Goal: Transaction & Acquisition: Subscribe to service/newsletter

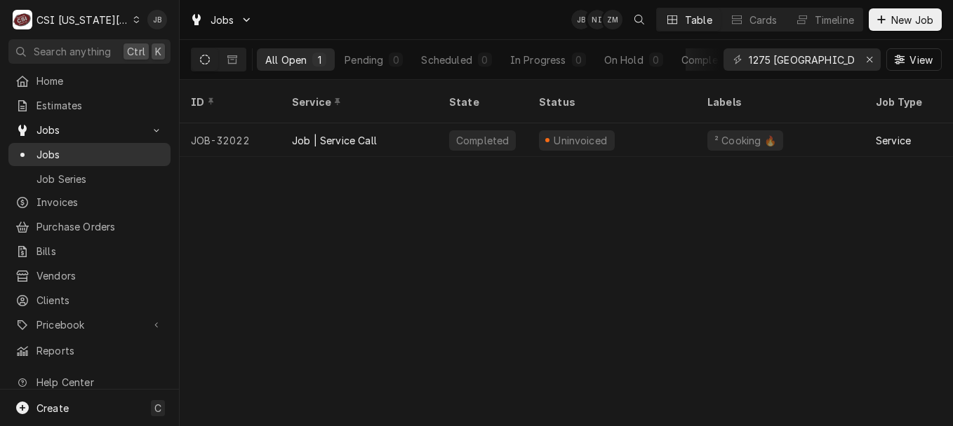
click at [86, 149] on span "Jobs" at bounding box center [99, 154] width 127 height 15
click at [930, 58] on span "View" at bounding box center [920, 60] width 29 height 15
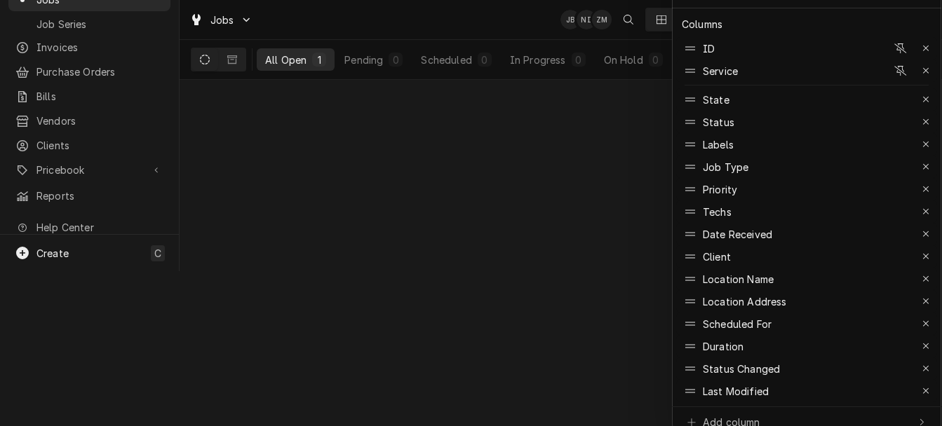
scroll to position [158, 0]
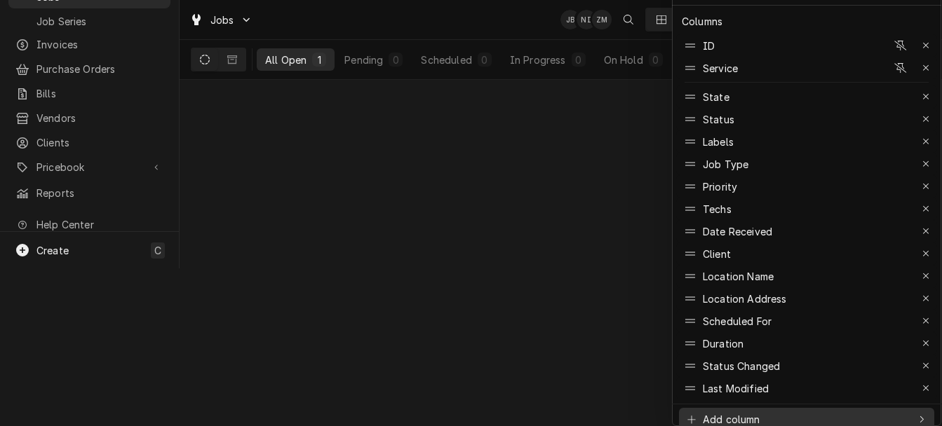
click at [829, 412] on div "Add column" at bounding box center [796, 419] width 223 height 15
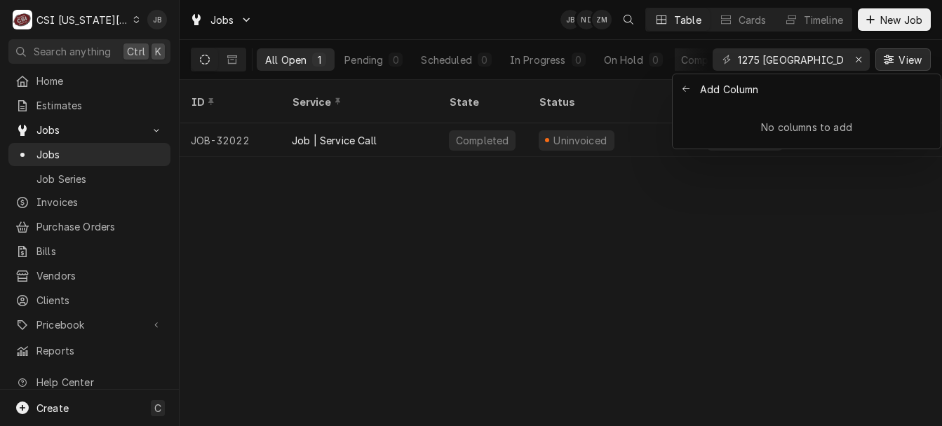
scroll to position [0, 0]
click at [719, 94] on div "Add Column" at bounding box center [729, 89] width 60 height 15
click at [695, 88] on button "Back to previous items" at bounding box center [686, 89] width 20 height 20
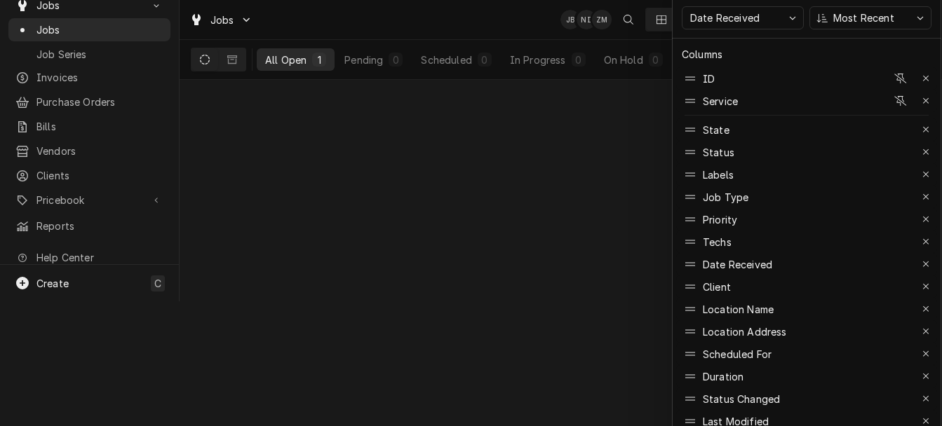
scroll to position [158, 0]
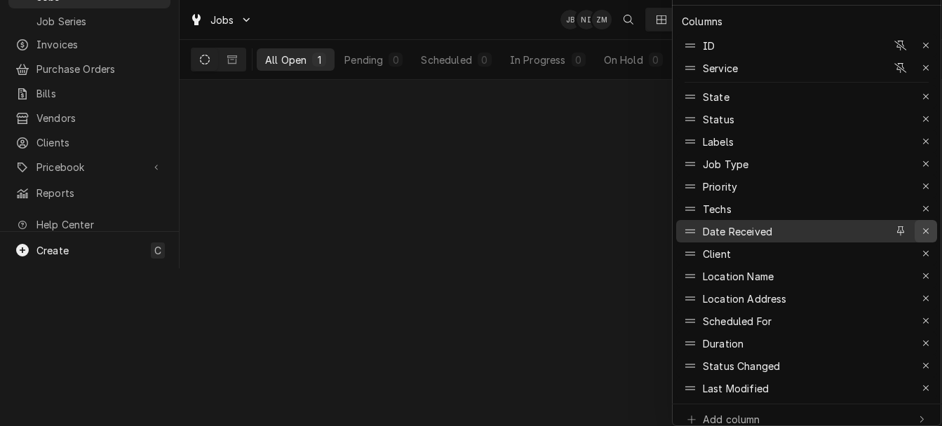
click at [936, 222] on button "button" at bounding box center [926, 231] width 22 height 22
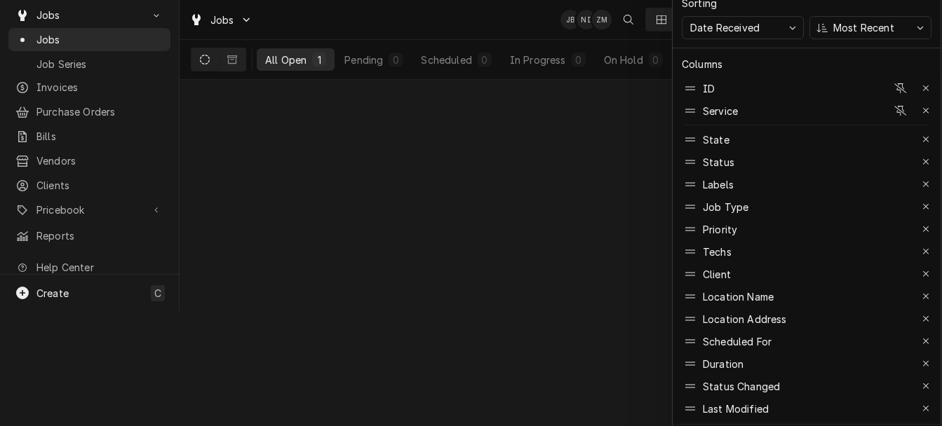
scroll to position [130, 0]
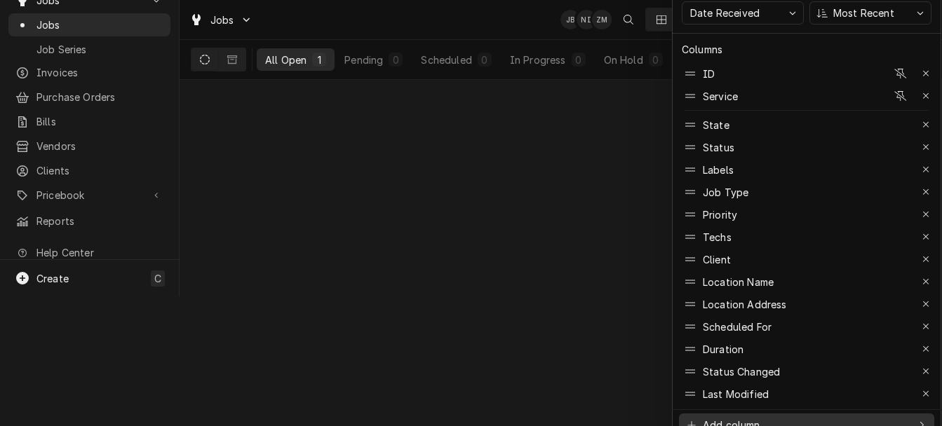
click at [847, 418] on div "Add column" at bounding box center [796, 425] width 223 height 15
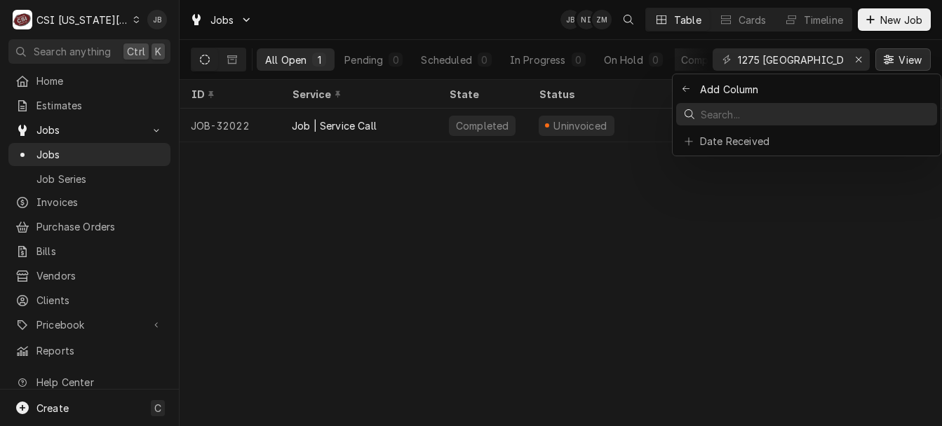
scroll to position [0, 0]
click at [725, 156] on div at bounding box center [476, 213] width 953 height 426
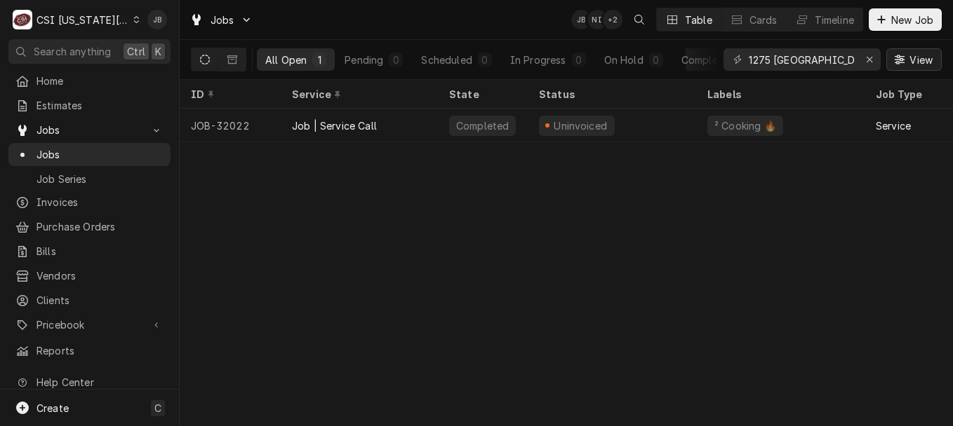
click at [928, 66] on span "View" at bounding box center [920, 60] width 29 height 15
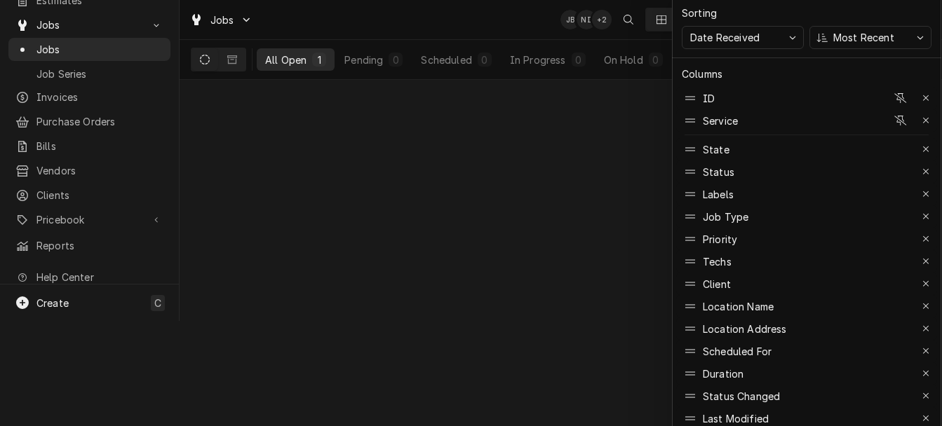
scroll to position [107, 0]
drag, startPoint x: 941, startPoint y: 199, endPoint x: 942, endPoint y: 256, distance: 57.5
click at [942, 256] on html "C CSI Kansas City JB Search anything Ctrl K Home Estimates Jobs Jobs Job Series…" at bounding box center [471, 106] width 942 height 426
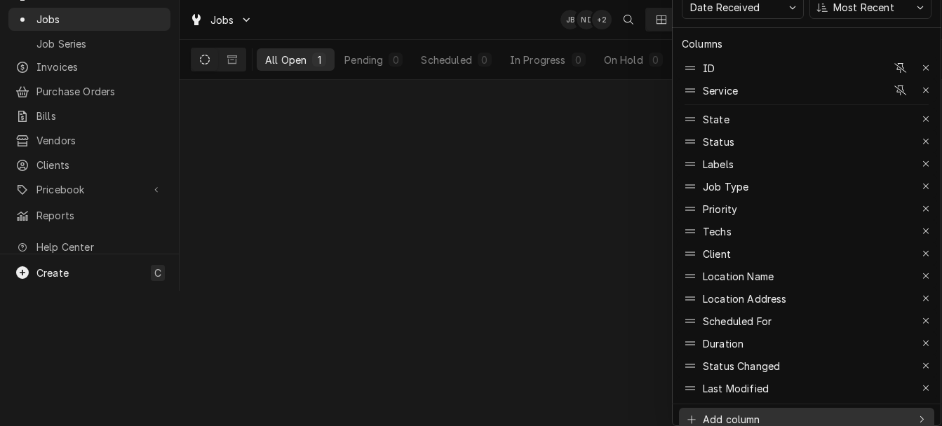
click at [800, 412] on div "Add column" at bounding box center [796, 419] width 223 height 15
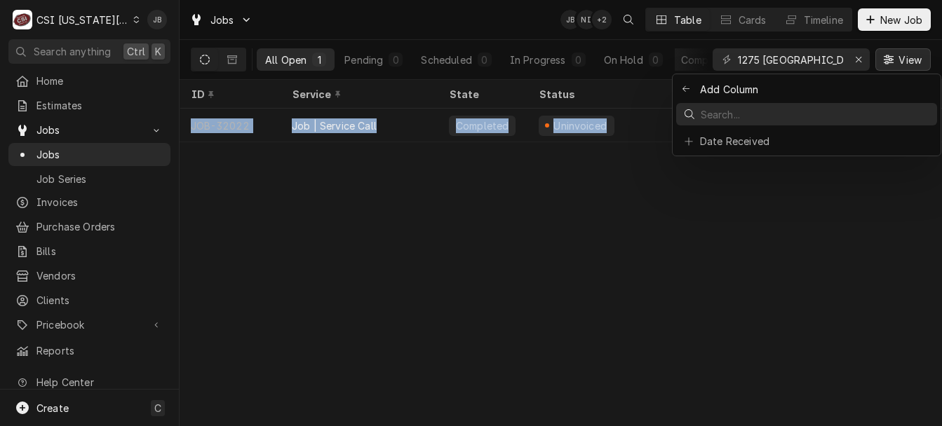
scroll to position [0, 0]
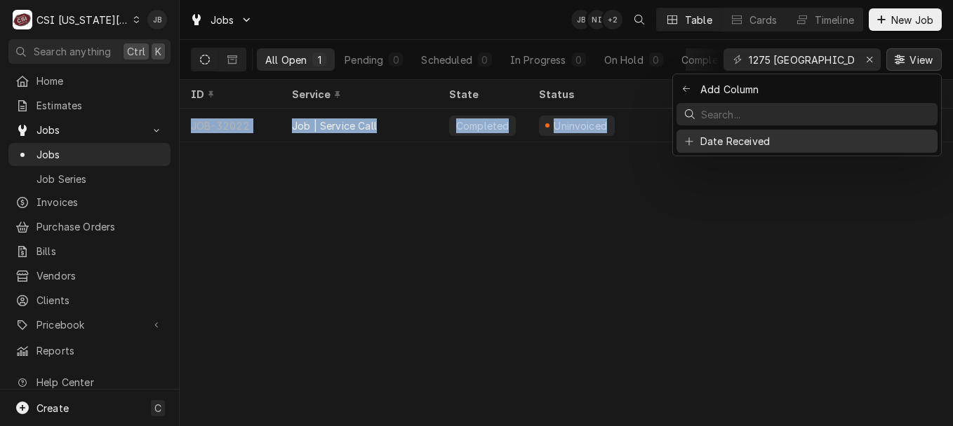
click at [753, 149] on button "Date Received" at bounding box center [806, 141] width 261 height 23
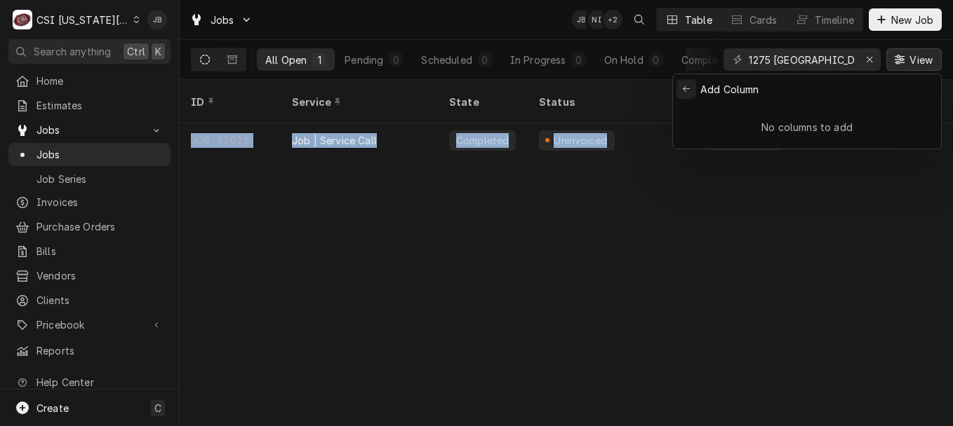
click at [687, 90] on icon "Back to previous items" at bounding box center [686, 89] width 8 height 8
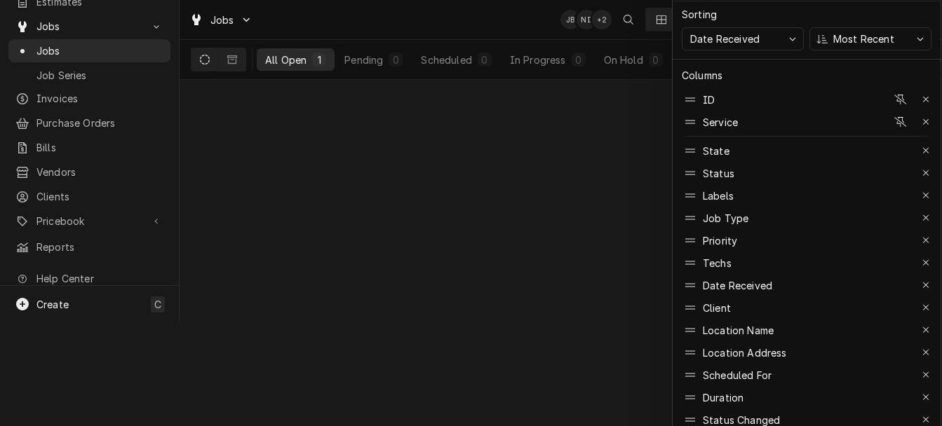
scroll to position [158, 0]
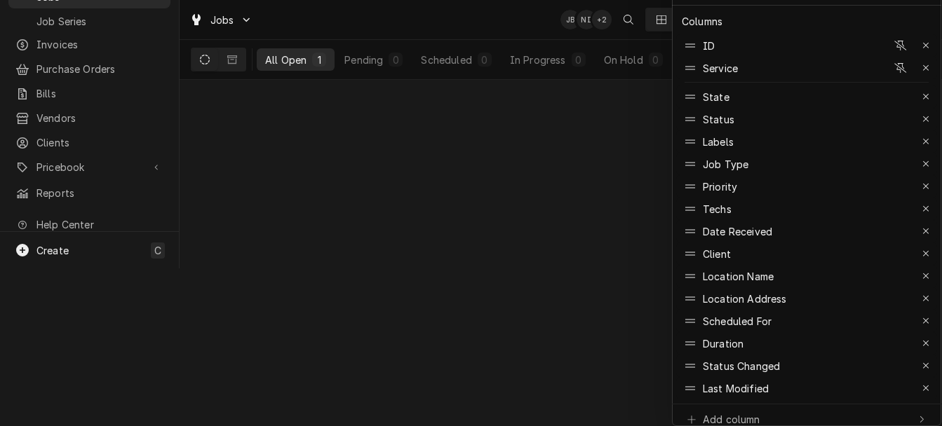
click at [431, 18] on div at bounding box center [471, 213] width 942 height 426
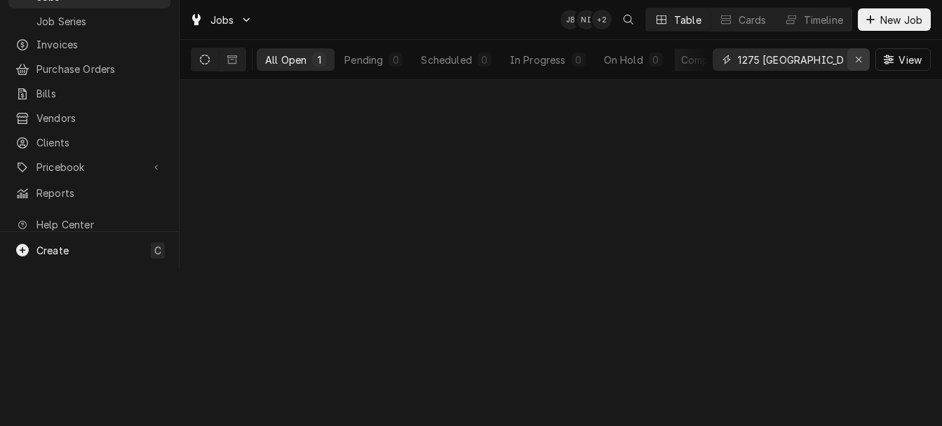
click at [862, 67] on button "Erase input" at bounding box center [858, 59] width 22 height 22
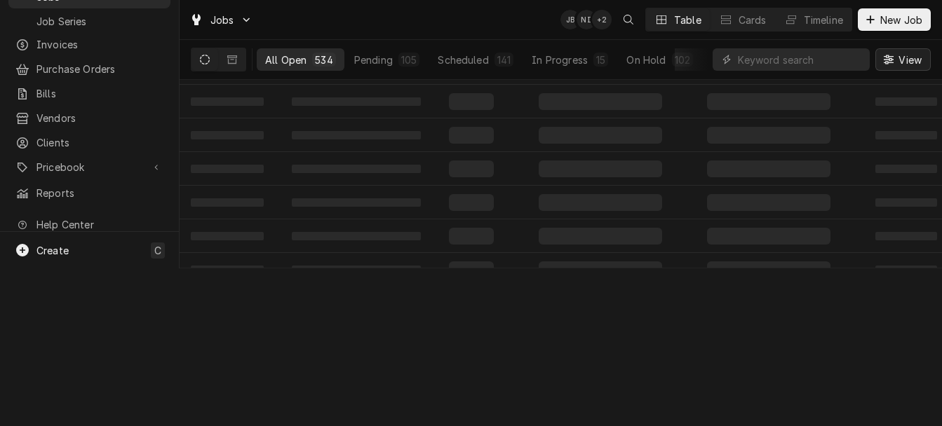
click at [889, 51] on button "View" at bounding box center [902, 59] width 55 height 22
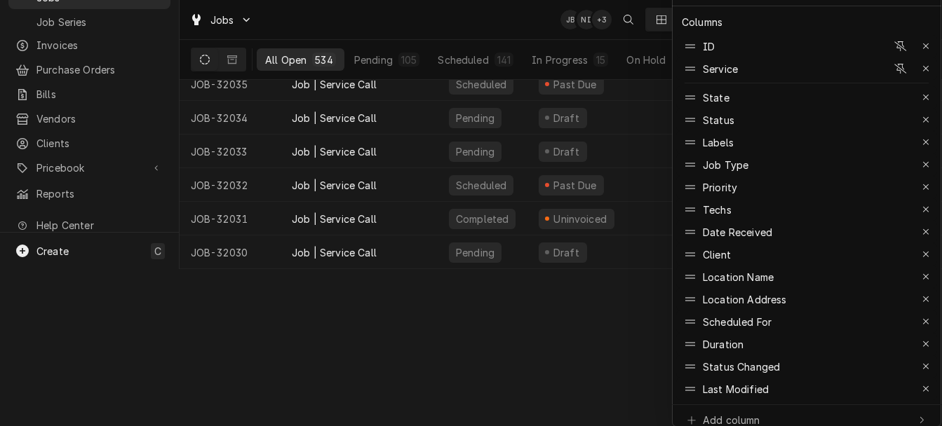
scroll to position [158, 0]
click at [538, 309] on div at bounding box center [471, 213] width 942 height 426
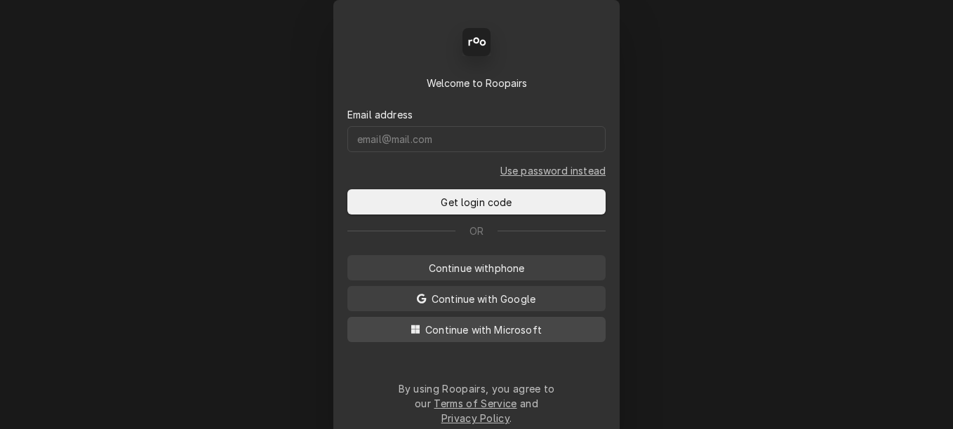
click at [422, 328] on button "Continue with Microsoft" at bounding box center [476, 329] width 258 height 25
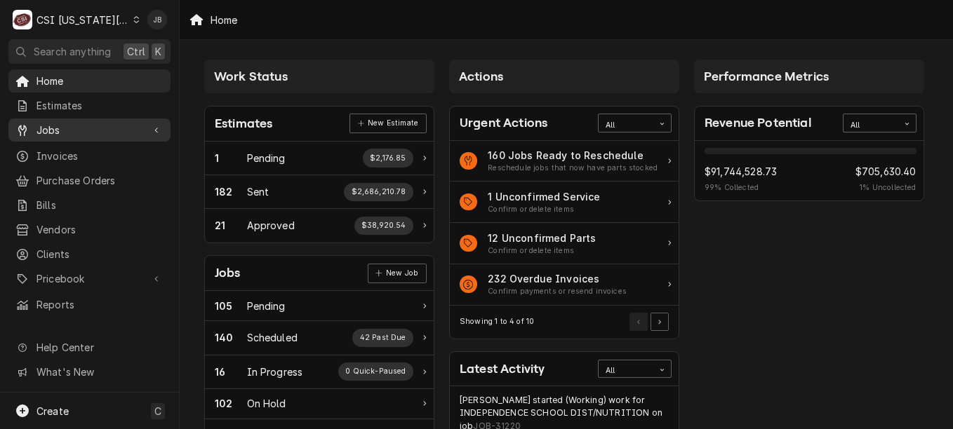
click at [123, 126] on span "Jobs" at bounding box center [89, 130] width 106 height 15
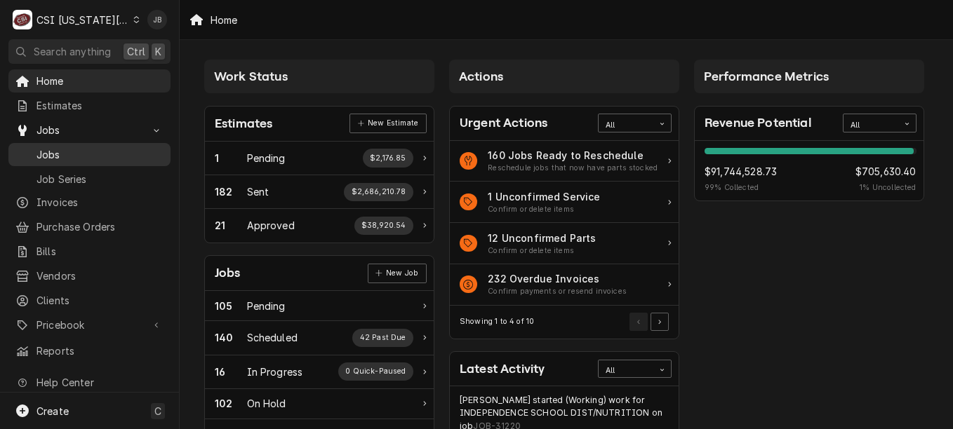
click at [107, 147] on span "Jobs" at bounding box center [99, 154] width 127 height 15
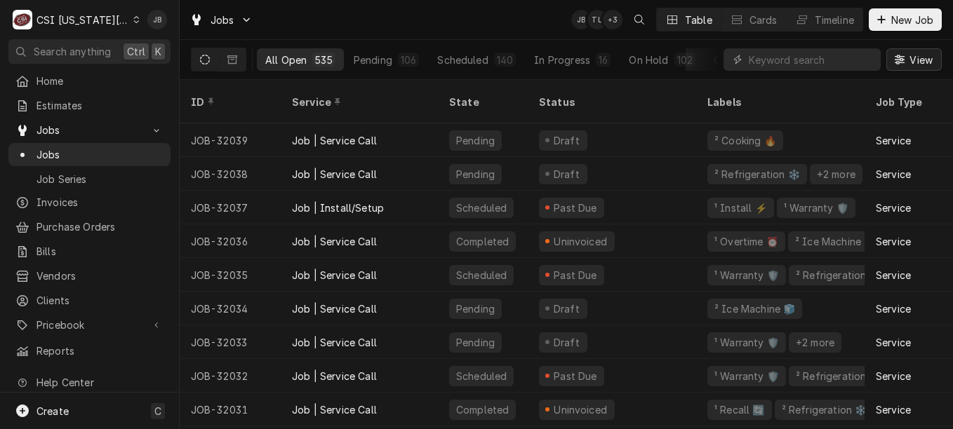
click at [914, 62] on span "View" at bounding box center [920, 60] width 29 height 15
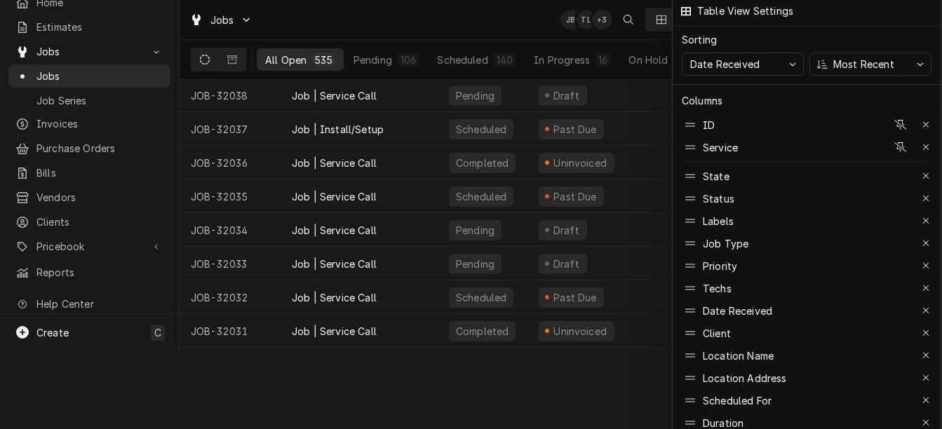
scroll to position [155, 0]
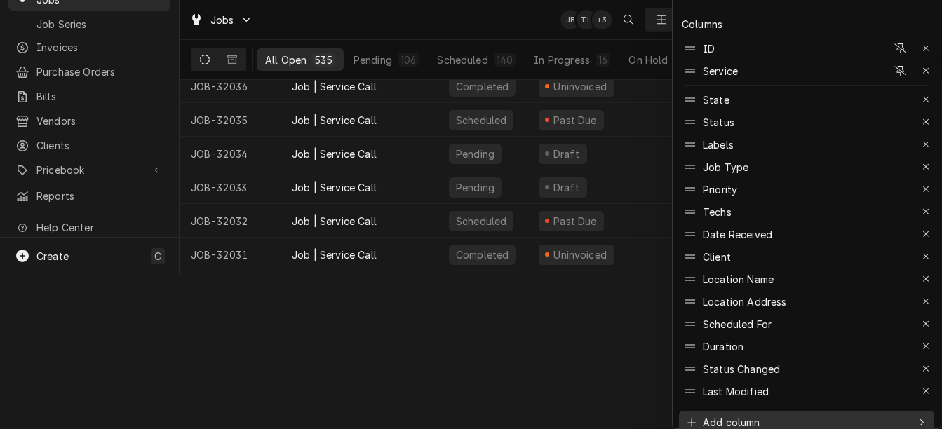
click at [762, 415] on div "Add column" at bounding box center [796, 422] width 223 height 15
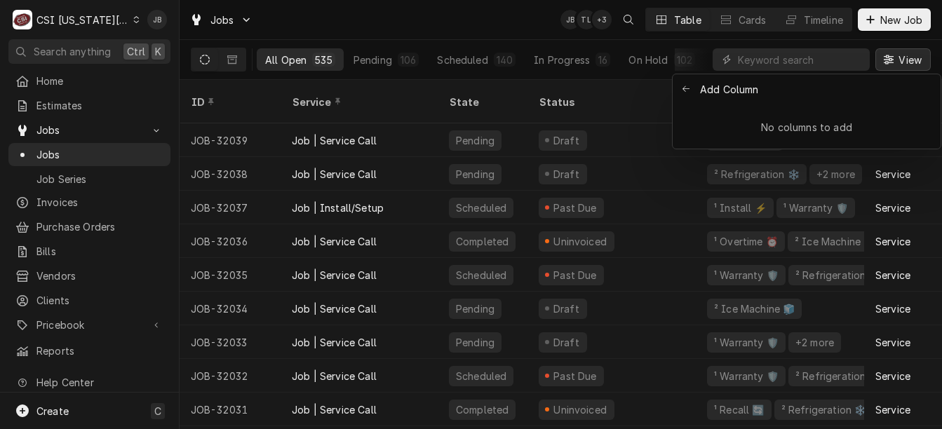
scroll to position [0, 0]
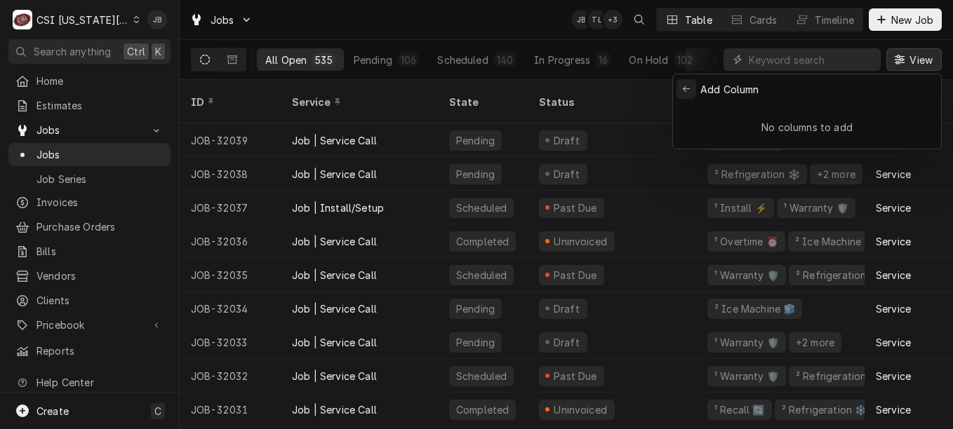
click at [689, 91] on icon "Back to previous items" at bounding box center [686, 89] width 8 height 8
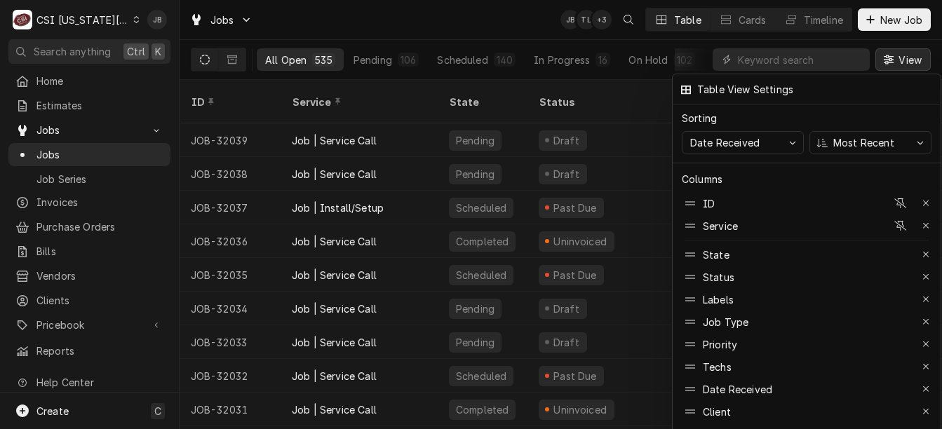
click at [546, 27] on div at bounding box center [471, 214] width 942 height 429
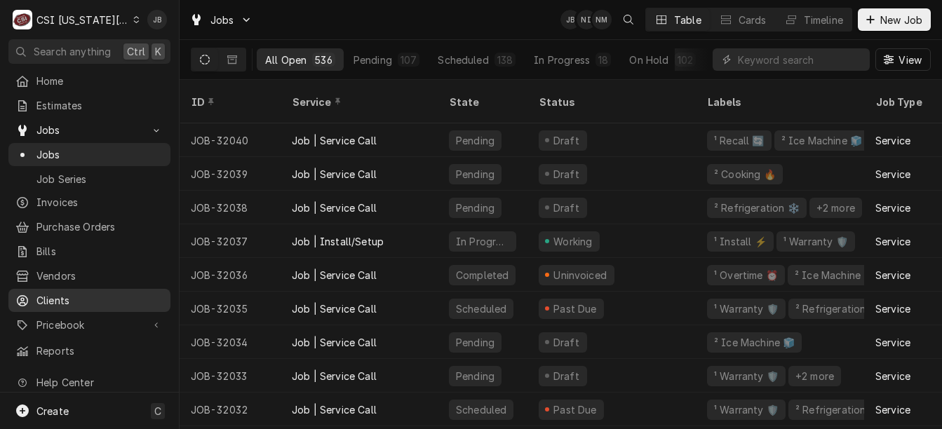
click at [51, 293] on span "Clients" at bounding box center [99, 300] width 127 height 15
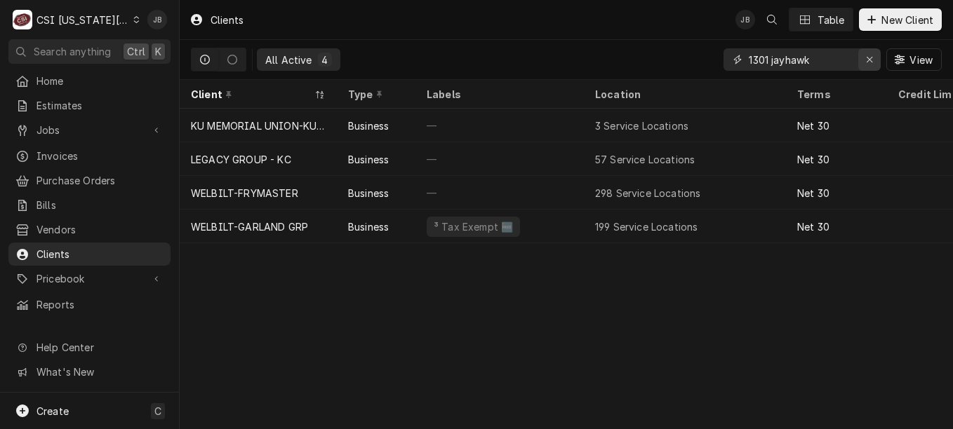
click at [875, 54] on div "Erase input" at bounding box center [869, 60] width 14 height 14
click at [796, 69] on input "Dynamic Content Wrapper" at bounding box center [814, 59] width 132 height 22
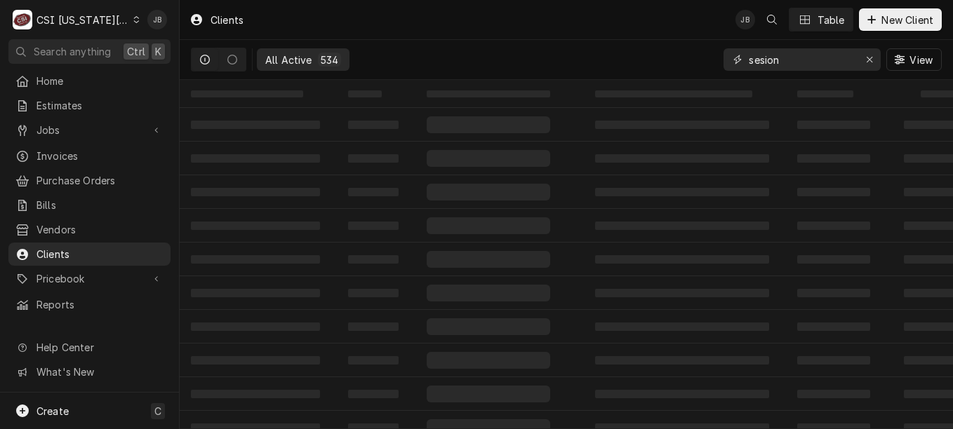
type input "sesions"
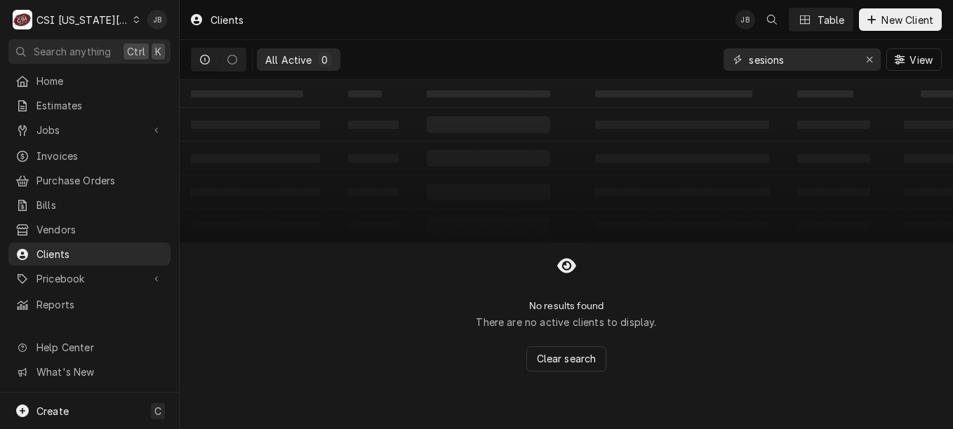
drag, startPoint x: 817, startPoint y: 63, endPoint x: 698, endPoint y: 73, distance: 119.6
click at [698, 73] on div "All Active 0 sesions View" at bounding box center [566, 59] width 751 height 39
type input "s"
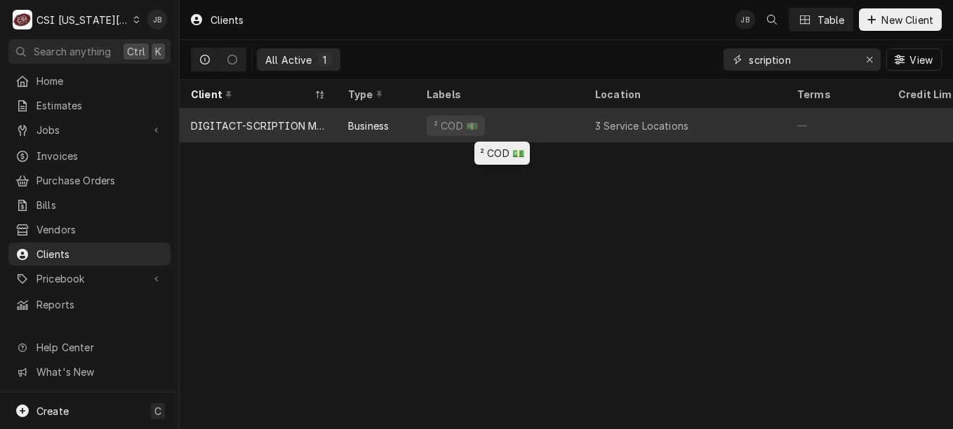
type input "scription"
click at [559, 124] on div "² COD 💵" at bounding box center [499, 126] width 168 height 34
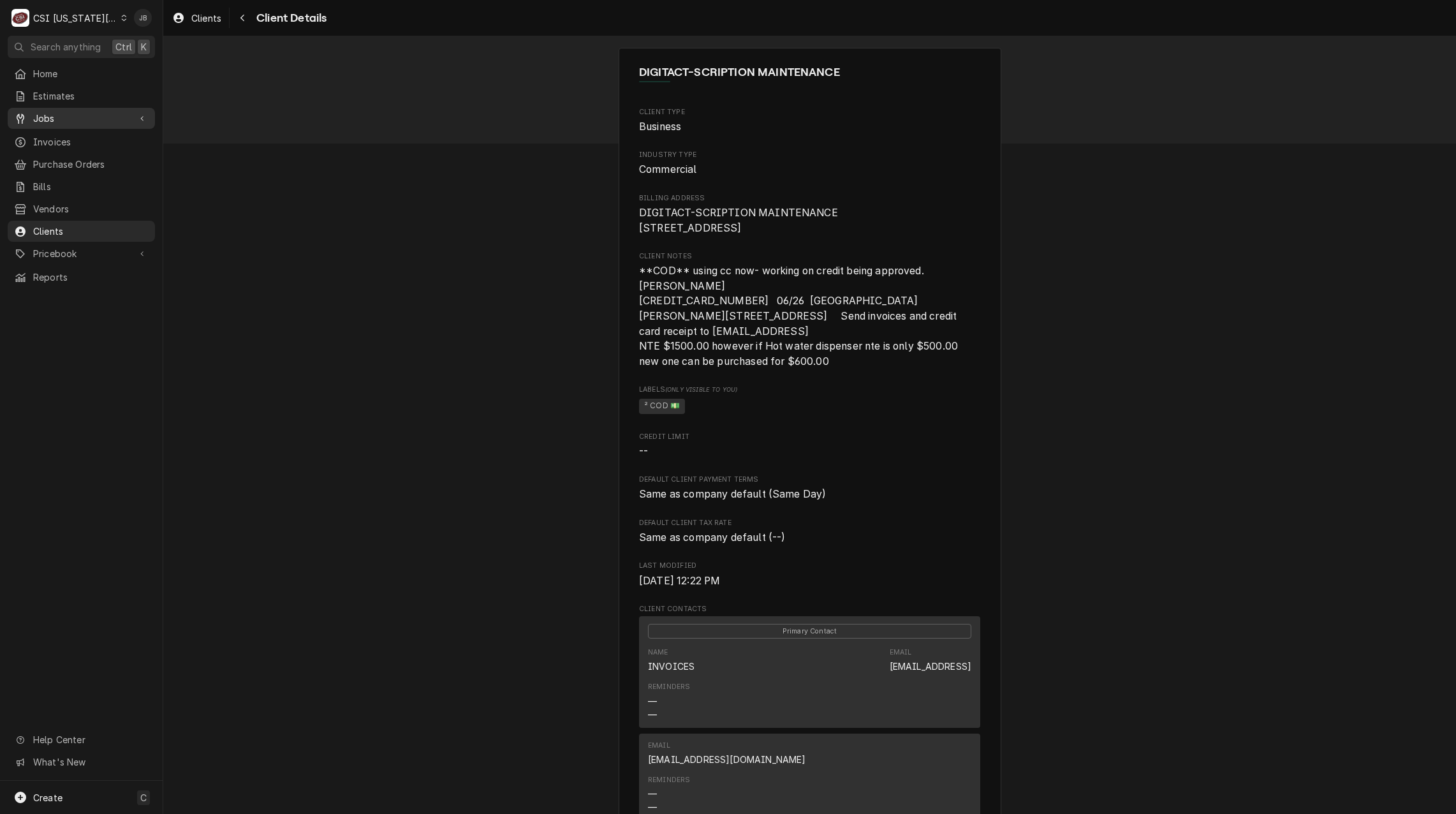
click at [77, 114] on span "Jobs" at bounding box center [81, 118] width 96 height 14
click at [66, 137] on span "Jobs" at bounding box center [90, 140] width 115 height 14
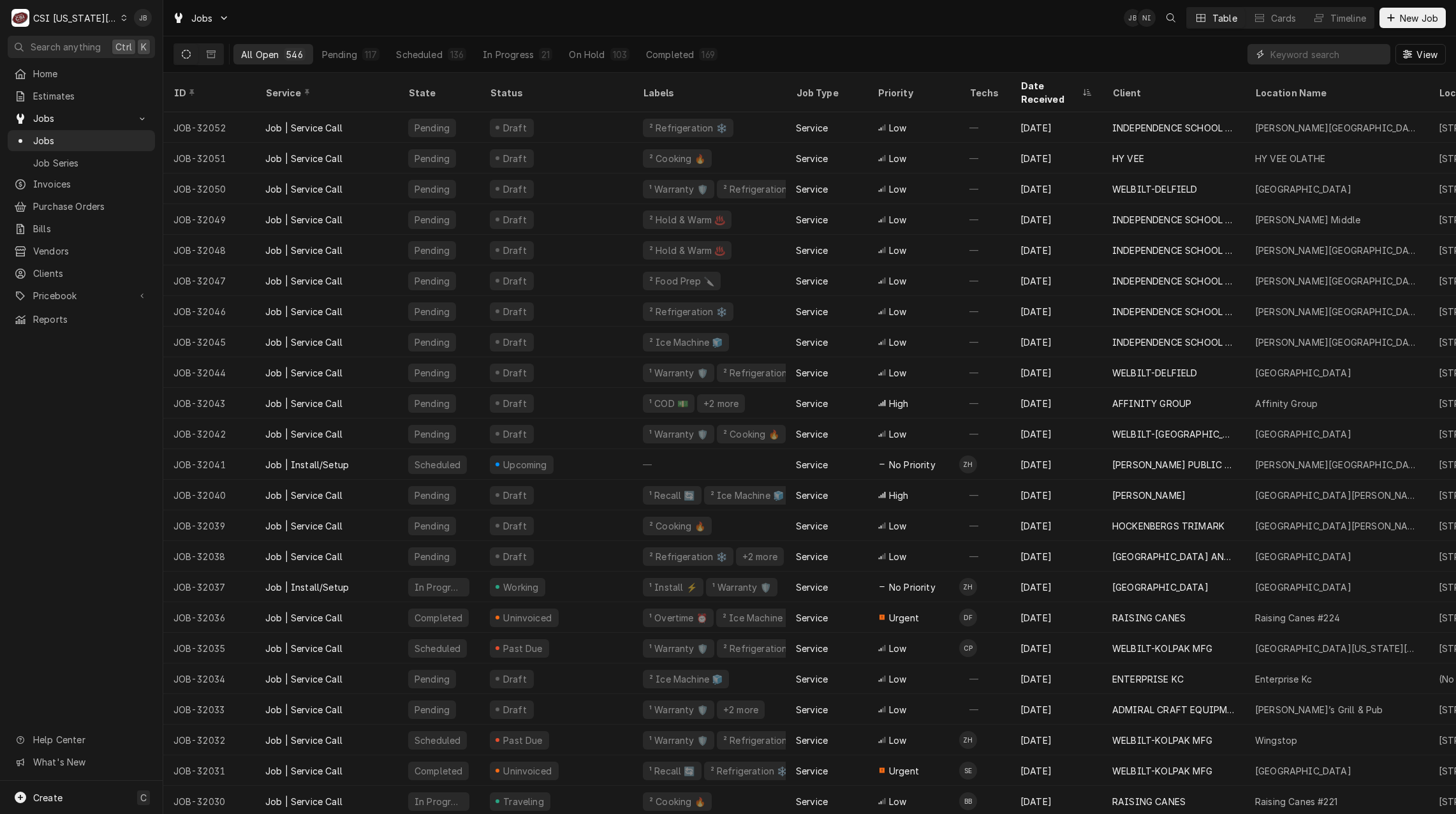
click at [1281, 54] on input "Dynamic Content Wrapper" at bounding box center [1327, 54] width 114 height 20
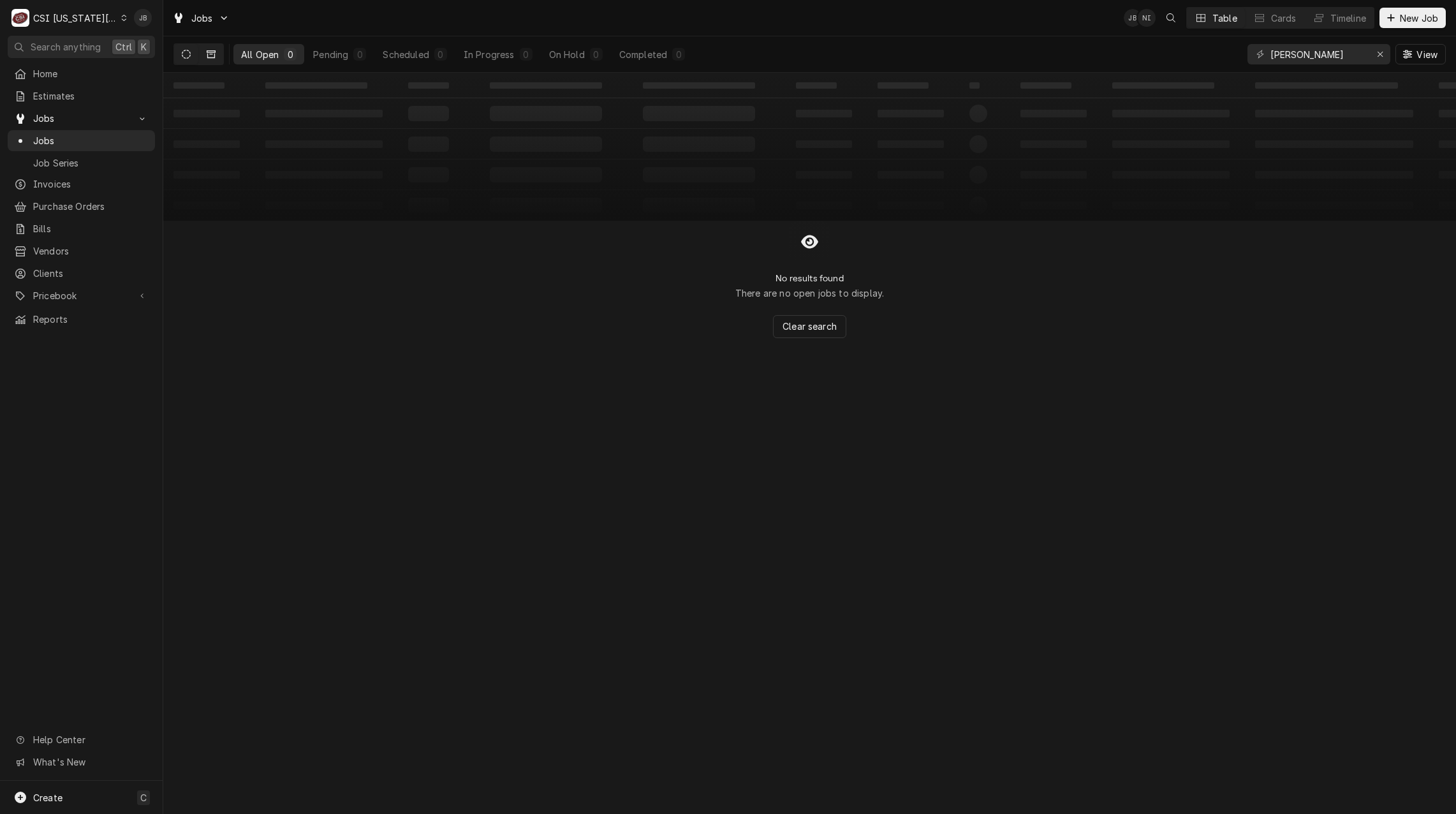
click at [215, 55] on icon "Dynamic Content Wrapper" at bounding box center [211, 54] width 9 height 7
click at [187, 54] on icon "Dynamic Content Wrapper" at bounding box center [186, 55] width 9 height 9
click at [1339, 56] on input "lawrence og" at bounding box center [1318, 54] width 95 height 20
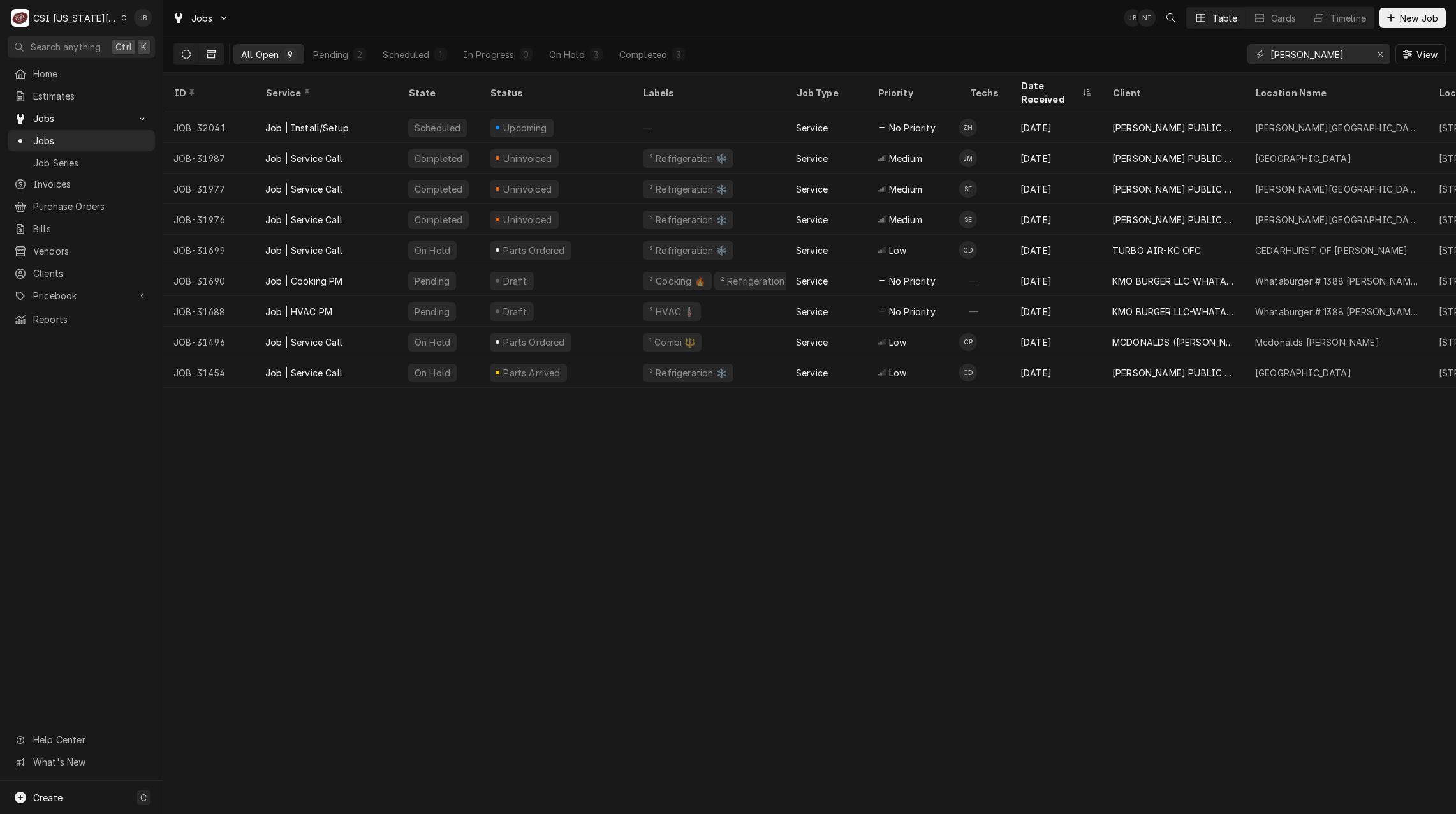
click at [210, 53] on icon "Dynamic Content Wrapper" at bounding box center [211, 55] width 9 height 9
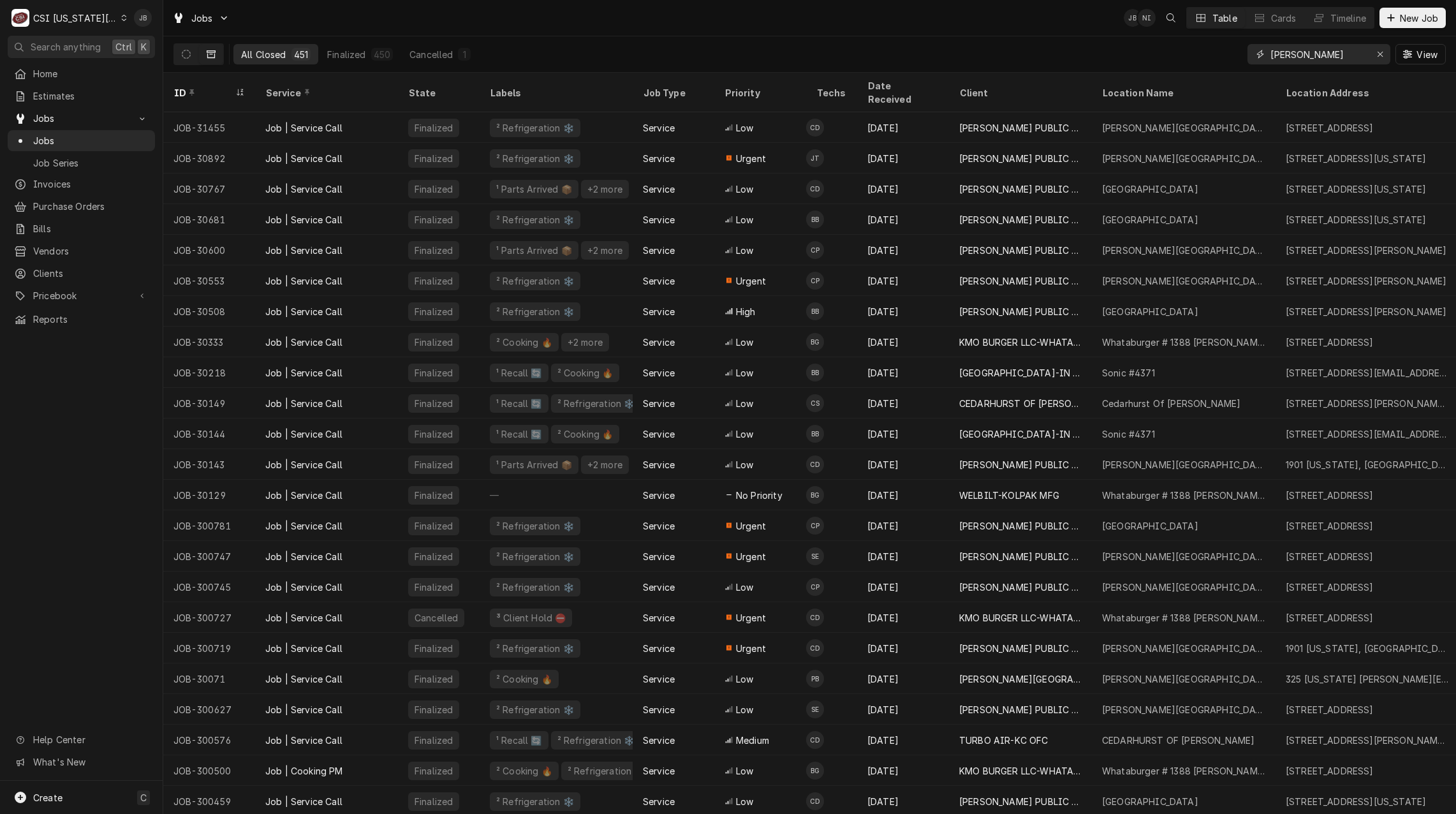
click at [1321, 61] on input "lawrence o" at bounding box center [1318, 54] width 95 height 20
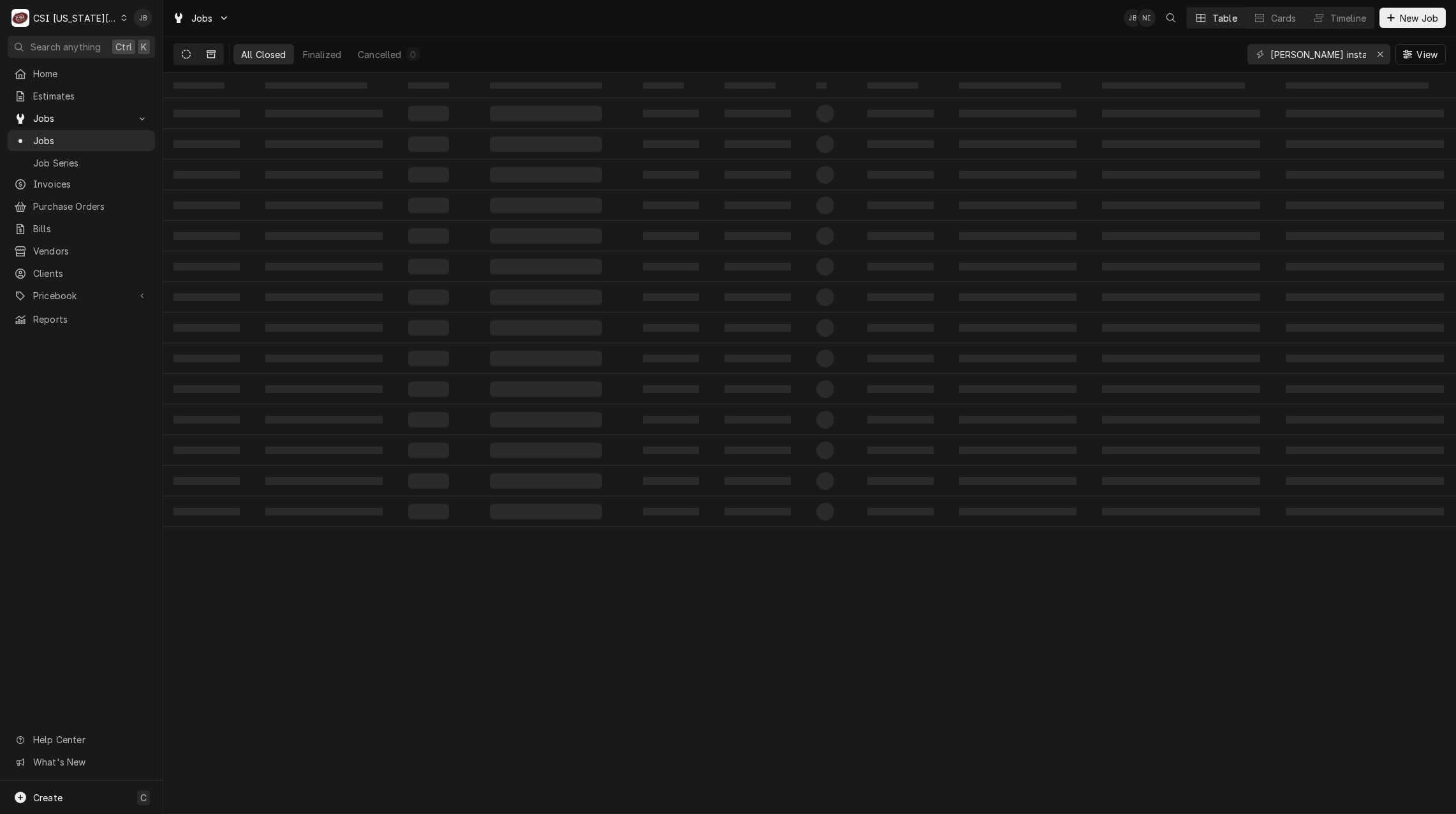
click at [185, 51] on icon "Dynamic Content Wrapper" at bounding box center [186, 55] width 9 height 9
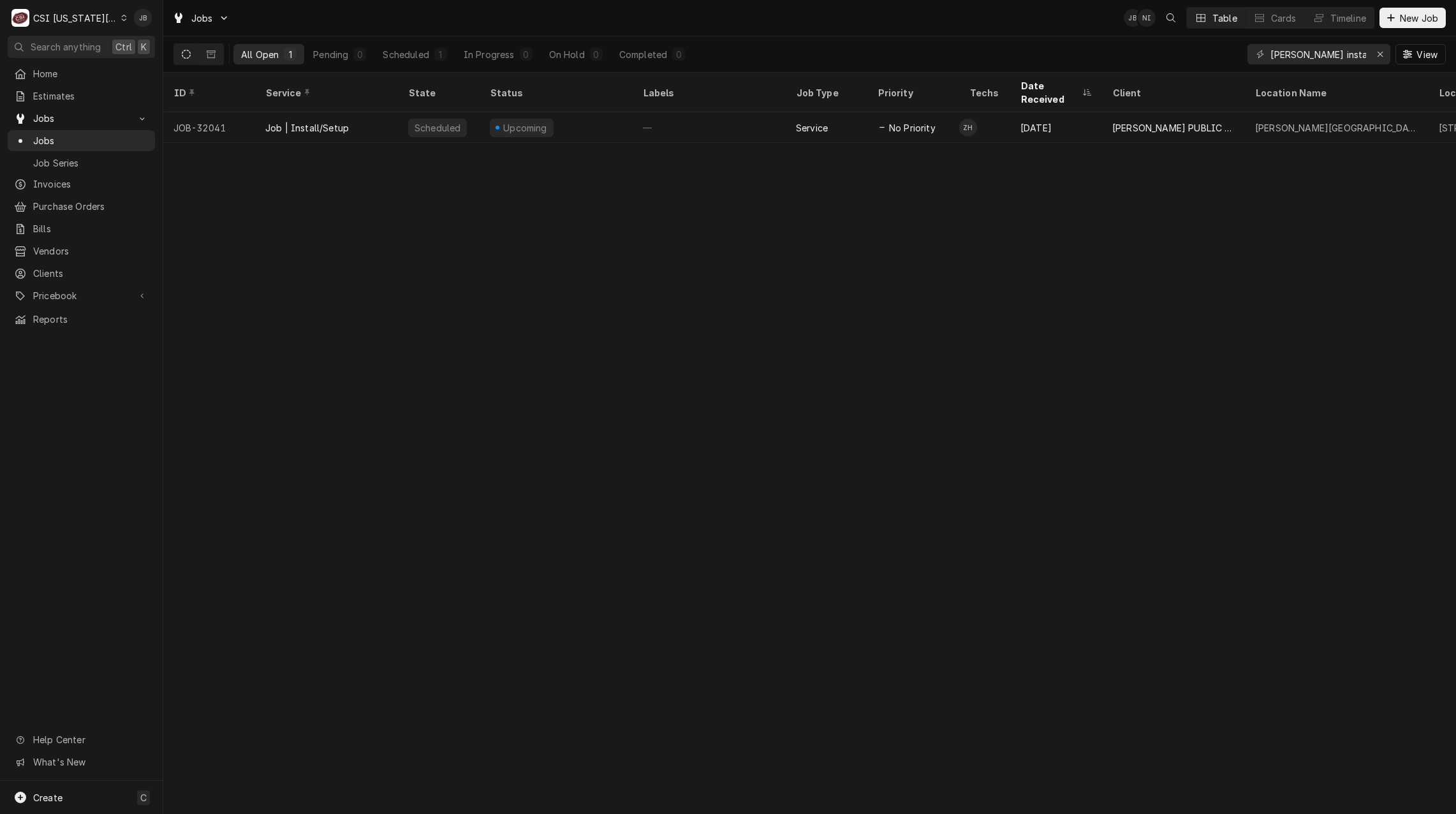
click at [758, 26] on div "Jobs JB NI Table Cards Timeline New Job" at bounding box center [810, 17] width 1293 height 35
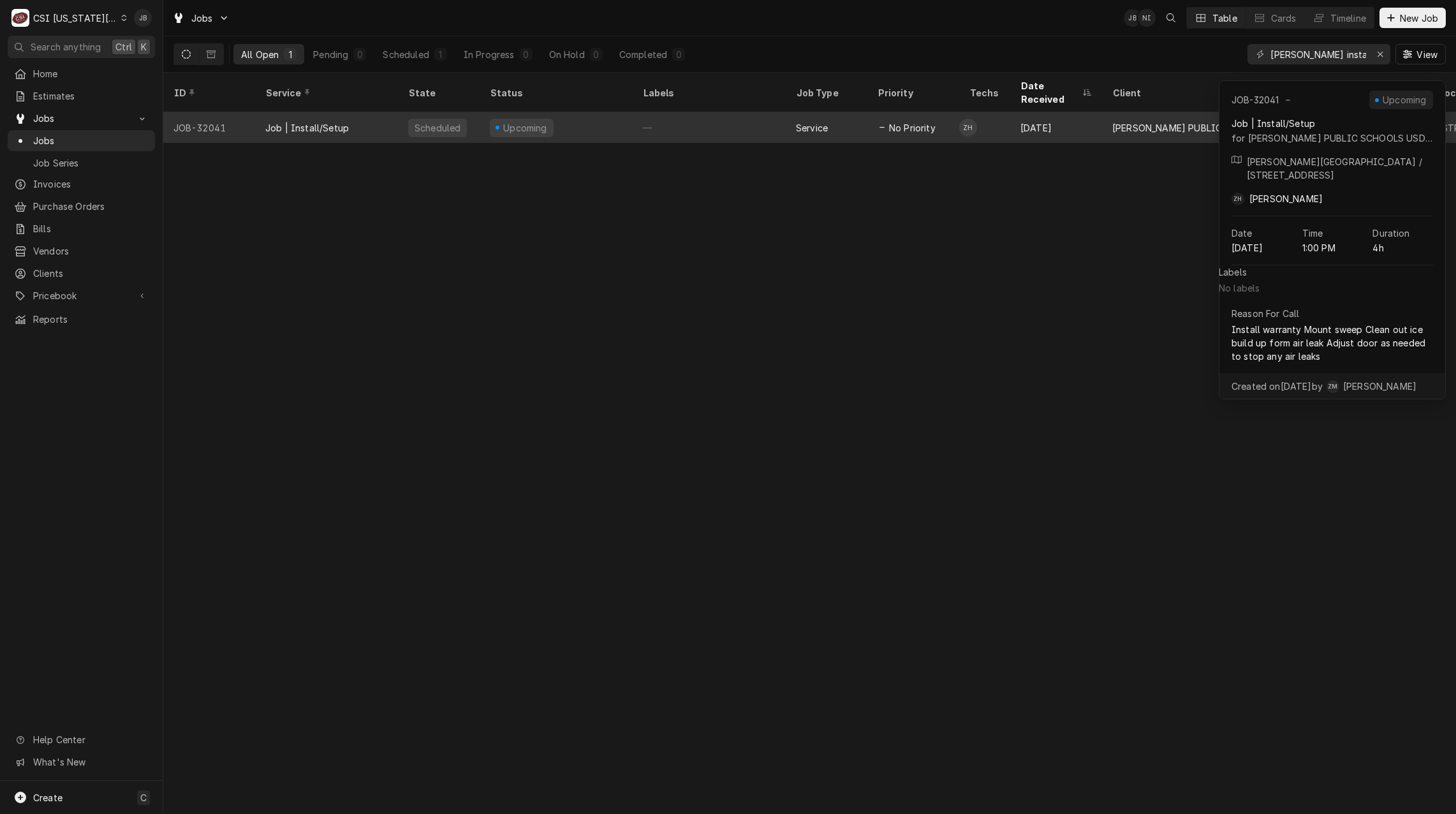
click at [674, 112] on div "—" at bounding box center [709, 127] width 153 height 31
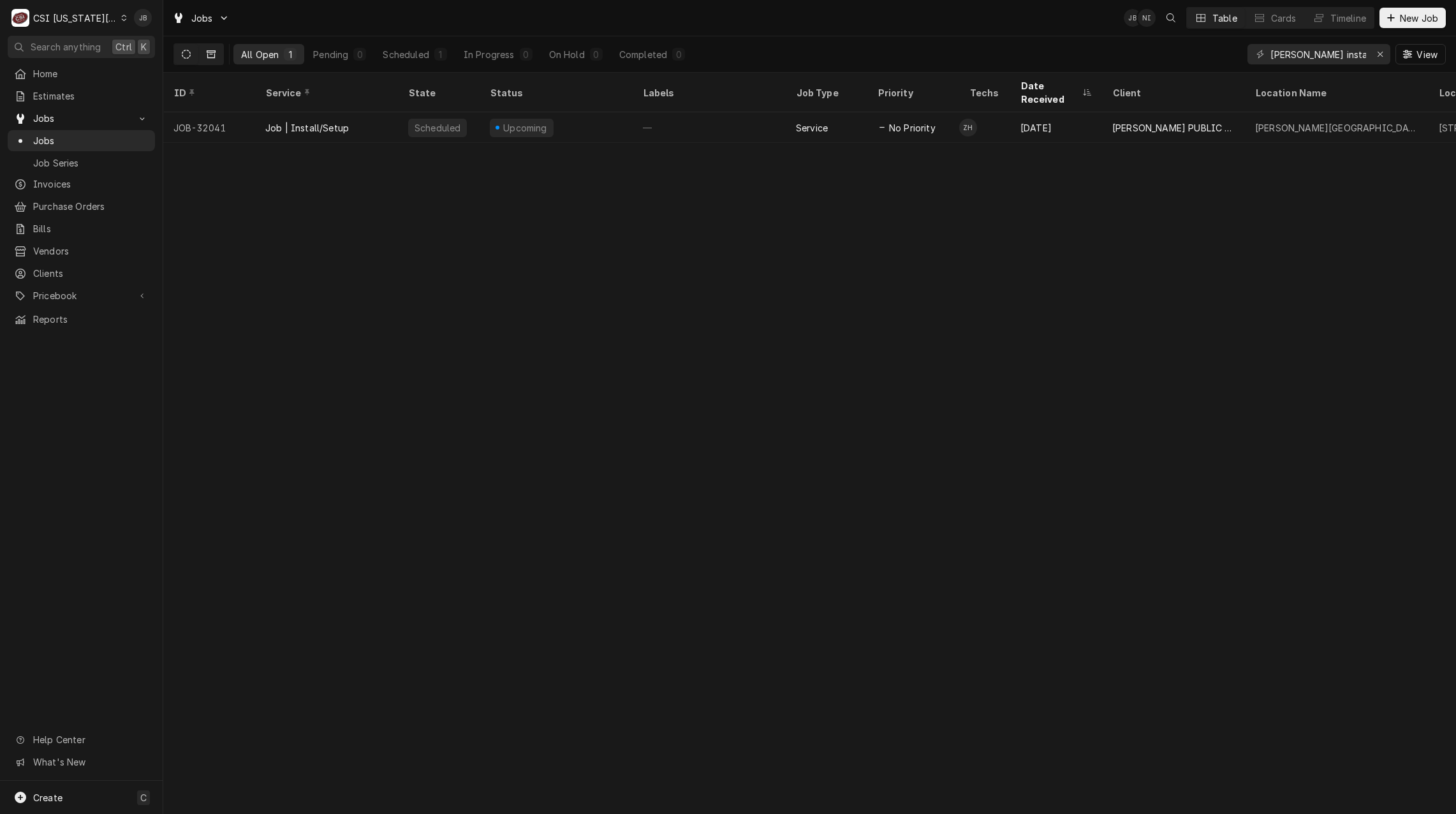
click at [210, 49] on button "Dynamic Content Wrapper" at bounding box center [211, 54] width 25 height 20
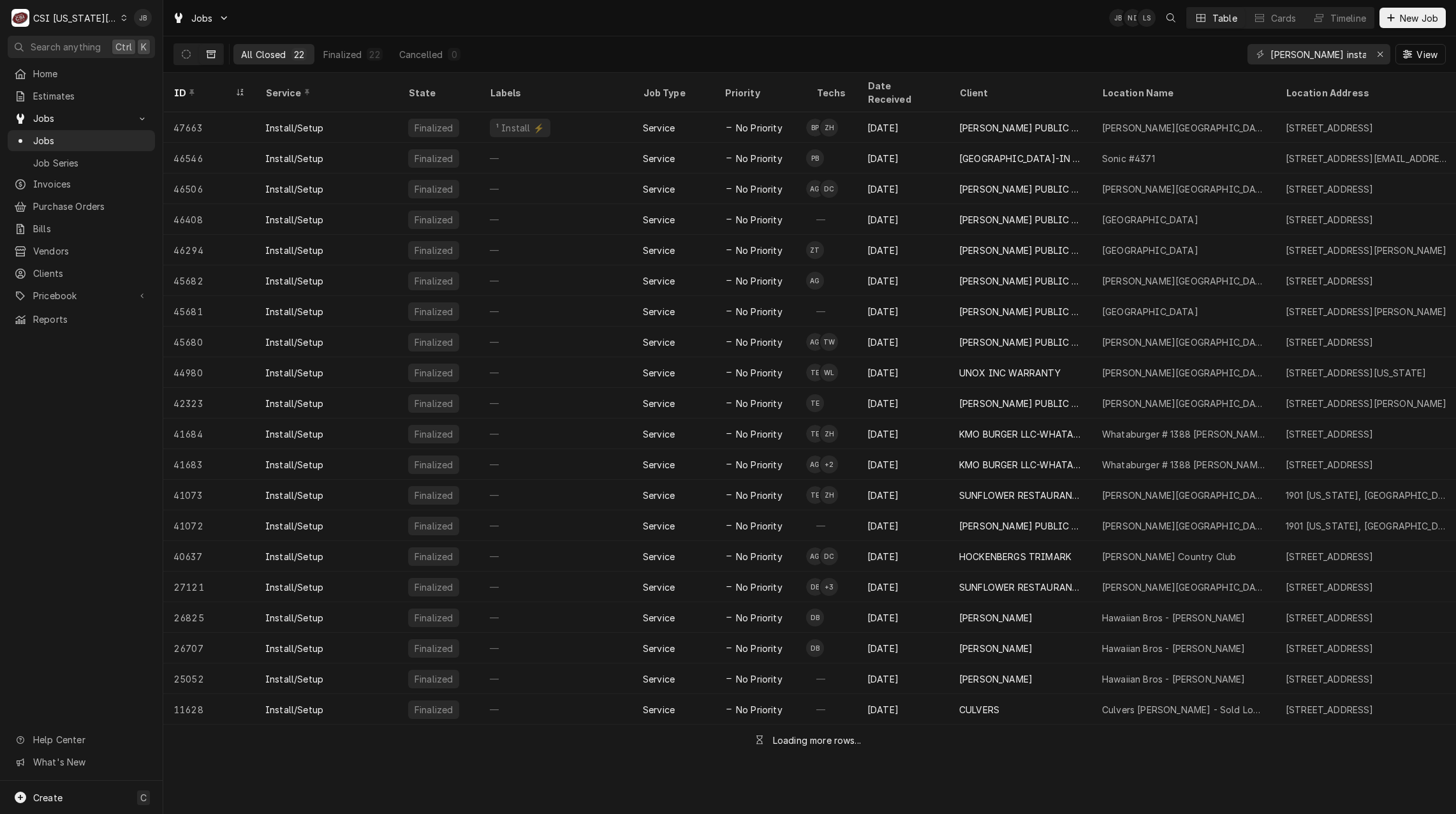
click at [719, 43] on div "All Closed 22 Finalized 22 Cancelled 0 lawrence install View" at bounding box center [809, 54] width 1272 height 35
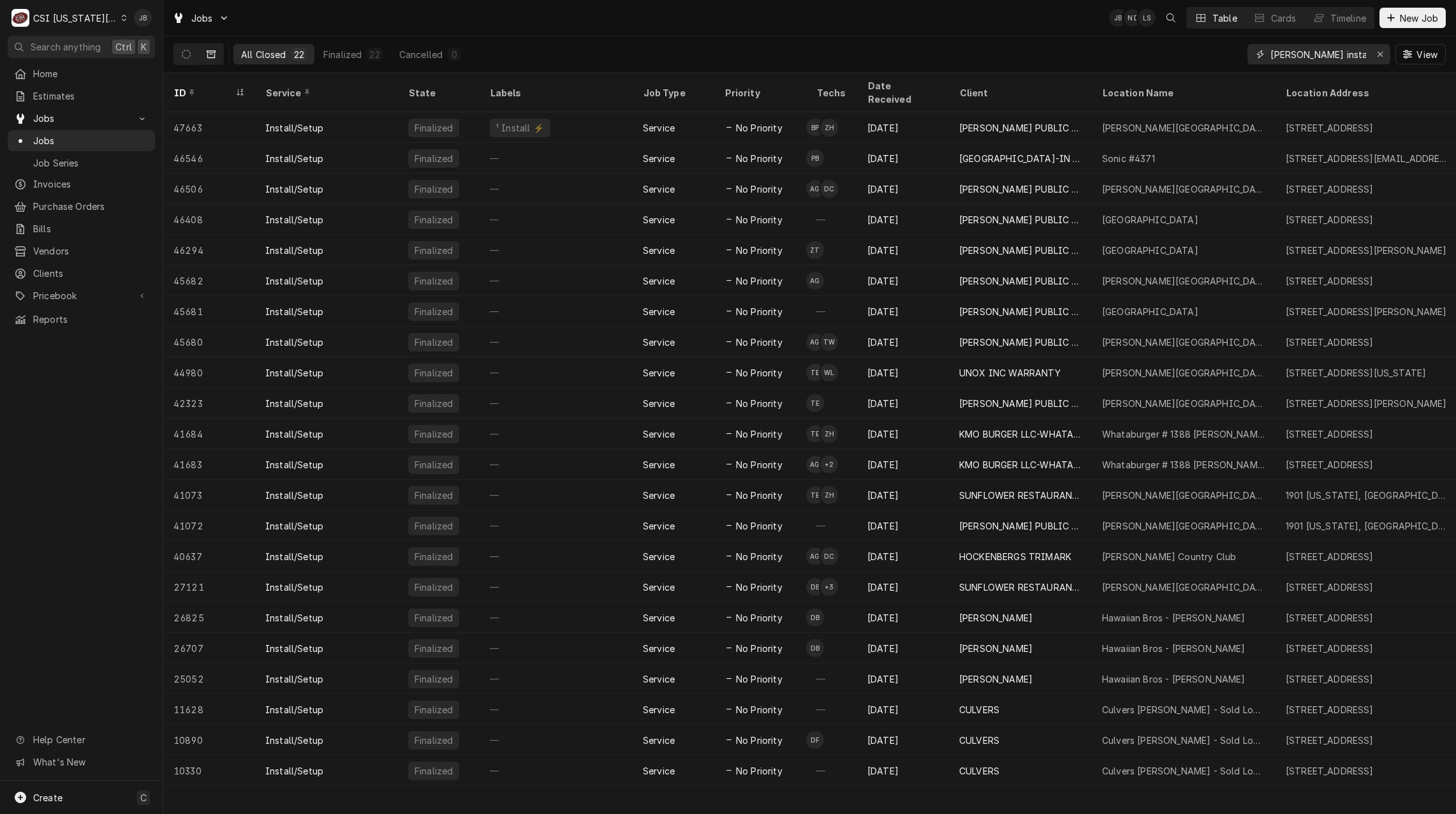
drag, startPoint x: 1353, startPoint y: 55, endPoint x: 1131, endPoint y: 45, distance: 222.2
click at [1131, 45] on div "All Closed 22 Finalized 22 Cancelled 0 lawrence install View" at bounding box center [809, 54] width 1272 height 35
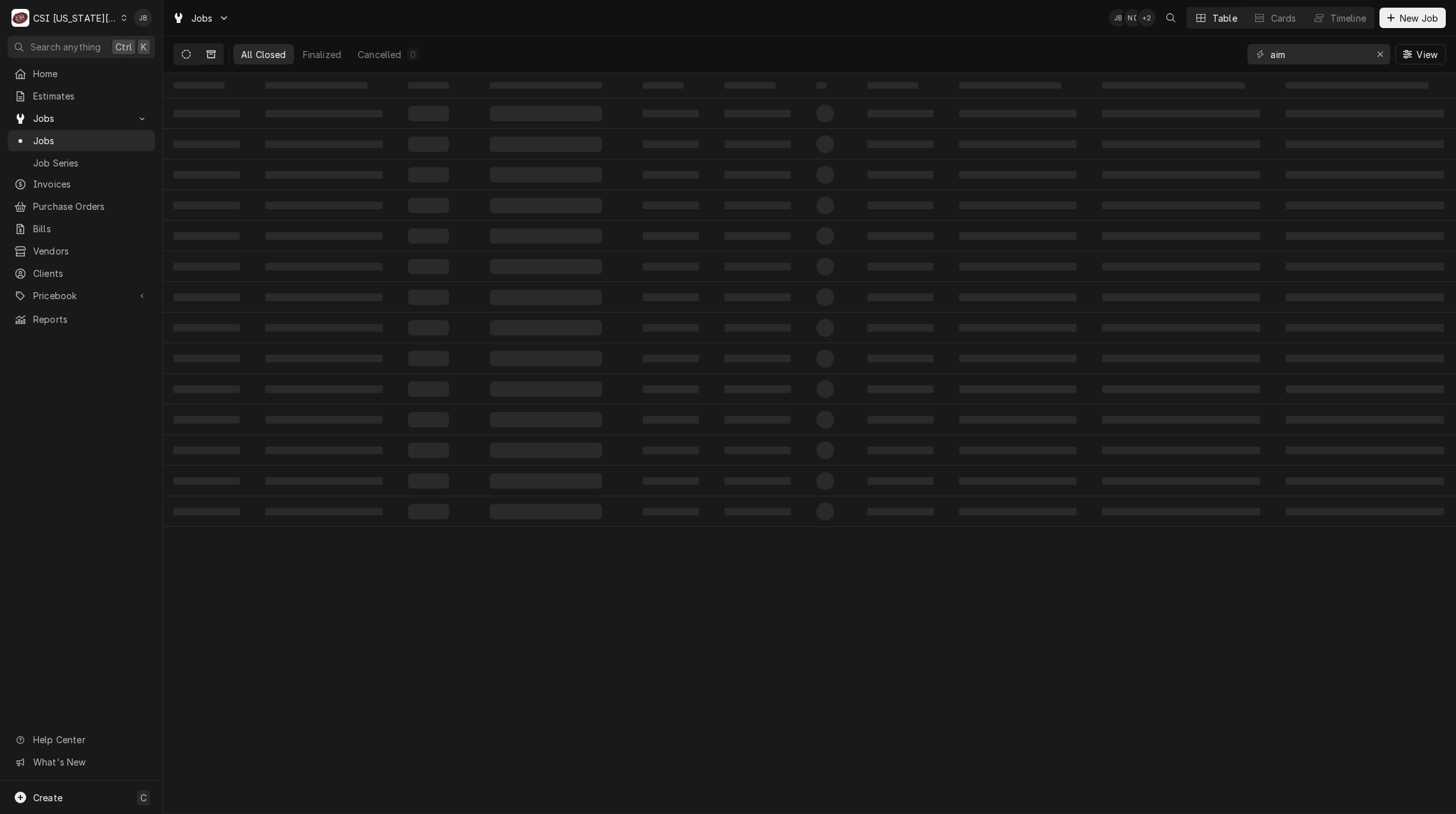
click at [185, 55] on icon "Dynamic Content Wrapper" at bounding box center [186, 55] width 9 height 9
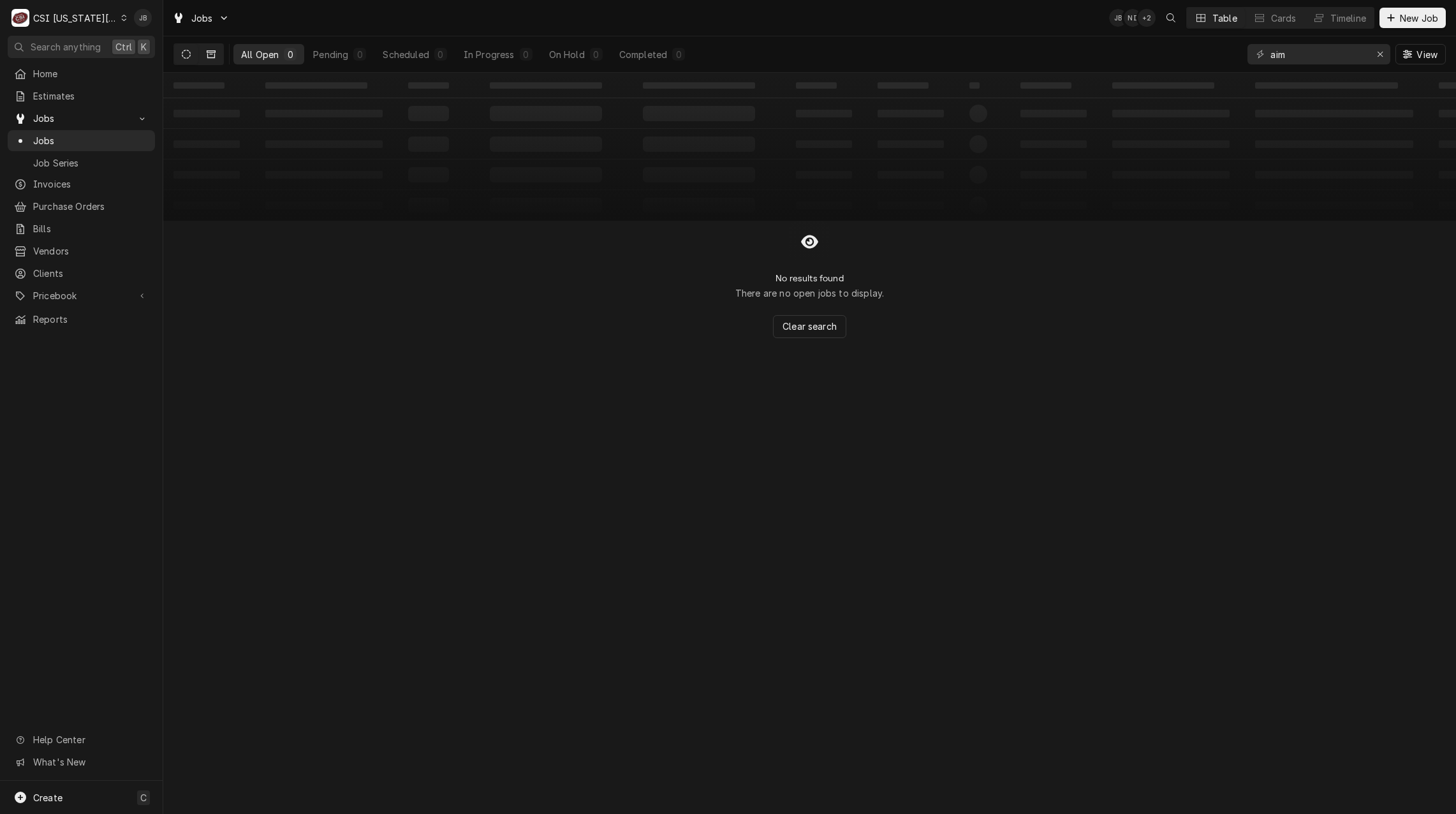
click at [210, 53] on icon "Dynamic Content Wrapper" at bounding box center [211, 54] width 9 height 7
click at [180, 53] on button "Dynamic Content Wrapper" at bounding box center [186, 54] width 25 height 20
click at [194, 54] on button "Dynamic Content Wrapper" at bounding box center [186, 54] width 25 height 20
drag, startPoint x: 1307, startPoint y: 55, endPoint x: 1184, endPoint y: 56, distance: 123.0
click at [1184, 56] on div "All Open 0 Pending 0 Scheduled 0 In Progress 0 On Hold 0 Completed 0 aim View" at bounding box center [809, 54] width 1272 height 35
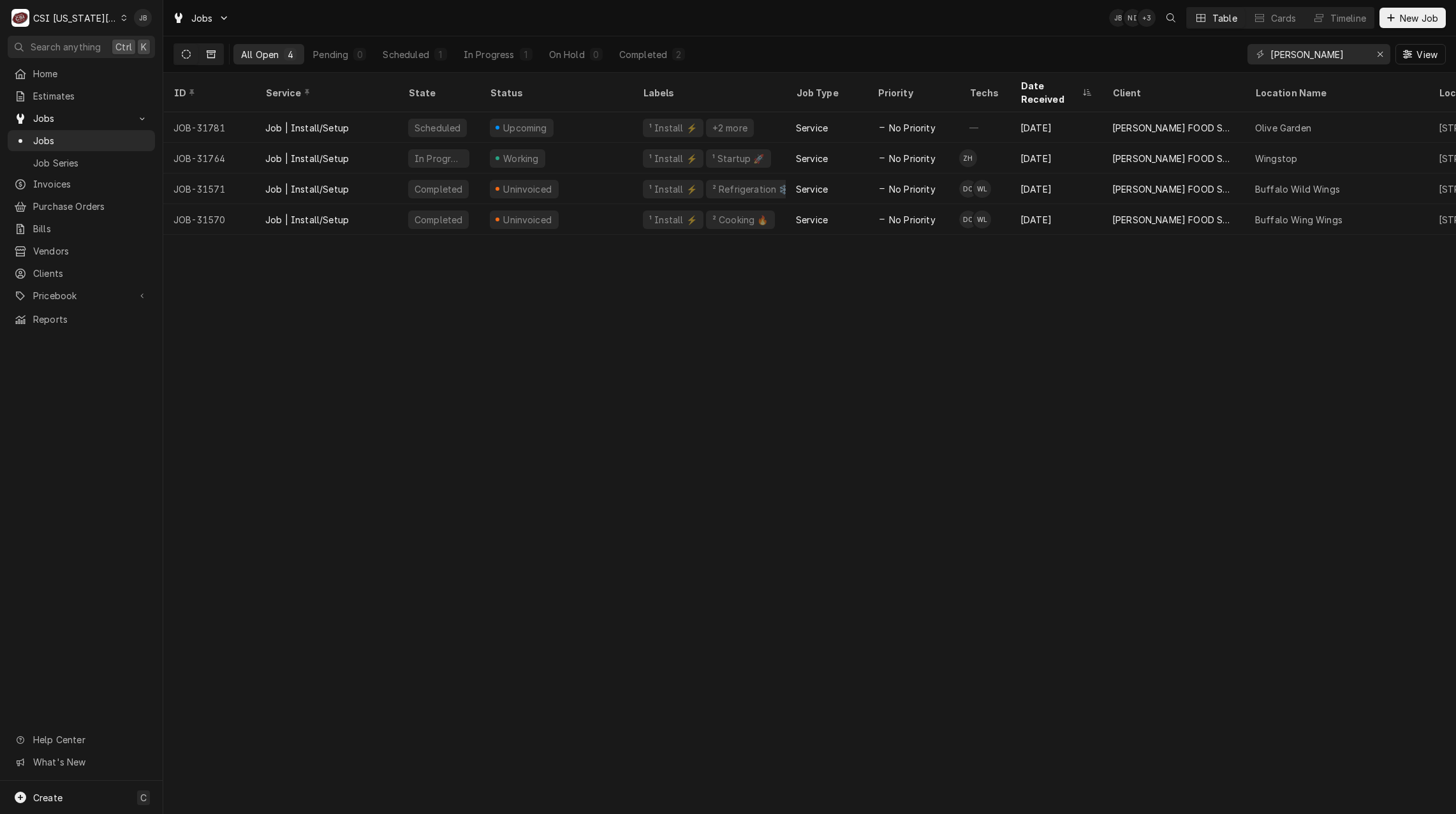
click at [213, 52] on icon "Dynamic Content Wrapper" at bounding box center [211, 55] width 9 height 9
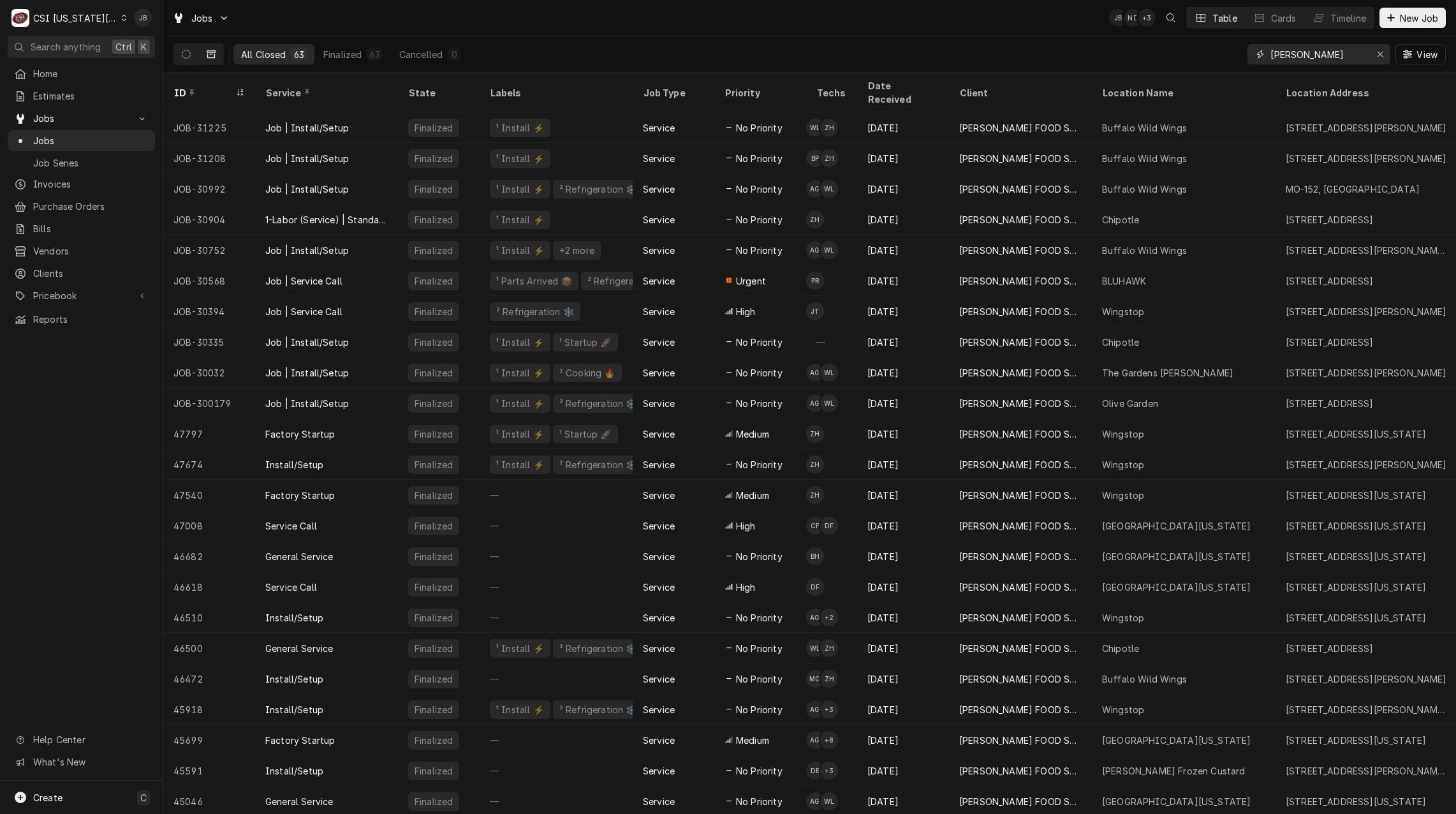
click at [1327, 55] on input "zink" at bounding box center [1318, 54] width 95 height 20
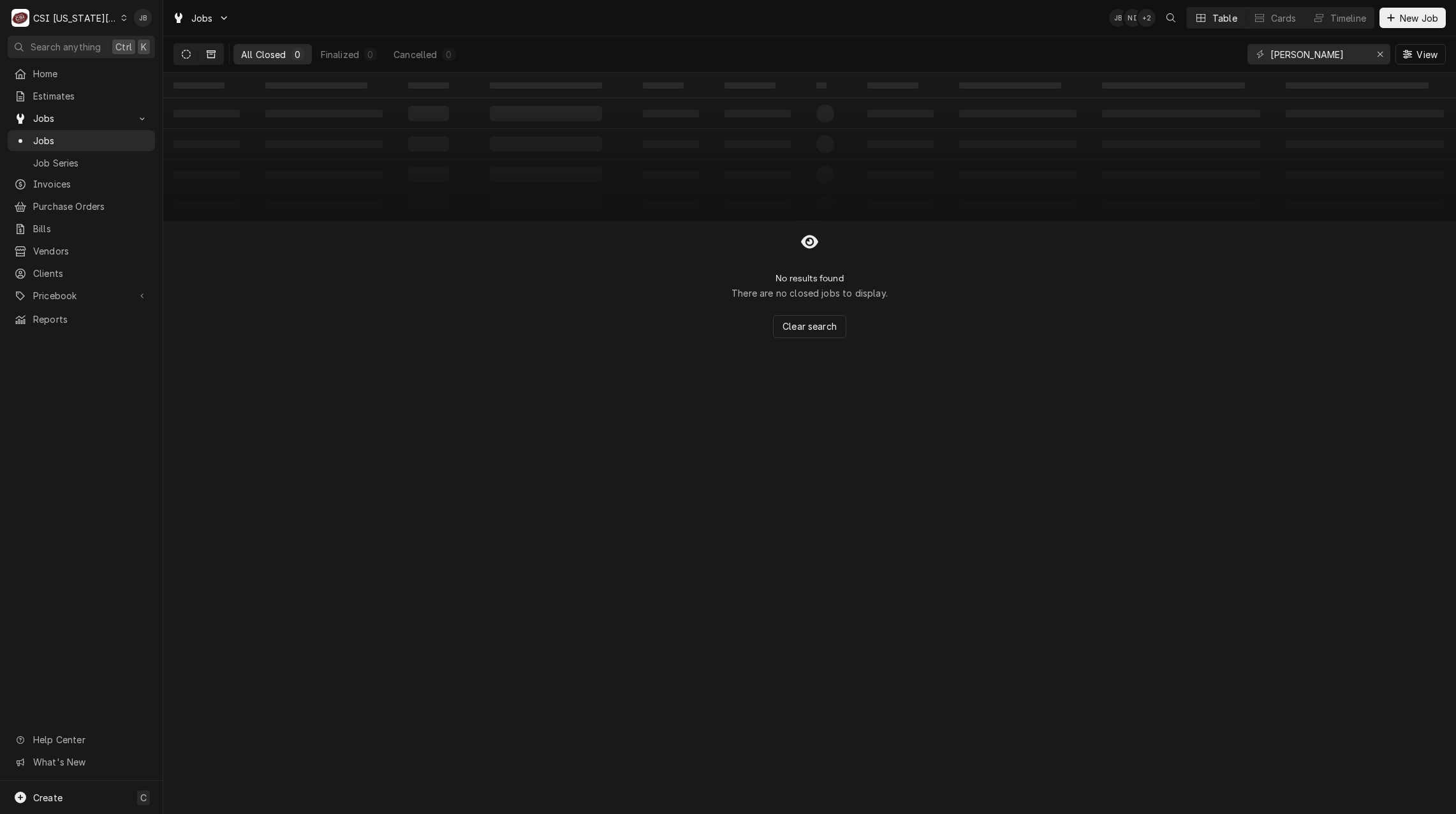
click at [191, 56] on button "Dynamic Content Wrapper" at bounding box center [186, 54] width 25 height 20
click at [1347, 56] on input "zink Lawrence" at bounding box center [1318, 54] width 95 height 20
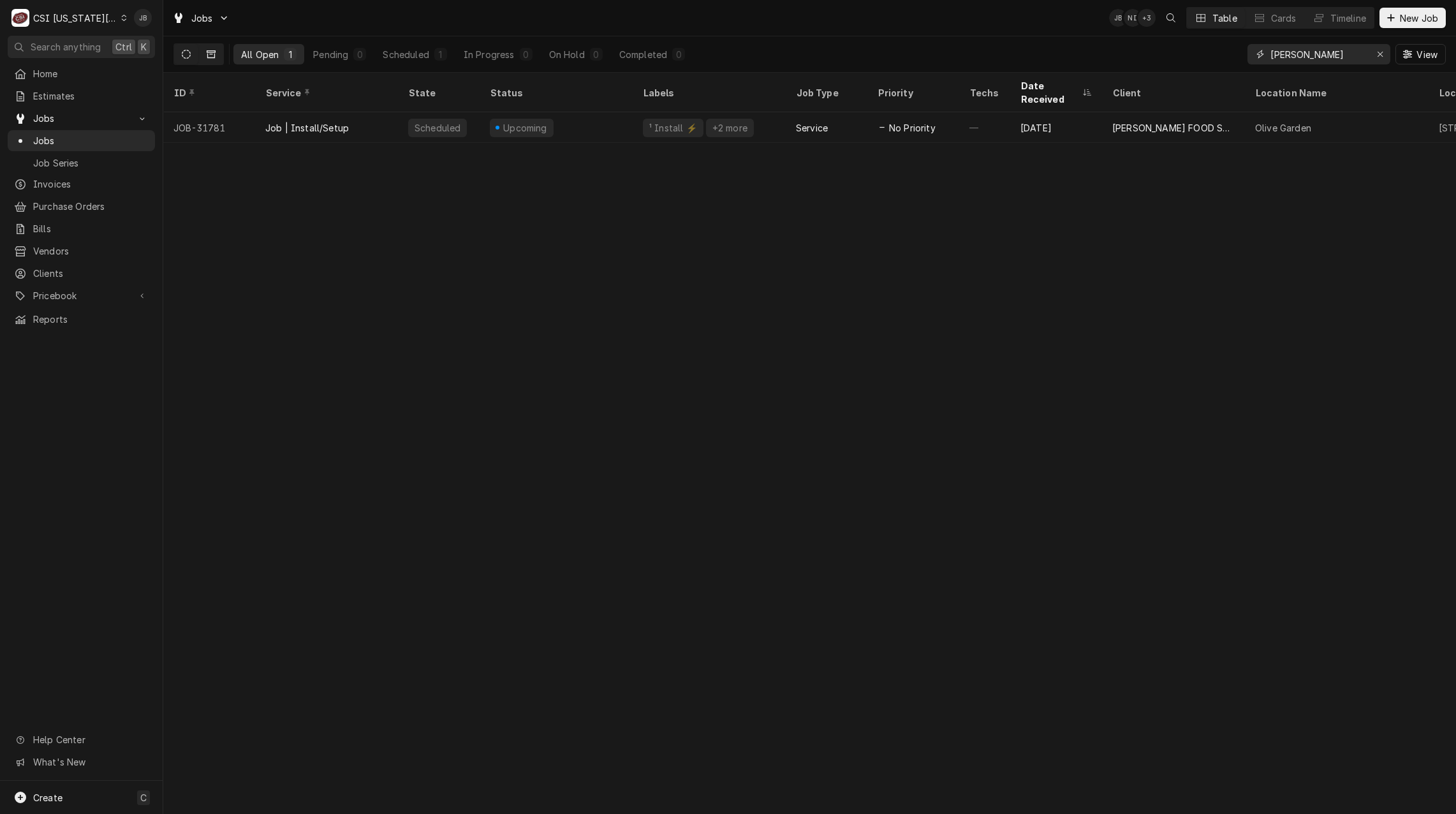
type input "zink olive"
click at [208, 51] on icon "Dynamic Content Wrapper" at bounding box center [211, 54] width 9 height 7
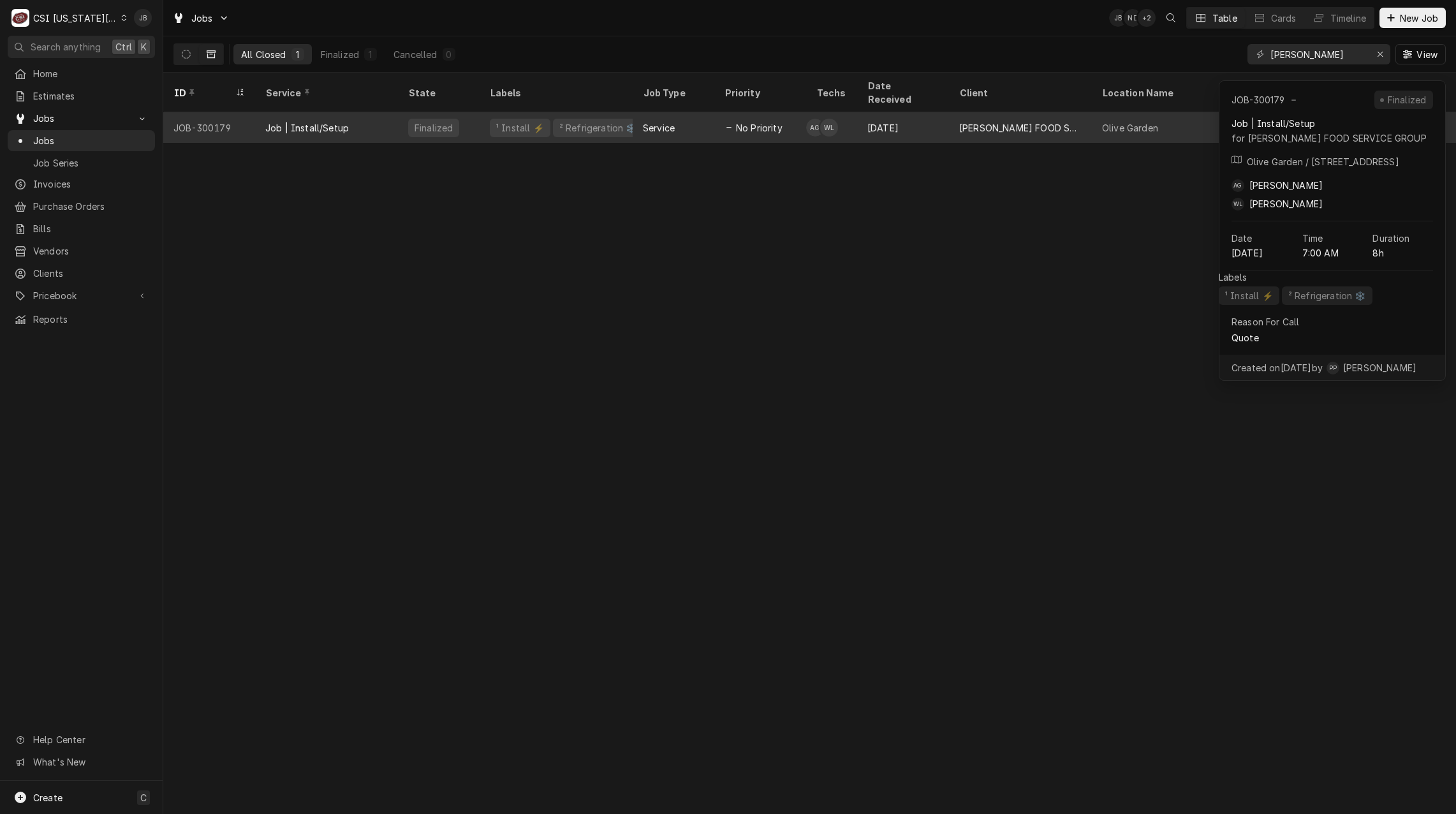
click at [397, 112] on div "Job | Install/Setup" at bounding box center [326, 127] width 143 height 31
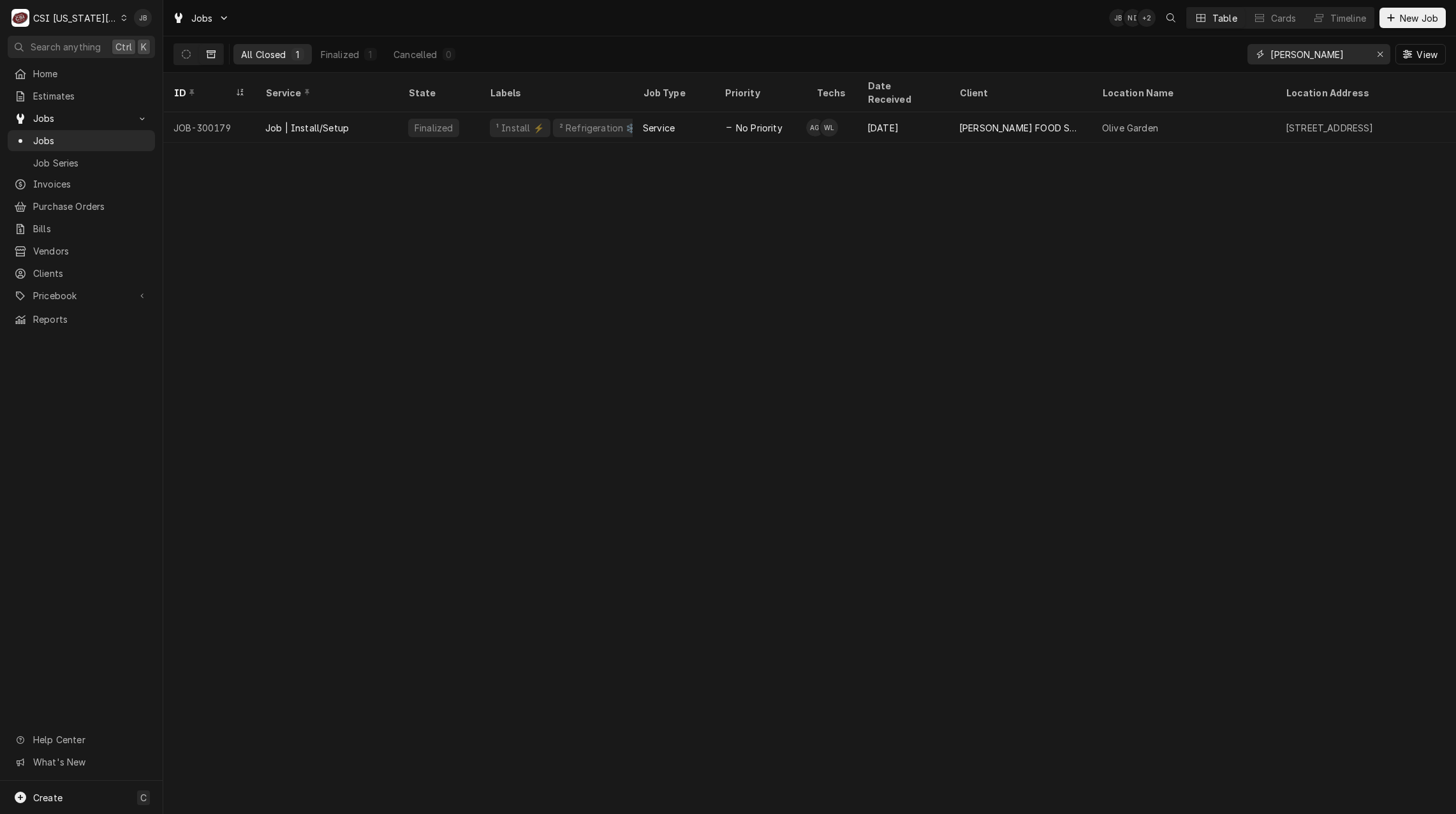
drag, startPoint x: 1313, startPoint y: 56, endPoint x: 820, endPoint y: -1, distance: 496.3
click at [820, 0] on html "C CSI Kansas City JB Search anything Ctrl K Home Estimates Jobs Jobs Job Series…" at bounding box center [728, 407] width 1456 height 814
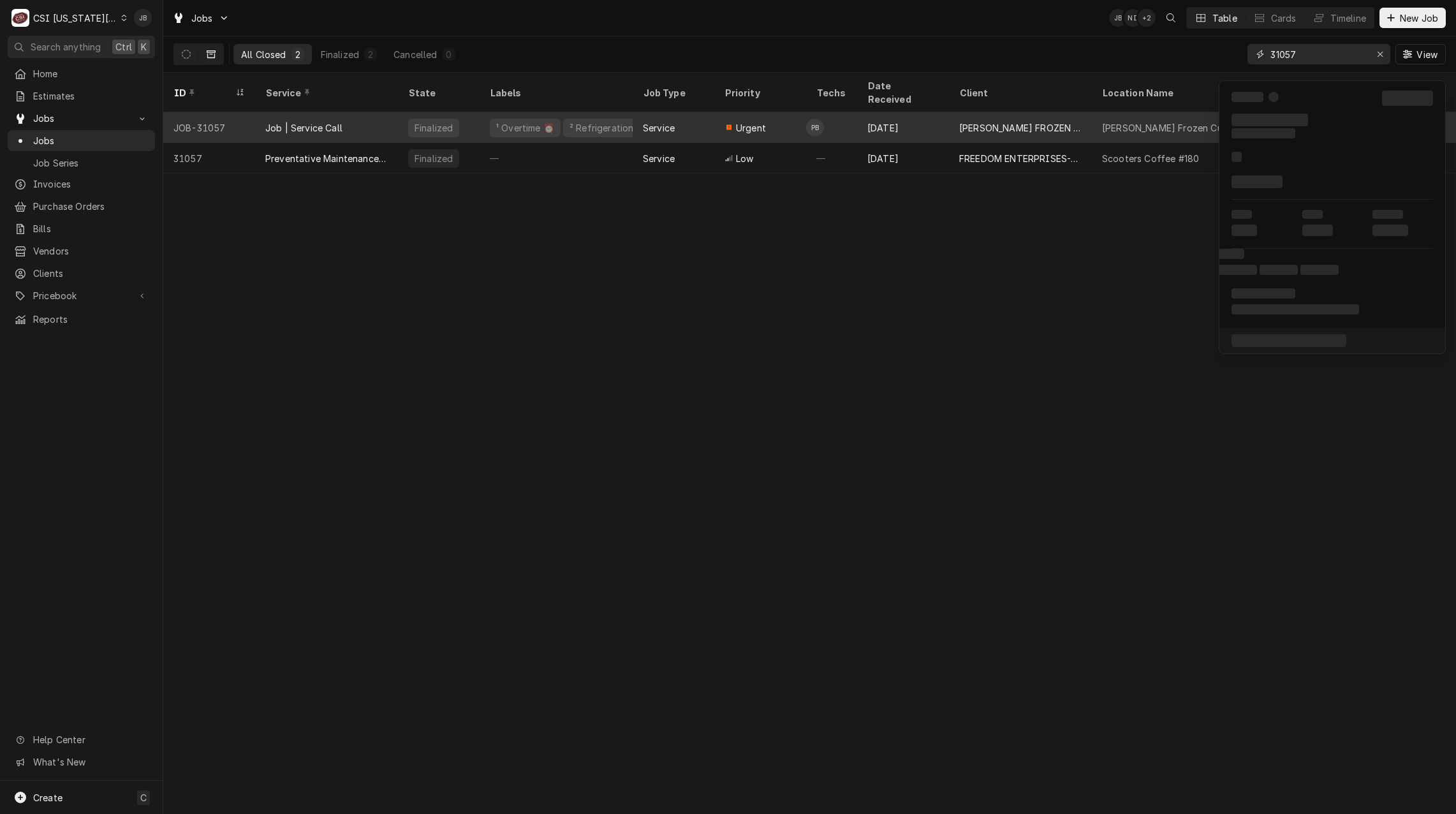
type input "31057"
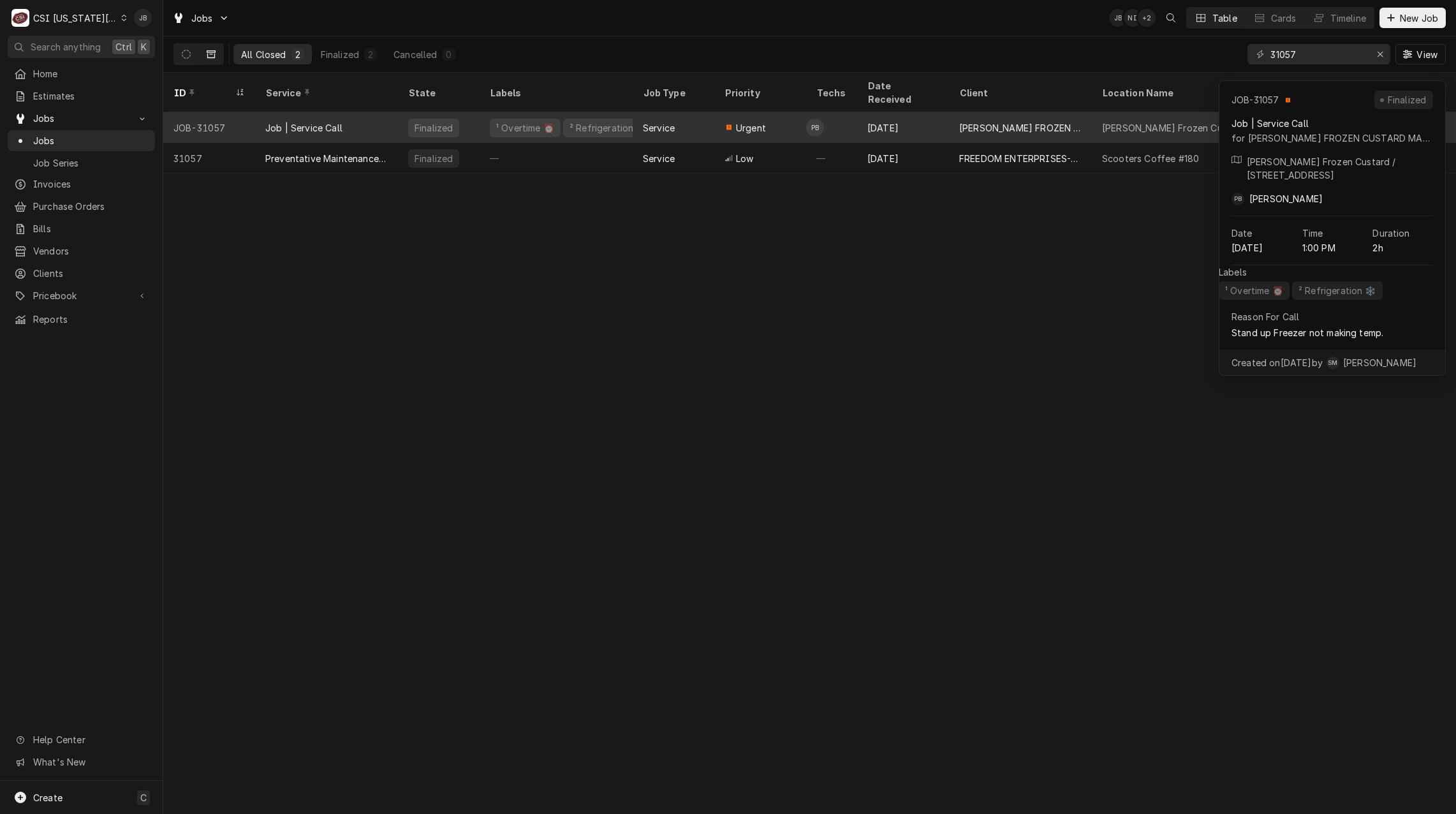
click at [336, 121] on div "Job | Service Call" at bounding box center [304, 127] width 77 height 14
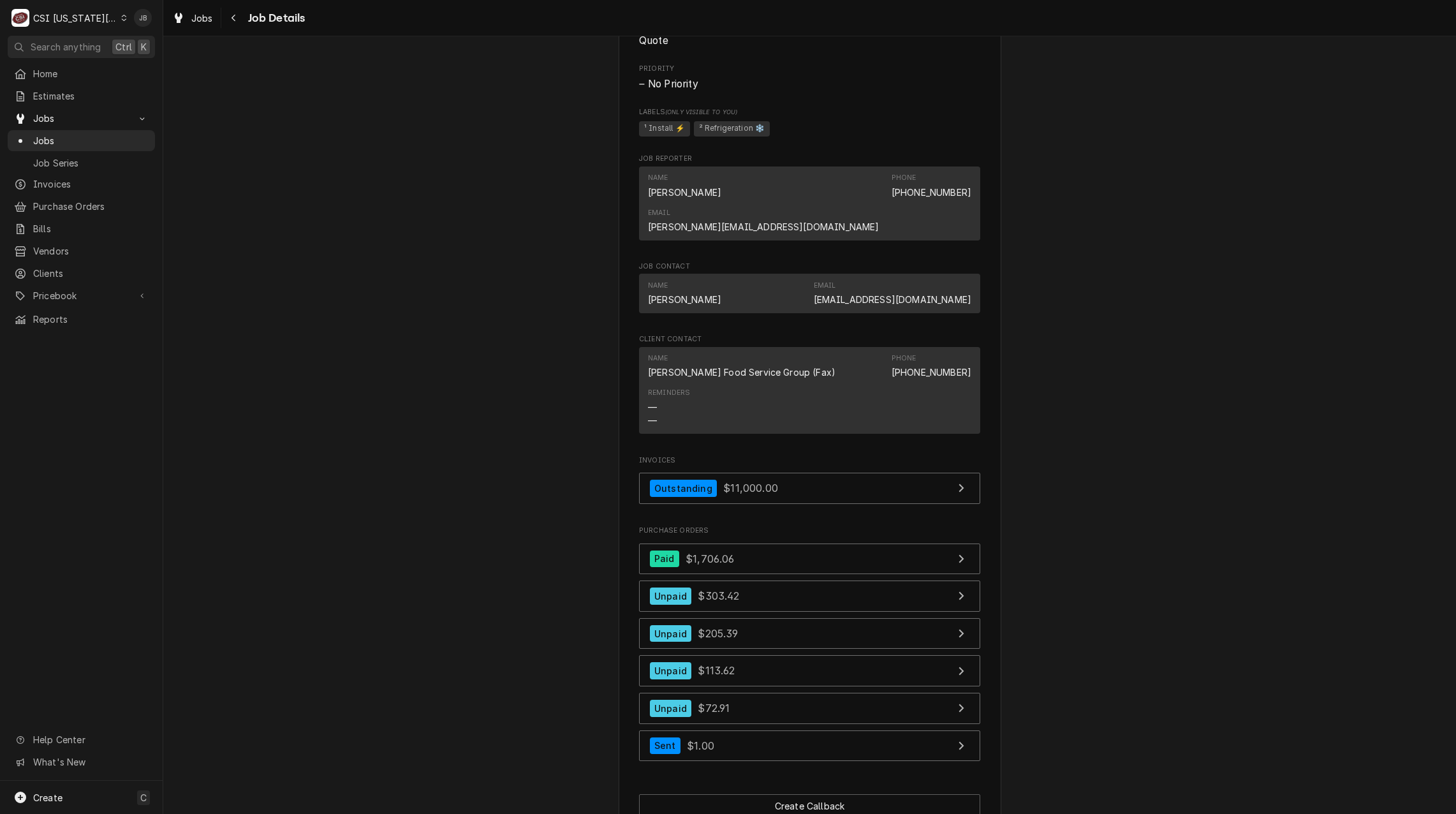
scroll to position [982, 0]
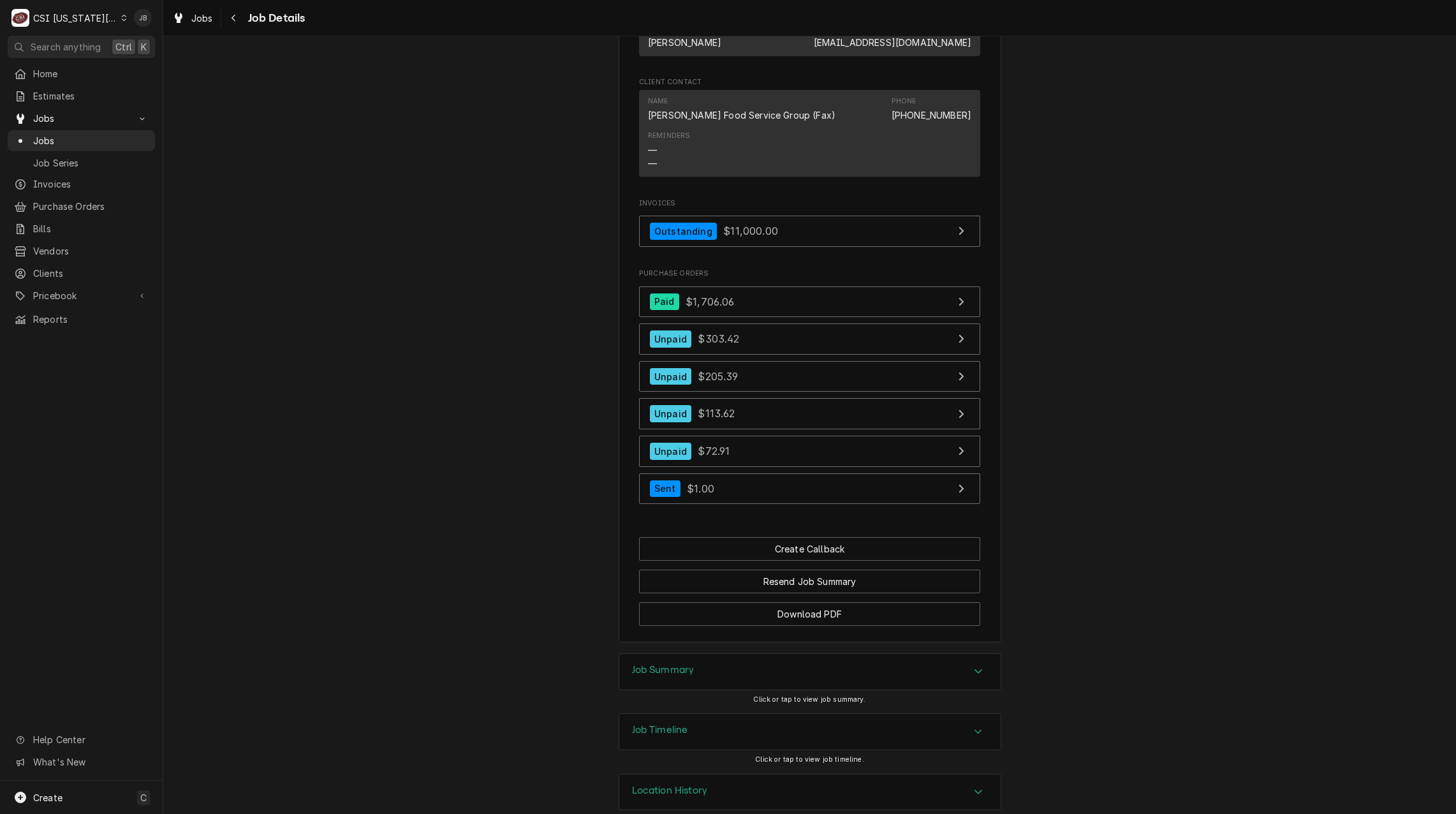
click at [703, 714] on div "Job Timeline" at bounding box center [809, 731] width 381 height 35
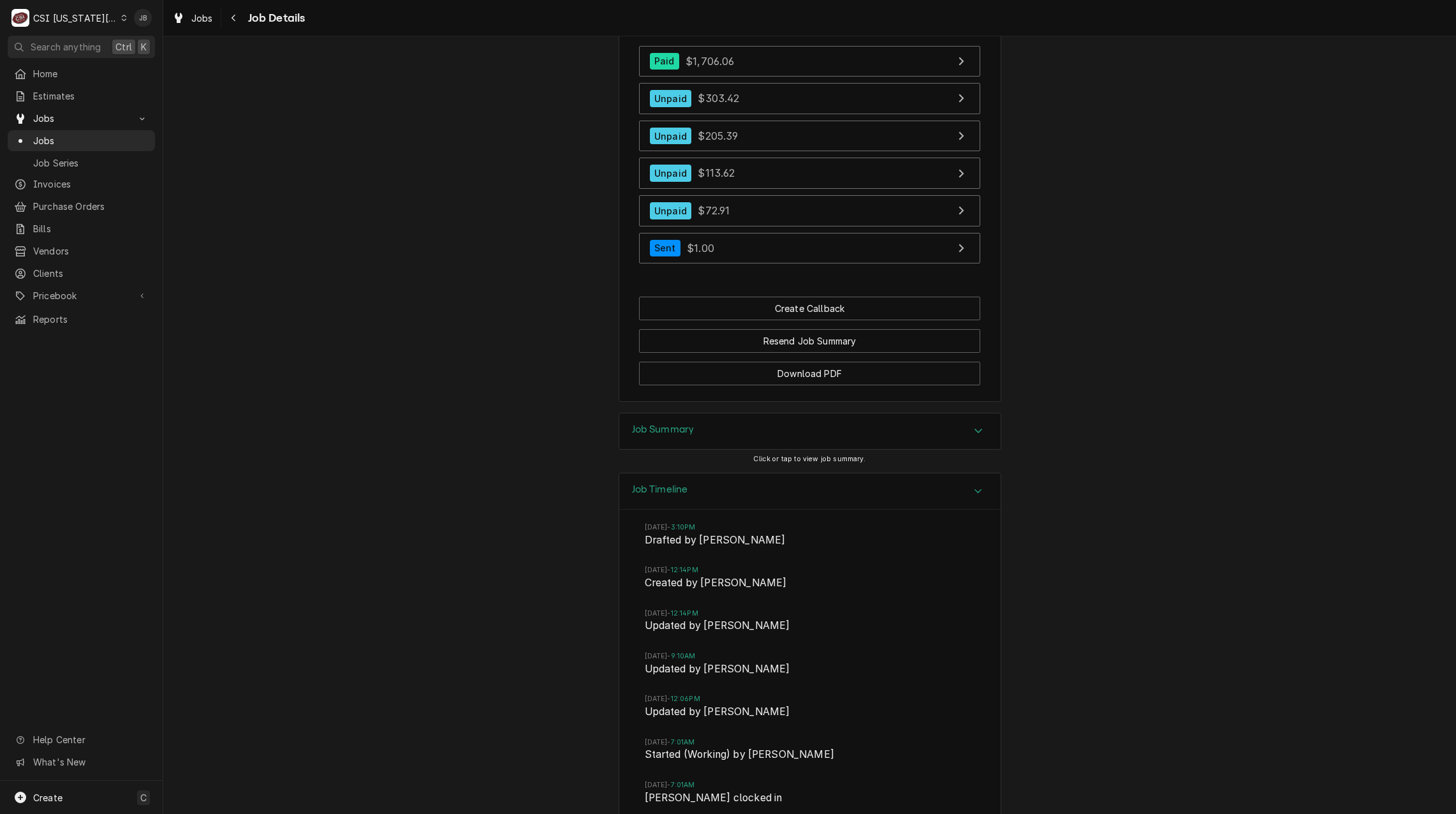
scroll to position [1301, 0]
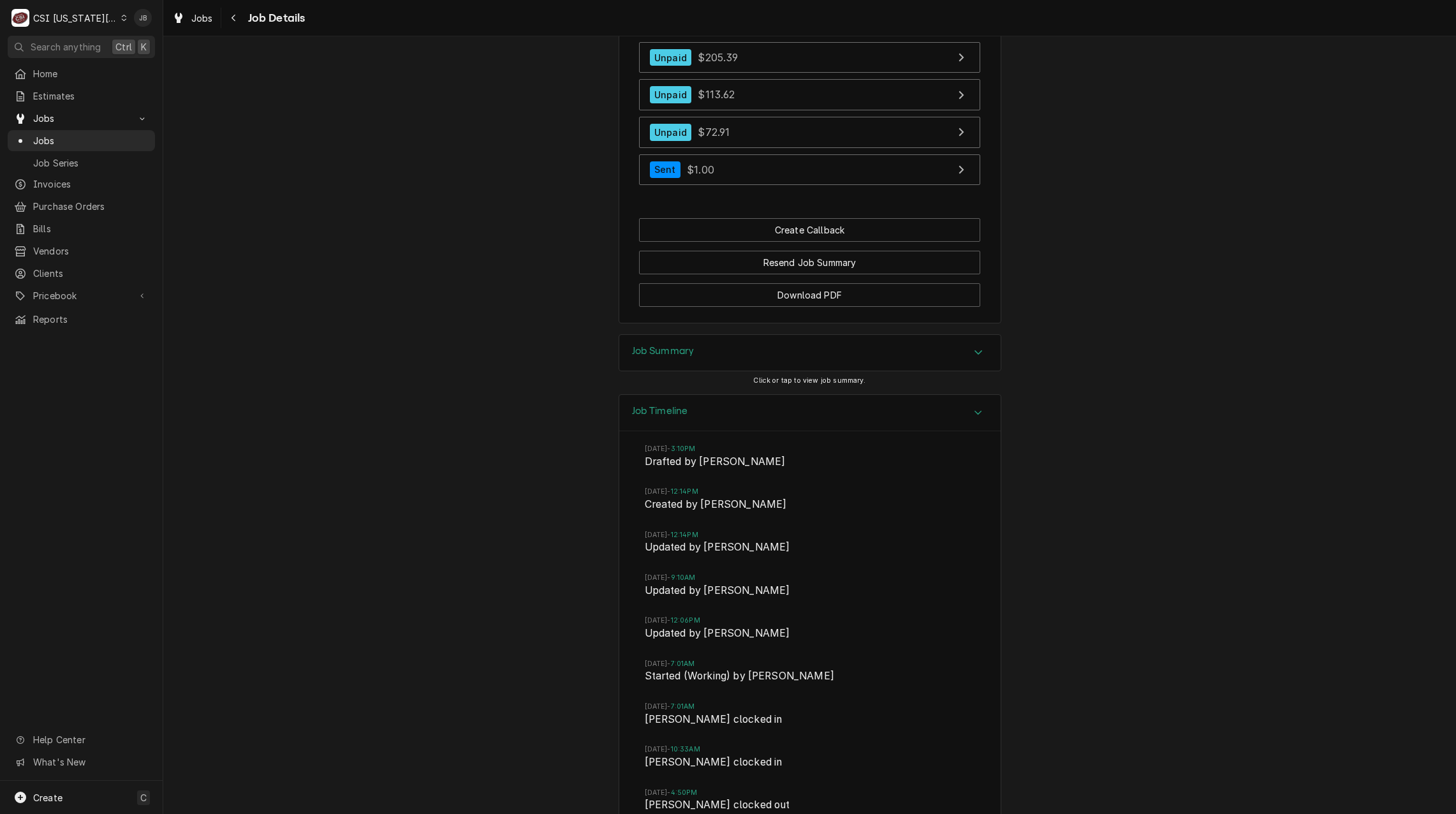
click at [757, 337] on div "Job Summary" at bounding box center [809, 352] width 381 height 35
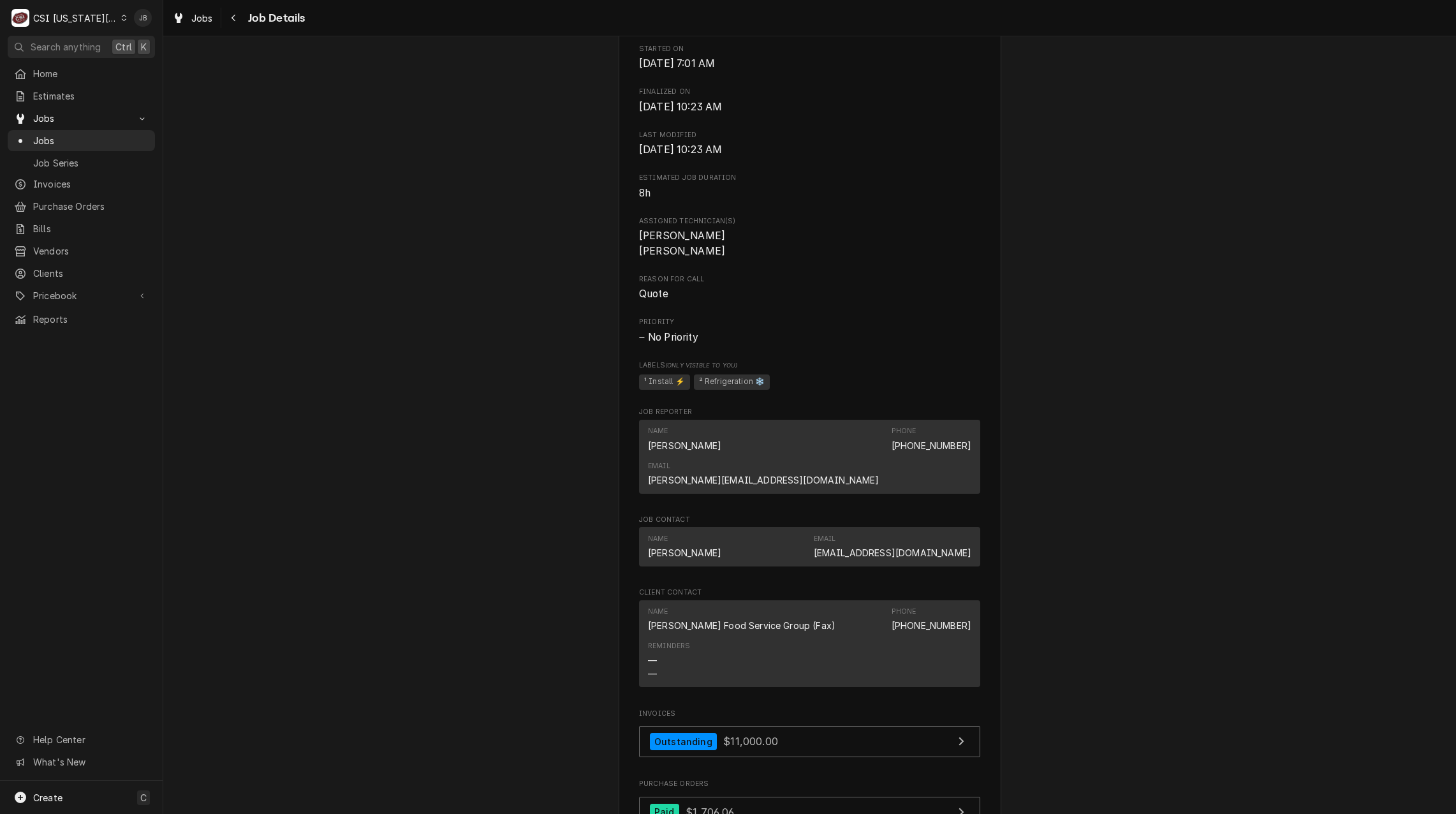
scroll to position [728, 0]
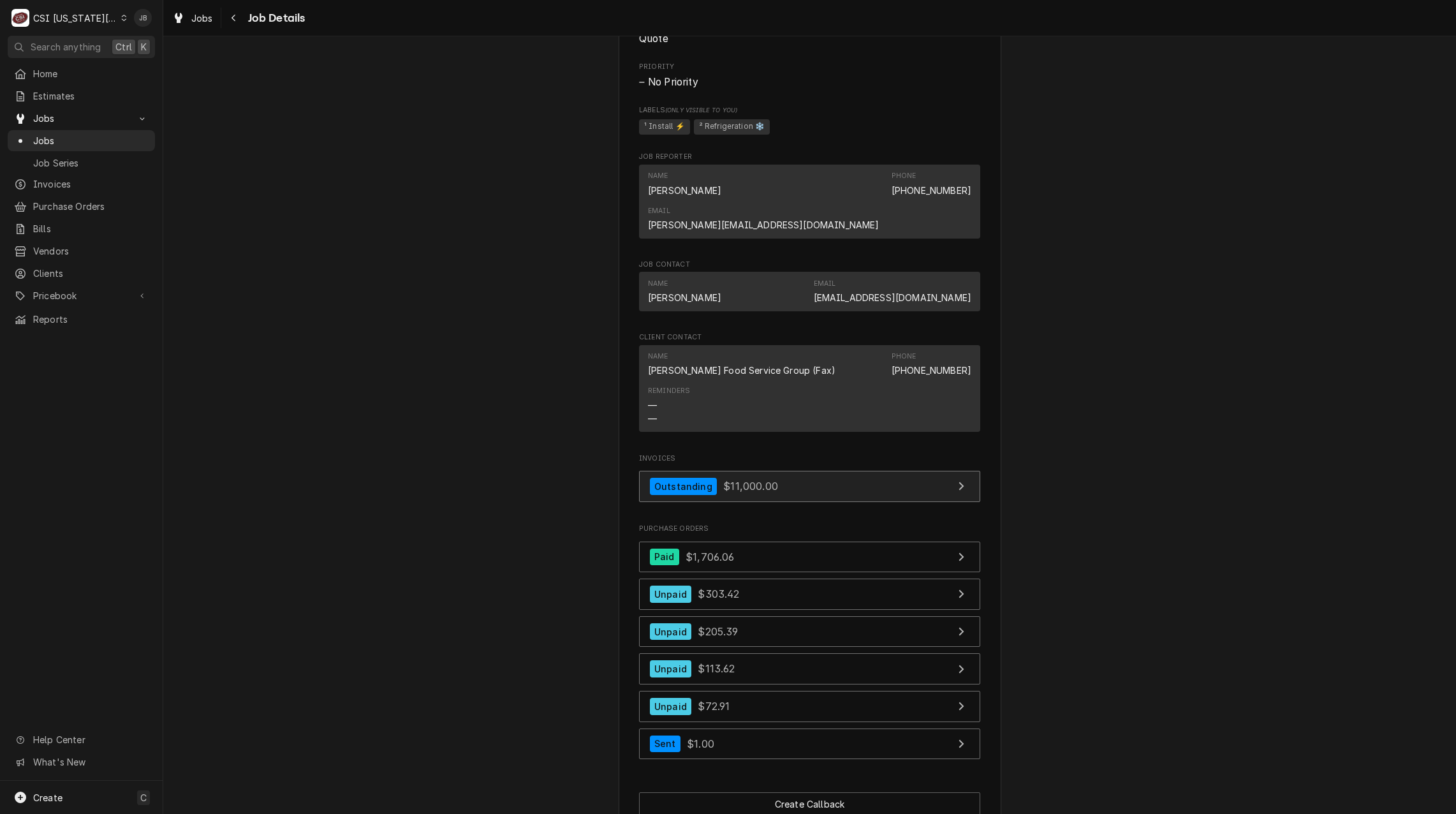
click at [751, 479] on span "$11,000.00" at bounding box center [750, 486] width 55 height 13
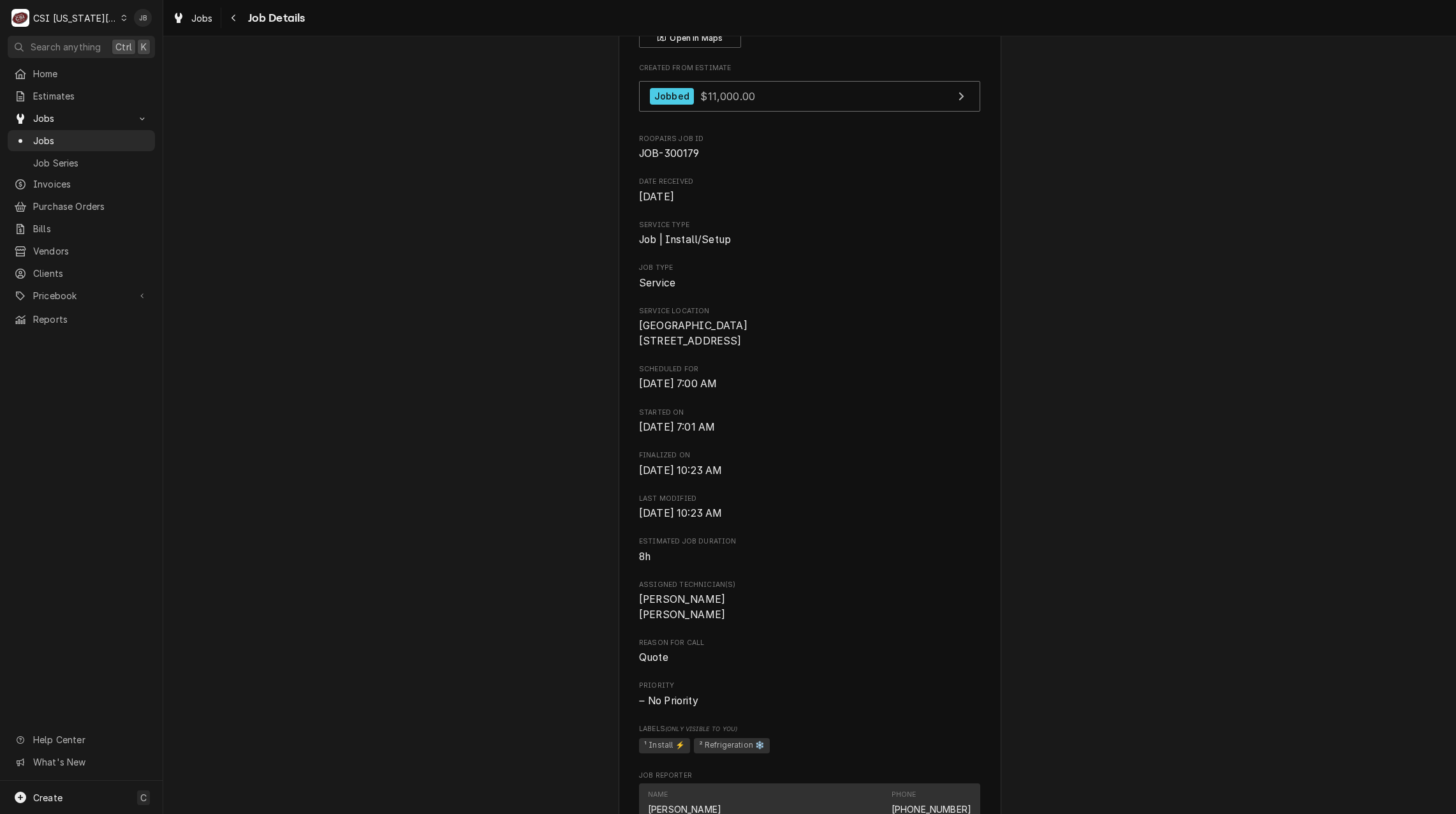
scroll to position [0, 0]
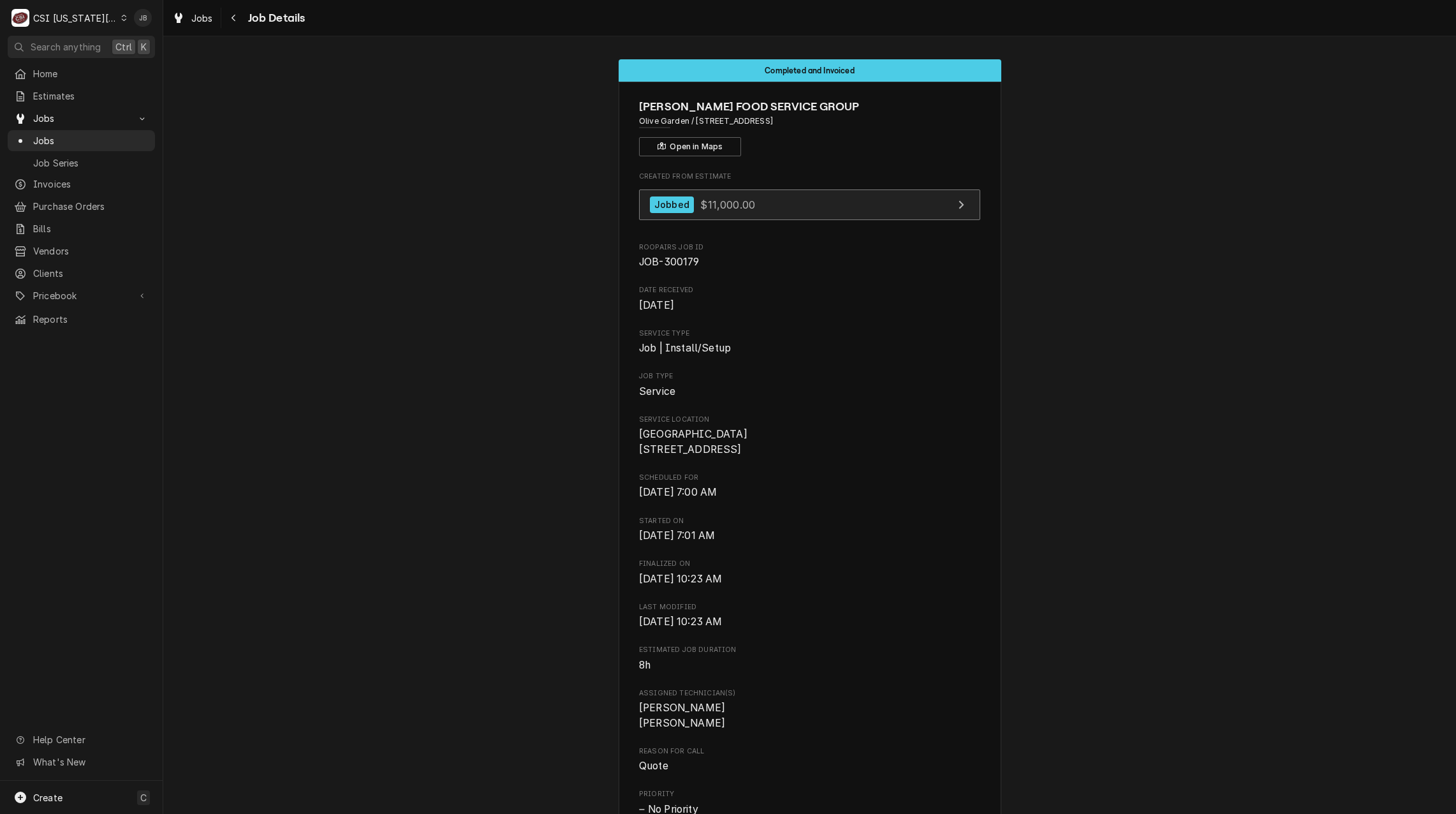
click at [751, 191] on link "Jobbed $11,000.00" at bounding box center [809, 205] width 341 height 31
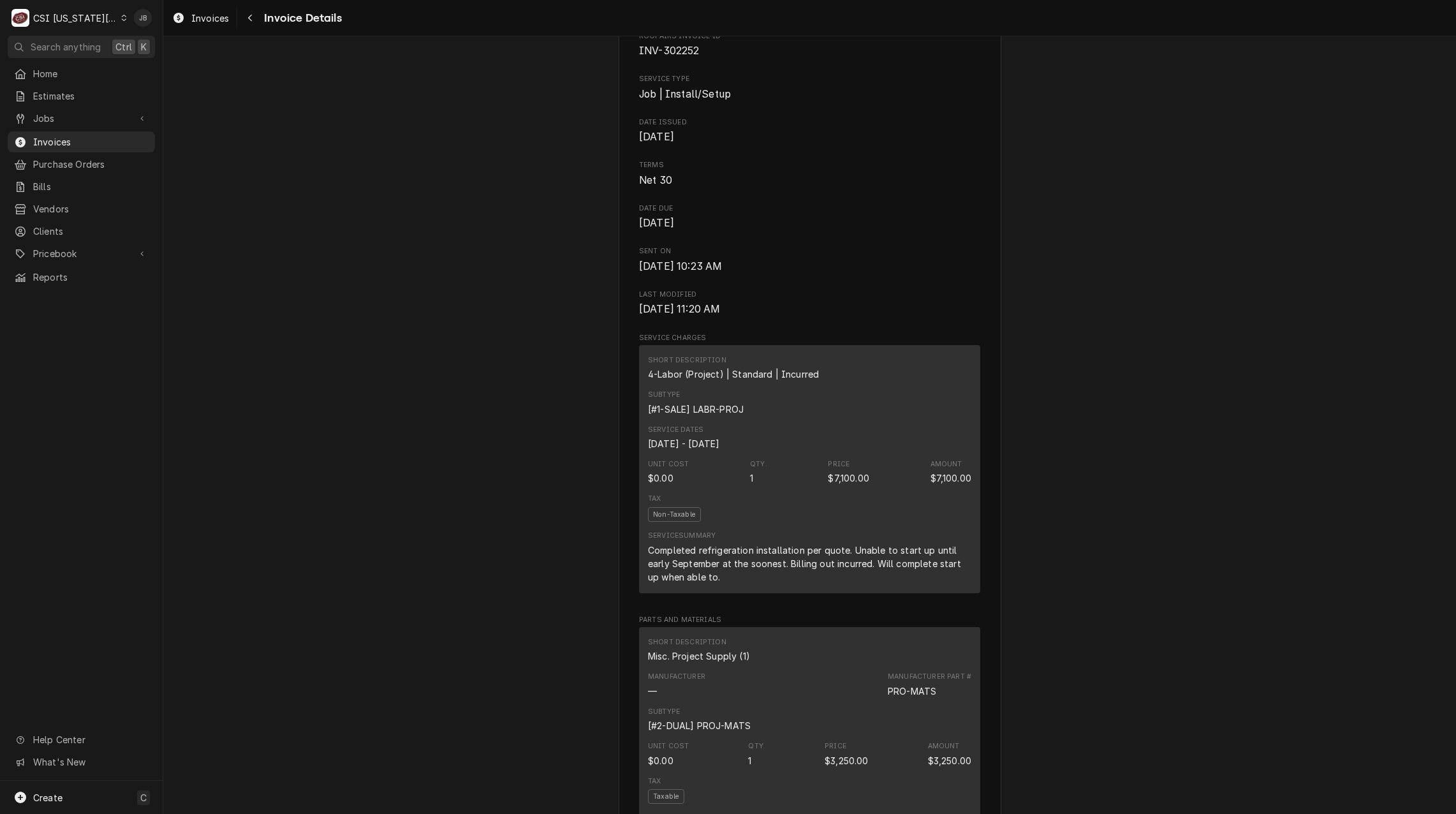
scroll to position [127, 0]
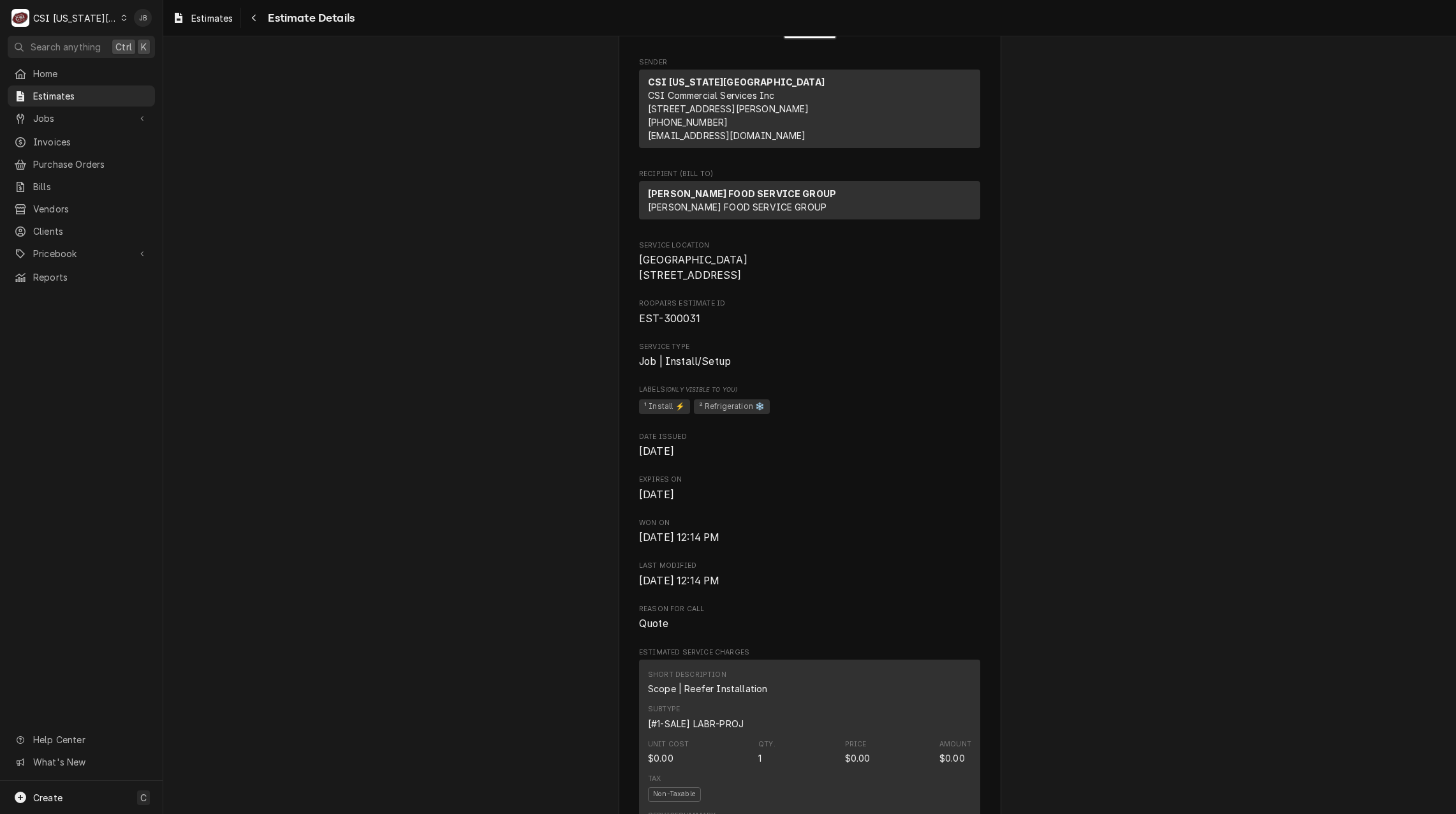
scroll to position [256, 0]
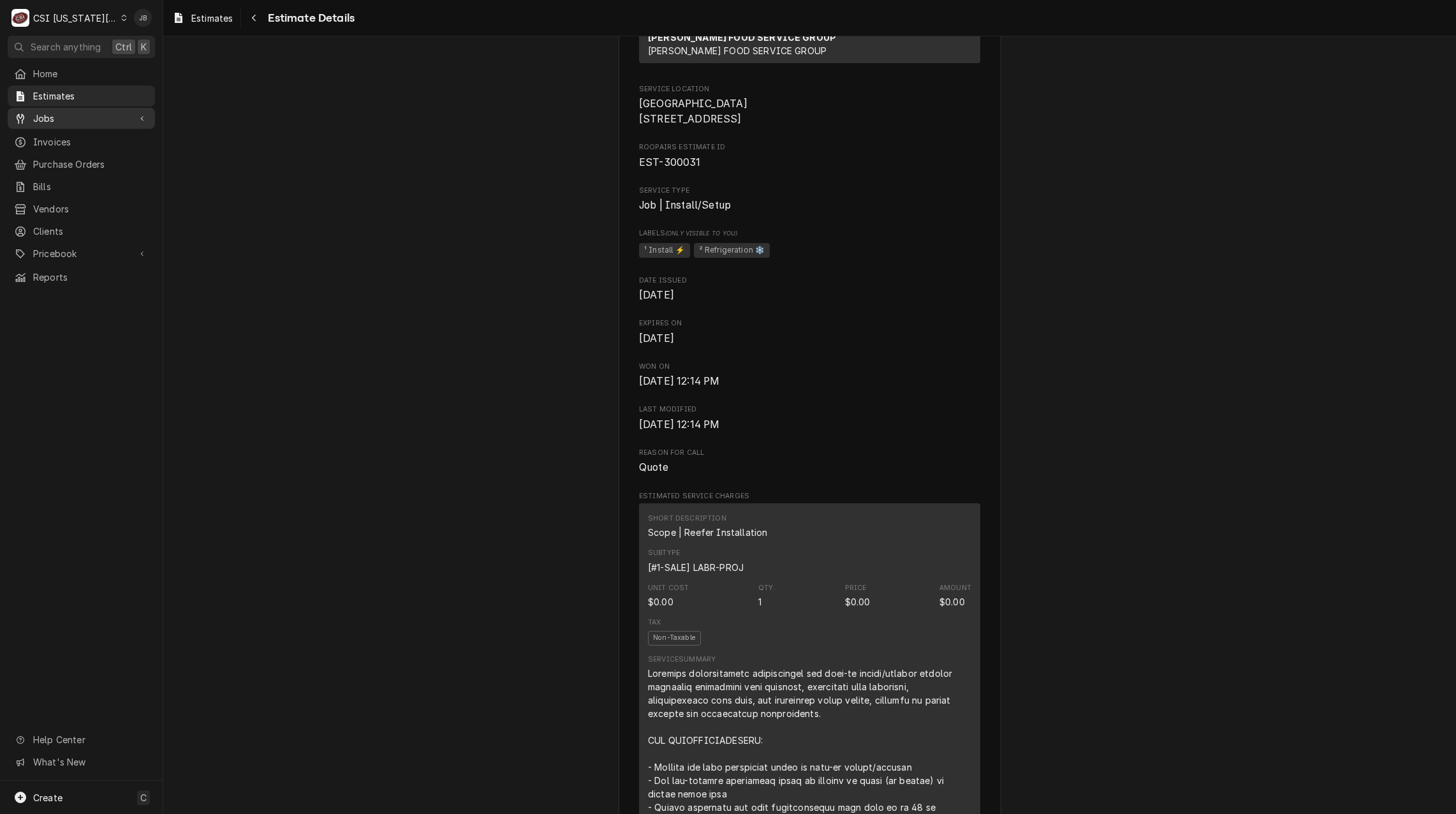
click at [115, 115] on span "Jobs" at bounding box center [81, 118] width 96 height 14
drag, startPoint x: 337, startPoint y: 135, endPoint x: 343, endPoint y: 129, distance: 8.5
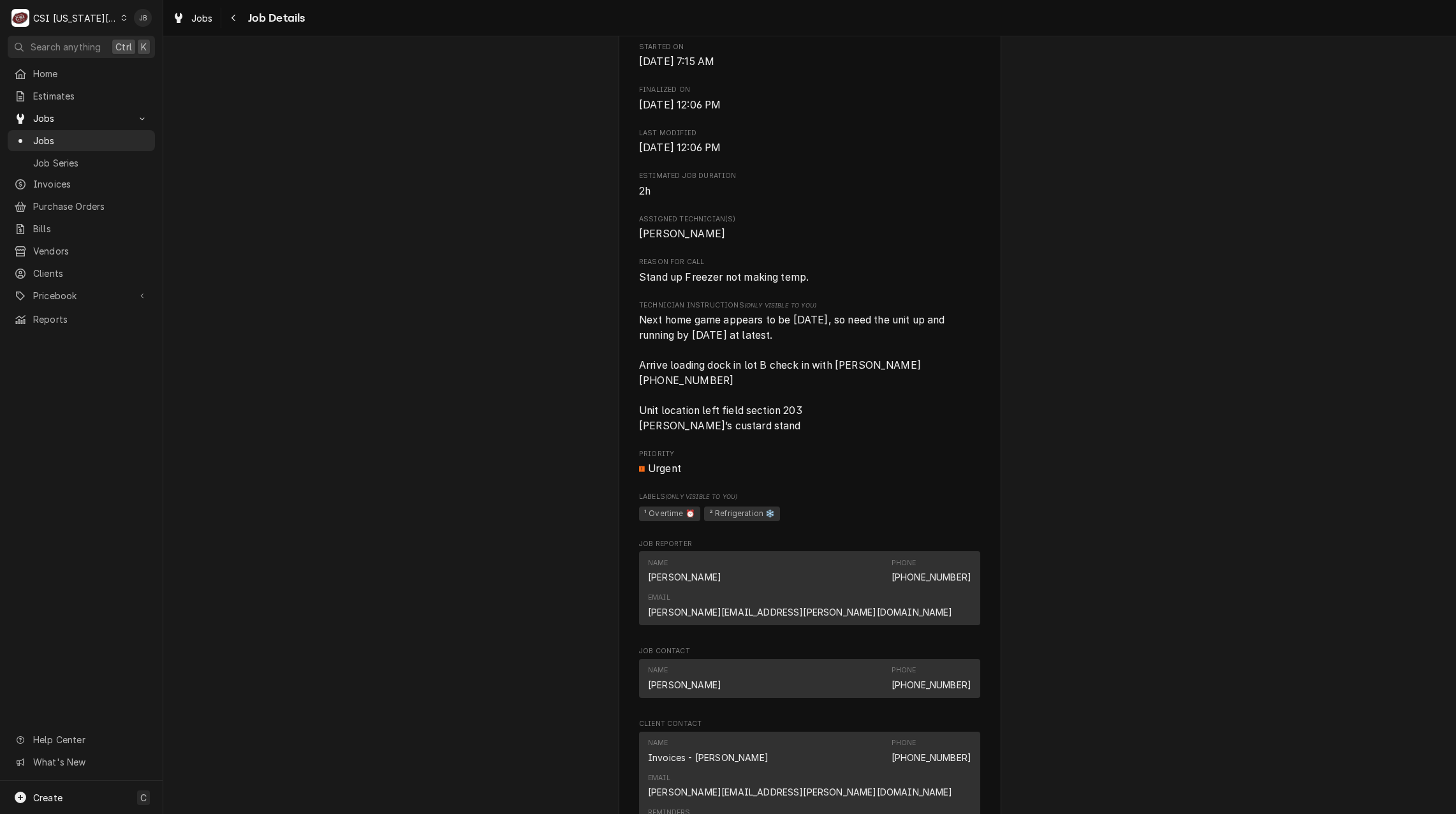
scroll to position [829, 0]
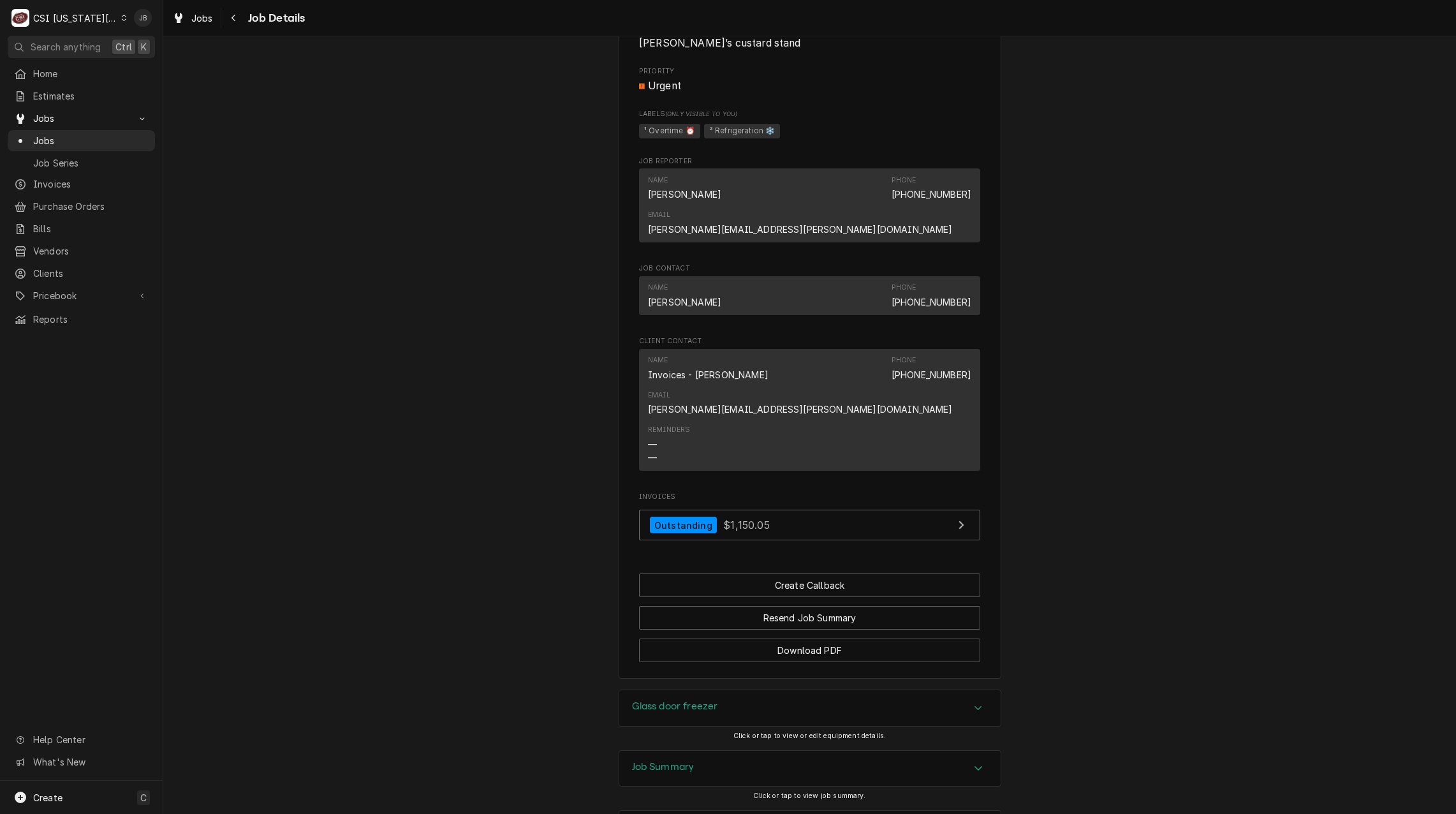
click at [695, 751] on div "Job Summary" at bounding box center [809, 769] width 381 height 35
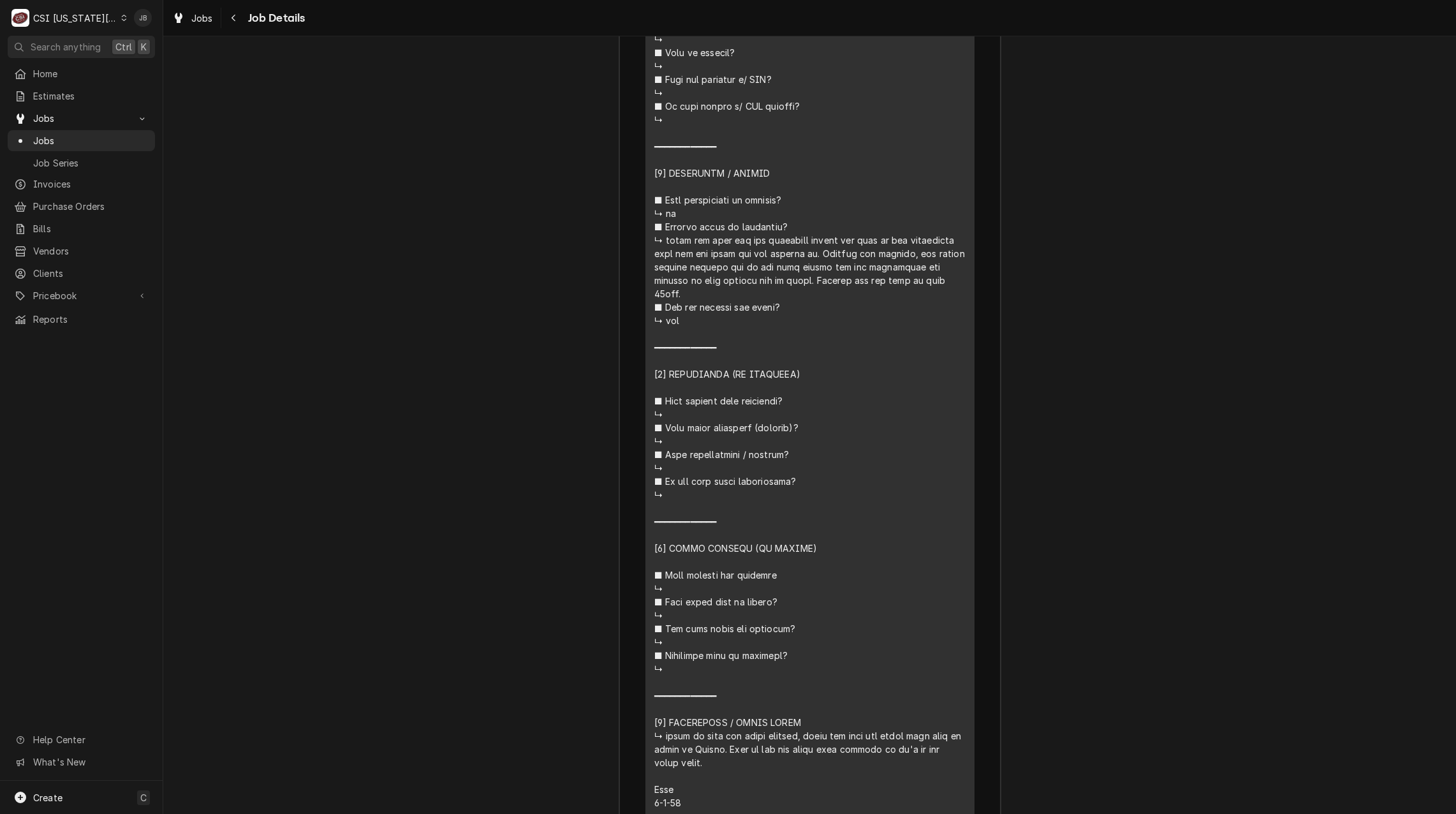
scroll to position [2233, 0]
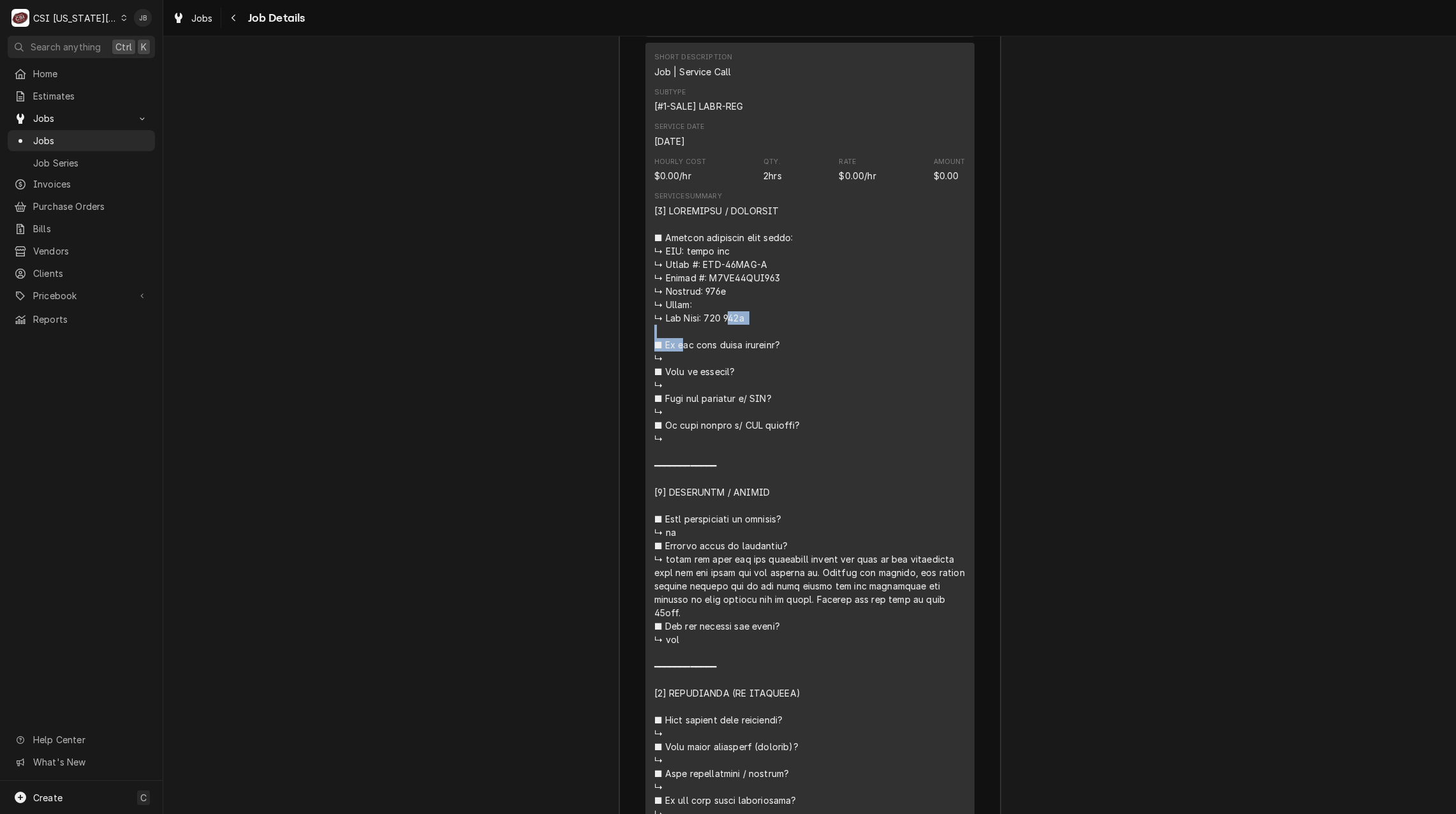
drag, startPoint x: 770, startPoint y: 223, endPoint x: 699, endPoint y: 222, distance: 71.0
click at [699, 222] on div "Line Item" at bounding box center [810, 706] width 311 height 1005
copy div "05g ■ 𝗜𝘀 𝘁"
click at [871, 292] on div "Line Item" at bounding box center [810, 706] width 311 height 1005
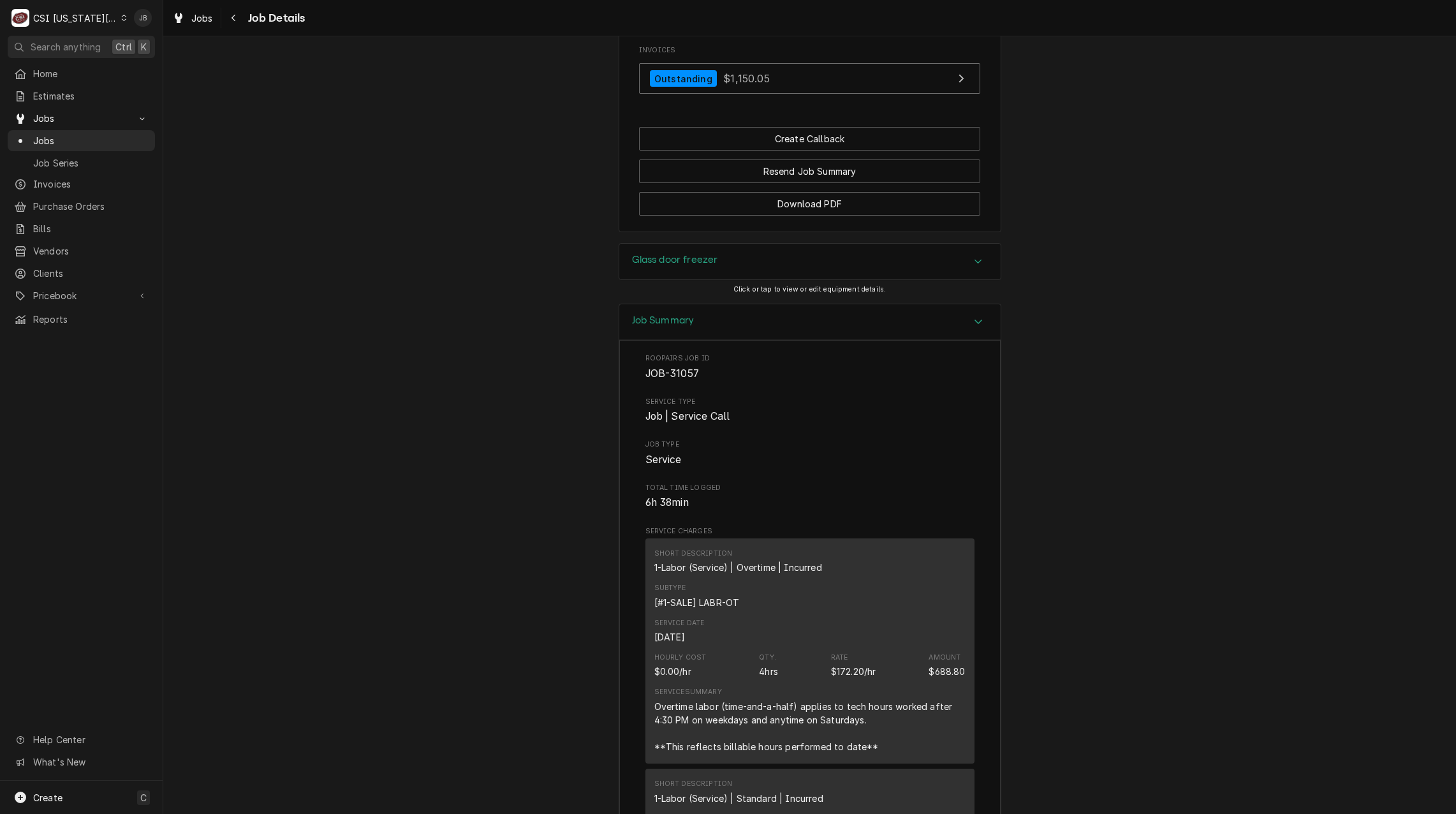
click at [666, 315] on h3 "Job Summary" at bounding box center [663, 320] width 63 height 12
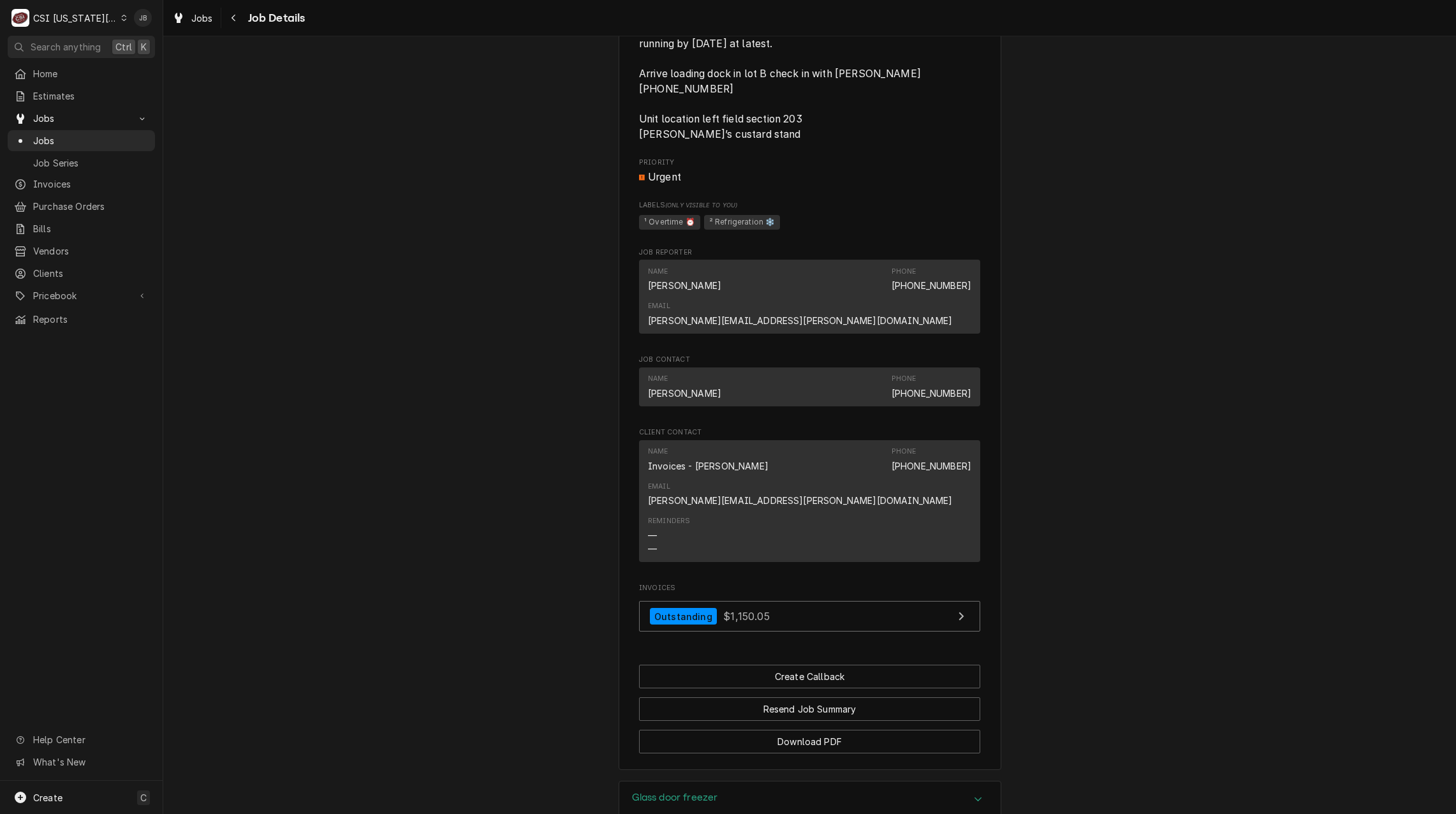
scroll to position [892, 0]
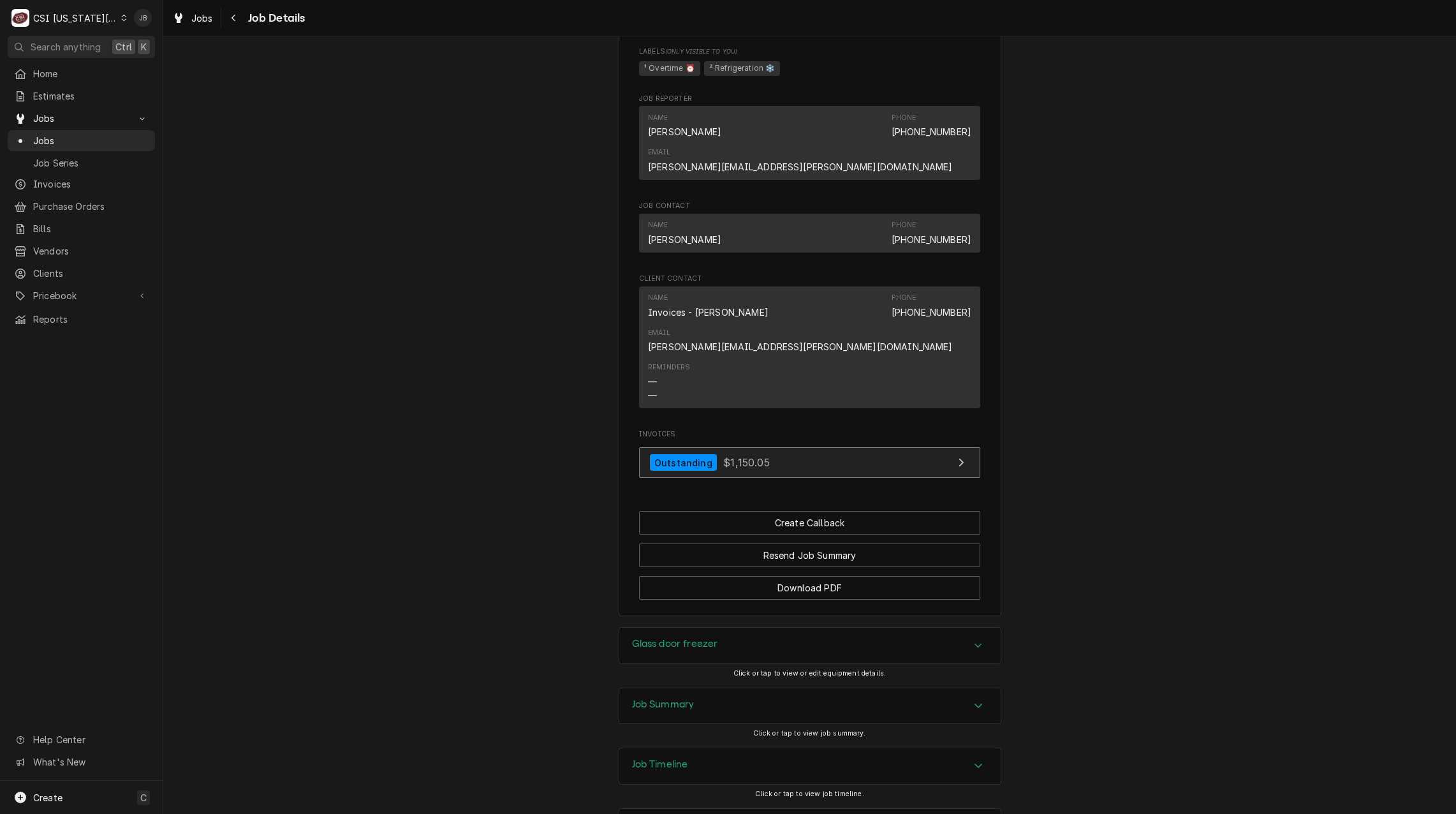
click at [729, 457] on span "$1,150.05" at bounding box center [746, 463] width 46 height 13
click at [729, 688] on div "Job Summary" at bounding box center [809, 706] width 381 height 35
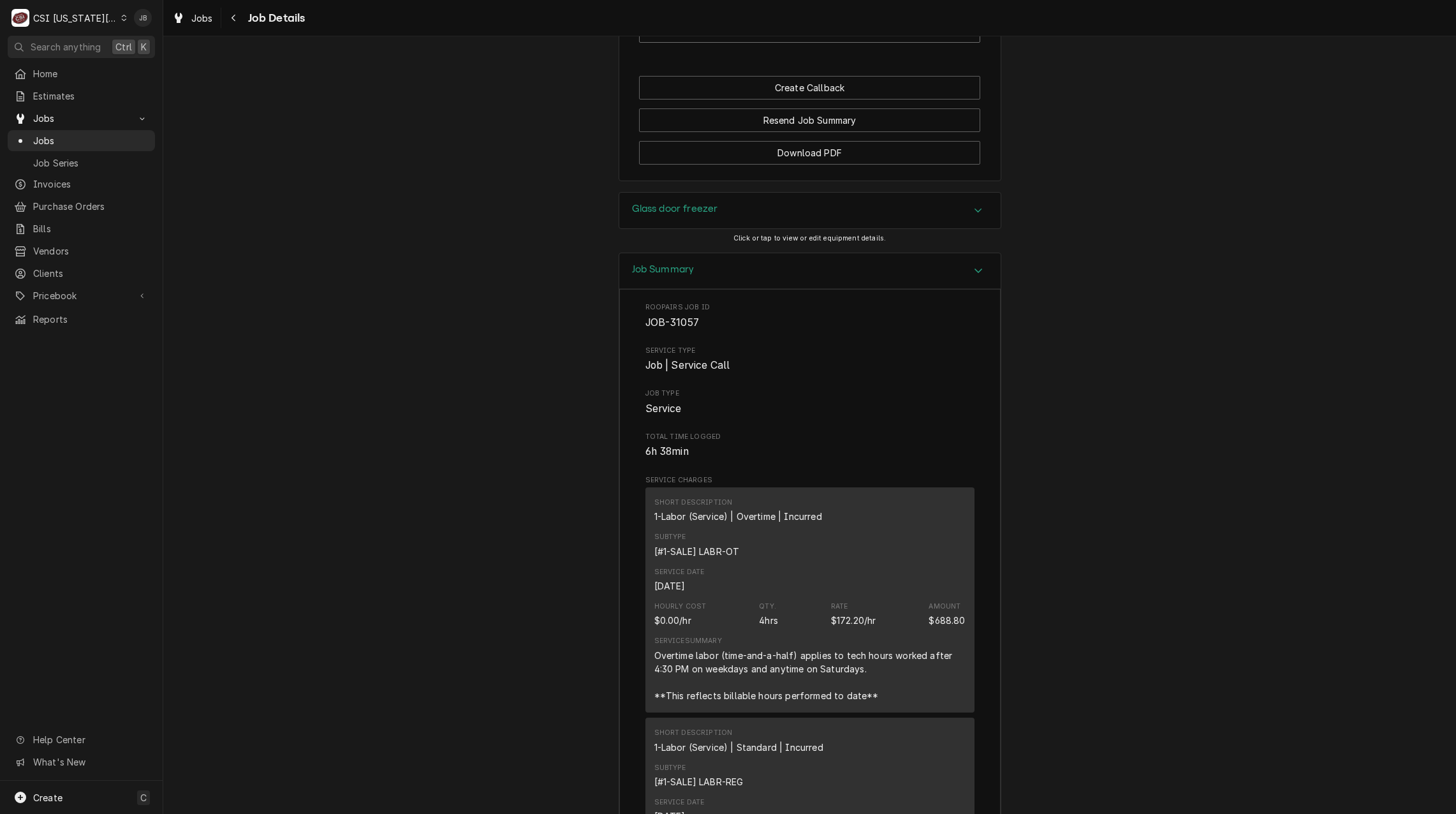
scroll to position [1339, 0]
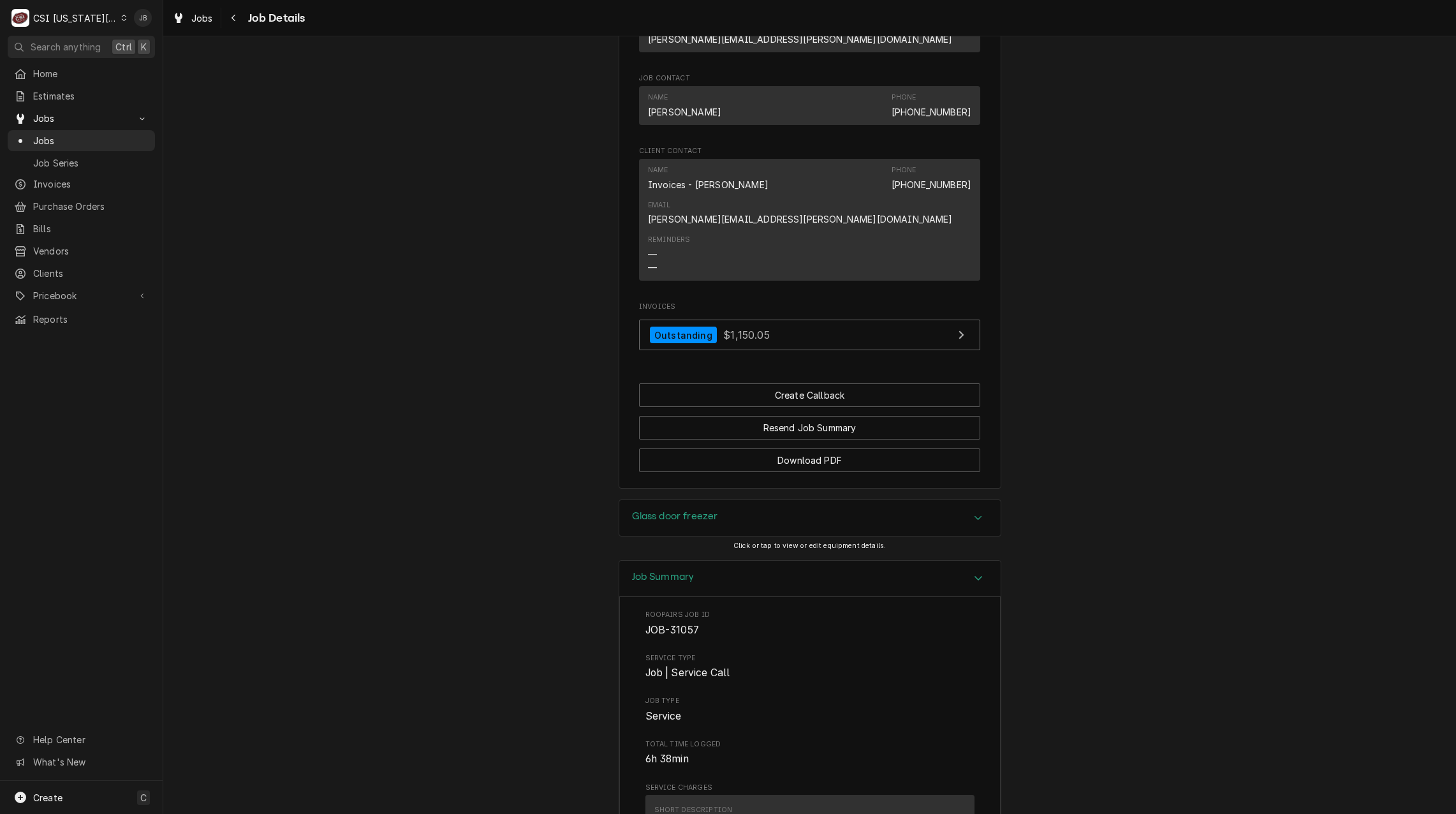
click at [728, 561] on div "Job Summary" at bounding box center [809, 579] width 381 height 36
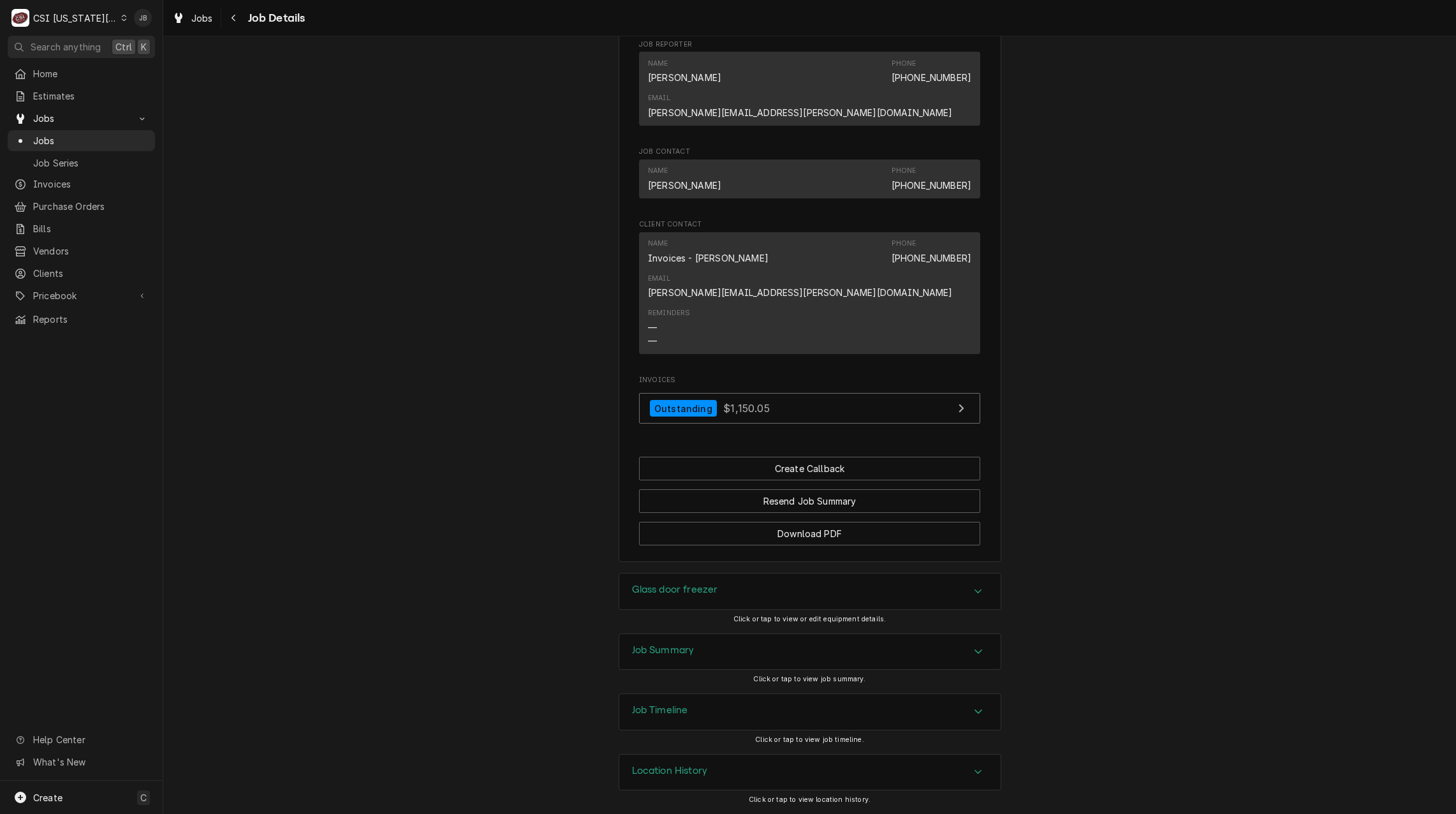
scroll to position [892, 0]
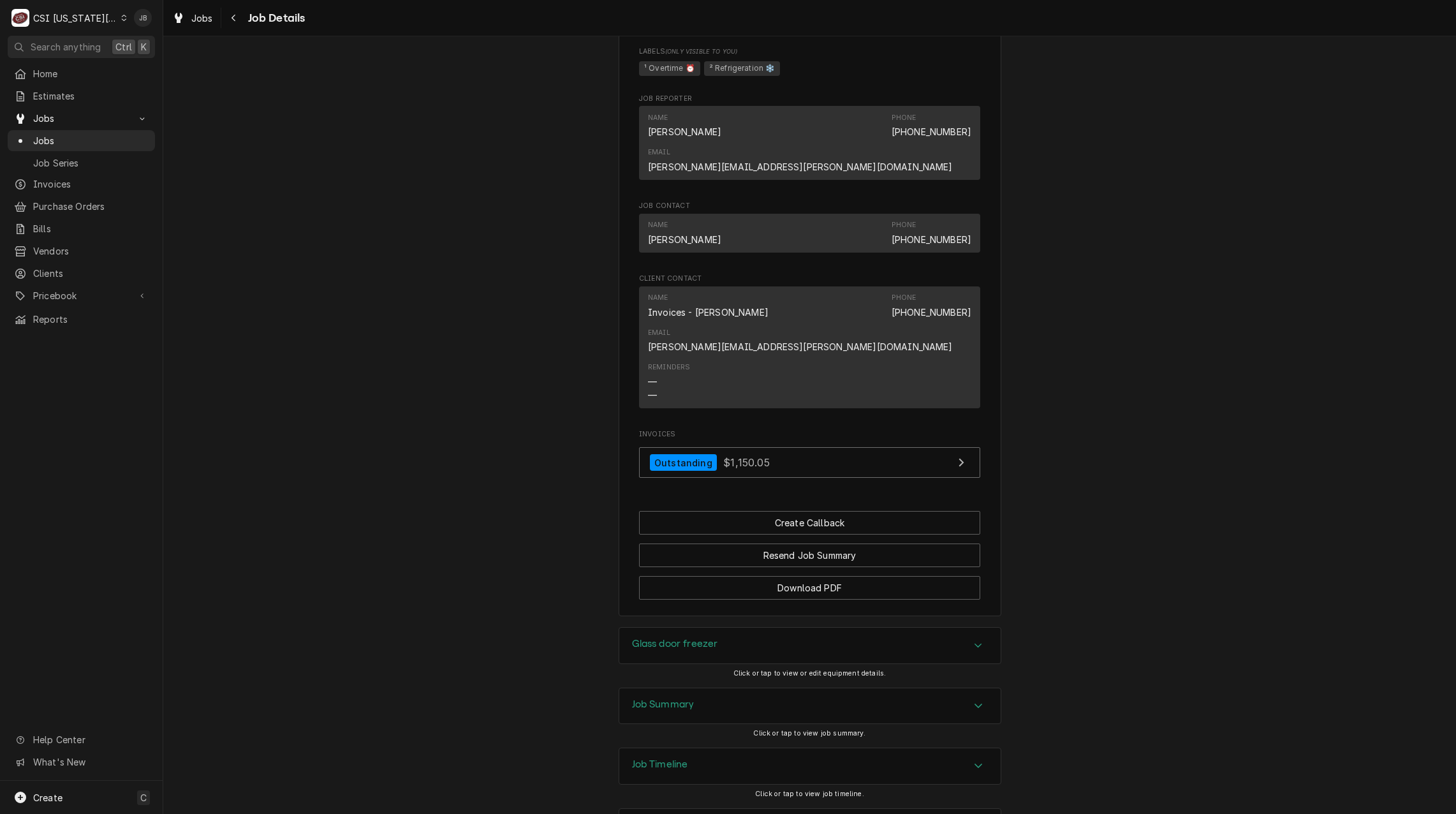
click at [668, 759] on h3 "Job Timeline" at bounding box center [660, 764] width 56 height 12
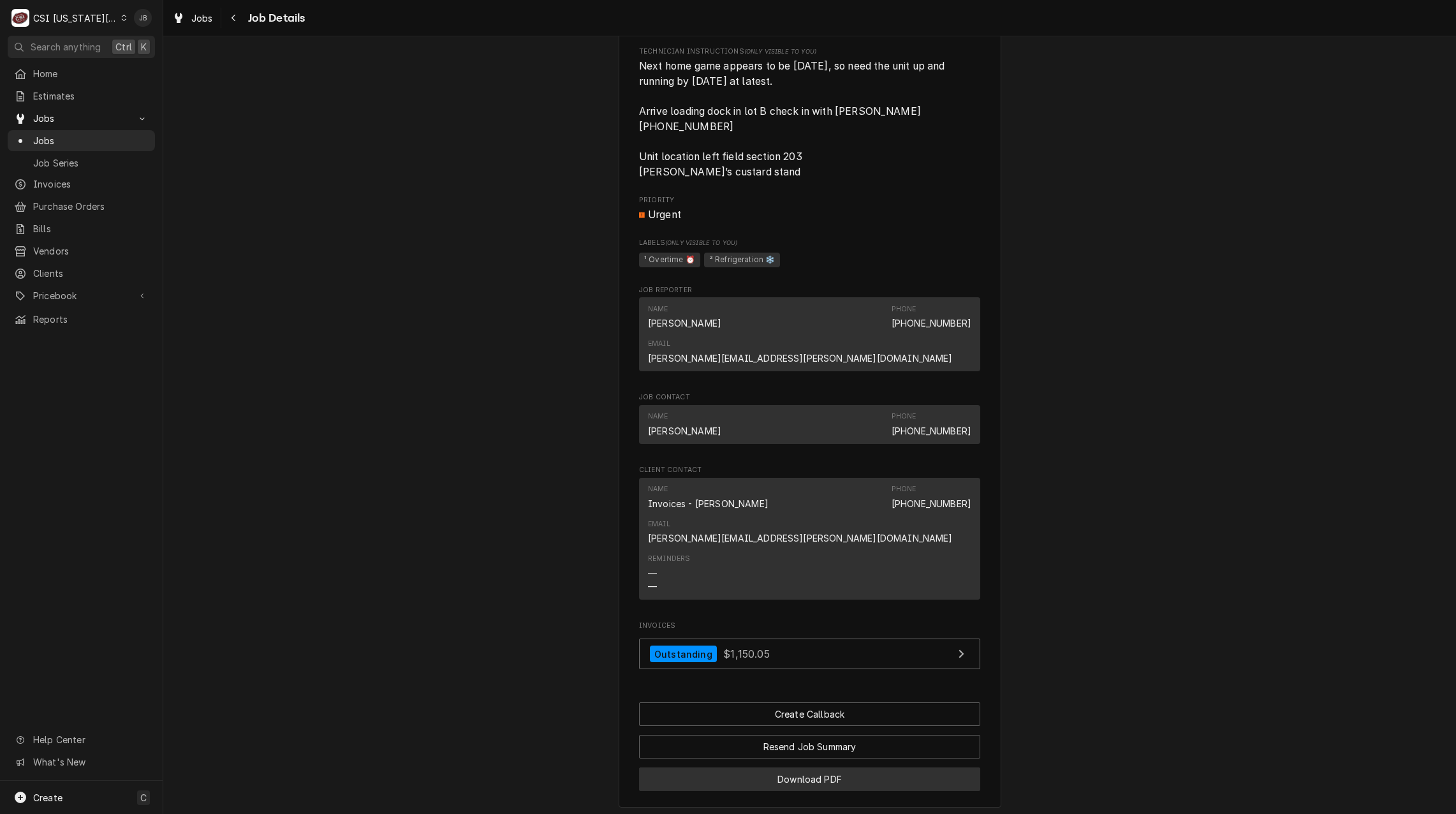
scroll to position [828, 0]
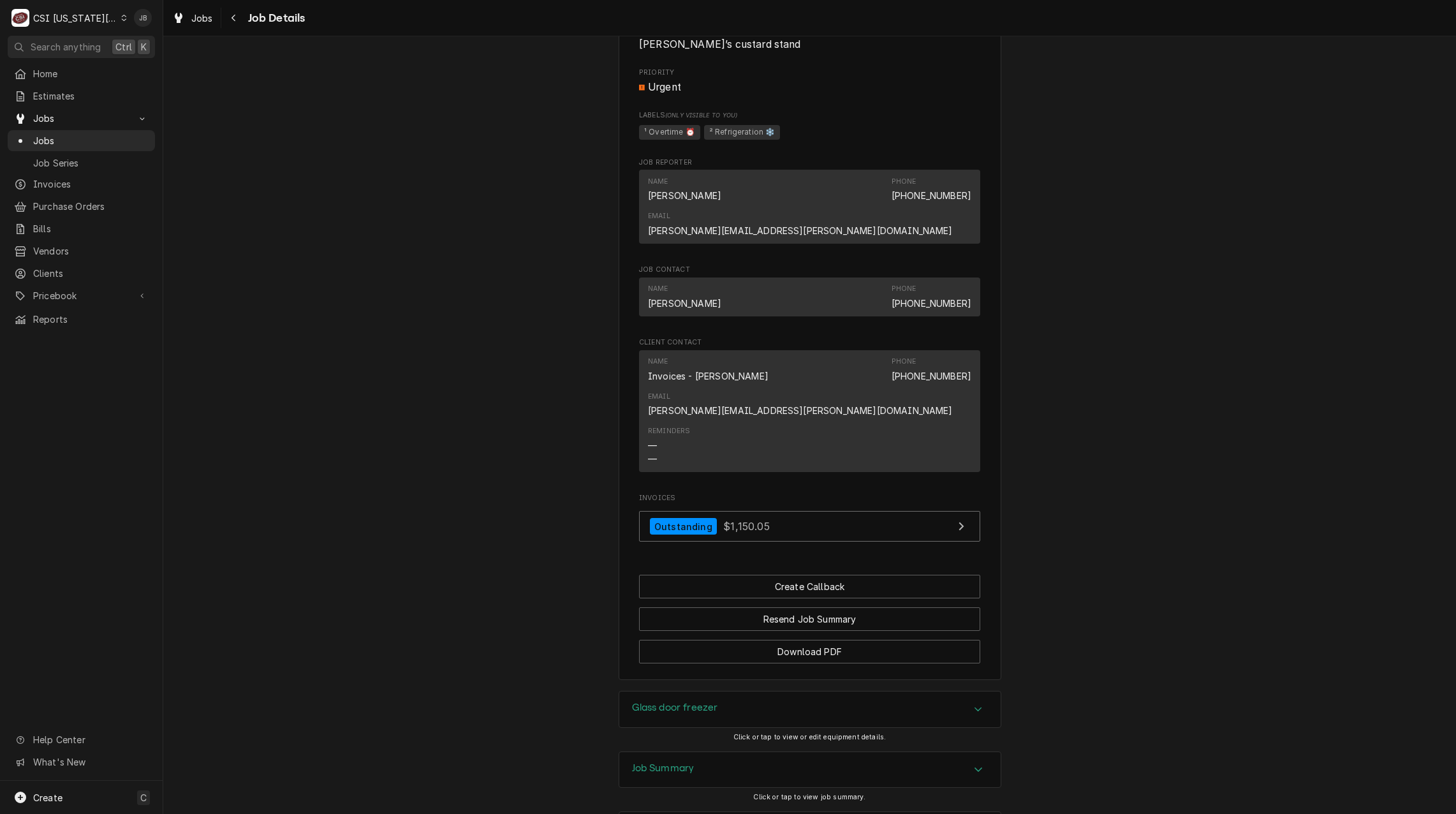
click at [773, 691] on div "Glass door freezer" at bounding box center [809, 708] width 381 height 35
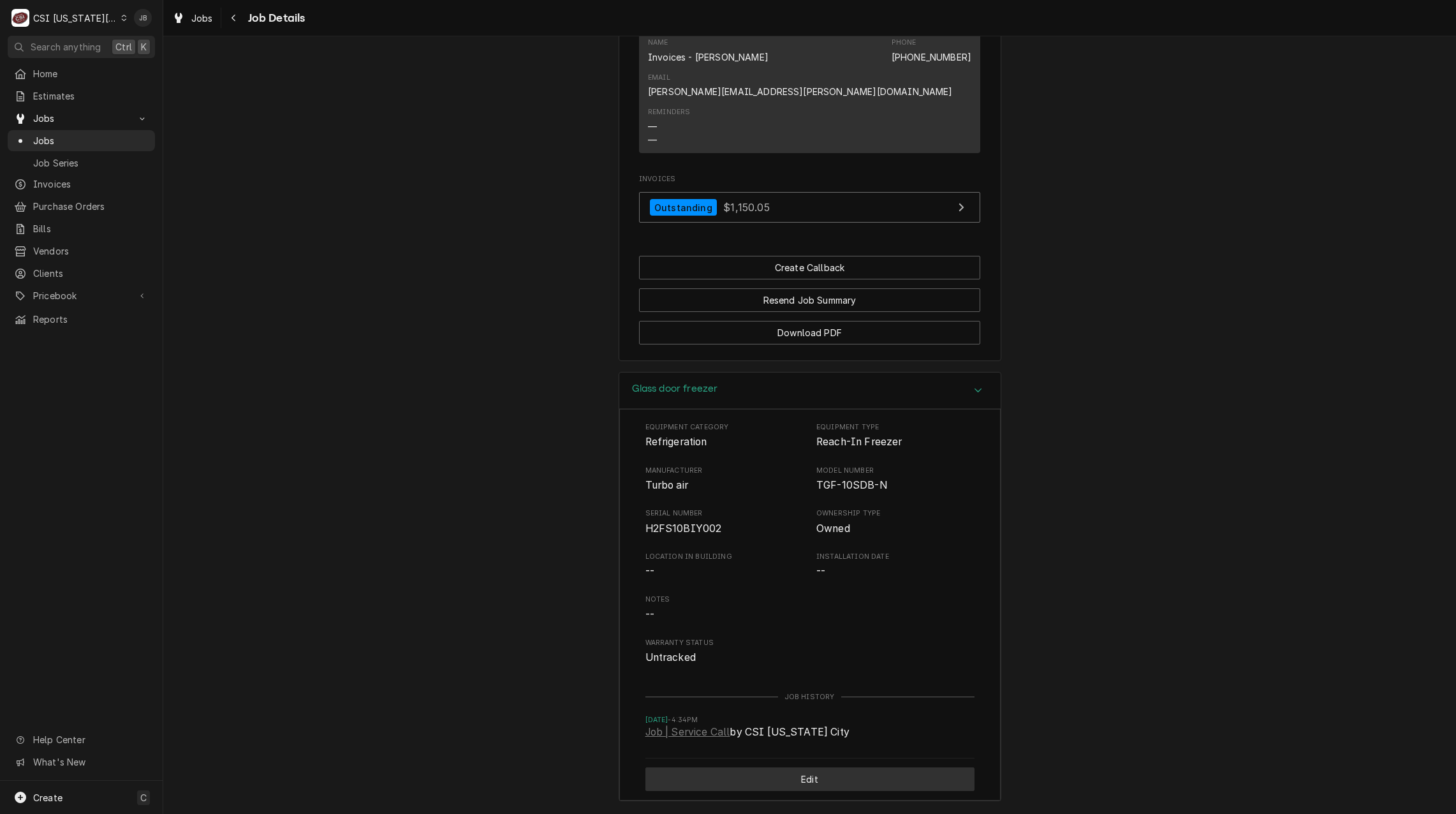
click at [738, 768] on button "Edit" at bounding box center [810, 779] width 329 height 24
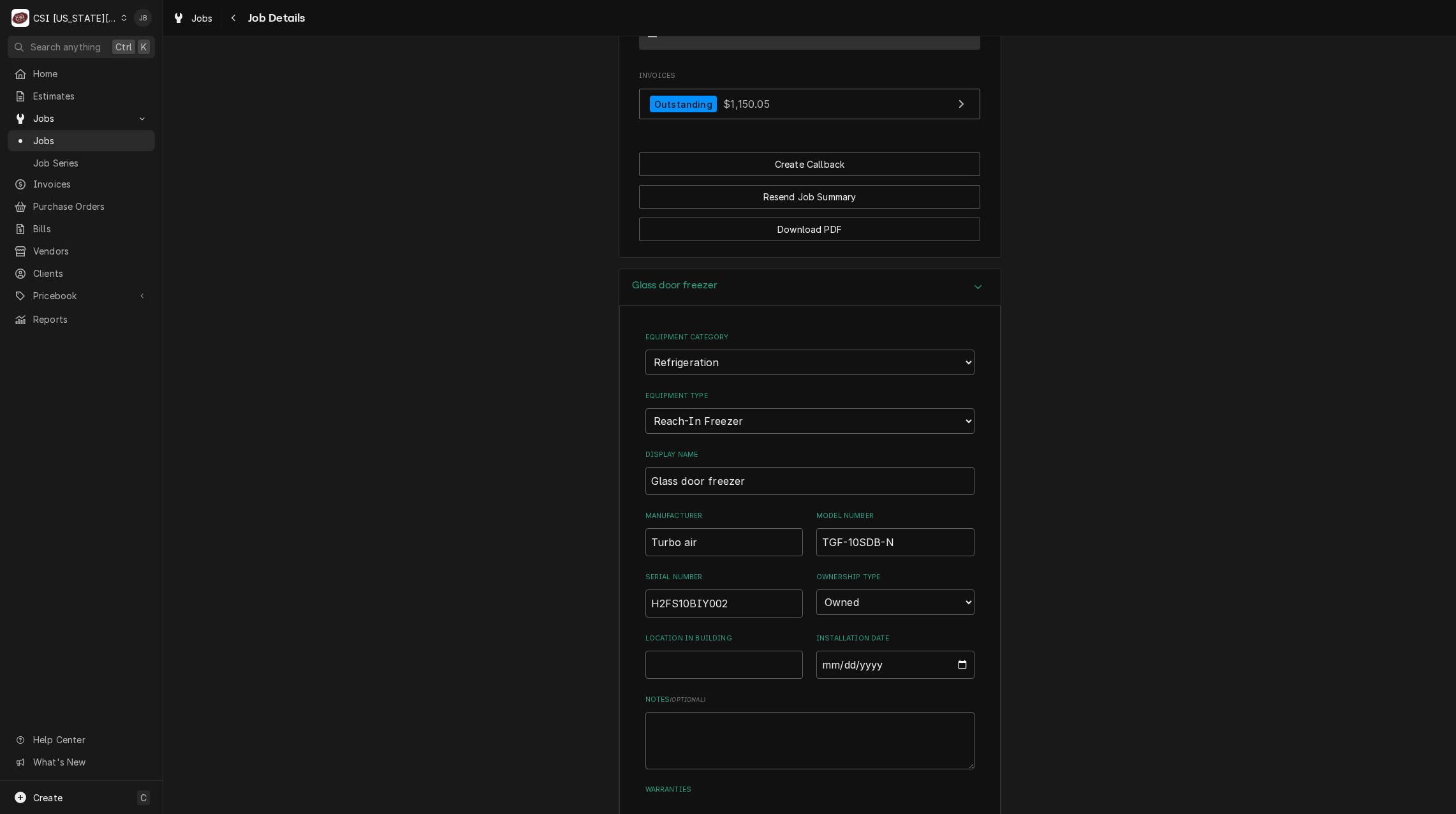
scroll to position [1402, 0]
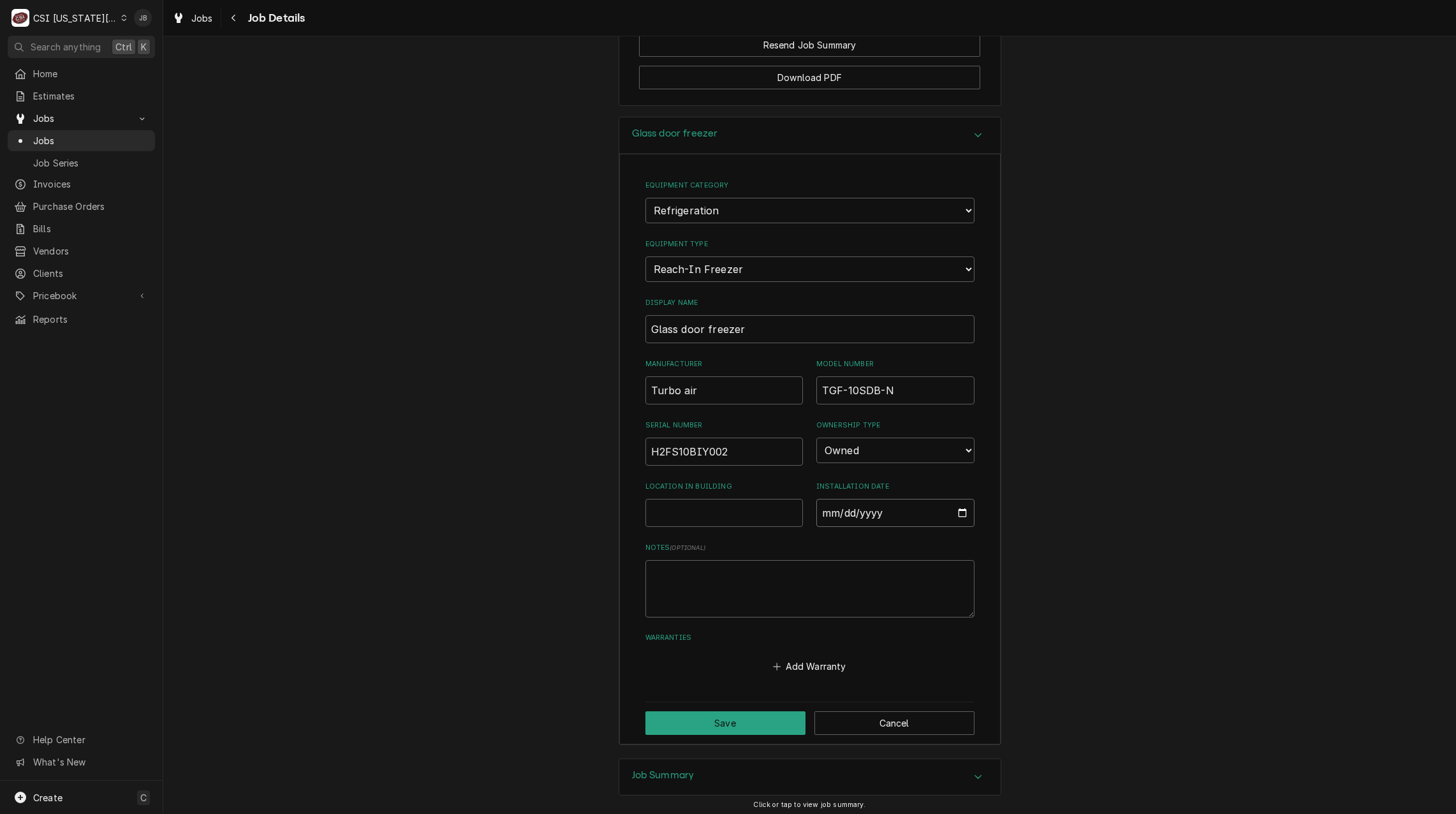
click at [855, 499] on input "Installation Date" at bounding box center [896, 513] width 158 height 28
type input "2024-03-12"
click at [1106, 492] on div "Glass door freezer Equipment Category Choose equipment category... Cooking Equi…" at bounding box center [810, 437] width 1293 height 642
click at [808, 657] on button "Add Warranty" at bounding box center [809, 666] width 77 height 18
click at [674, 677] on input "Name" at bounding box center [810, 690] width 302 height 28
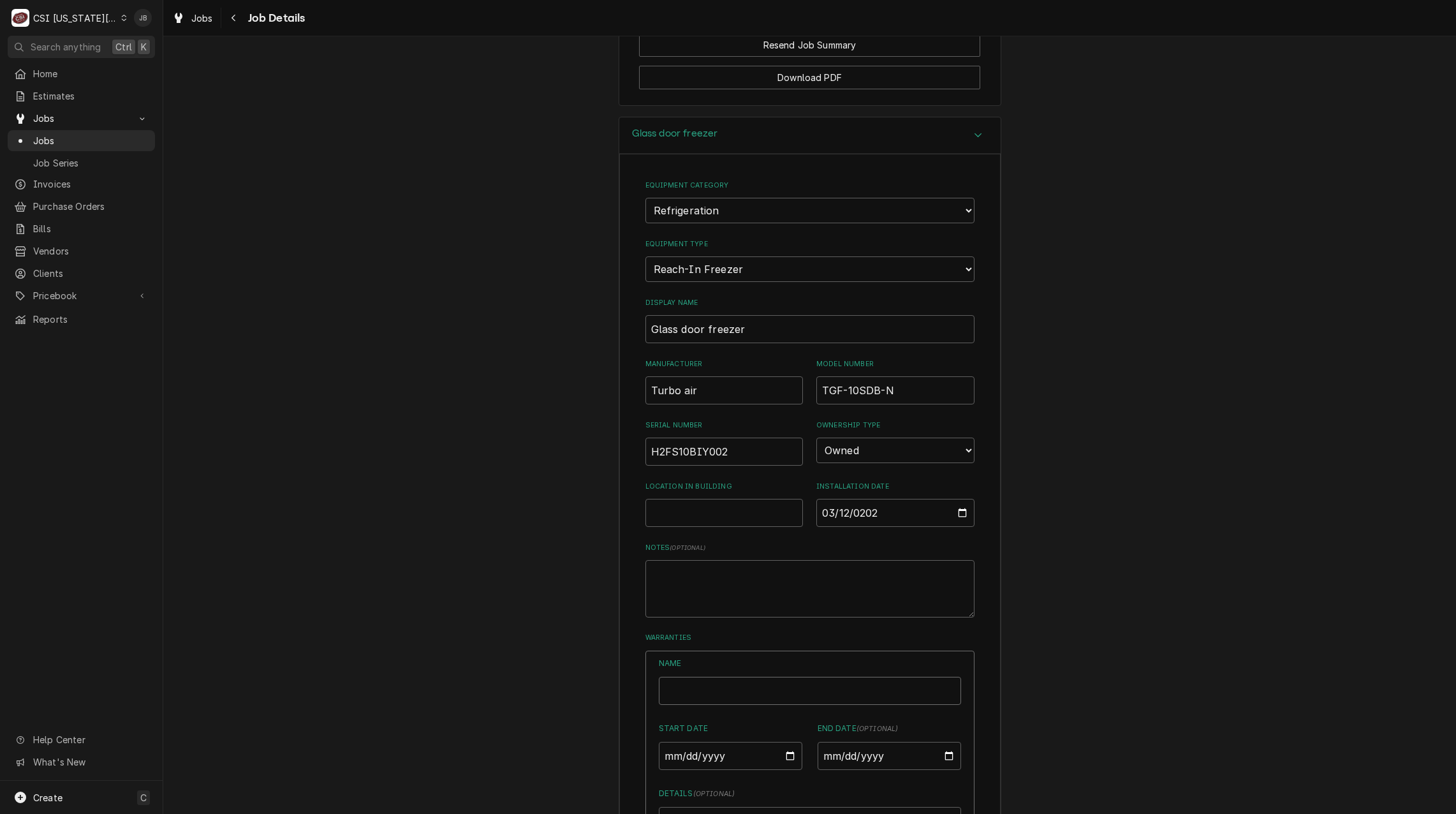
type textarea "x"
type input "P"
type textarea "x"
type input "Pa"
type textarea "x"
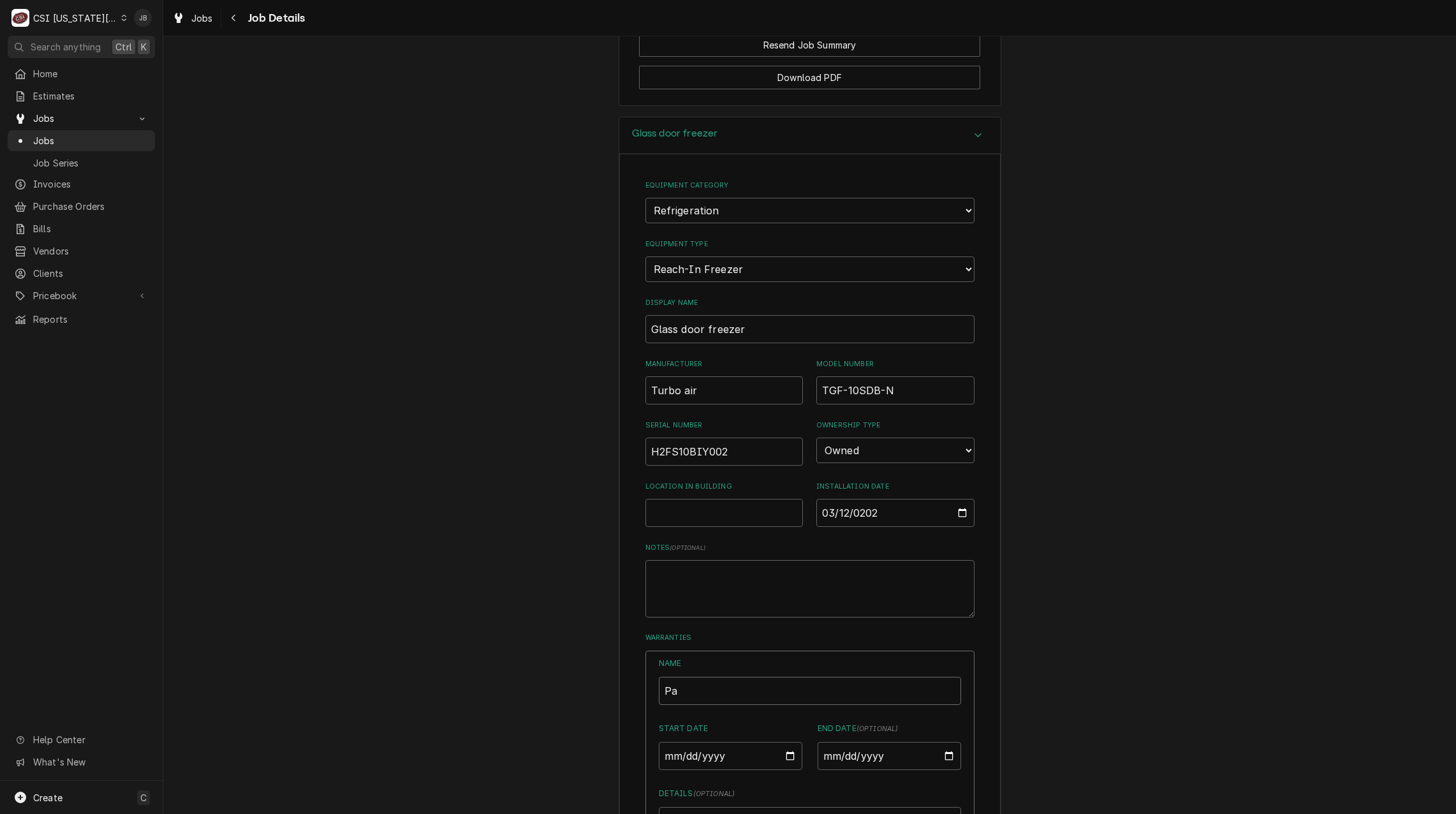
type input "Par"
type textarea "x"
type input "Pars"
type textarea "x"
type input "Par"
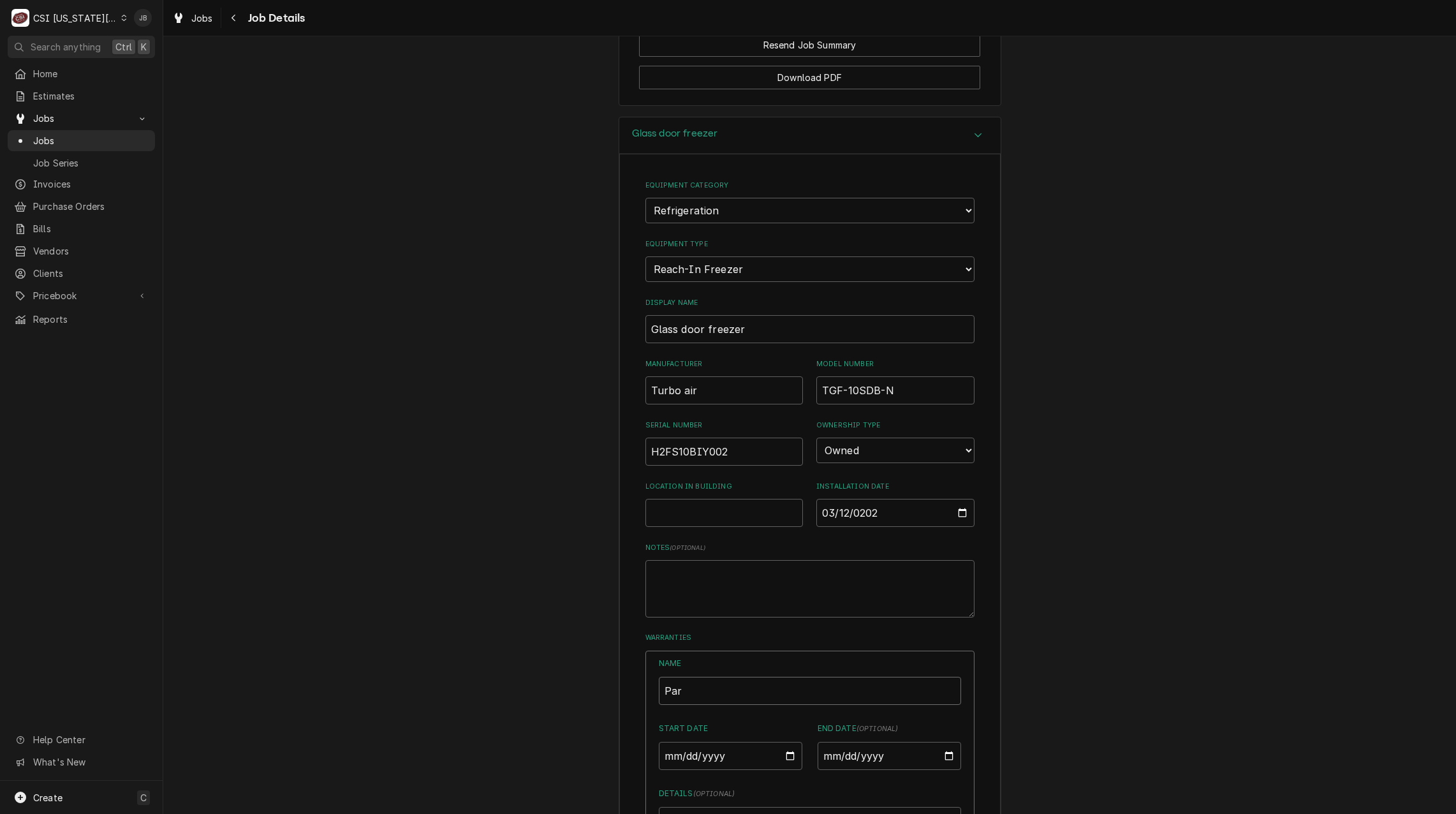
type textarea "x"
type input "Part"
type textarea "x"
type input "Parts"
type textarea "x"
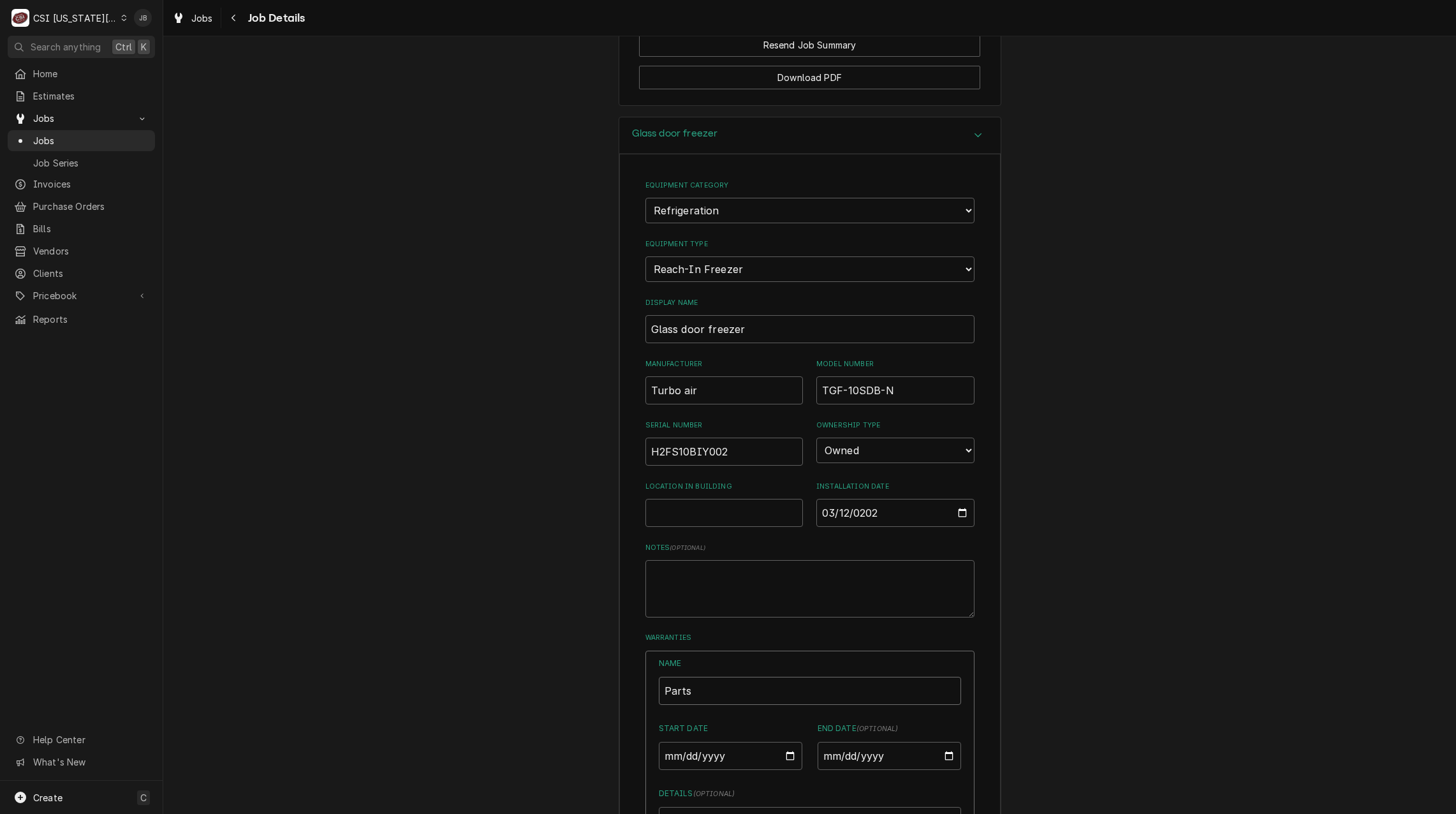
type input "Parts"
type textarea "x"
type input "Parts a"
type textarea "x"
type input "Parts an"
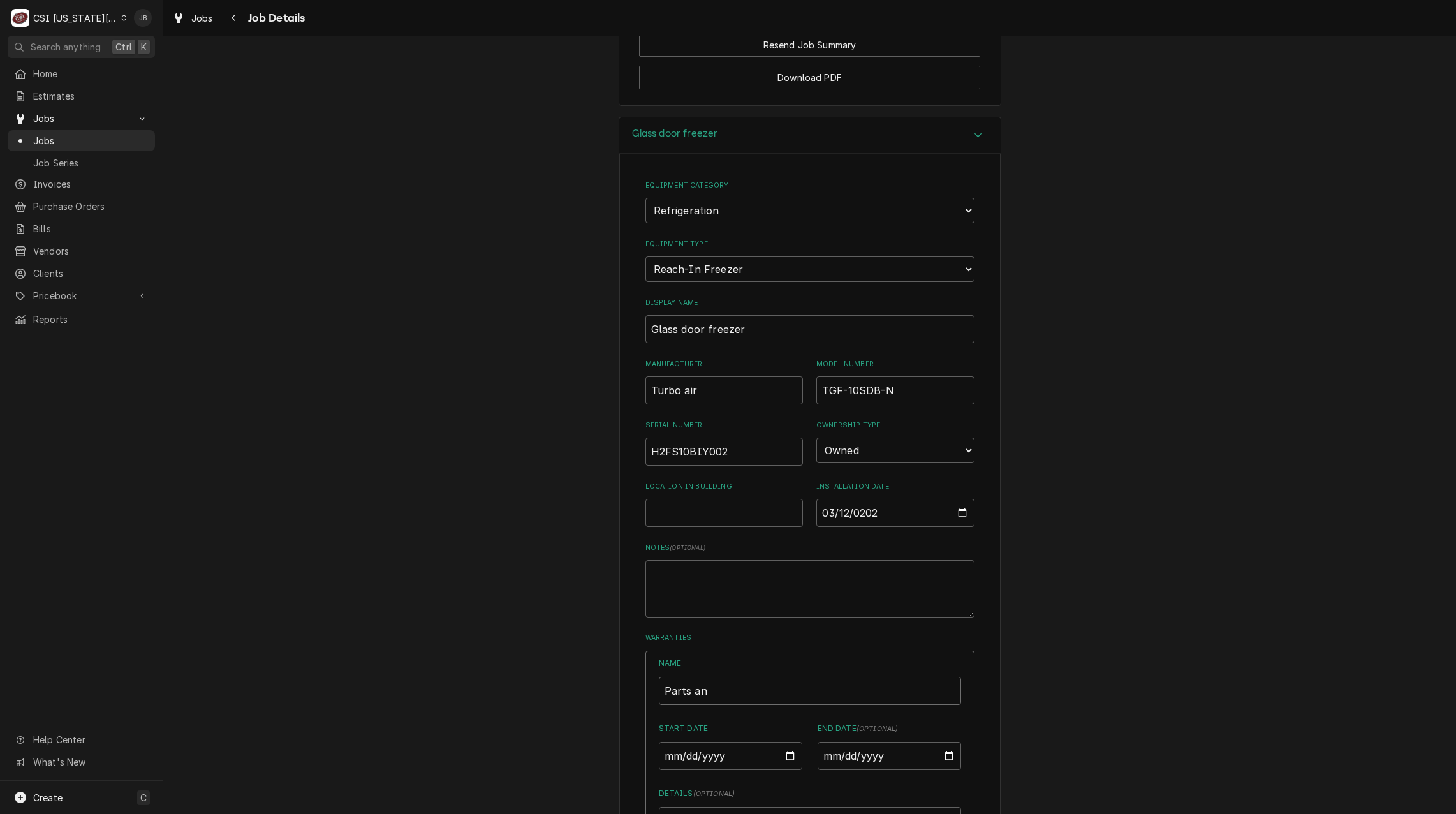
type textarea "x"
type input "Parts and"
type textarea "x"
type input "Parts and"
type textarea "x"
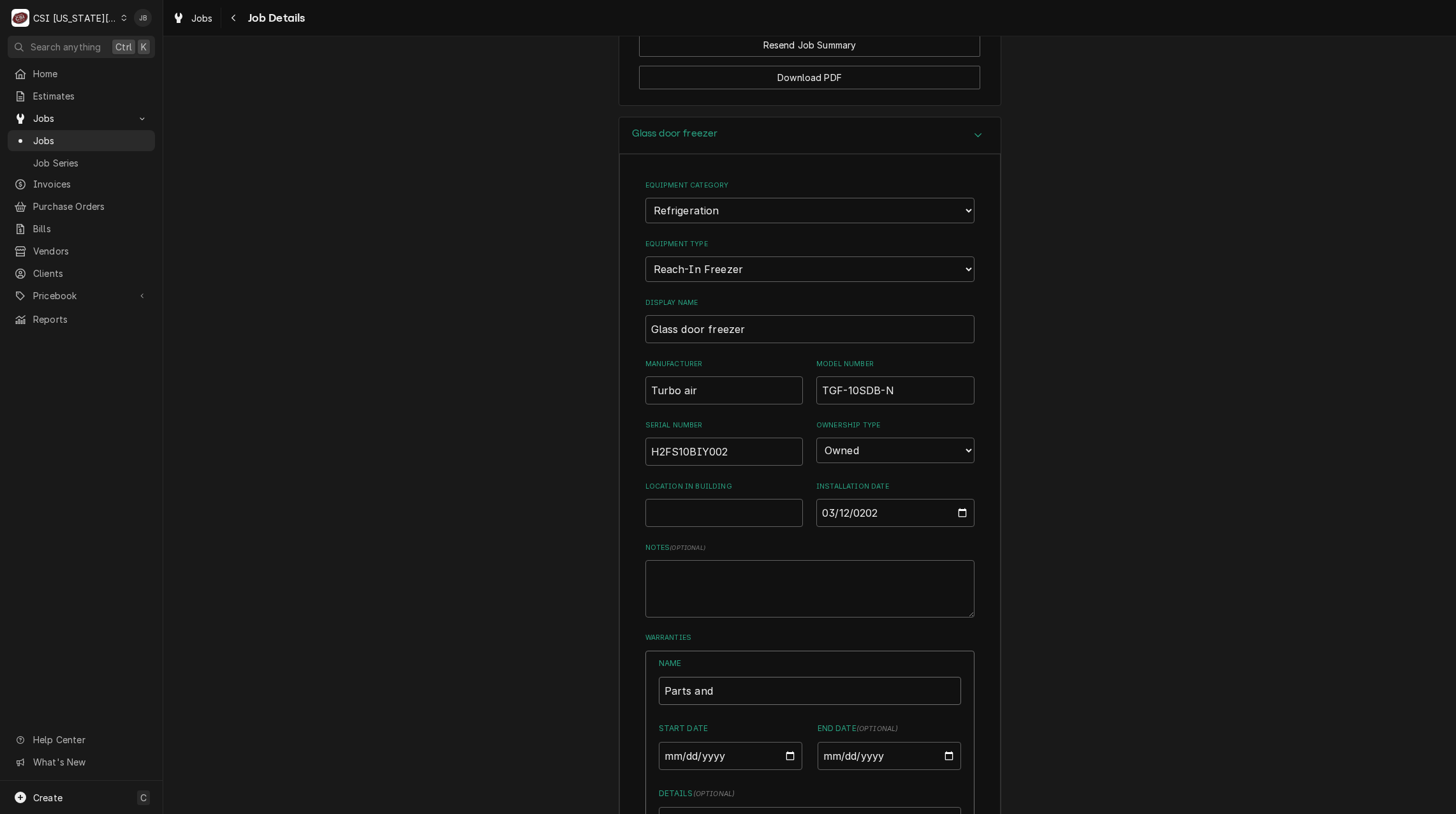
type input "Parts and L"
type textarea "x"
type input "Parts and La"
type textarea "x"
type input "Parts and Lan"
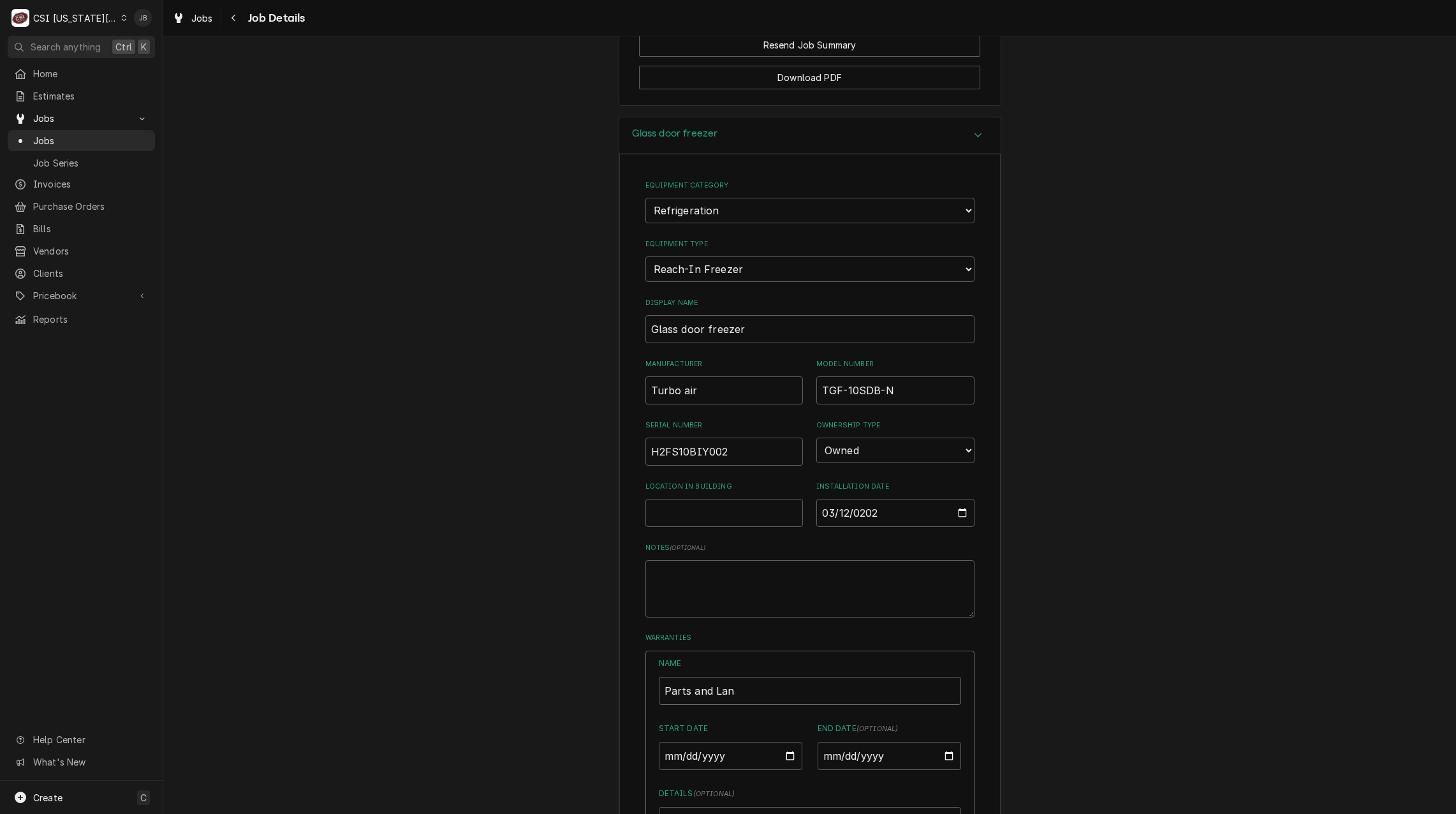
type textarea "x"
type input "Parts and La"
type textarea "x"
type input "Parts and L"
type textarea "x"
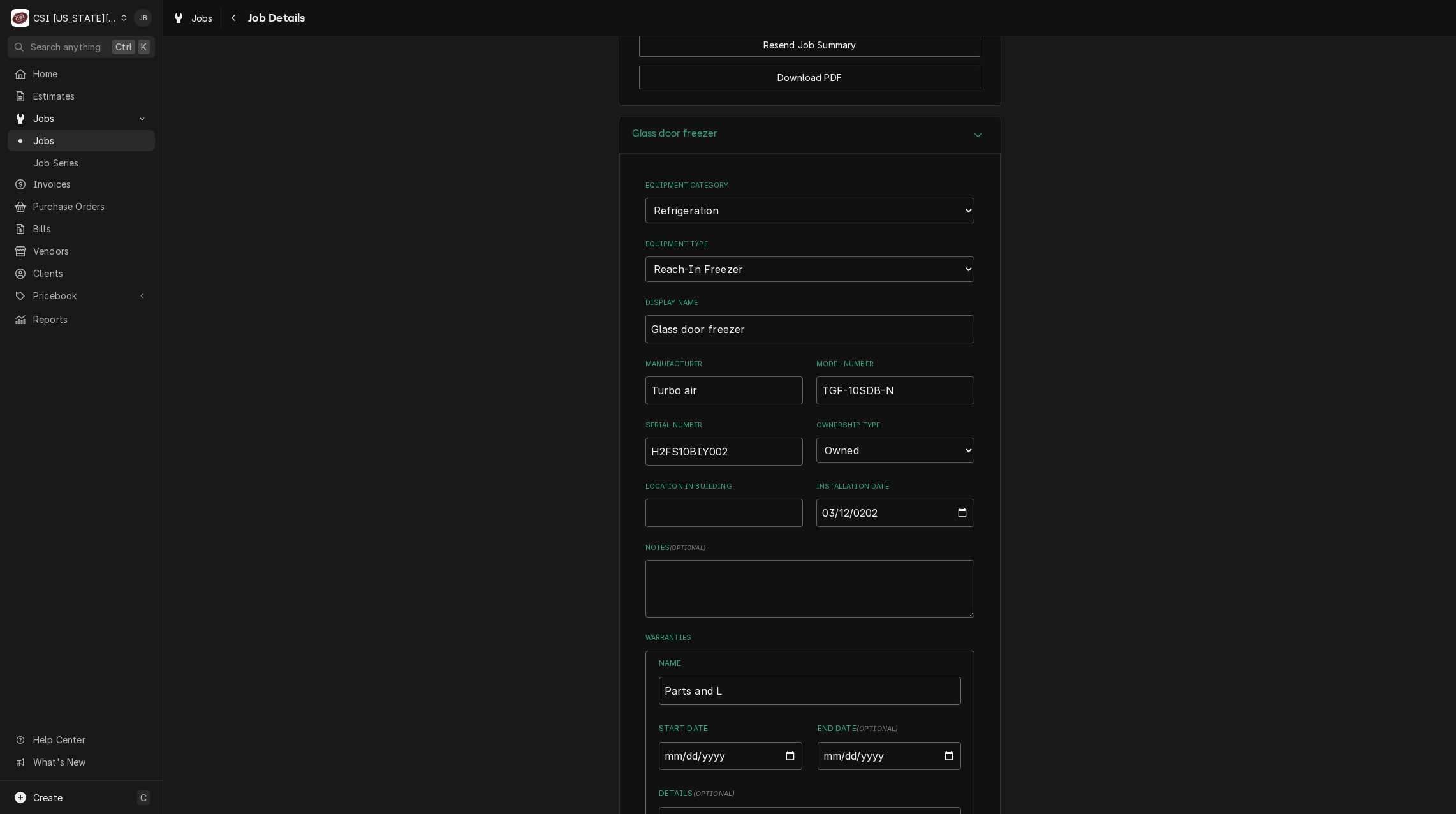
type input "Parts and"
type textarea "x"
type input "Parts and L"
type textarea "x"
type input "Parts and La"
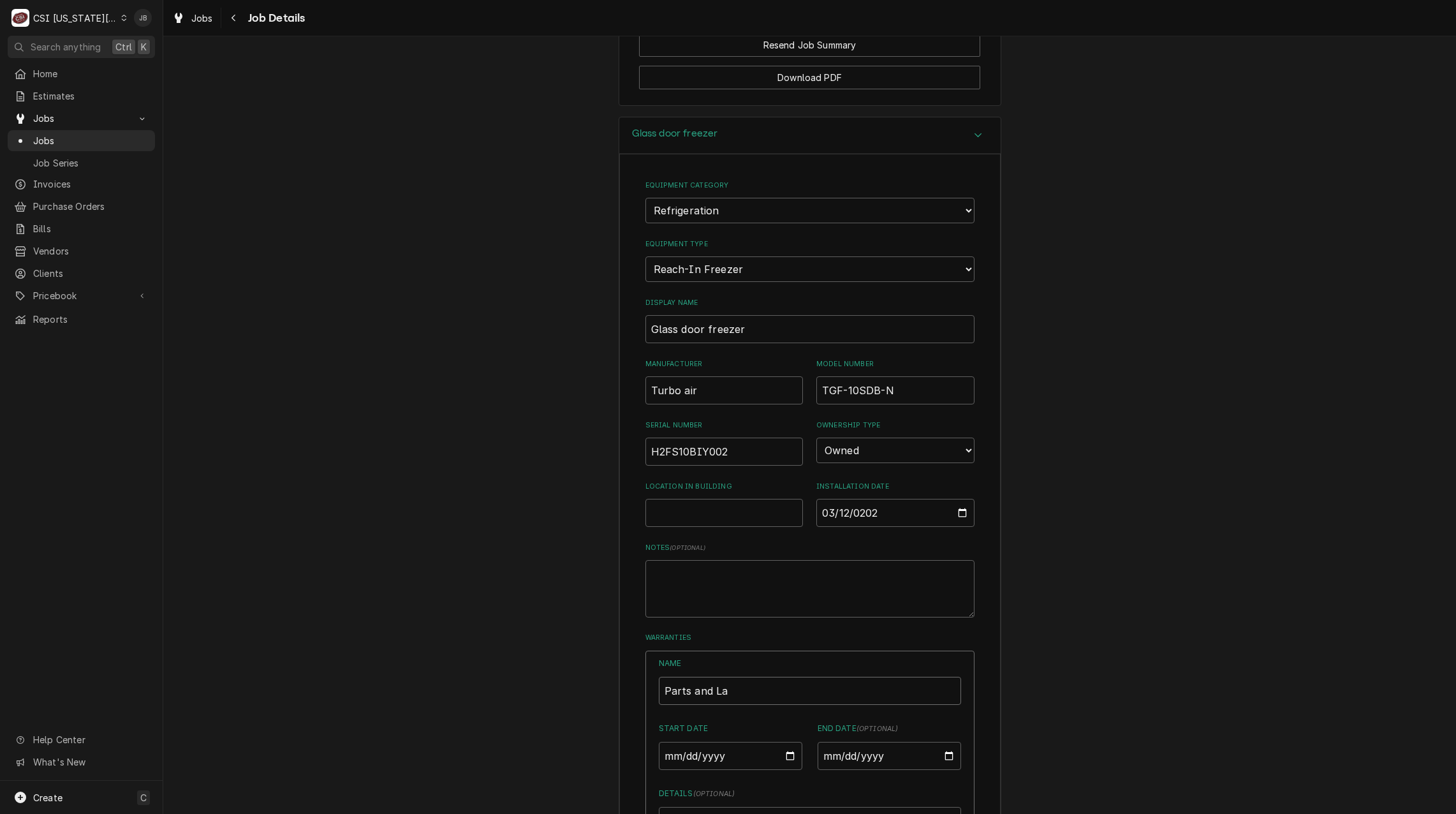
type textarea "x"
type input "Parts and L"
type textarea "x"
type input "Parts and Lb"
type textarea "x"
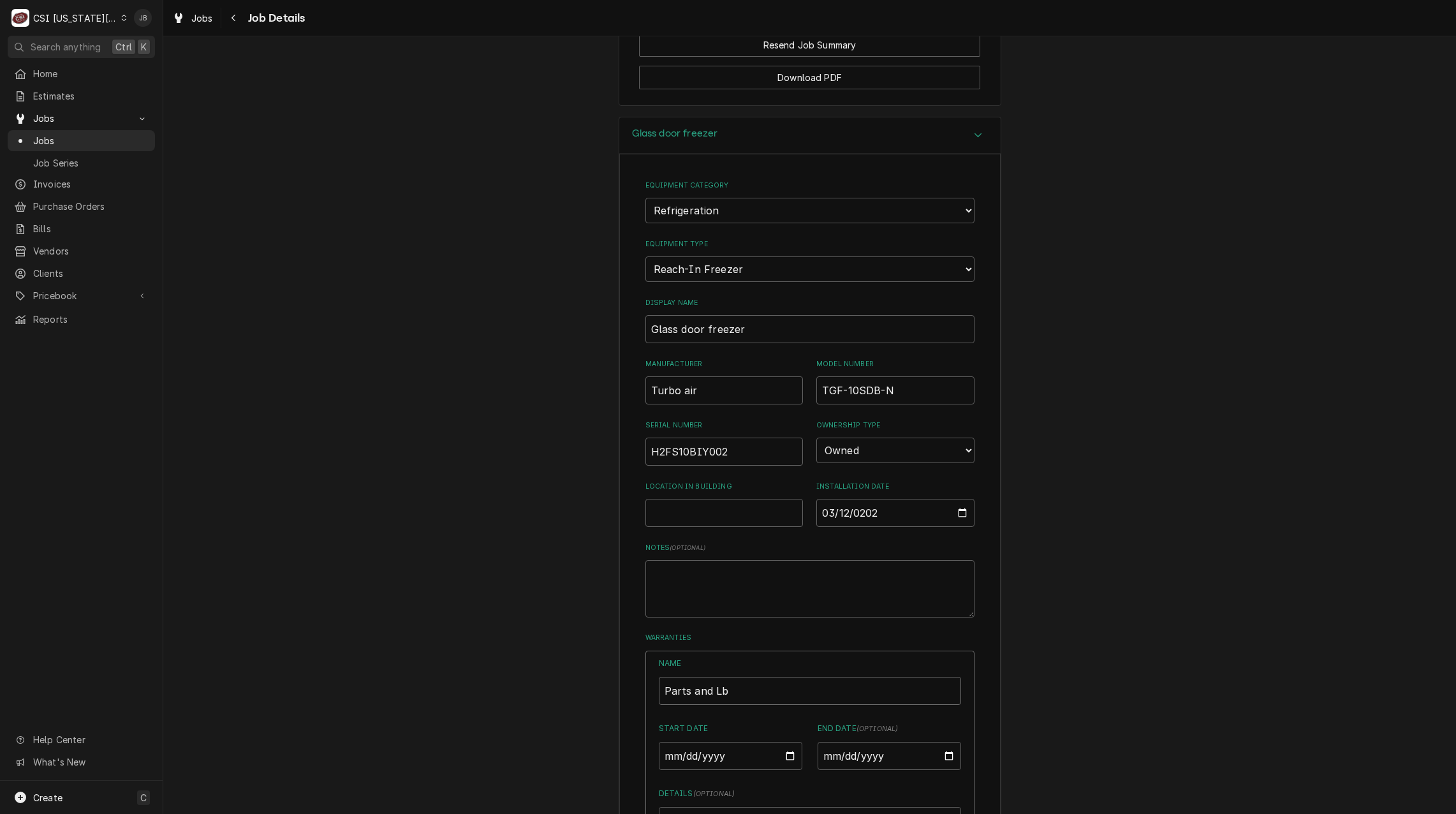
type input "Parts and Lbo"
type textarea "x"
type input "Parts and Lbor"
type textarea "x"
type input "Parts and Lbo"
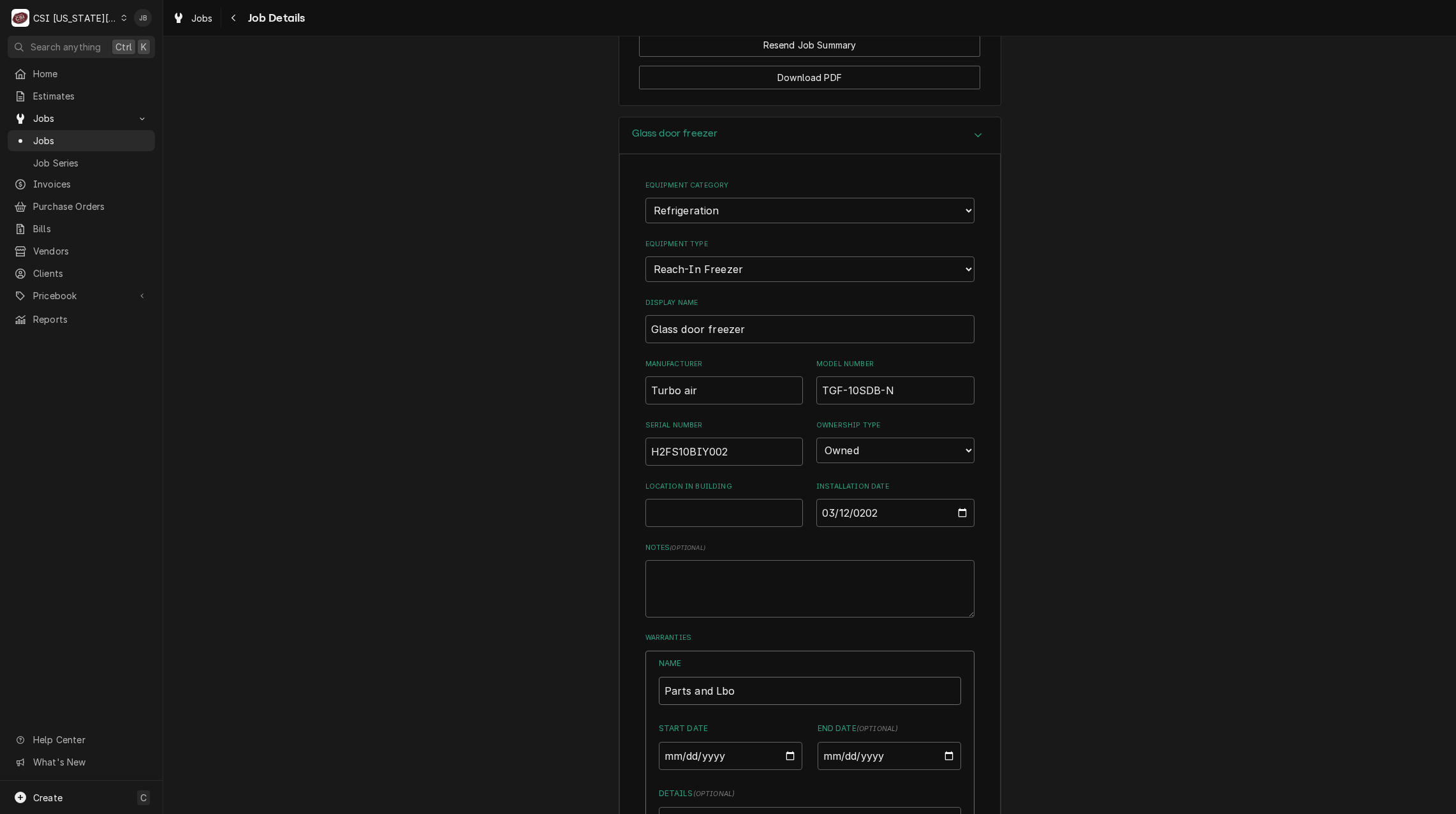
type textarea "x"
type input "Parts and Lb"
type textarea "x"
type input "Parts and L"
type textarea "x"
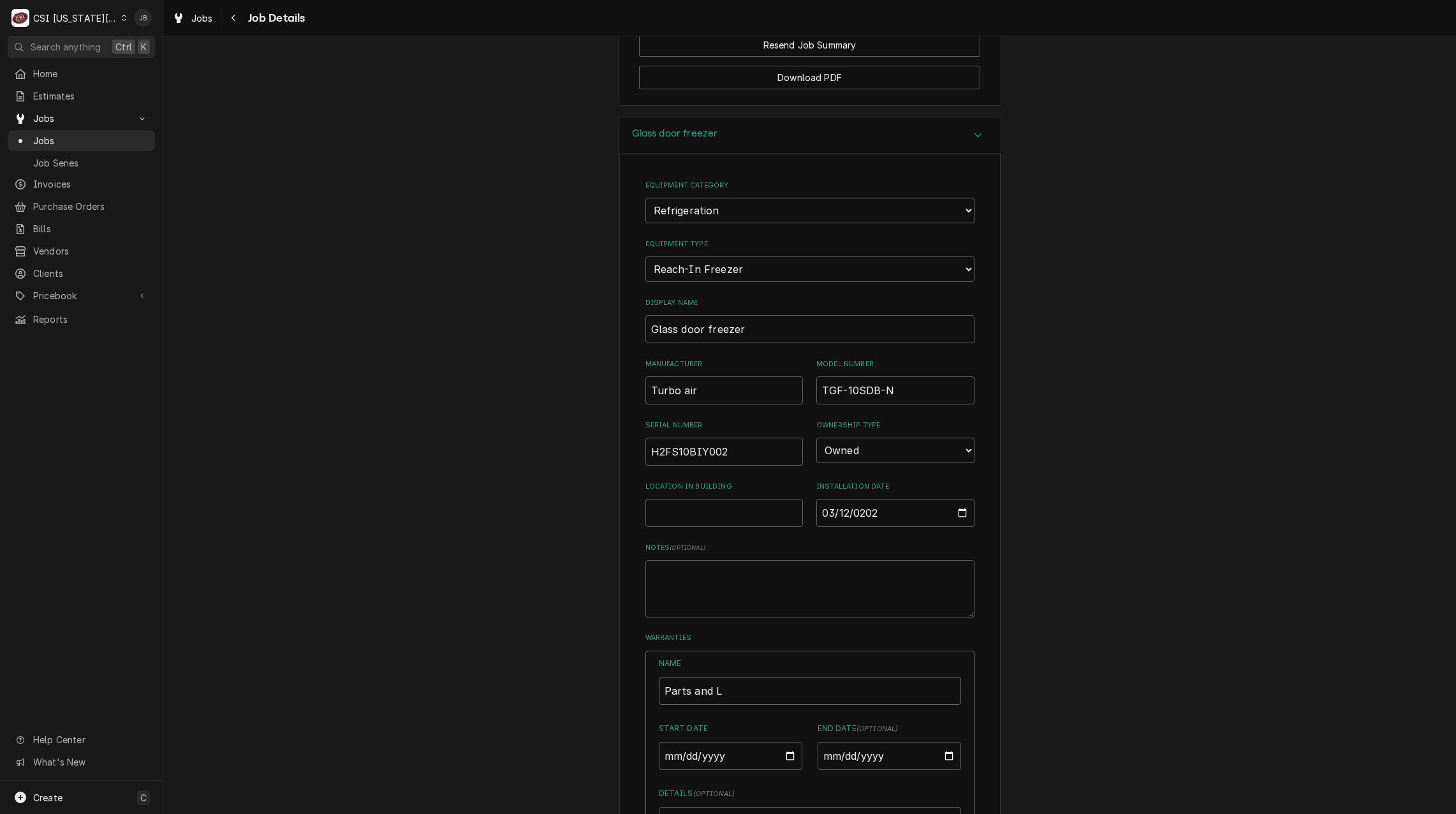
type input "Parts and La"
type textarea "x"
type input "Parts and Lab"
type textarea "x"
type input "Parts and Labo"
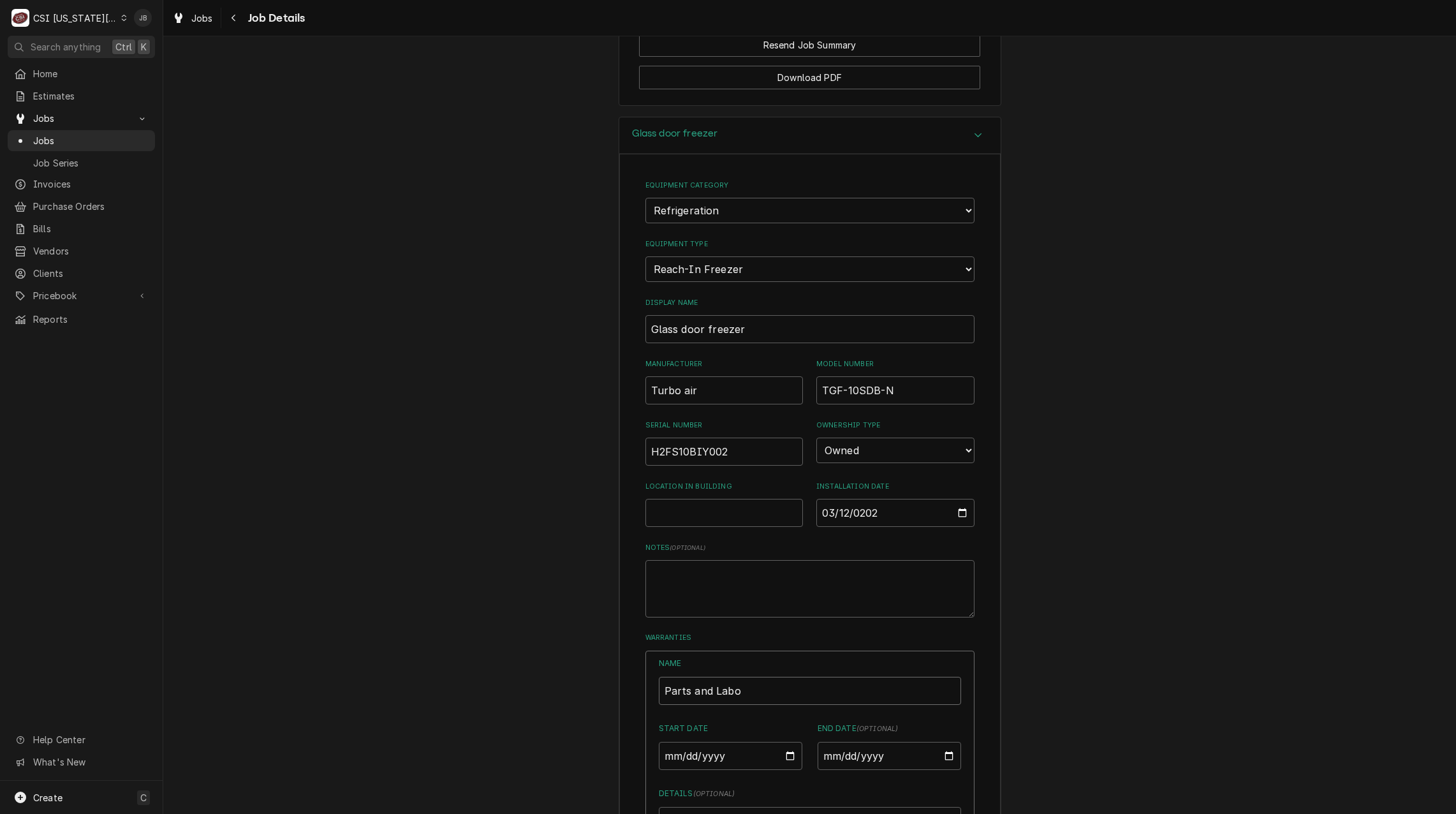
type textarea "x"
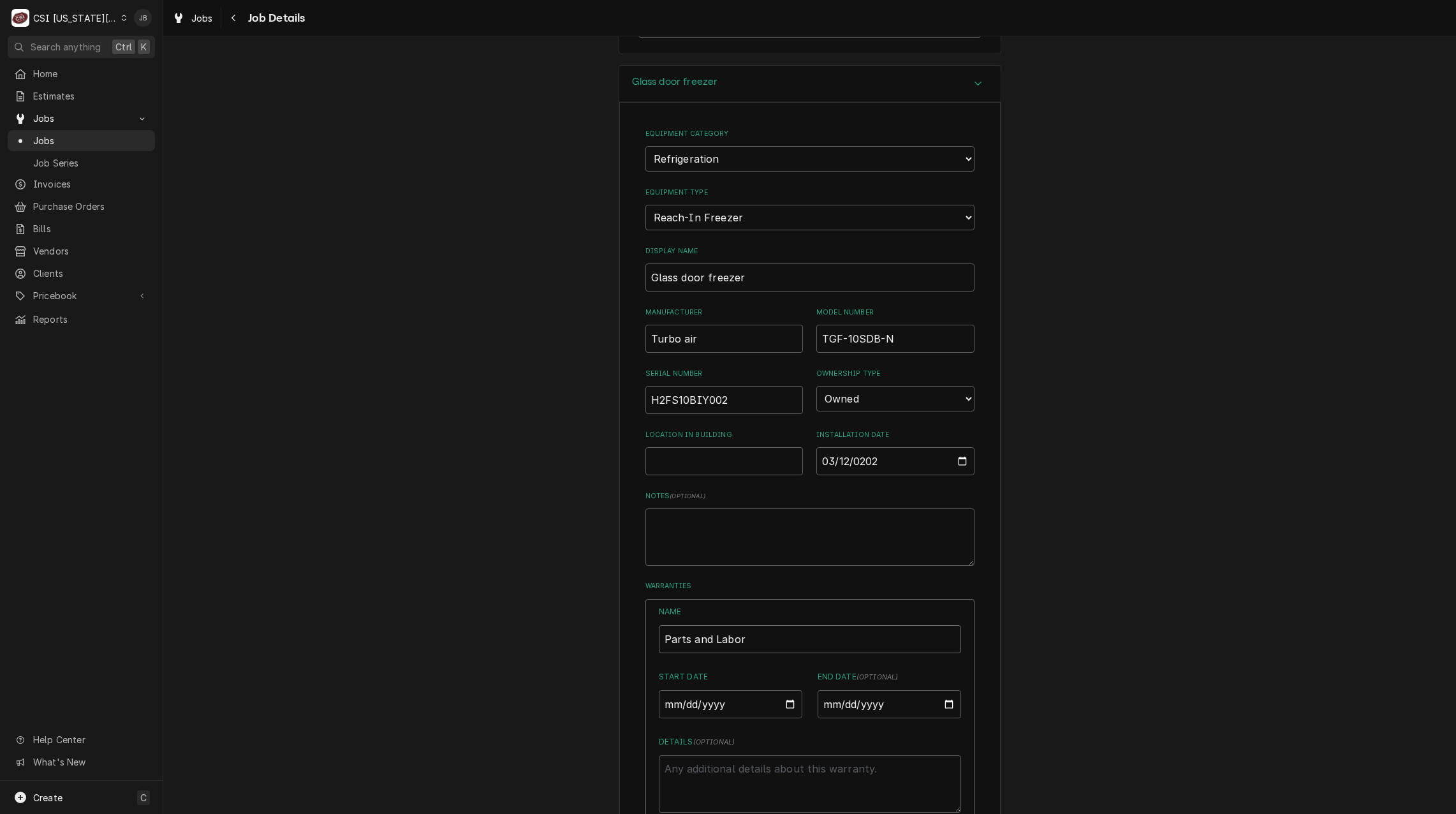
scroll to position [1530, 0]
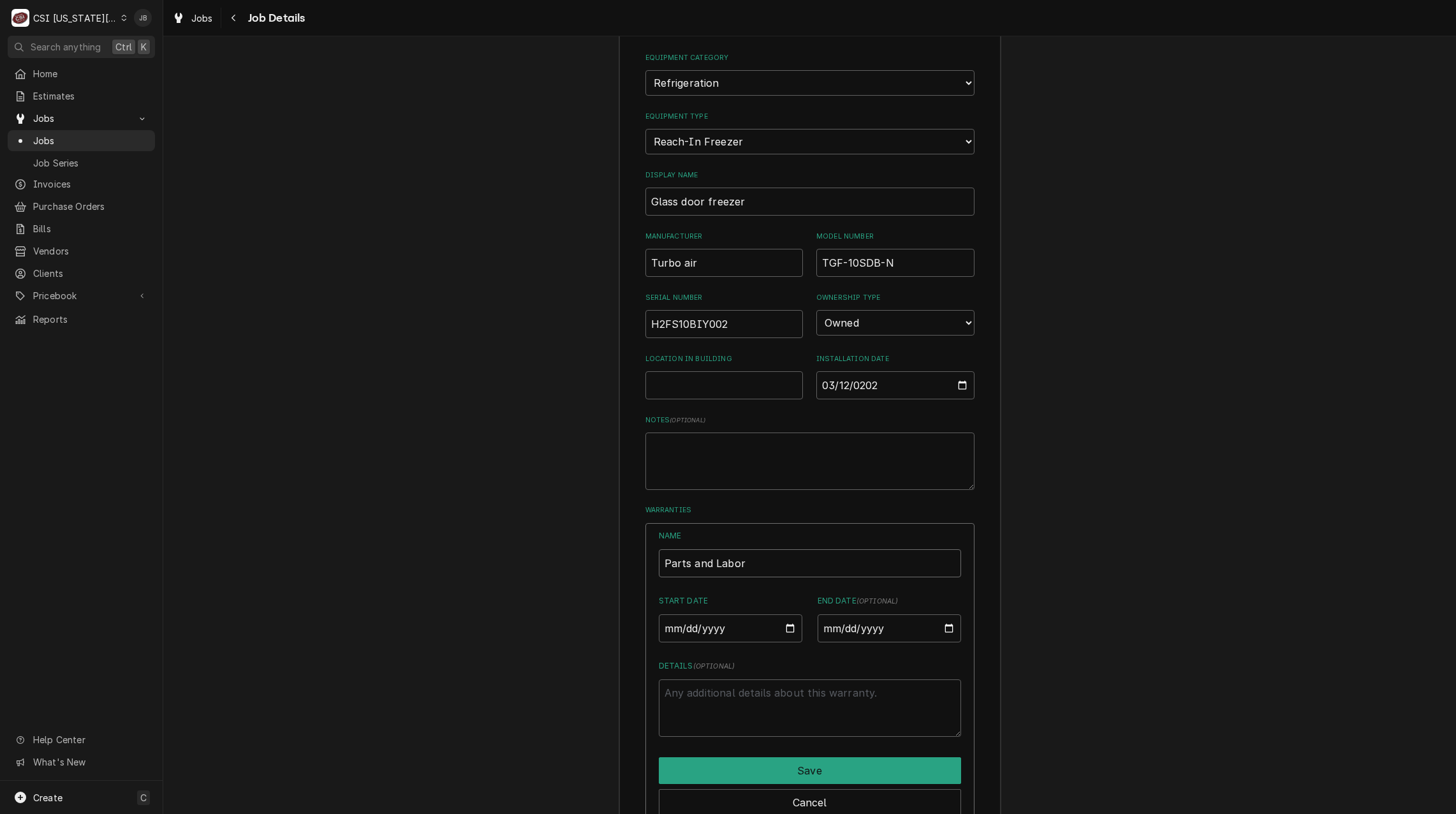
type input "Parts and Labor"
click at [788, 614] on input "Start Date" at bounding box center [731, 628] width 144 height 28
click at [669, 614] on input "Start Date" at bounding box center [731, 628] width 144 height 28
type input "0002-03-12"
type textarea "x"
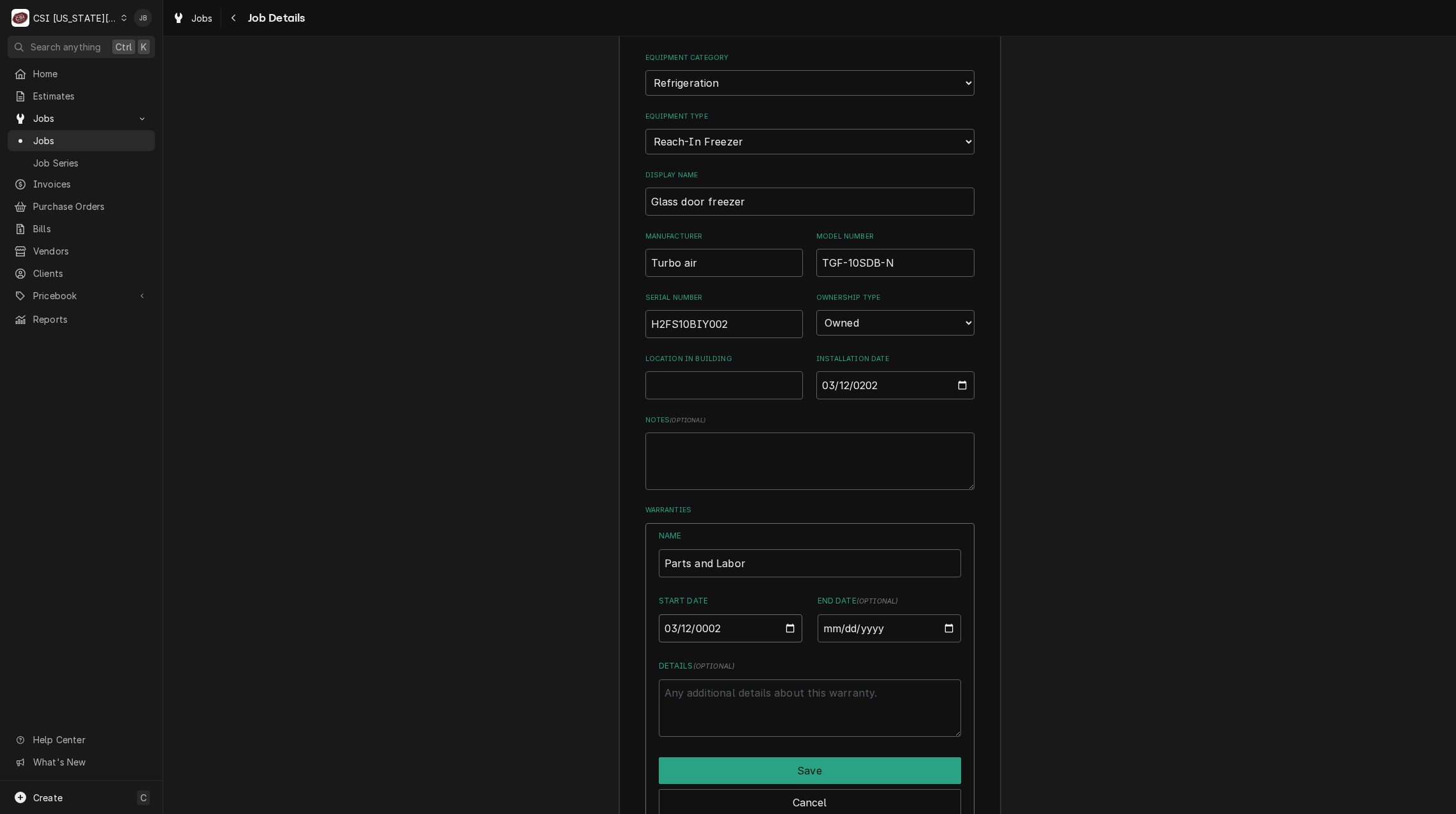
type input "0020-03-12"
type textarea "x"
type input "0202-03-12"
type textarea "x"
type input "2024-03-12"
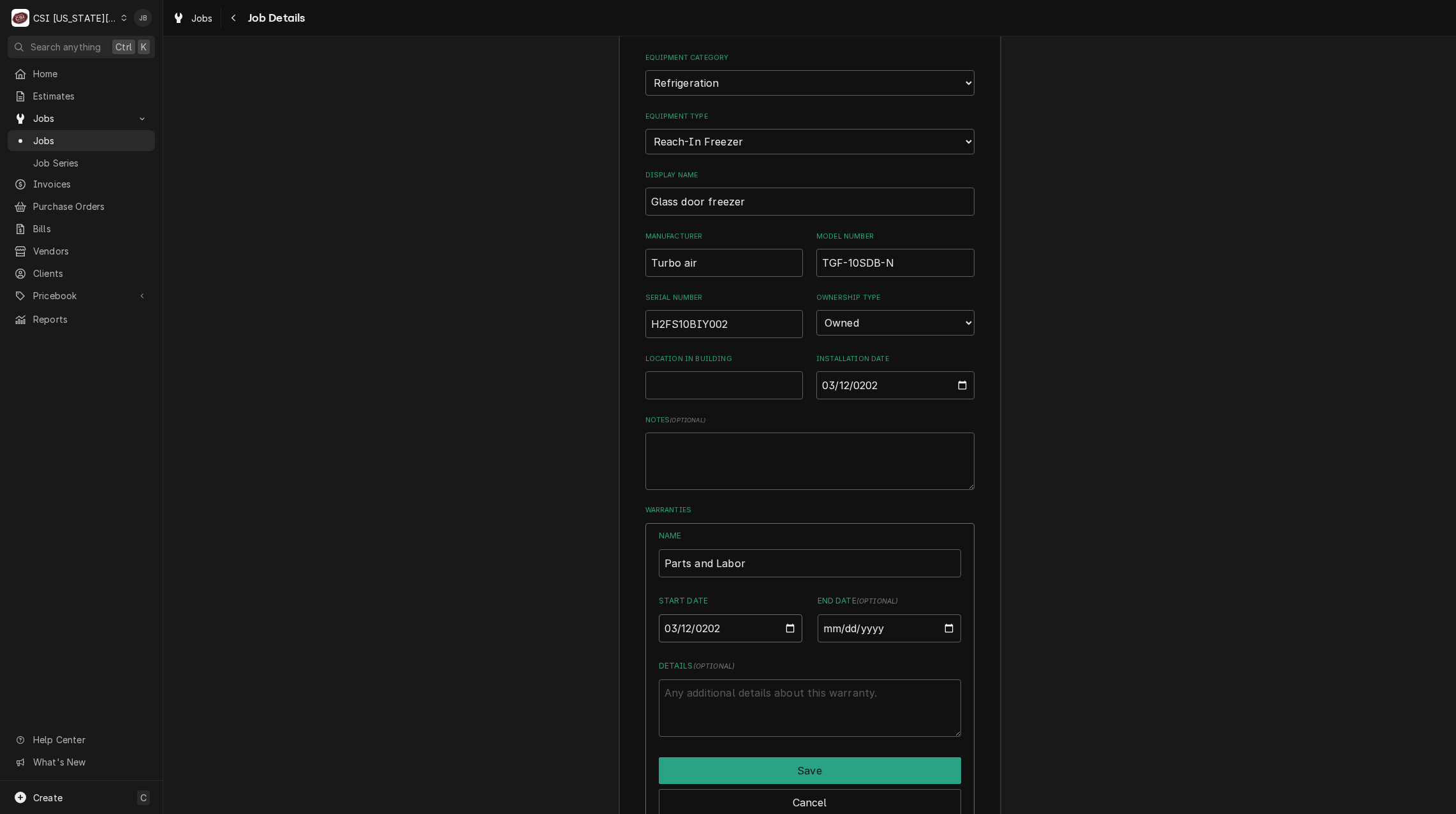
type textarea "x"
click at [826, 614] on input "End Date ( optional )" at bounding box center [889, 628] width 144 height 28
type input "0002-03-12"
type textarea "x"
type input "0020-03-12"
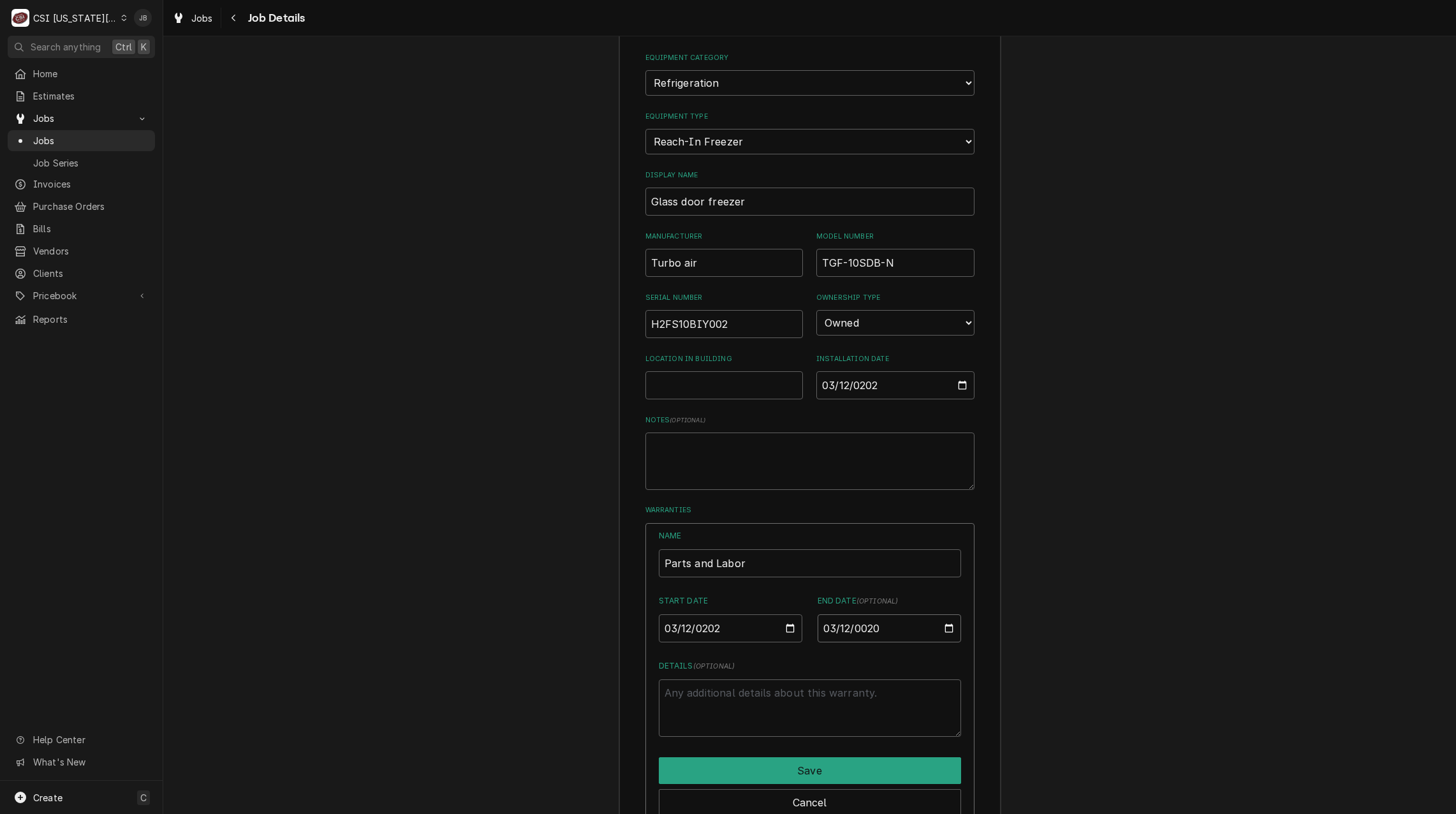
type textarea "x"
type input "0202-03-12"
type textarea "x"
type input "2029-03-12"
click at [783, 758] on button "Save" at bounding box center [810, 770] width 302 height 26
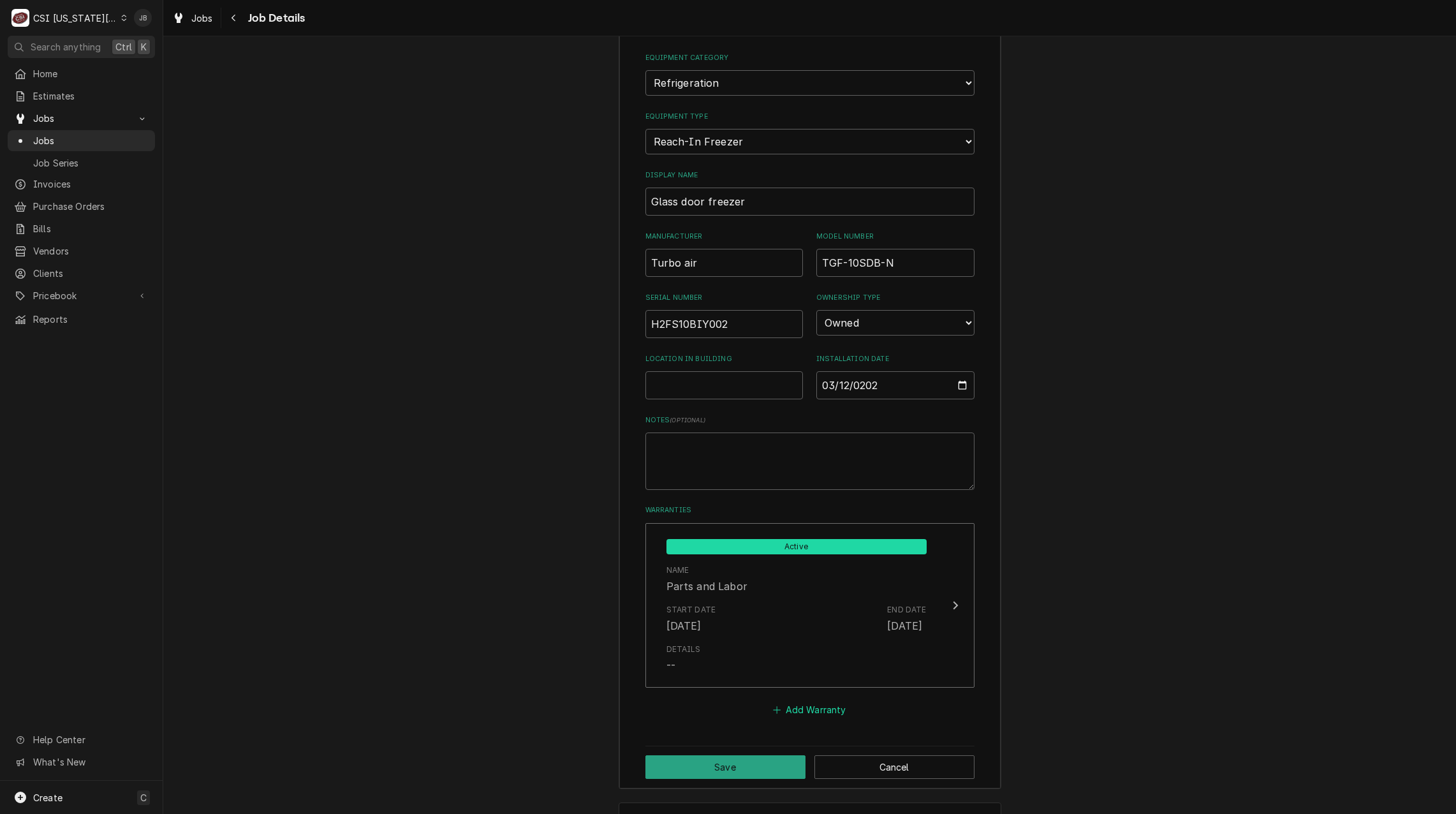
click at [809, 701] on button "Add Warranty" at bounding box center [809, 710] width 77 height 18
drag, startPoint x: 694, startPoint y: 678, endPoint x: 669, endPoint y: 680, distance: 25.1
click at [691, 721] on input "Name" at bounding box center [810, 735] width 302 height 28
type textarea "x"
type input "C"
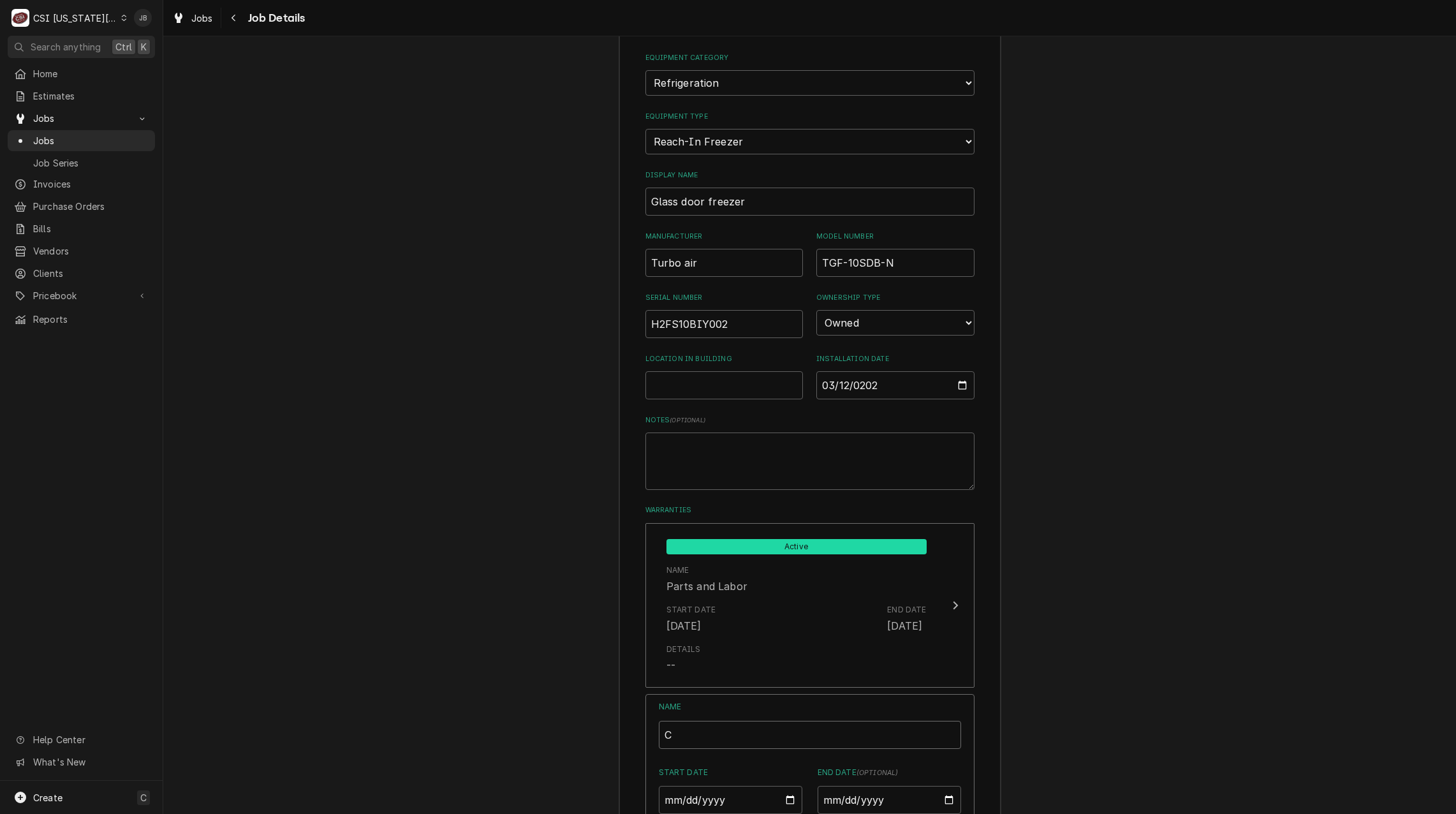
type textarea "x"
type input "Co"
type textarea "x"
type input "Com"
type textarea "x"
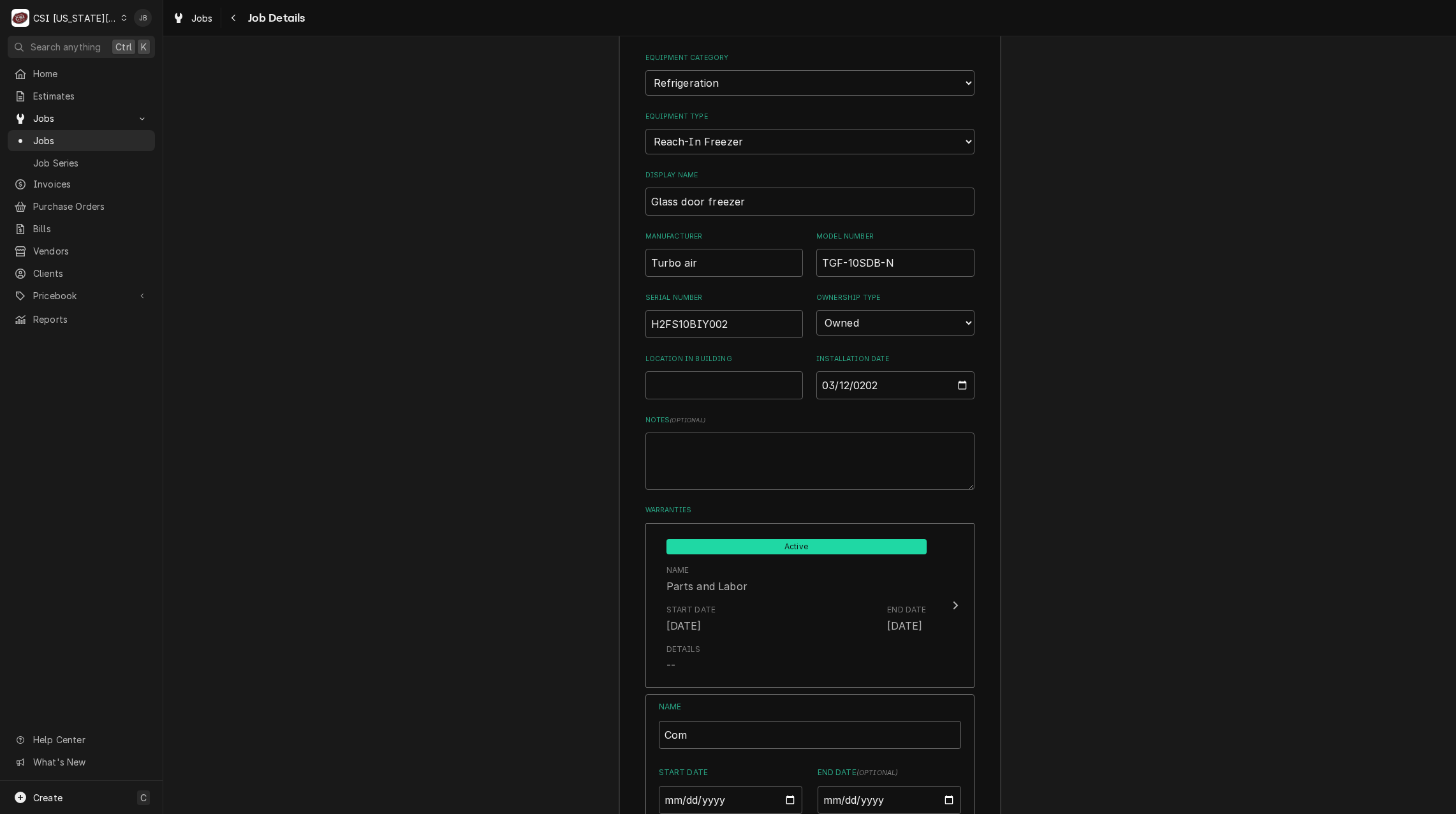
type input "Comp"
type textarea "x"
type input "Compr"
type textarea "x"
type input "Compre"
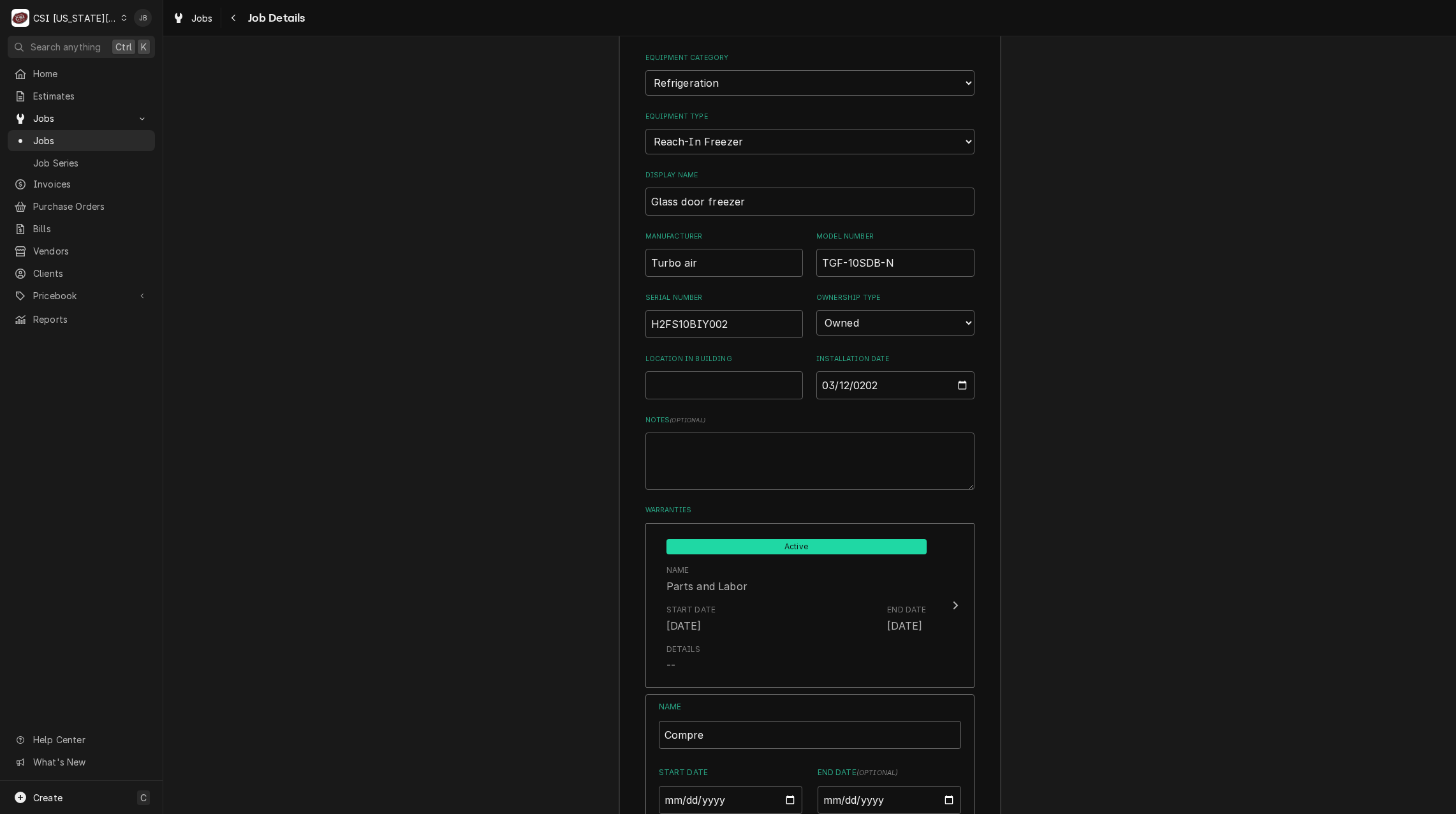
type textarea "x"
type input "Compres"
type textarea "x"
type input "Compress"
type textarea "x"
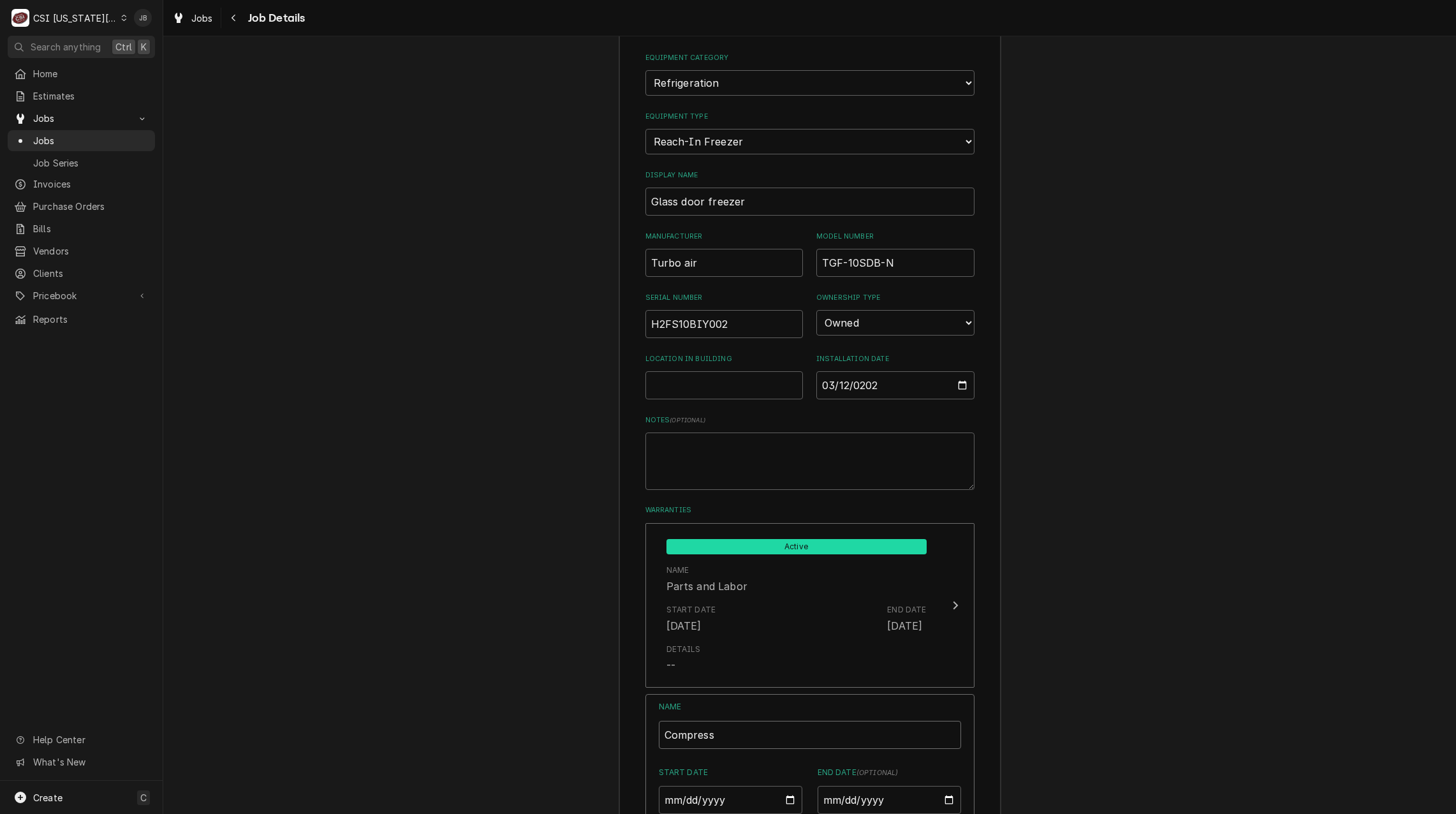
type input "Compresso"
type textarea "x"
type input "Compressor"
click at [777, 786] on input "Start Date" at bounding box center [731, 799] width 144 height 28
type input "0002-03-12"
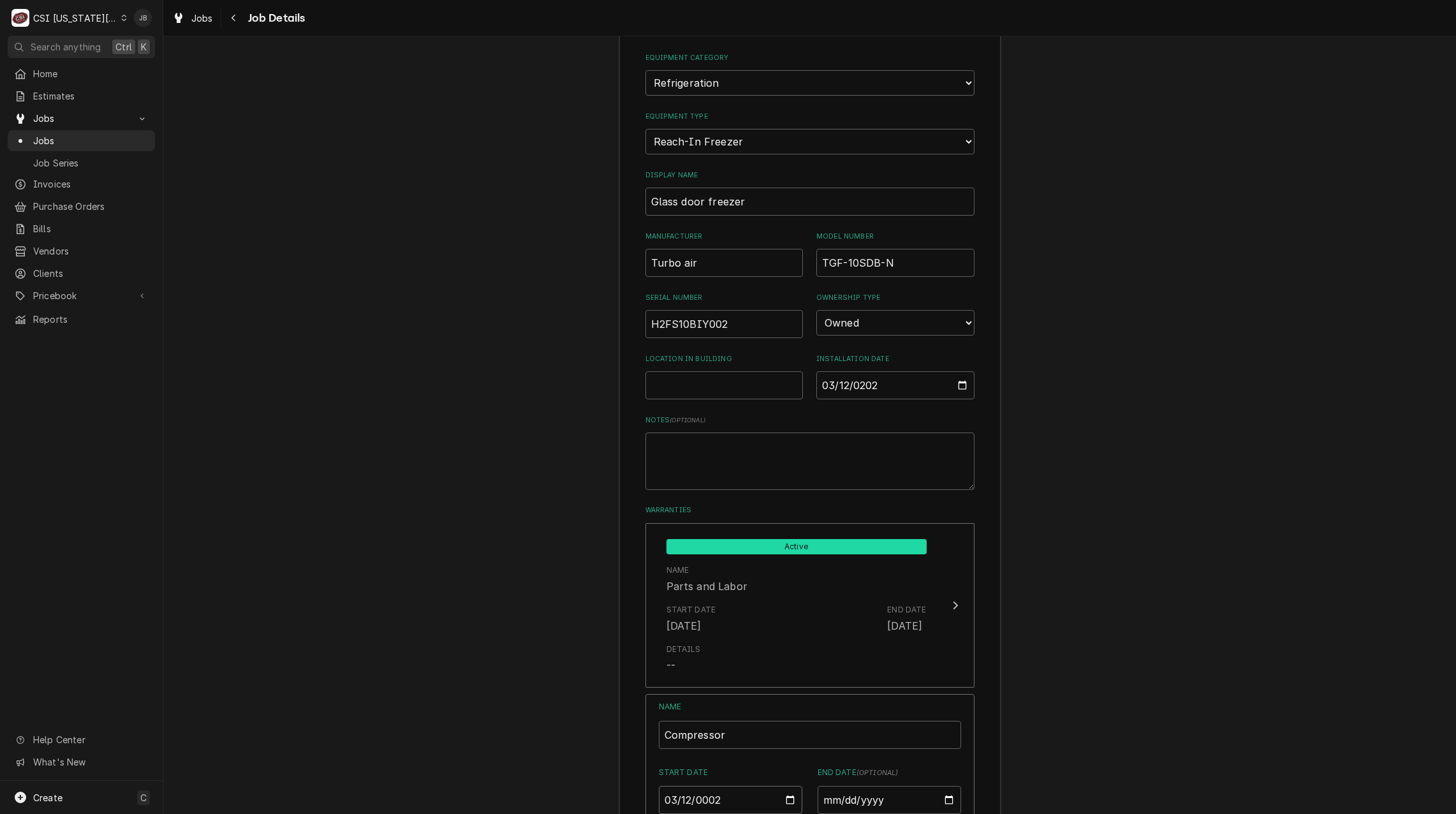
type textarea "x"
type input "0020-03-12"
type textarea "x"
type input "0202-03-12"
type textarea "x"
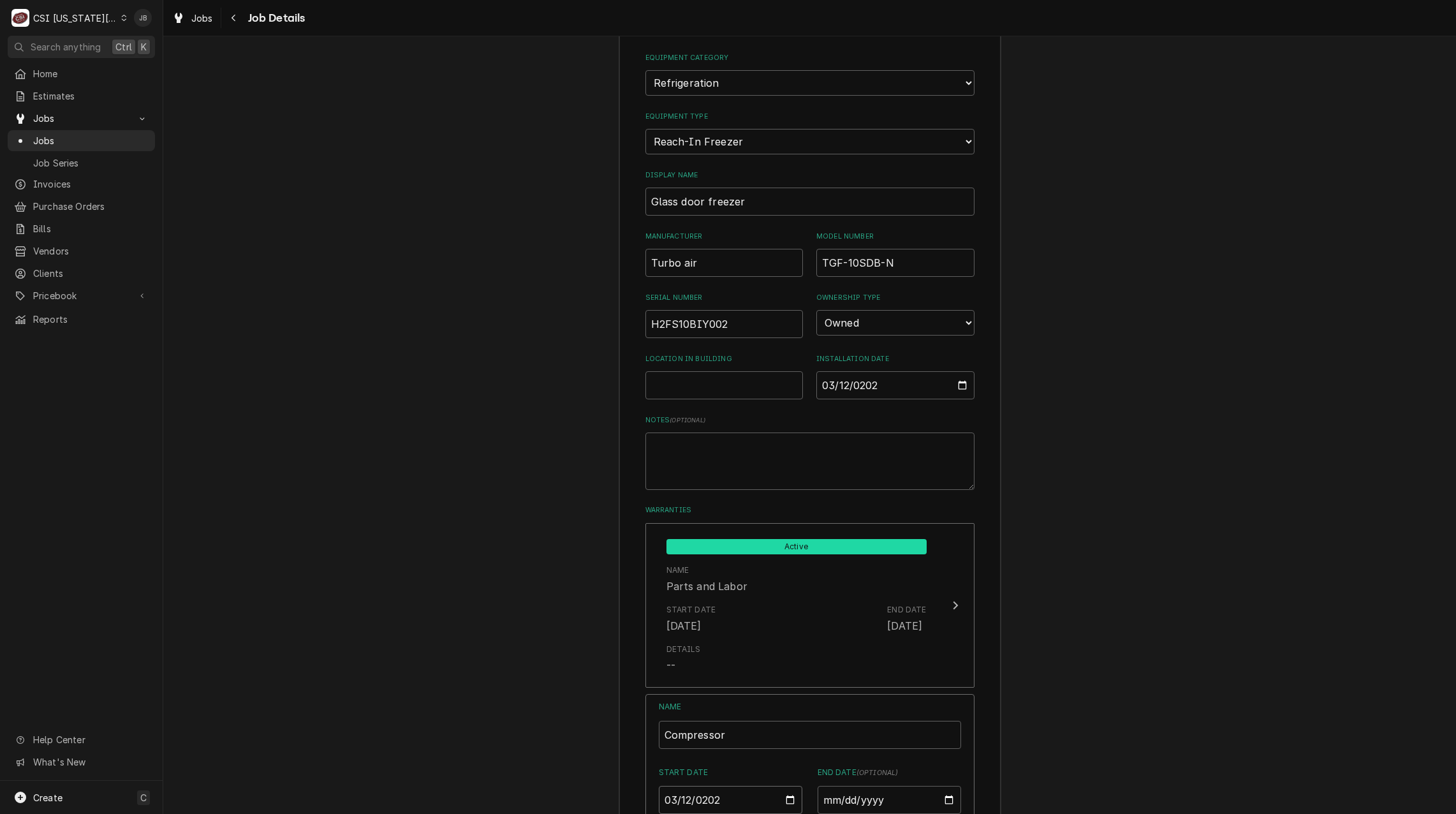
type input "2024-03-12"
type textarea "x"
click at [828, 786] on input "End Date ( optional )" at bounding box center [889, 799] width 144 height 28
type input "0002-03-12"
type textarea "x"
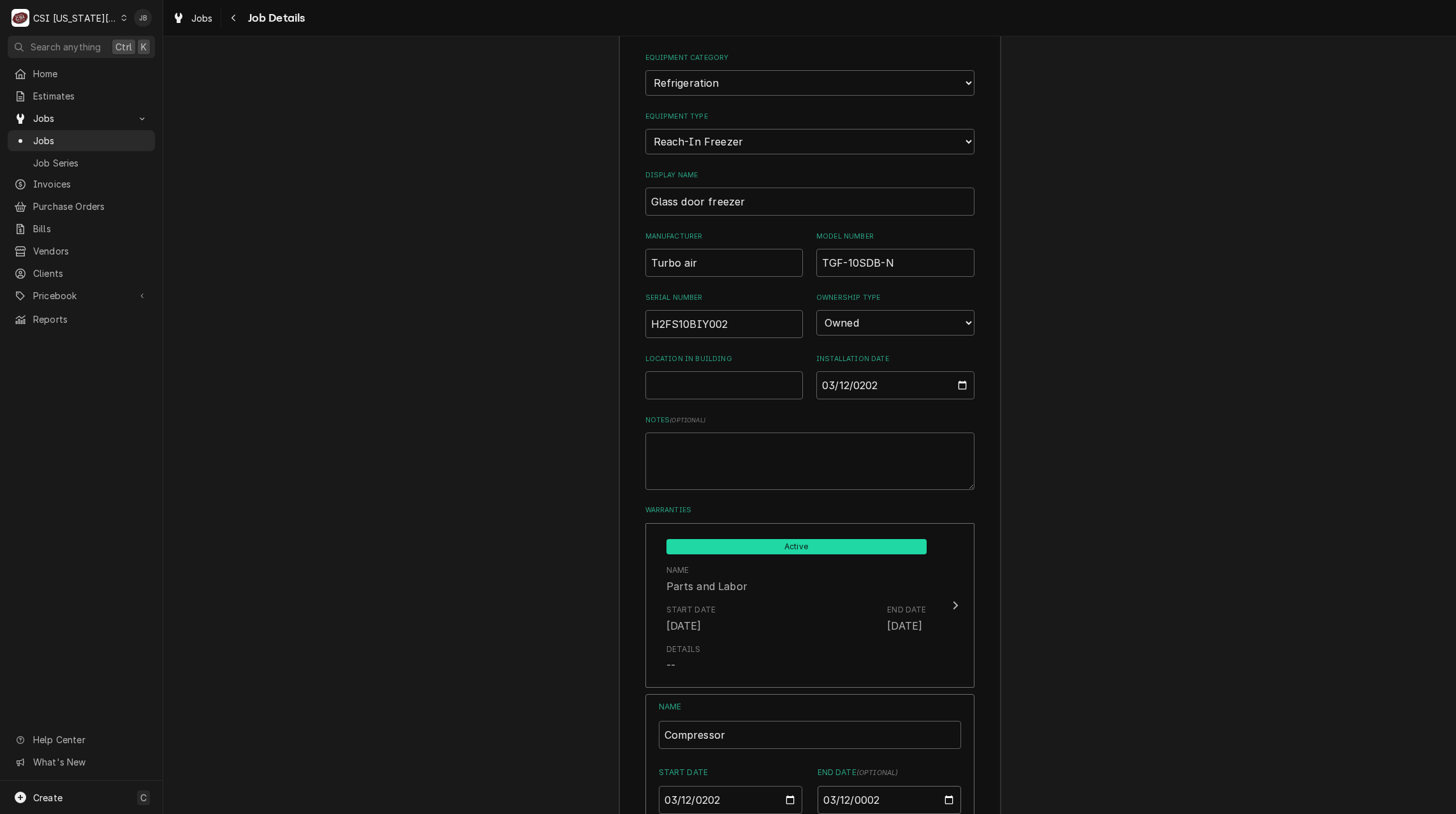
type input "0020-03-12"
type textarea "x"
type input "0203-03-12"
type textarea "x"
type input "2031-03-12"
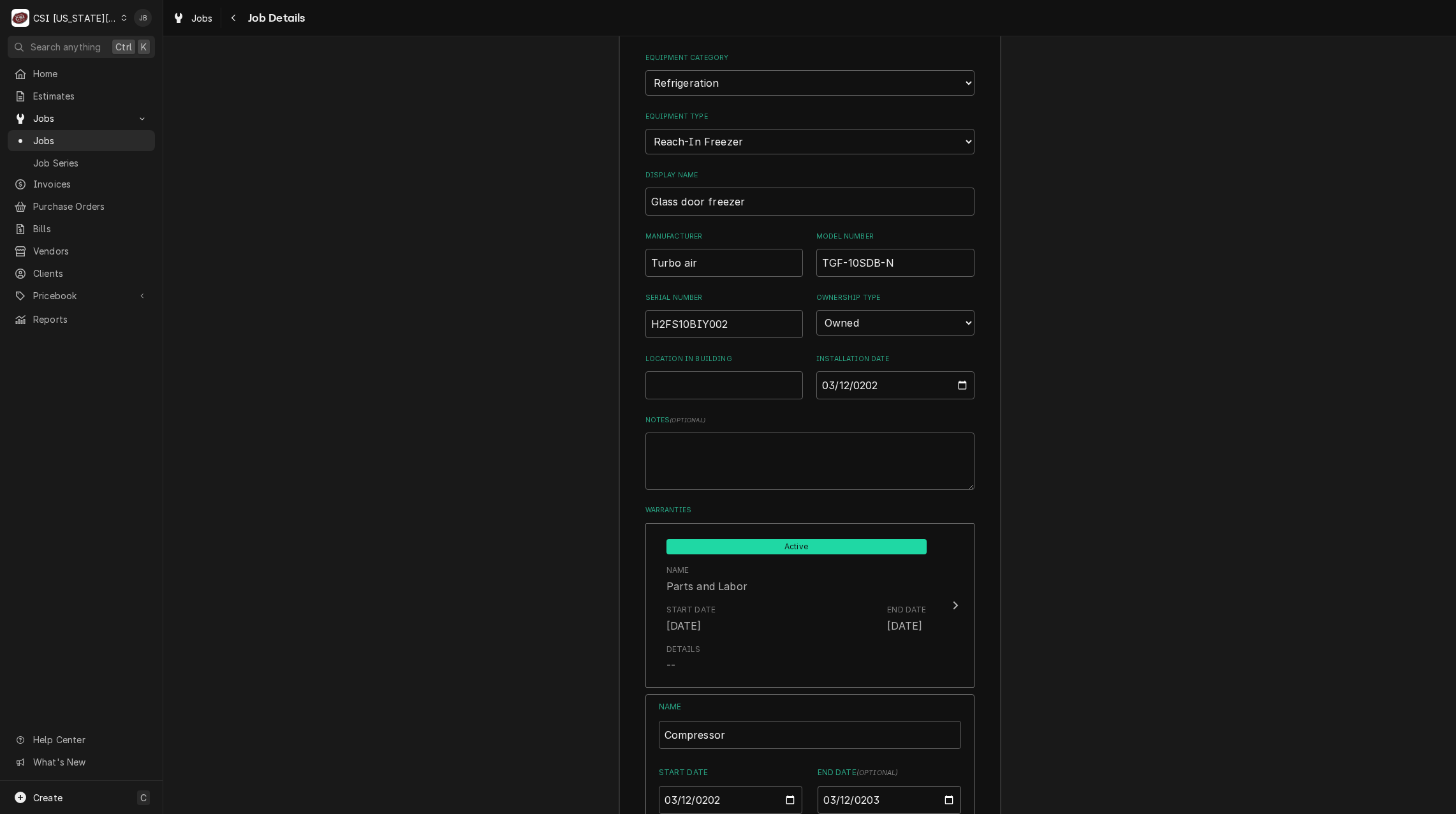
type textarea "x"
click at [974, 691] on div "Equipment Category Choose equipment category... Cooking Equipment Fryers Ice Ma…" at bounding box center [809, 548] width 381 height 1044
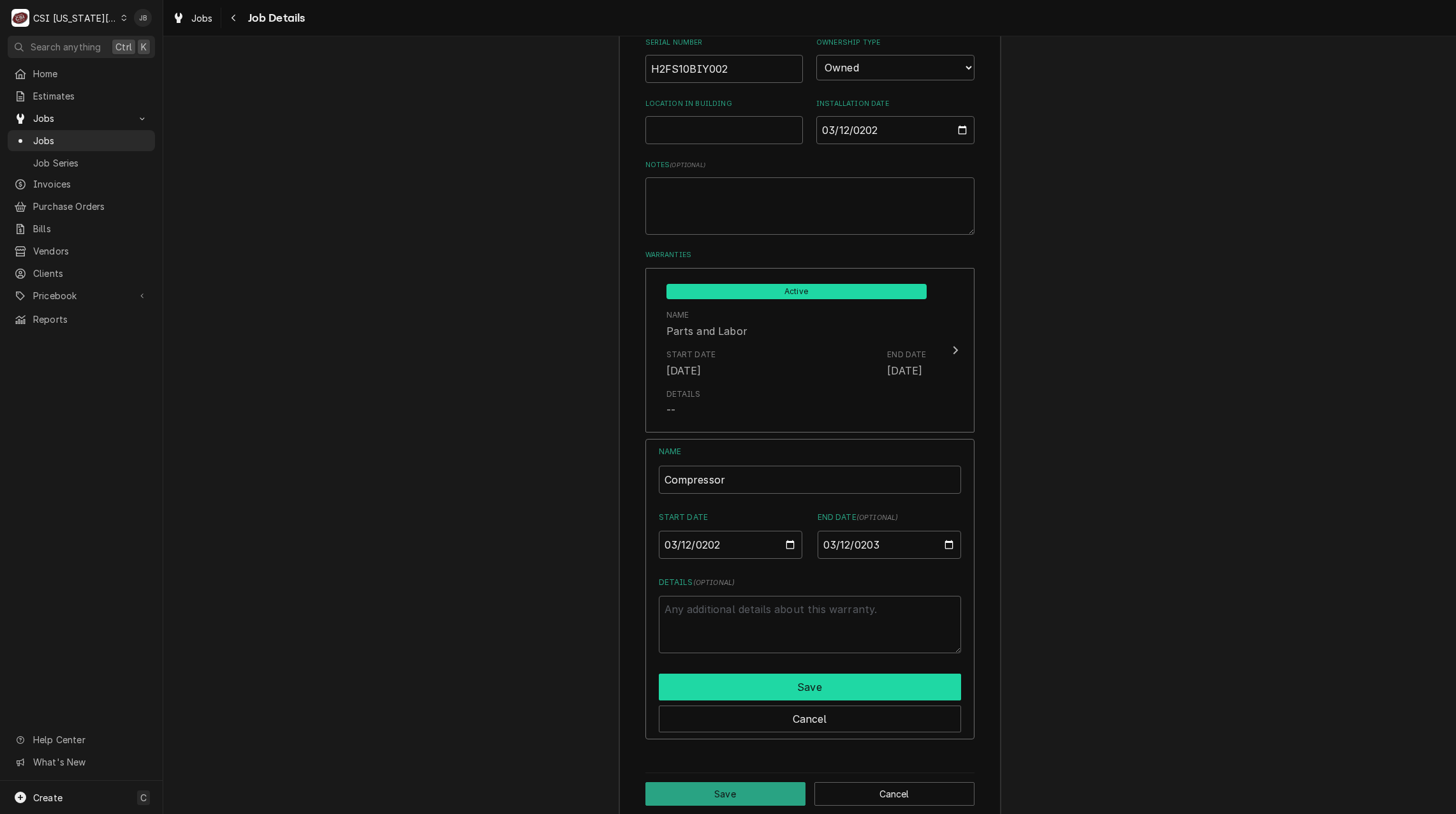
click at [742, 674] on button "Save" at bounding box center [810, 687] width 302 height 26
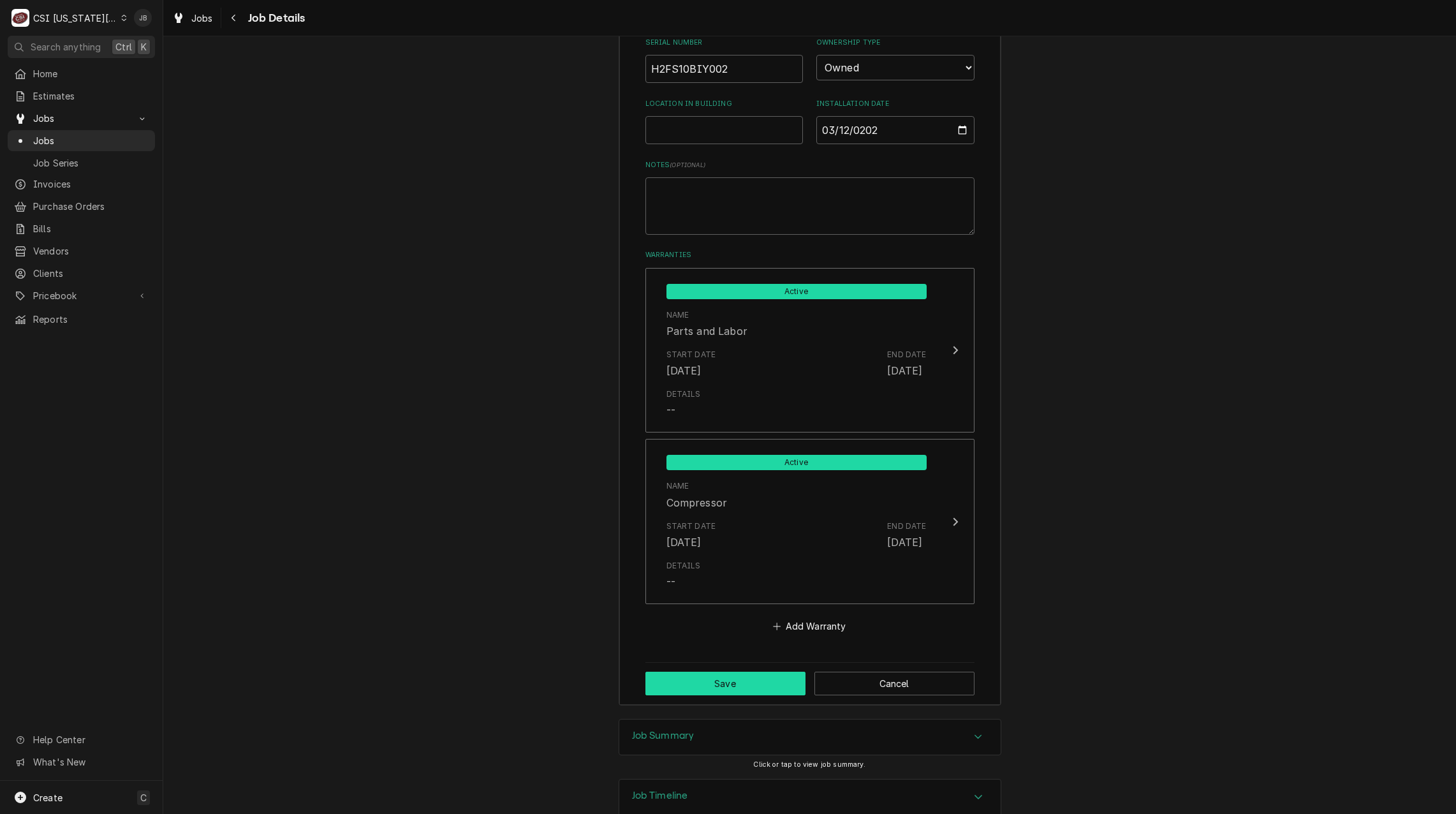
click at [693, 672] on button "Save" at bounding box center [726, 684] width 160 height 24
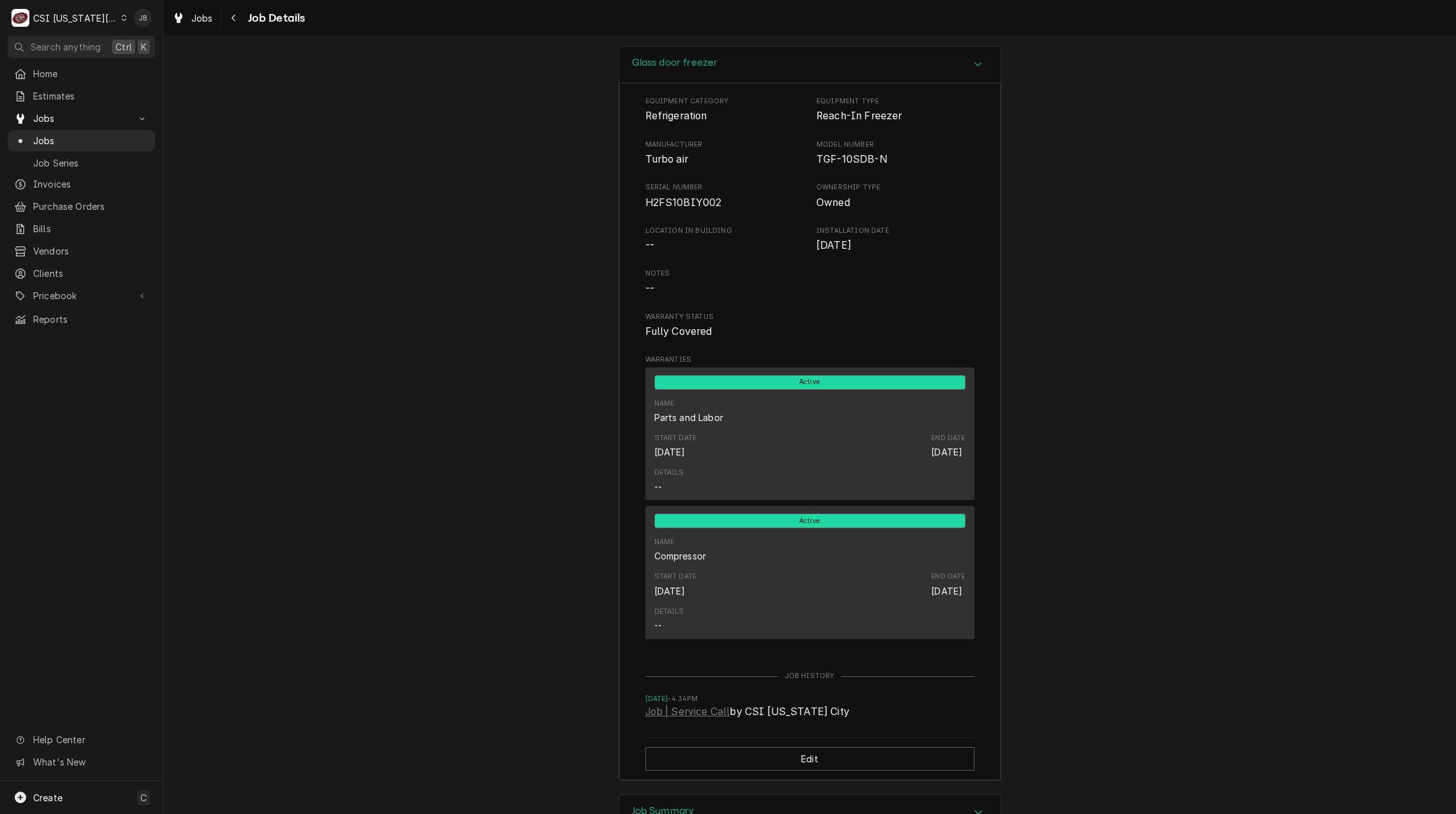
scroll to position [1530, 0]
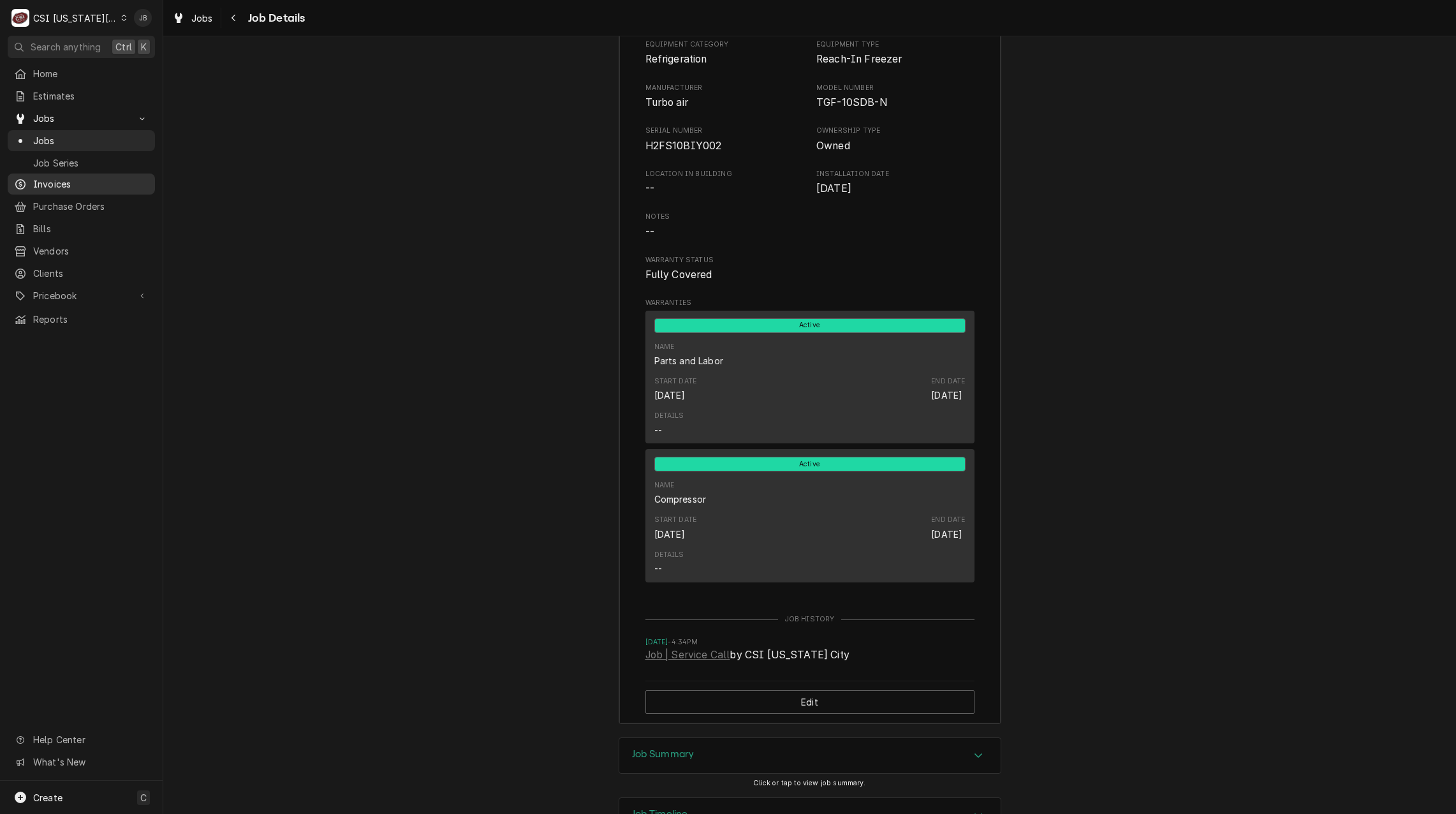
click at [74, 186] on span "Invoices" at bounding box center [90, 184] width 115 height 14
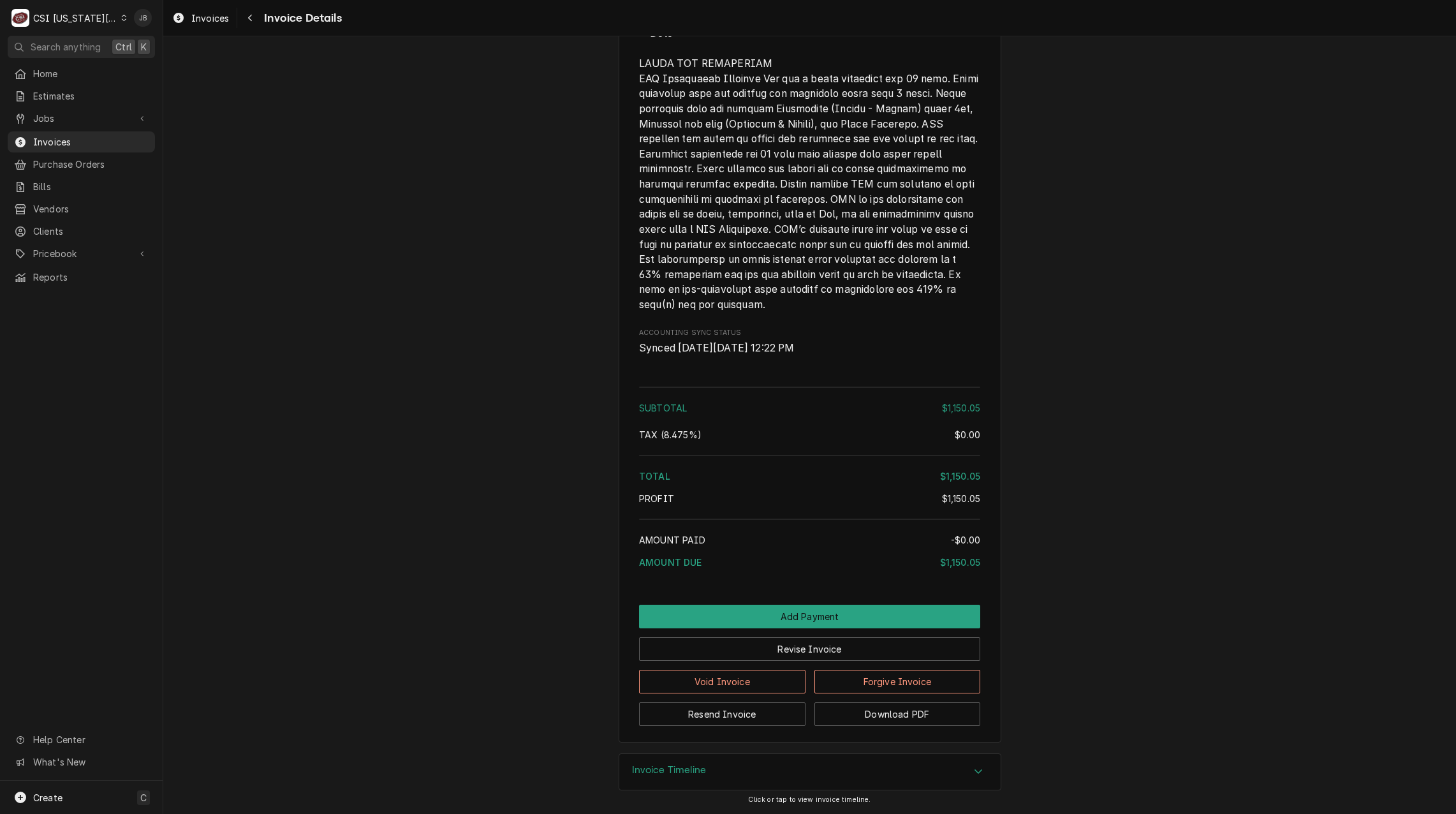
scroll to position [2000, 0]
click at [753, 779] on div "Invoice Timeline" at bounding box center [809, 771] width 381 height 35
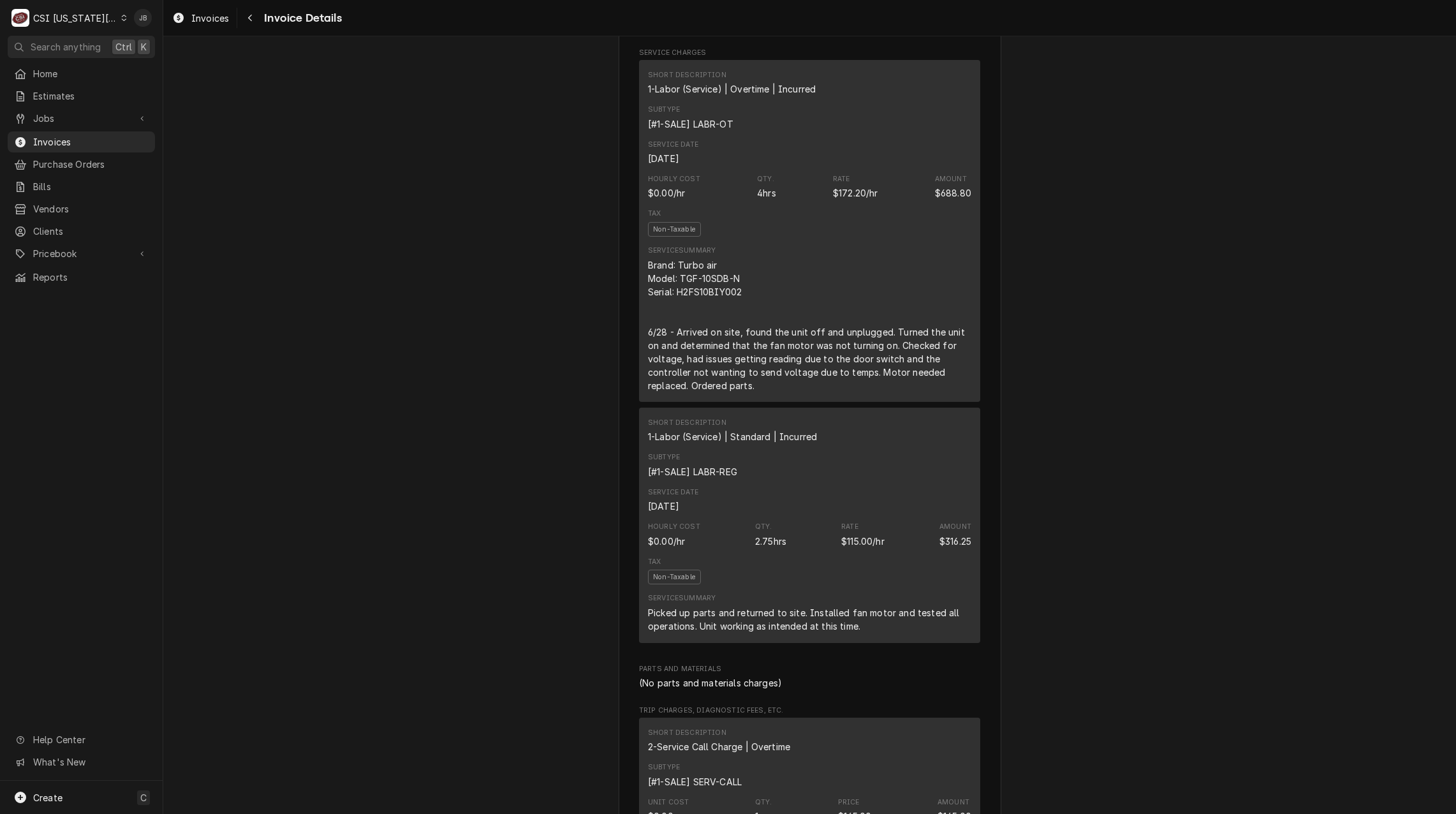
scroll to position [631, 0]
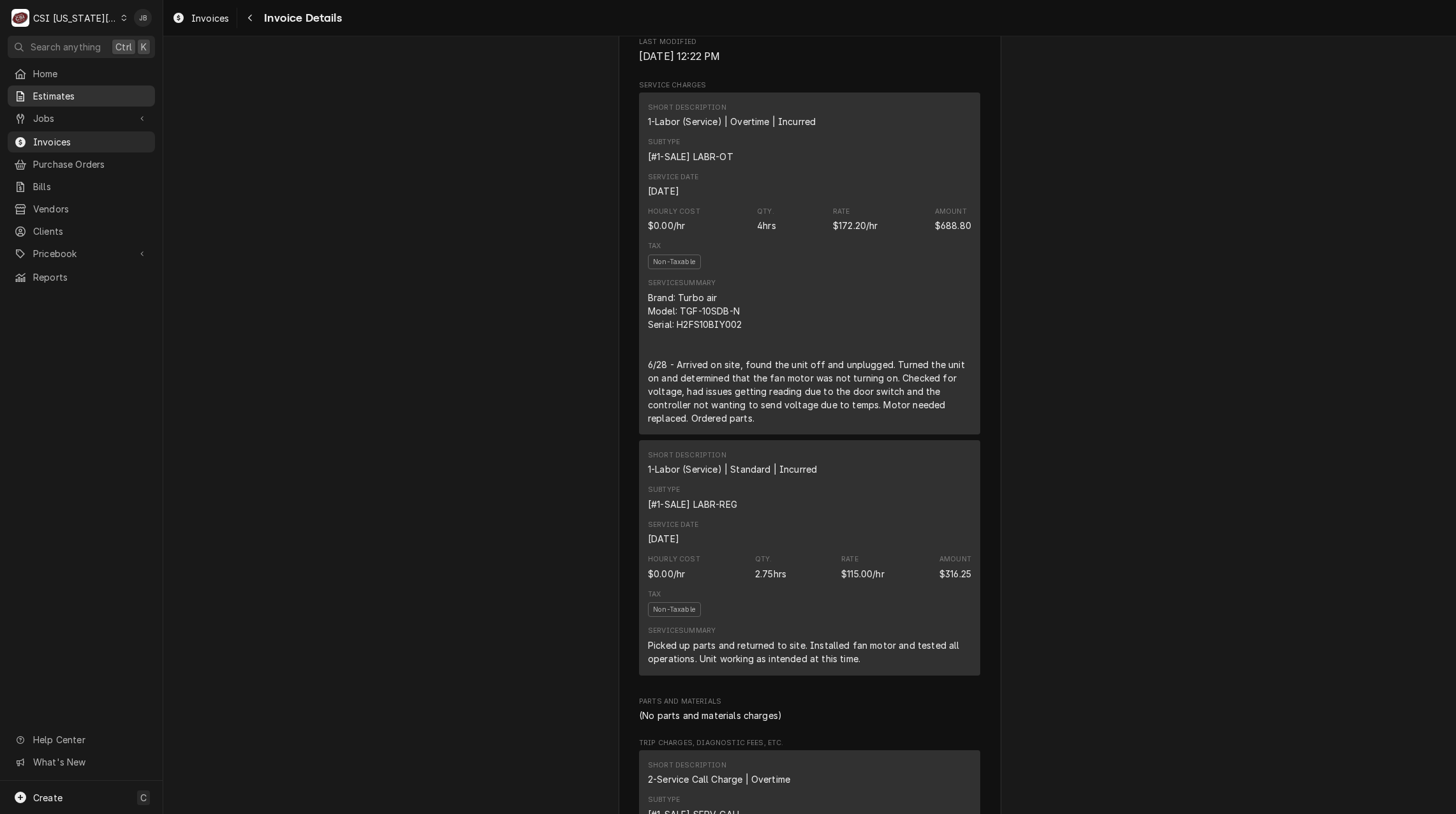
click at [48, 93] on span "Estimates" at bounding box center [90, 95] width 115 height 14
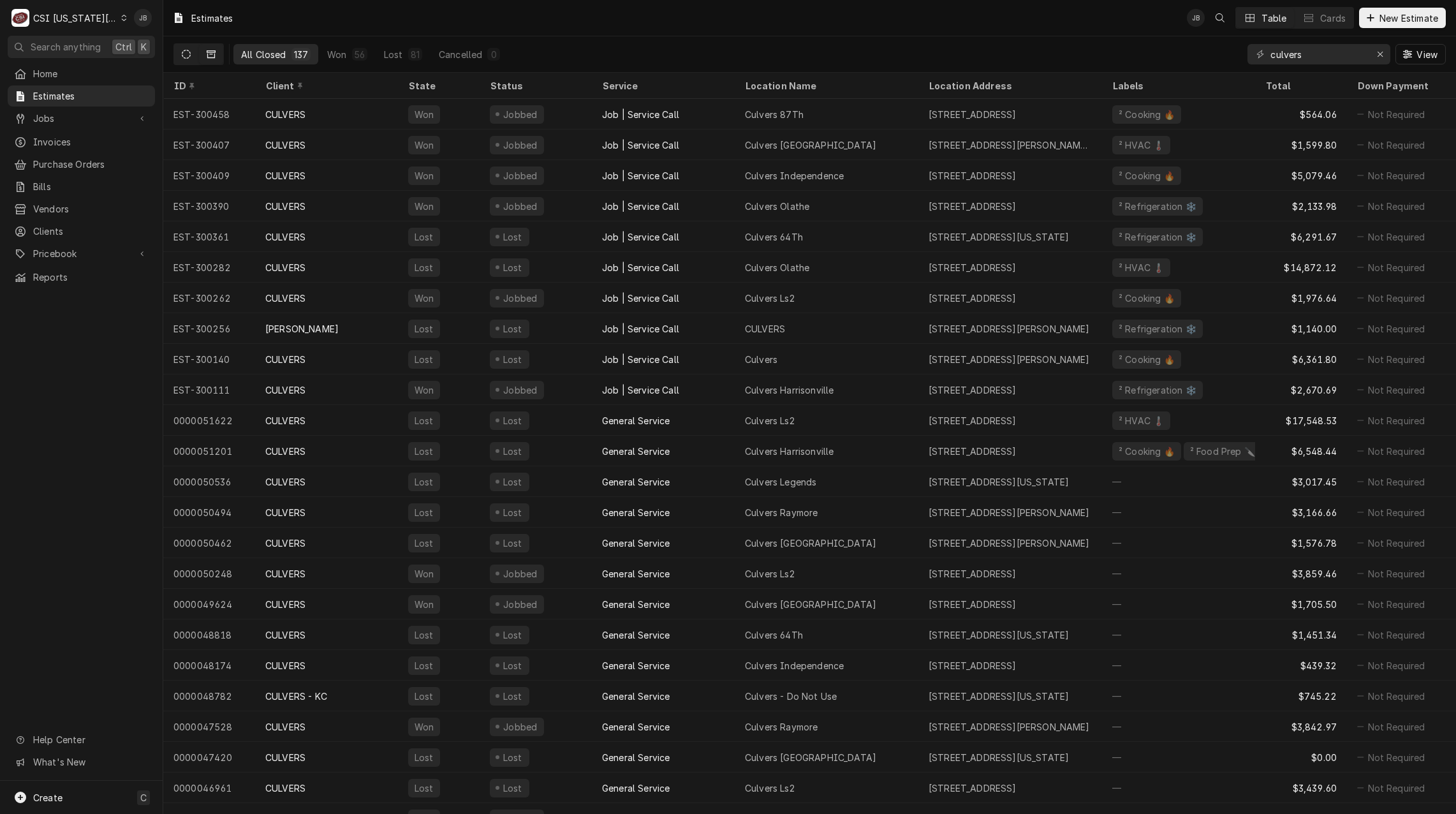
click at [194, 52] on button "Dynamic Content Wrapper" at bounding box center [186, 54] width 25 height 20
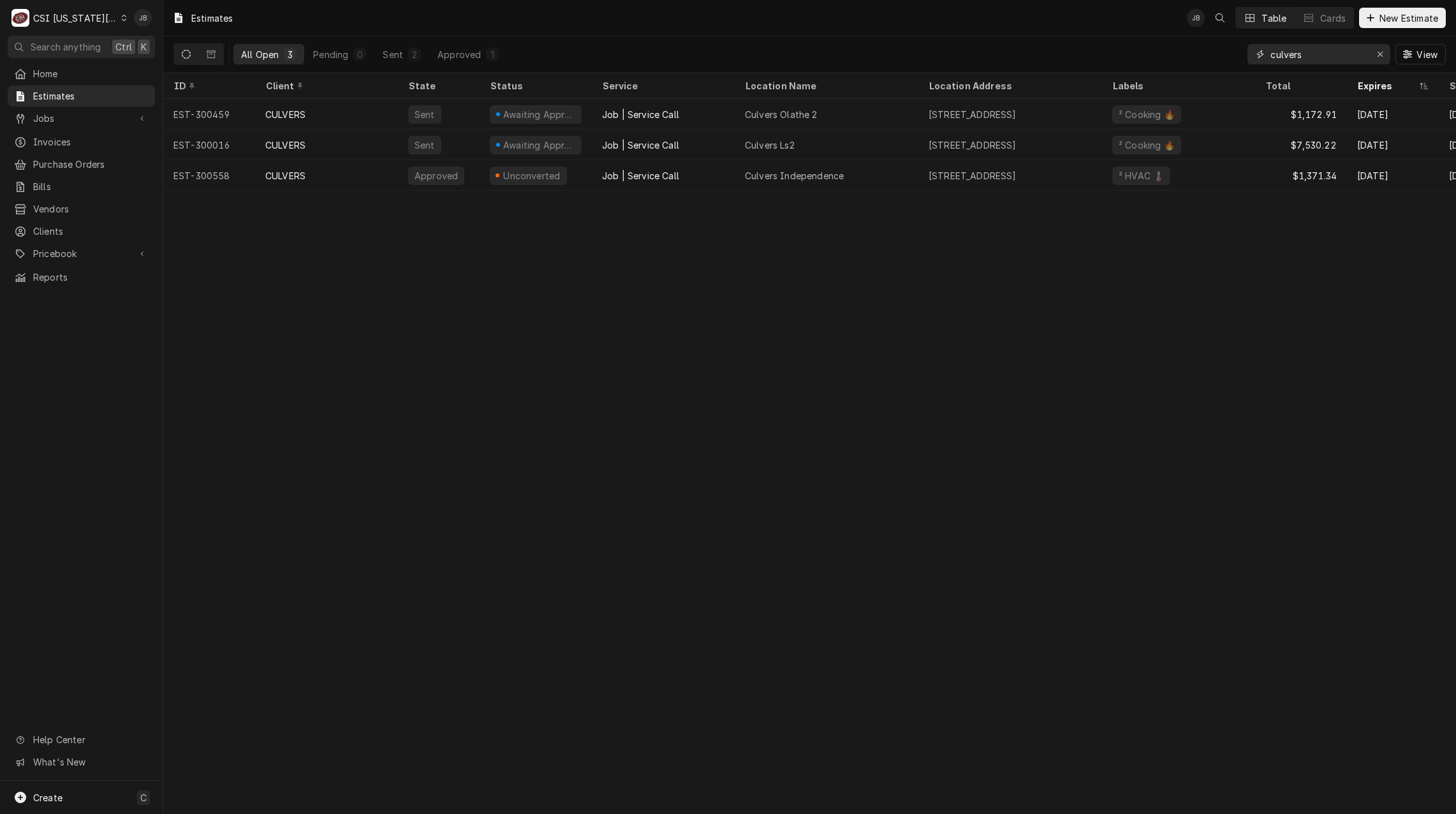
drag, startPoint x: 1328, startPoint y: 55, endPoint x: 767, endPoint y: 59, distance: 561.0
click at [1112, 55] on div "All Open 3 Pending 0 Sent 2 Approved 1 culvers View" at bounding box center [809, 54] width 1272 height 35
type input "amc corporate"
click at [886, 31] on div "Estimates JB LS Table Cards New Estimate" at bounding box center [810, 17] width 1293 height 35
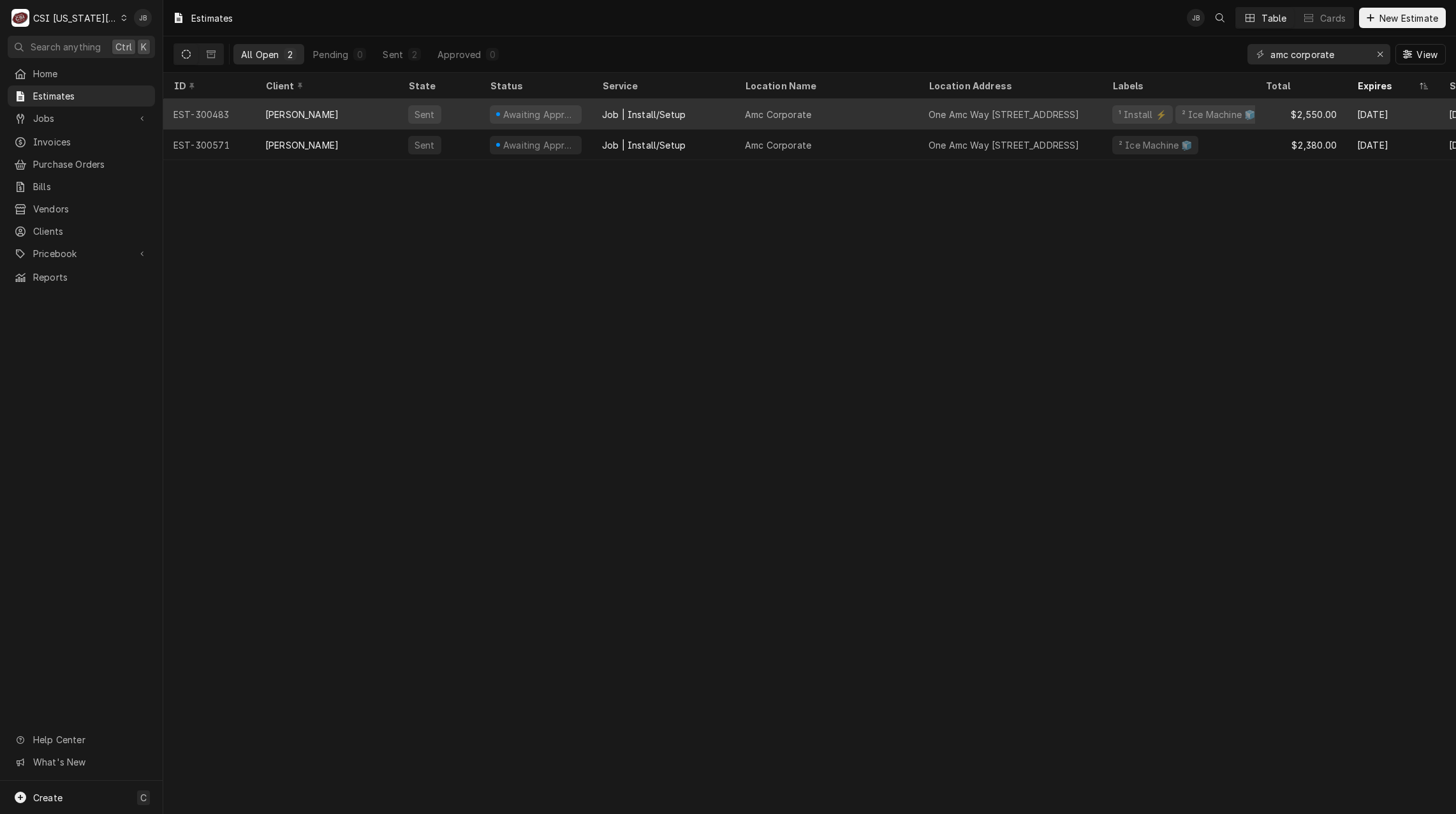
click at [838, 115] on div "Amc Corporate" at bounding box center [827, 115] width 184 height 31
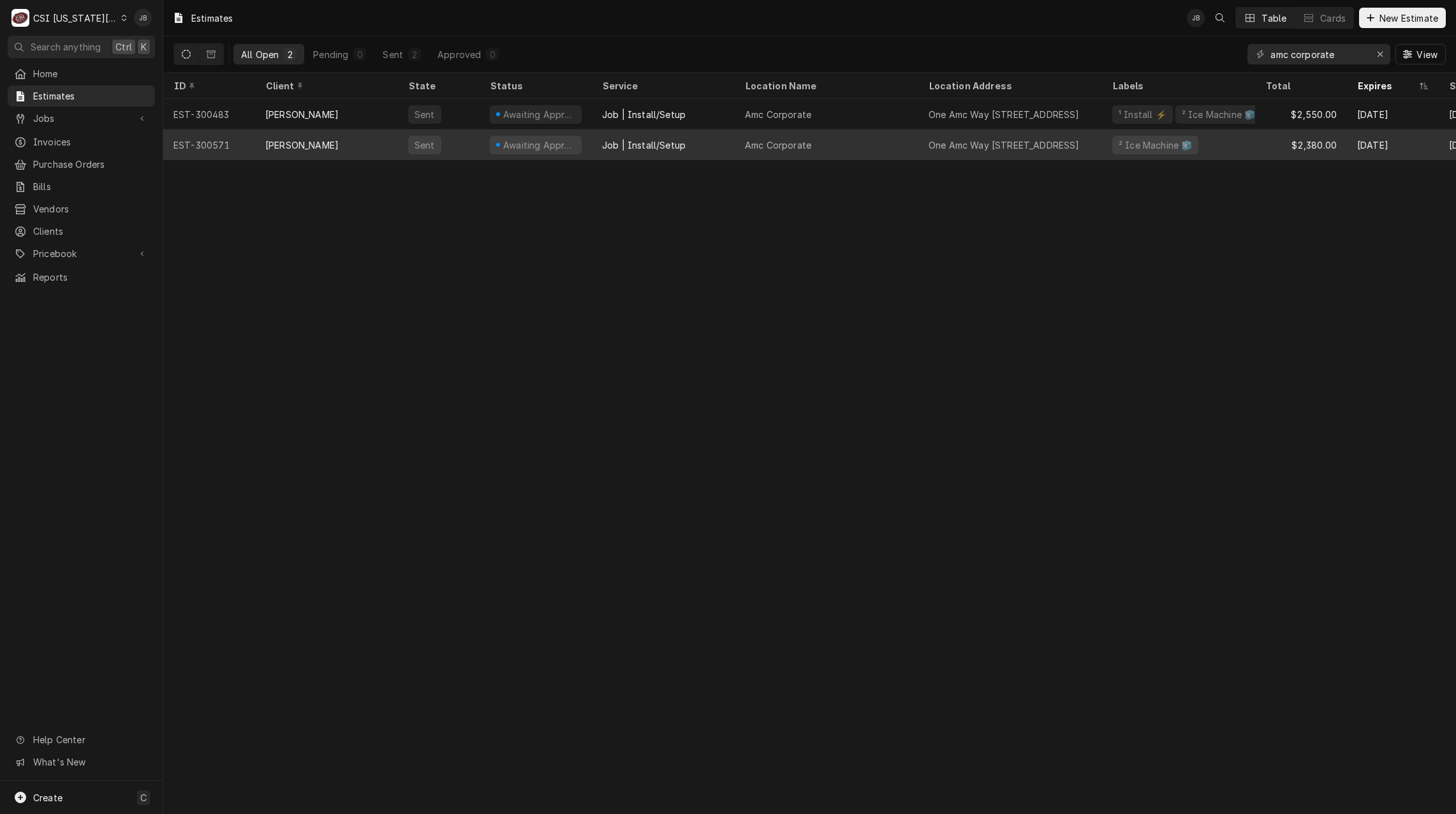
click at [801, 157] on div "Amc Corporate" at bounding box center [827, 145] width 184 height 31
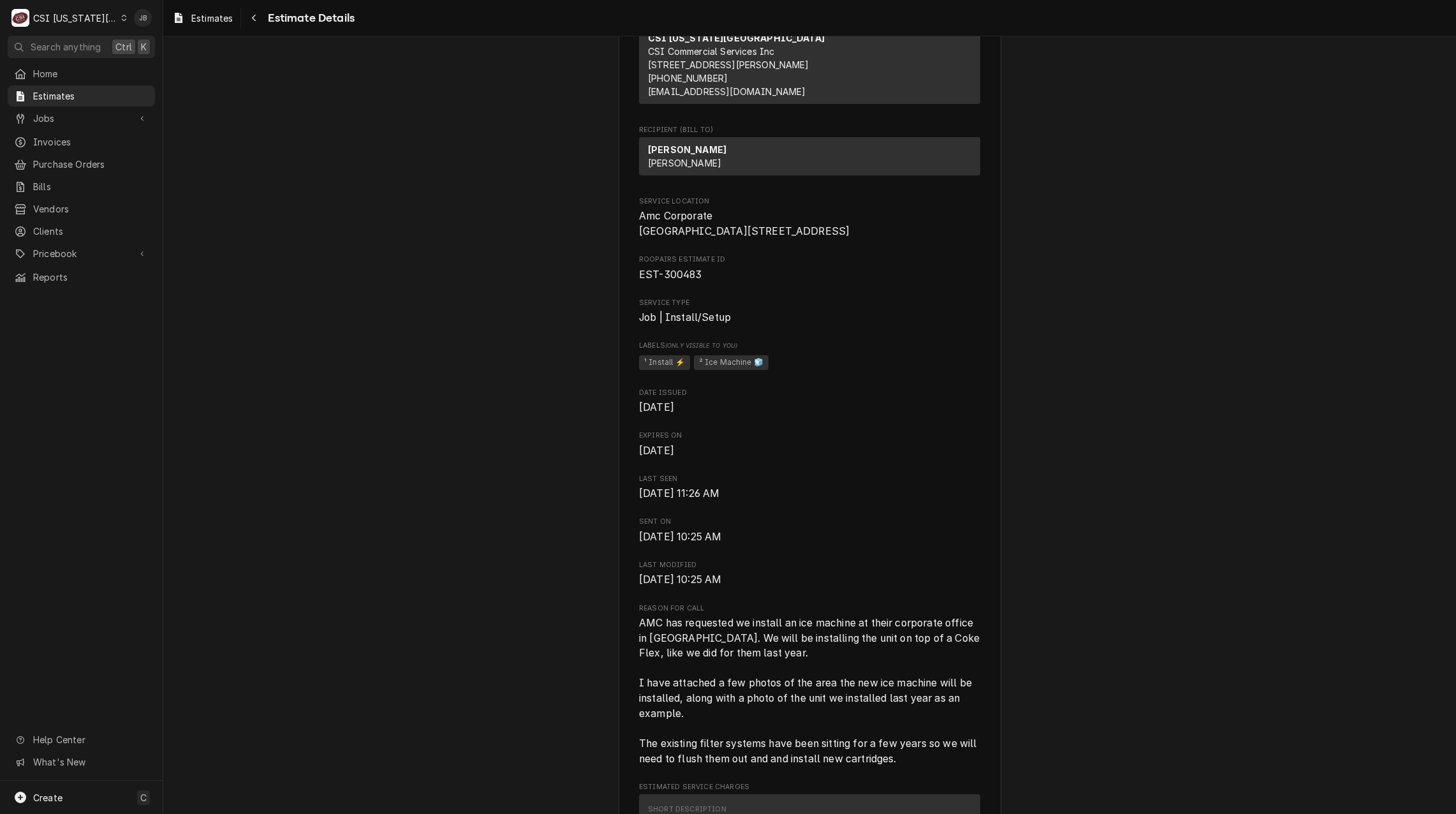
scroll to position [319, 0]
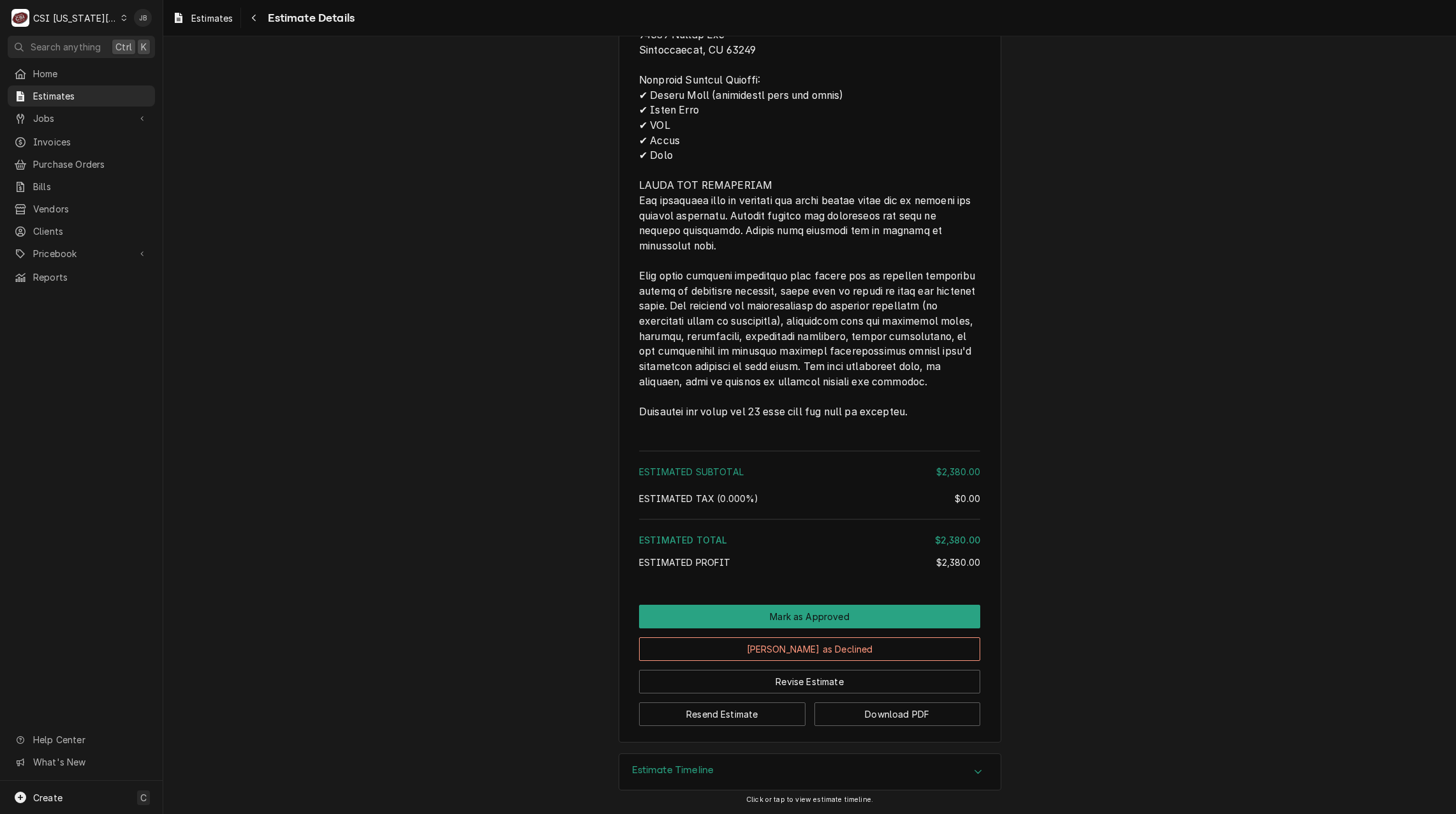
scroll to position [2042, 0]
click at [791, 612] on button "Mark as Approved" at bounding box center [809, 617] width 341 height 24
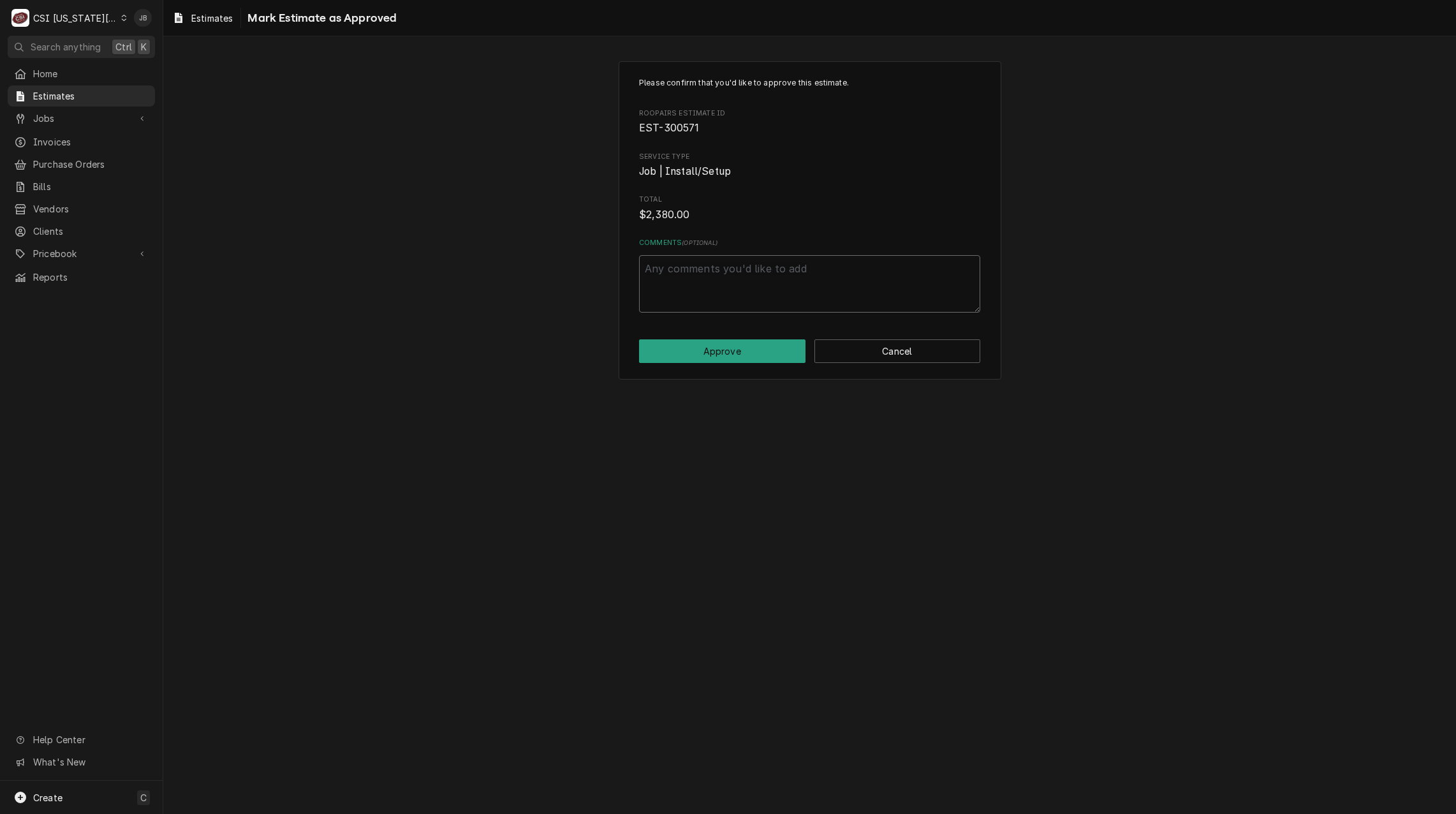
click at [683, 268] on textarea "Comments ( optional )" at bounding box center [809, 284] width 341 height 57
type textarea "x"
type textarea "A"
type textarea "x"
type textarea "Ap"
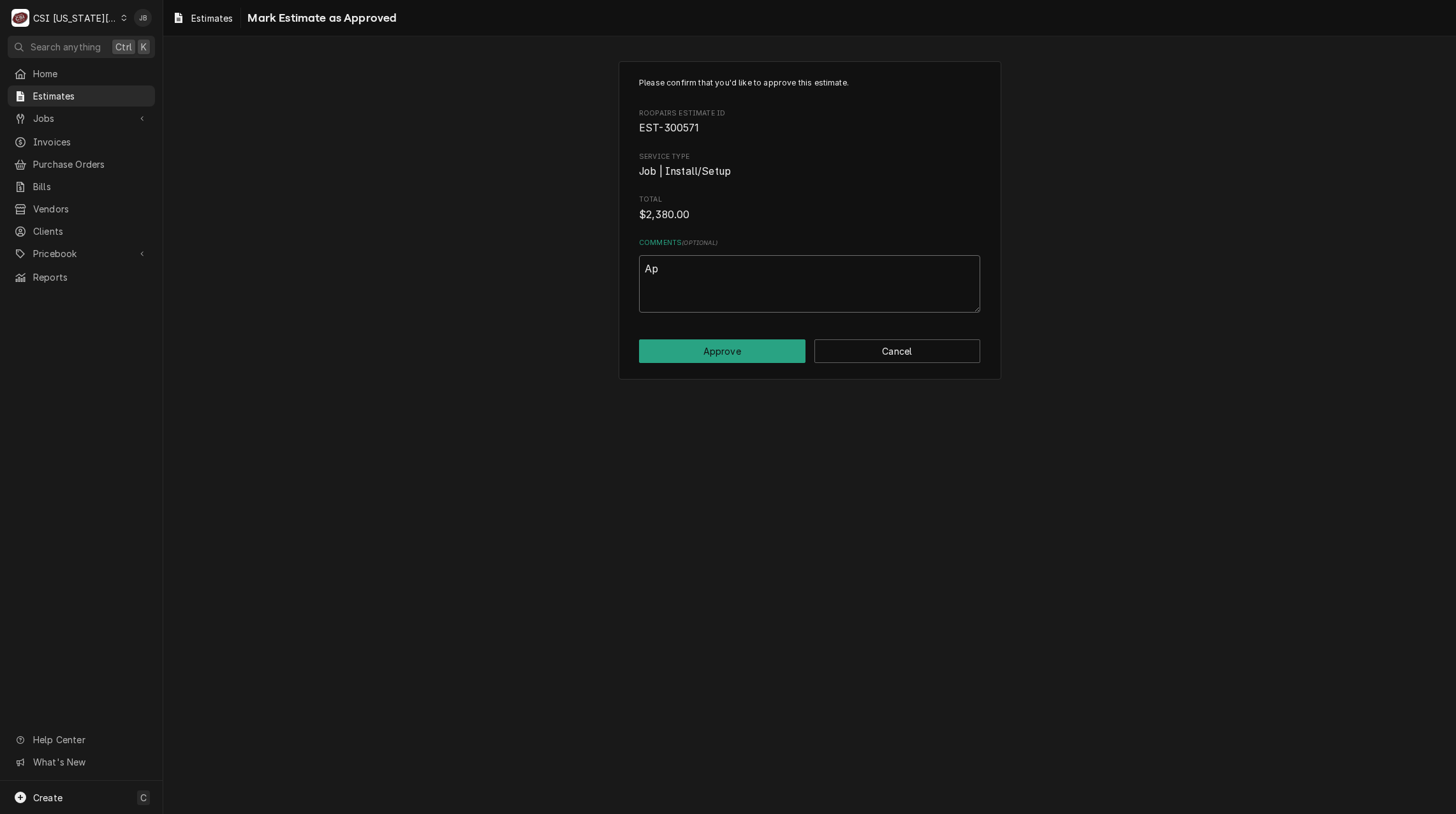
type textarea "x"
type textarea "App"
type textarea "x"
type textarea "Appr"
type textarea "x"
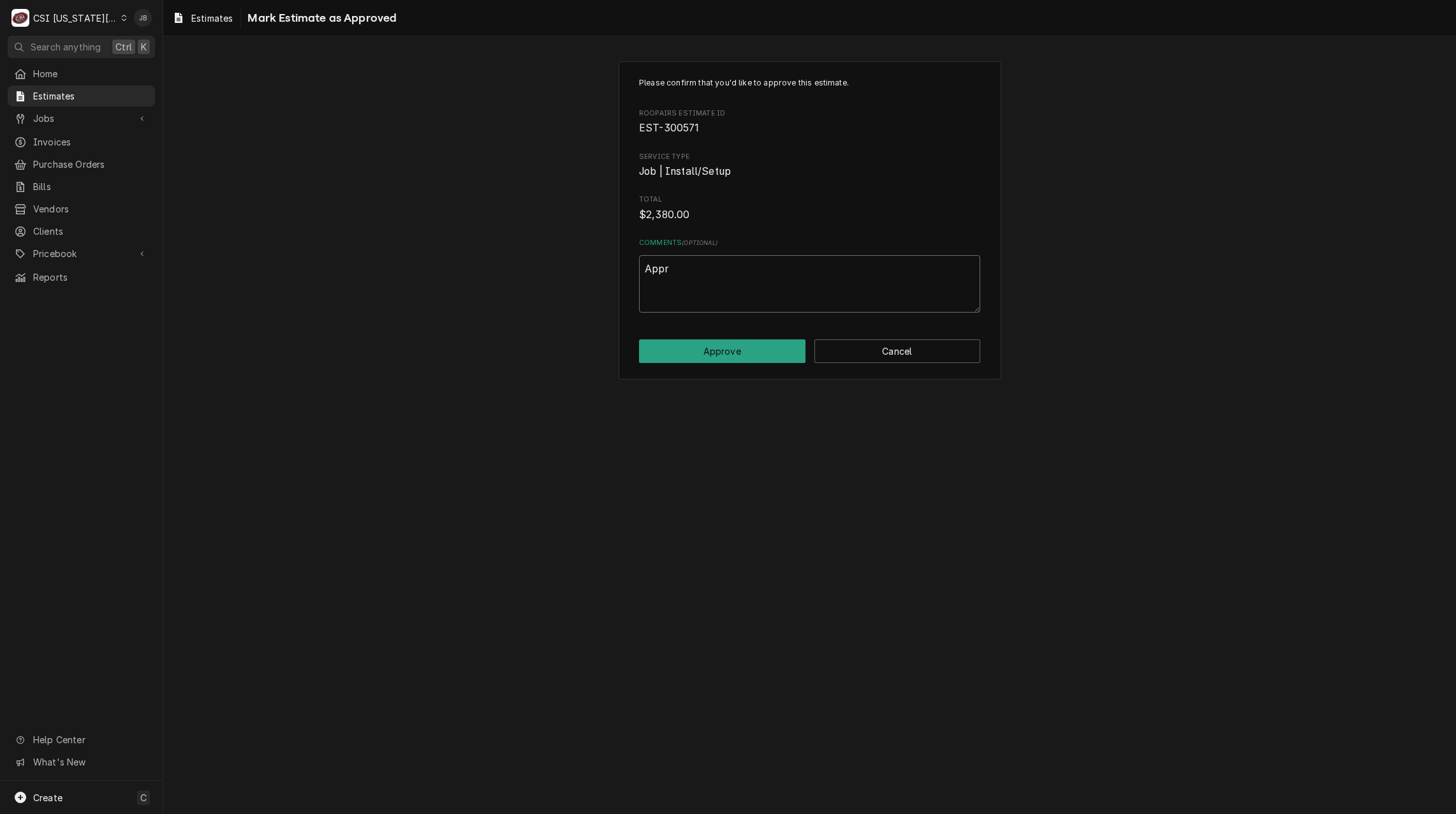
type textarea "Appro"
type textarea "x"
type textarea "Approv"
type textarea "x"
type textarea "Approve"
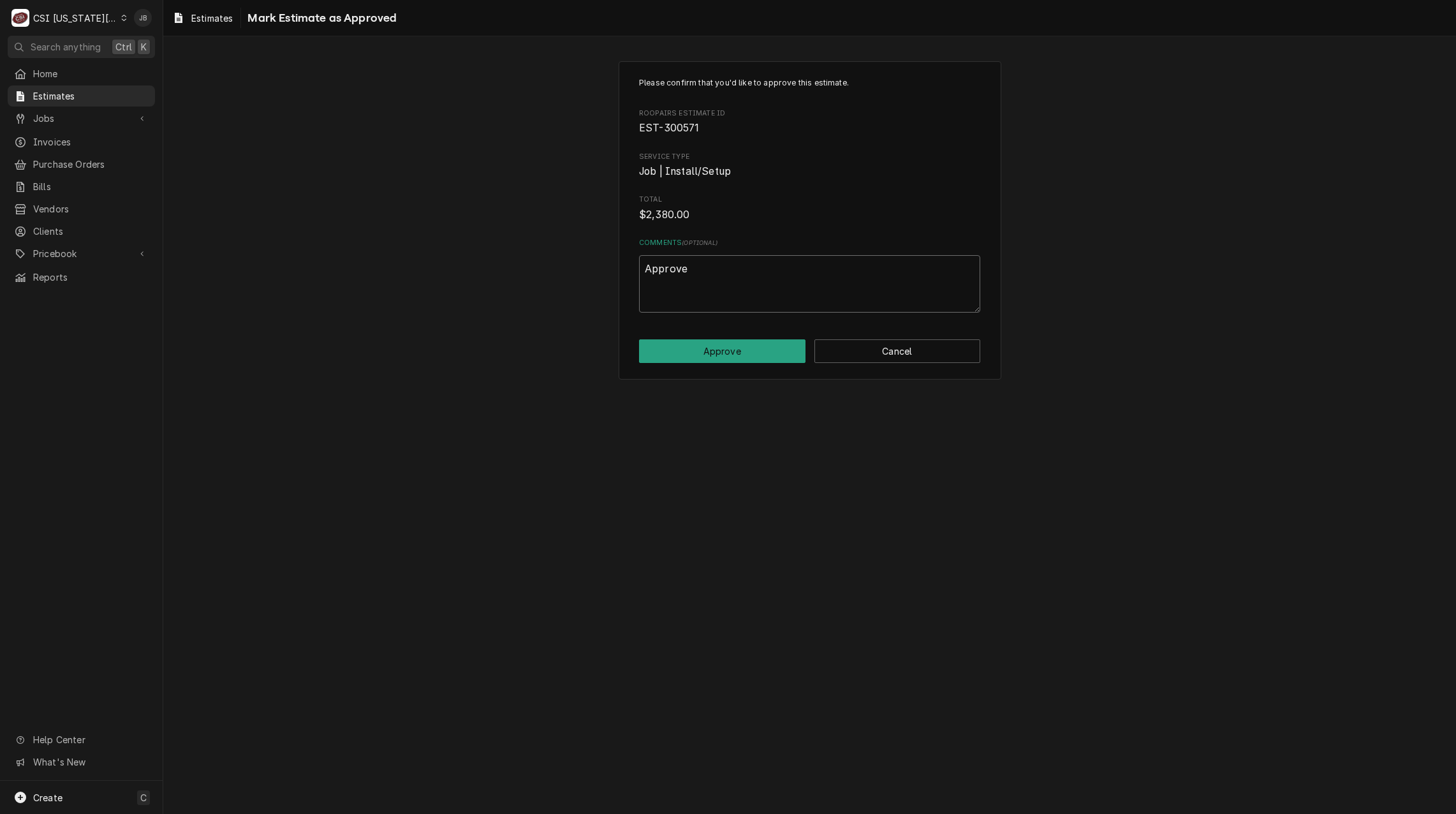
type textarea "x"
type textarea "Approved"
type textarea "x"
type textarea "Approved"
type textarea "x"
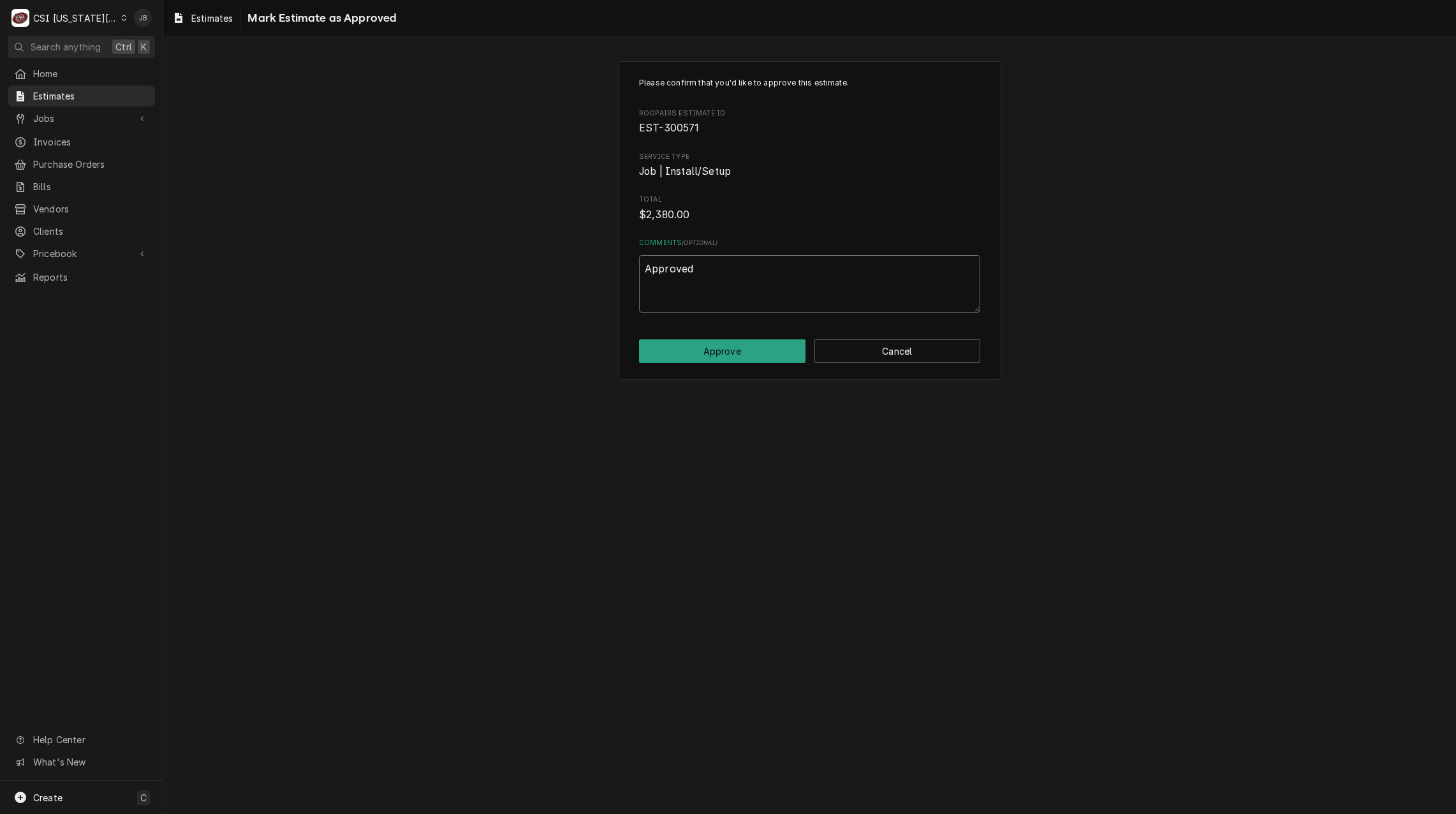
type textarea "Approved b"
type textarea "x"
type textarea "Approved by"
type textarea "x"
type textarea "Approved by"
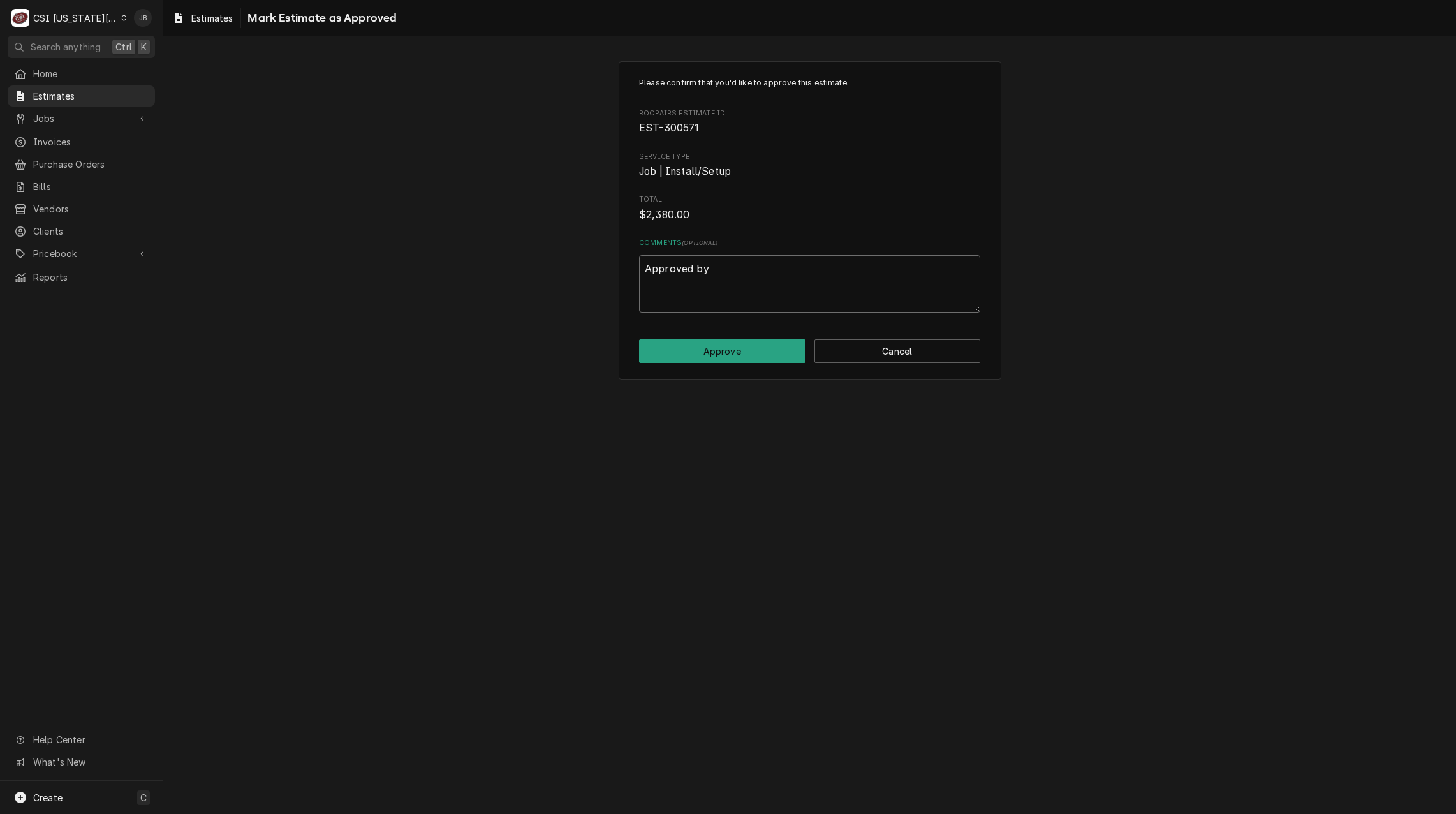
type textarea "x"
type textarea "Approved by K"
type textarea "x"
type textarea "Approved by Ku"
type textarea "x"
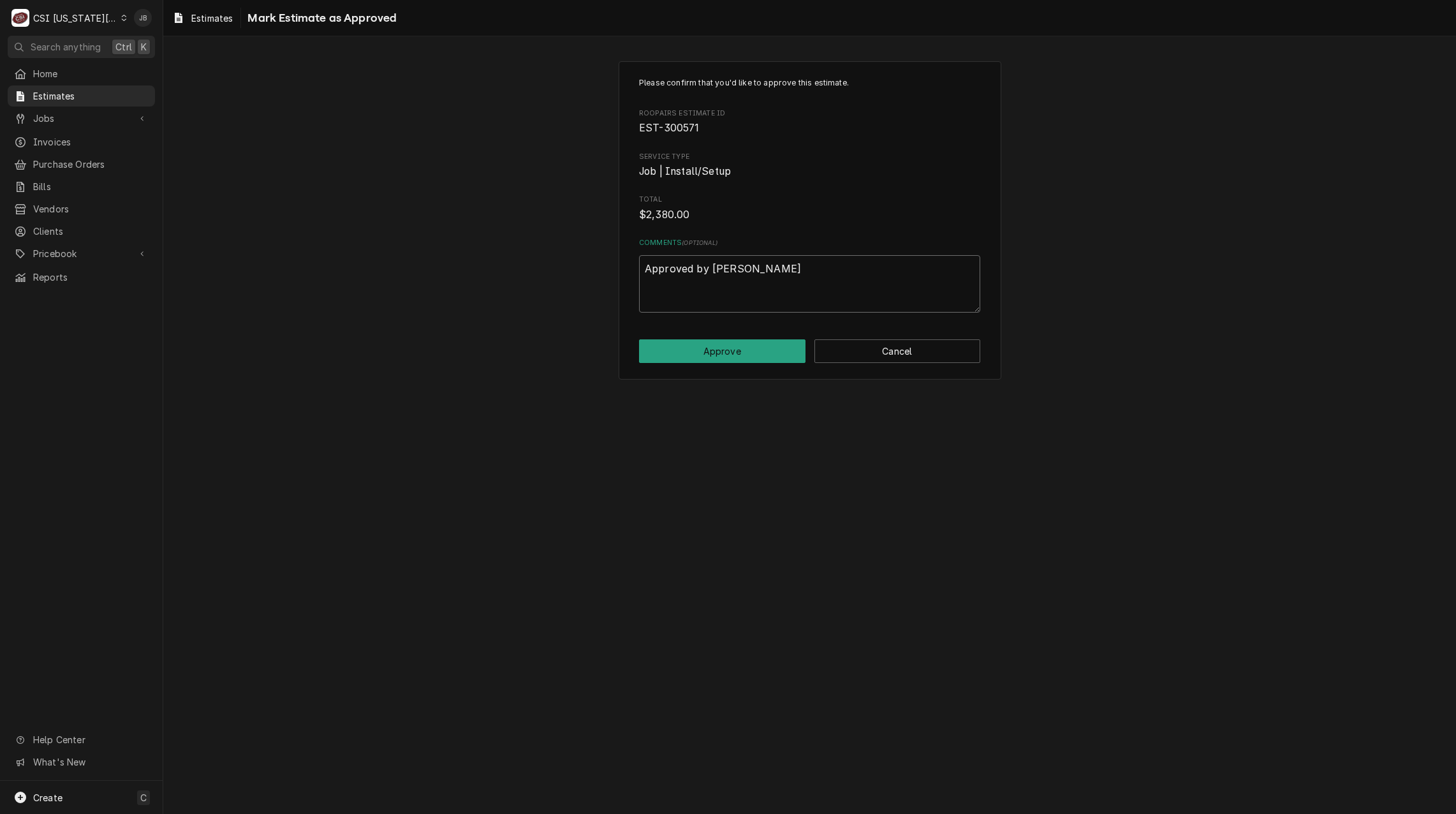
type textarea "Approved by Kur"
type textarea "x"
type textarea "Approved by Kurt"
type textarea "x"
type textarea "Approved by Kurt"
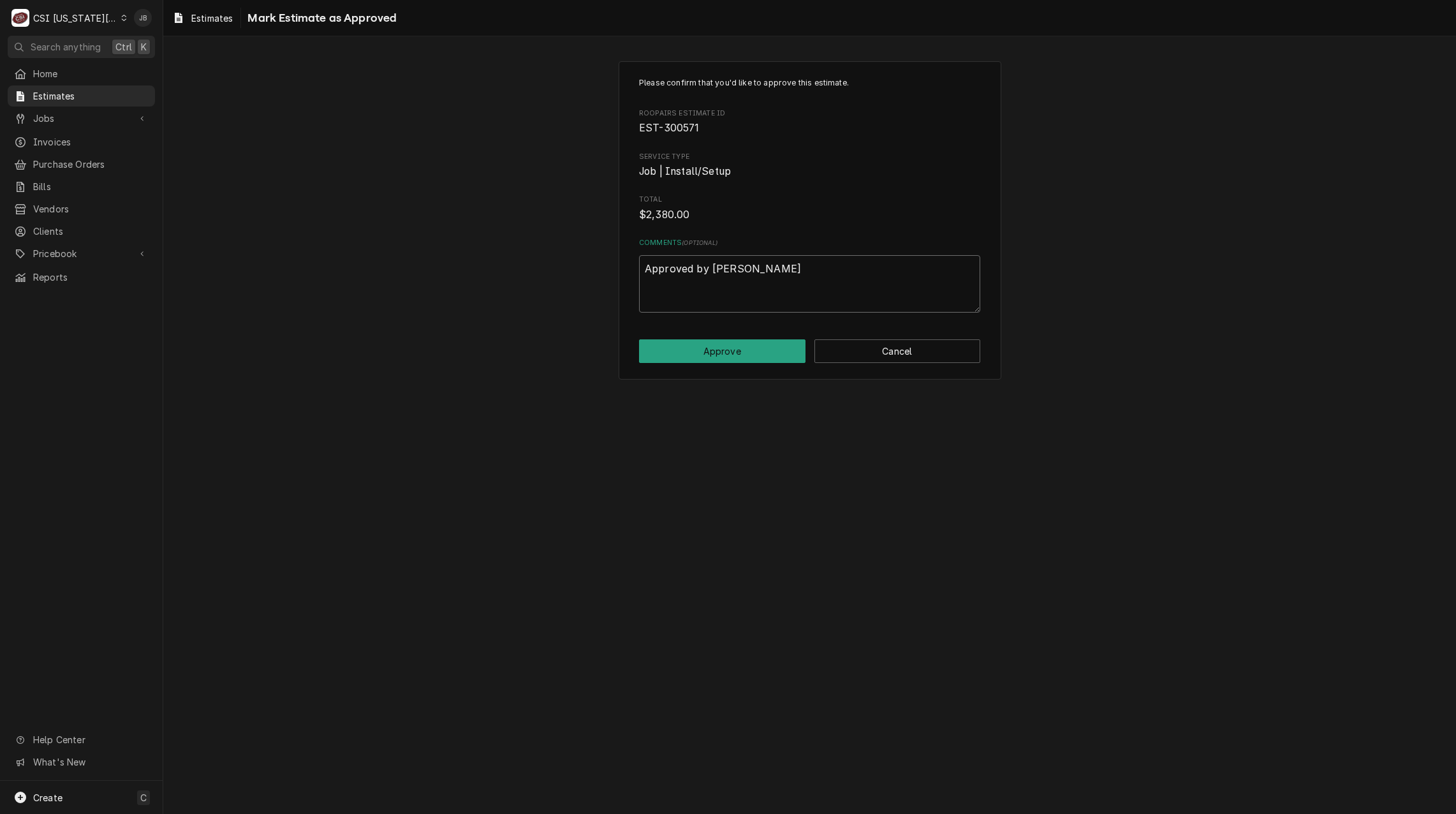
type textarea "x"
type textarea "Approved by Kurt i"
type textarea "x"
type textarea "Approved by Kurt in"
type textarea "x"
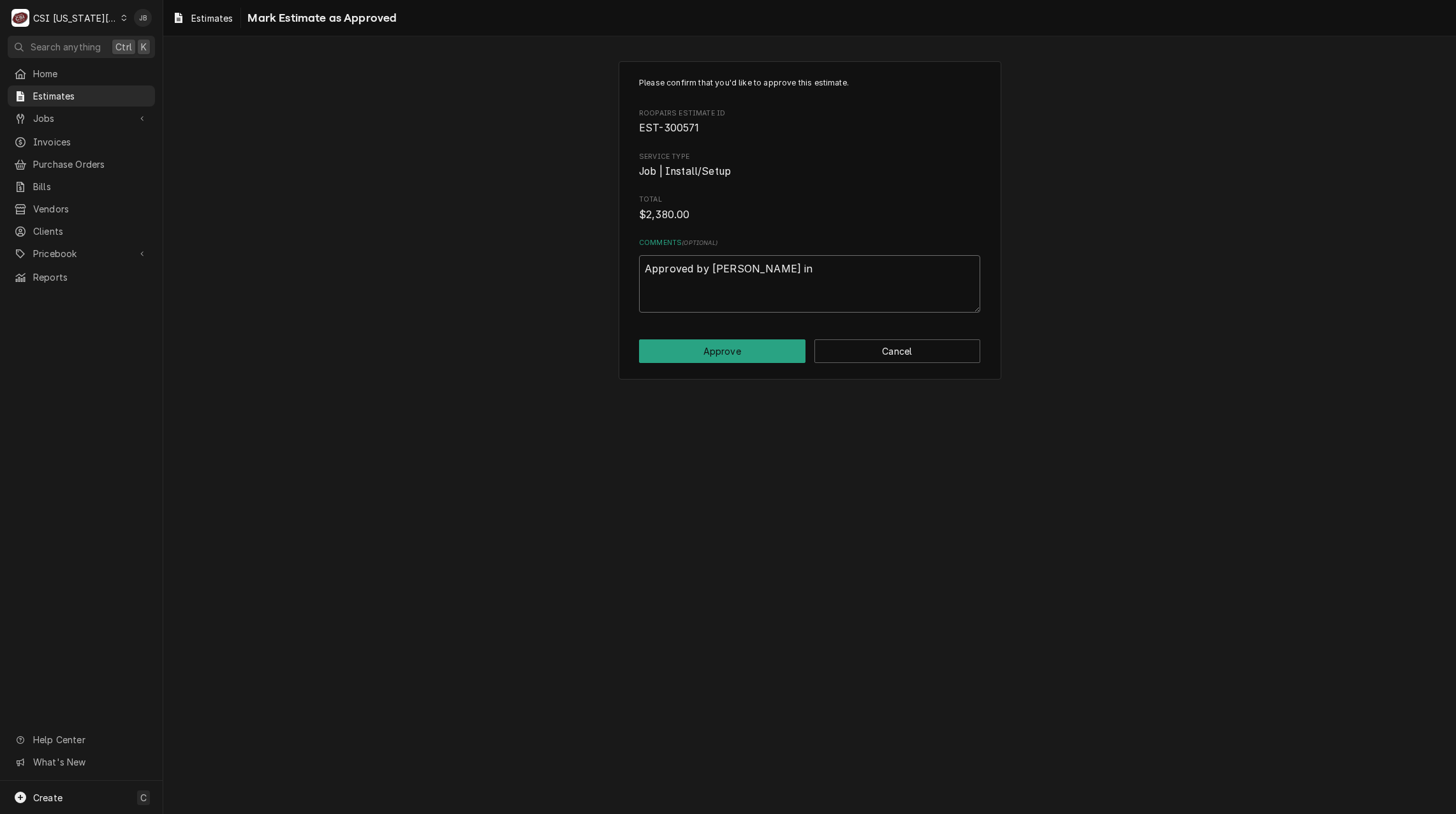
type textarea "Approved by Kurt in"
type textarea "x"
type textarea "Approved by Kurt in e"
type textarea "x"
type textarea "Approved by Kurt in em"
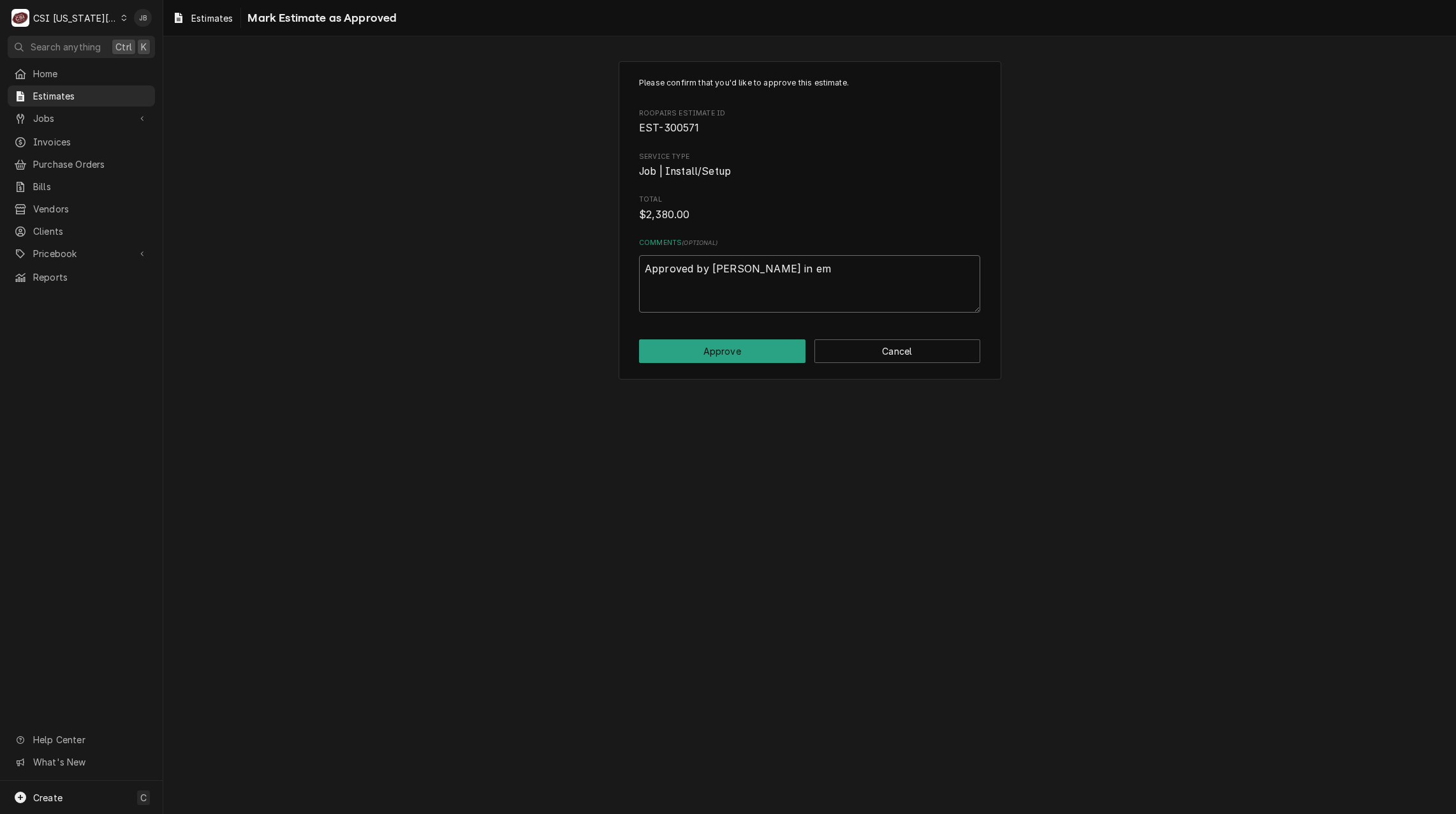
type textarea "x"
type textarea "Approved by Kurt in ema"
type textarea "x"
type textarea "Approved by Kurt in emai"
type textarea "x"
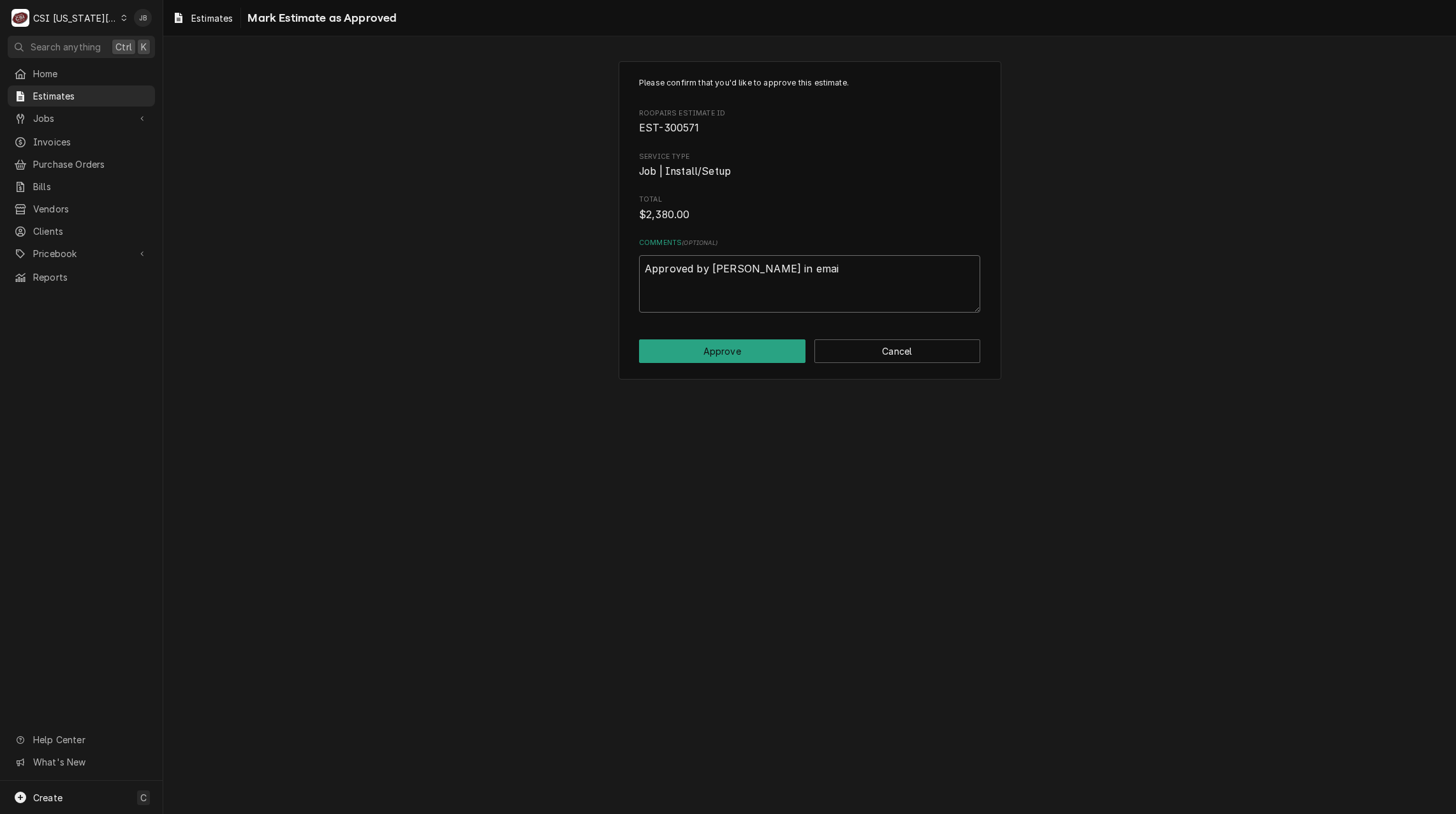
type textarea "Approved by Kurt in email"
type textarea "x"
type textarea "Approved by Kurt in email"
type textarea "x"
type textarea "Approved by Kurt in email t"
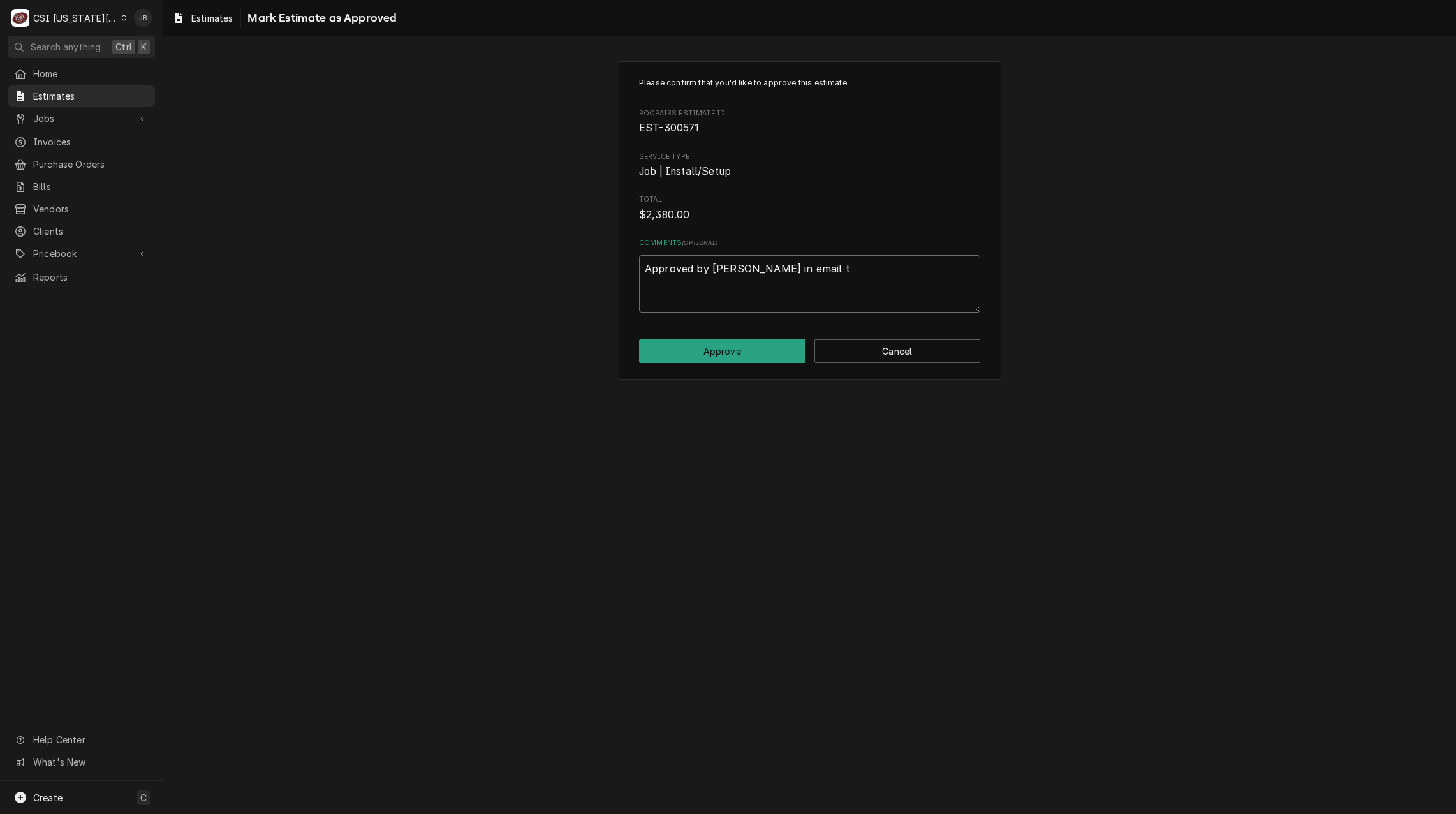
type textarea "x"
type textarea "Approved by Kurt in email to"
type textarea "x"
type textarea "Approved by Kurt in email to"
type textarea "x"
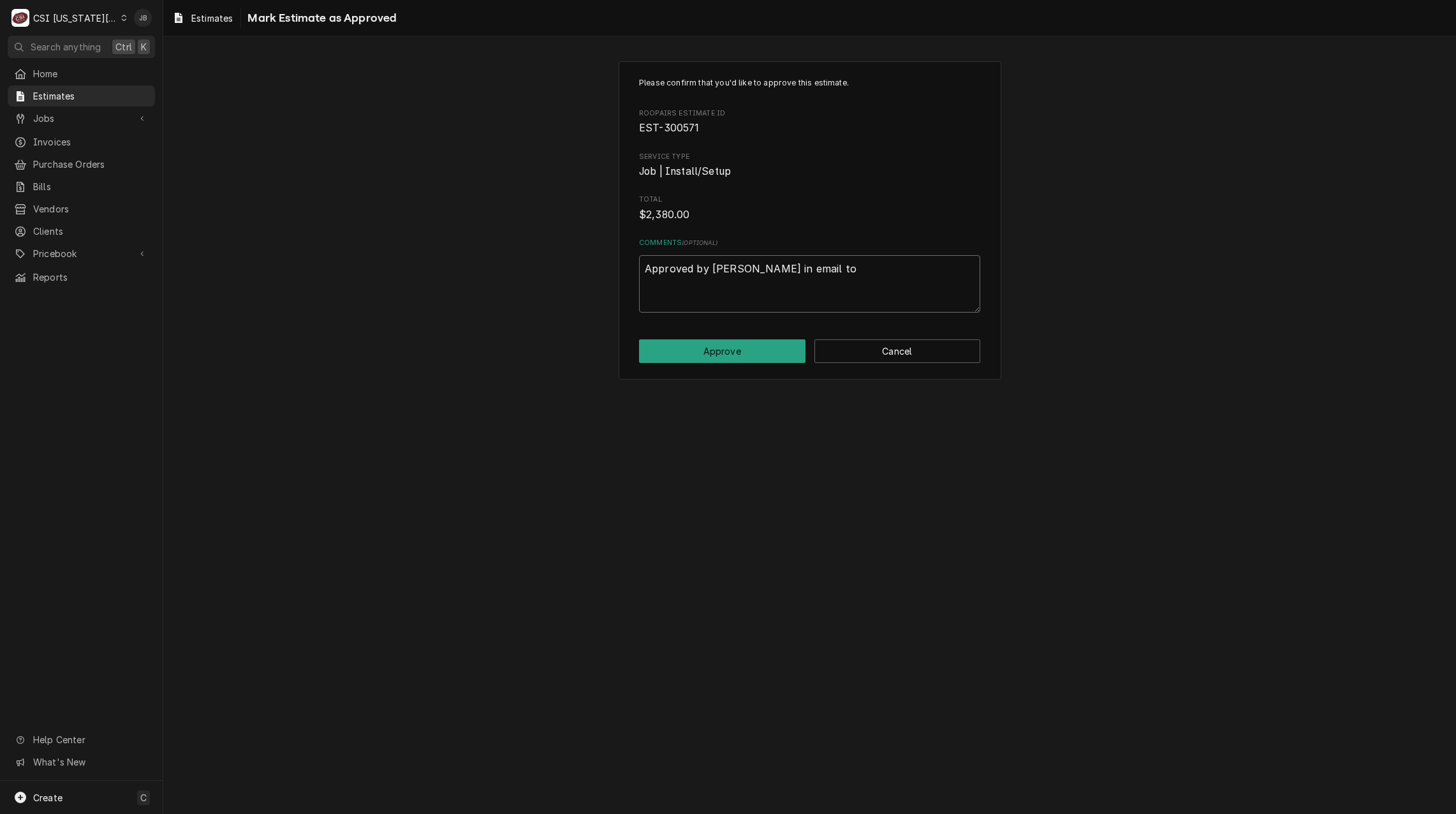
type textarea "Approved by Kurt in email to Z"
type textarea "x"
type textarea "Approved by Kurt in email to Za"
type textarea "x"
type textarea "Approved by Kurt in email to Zac"
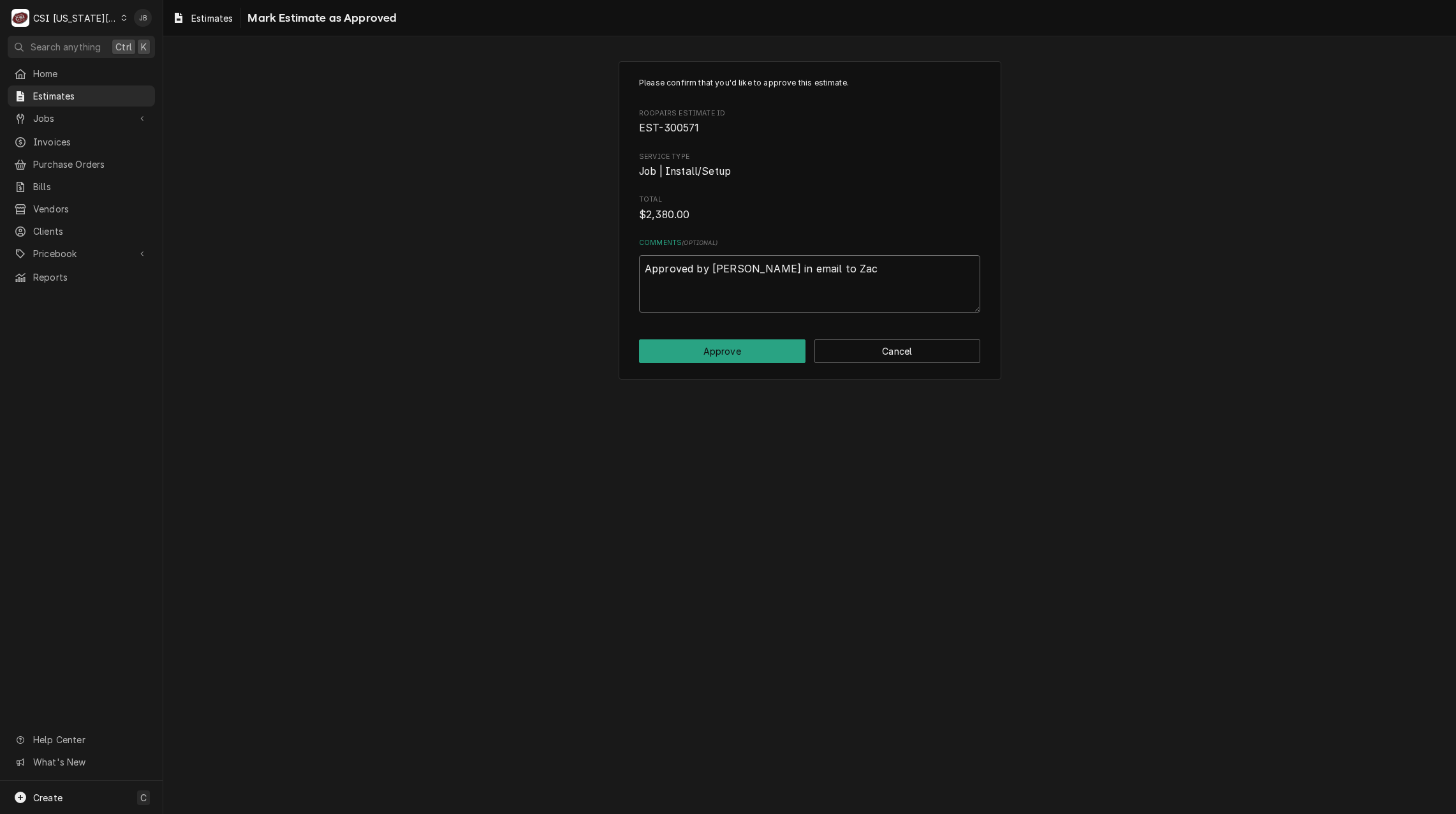
type textarea "x"
type textarea "Approved by Kurt in email to Zach"
type textarea "x"
type textarea "Approved by Kurt in email to Zach"
type textarea "x"
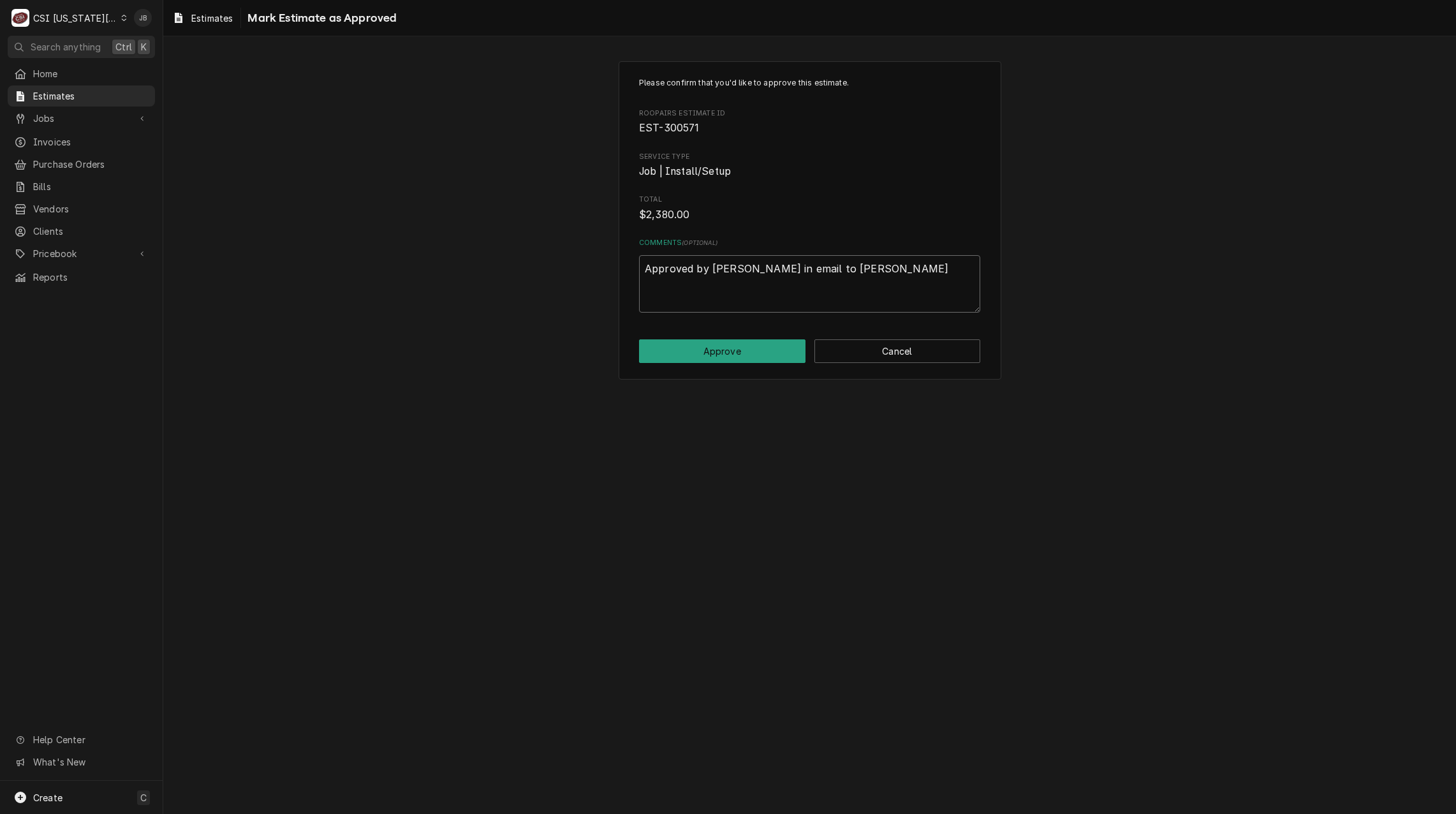
type textarea "Approved by Kurt in email to Zach M"
type textarea "x"
type textarea "Approved by Kurt in email to Zach M"
type textarea "x"
type textarea "Approved by Kurt in email to Zach M a"
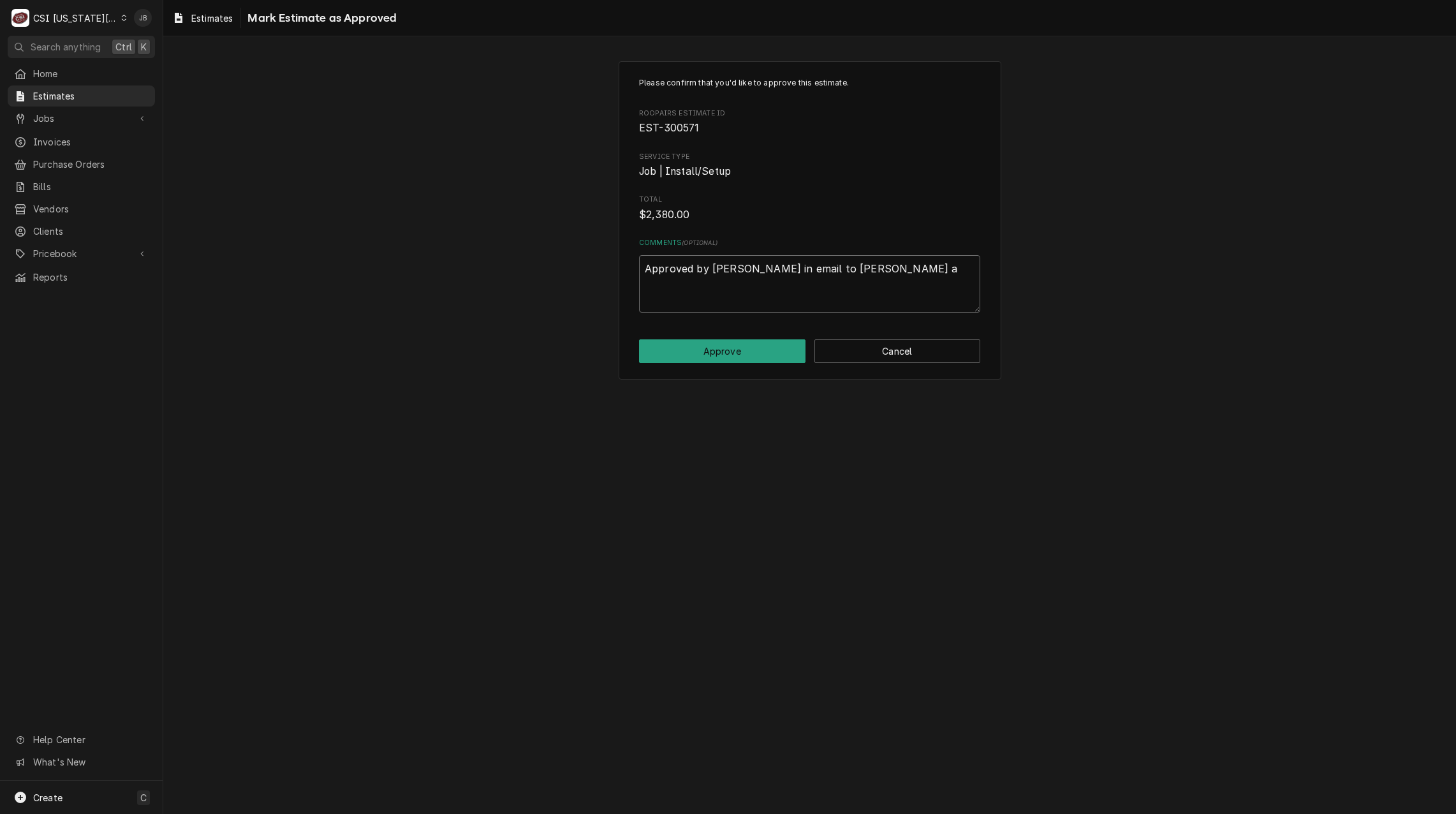
type textarea "x"
type textarea "Approved by Kurt in email to Zach M an"
type textarea "x"
type textarea "Approved by Kurt in email to Zach M and"
type textarea "x"
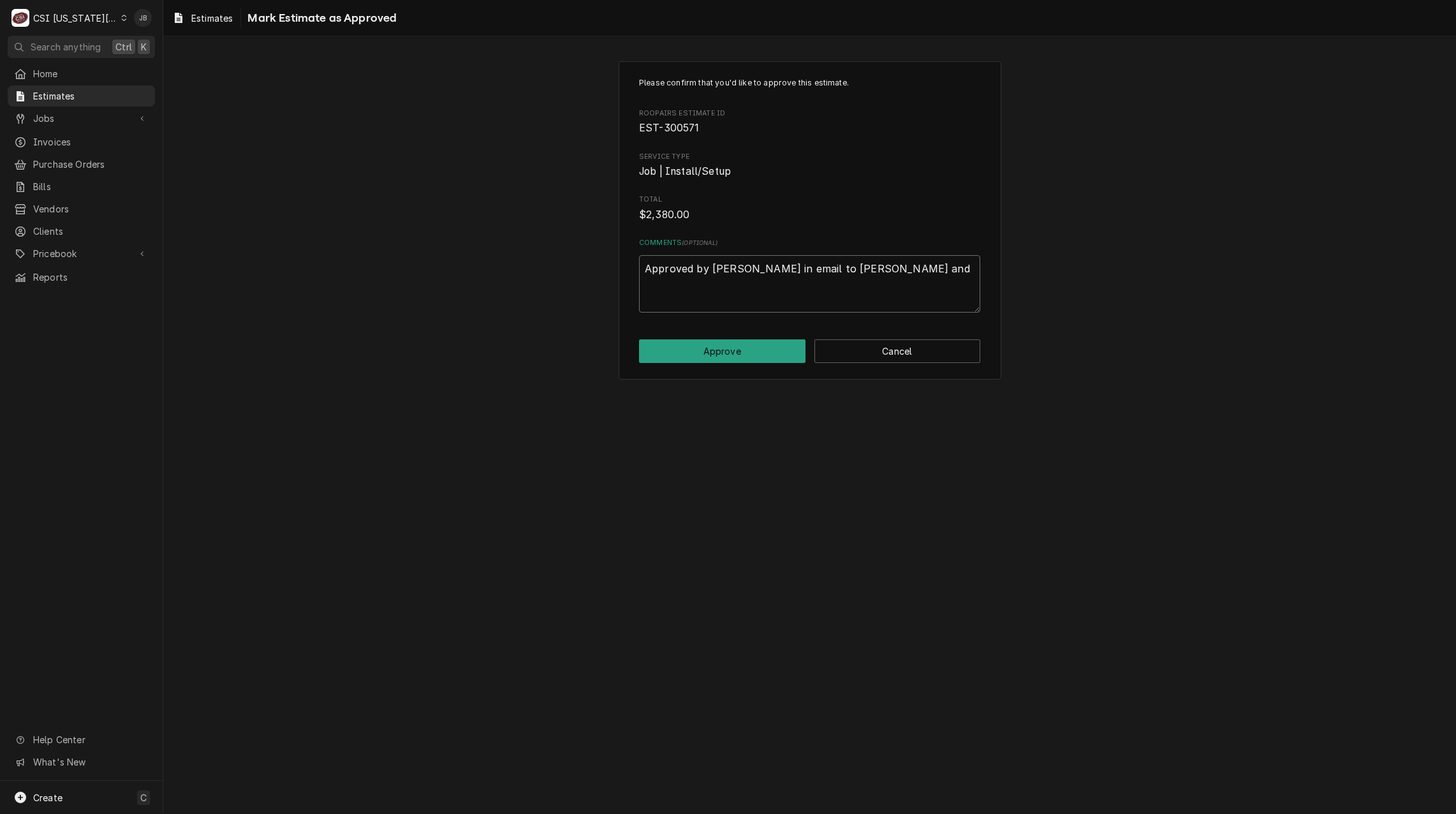
type textarea "Approved by Kurt in email to Zach M and"
type textarea "x"
type textarea "Approved by Kurt in email to Zach M and P"
type textarea "x"
type textarea "Approved by Kurt in email to Zach M and Ph"
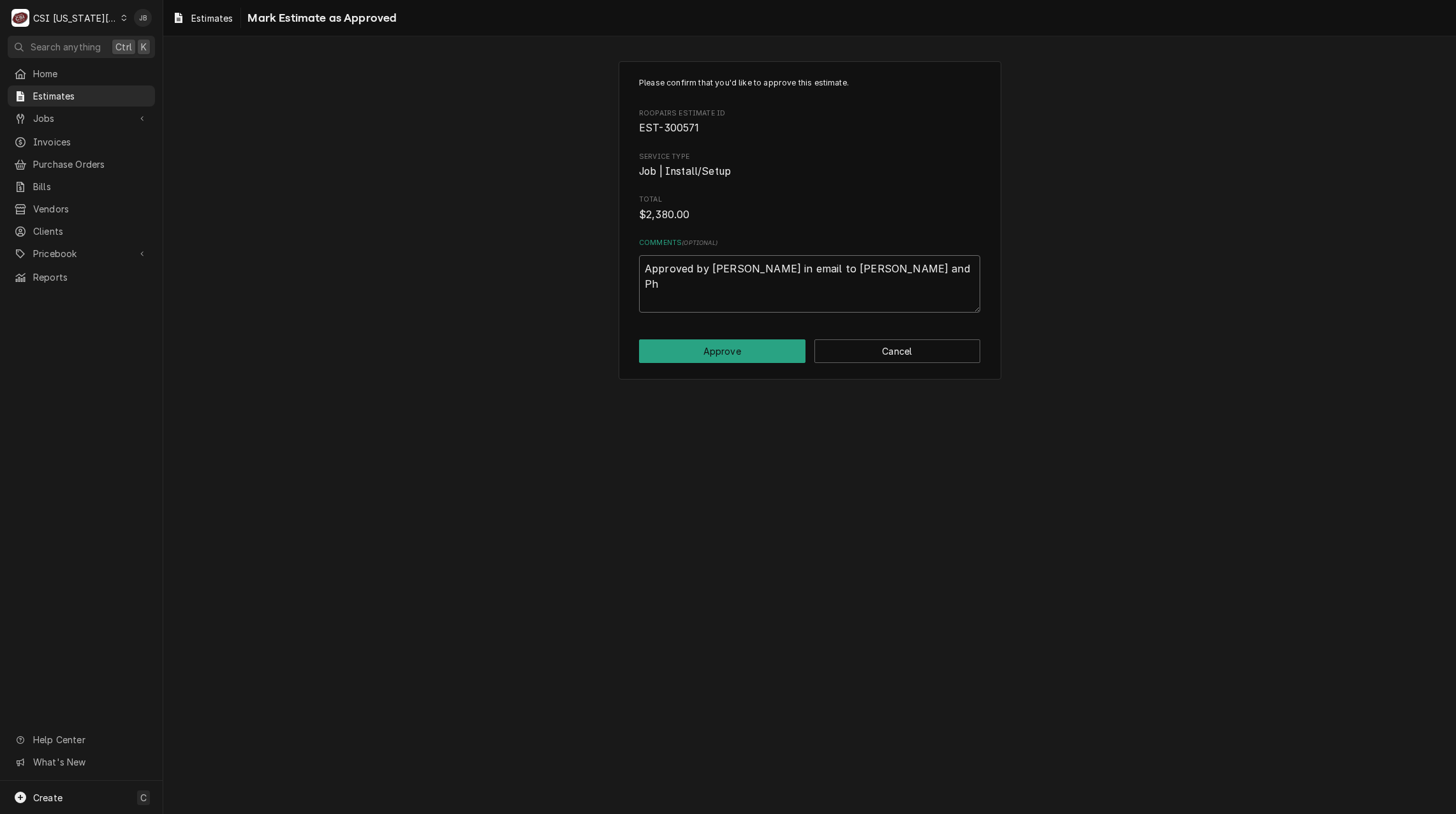
type textarea "x"
type textarea "Approved by Kurt in email to Zach M and Phu"
type textarea "x"
type textarea "Approved by Kurt in email to Zach M and Phul"
type textarea "x"
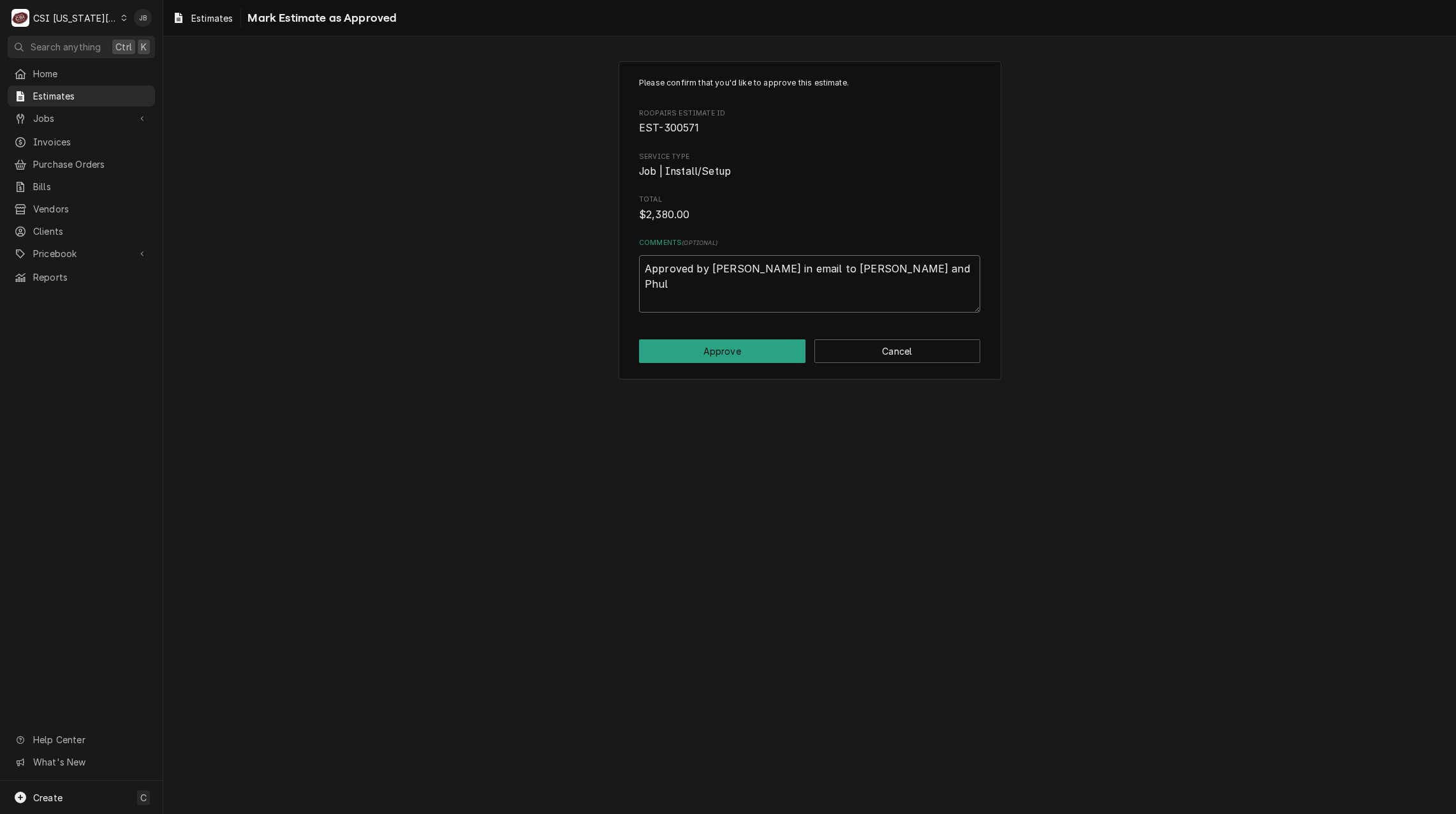
type textarea "Approved by Kurt in email to Zach M and Phul"
type textarea "x"
type textarea "Approved by Kurt in email to Zach M and Phul"
type textarea "x"
type textarea "Approved by Kurt in email to Zach M and Phu"
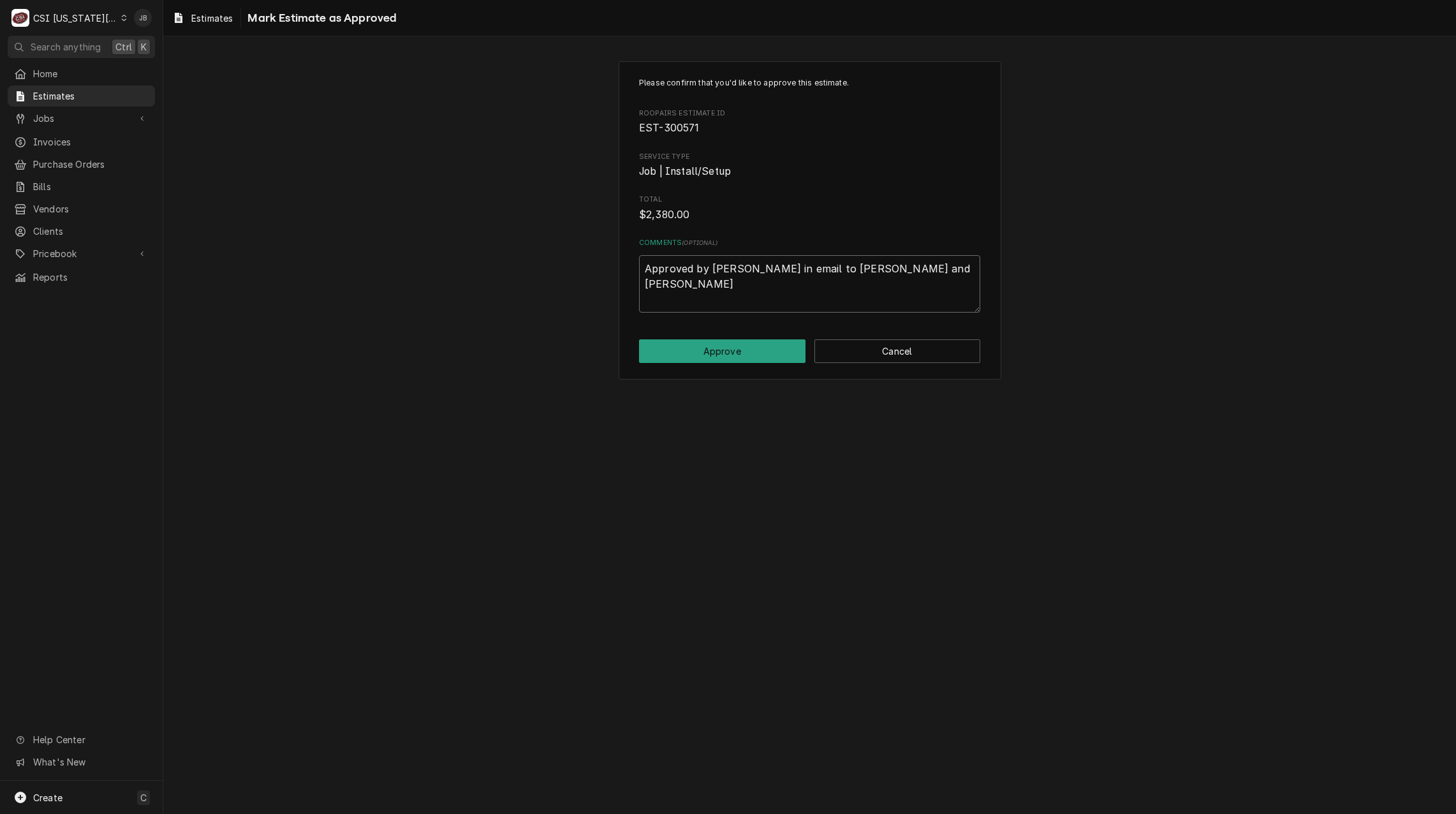
type textarea "x"
type textarea "Approved by Kurt in email to Zach M and Ph"
type textarea "x"
type textarea "Approved by Kurt in email to Zach M and Phi"
type textarea "x"
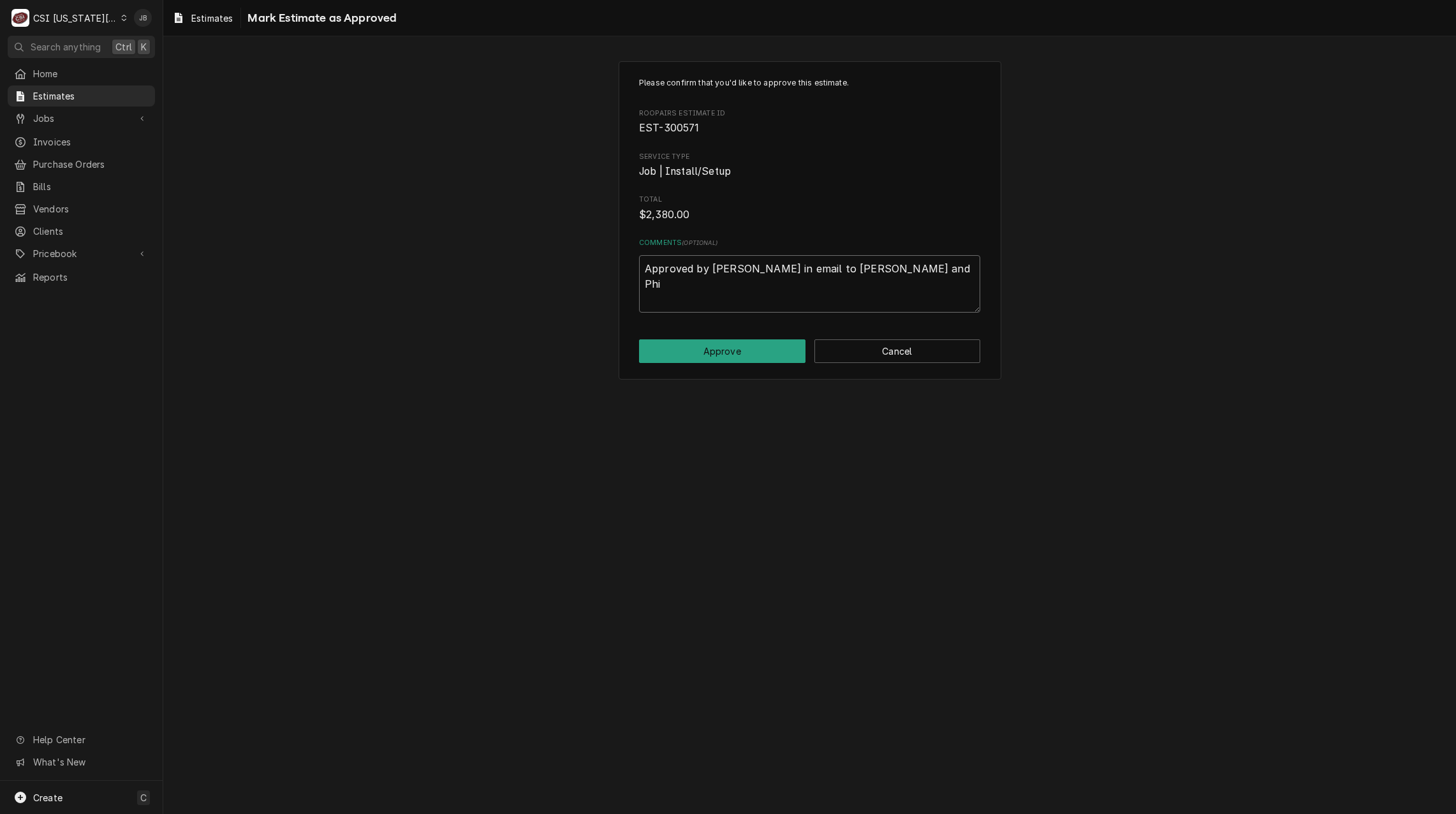
type textarea "Approved by Kurt in email to Zach M and Phil"
type textarea "x"
type textarea "Approved by Kurt in email to Zach M and Phil"
type textarea "x"
type textarea "Approved by Kurt in email to Zach M and Phil P"
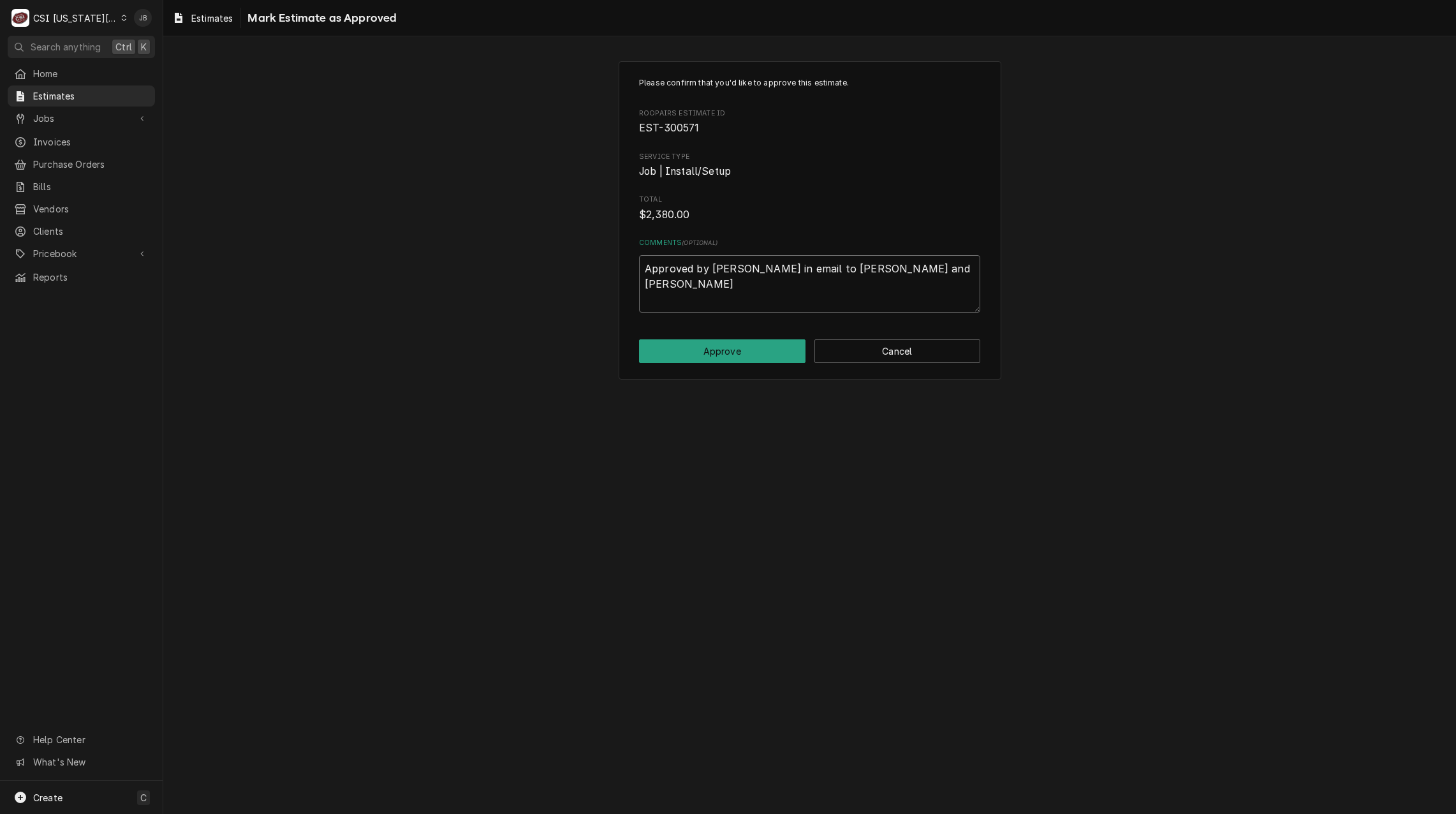
type textarea "x"
type textarea "Approved by Kurt in email to Zach M and Phil P"
type textarea "x"
type textarea "Approved by Kurt in email to Zach M and Phil P 8"
type textarea "x"
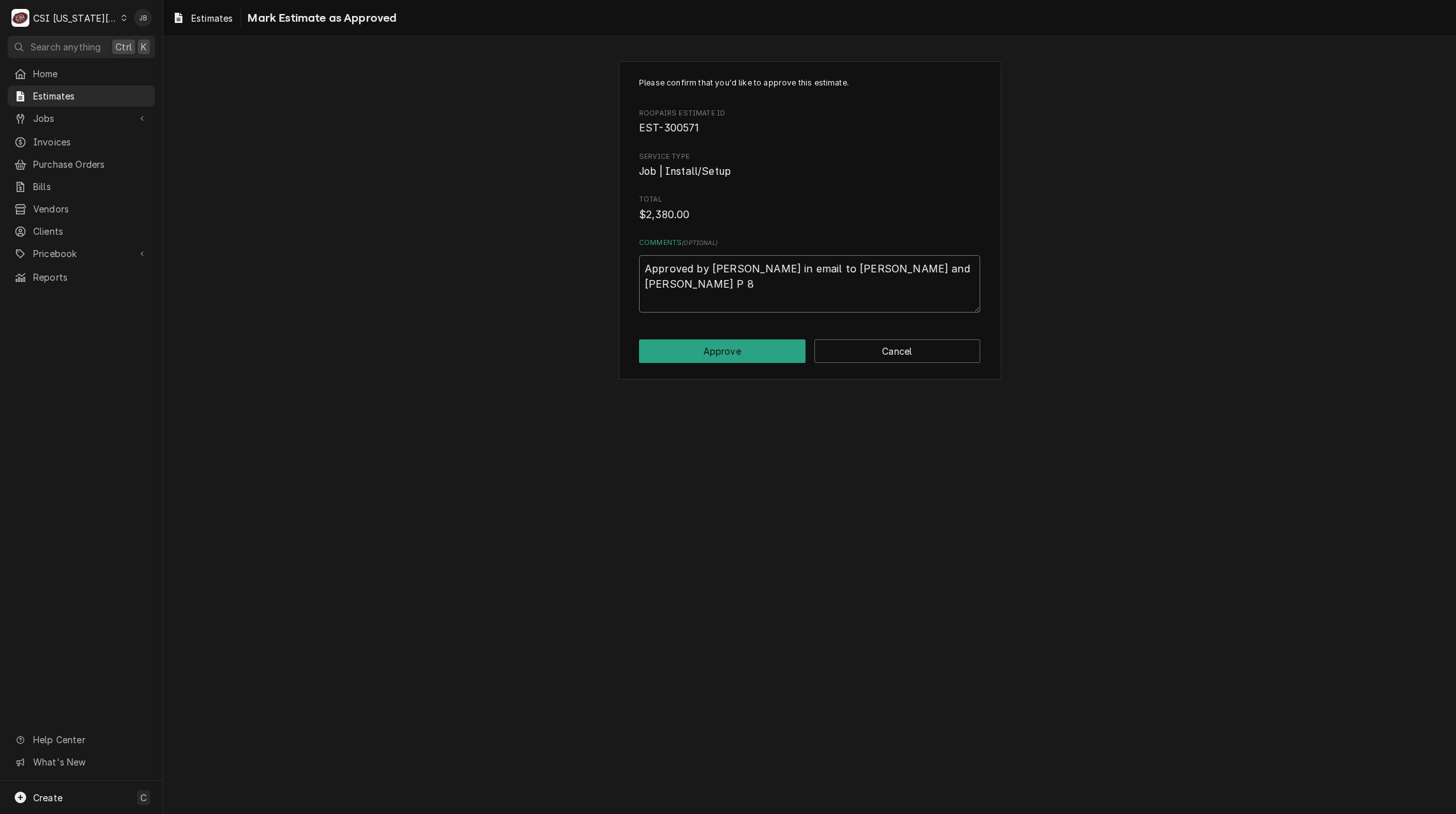
type textarea "Approved by Kurt in email to Zach M and Phil P 8/"
type textarea "x"
type textarea "Approved by Kurt in email to Zach M and Phil P 8/1"
type textarea "x"
type textarea "Approved by Kurt in email to Zach M and Phil P 8/14"
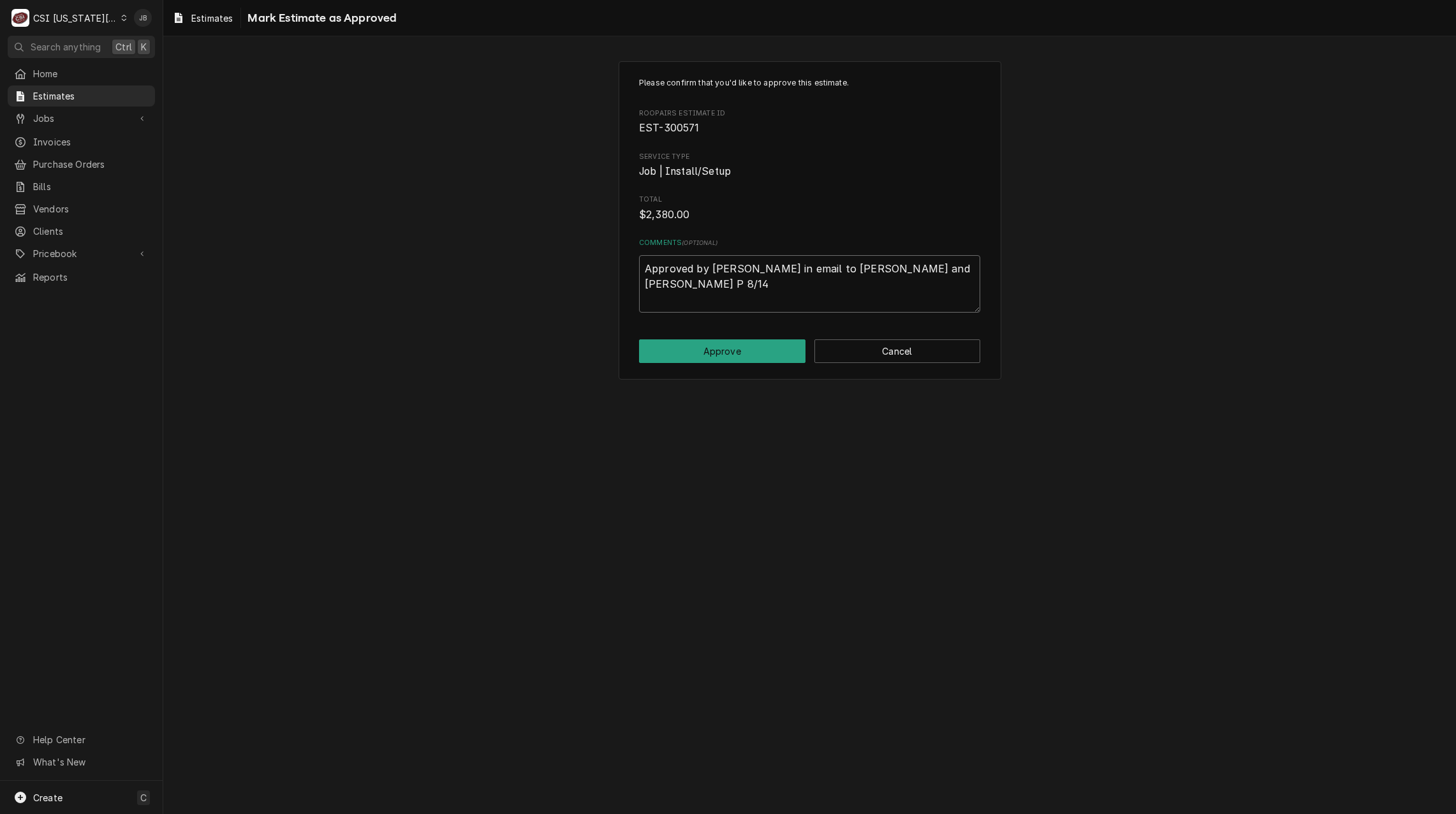
type textarea "x"
type textarea "Approved by Kurt in email to Zach M and Phil P 8/14/"
type textarea "x"
type textarea "Approved by Kurt in email to Zach M and Phil P 8/14/2"
type textarea "x"
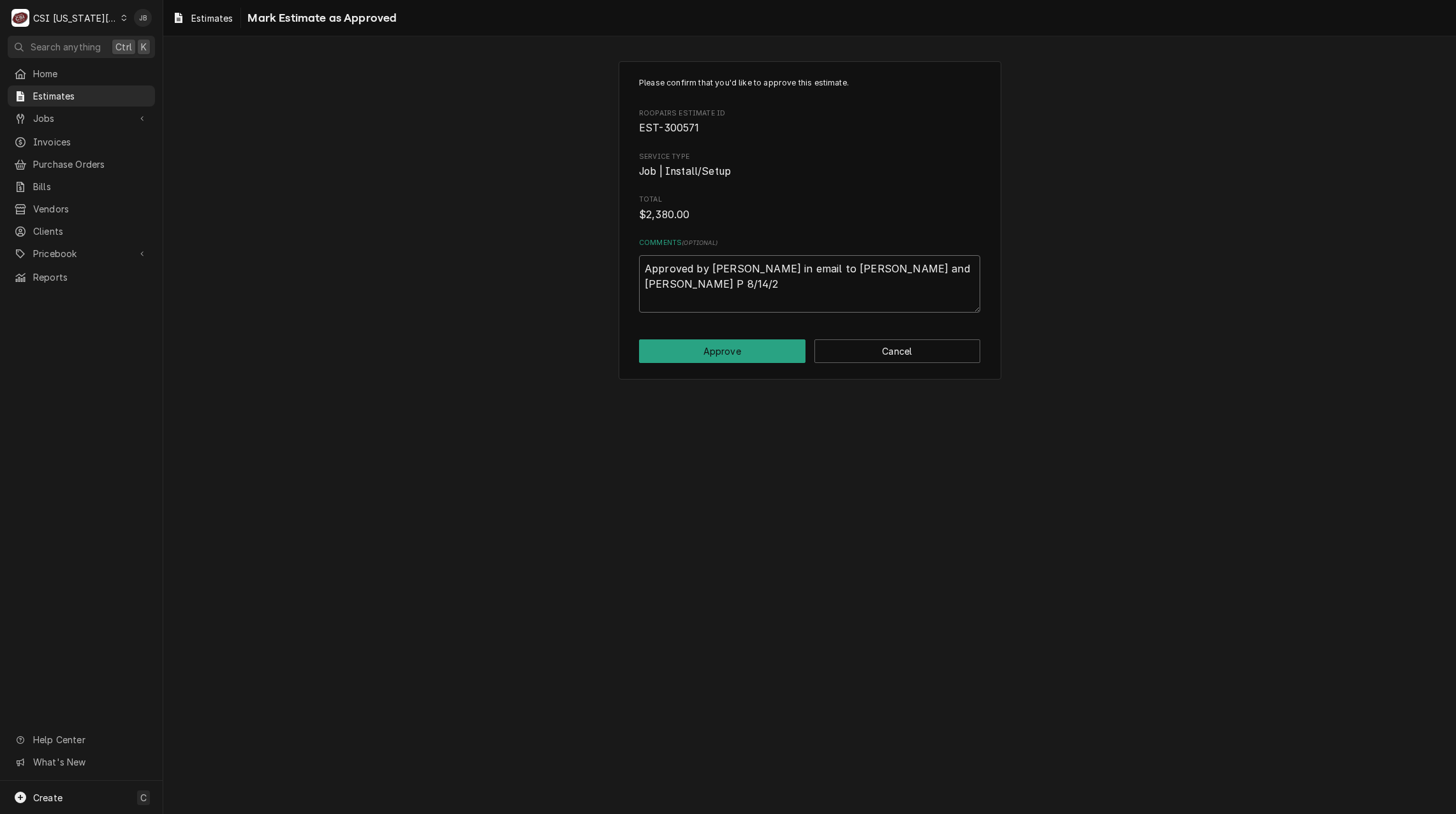
type textarea "Approved by Kurt in email to Zach M and Phil P 8/14/25"
type textarea "x"
type textarea "Approved by Kurt in email to Zach M and Phil P 8/14/25"
type textarea "x"
type textarea "Approved by Kurt in email to Zach M and Phil P 8/14/25 @"
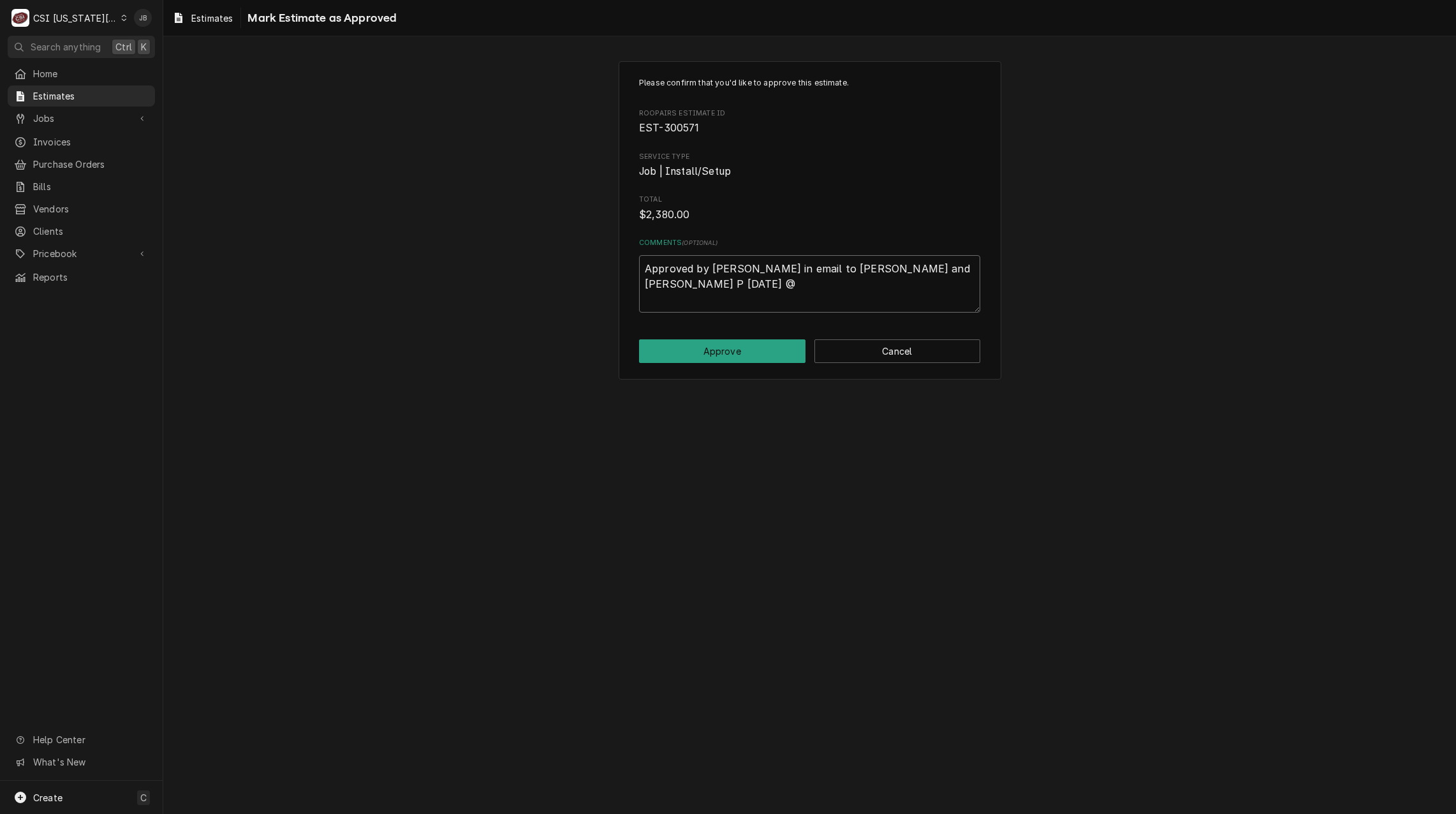
type textarea "x"
type textarea "Approved by Kurt in email to Zach M and Phil P 8/14/25 @7"
type textarea "x"
type textarea "Approved by Kurt in email to Zach M and Phil P 8/14/25 @7:"
type textarea "x"
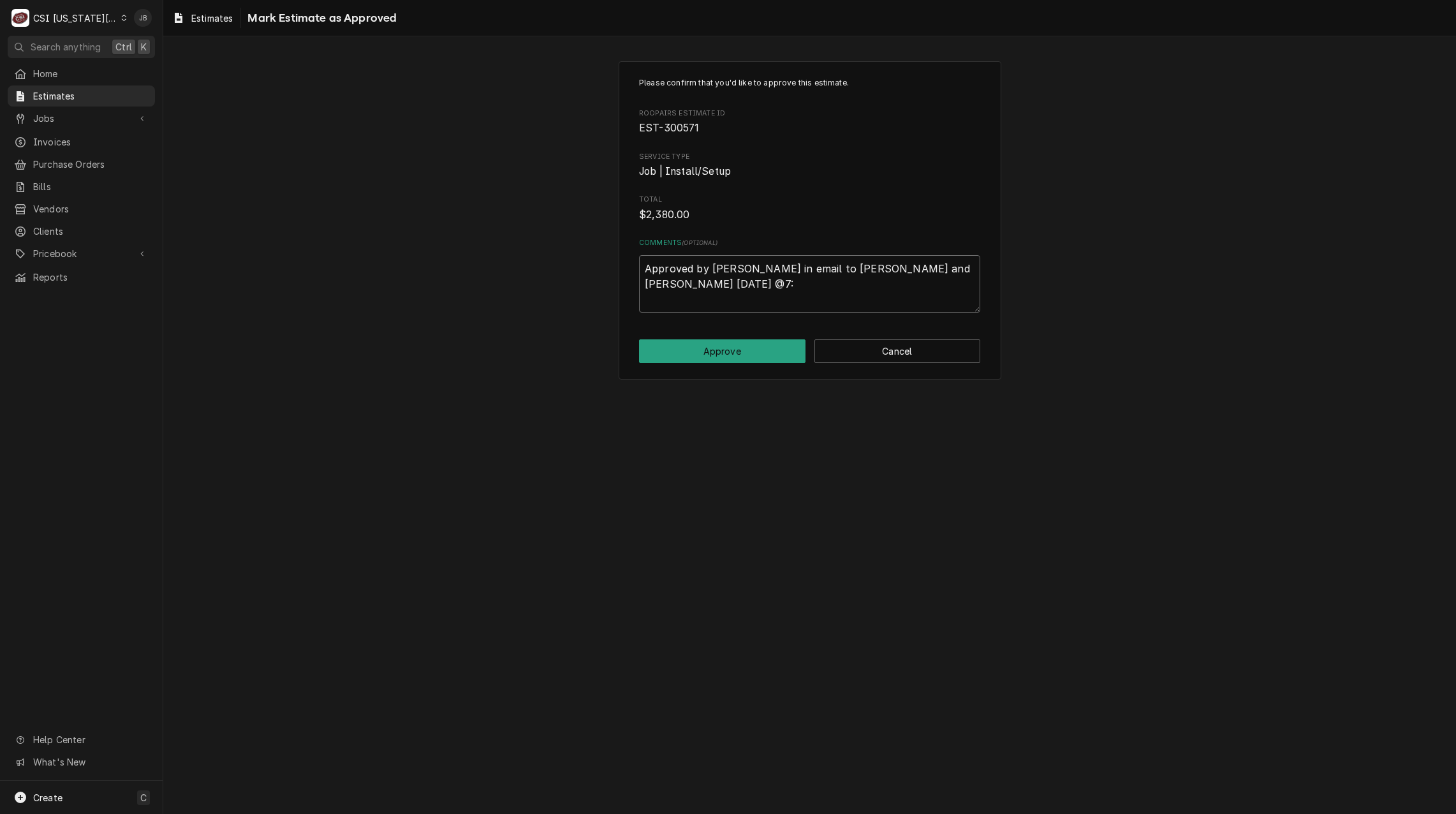
type textarea "Approved by Kurt in email to Zach M and Phil P 8/14/25 @7:3"
type textarea "x"
type textarea "Approved by Kurt in email to Zach M and Phil P 8/14/25 @7:37"
type textarea "x"
type textarea "Approved by Kurt in email to Zach M and Phil P 8/14/25 @7:37a"
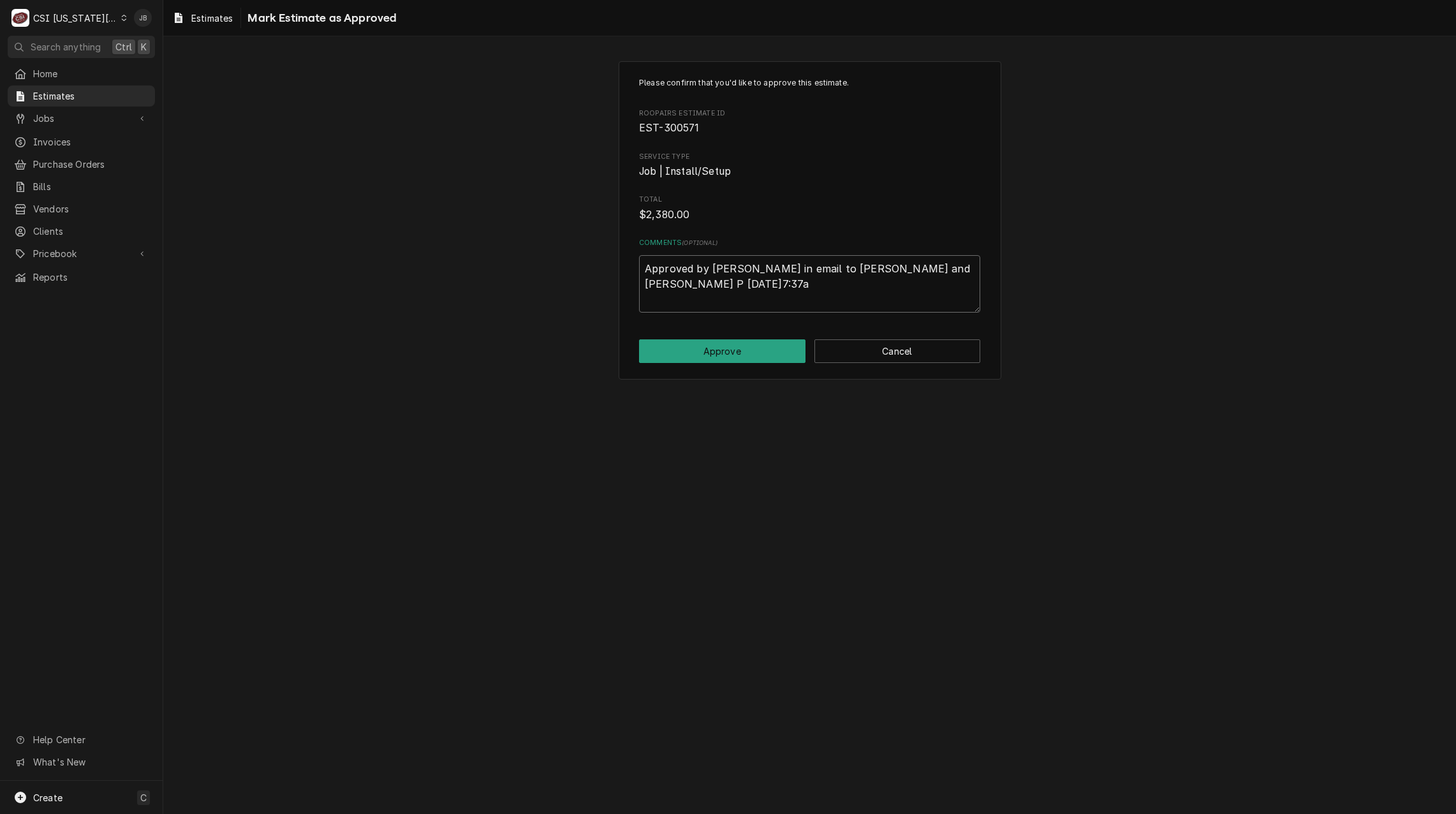
type textarea "x"
type textarea "Approved by Kurt in email to Zach M and Phil P 8/14/25 @7:37am"
click at [730, 266] on textarea "Approved by Kurt in email to Zach M and Phil P 8/14/25 @7:37am" at bounding box center [809, 284] width 341 height 57
type textarea "x"
type textarea "Approved by Kurt in email to Zach M and Phil P 8/14/25 @7:37am"
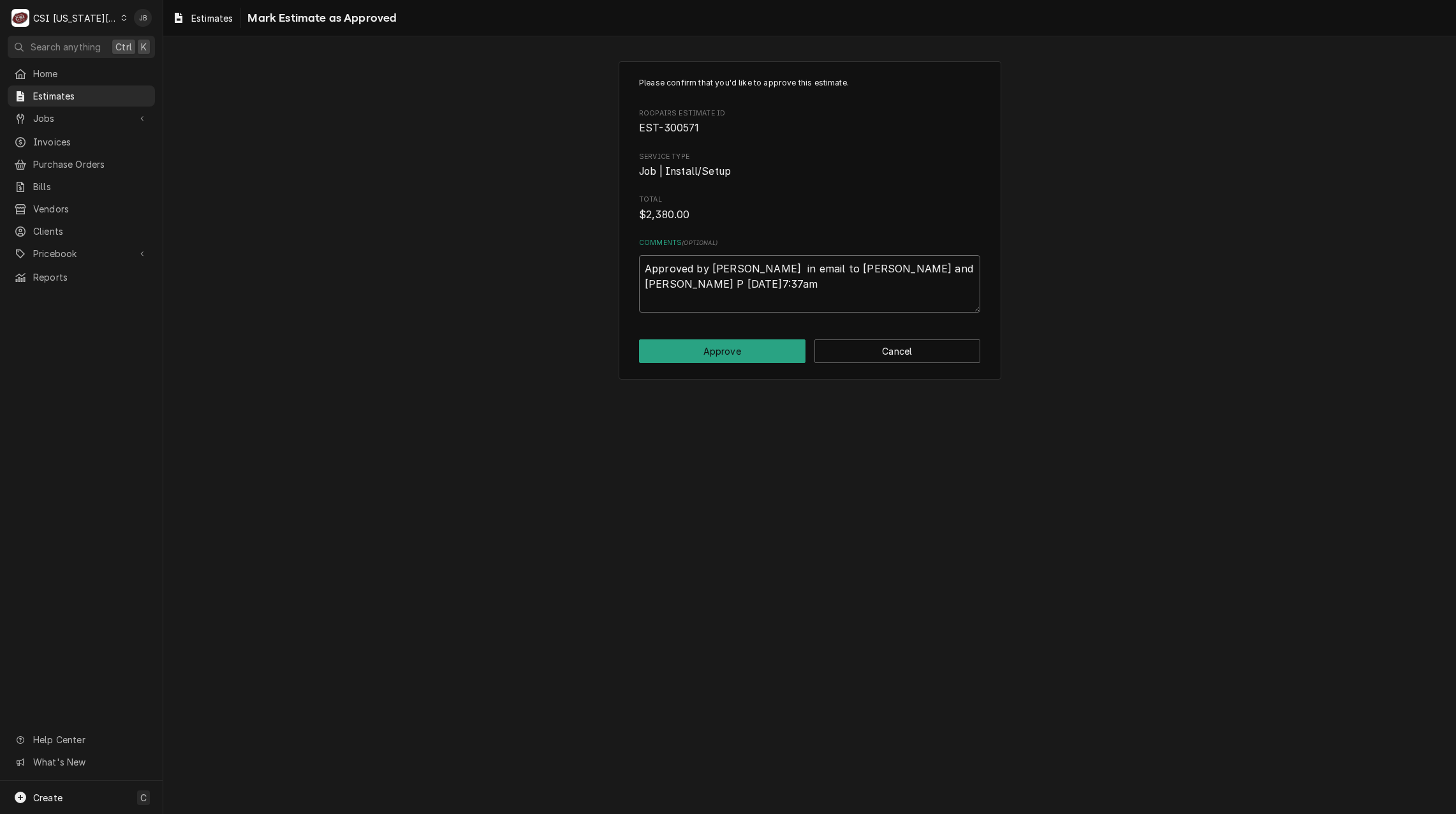
type textarea "x"
type textarea "Approved by Kurt P in email to Zach M and Phil P 8/14/25 @7:37am"
click at [724, 355] on button "Approve" at bounding box center [722, 351] width 166 height 24
type textarea "x"
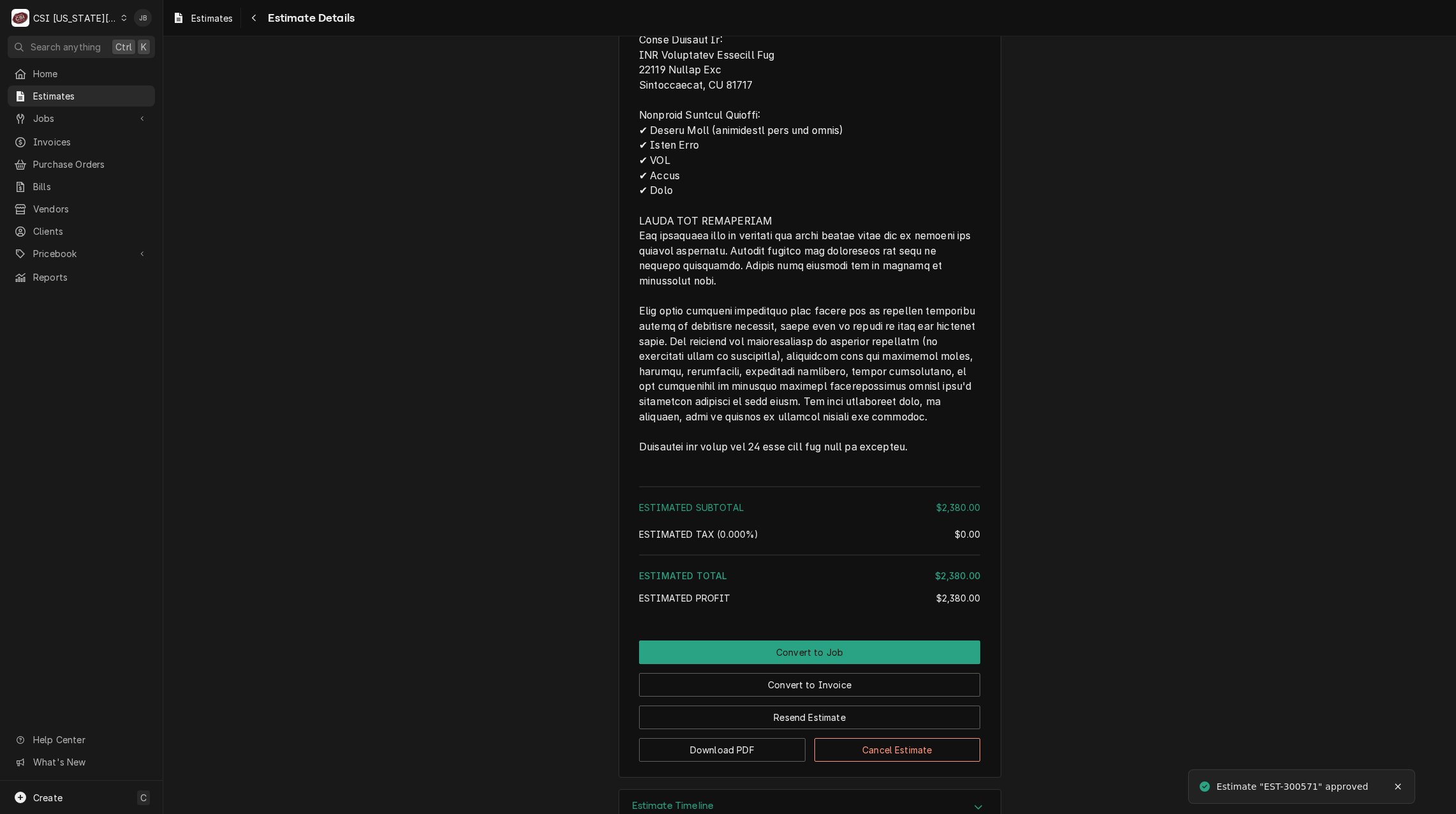
scroll to position [2085, 0]
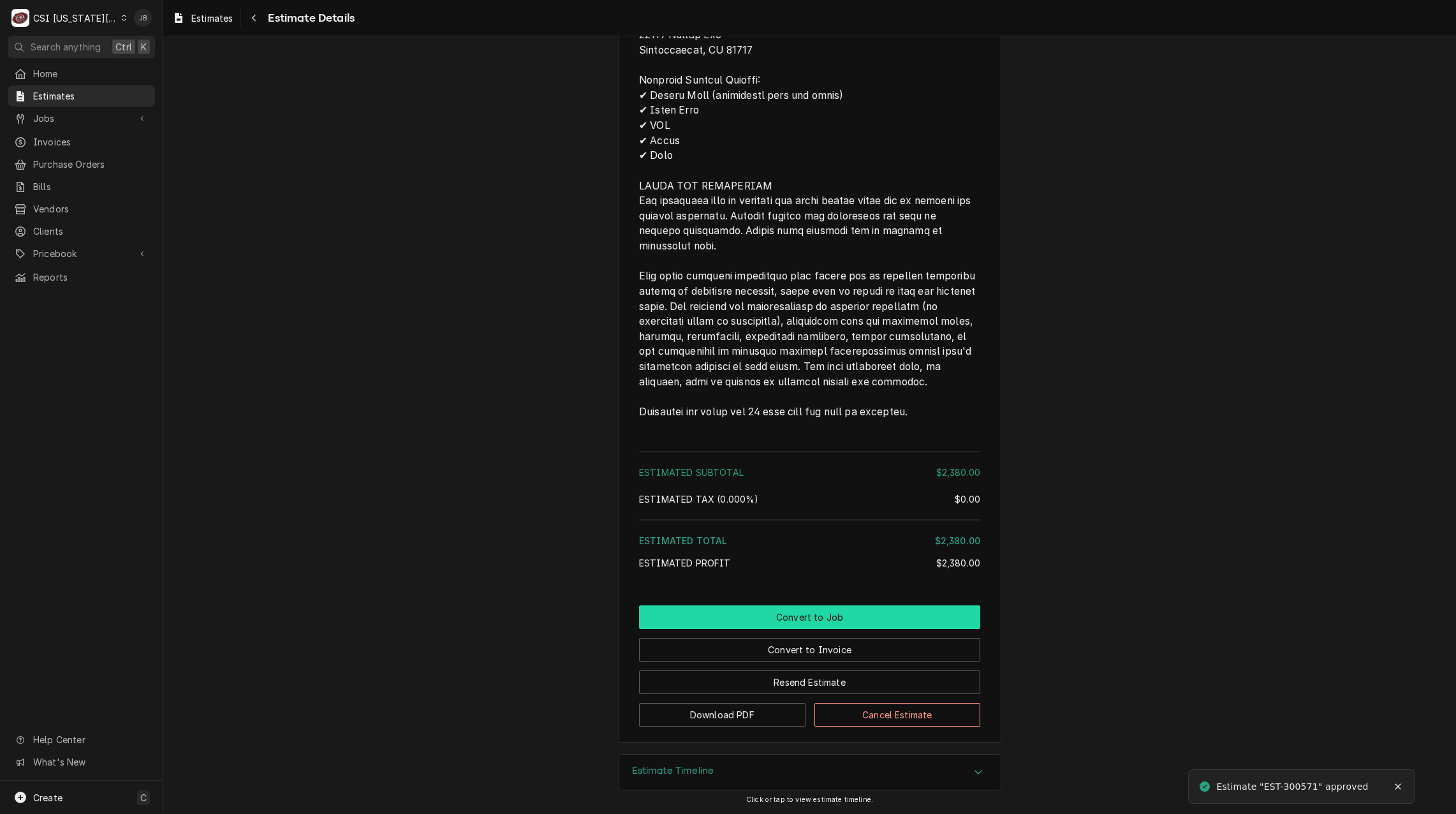
click at [738, 612] on button "Convert to Job" at bounding box center [809, 618] width 341 height 24
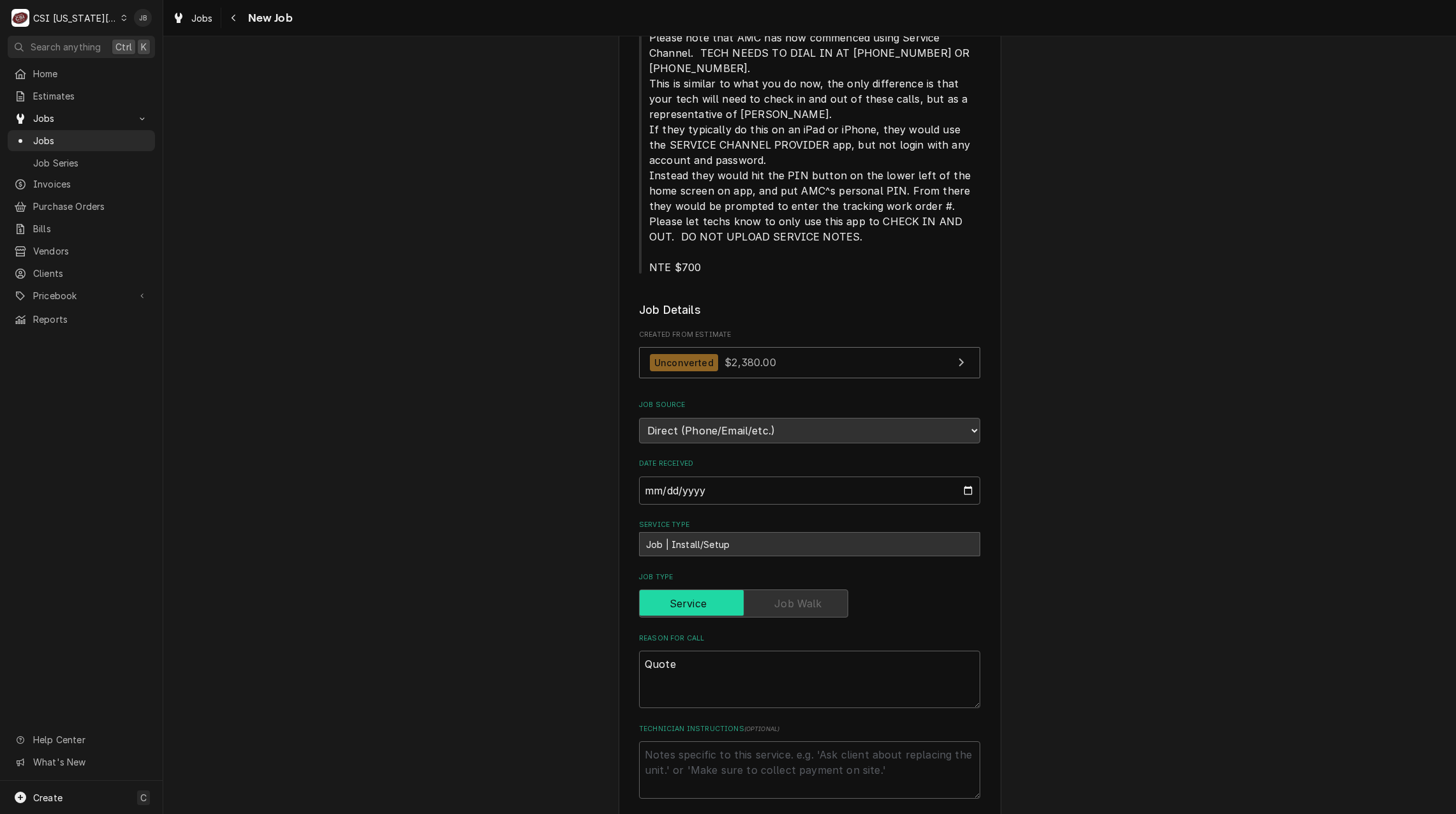
scroll to position [127, 0]
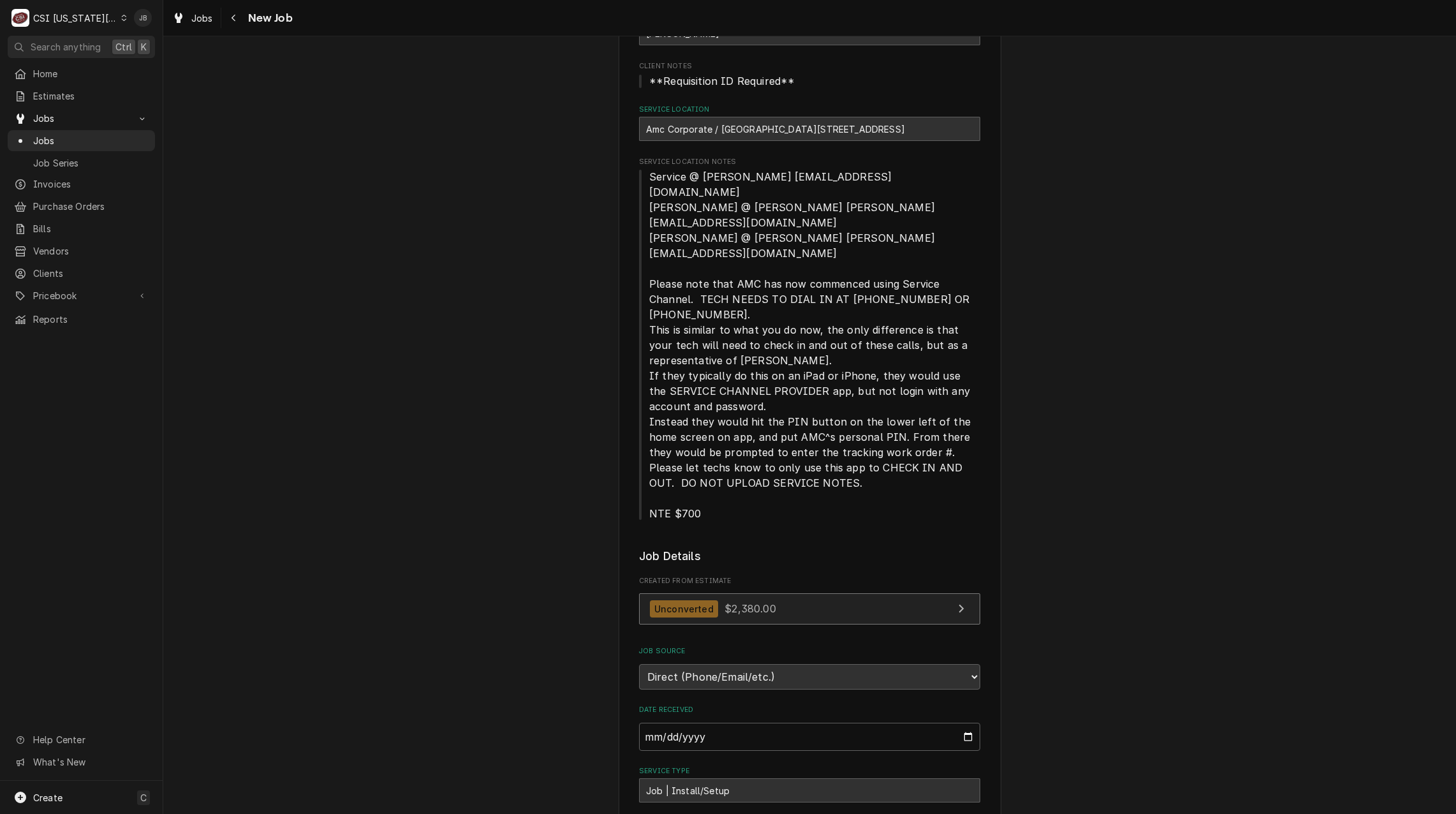
click at [732, 602] on span "$2,380.00" at bounding box center [750, 608] width 51 height 13
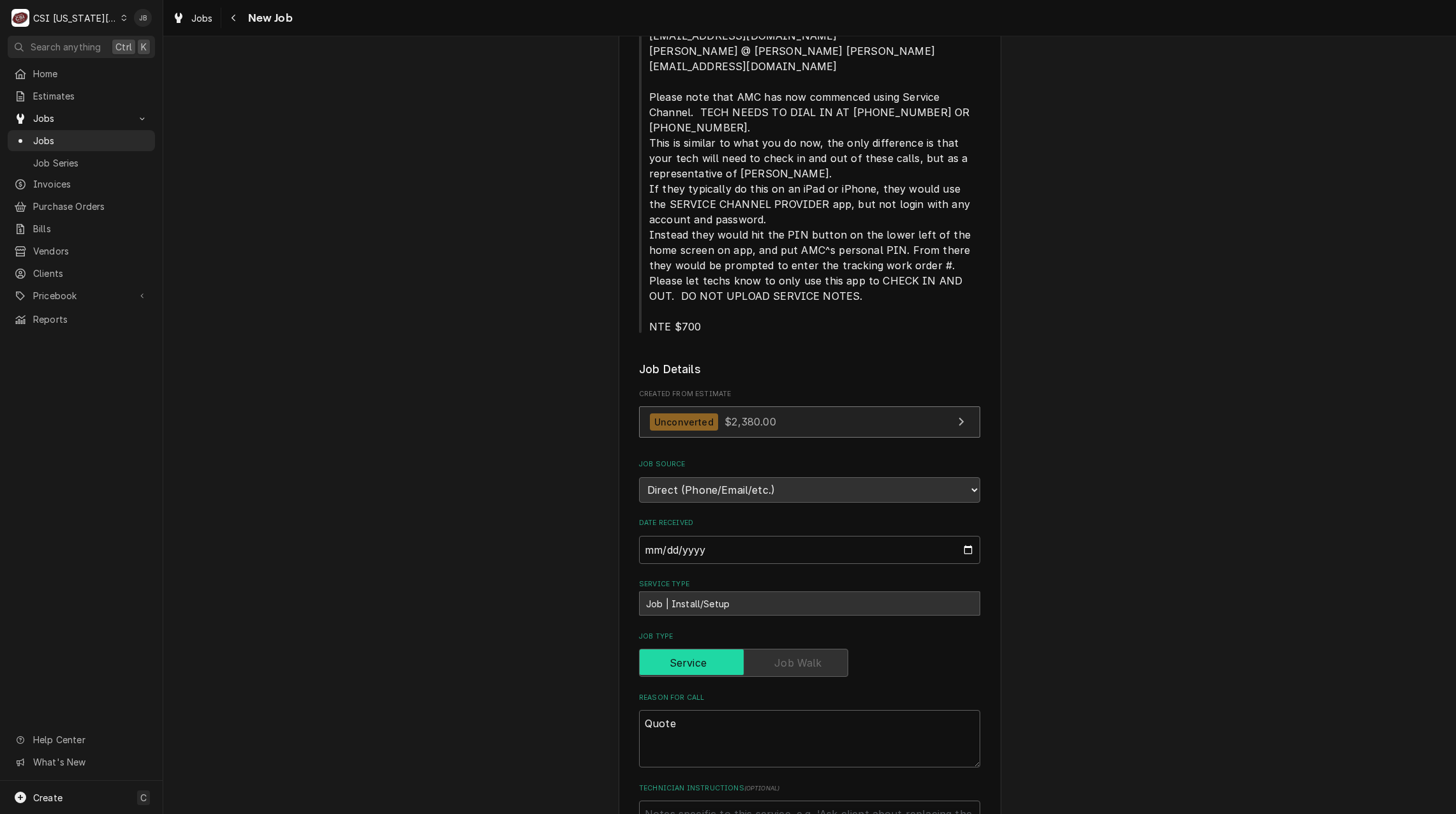
scroll to position [447, 0]
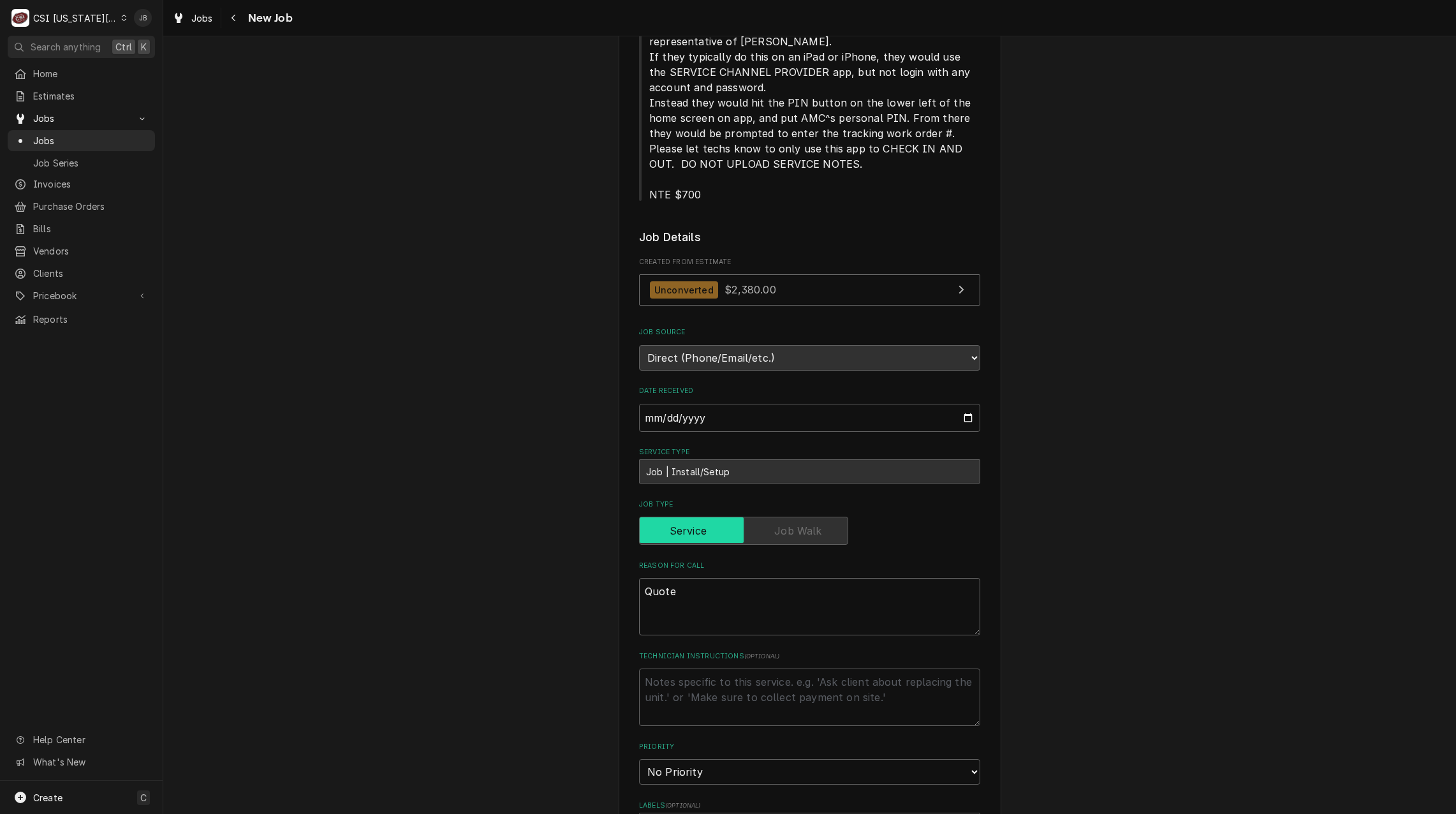
drag, startPoint x: 719, startPoint y: 556, endPoint x: 548, endPoint y: 531, distance: 172.8
click at [557, 531] on div "Please provide the following information to create a job: Client Details Client…" at bounding box center [810, 478] width 1293 height 1750
paste textarea "to relocate ice machine. CSI to disconnect and remove self contained hoshizaki …"
type textarea "x"
type textarea "Quote to relocate ice machine. CSI to disconnect and remove self contained hosh…"
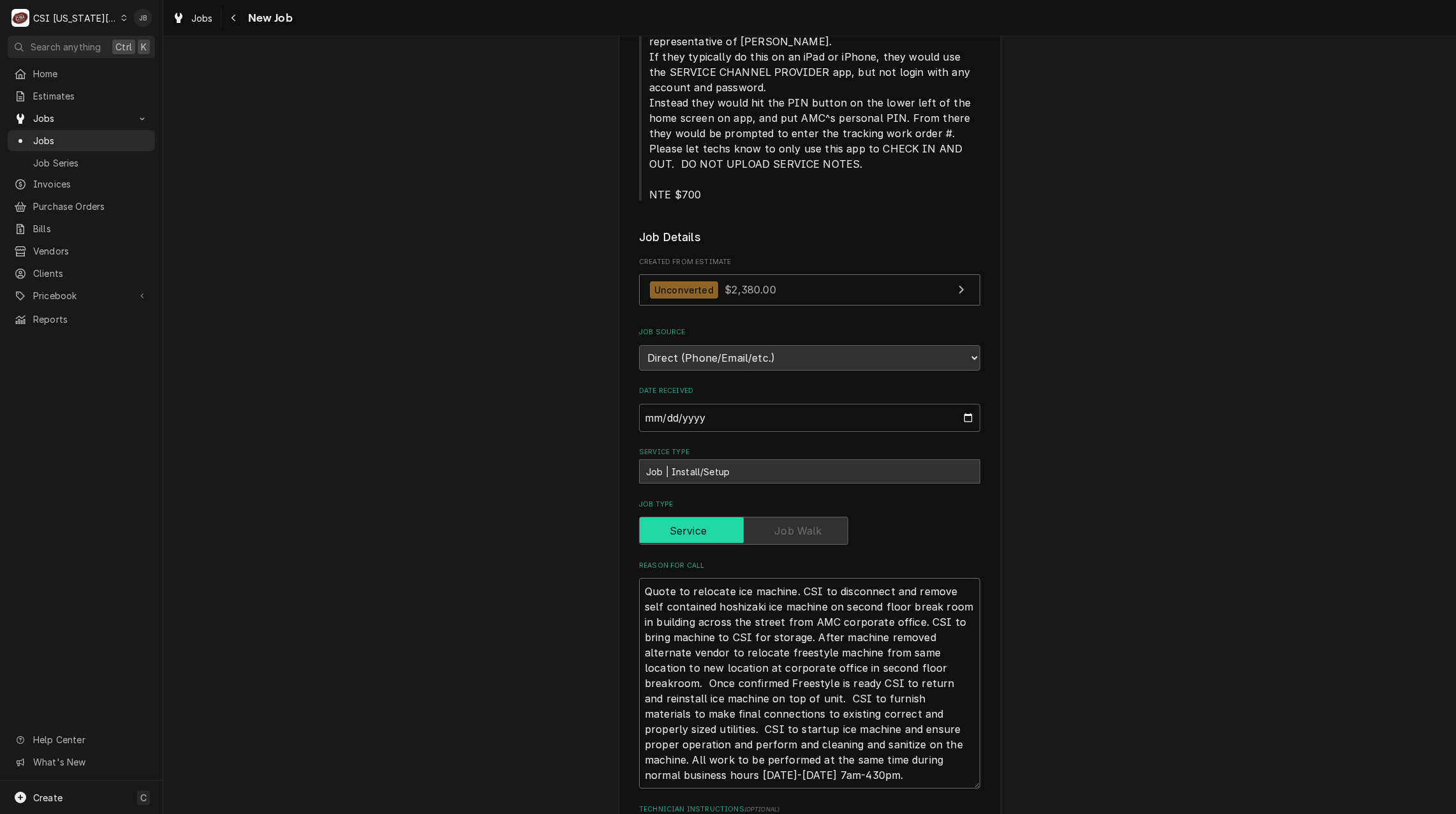
type textarea "x"
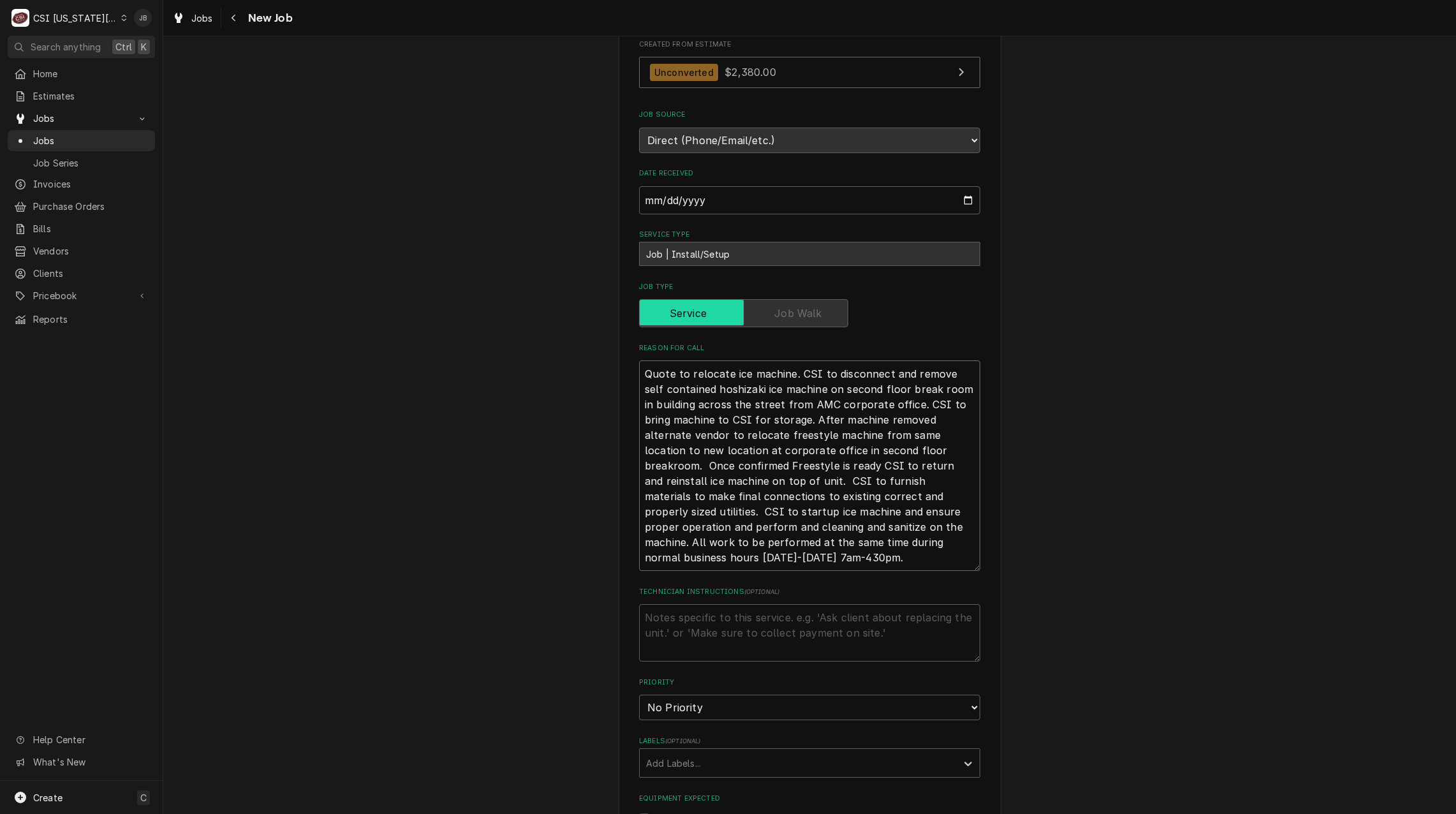
scroll to position [829, 0]
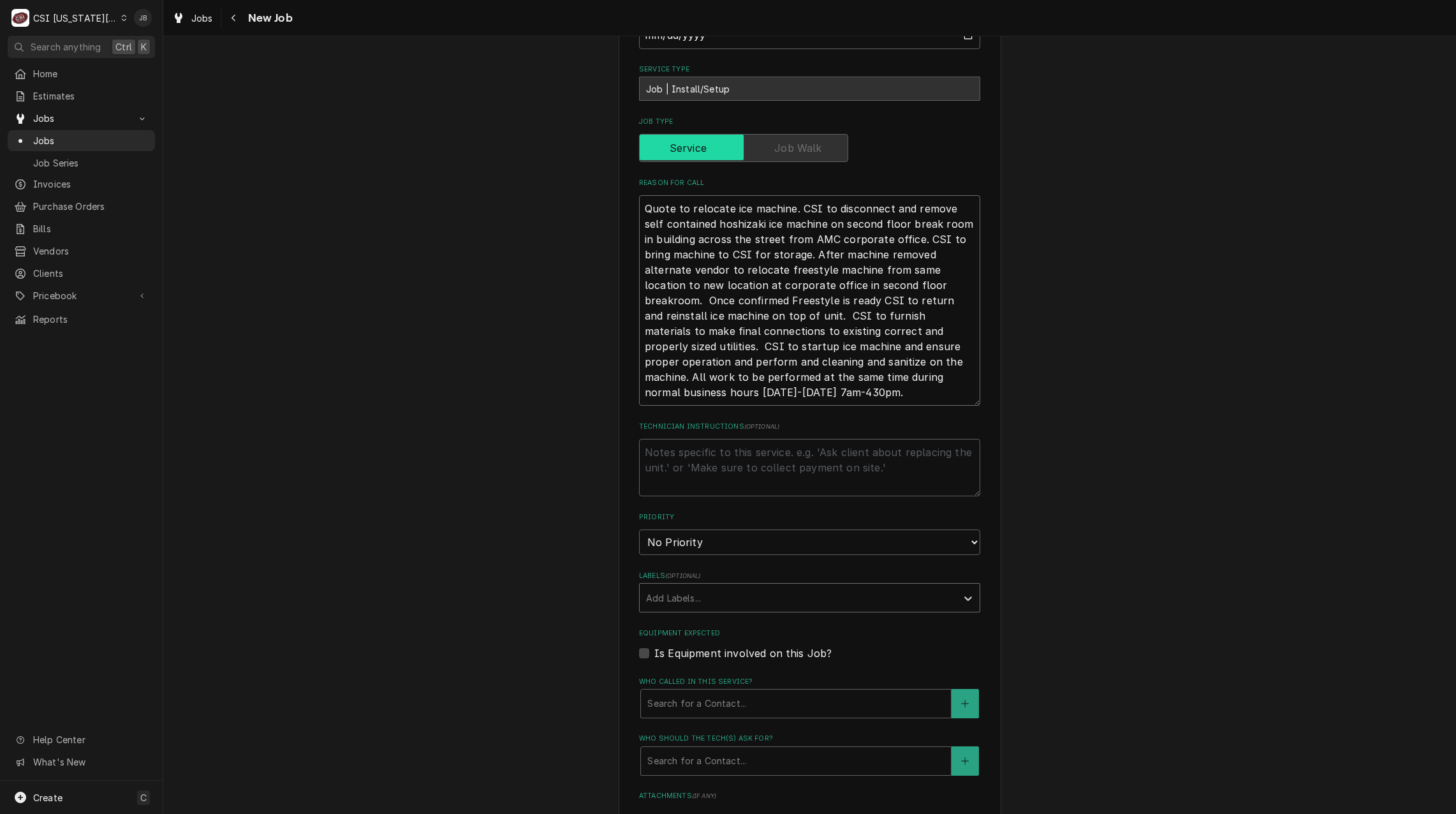
type textarea "Quote to relocate ice machine. CSI to disconnect and remove self contained hosh…"
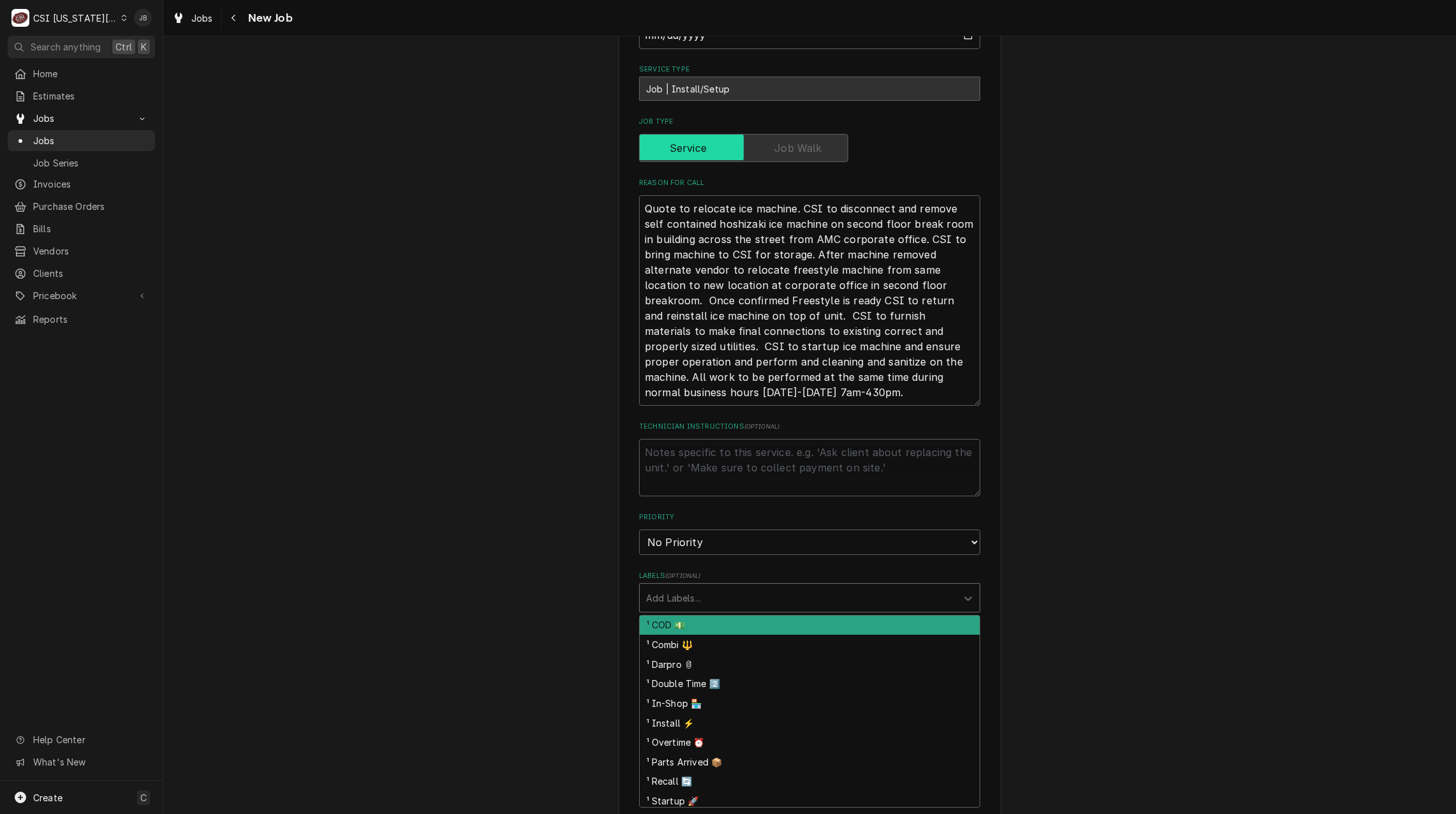
click at [761, 587] on div "Labels" at bounding box center [798, 598] width 305 height 23
type input "inst"
click at [676, 616] on div "¹ Install ⚡️" at bounding box center [810, 626] width 340 height 20
type textarea "x"
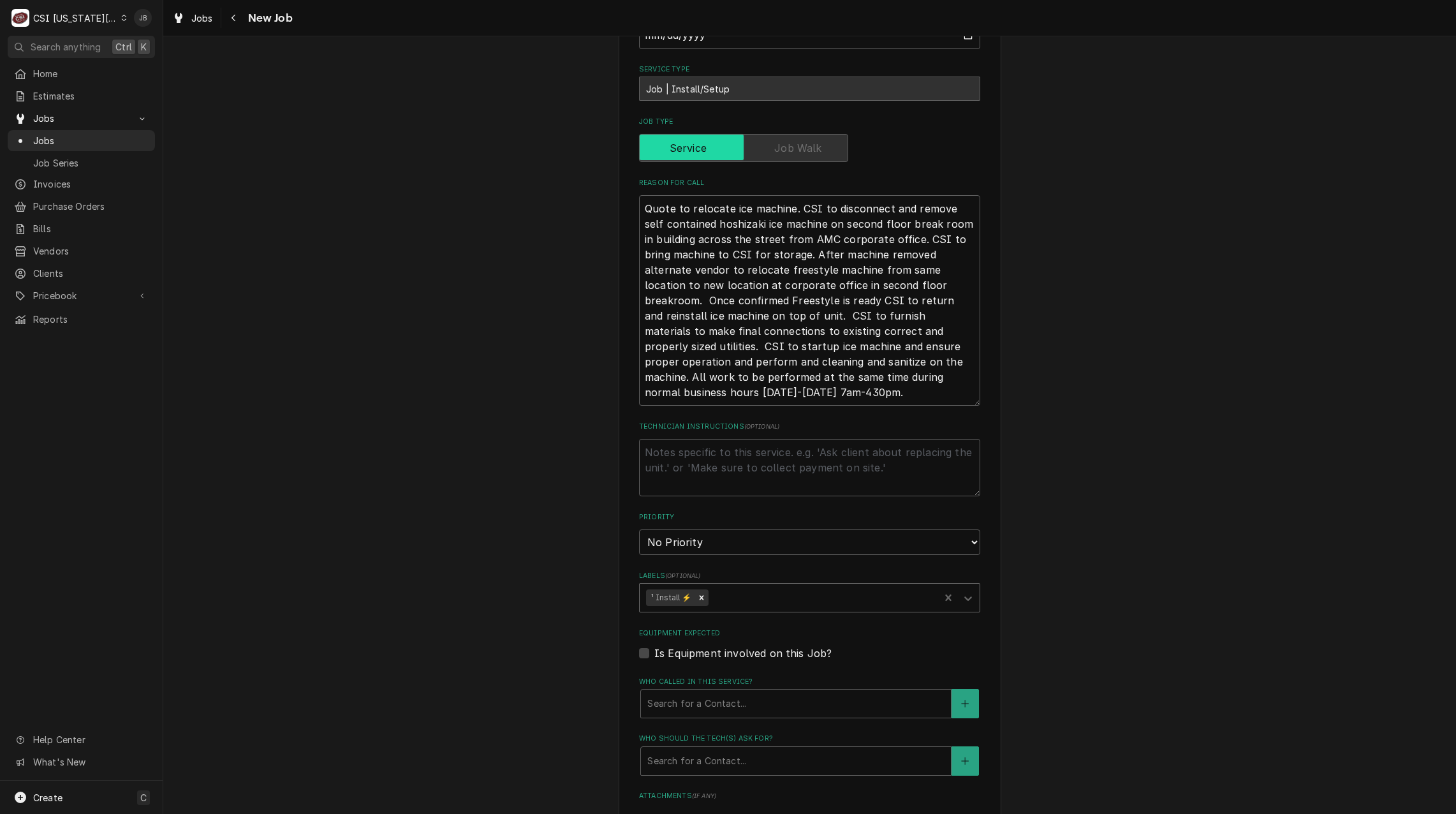
type textarea "x"
type input "ice"
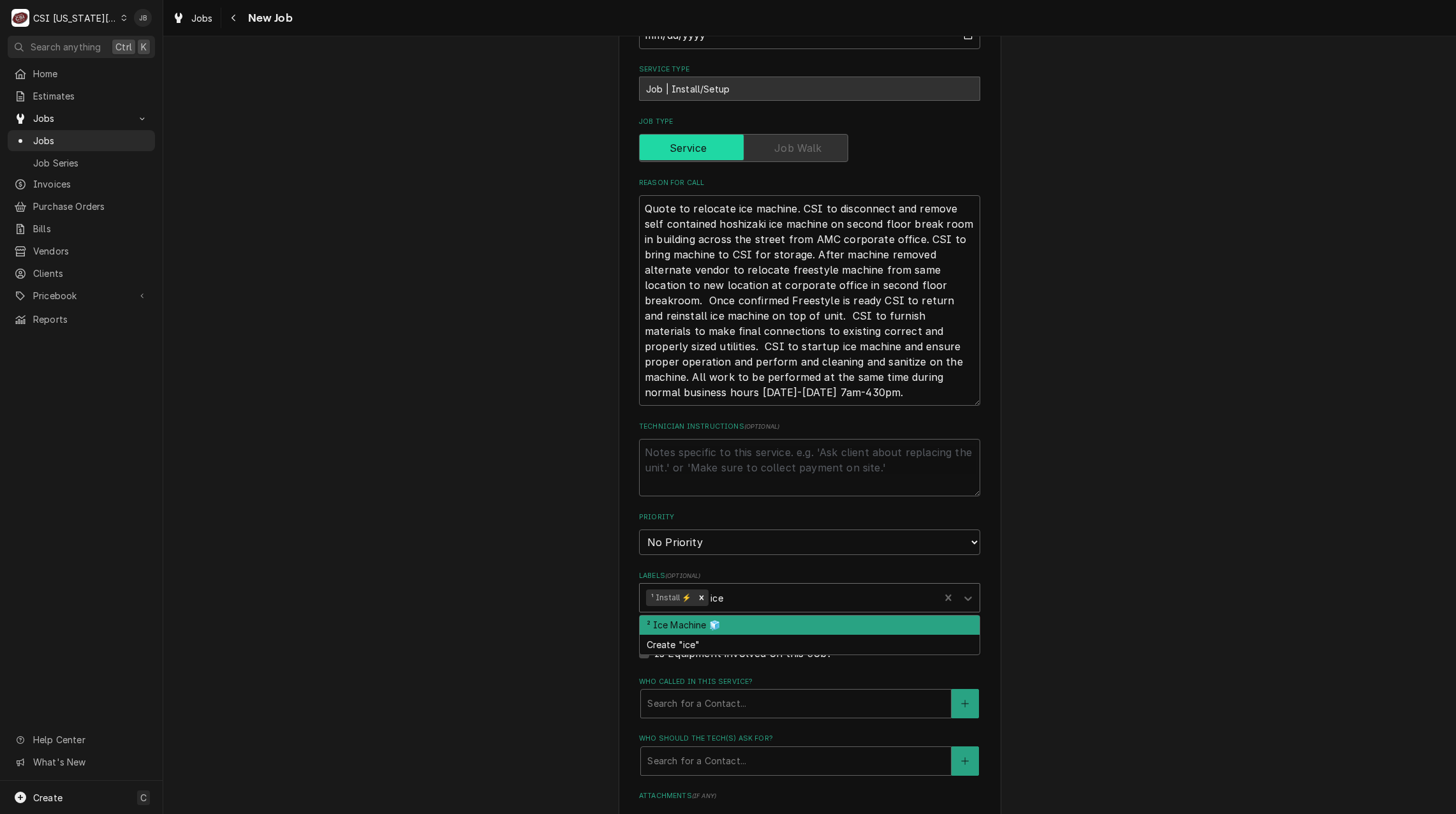
click at [720, 616] on div "² Ice Machine 🧊" at bounding box center [810, 626] width 340 height 20
type textarea "x"
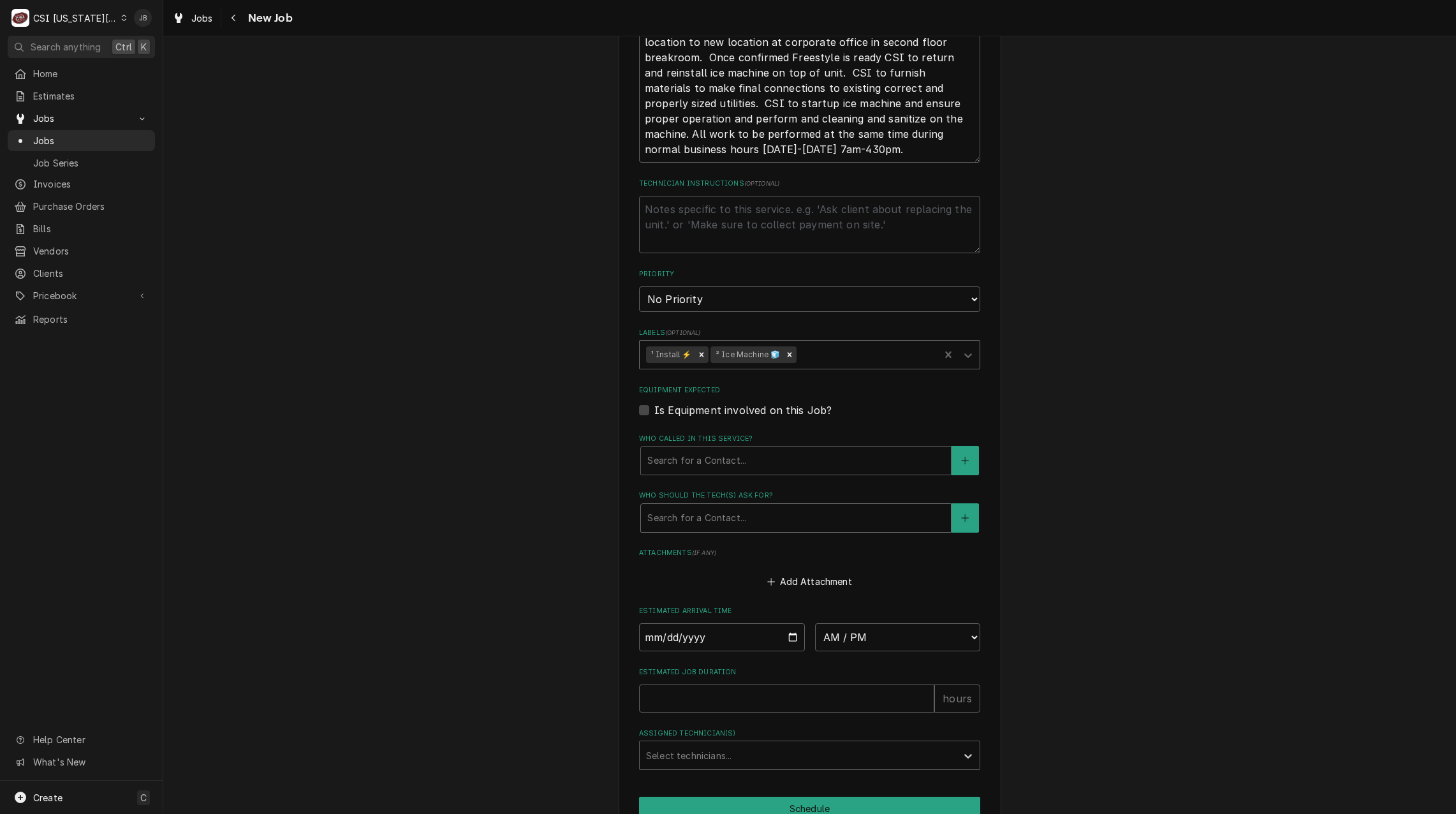
scroll to position [1078, 0]
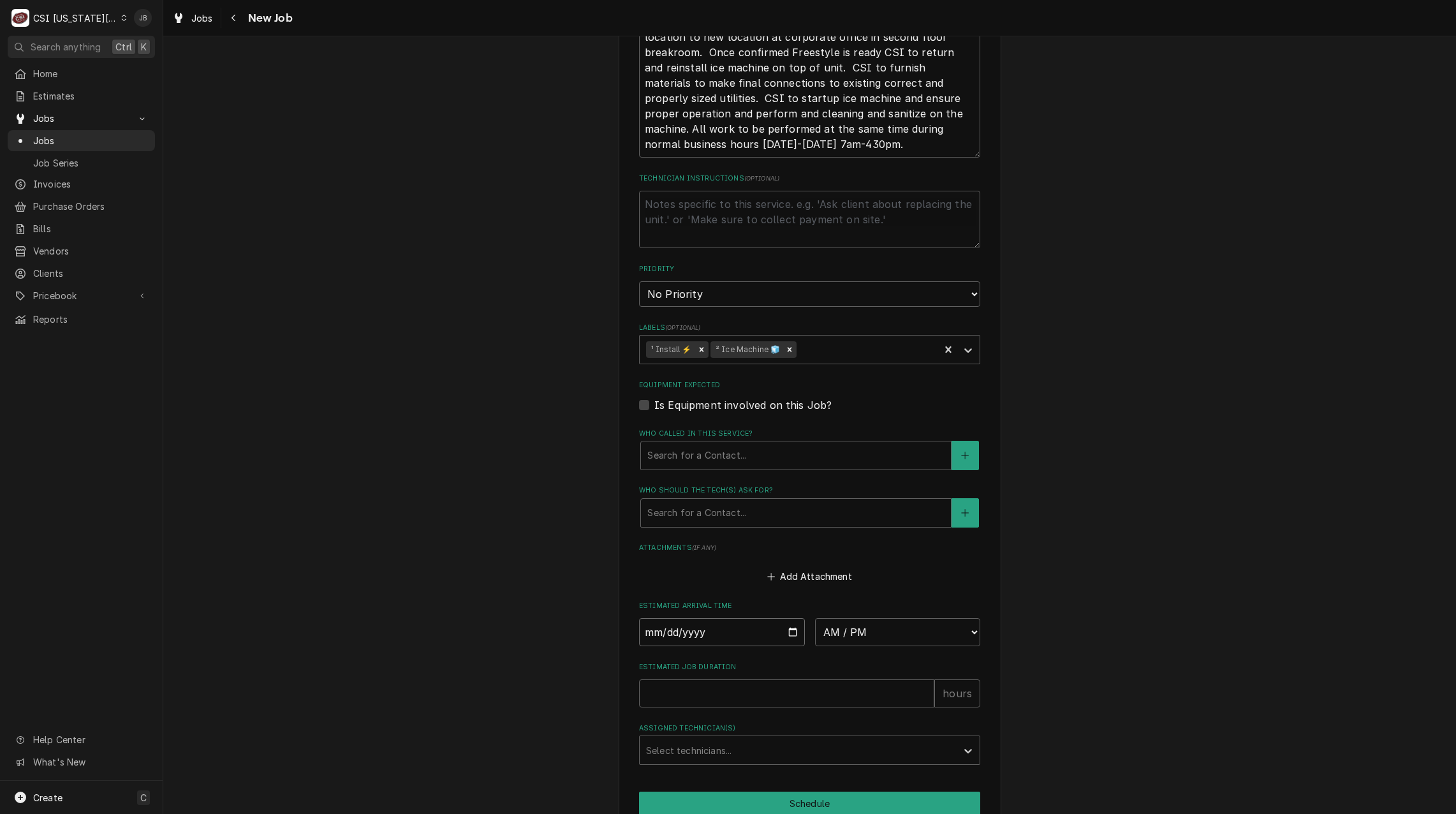
click at [790, 618] on input "Date" at bounding box center [722, 632] width 166 height 28
type textarea "x"
type input "2025-08-01"
type textarea "x"
click at [969, 618] on select "AM / PM 6:00 AM 6:15 AM 6:30 AM 6:45 AM 7:00 AM 7:15 AM 7:30 AM 7:45 AM 8:00 AM…" at bounding box center [898, 632] width 166 height 28
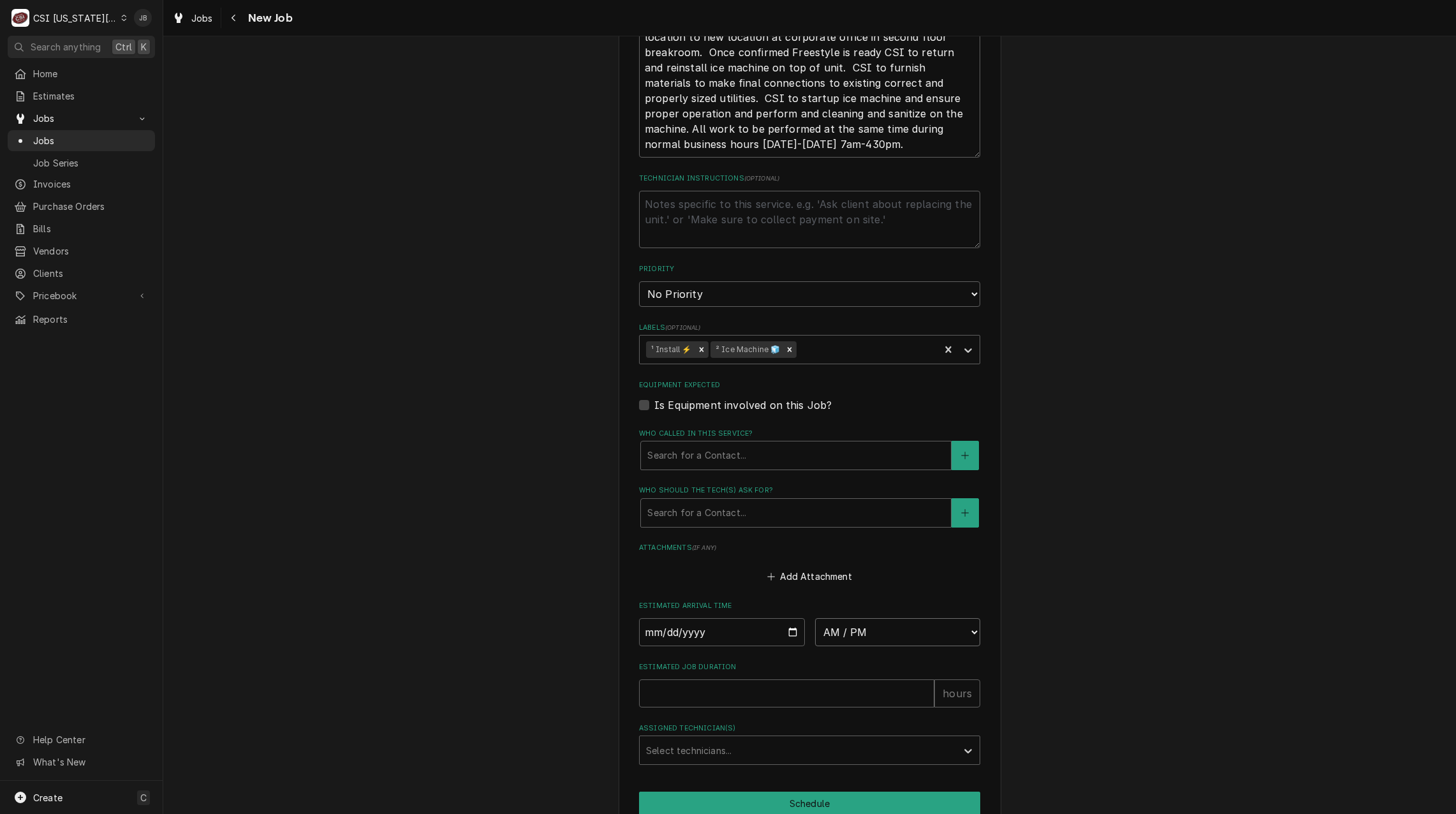
select select "07:00:00"
click at [815, 618] on select "AM / PM 6:00 AM 6:15 AM 6:30 AM 6:45 AM 7:00 AM 7:15 AM 7:30 AM 7:45 AM 8:00 AM…" at bounding box center [898, 632] width 166 height 28
type textarea "x"
click at [658, 739] on div "Assigned Technician(s)" at bounding box center [798, 749] width 305 height 23
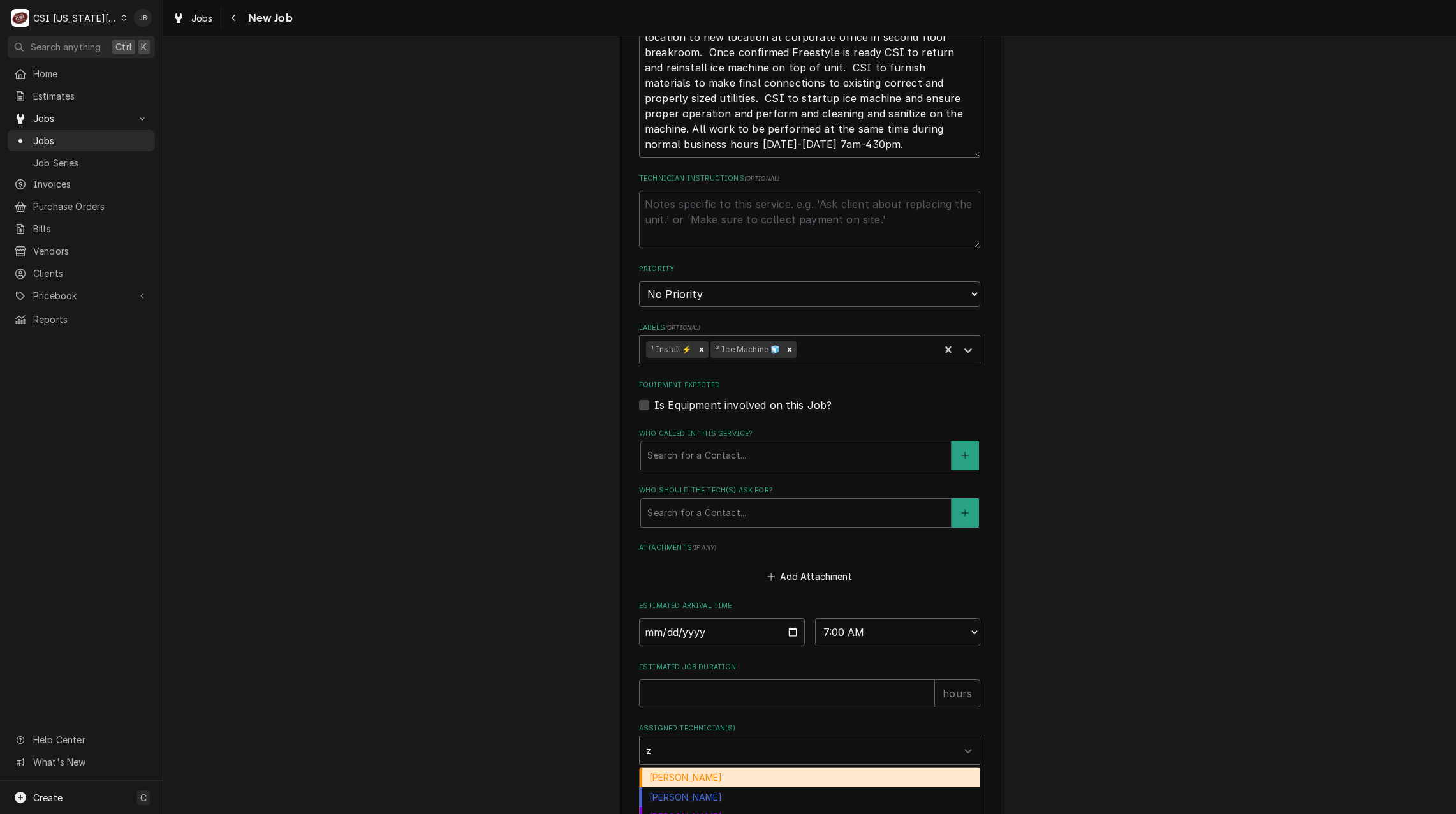
type input "za"
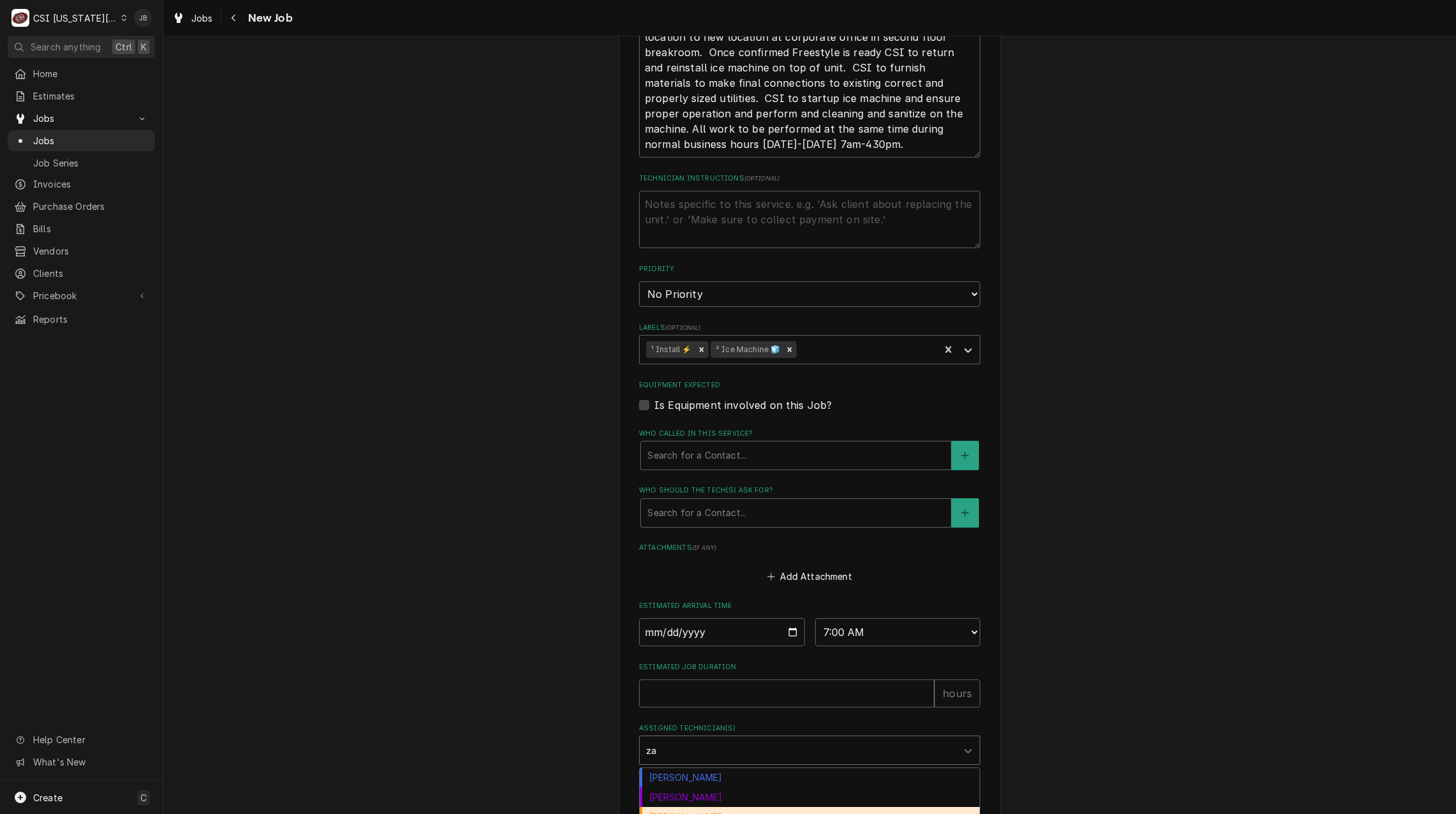
click at [688, 807] on div "Zach Masters" at bounding box center [810, 817] width 340 height 20
type textarea "x"
click at [668, 679] on input "Estimated Job Duration" at bounding box center [787, 693] width 296 height 28
type textarea "x"
type input "8"
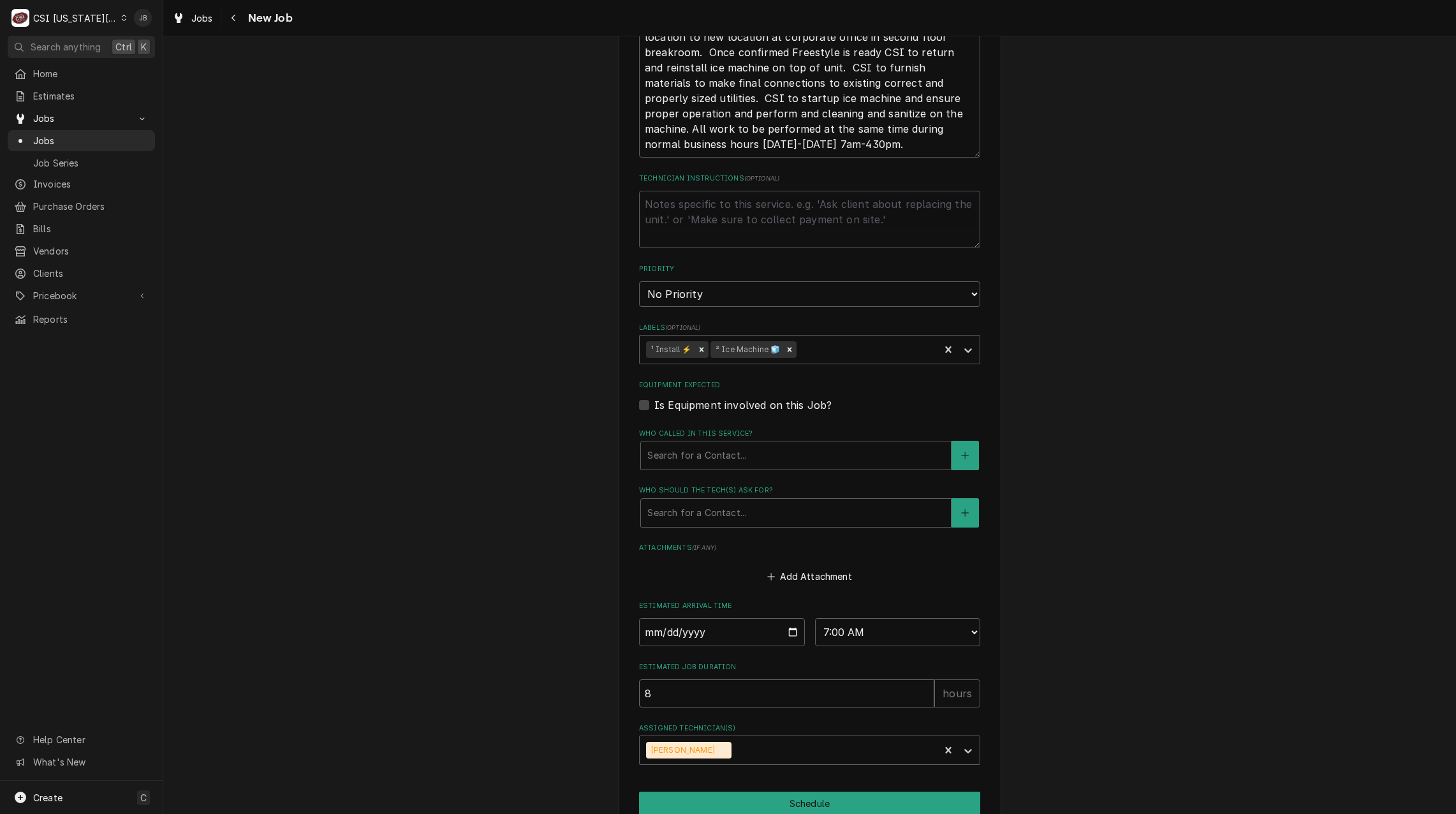
type textarea "x"
type input "8"
click at [721, 791] on button "Schedule" at bounding box center [809, 803] width 341 height 24
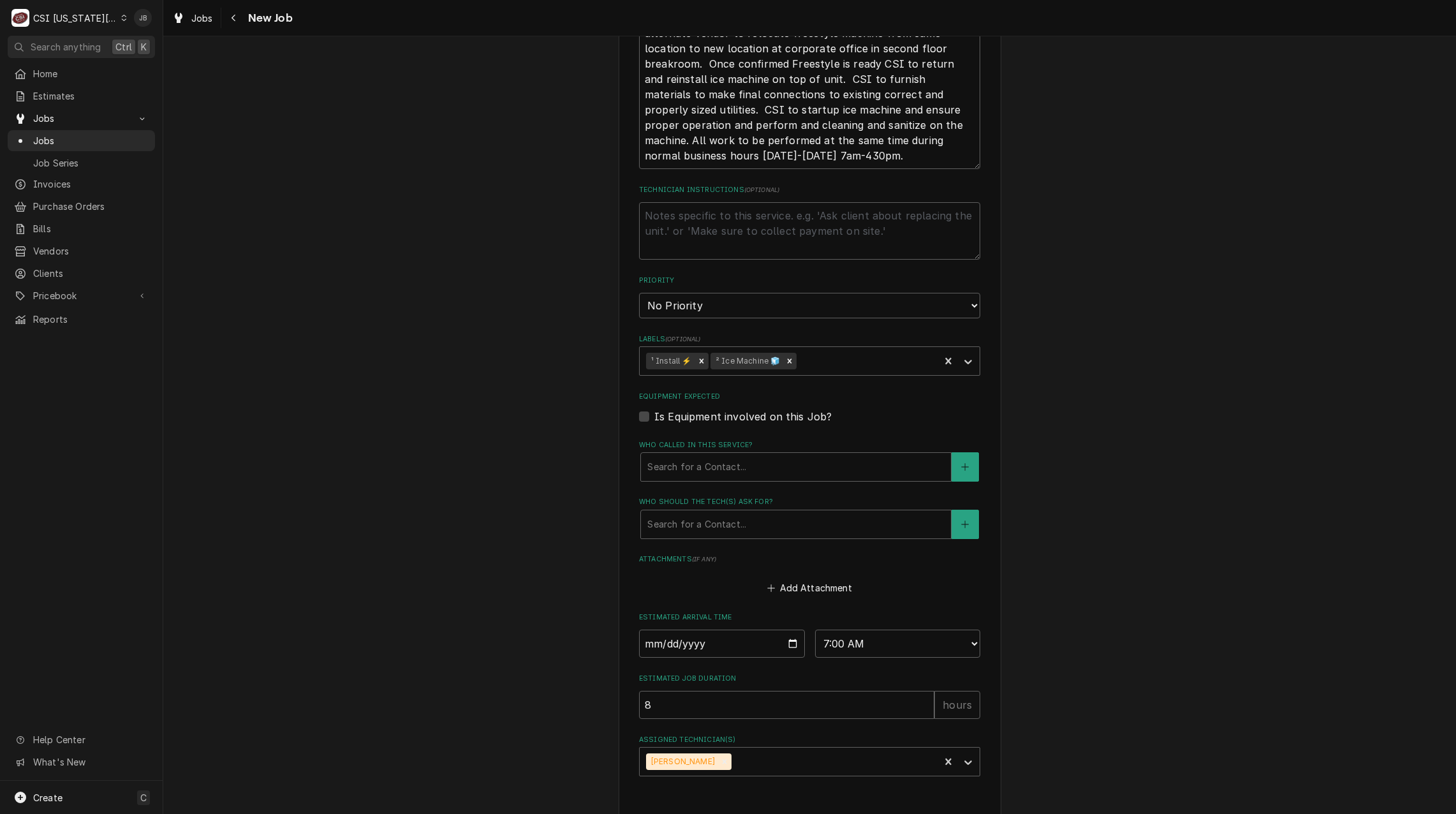
type textarea "x"
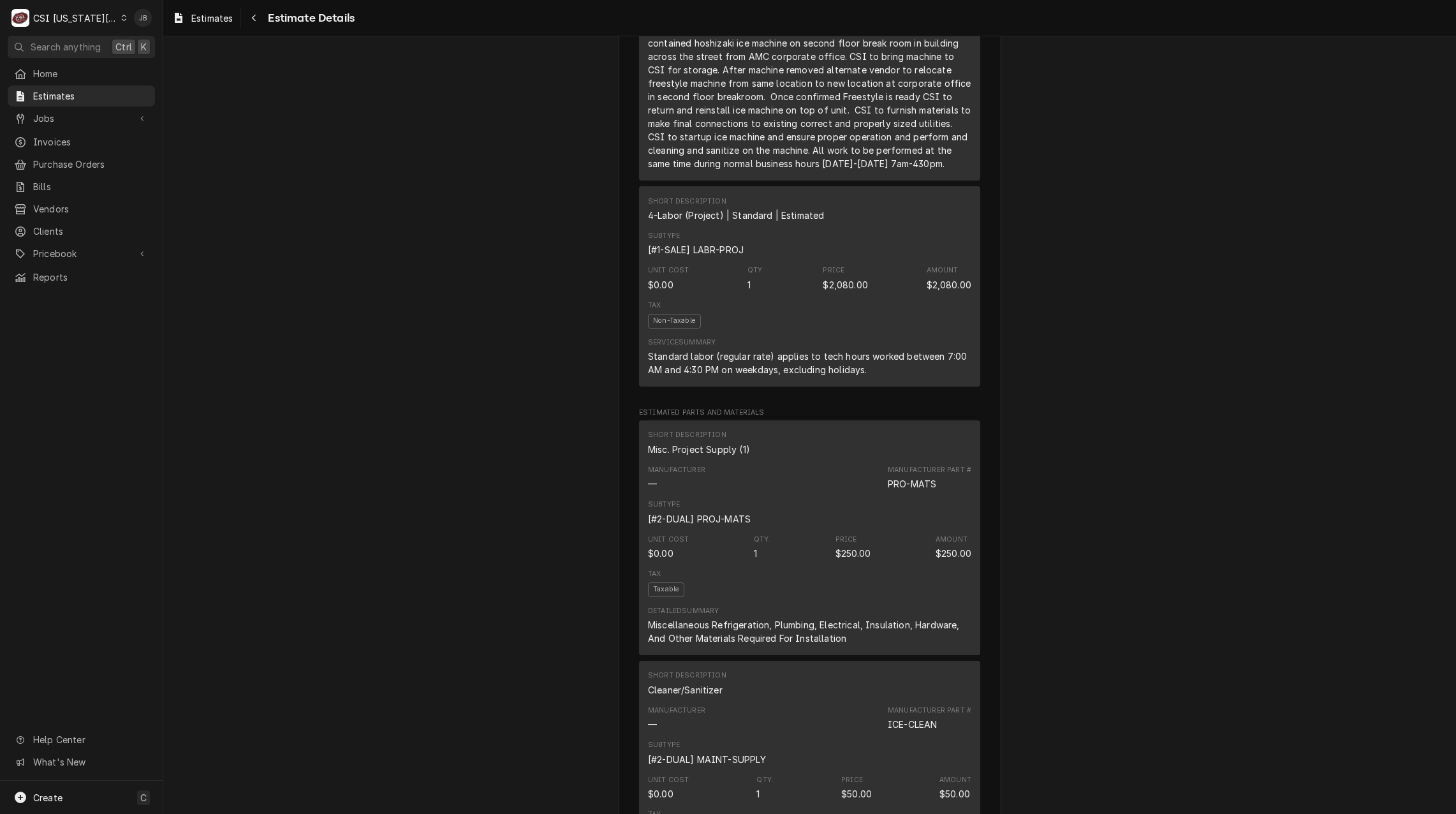
scroll to position [766, 0]
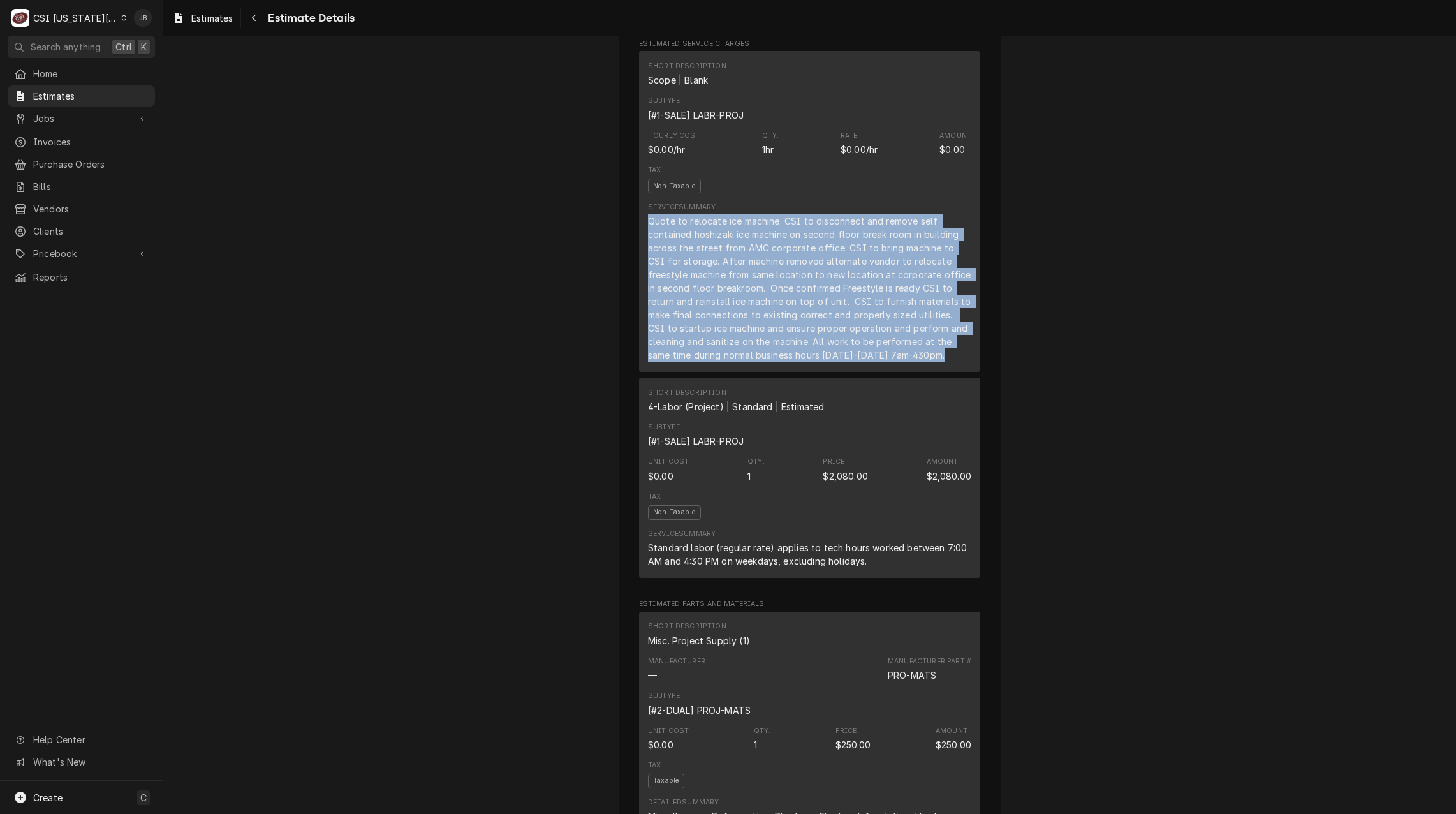
drag, startPoint x: 869, startPoint y: 368, endPoint x: 594, endPoint y: 238, distance: 304.2
click at [594, 238] on div "Approved and Unconverted Sender CSI [US_STATE] City CSI Commercial Services Inc…" at bounding box center [810, 665] width 1293 height 2789
copy div "Quote to relocate ice machine. CSI to disconnect and remove self contained hosh…"
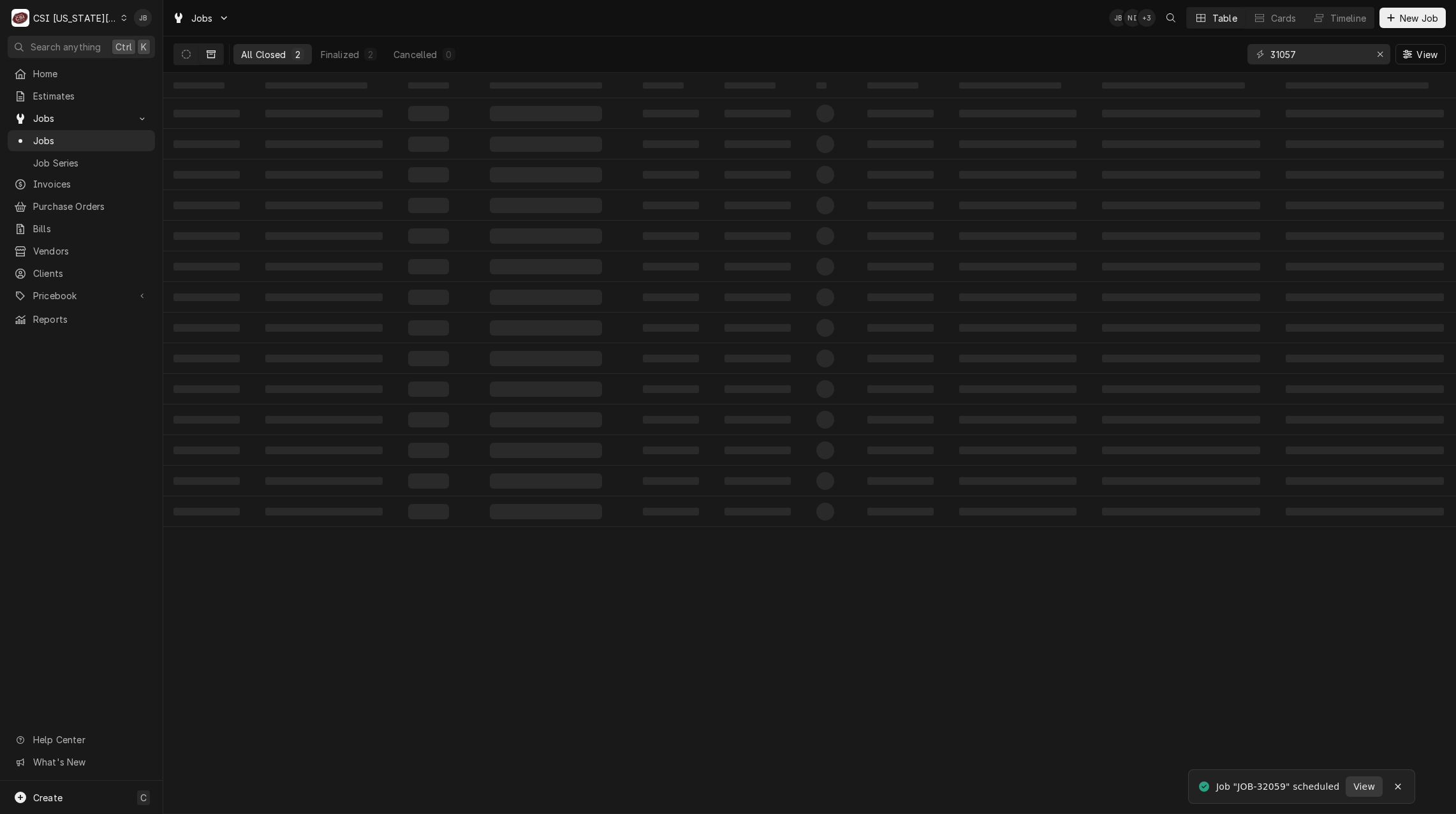
click at [1349, 785] on button "View" at bounding box center [1364, 787] width 37 height 20
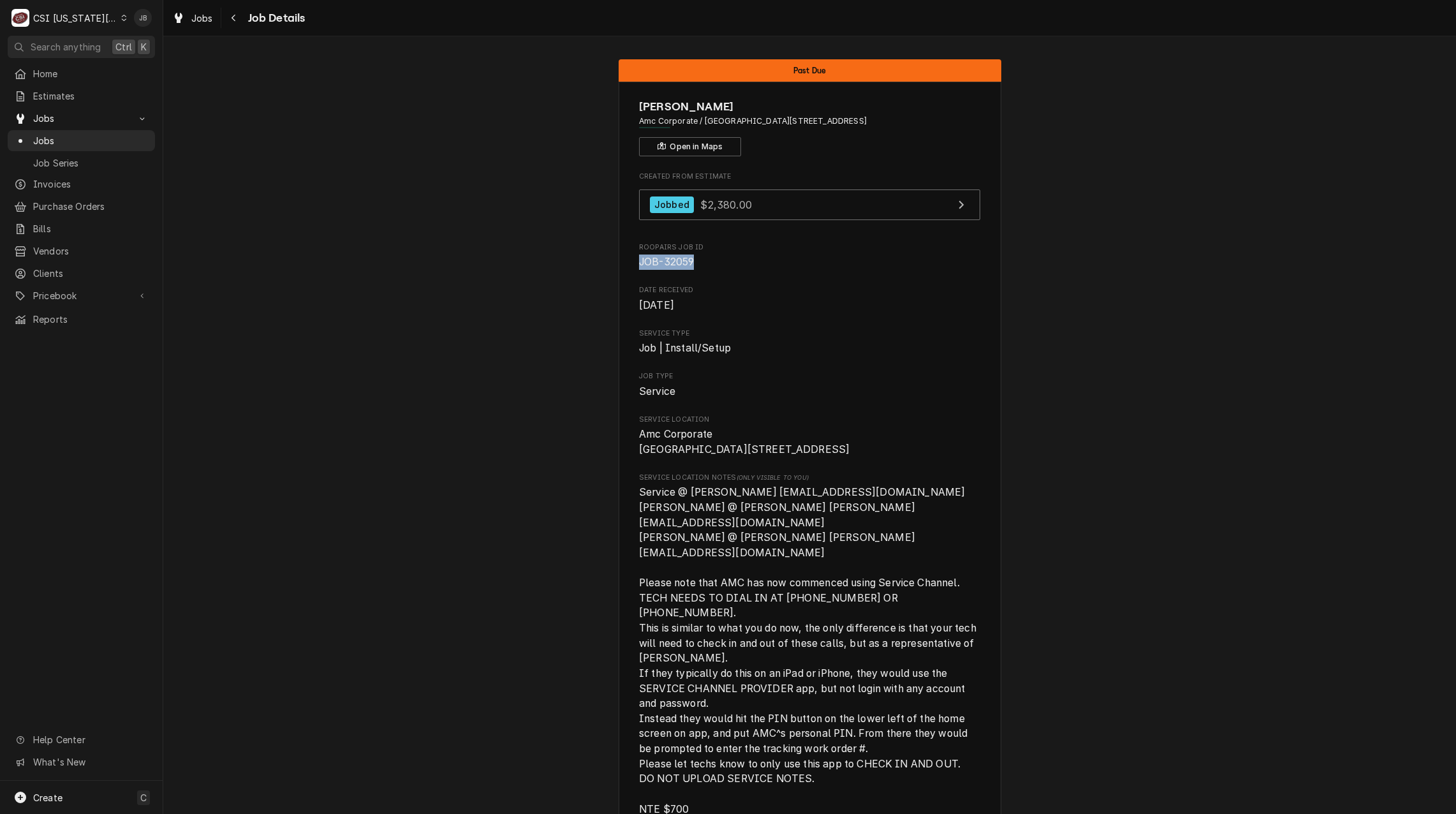
drag, startPoint x: 691, startPoint y: 260, endPoint x: 597, endPoint y: 260, distance: 94.0
click at [680, 264] on span "JOB-32059" at bounding box center [667, 261] width 55 height 12
drag, startPoint x: 697, startPoint y: 262, endPoint x: 608, endPoint y: 260, distance: 89.0
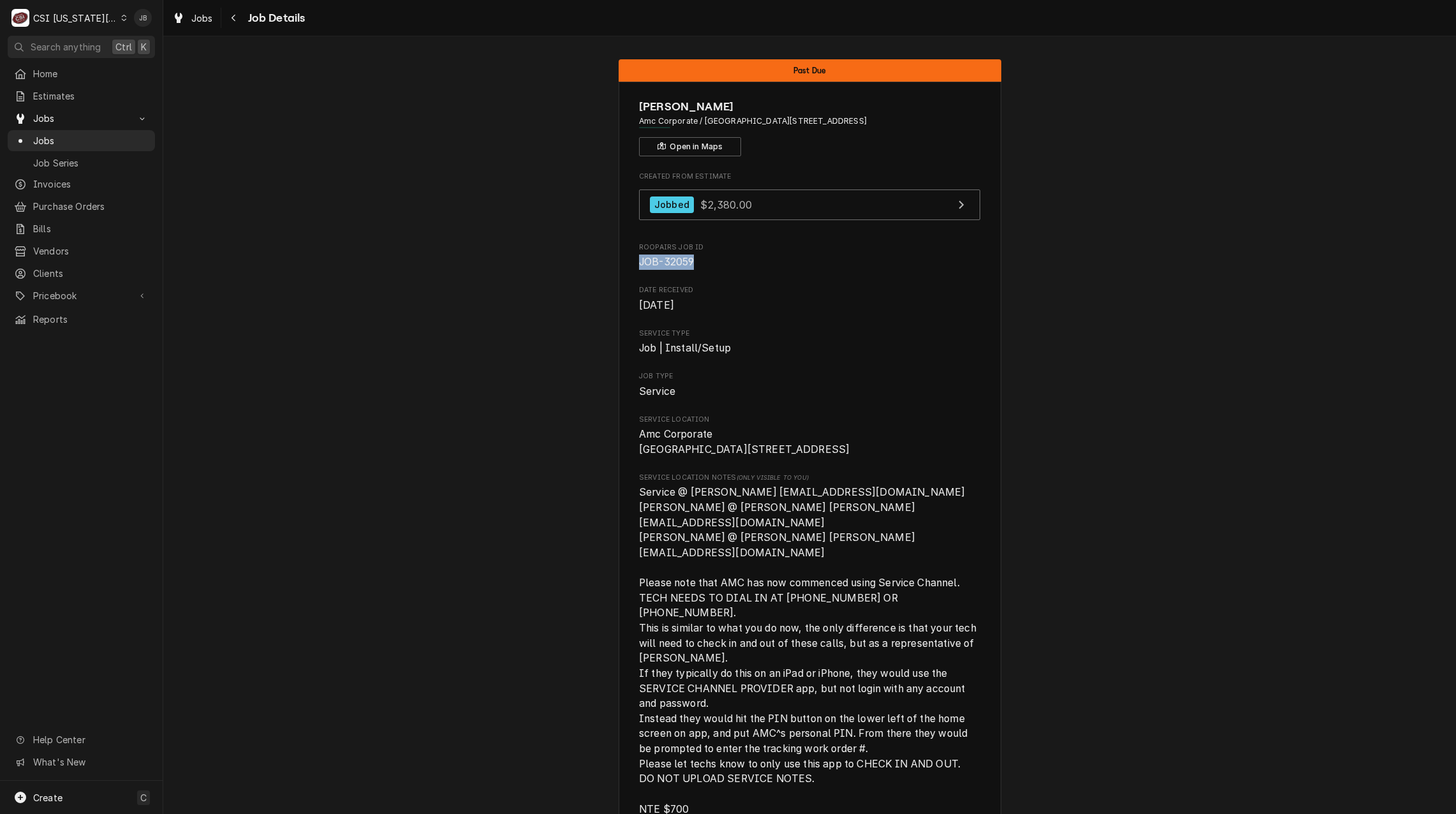
copy span "JOB-32059"
click at [843, 387] on span "Service" at bounding box center [809, 391] width 341 height 15
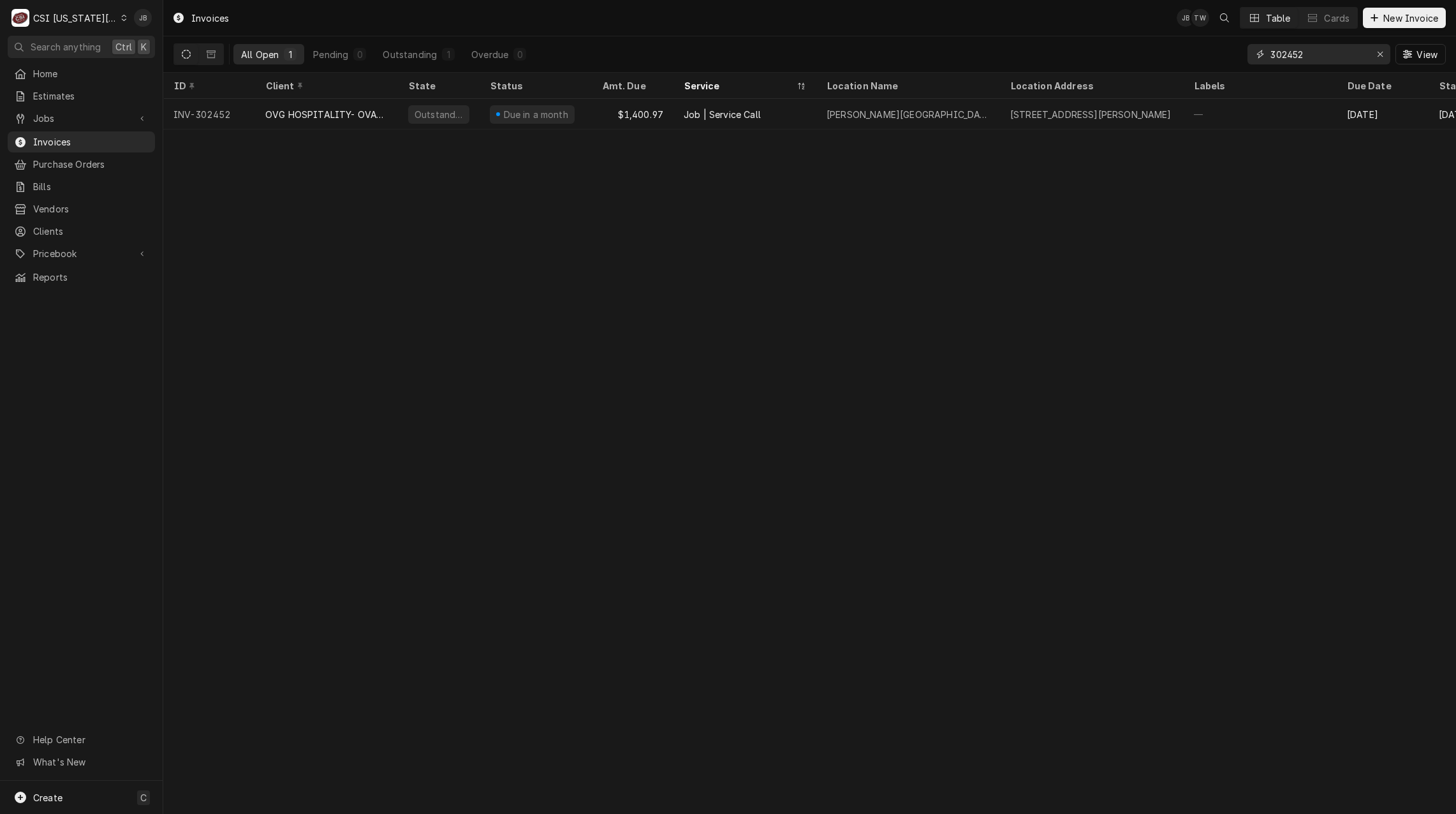
drag, startPoint x: 1323, startPoint y: 55, endPoint x: 1172, endPoint y: 55, distance: 151.0
click at [1174, 55] on div "All Open 1 Pending 0 Outstanding 1 Overdue 0 302452 View" at bounding box center [809, 54] width 1272 height 35
paste input "016"
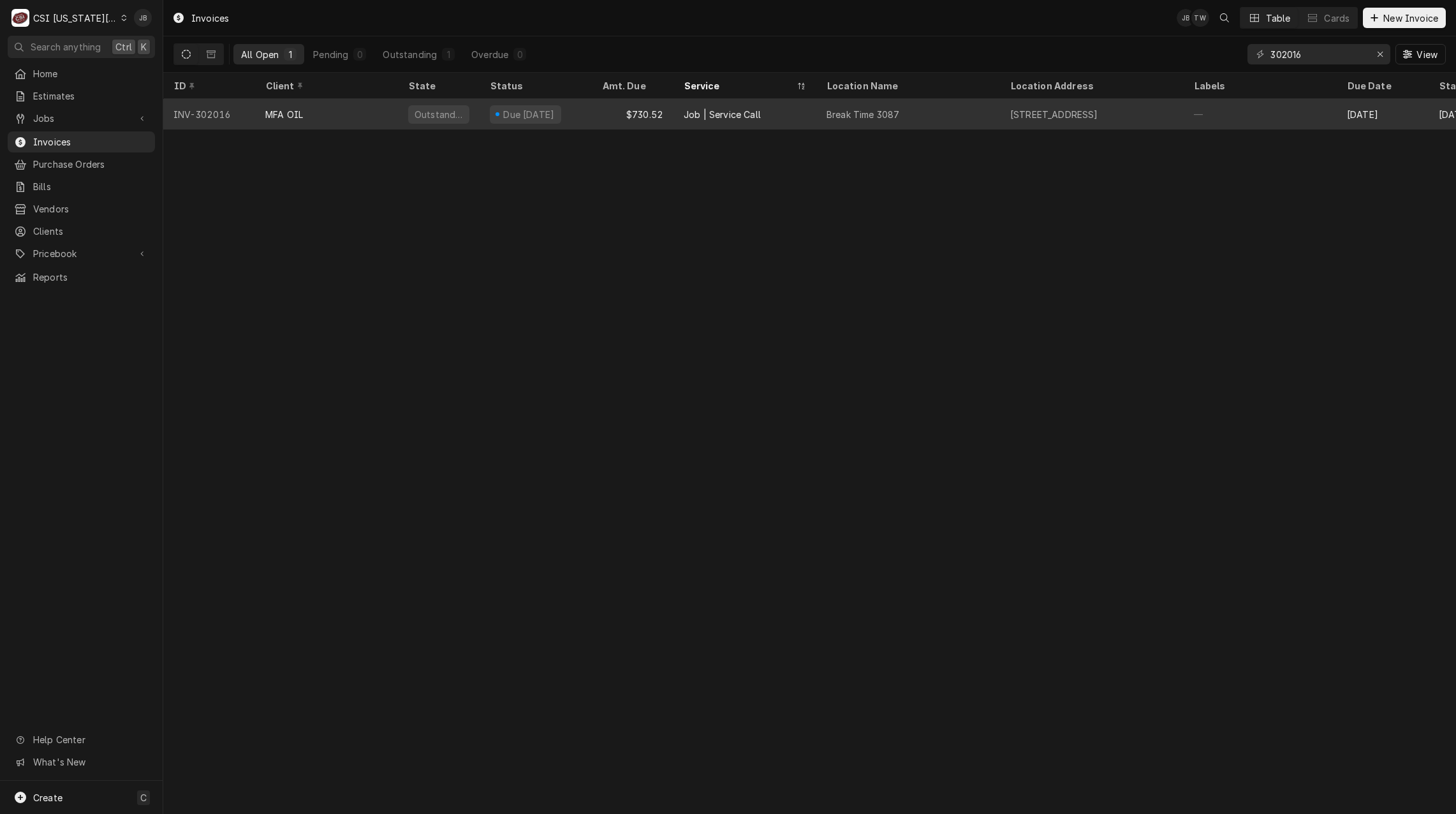
click at [301, 118] on div "MFA OIL" at bounding box center [284, 115] width 37 height 14
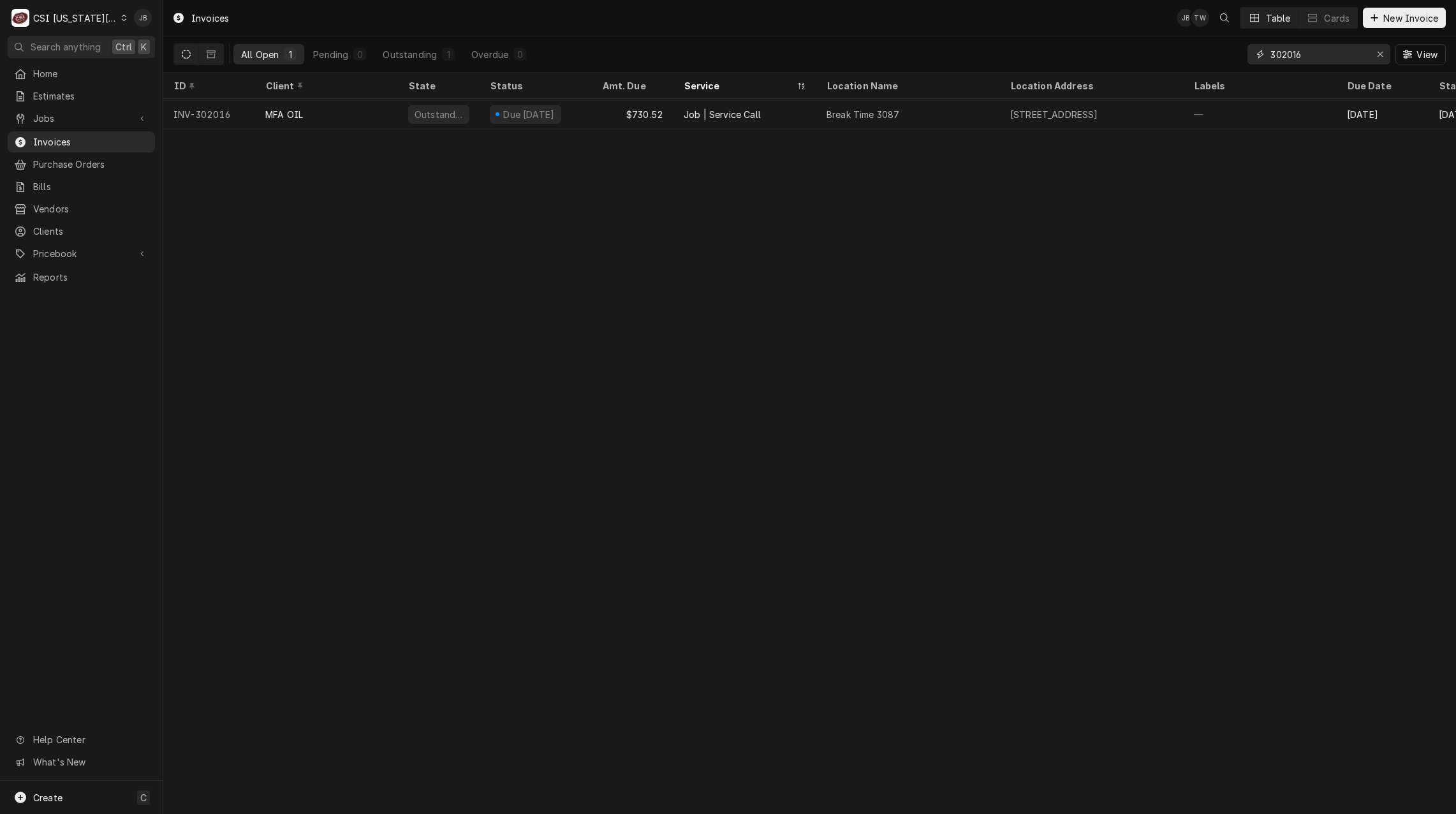
drag, startPoint x: 1328, startPoint y: 56, endPoint x: 967, endPoint y: 37, distance: 361.5
click at [1037, 48] on div "All Open 1 Pending 0 Outstanding 1 Overdue 0 302016 View" at bounding box center [809, 54] width 1272 height 35
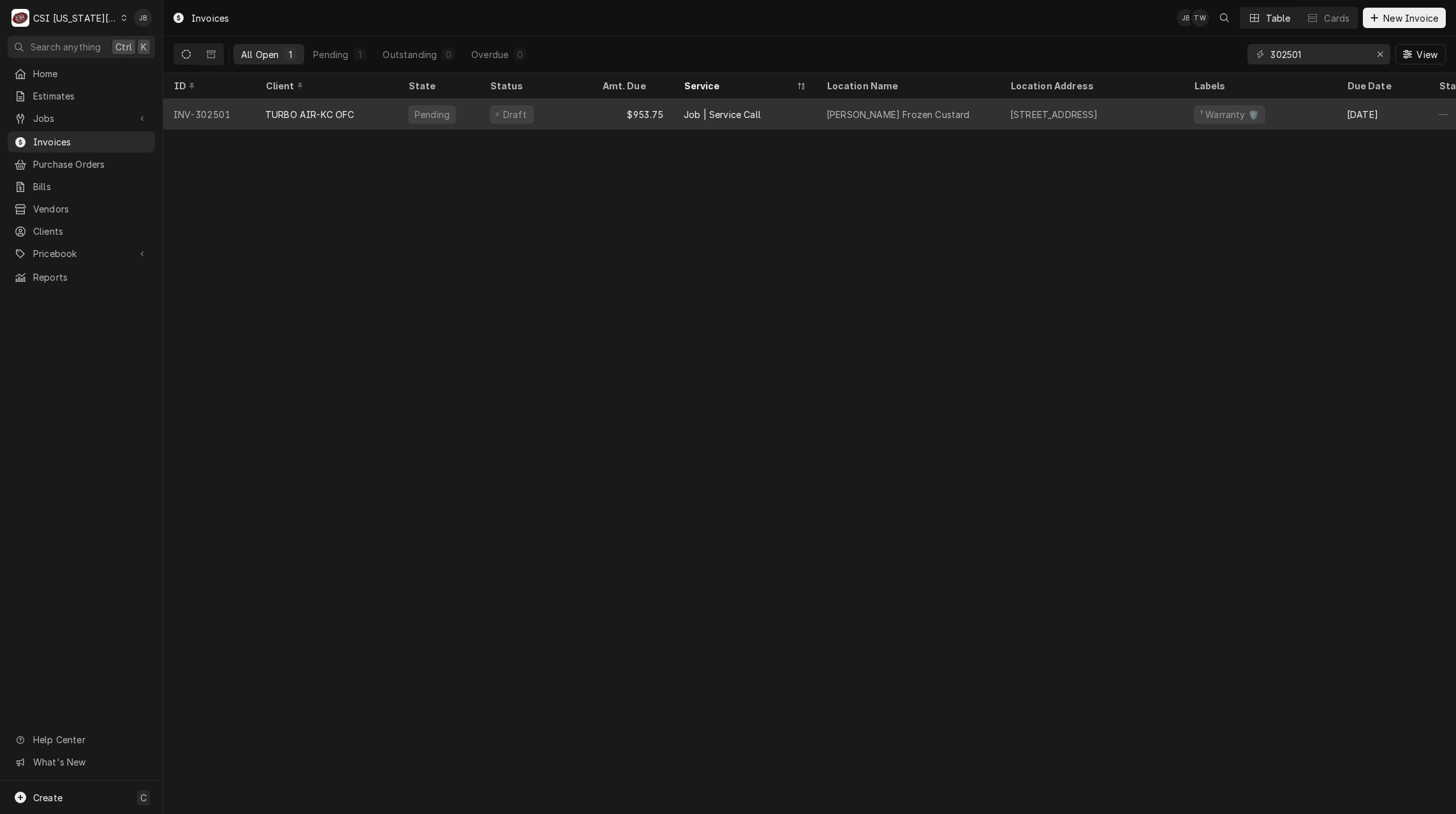
click at [648, 118] on div "$953.75" at bounding box center [633, 115] width 82 height 31
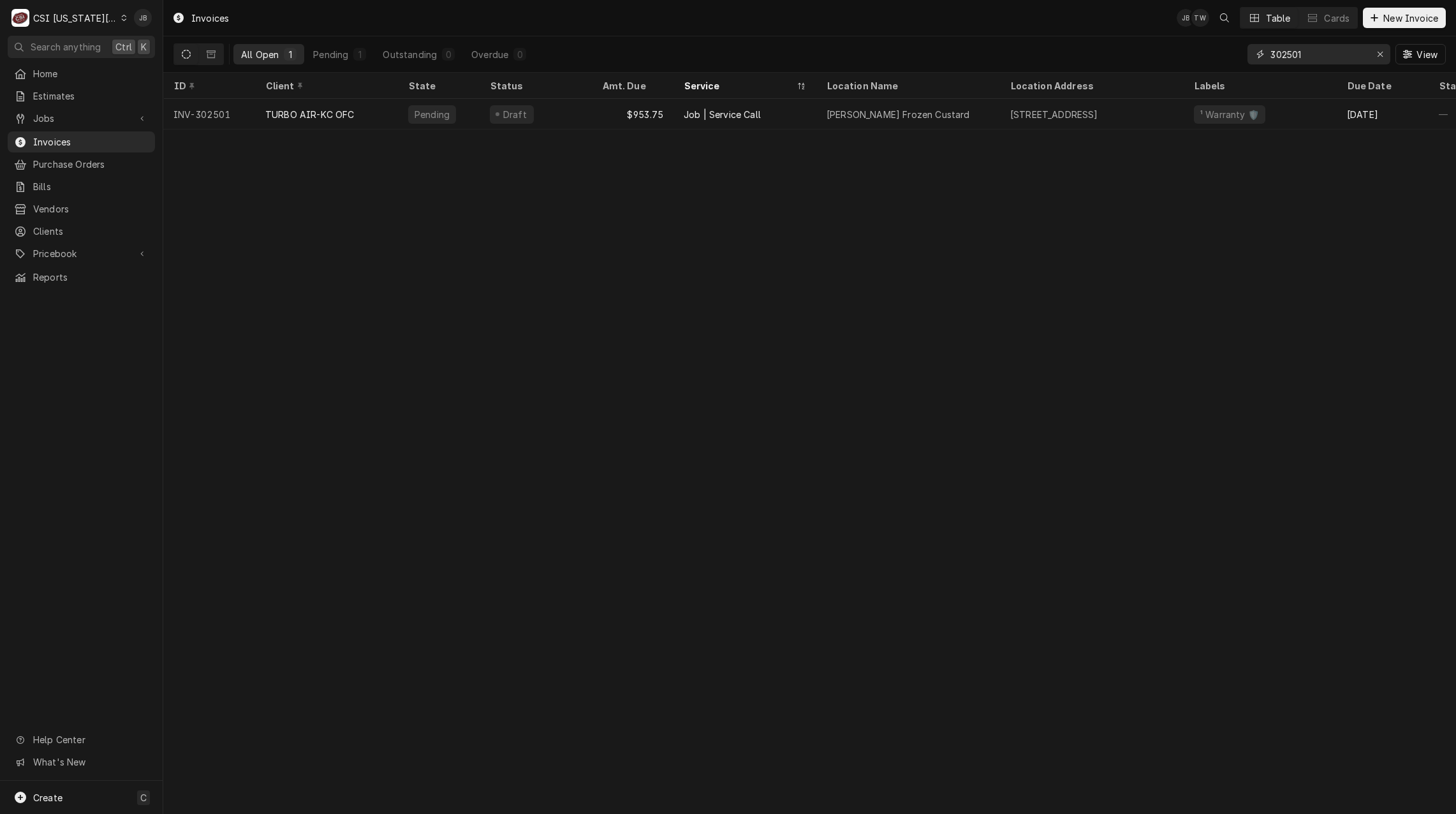
drag, startPoint x: 1310, startPoint y: 56, endPoint x: 1133, endPoint y: 51, distance: 177.1
click at [1142, 54] on div "All Open 1 Pending 1 Outstanding 0 Overdue 0 302501 View" at bounding box center [809, 54] width 1272 height 35
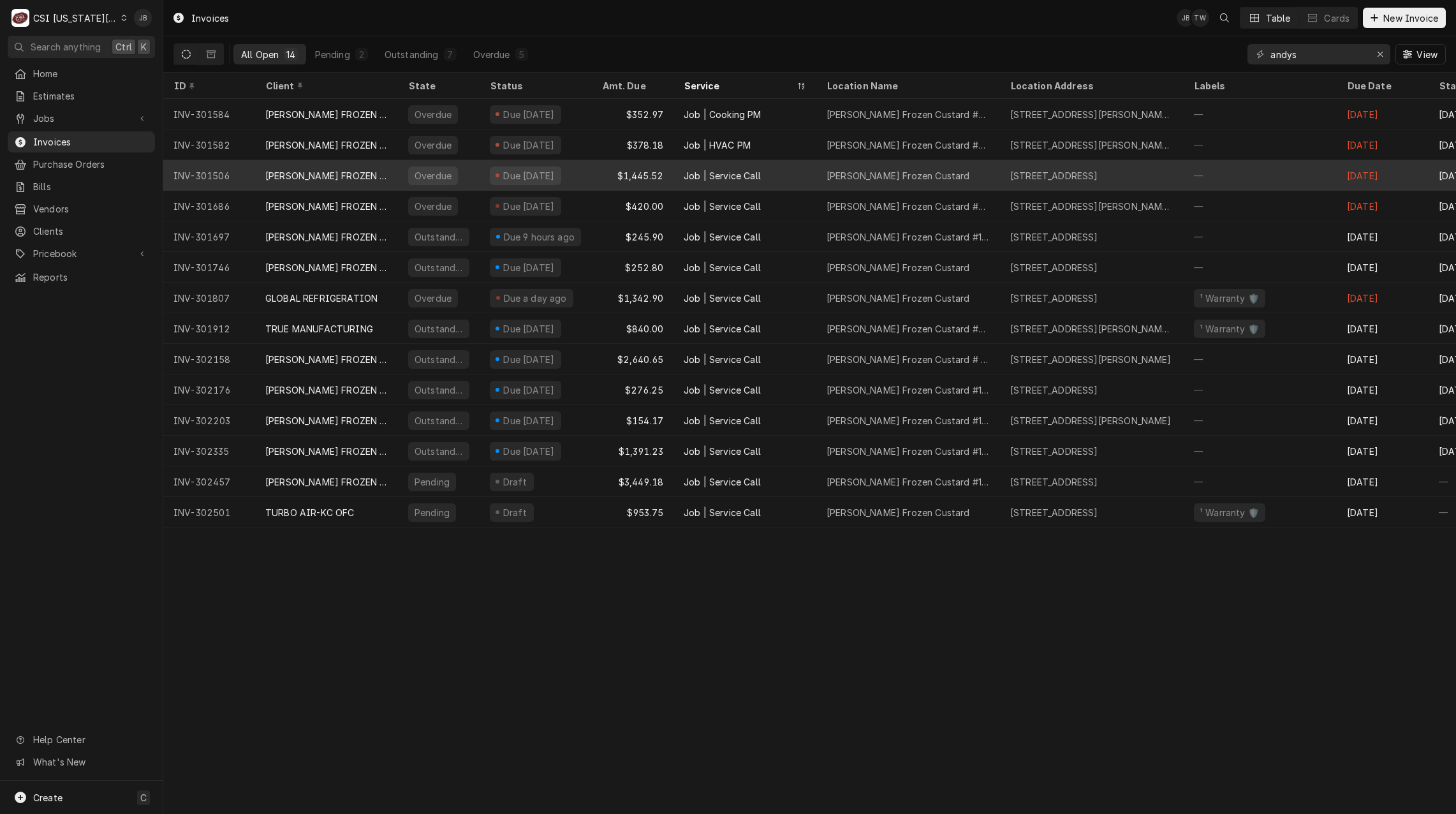
click at [897, 177] on div "Andys Frozen Custard" at bounding box center [898, 176] width 143 height 14
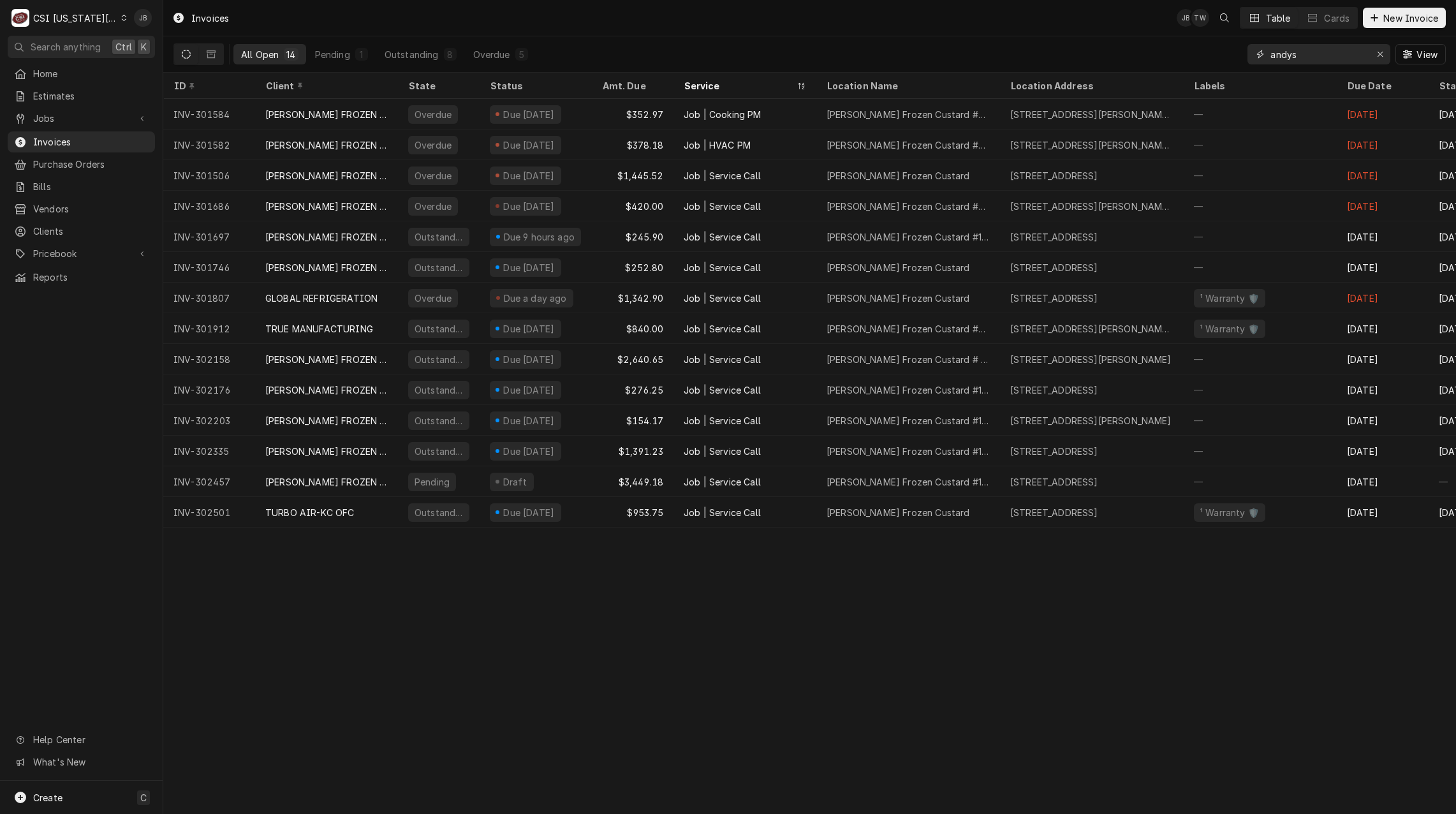
drag, startPoint x: 1298, startPoint y: 59, endPoint x: 1219, endPoint y: 59, distance: 79.0
click at [1219, 59] on div "All Open 14 Pending 1 Outstanding 8 Overdue 5 andys View" at bounding box center [809, 54] width 1272 height 35
paste input "302746"
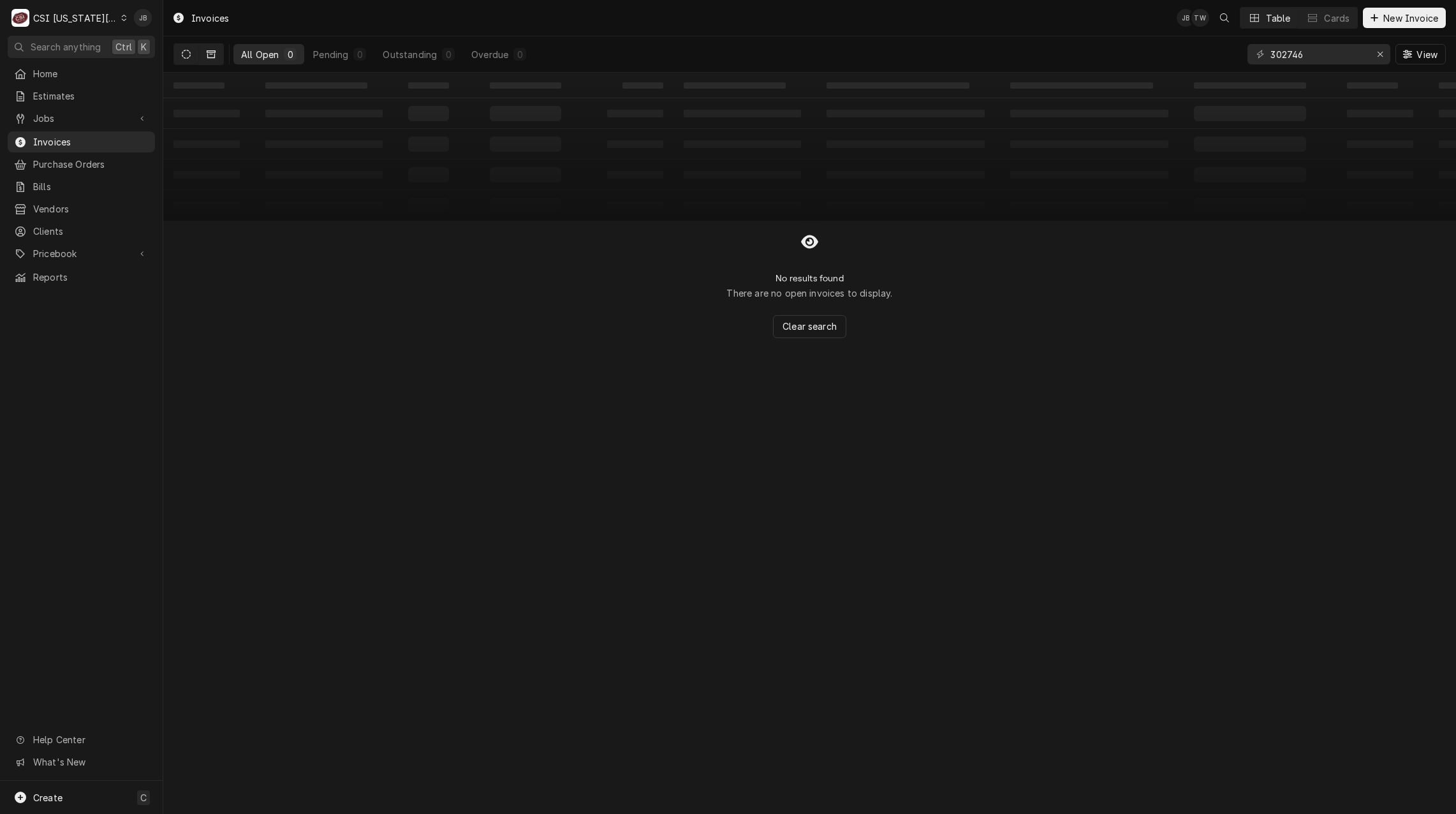
click at [213, 57] on icon "Dynamic Content Wrapper" at bounding box center [211, 54] width 9 height 7
click at [186, 53] on icon "Dynamic Content Wrapper" at bounding box center [186, 55] width 9 height 9
click at [1285, 53] on input "302746" at bounding box center [1318, 54] width 95 height 20
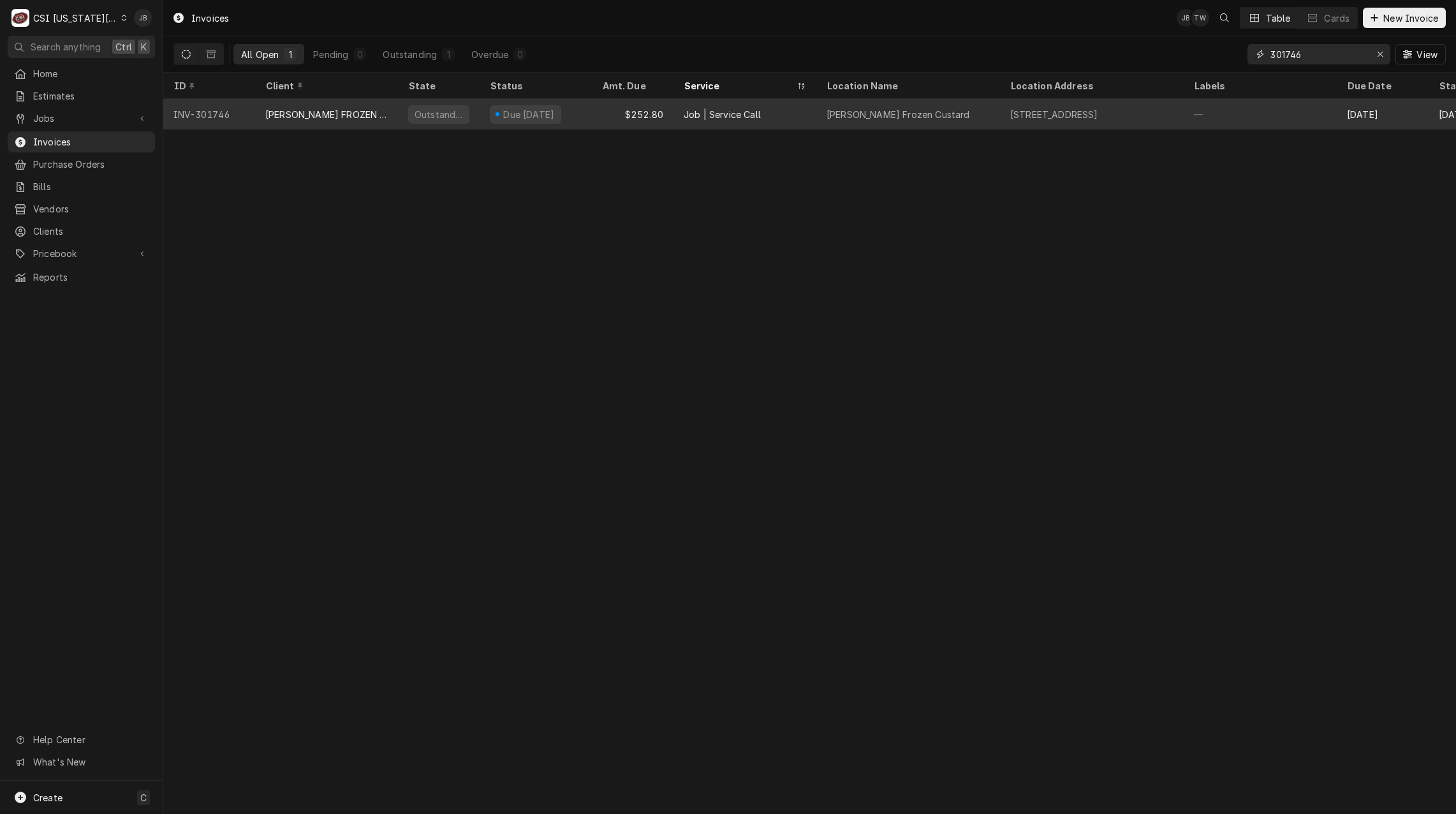
type input "301746"
click at [319, 114] on div "ANDYS FROZEN CUSTARD MAIN" at bounding box center [326, 115] width 123 height 14
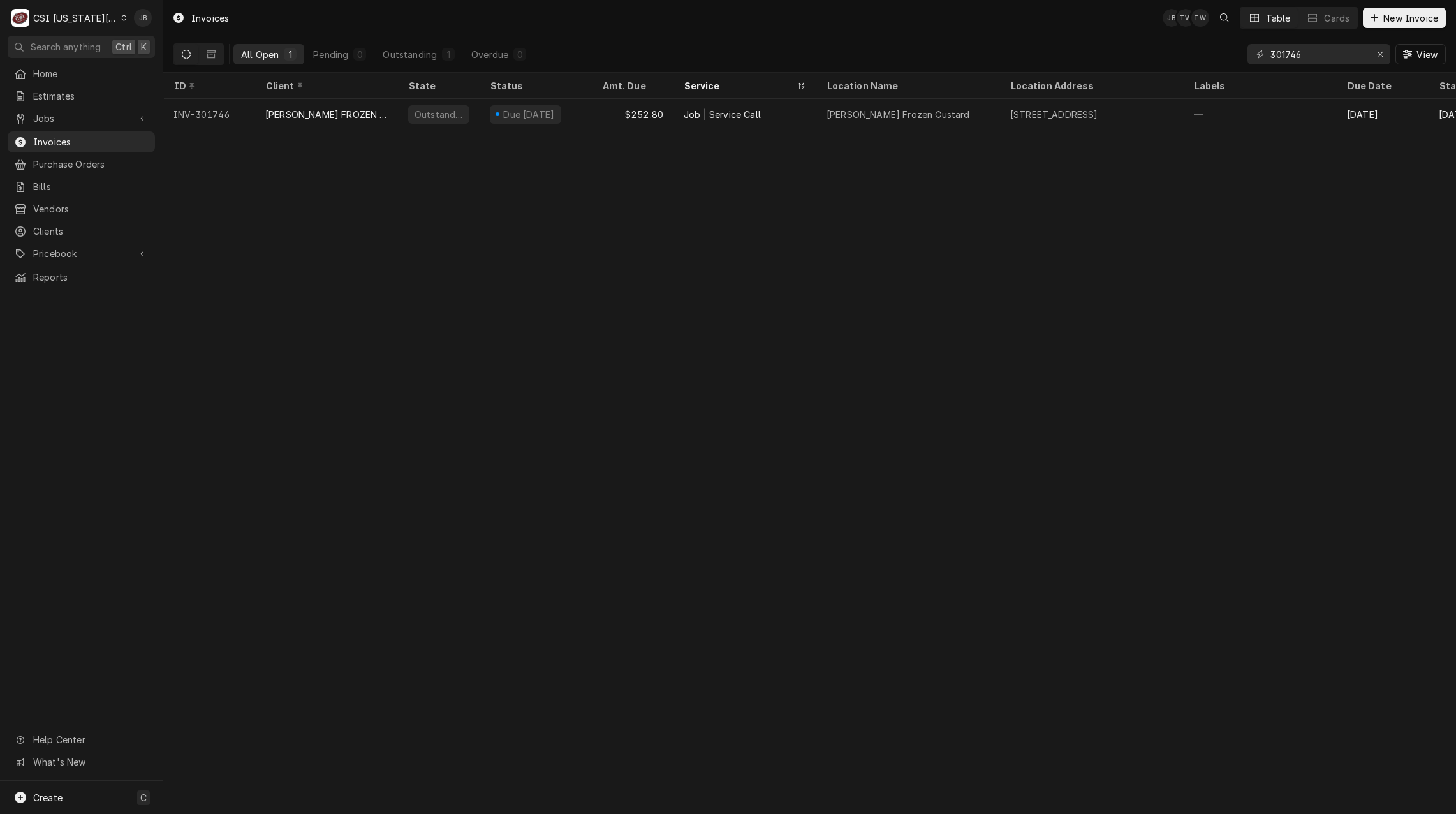
drag, startPoint x: 645, startPoint y: 447, endPoint x: 637, endPoint y: 447, distance: 8.0
click at [642, 447] on div "Invoices JB TW TW Table Cards New Invoice All Open 1 Pending 0 Outstanding 1 Ov…" at bounding box center [810, 407] width 1293 height 814
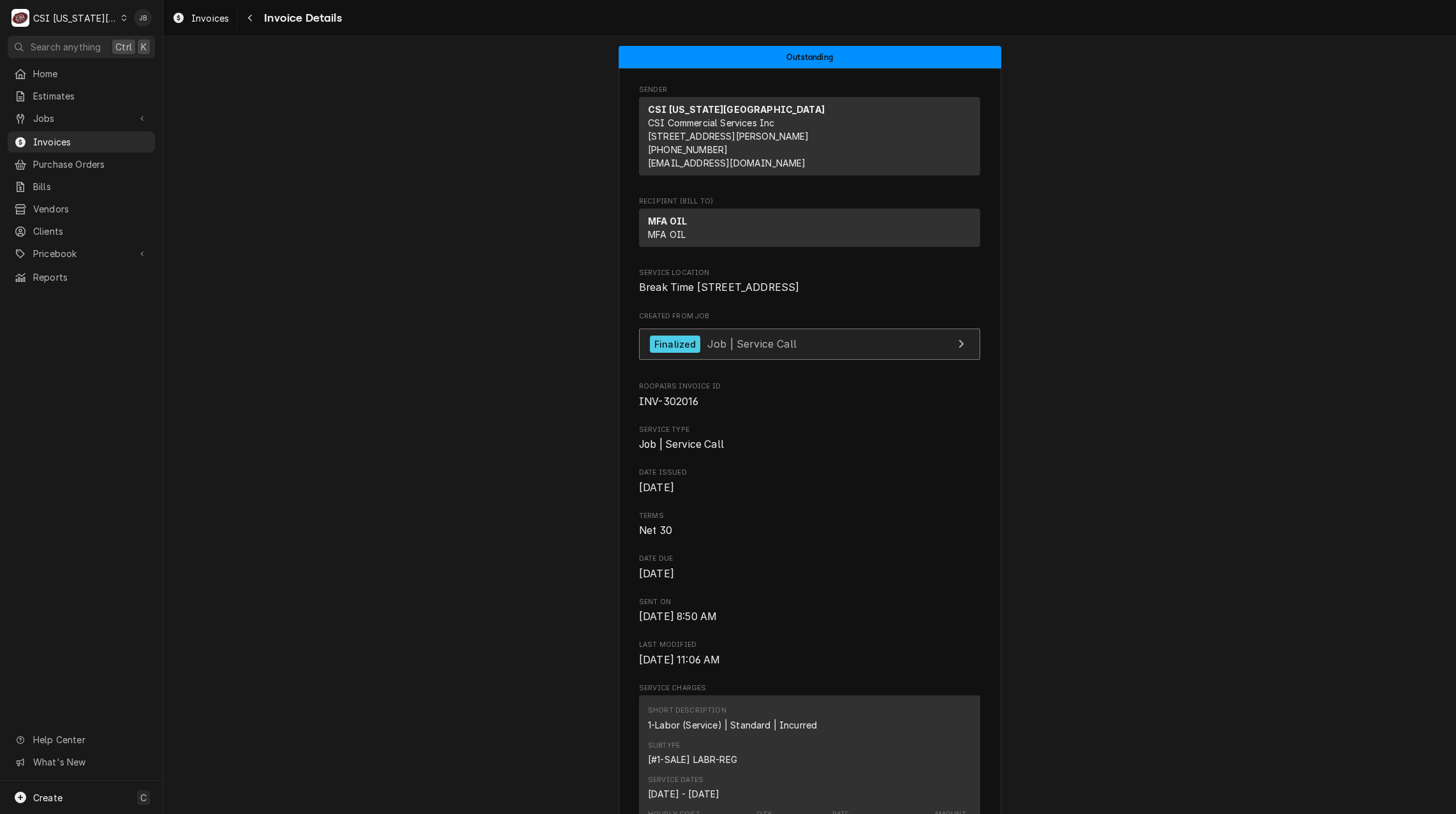
click at [755, 350] on span "Job | Service Call" at bounding box center [752, 344] width 89 height 13
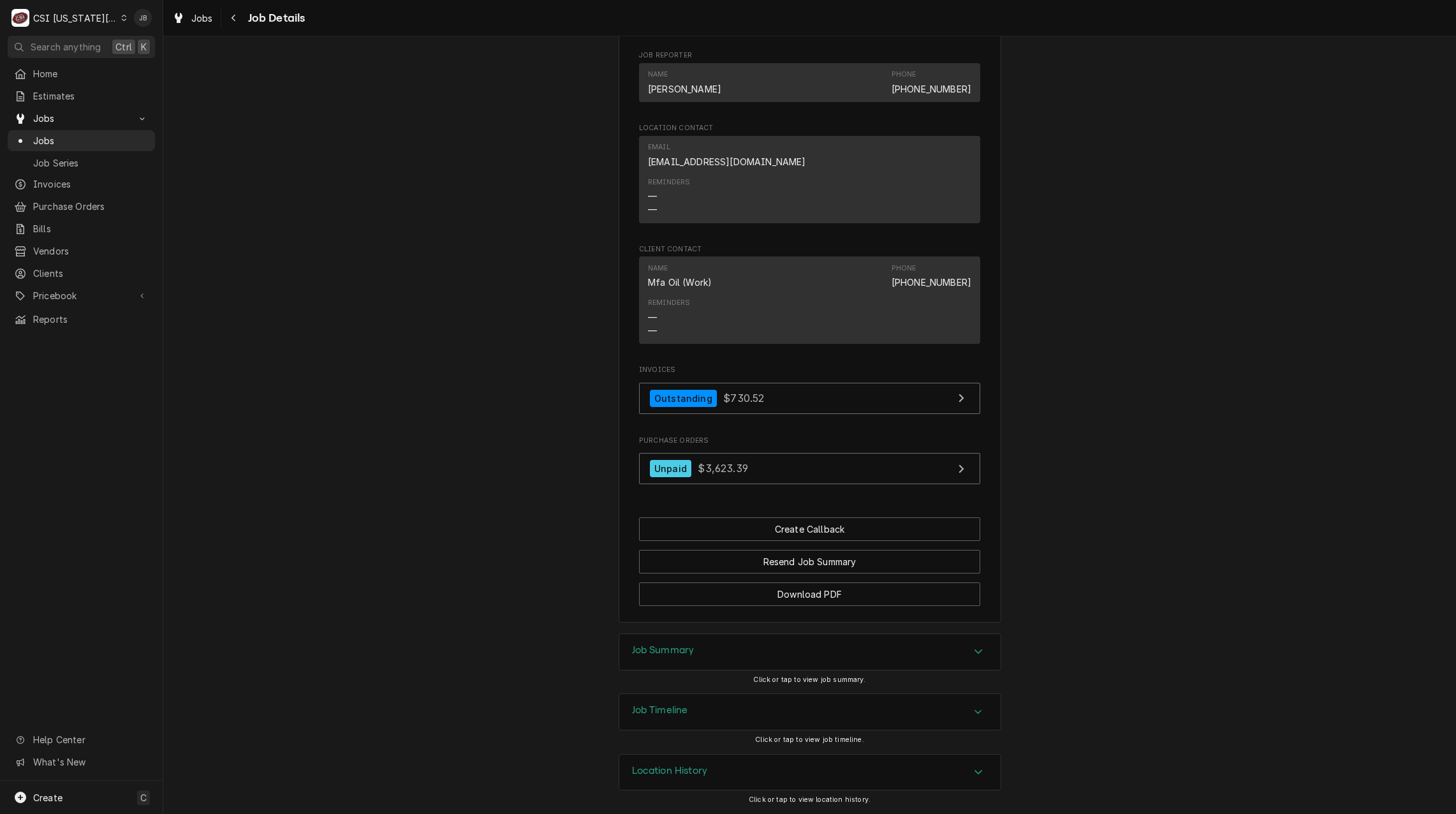
scroll to position [1023, 0]
click at [691, 647] on div "Job Summary" at bounding box center [809, 651] width 381 height 35
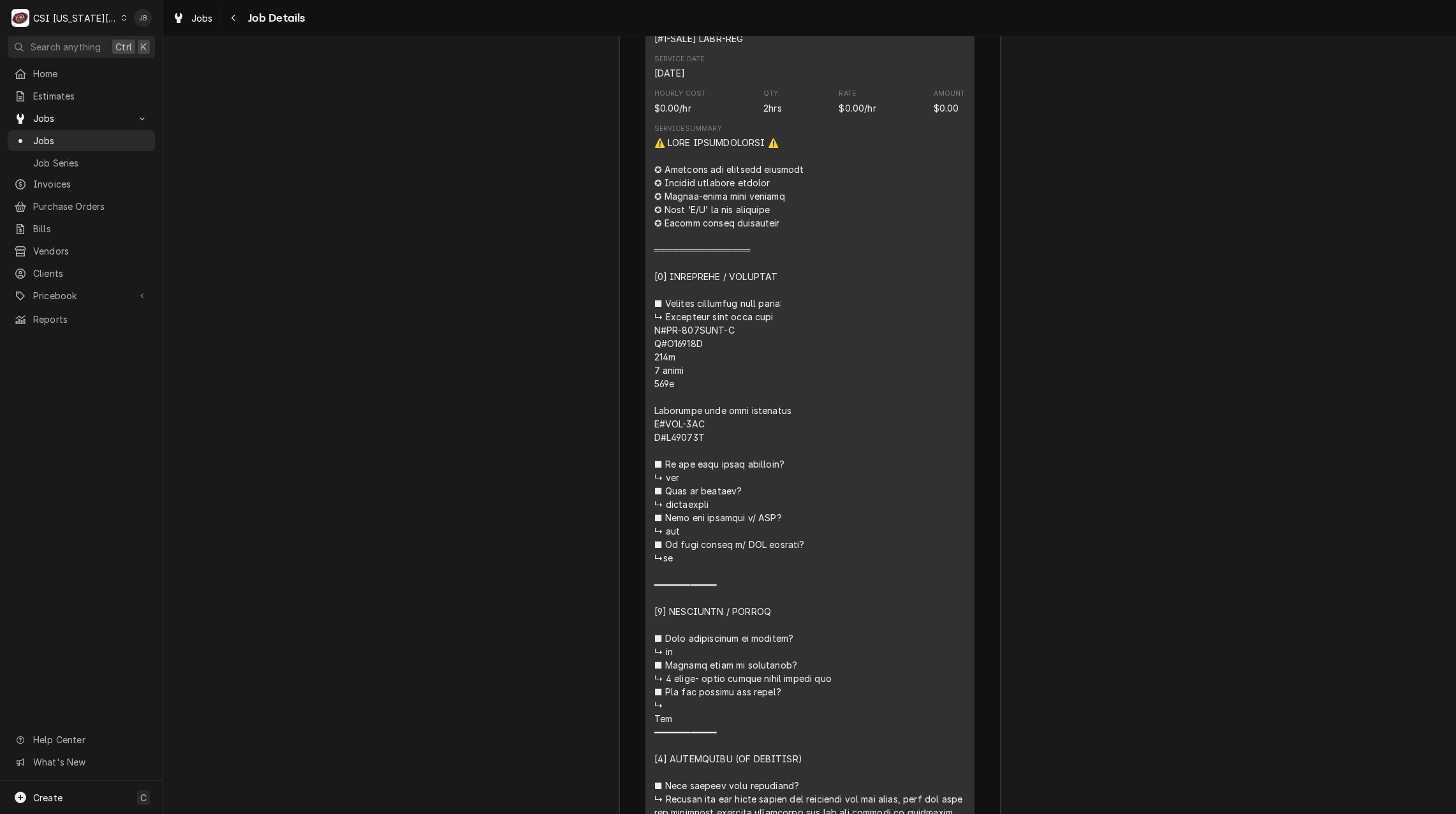
scroll to position [1725, 0]
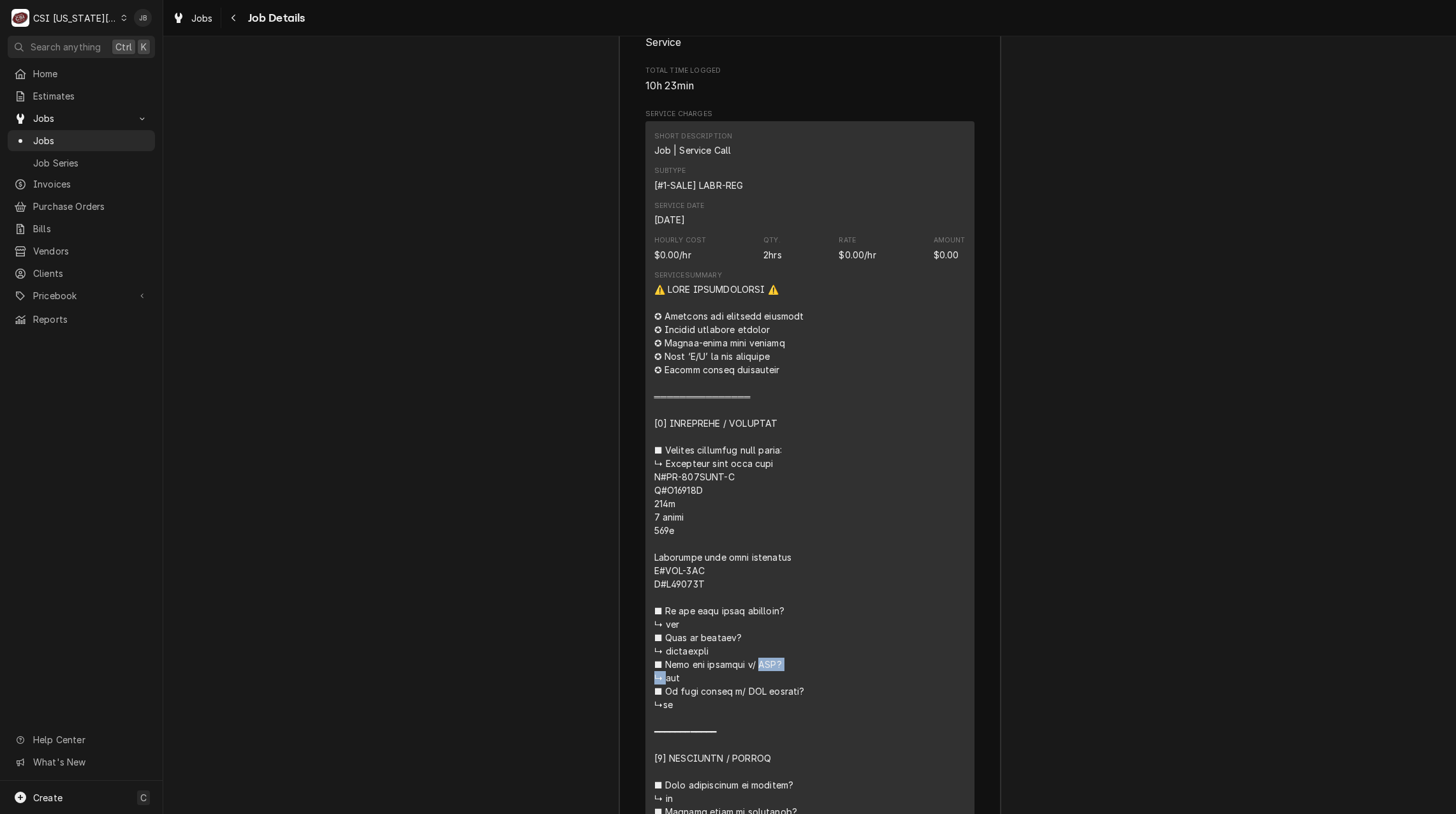
drag, startPoint x: 687, startPoint y: 537, endPoint x: 660, endPoint y: 537, distance: 27.0
click at [660, 537] on div "Line Item" at bounding box center [810, 825] width 311 height 1085
copy div "𝗠𝗙𝗚? ↳"
click at [745, 525] on div "Line Item" at bounding box center [810, 825] width 311 height 1085
drag, startPoint x: 731, startPoint y: 525, endPoint x: 664, endPoint y: 523, distance: 67.0
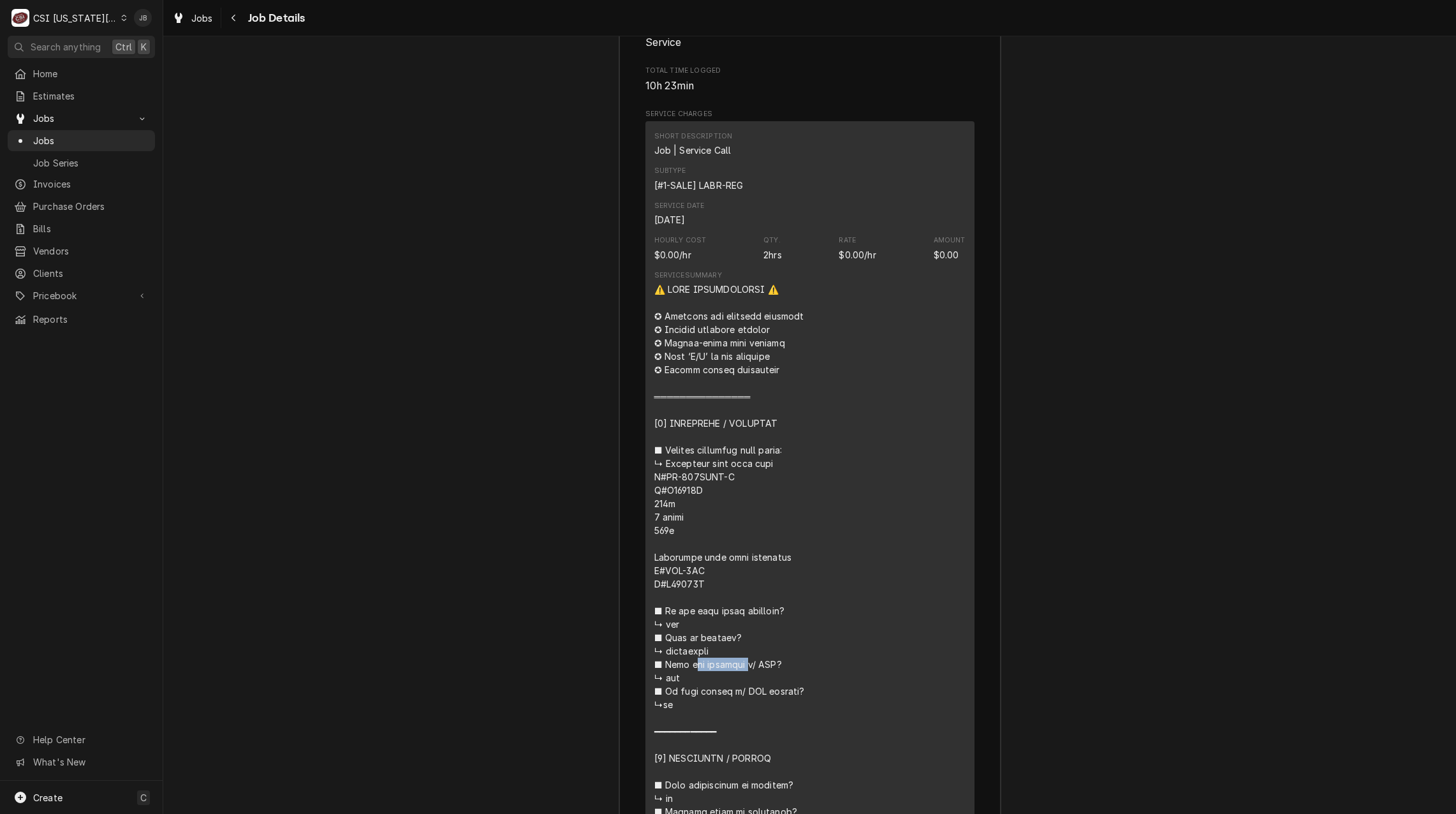
click at [664, 523] on div "Line Item" at bounding box center [810, 825] width 311 height 1085
copy div "𝗼𝘂 𝘃𝗲𝗿𝗶𝗳𝗶𝗲𝗱"
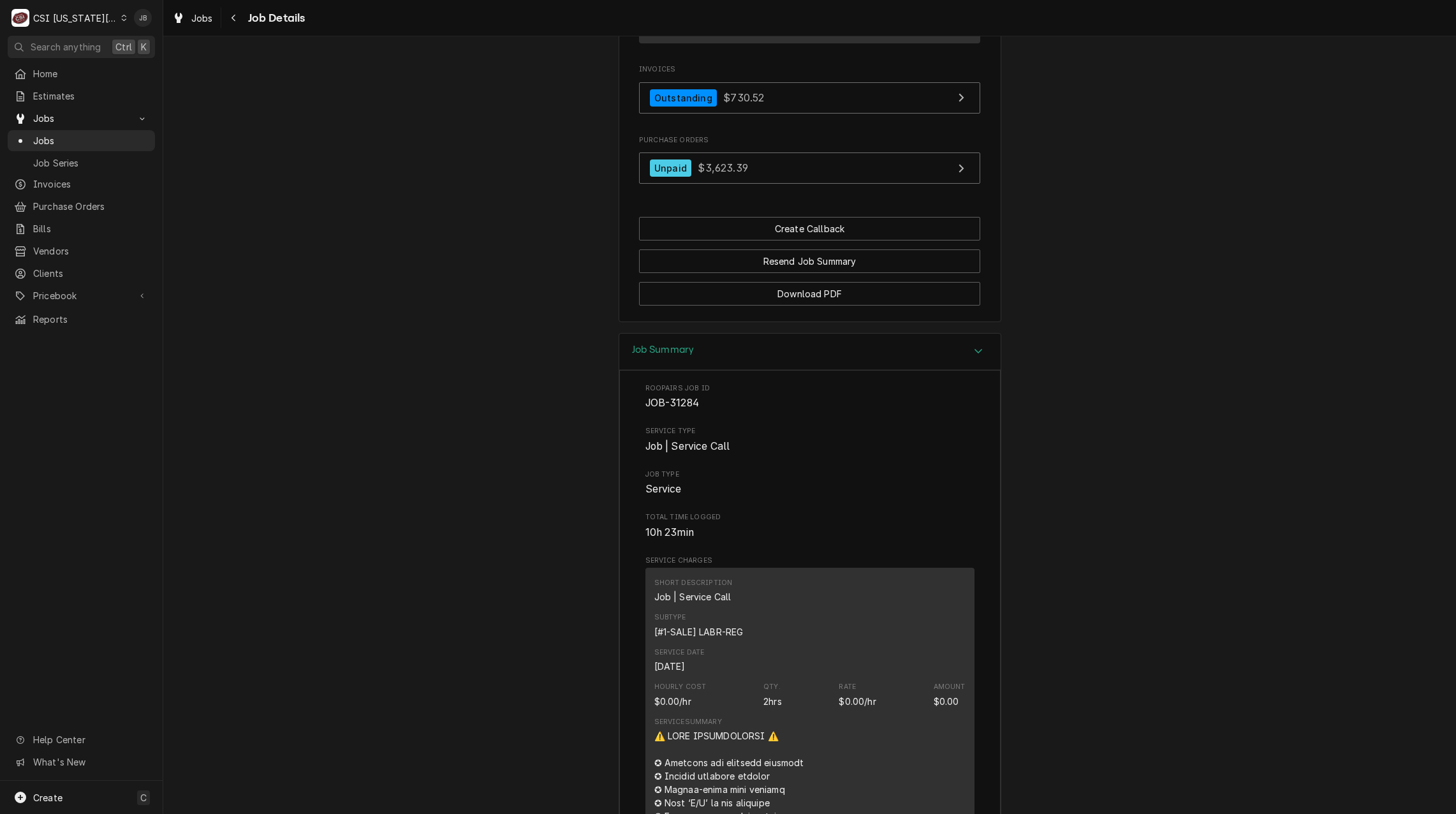
click at [704, 370] on div "Job Summary" at bounding box center [809, 352] width 381 height 36
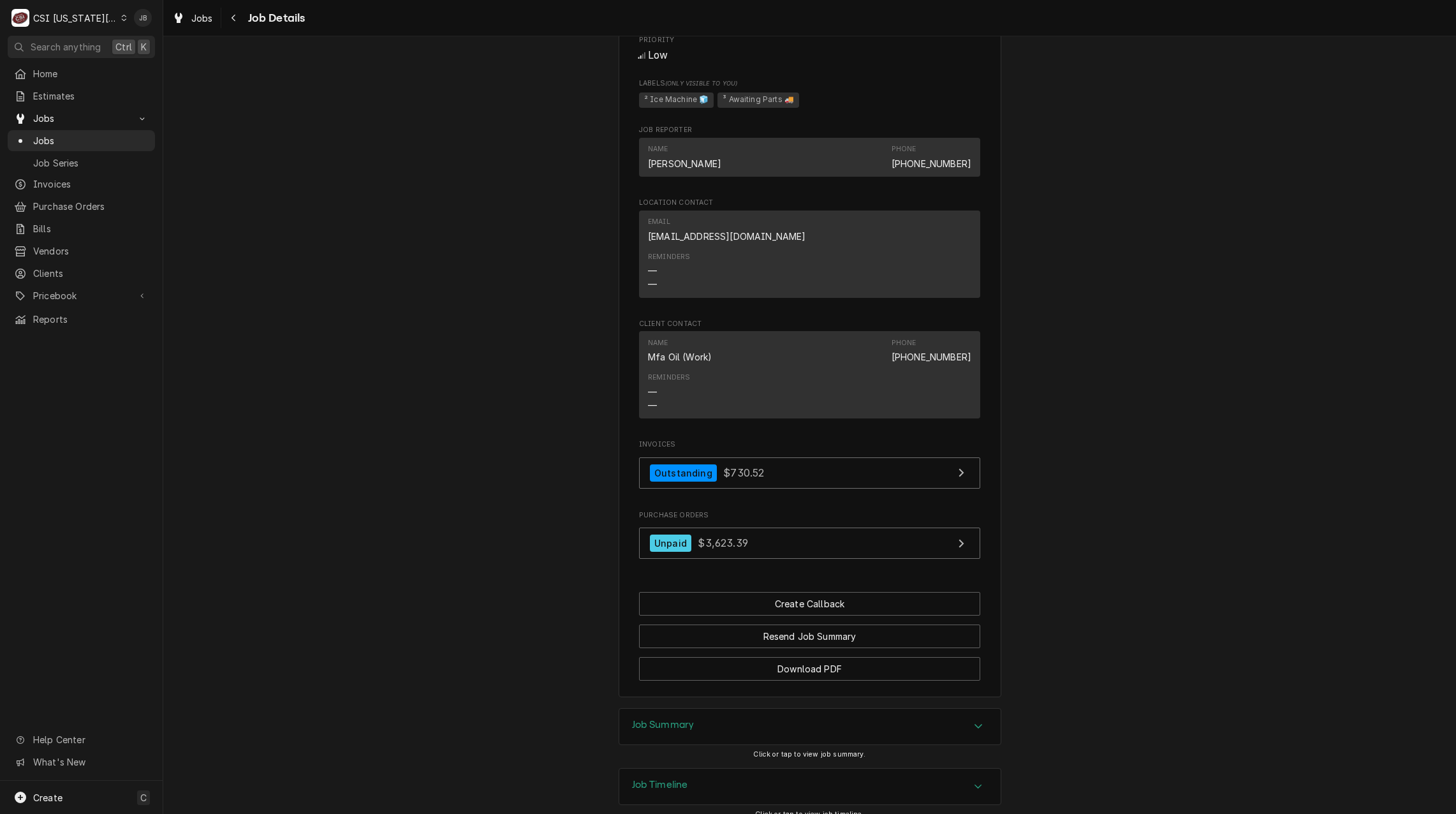
scroll to position [1023, 0]
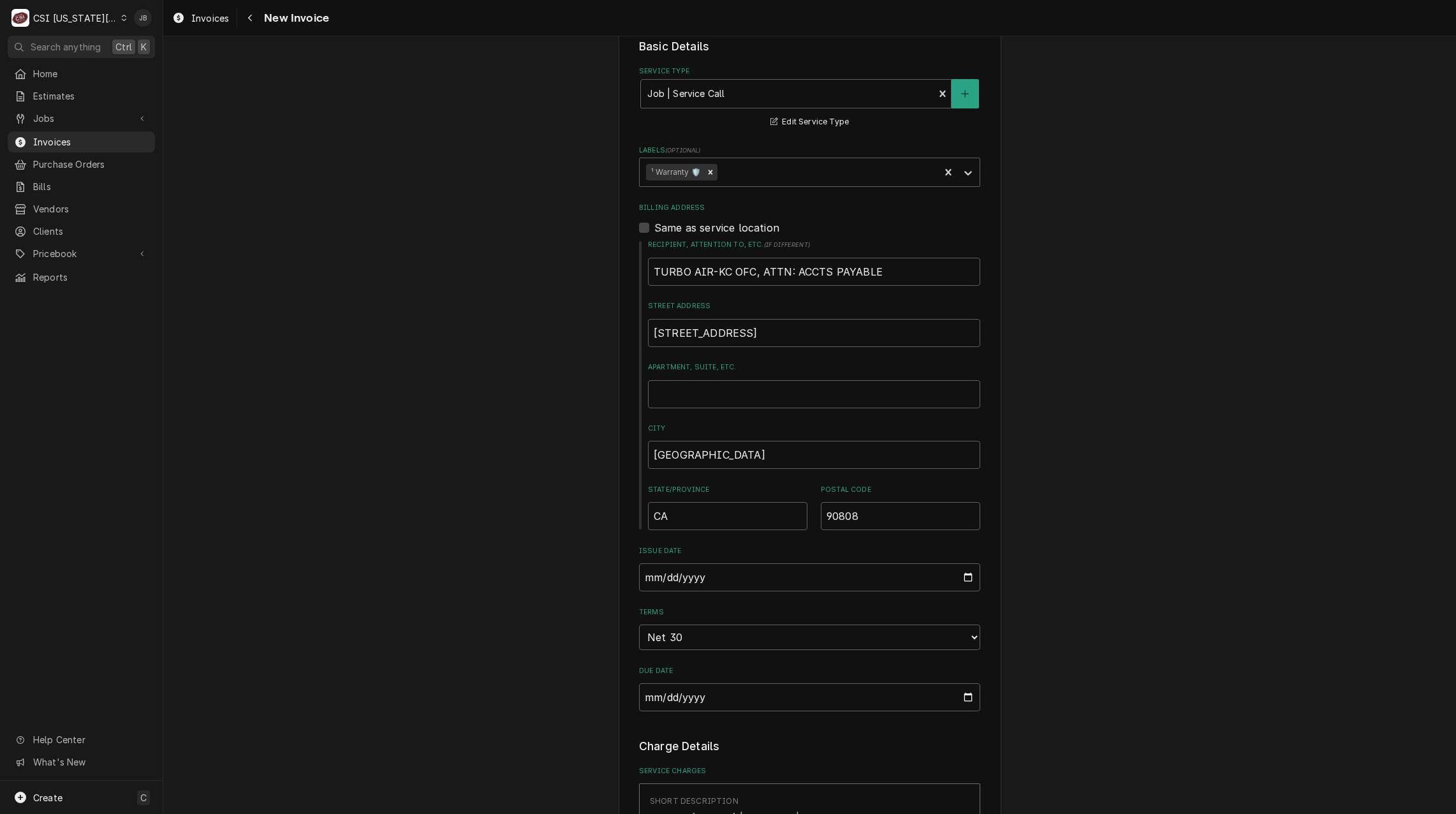
scroll to position [510, 0]
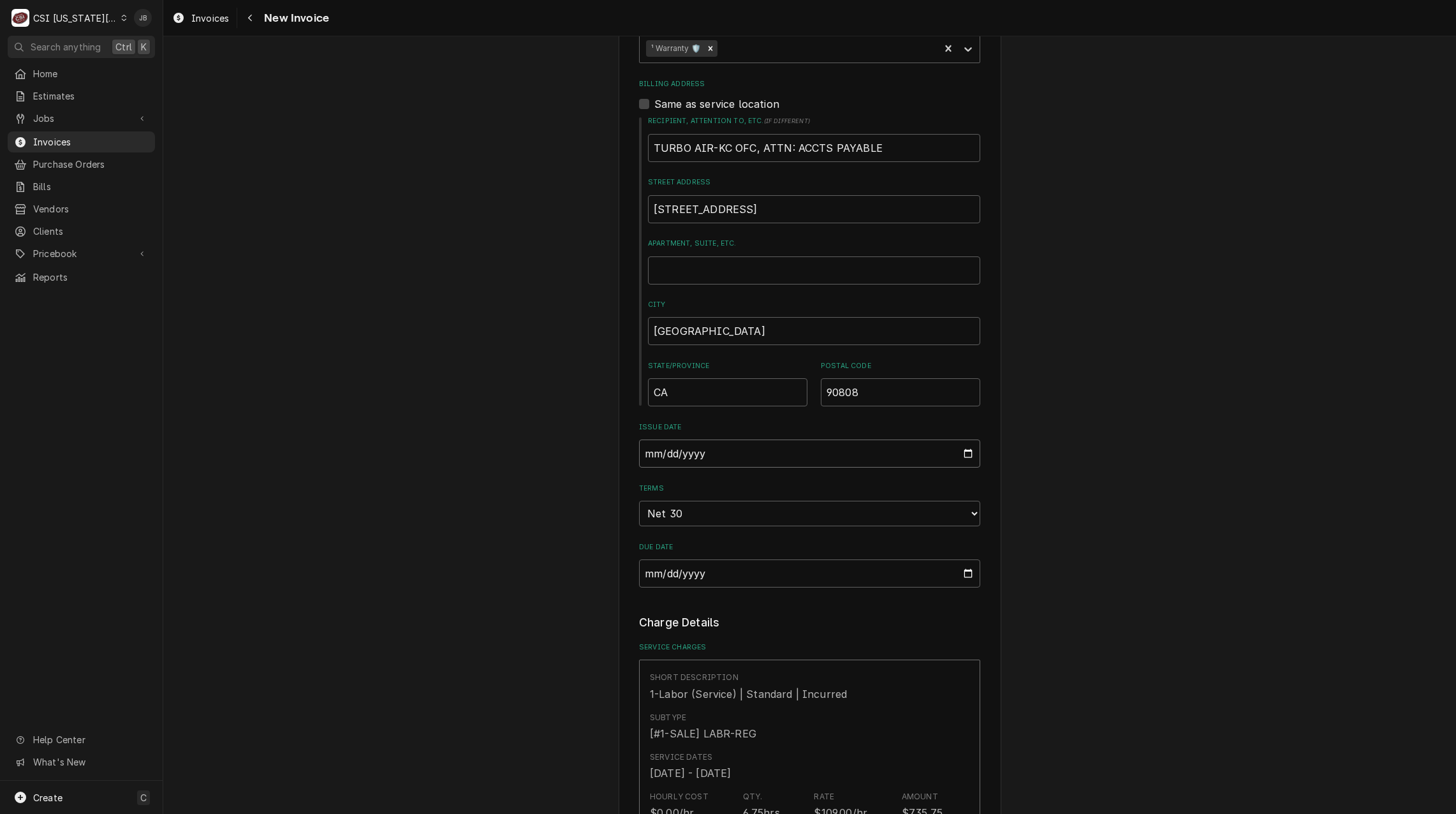
click at [973, 452] on input "[DATE]" at bounding box center [809, 453] width 341 height 28
click at [973, 446] on input "[DATE]" at bounding box center [809, 453] width 341 height 28
click at [964, 450] on input "[DATE]" at bounding box center [809, 453] width 341 height 28
type input "[DATE]"
type textarea "x"
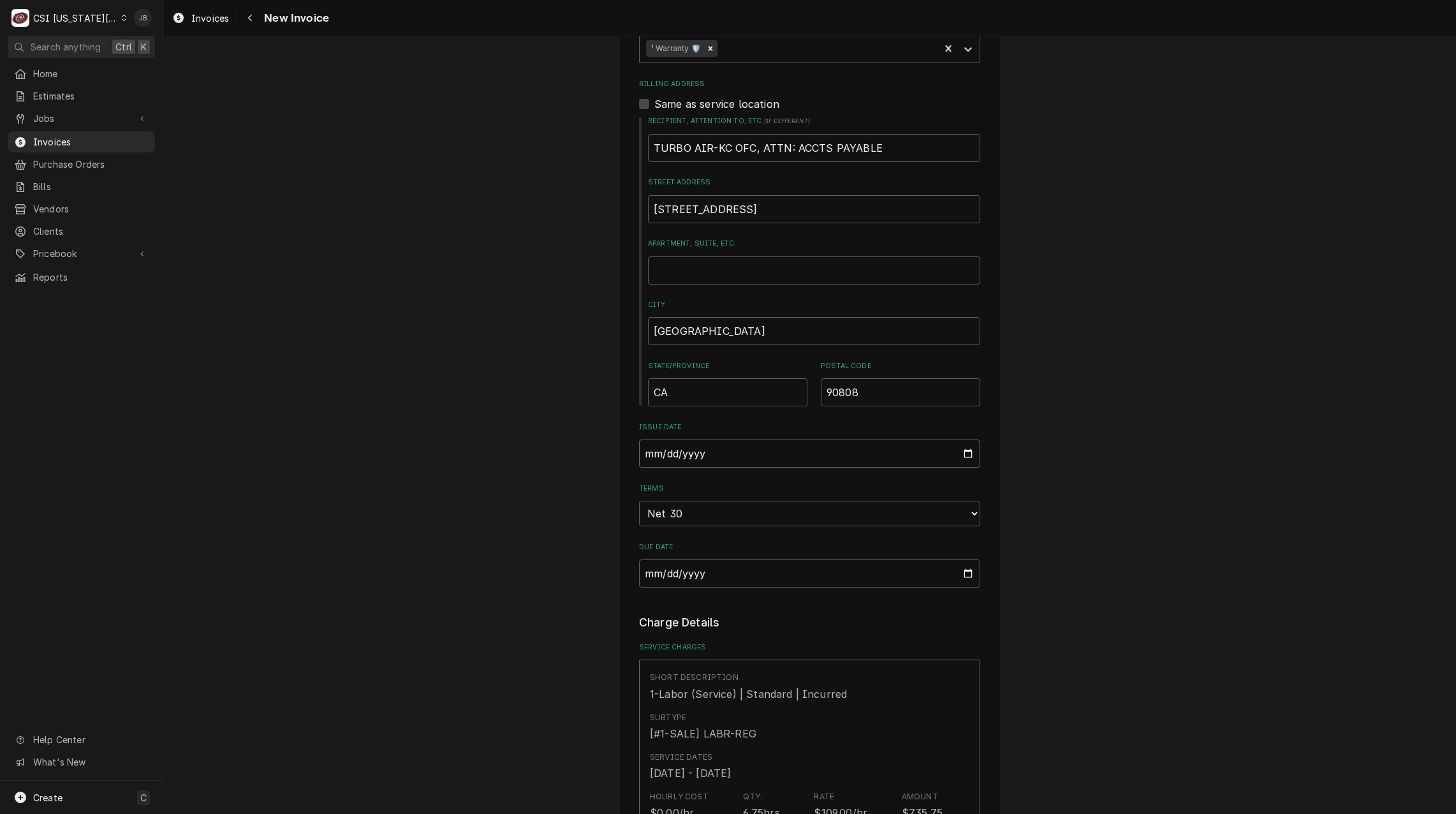
type input "[DATE]"
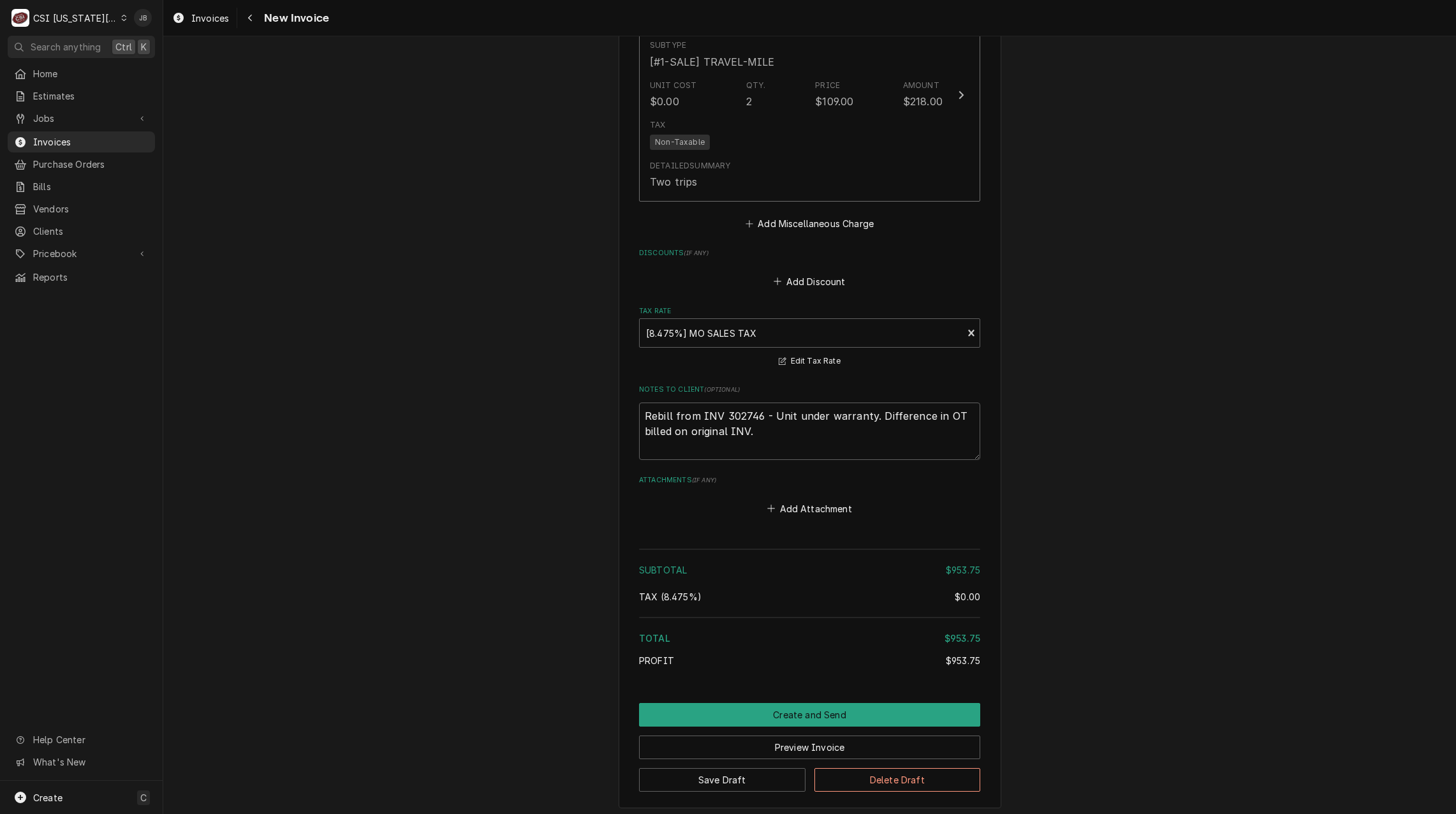
scroll to position [1836, 0]
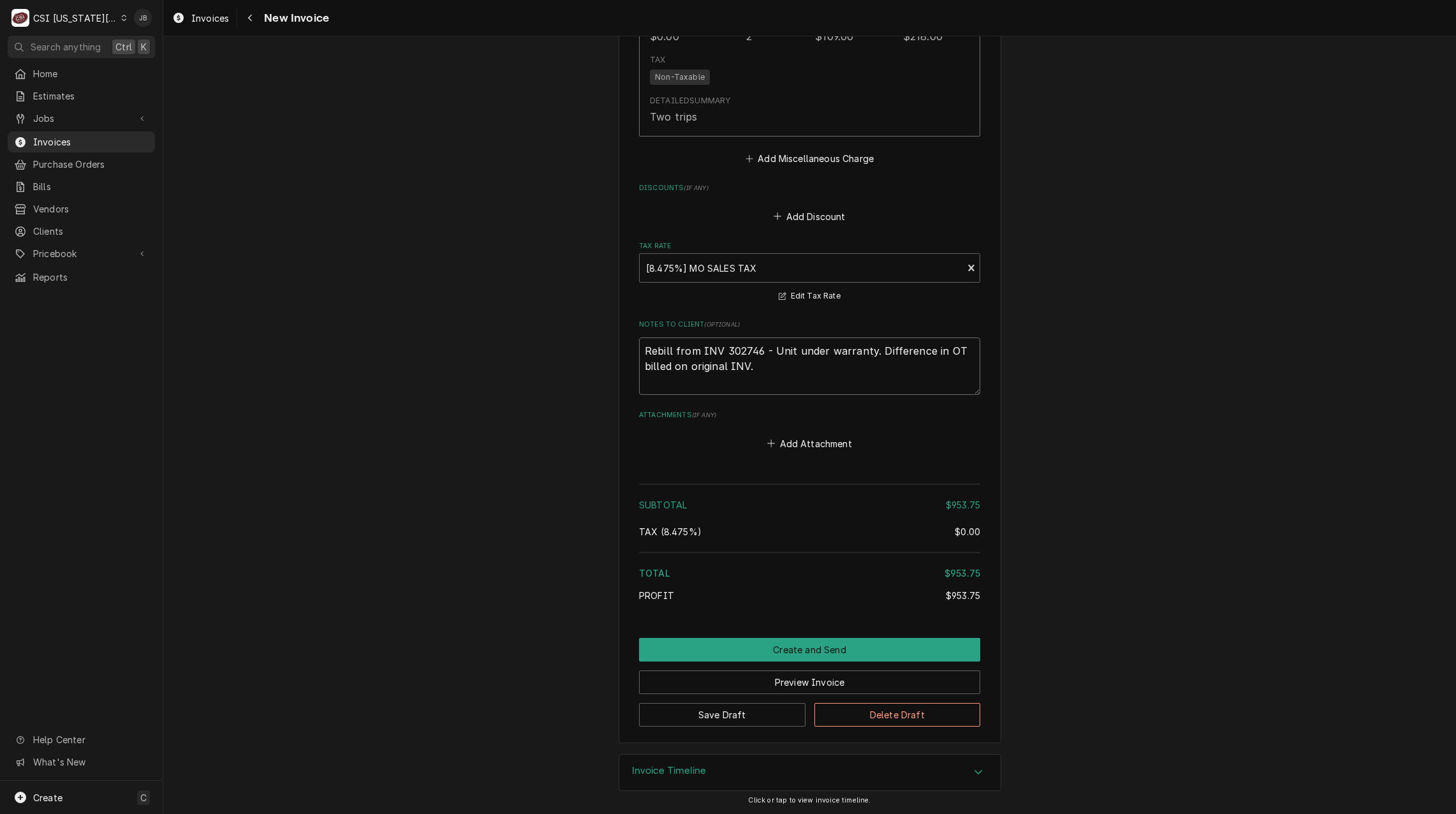
drag, startPoint x: 755, startPoint y: 351, endPoint x: 720, endPoint y: 349, distance: 35.1
click at [720, 349] on textarea "Rebill from INV 302746 - Unit under warranty. Difference in OT billed on origin…" at bounding box center [809, 366] width 341 height 57
click at [723, 654] on button "Create and Send" at bounding box center [809, 649] width 341 height 24
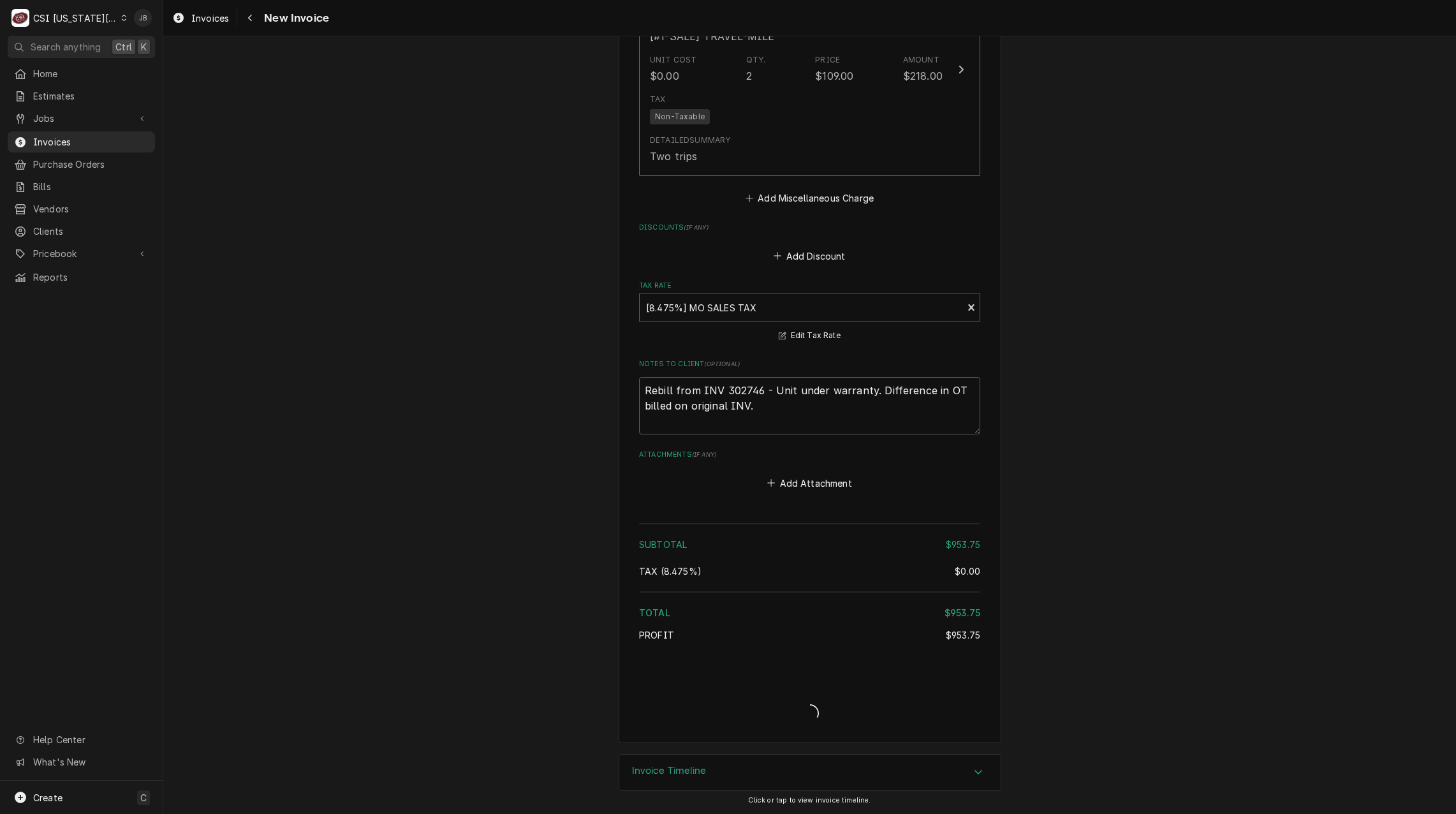
scroll to position [1797, 0]
type textarea "x"
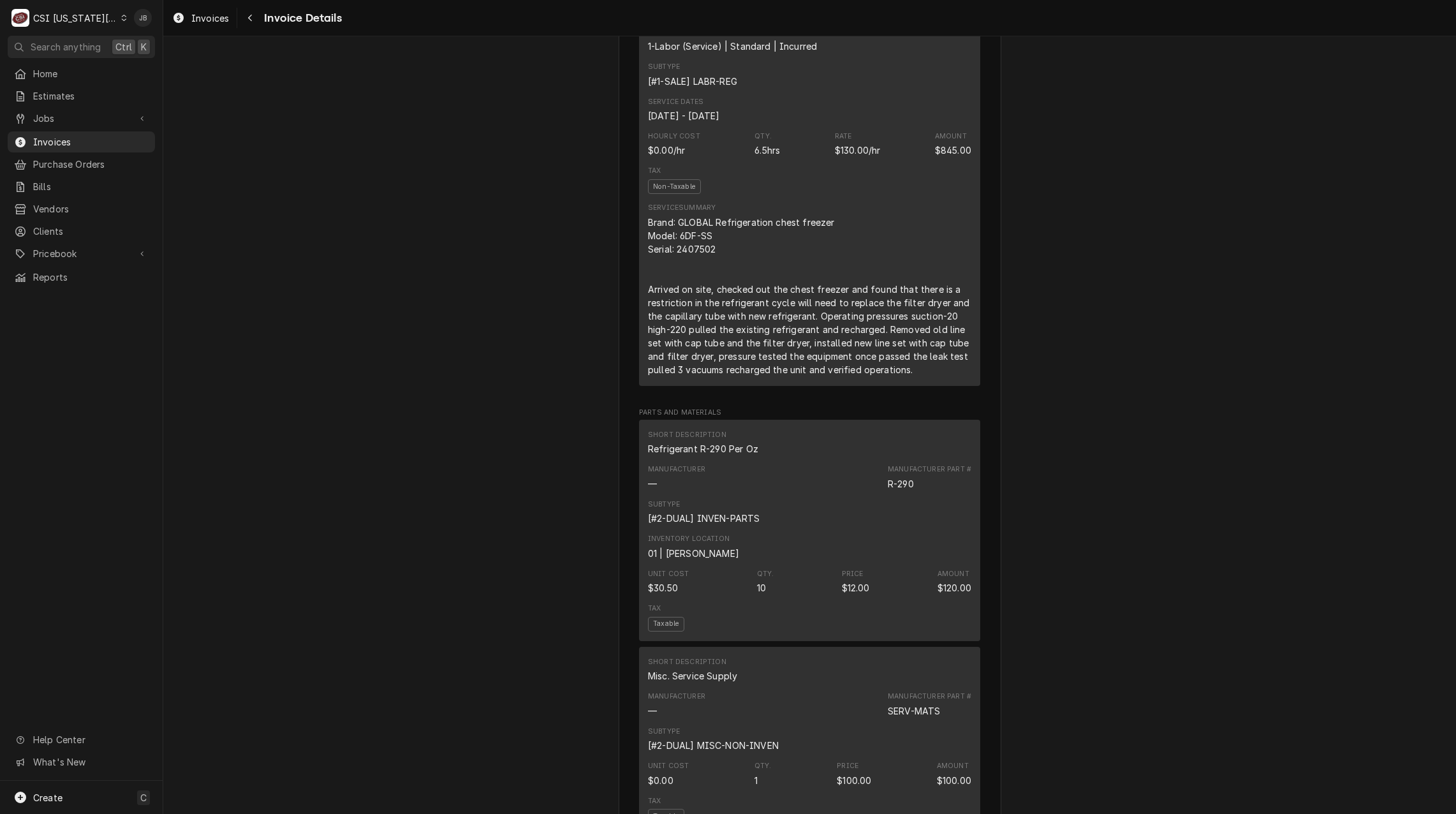
scroll to position [702, 0]
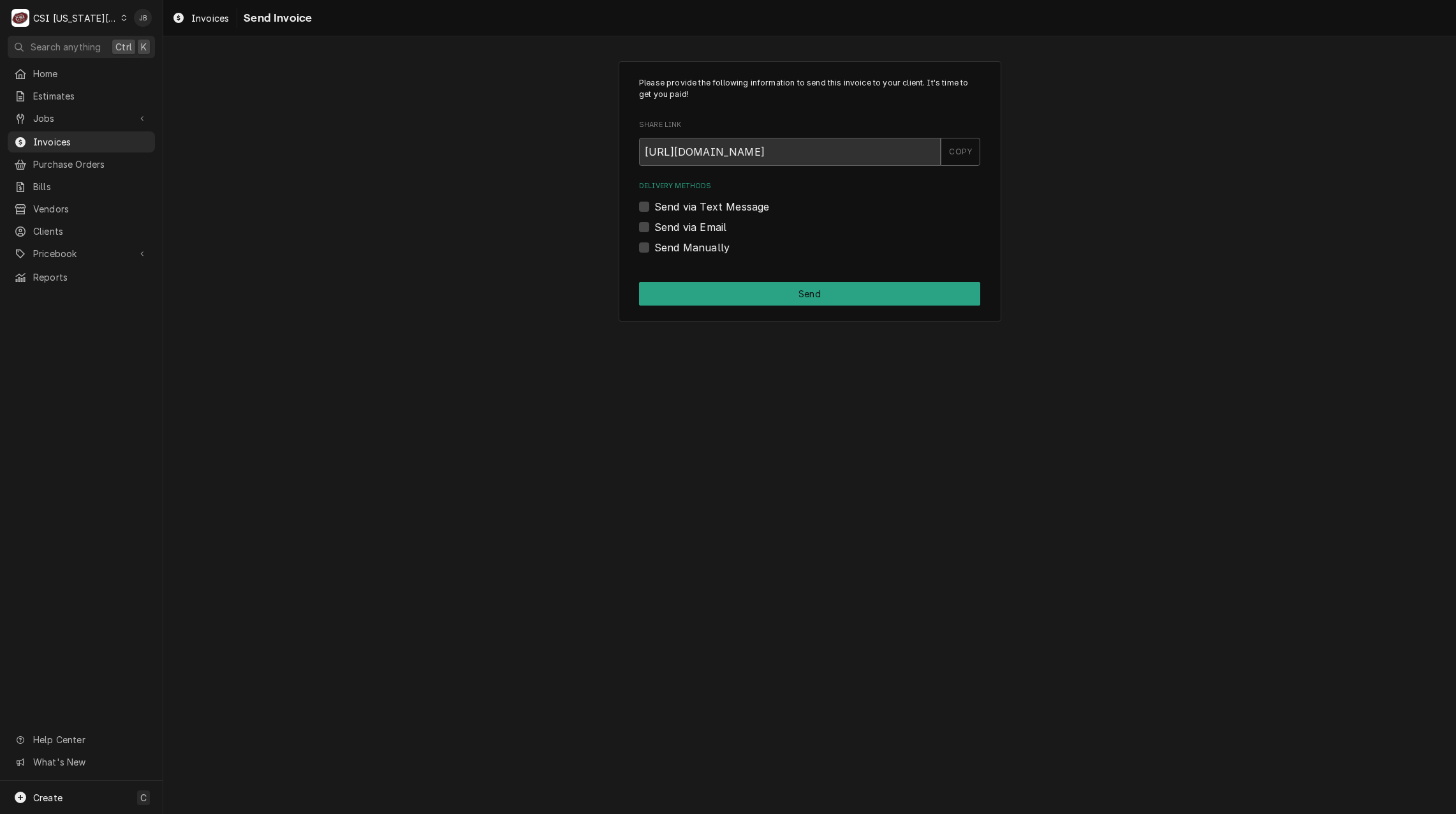
click at [669, 223] on label "Send via Email" at bounding box center [690, 226] width 72 height 15
click at [669, 223] on input "Send via Email" at bounding box center [825, 233] width 341 height 28
checkbox input "true"
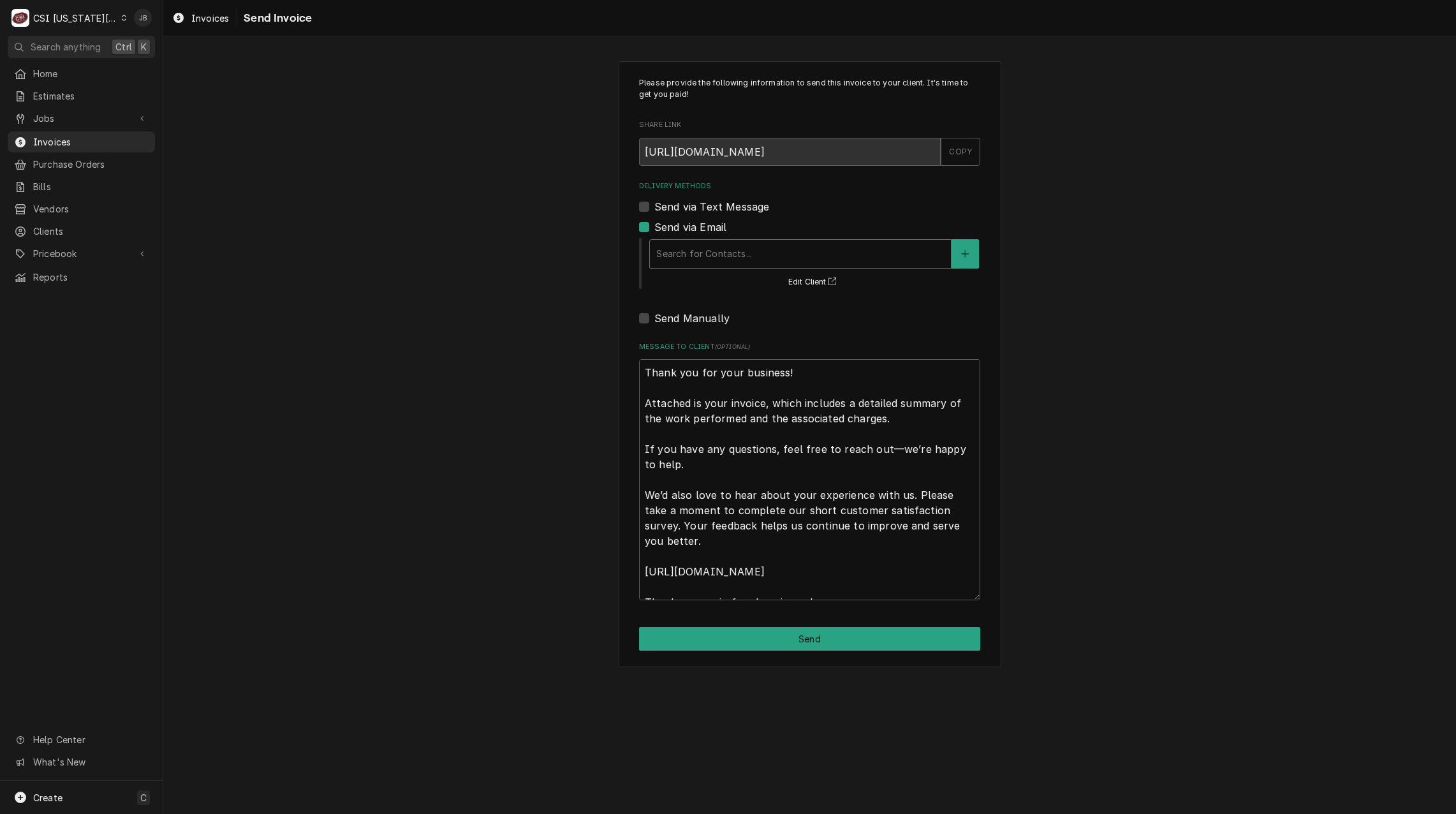
click at [706, 253] on div "Delivery Methods" at bounding box center [800, 254] width 288 height 23
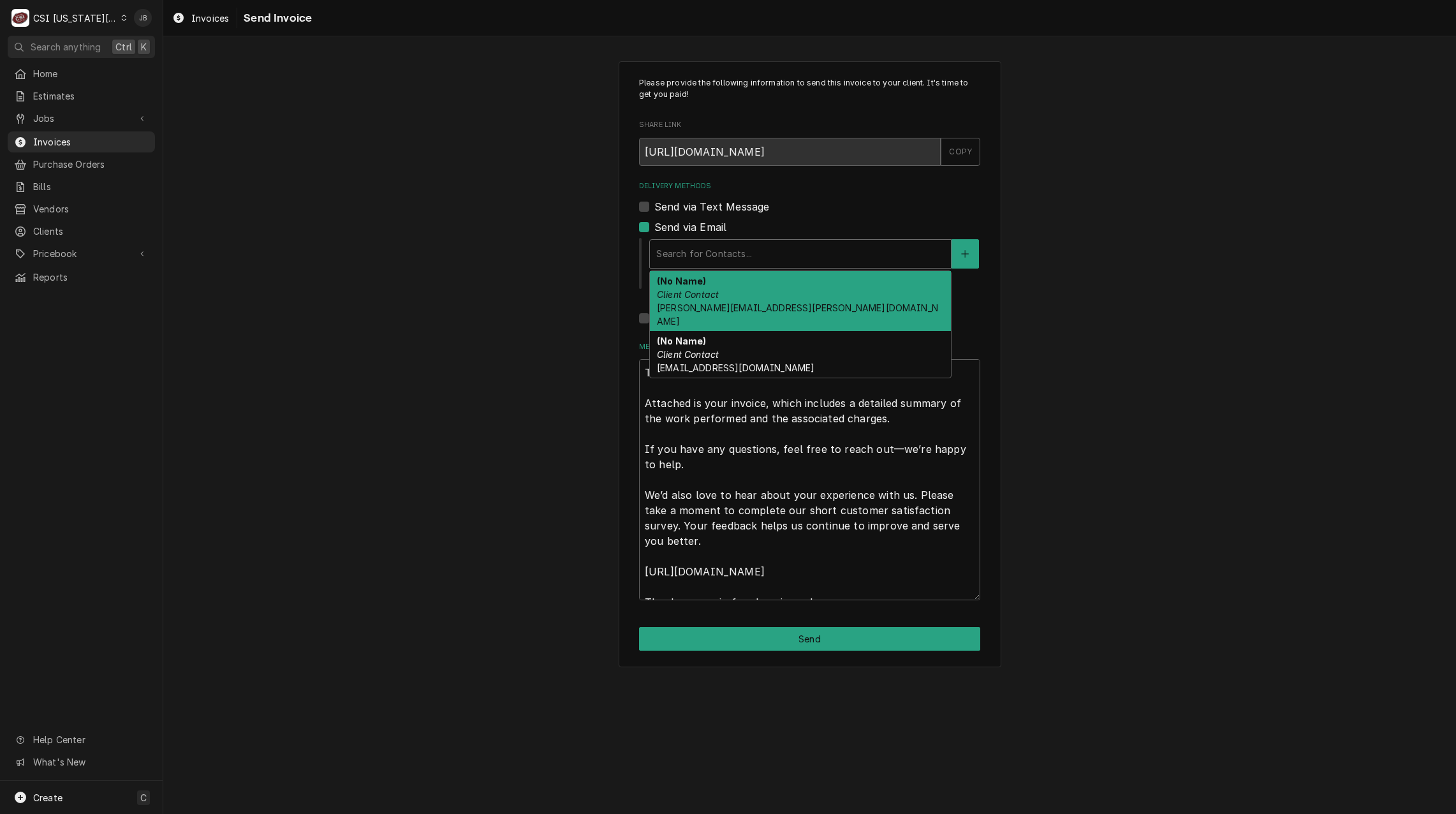
click at [747, 302] on div "(No Name) Client Contact [PERSON_NAME][EMAIL_ADDRESS][PERSON_NAME][DOMAIN_NAME]" at bounding box center [800, 301] width 301 height 60
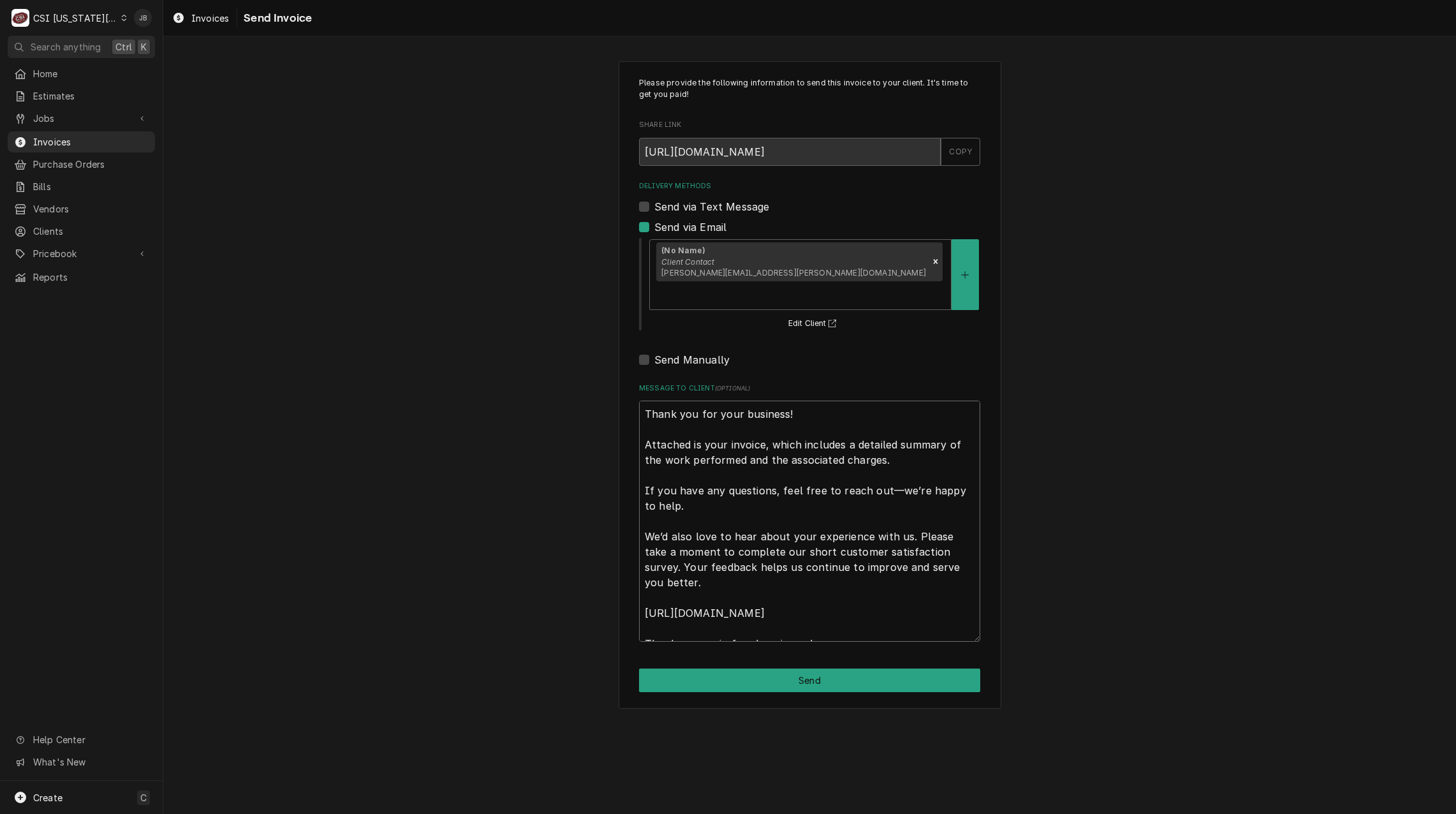
scroll to position [15, 0]
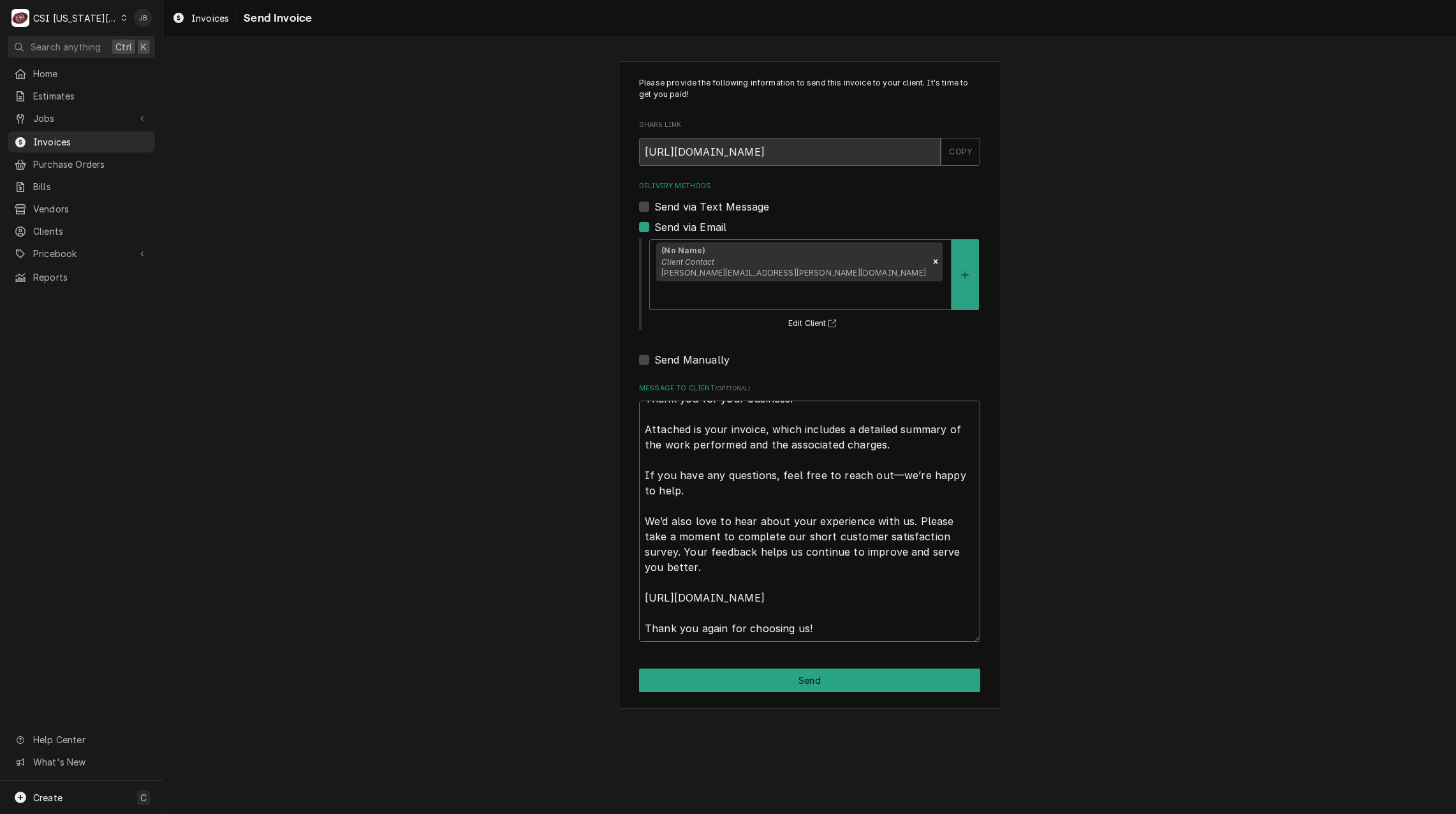
drag, startPoint x: 642, startPoint y: 387, endPoint x: 1011, endPoint y: 847, distance: 589.7
click at [1011, 813] on html "C CSI [US_STATE] City JB Search anything Ctrl K Home Estimates Jobs Jobs Job Se…" at bounding box center [728, 407] width 1456 height 814
type textarea "x"
type textarea "a"
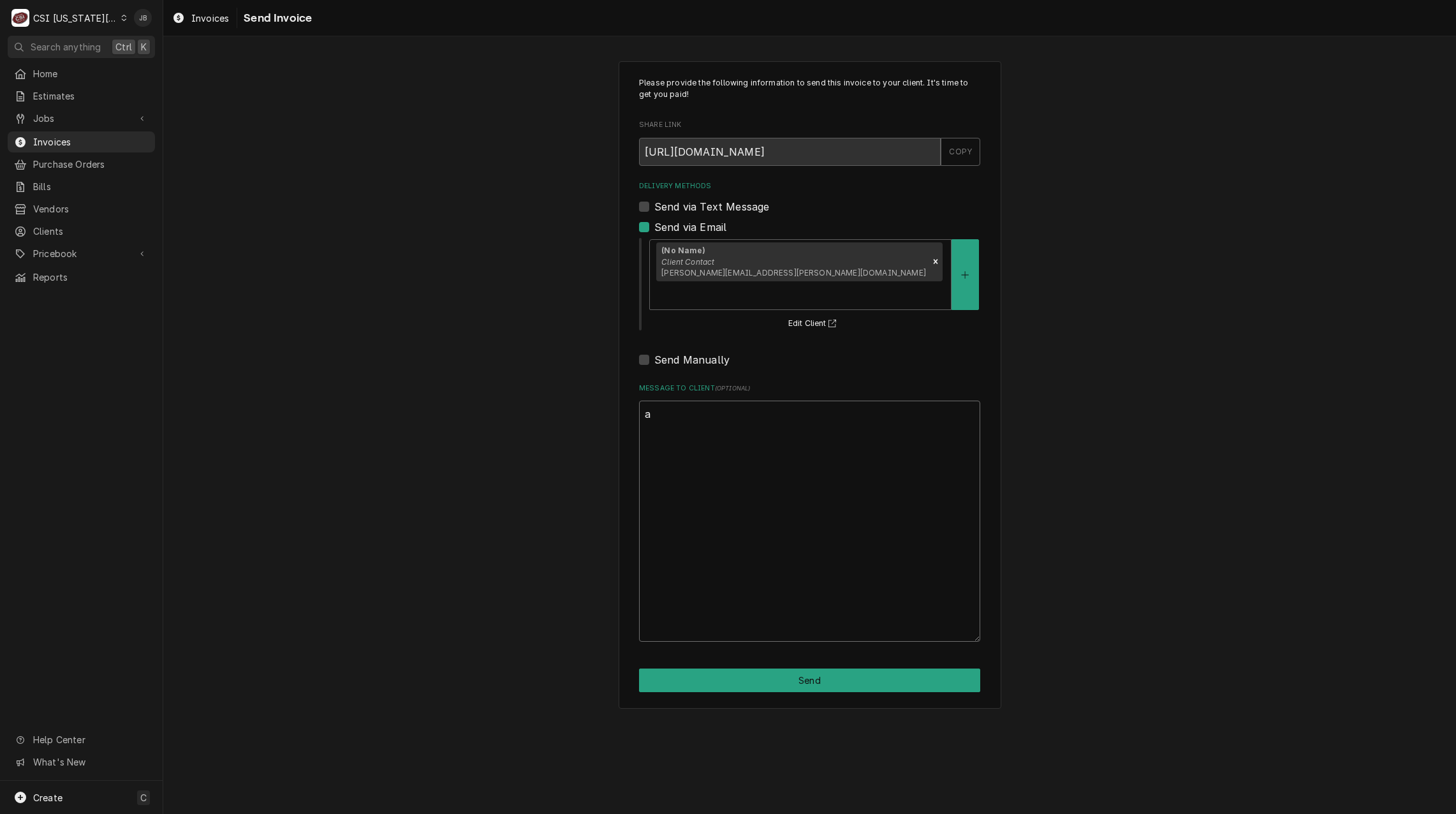
scroll to position [0, 0]
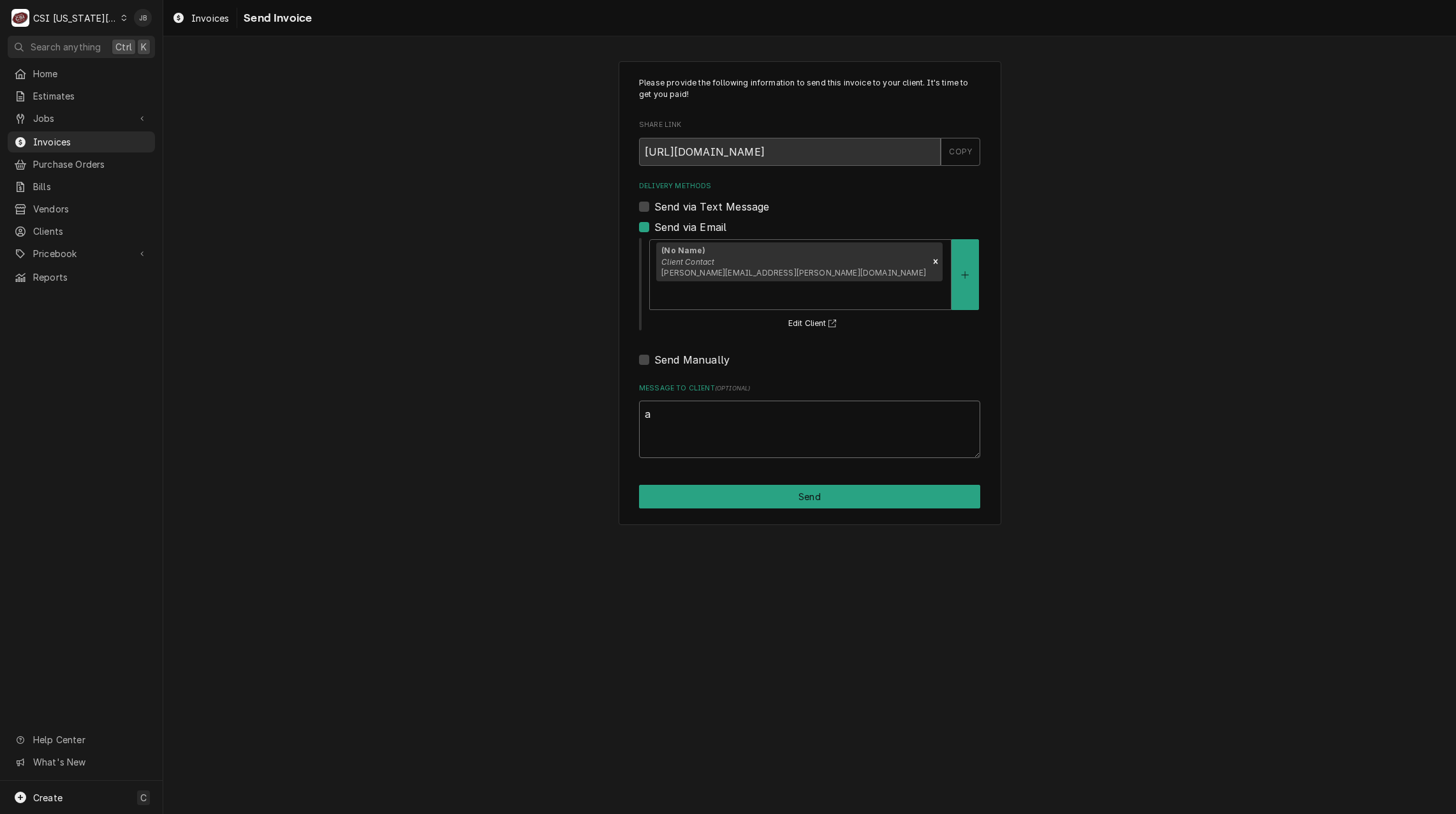
type textarea "x"
type textarea "ap"
type textarea "x"
type textarea "app"
type textarea "x"
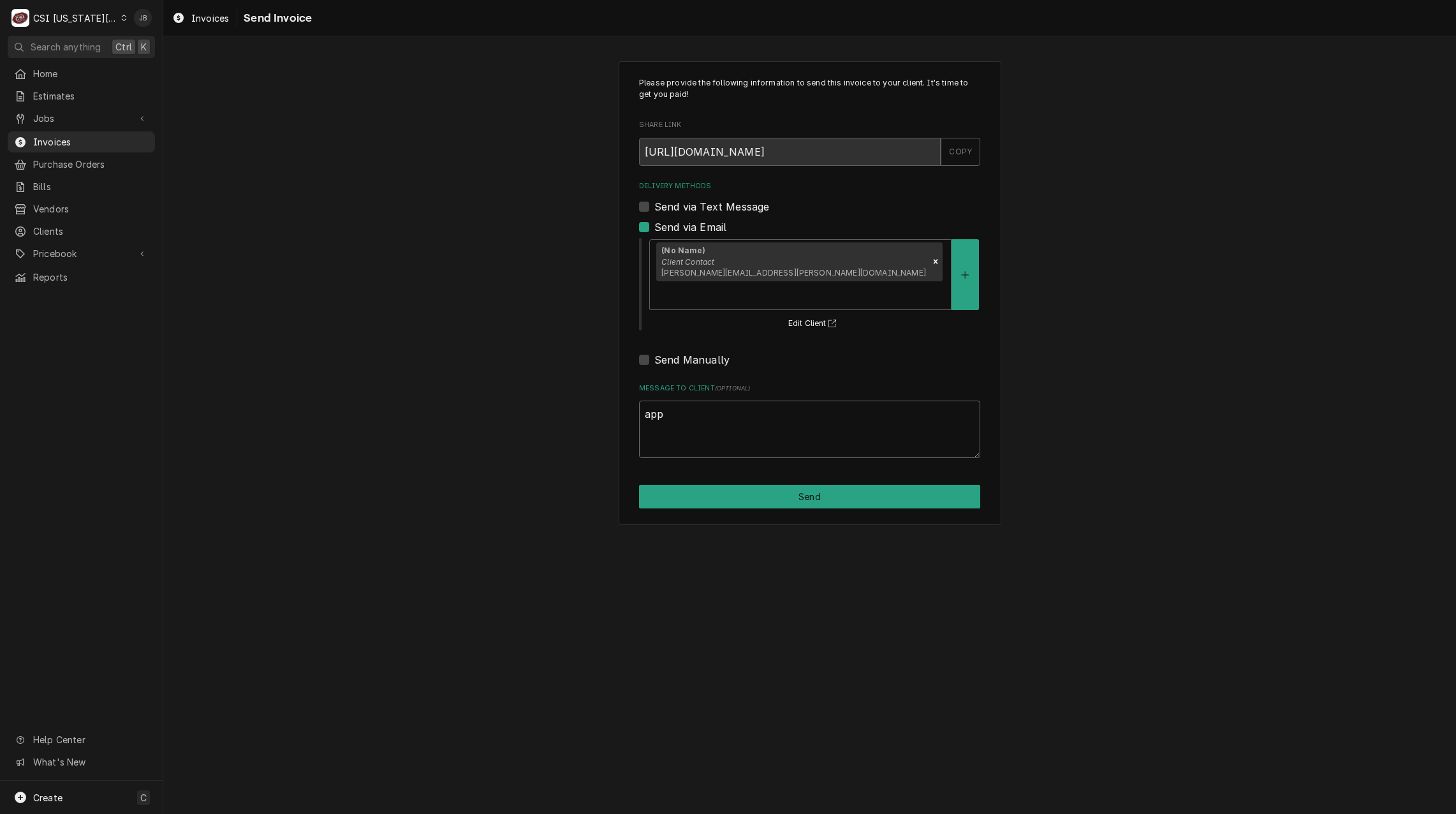
type textarea "appr"
type textarea "x"
type textarea "appro"
type textarea "x"
type textarea "approv"
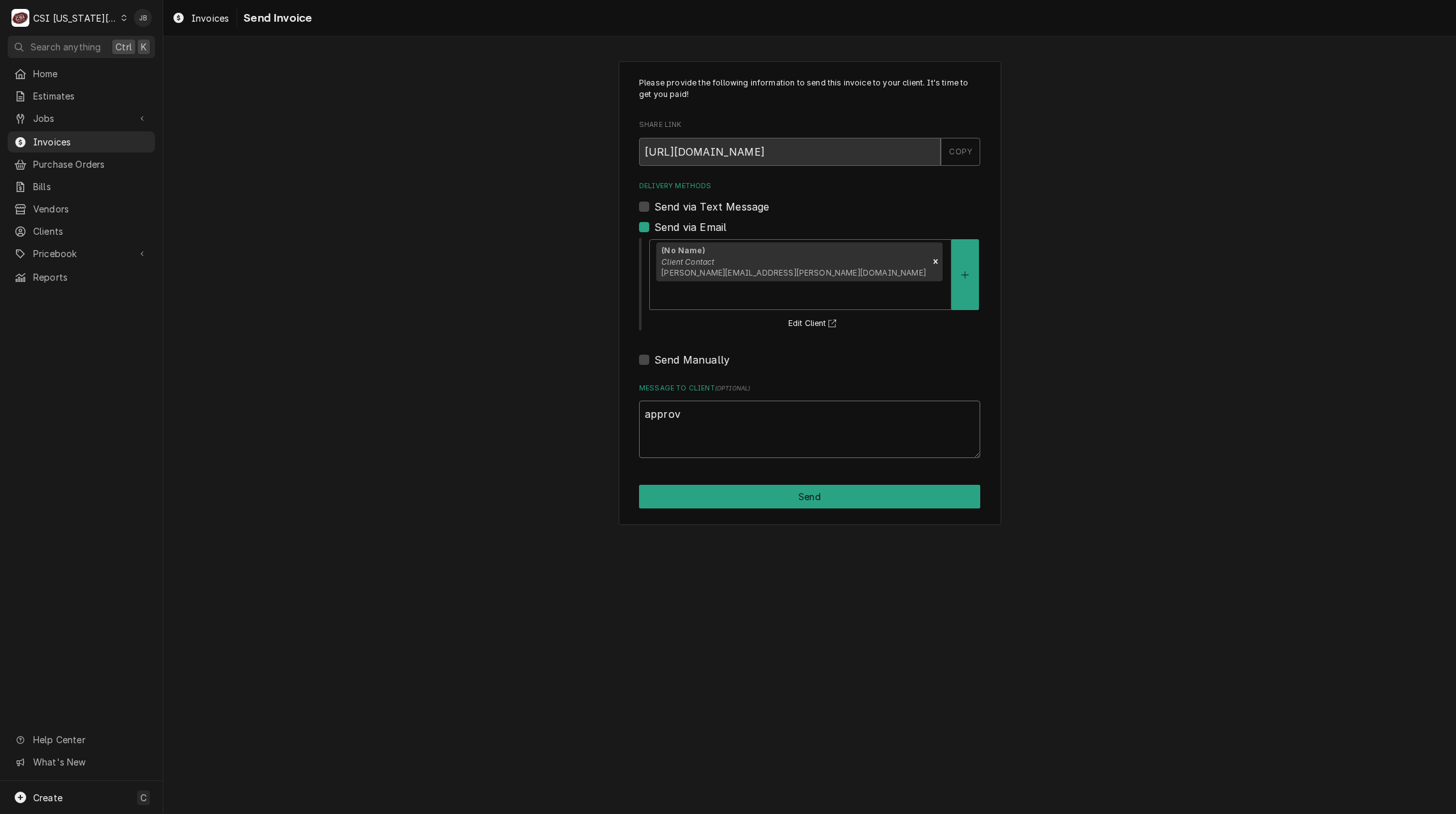
type textarea "x"
type textarea "approve"
type textarea "x"
type textarea "approved"
type textarea "x"
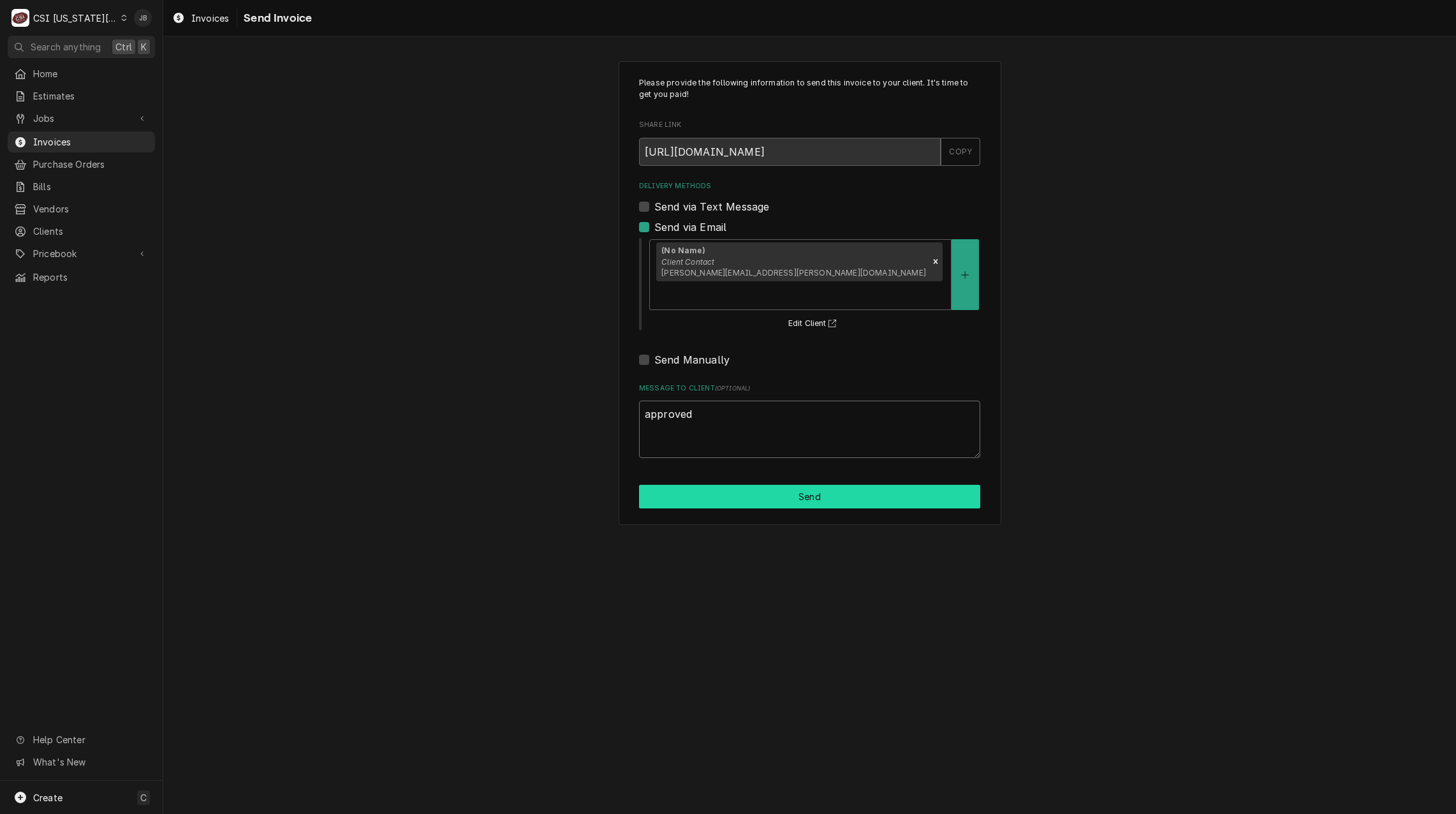
type textarea "approved"
click at [824, 485] on button "Send" at bounding box center [809, 497] width 341 height 24
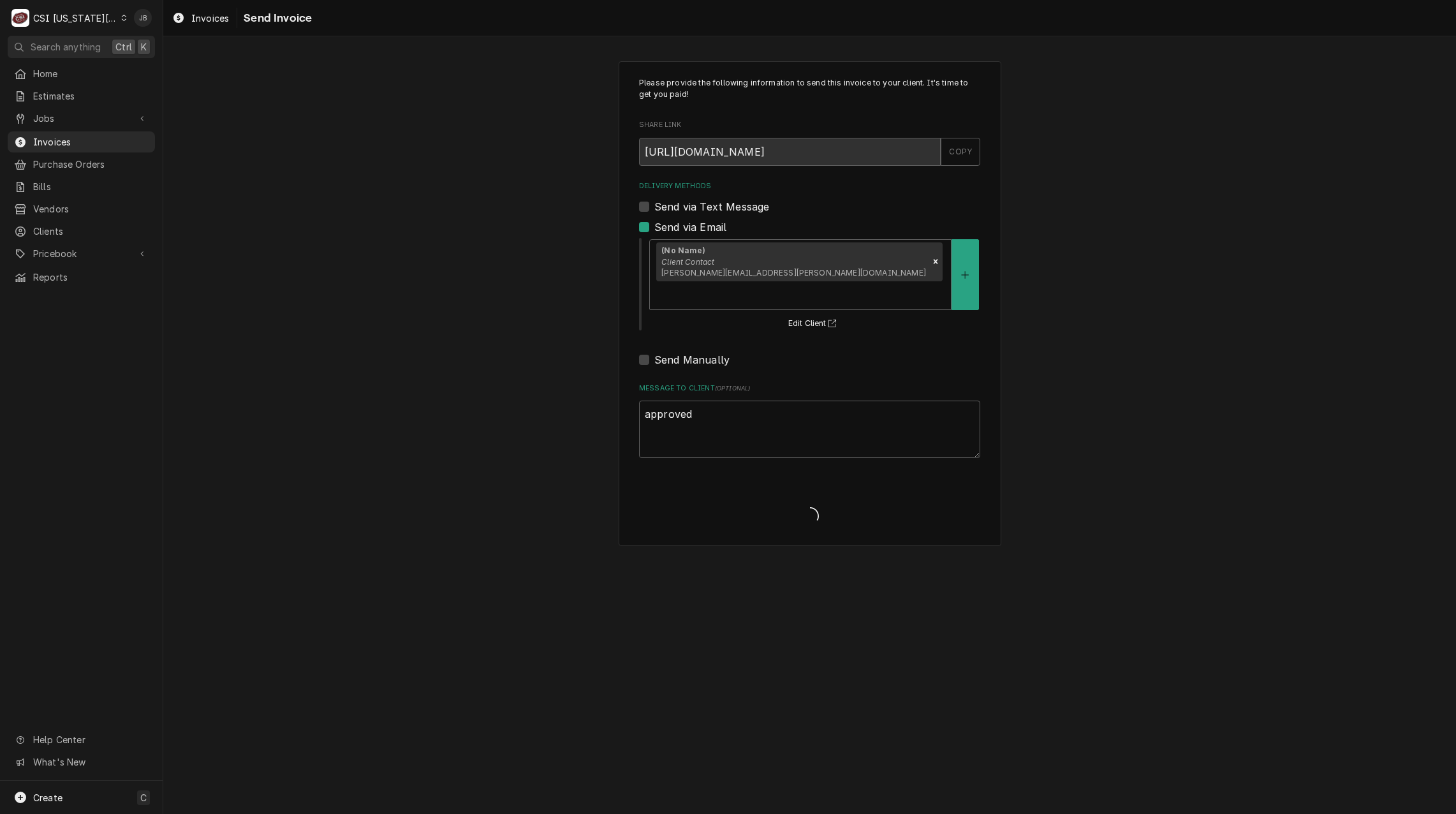
type textarea "x"
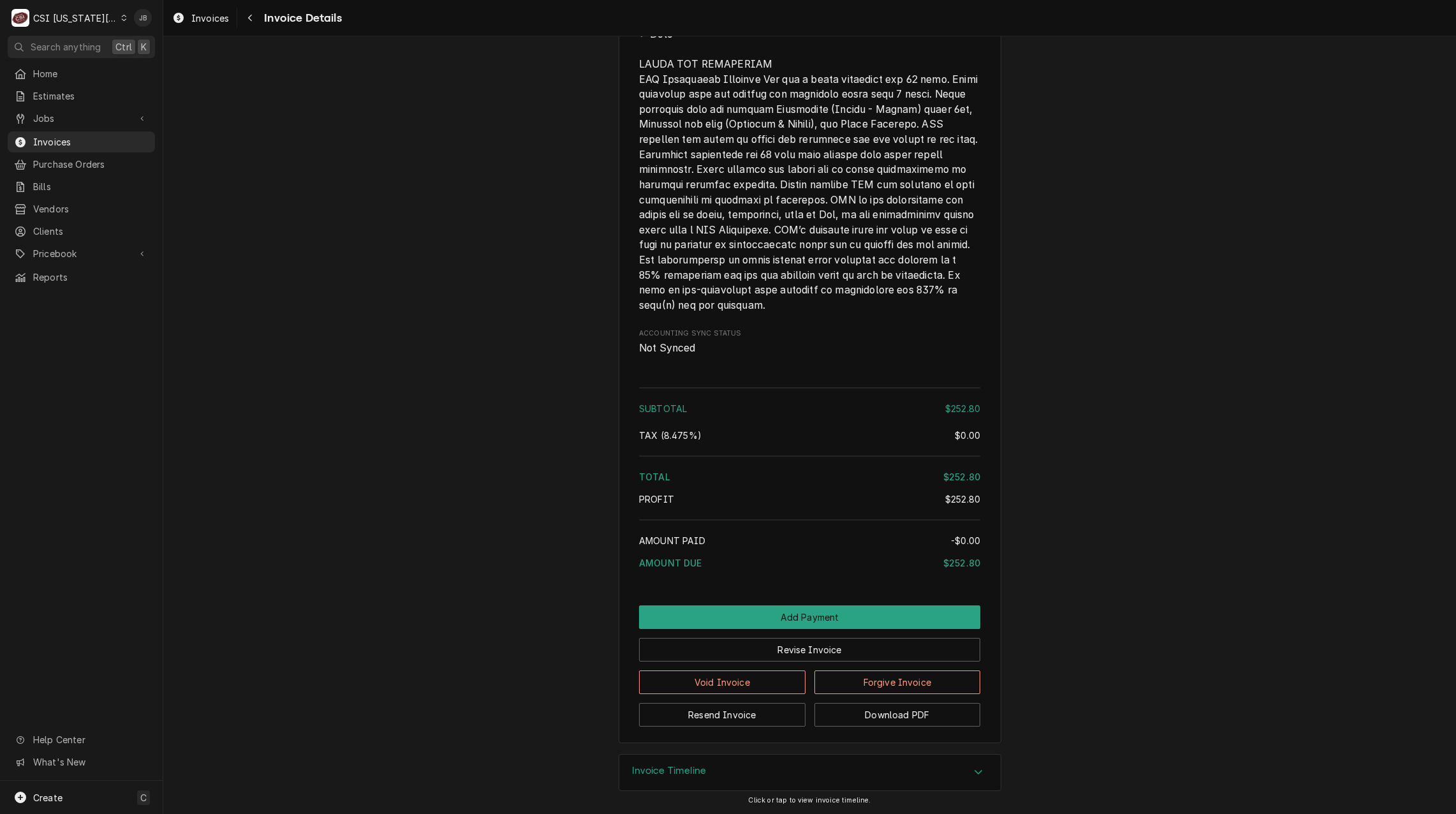
scroll to position [1682, 0]
click at [745, 650] on button "Revise Invoice" at bounding box center [809, 649] width 341 height 24
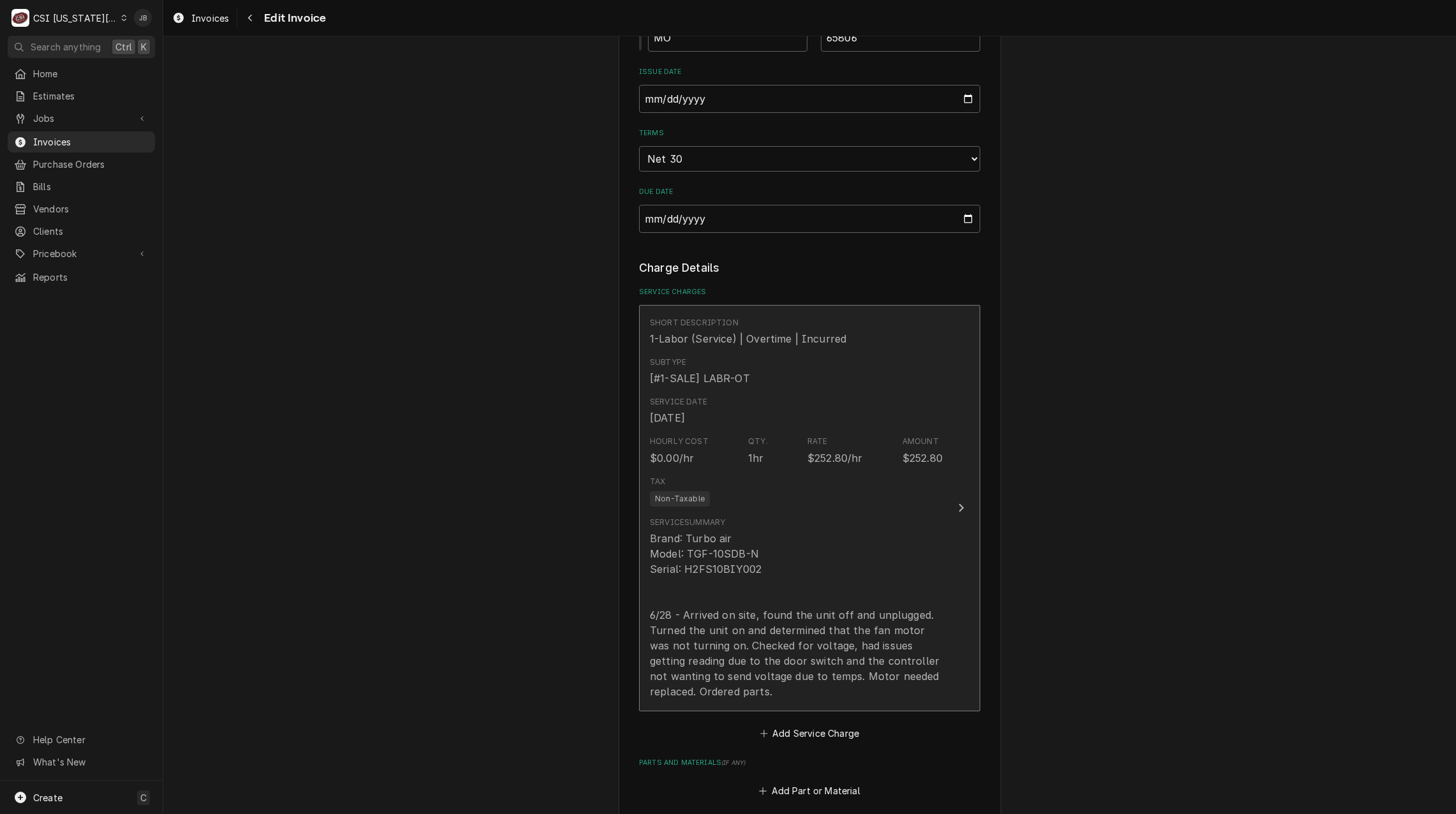
scroll to position [957, 0]
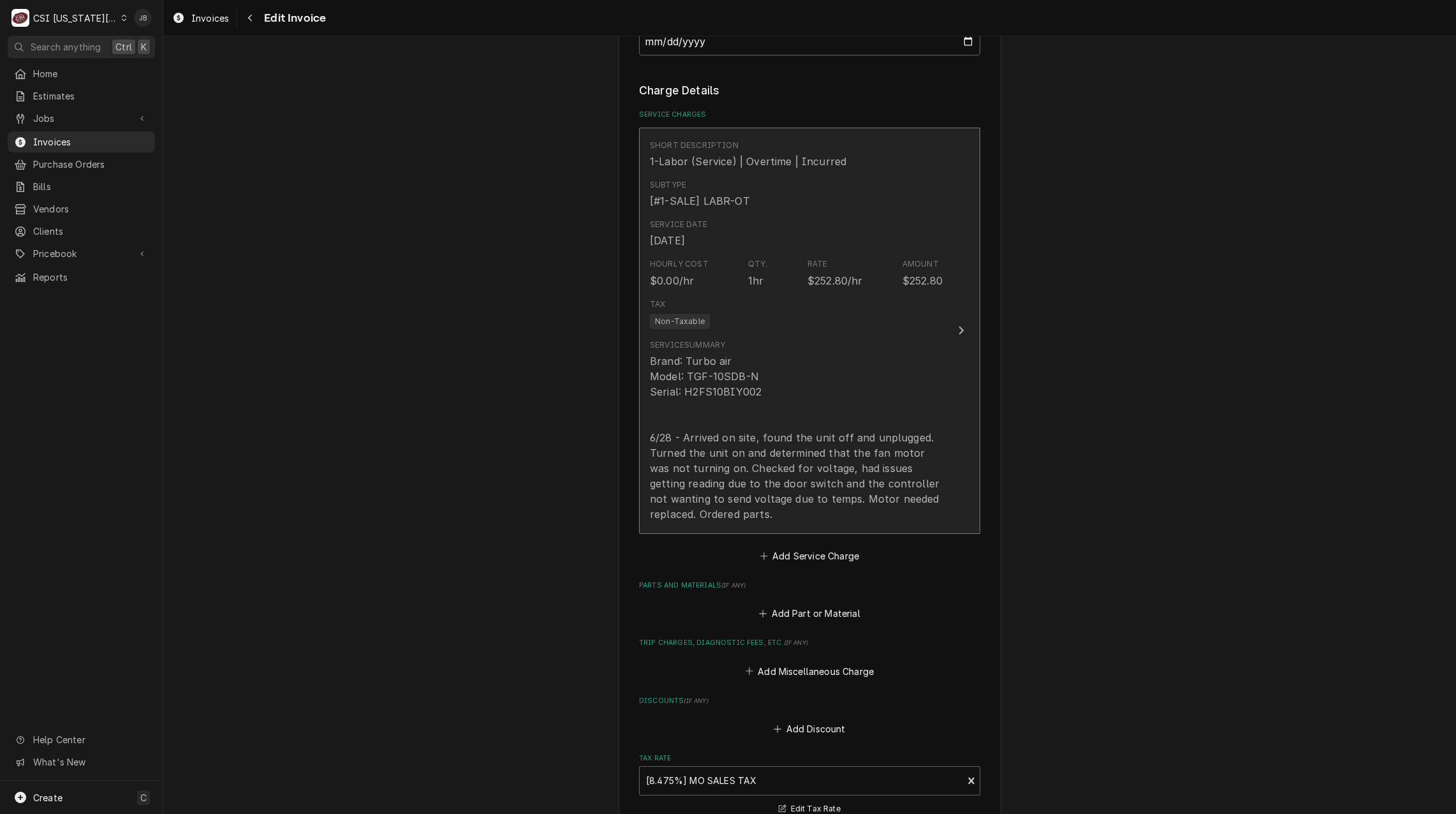
click at [762, 399] on div "Brand: Turbo air Model: TGF-10SDB-N Serial: H2FS10BIY002 6/28 - Arrived on site…" at bounding box center [797, 437] width 293 height 168
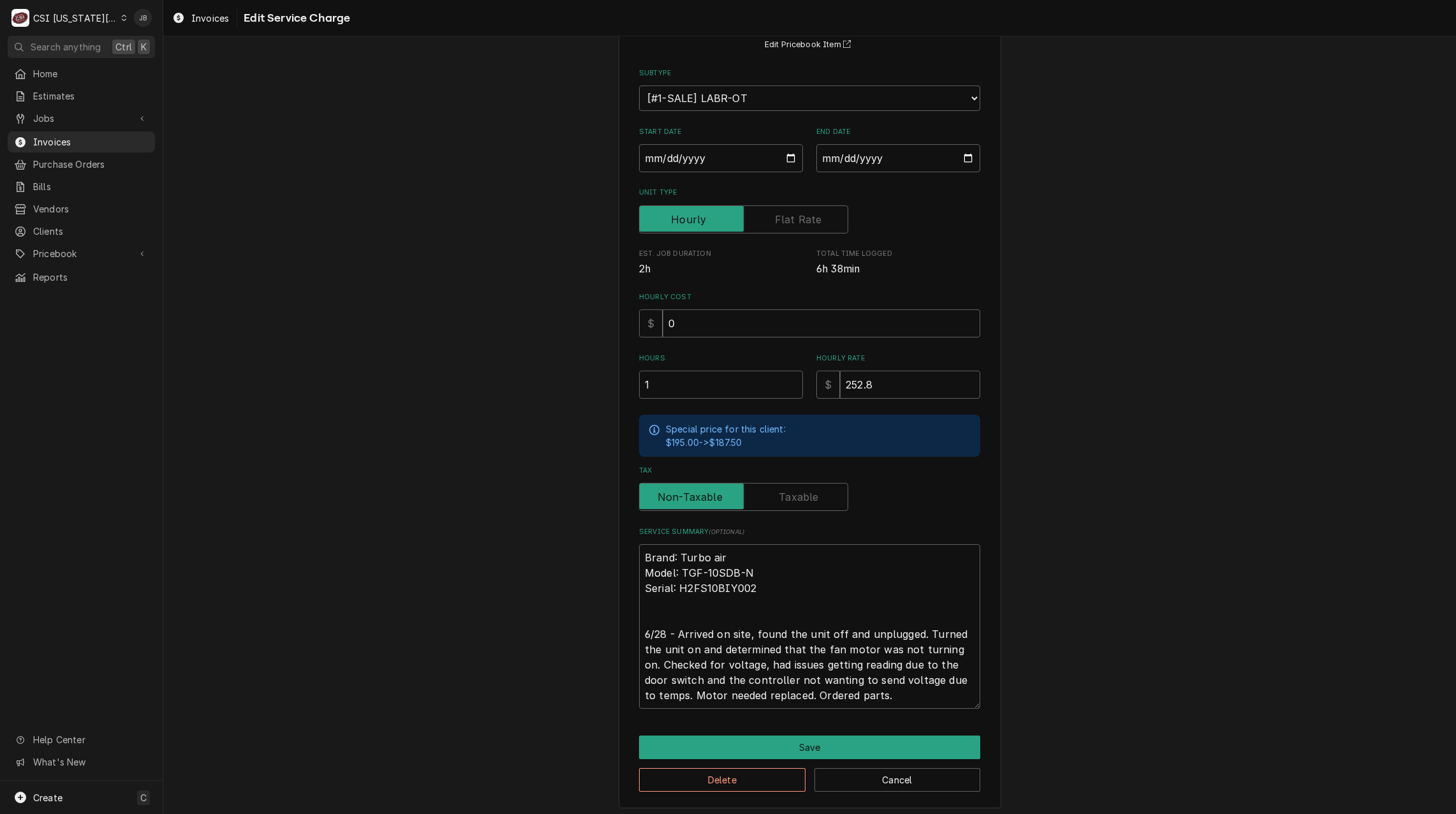
scroll to position [123, 0]
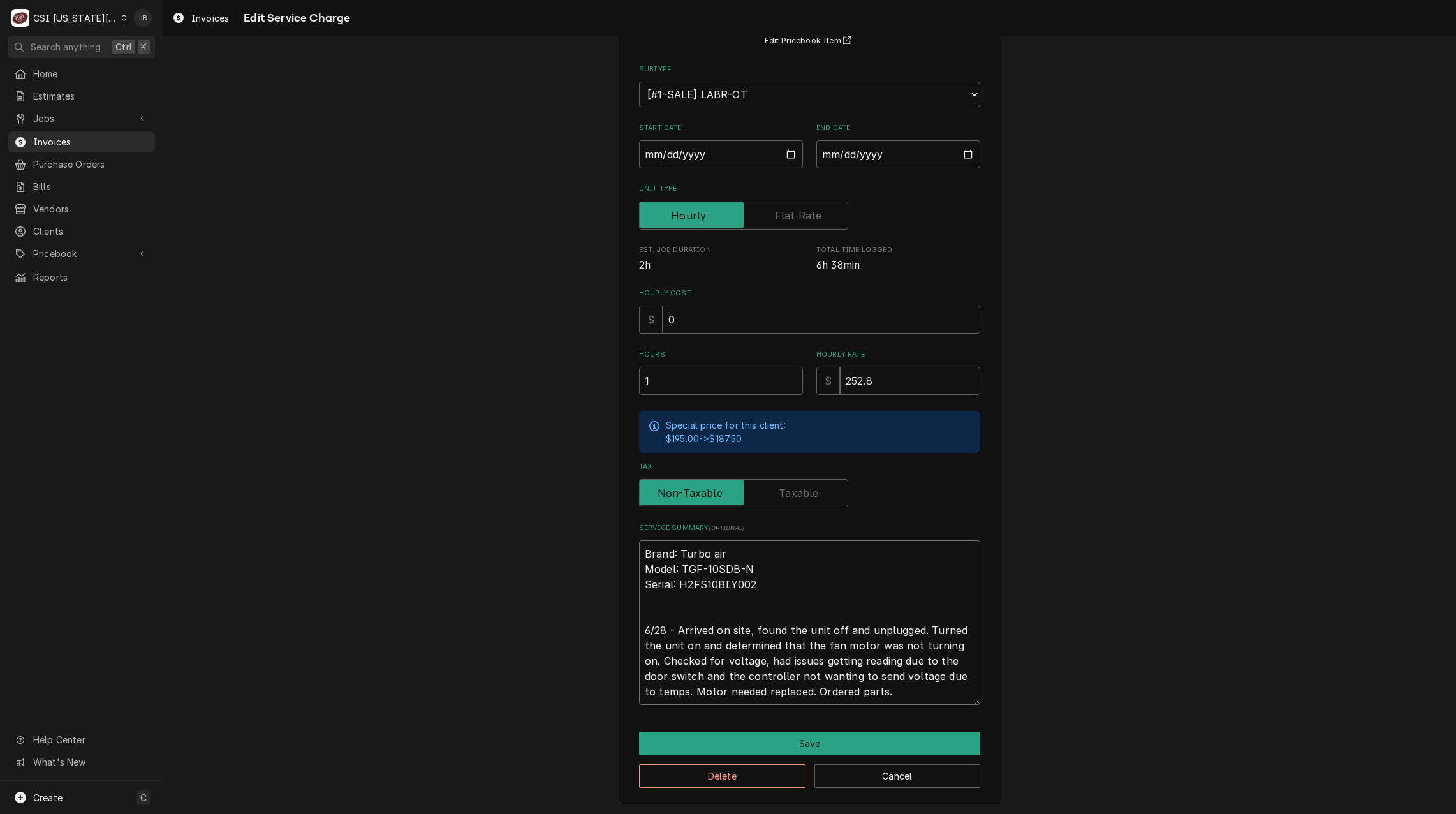
click at [888, 694] on textarea "Brand: Turbo air Model: TGF-10SDB-N Serial: H2FS10BIY002 6/28 - Arrived on site…" at bounding box center [809, 622] width 341 height 165
type textarea "x"
type textarea "Brand: Turbo air Model: TGF-10SDB-N Serial: H2FS10BIY002 6/28 - Arrived on site…"
type textarea "x"
type textarea "Brand: Turbo air Model: TGF-10SDB-N Serial: H2FS10BIY002 6/28 - Arrived on site…"
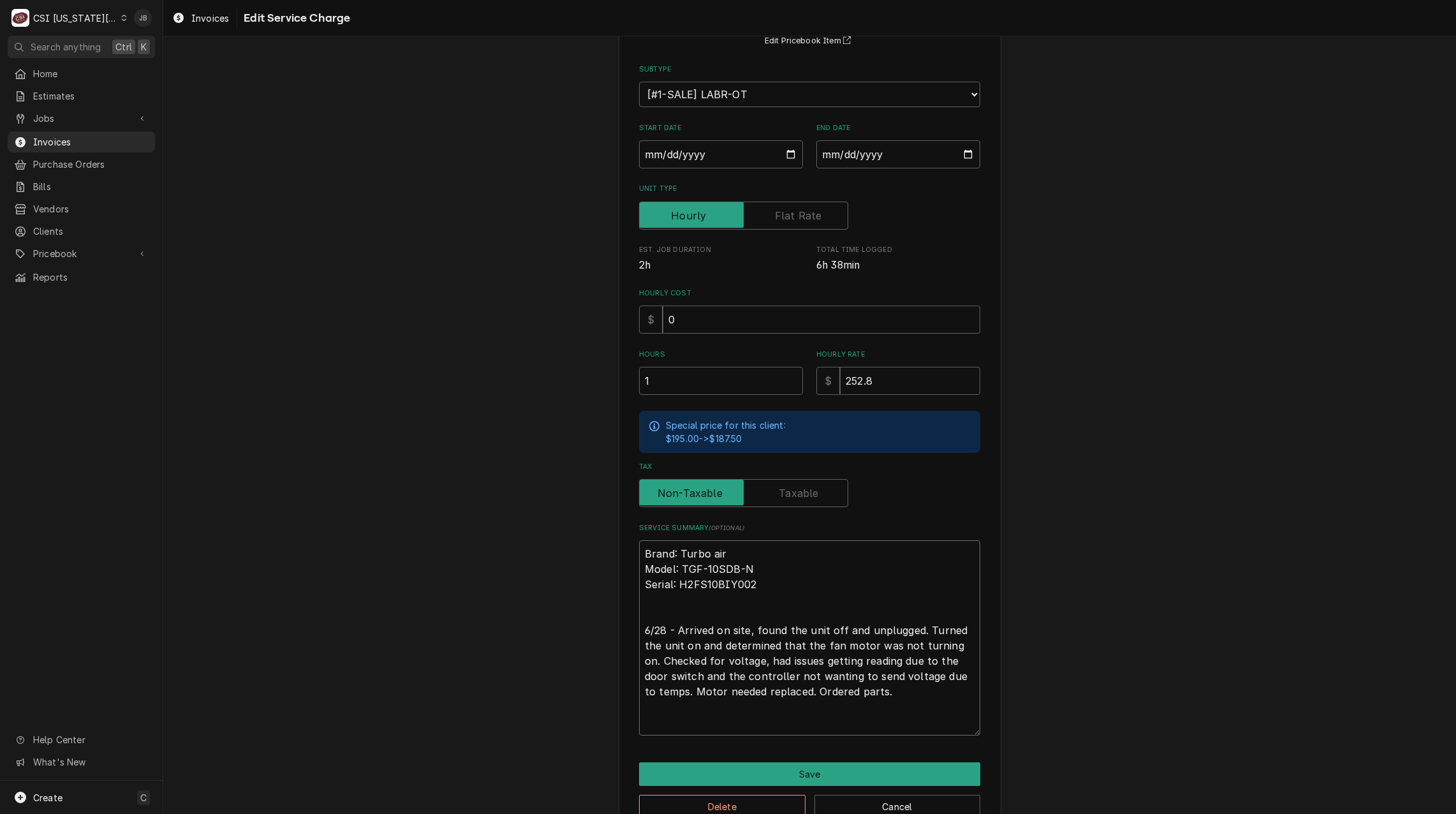
type textarea "x"
type textarea "Brand: Turbo air Model: TGF-10SDB-N Serial: H2FS10BIY002 6/28 - Arrived on site…"
type textarea "x"
type textarea "Brand: Turbo air Model: TGF-10SDB-N Serial: H2FS10BIY002 6/28 - Arrived on site…"
type textarea "x"
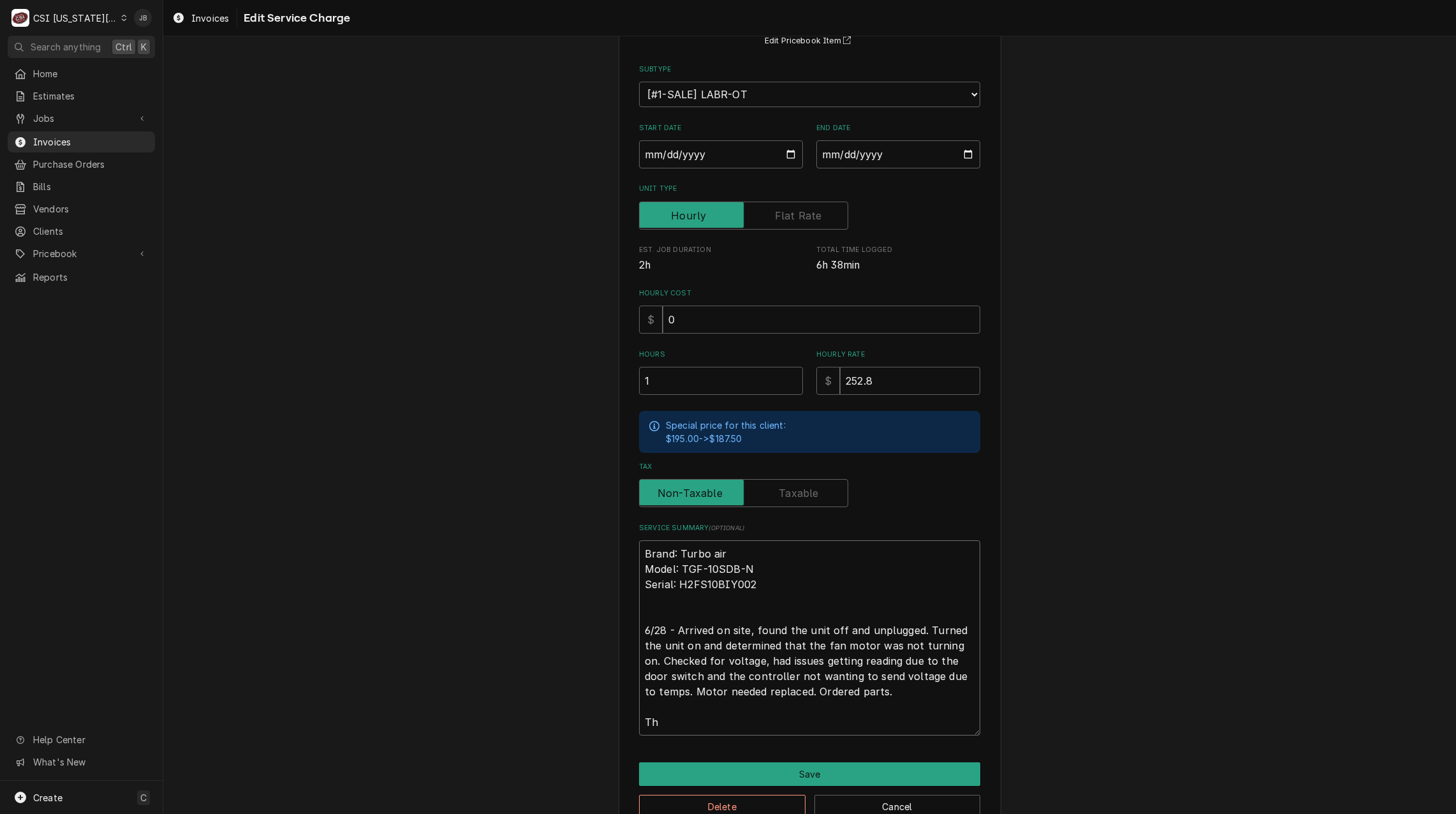
type textarea "Brand: Turbo air Model: TGF-10SDB-N Serial: H2FS10BIY002 6/28 - Arrived on site…"
type textarea "x"
type textarea "Brand: Turbo air Model: TGF-10SDB-N Serial: H2FS10BIY002 6/28 - Arrived on site…"
type textarea "x"
type textarea "Brand: Turbo air Model: TGF-10SDB-N Serial: H2FS10BIY002 6/28 - Arrived on site…"
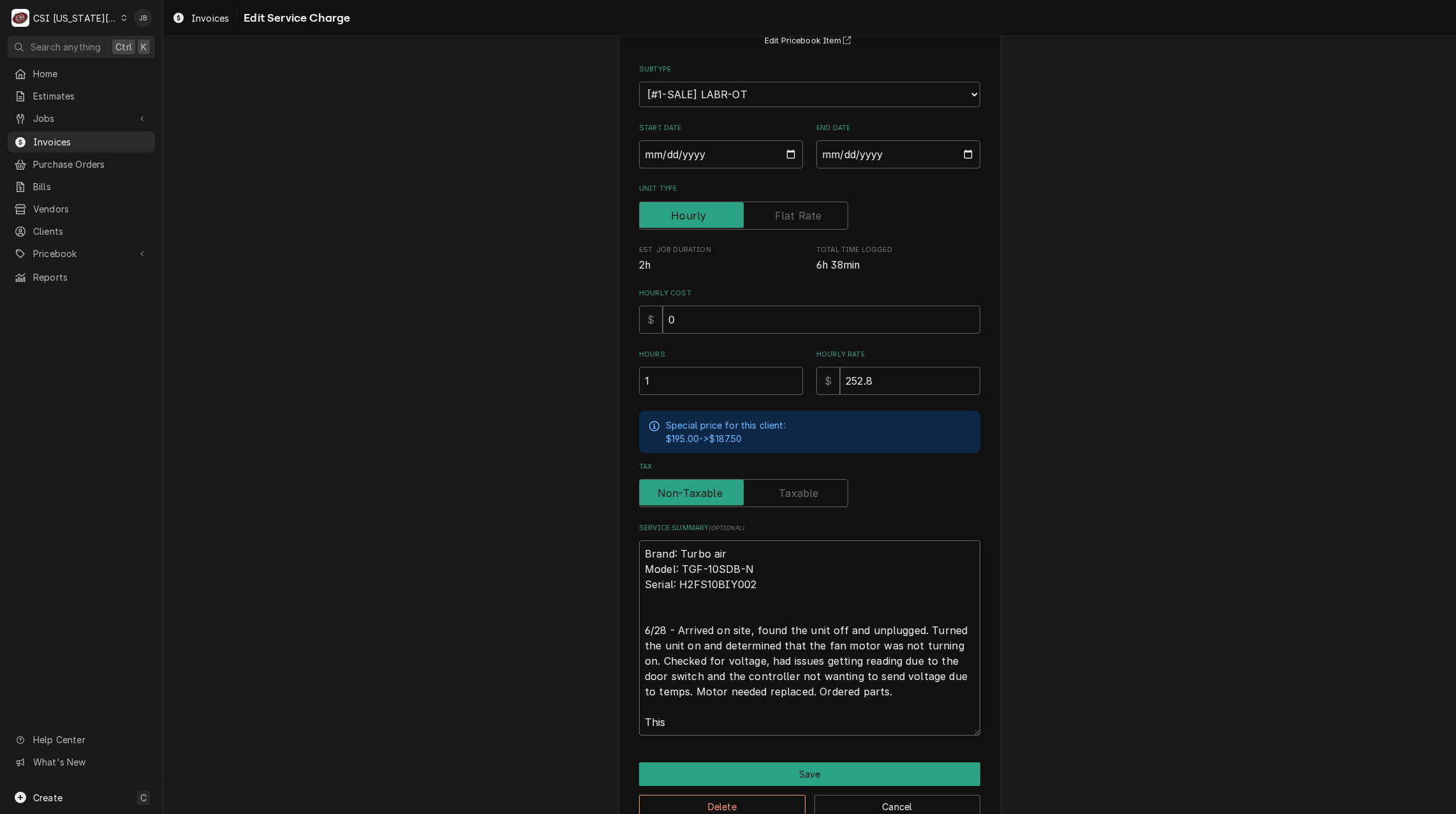
type textarea "x"
type textarea "Brand: Turbo air Model: TGF-10SDB-N Serial: H2FS10BIY002 6/28 - Arrived on site…"
type textarea "x"
type textarea "Brand: Turbo air Model: TGF-10SDB-N Serial: H2FS10BIY002 6/28 - Arrived on site…"
type textarea "x"
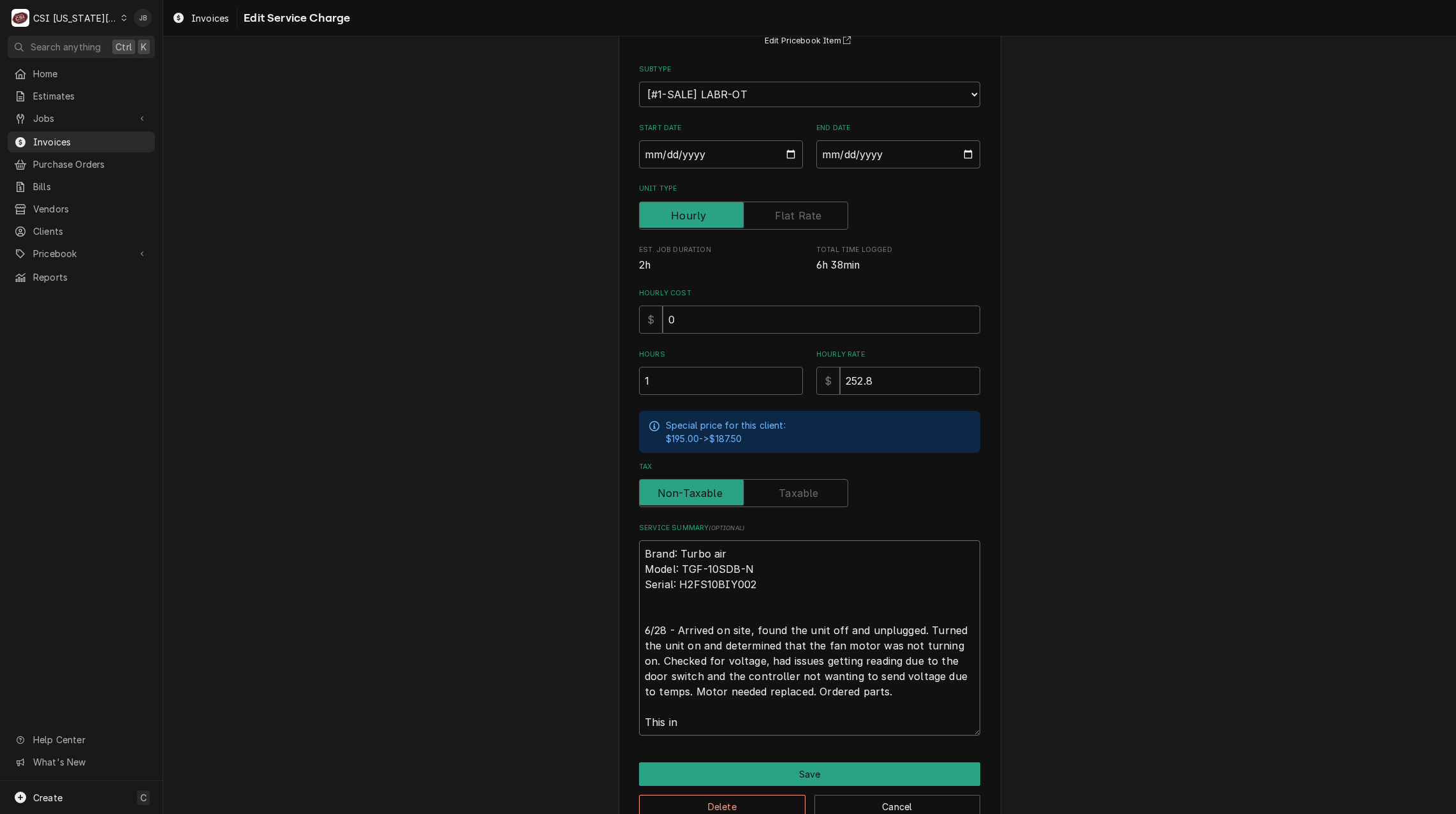
type textarea "Brand: Turbo air Model: TGF-10SDB-N Serial: H2FS10BIY002 6/28 - Arrived on site…"
type textarea "x"
type textarea "Brand: Turbo air Model: TGF-10SDB-N Serial: H2FS10BIY002 6/28 - Arrived on site…"
type textarea "x"
type textarea "Brand: Turbo air Model: TGF-10SDB-N Serial: H2FS10BIY002 6/28 - Arrived on site…"
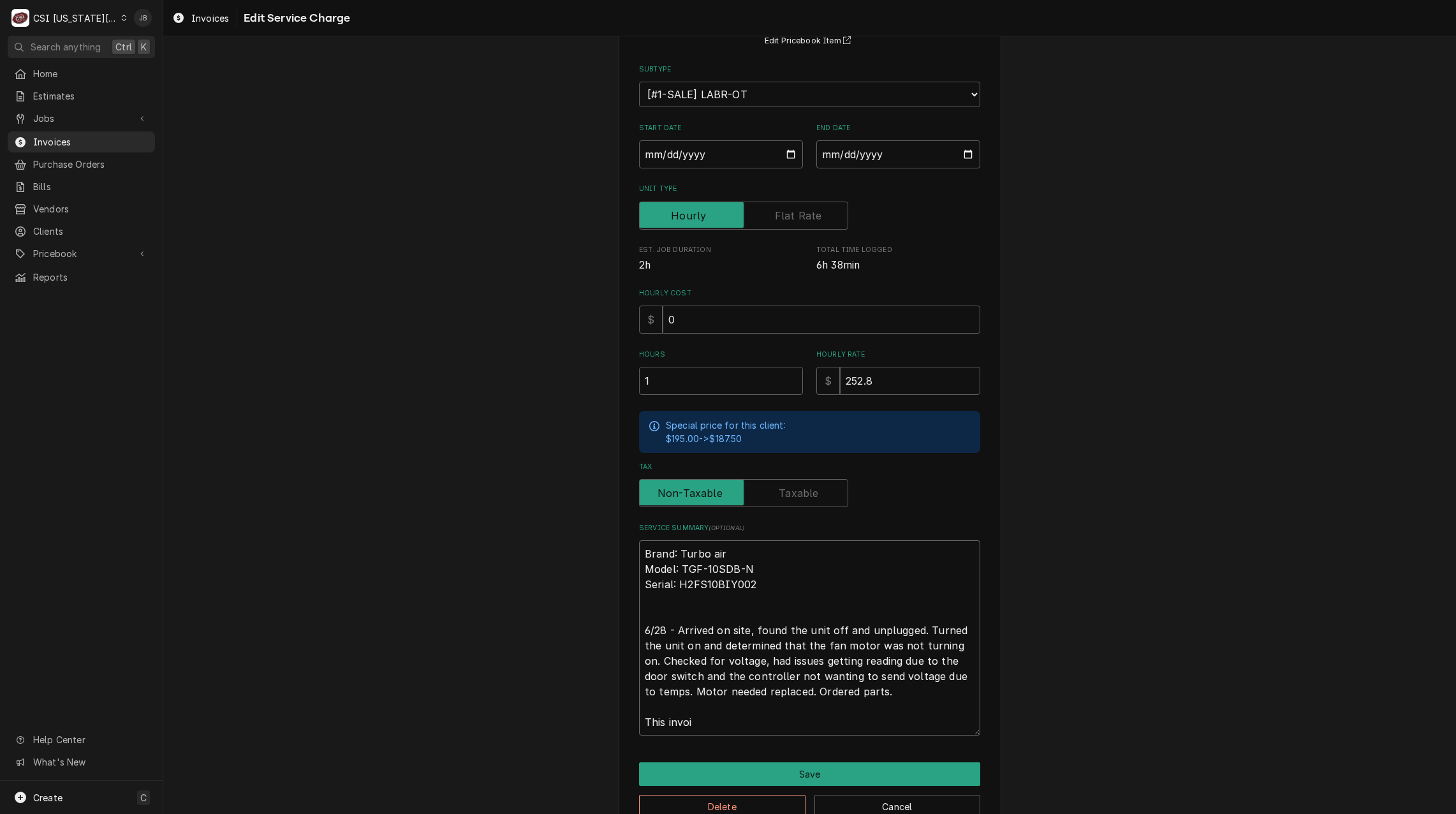
type textarea "x"
type textarea "Brand: Turbo air Model: TGF-10SDB-N Serial: H2FS10BIY002 6/28 - Arrived on site…"
type textarea "x"
type textarea "Brand: Turbo air Model: TGF-10SDB-N Serial: H2FS10BIY002 6/28 - Arrived on site…"
type textarea "x"
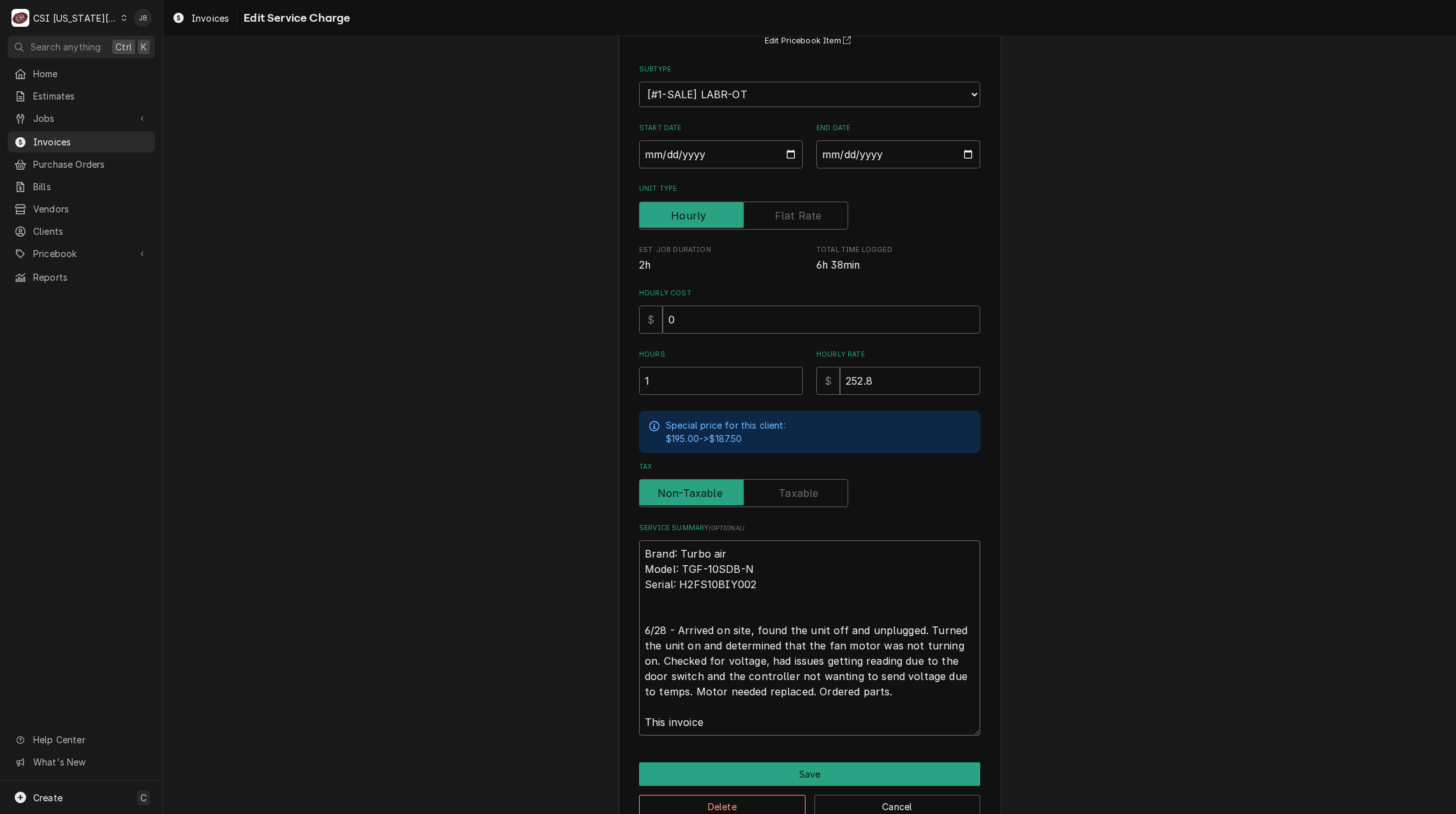
type textarea "Brand: Turbo air Model: TGF-10SDB-N Serial: H2FS10BIY002 6/28 - Arrived on site…"
type textarea "x"
type textarea "Brand: Turbo air Model: TGF-10SDB-N Serial: H2FS10BIY002 6/28 - Arrived on site…"
type textarea "x"
type textarea "Brand: Turbo air Model: TGF-10SDB-N Serial: H2FS10BIY002 6/28 - Arrived on site…"
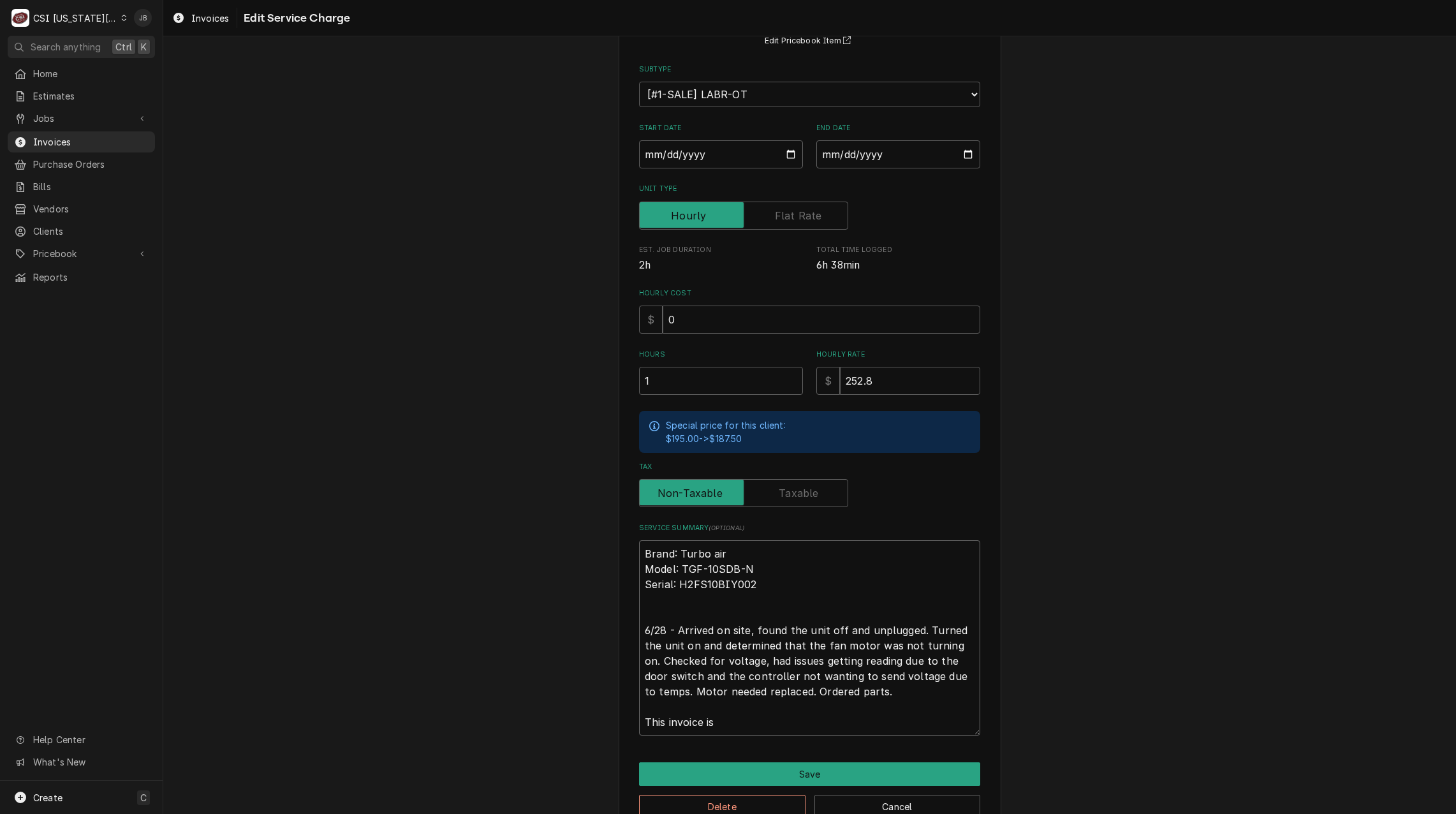
type textarea "x"
type textarea "Brand: Turbo air Model: TGF-10SDB-N Serial: H2FS10BIY002 6/28 - Arrived on site…"
type textarea "x"
type textarea "Brand: Turbo air Model: TGF-10SDB-N Serial: H2FS10BIY002 6/28 - Arrived on site…"
type textarea "x"
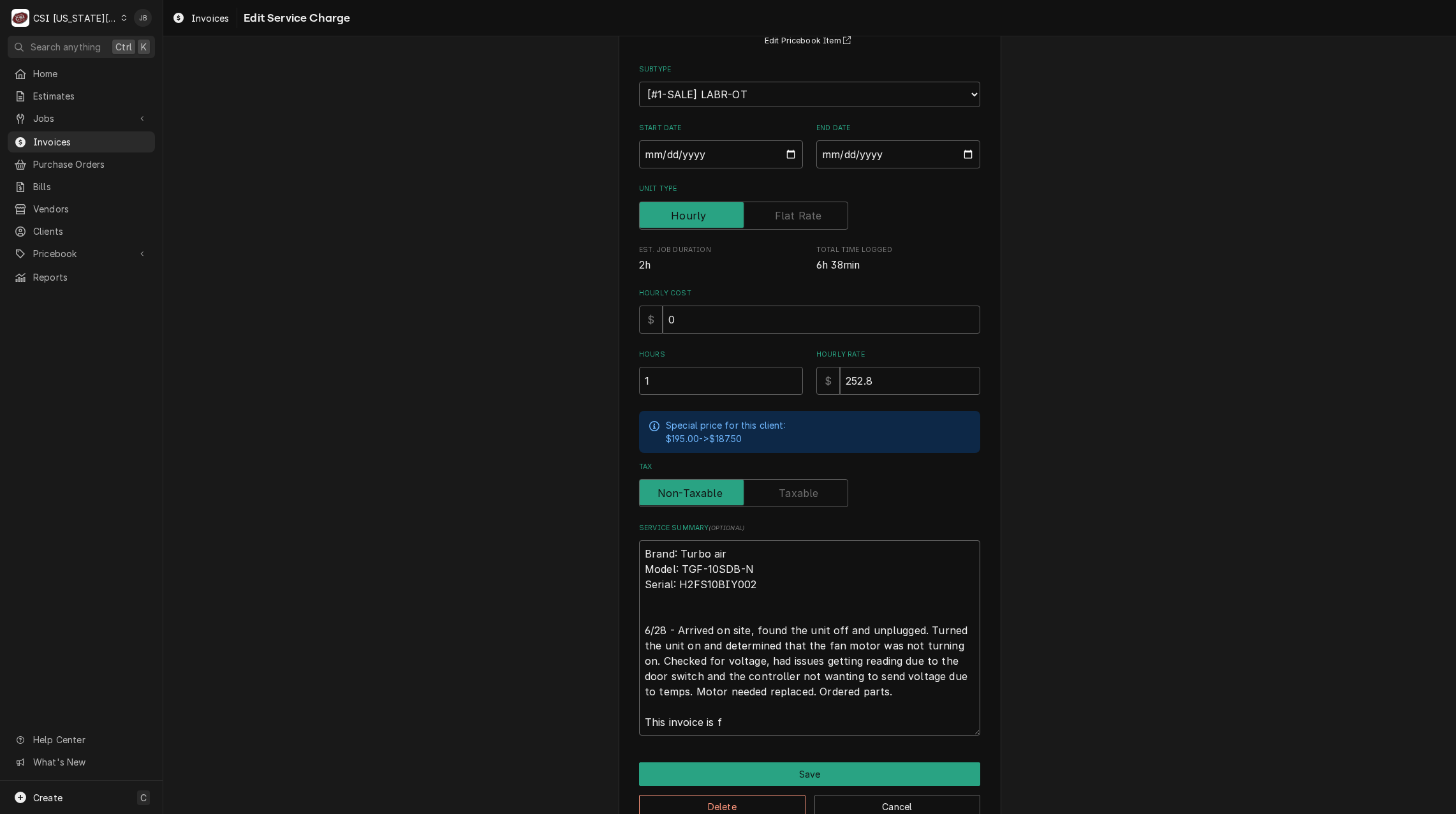
type textarea "Brand: Turbo air Model: TGF-10SDB-N Serial: H2FS10BIY002 6/28 - Arrived on site…"
type textarea "x"
type textarea "Brand: Turbo air Model: TGF-10SDB-N Serial: H2FS10BIY002 6/28 - Arrived on site…"
type textarea "x"
type textarea "Brand: Turbo air Model: TGF-10SDB-N Serial: H2FS10BIY002 6/28 - Arrived on site…"
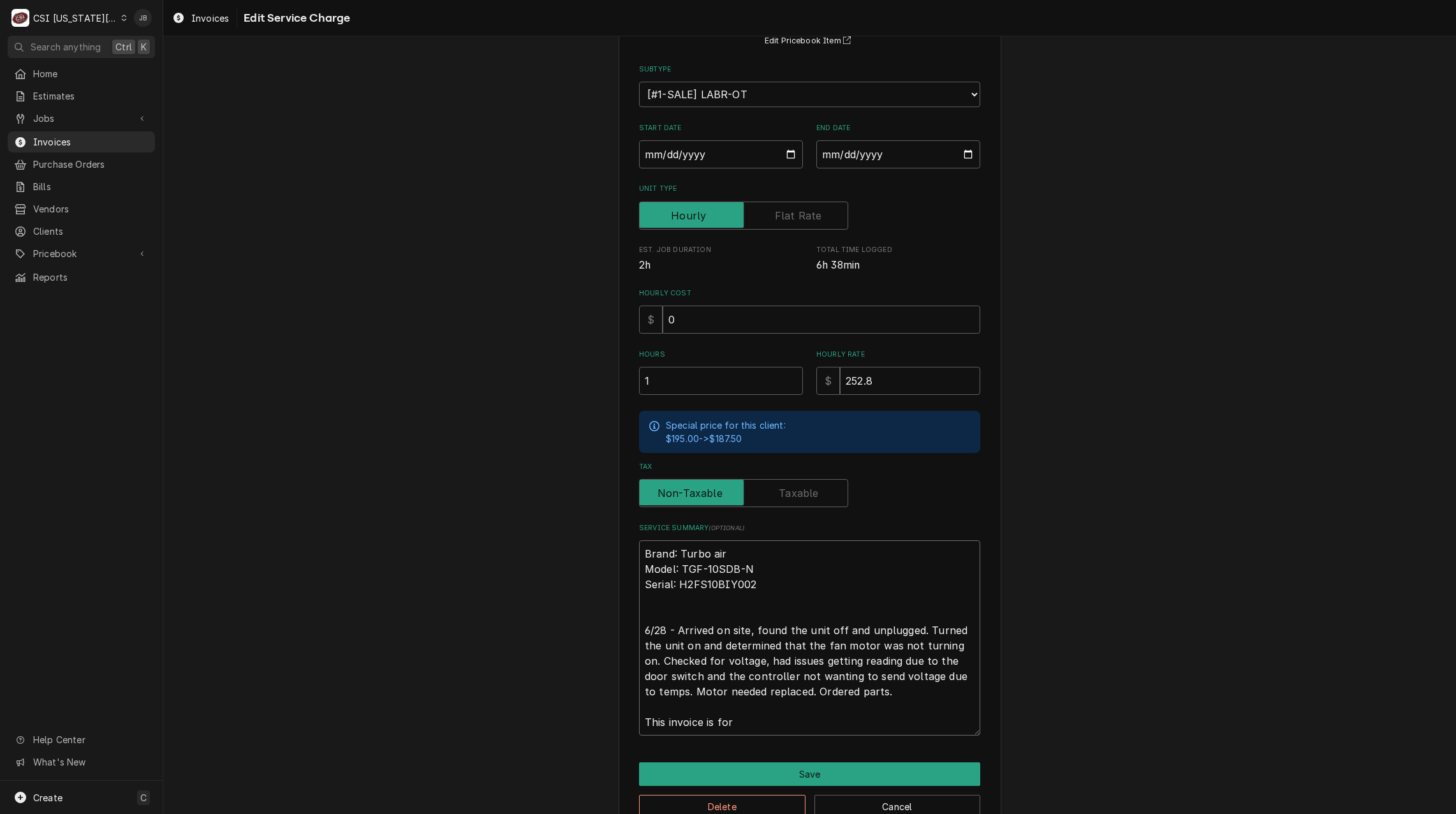
type textarea "x"
type textarea "Brand: Turbo air Model: TGF-10SDB-N Serial: H2FS10BIY002 6/28 - Arrived on site…"
type textarea "x"
type textarea "Brand: Turbo air Model: TGF-10SDB-N Serial: H2FS10BIY002 6/28 - Arrived on site…"
type textarea "x"
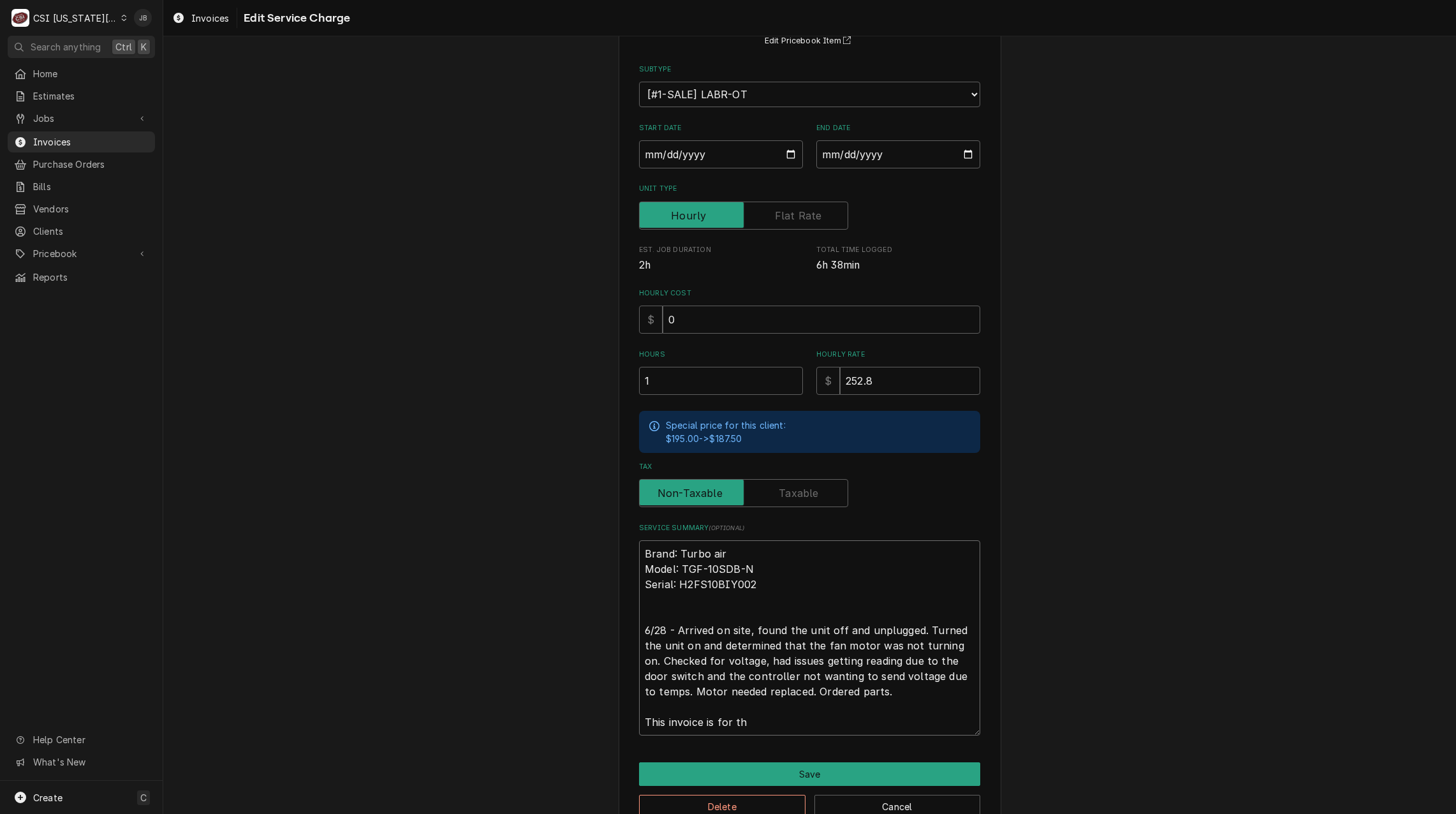
type textarea "Brand: Turbo air Model: TGF-10SDB-N Serial: H2FS10BIY002 6/28 - Arrived on site…"
type textarea "x"
type textarea "Brand: Turbo air Model: TGF-10SDB-N Serial: H2FS10BIY002 6/28 - Arrived on site…"
type textarea "x"
type textarea "Brand: Turbo air Model: TGF-10SDB-N Serial: H2FS10BIY002 6/28 - Arrived on site…"
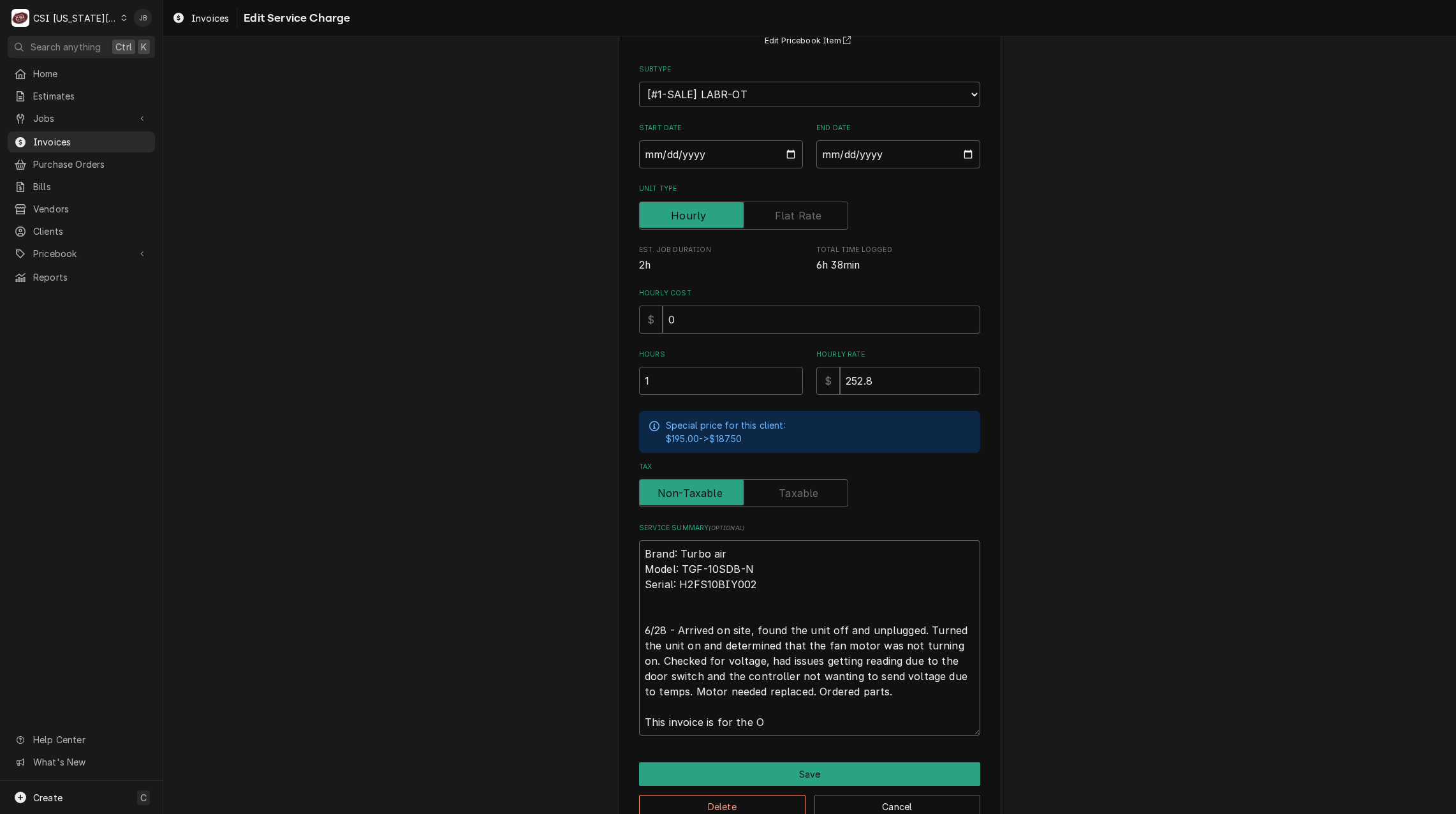
type textarea "x"
type textarea "Brand: Turbo air Model: TGF-10SDB-N Serial: H2FS10BIY002 6/28 - Arrived on site…"
type textarea "x"
type textarea "Brand: Turbo air Model: TGF-10SDB-N Serial: H2FS10BIY002 6/28 - Arrived on site…"
type textarea "x"
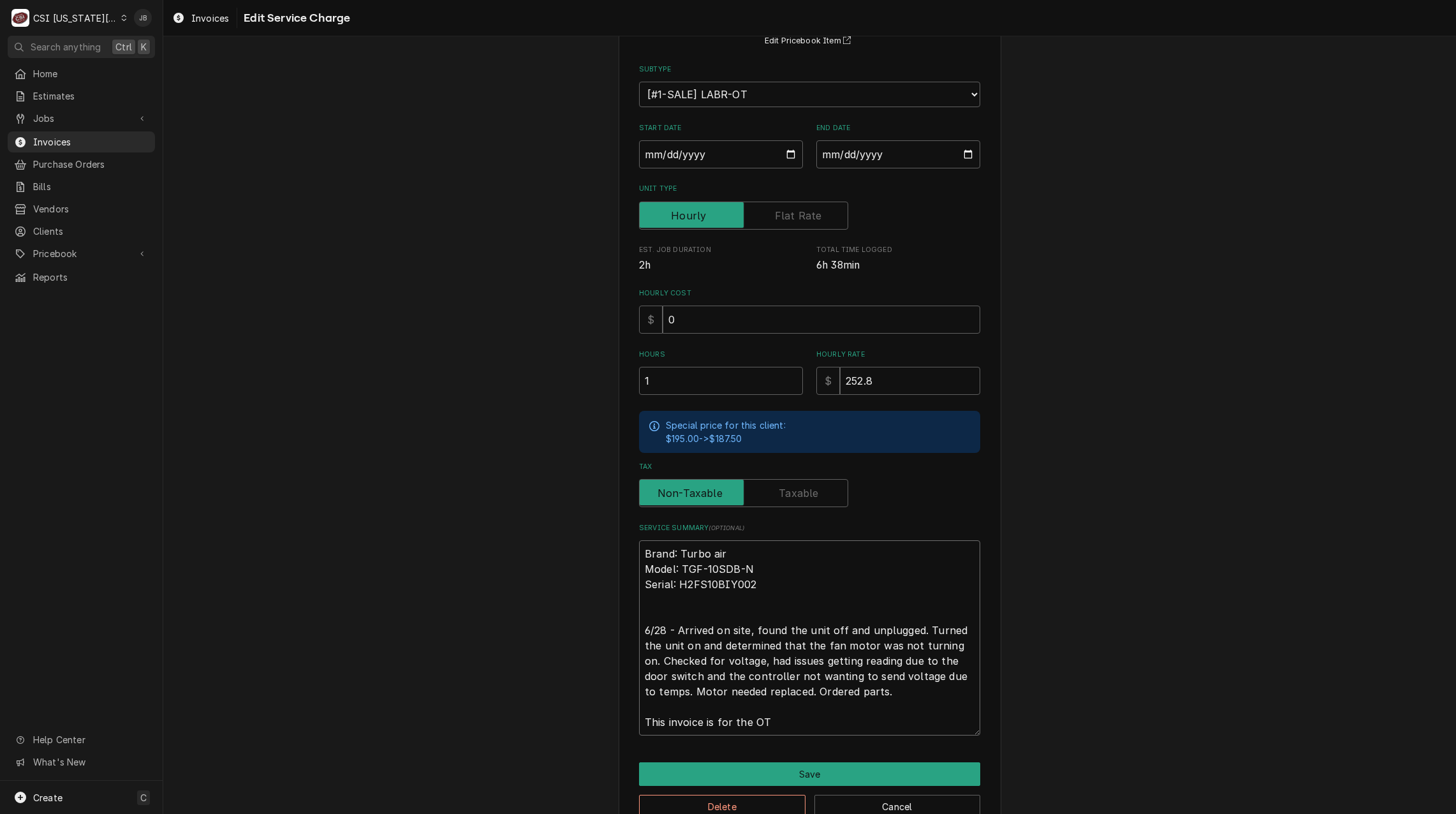
type textarea "Brand: Turbo air Model: TGF-10SDB-N Serial: H2FS10BIY002 6/28 - Arrived on site…"
type textarea "x"
type textarea "Brand: Turbo air Model: TGF-10SDB-N Serial: H2FS10BIY002 6/28 - Arrived on site…"
type textarea "x"
type textarea "Brand: Turbo air Model: TGF-10SDB-N Serial: H2FS10BIY002 6/28 - Arrived on site…"
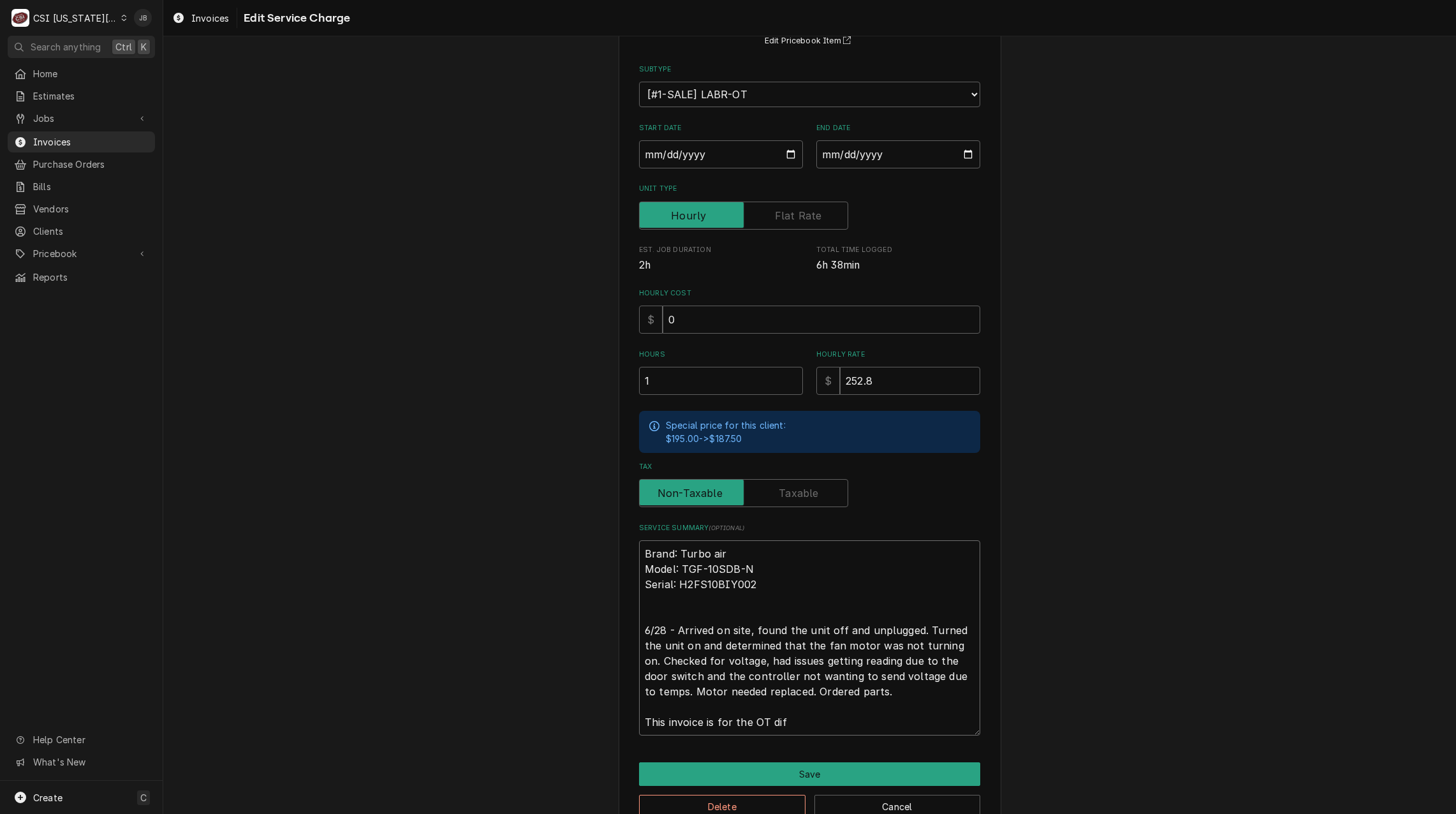
type textarea "x"
type textarea "Brand: Turbo air Model: TGF-10SDB-N Serial: H2FS10BIY002 6/28 - Arrived on site…"
type textarea "x"
type textarea "Brand: Turbo air Model: TGF-10SDB-N Serial: H2FS10BIY002 6/28 - Arrived on site…"
type textarea "x"
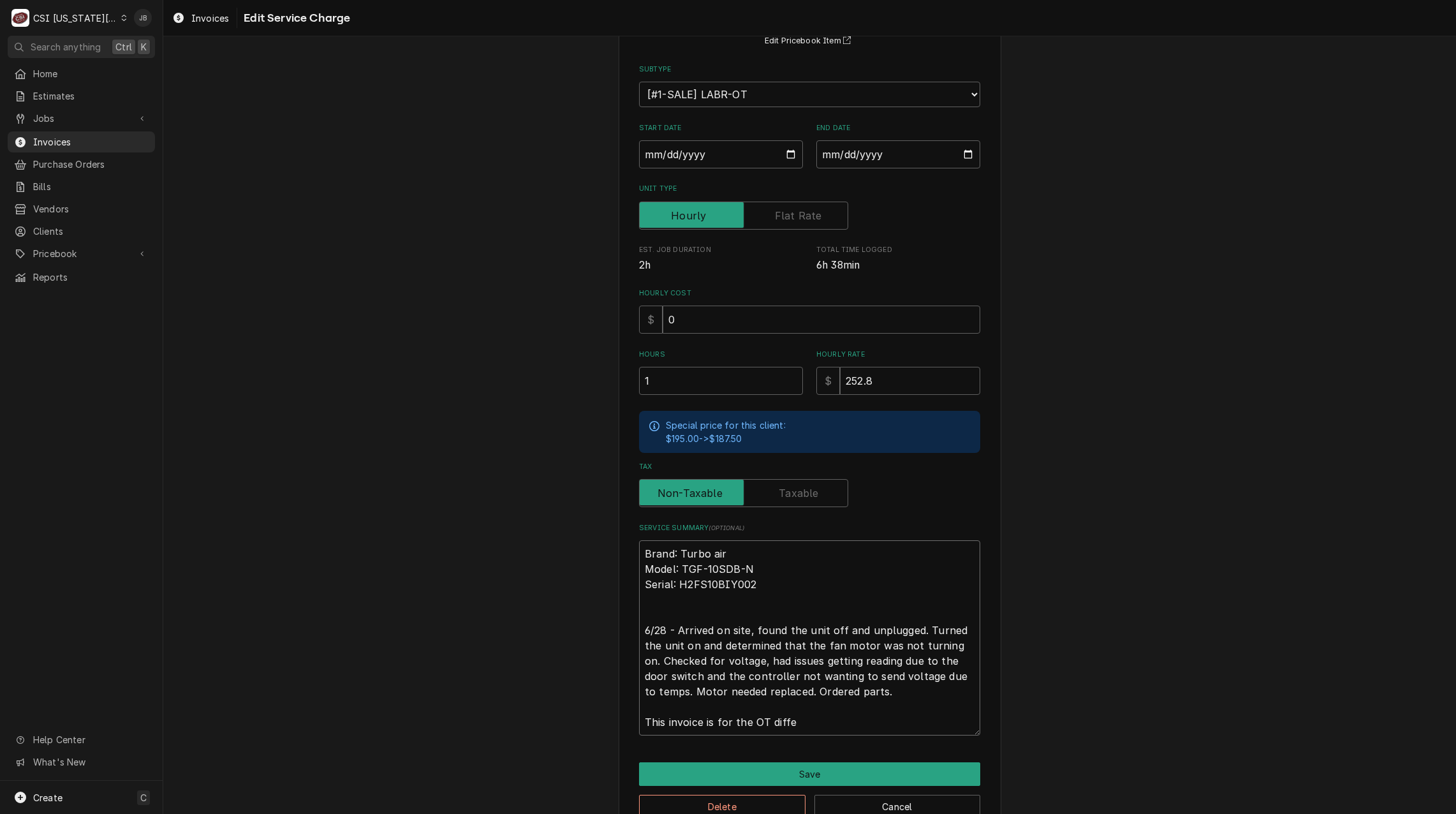
type textarea "Brand: Turbo air Model: TGF-10SDB-N Serial: H2FS10BIY002 6/28 - Arrived on site…"
type textarea "x"
type textarea "Brand: Turbo air Model: TGF-10SDB-N Serial: H2FS10BIY002 6/28 - Arrived on site…"
type textarea "x"
type textarea "Brand: Turbo air Model: TGF-10SDB-N Serial: H2FS10BIY002 6/28 - Arrived on site…"
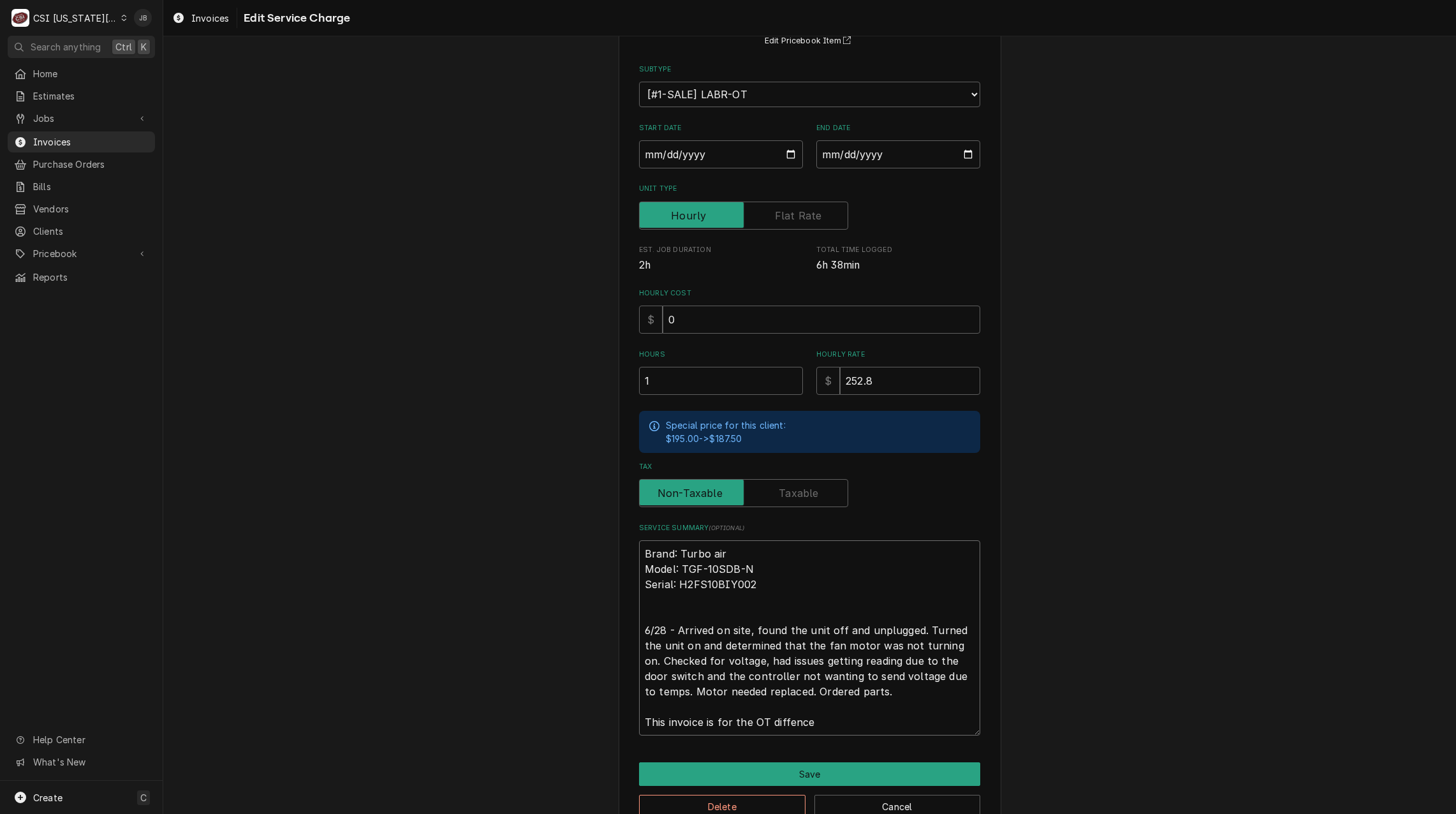
type textarea "x"
type textarea "Brand: Turbo air Model: TGF-10SDB-N Serial: H2FS10BIY002 6/28 - Arrived on site…"
type textarea "x"
type textarea "Brand: Turbo air Model: TGF-10SDB-N Serial: H2FS10BIY002 6/28 - Arrived on site…"
type textarea "x"
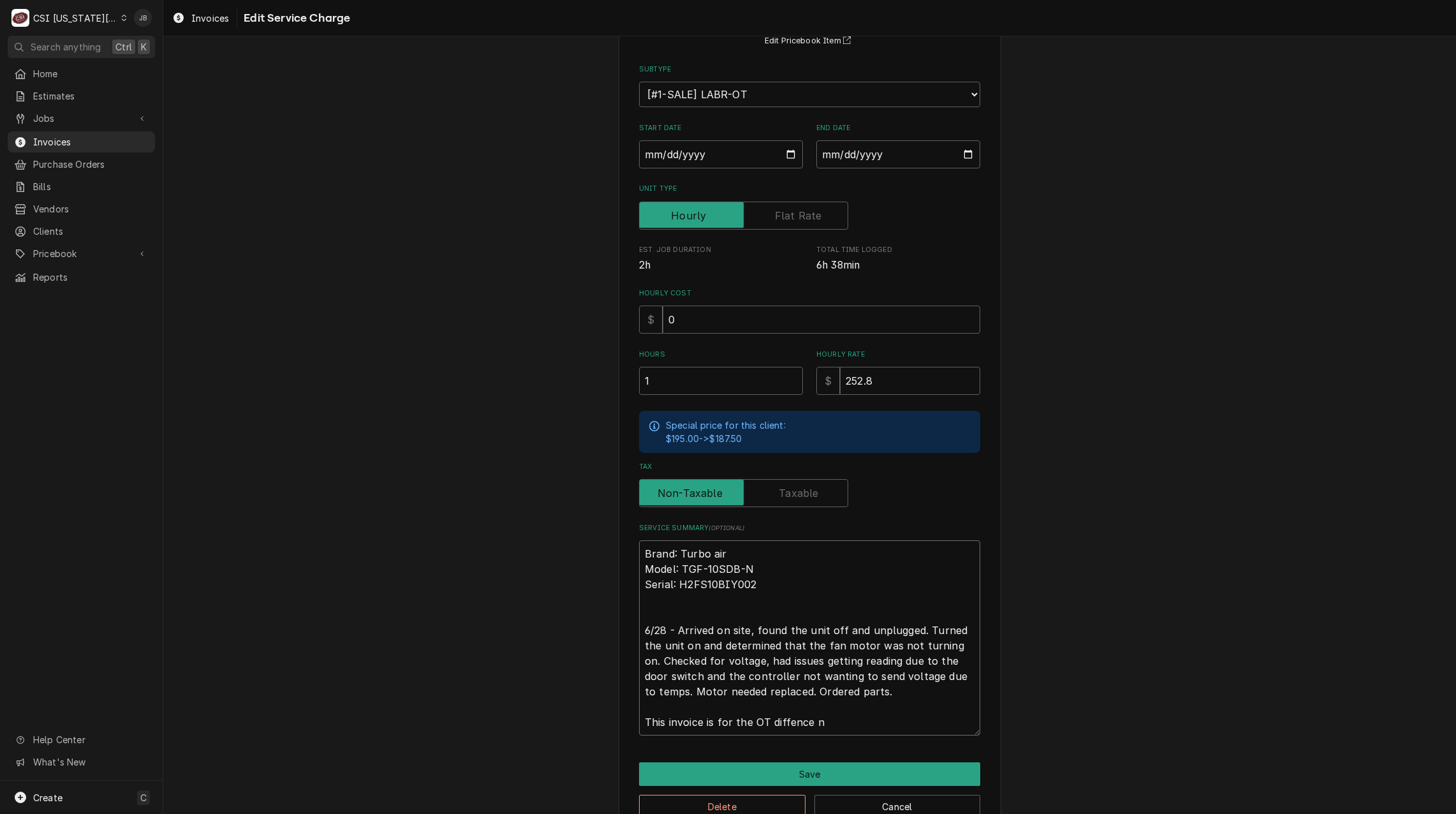
type textarea "Brand: Turbo air Model: TGF-10SDB-N Serial: H2FS10BIY002 6/28 - Arrived on site…"
type textarea "x"
type textarea "Brand: Turbo air Model: TGF-10SDB-N Serial: H2FS10BIY002 6/28 - Arrived on site…"
type textarea "x"
type textarea "Brand: Turbo air Model: TGF-10SDB-N Serial: H2FS10BIY002 6/28 - Arrived on site…"
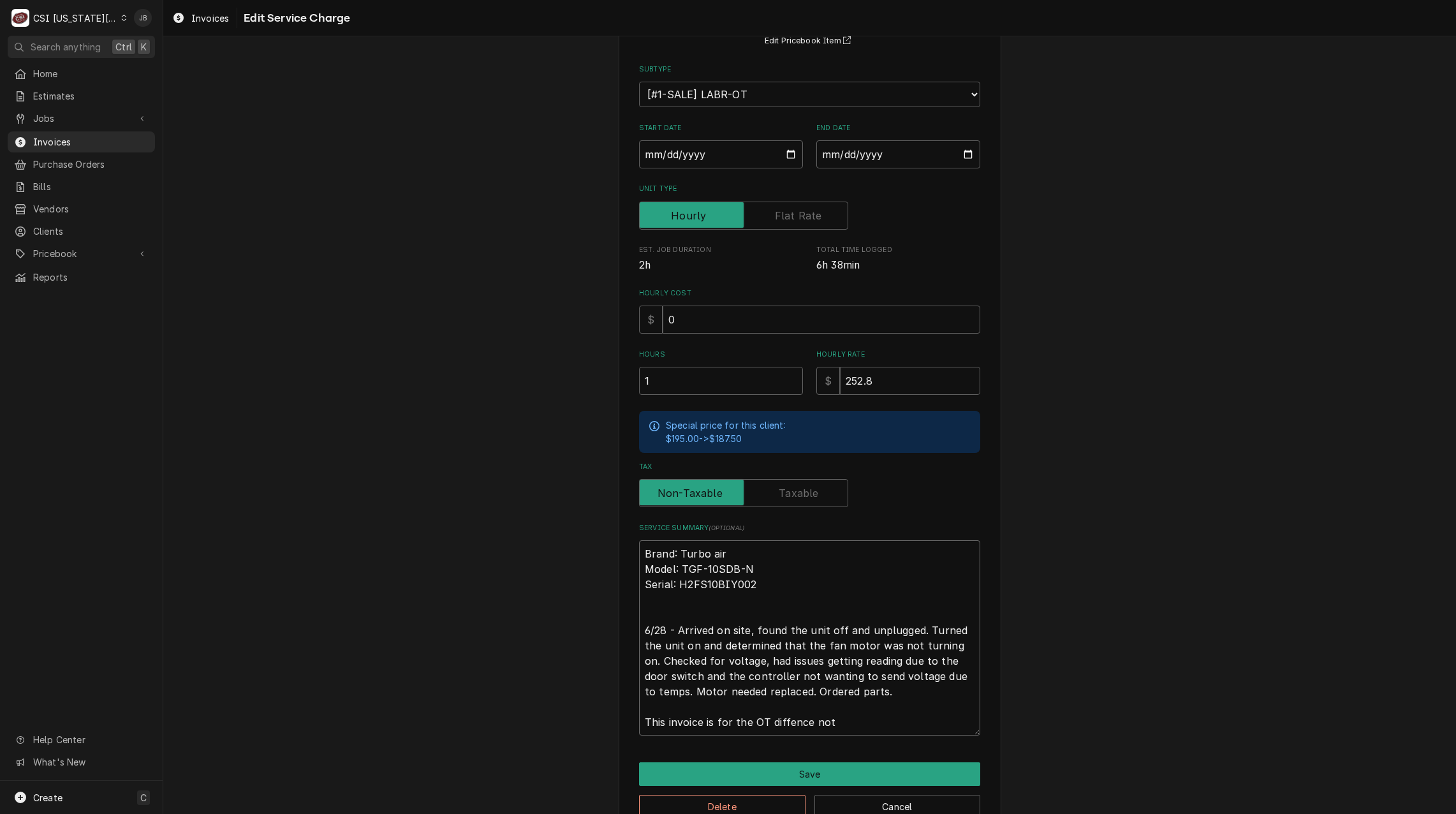
type textarea "x"
type textarea "Brand: Turbo air Model: TGF-10SDB-N Serial: H2FS10BIY002 6/28 - Arrived on site…"
type textarea "x"
type textarea "Brand: Turbo air Model: TGF-10SDB-N Serial: H2FS10BIY002 6/28 - Arrived on site…"
type textarea "x"
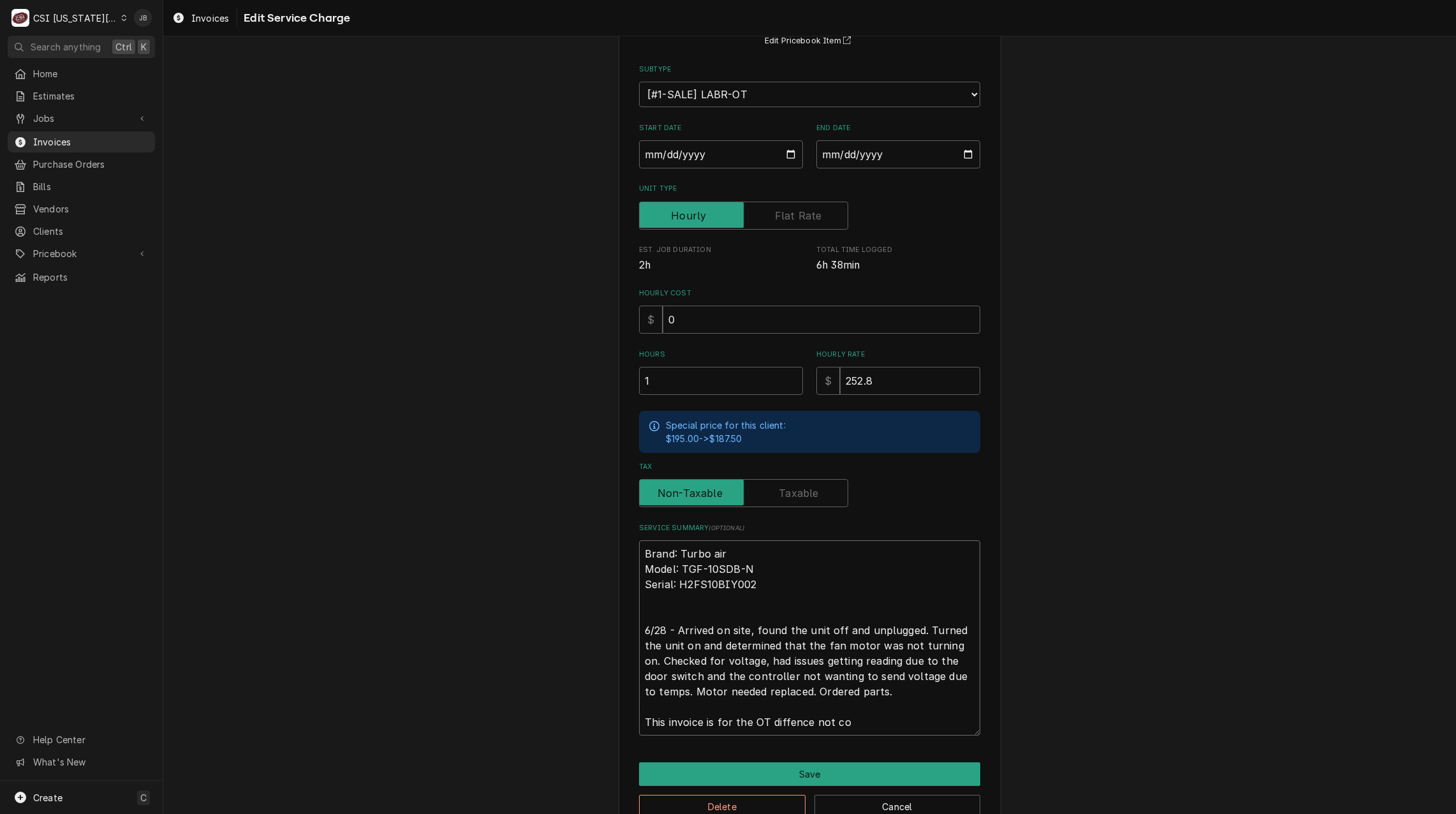
type textarea "Brand: Turbo air Model: TGF-10SDB-N Serial: H2FS10BIY002 6/28 - Arrived on site…"
type textarea "x"
type textarea "Brand: Turbo air Model: TGF-10SDB-N Serial: H2FS10BIY002 6/28 - Arrived on site…"
type textarea "x"
type textarea "Brand: Turbo air Model: TGF-10SDB-N Serial: H2FS10BIY002 6/28 - Arrived on site…"
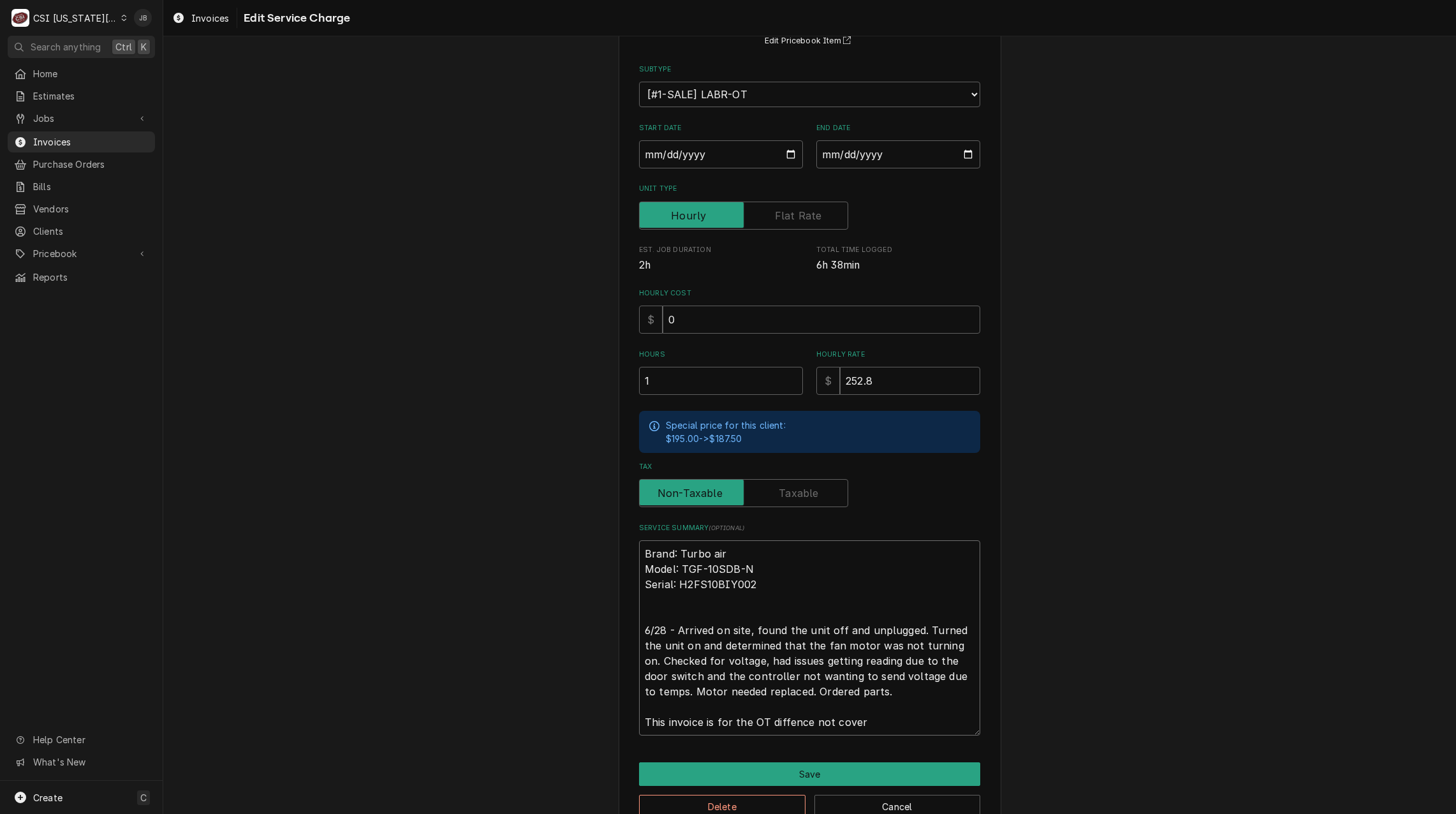
type textarea "x"
type textarea "Brand: Turbo air Model: TGF-10SDB-N Serial: H2FS10BIY002 6/28 - Arrived on site…"
type textarea "x"
type textarea "Brand: Turbo air Model: TGF-10SDB-N Serial: H2FS10BIY002 6/28 - Arrived on site…"
type textarea "x"
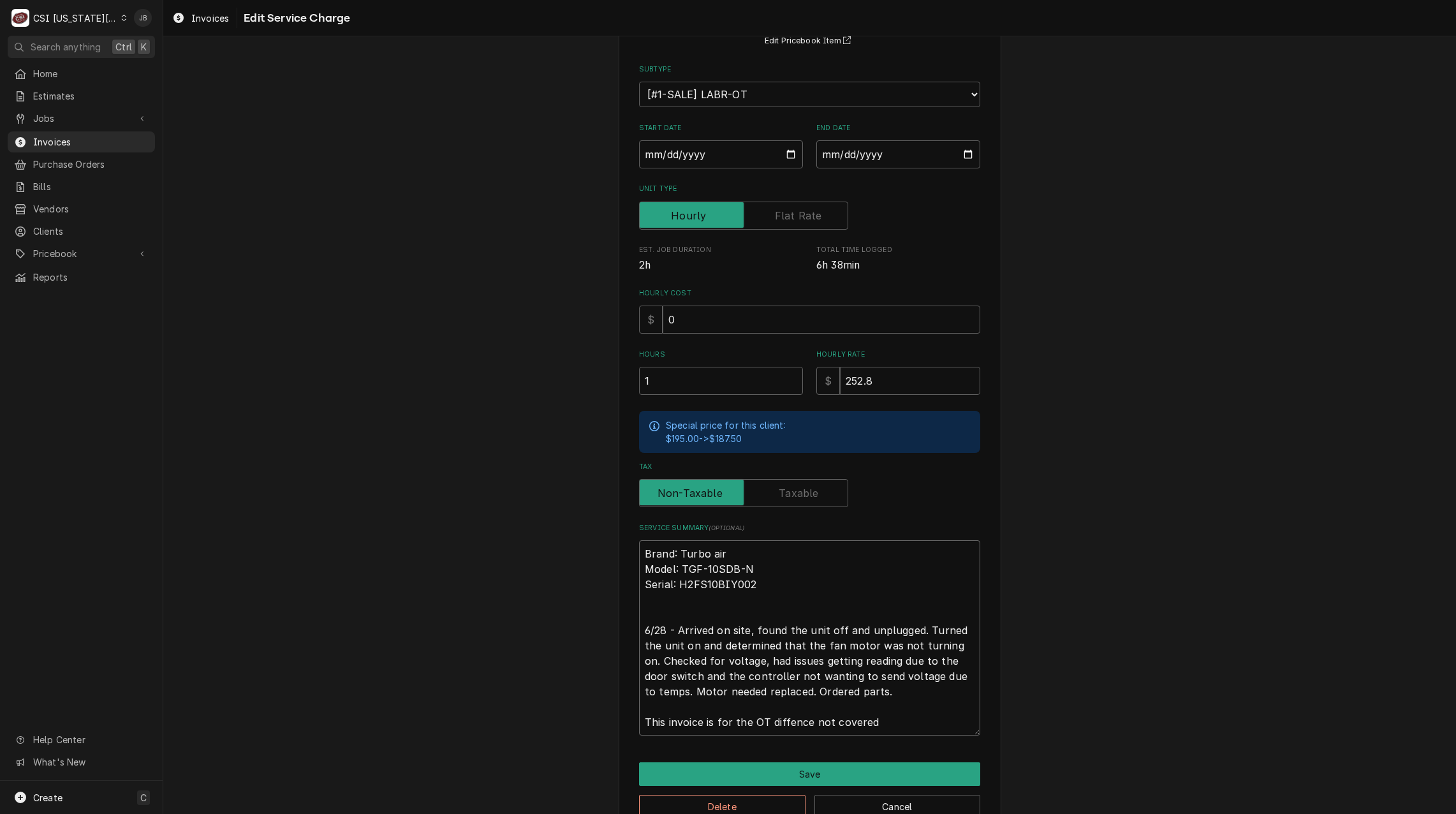
type textarea "Brand: Turbo air Model: TGF-10SDB-N Serial: H2FS10BIY002 6/28 - Arrived on site…"
type textarea "x"
type textarea "Brand: Turbo air Model: TGF-10SDB-N Serial: H2FS10BIY002 6/28 - Arrived on site…"
type textarea "x"
type textarea "Brand: Turbo air Model: TGF-10SDB-N Serial: H2FS10BIY002 6/28 - Arrived on site…"
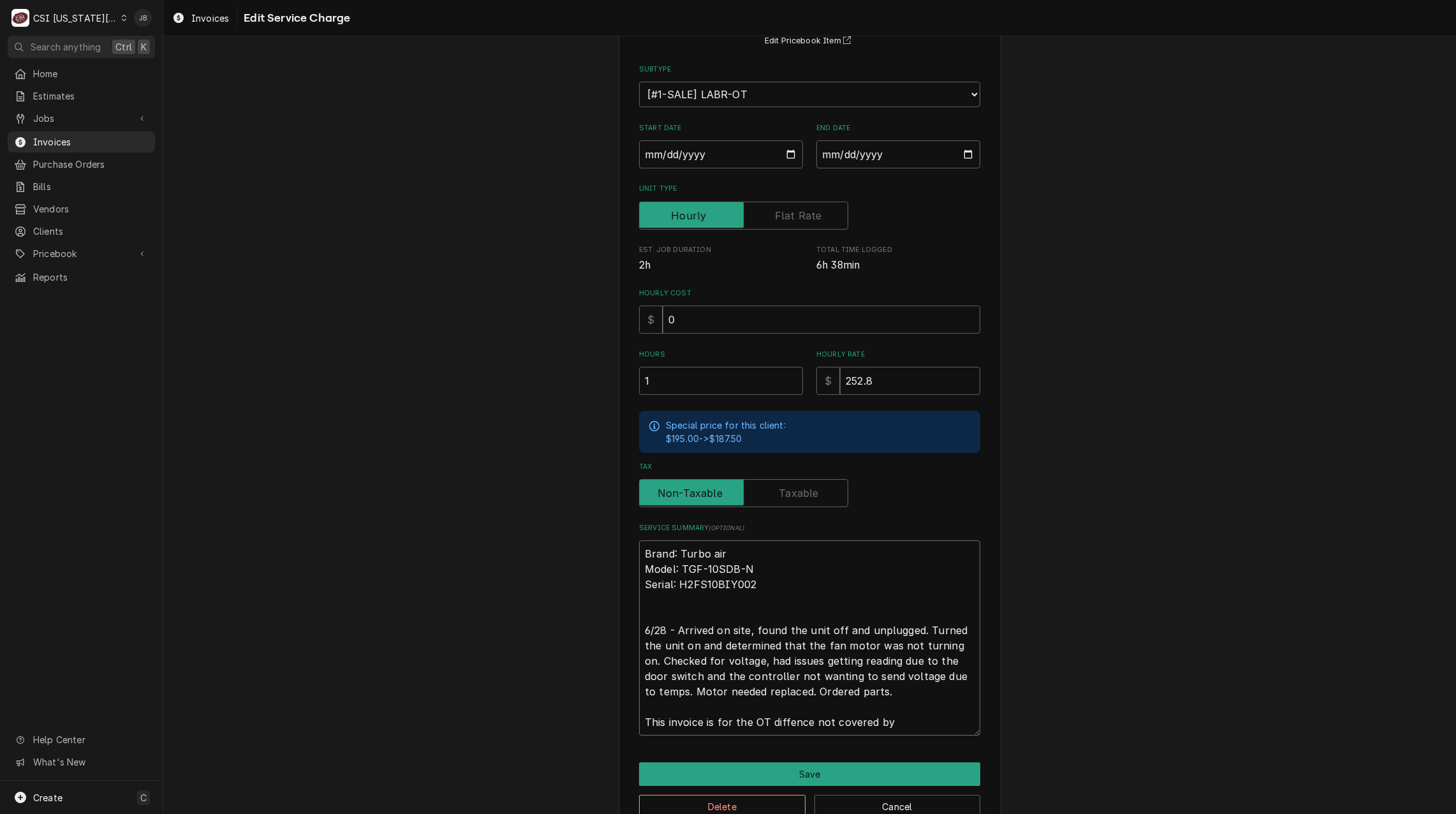
type textarea "x"
type textarea "Brand: Turbo air Model: TGF-10SDB-N Serial: H2FS10BIY002 6/28 - Arrived on site…"
type textarea "x"
type textarea "Brand: Turbo air Model: TGF-10SDB-N Serial: H2FS10BIY002 6/28 - Arrived on site…"
type textarea "x"
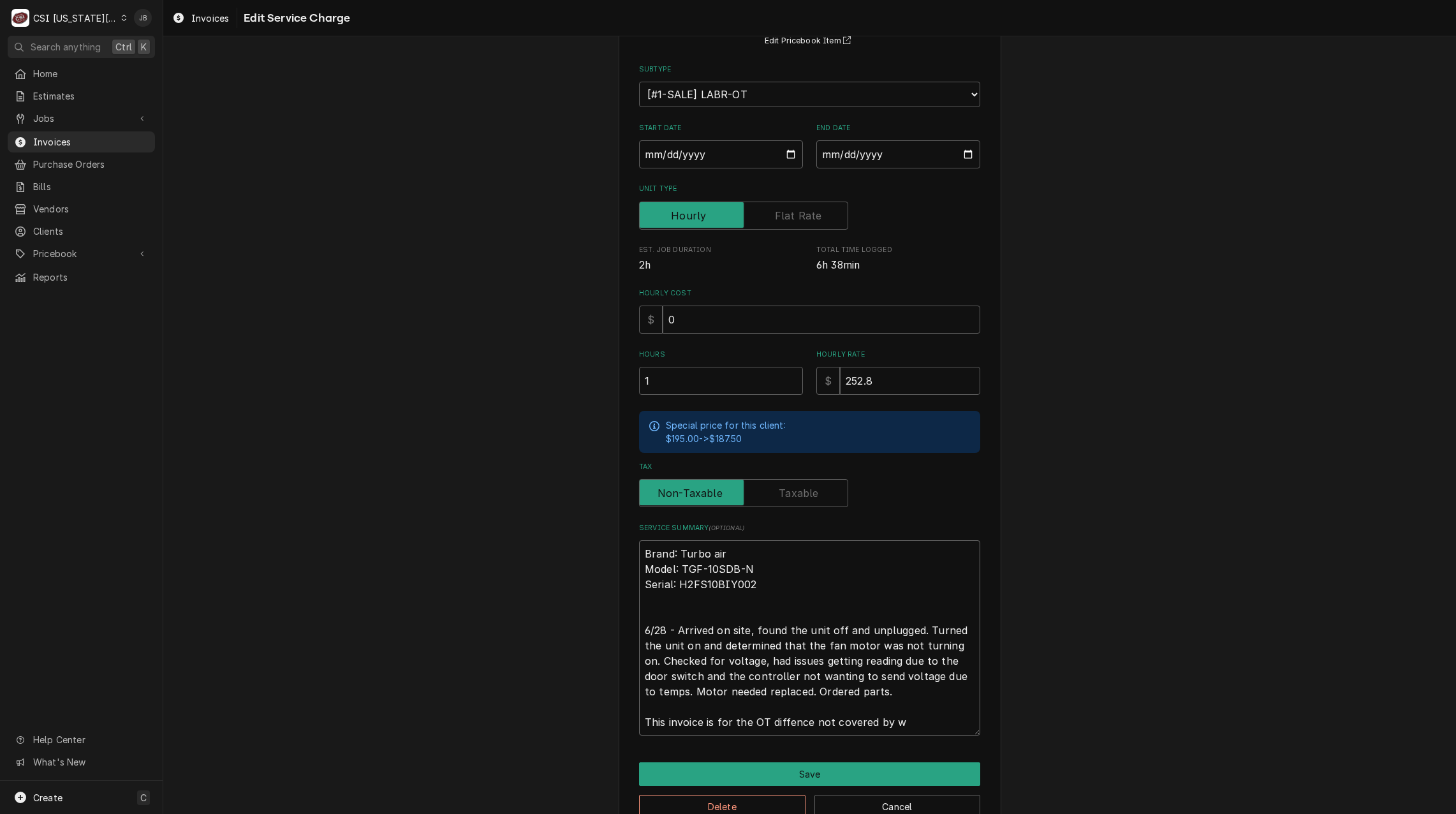
type textarea "Brand: Turbo air Model: TGF-10SDB-N Serial: H2FS10BIY002 6/28 - Arrived on site…"
type textarea "x"
type textarea "Brand: Turbo air Model: TGF-10SDB-N Serial: H2FS10BIY002 6/28 - Arrived on site…"
type textarea "x"
type textarea "Brand: Turbo air Model: TGF-10SDB-N Serial: H2FS10BIY002 6/28 - Arrived on site…"
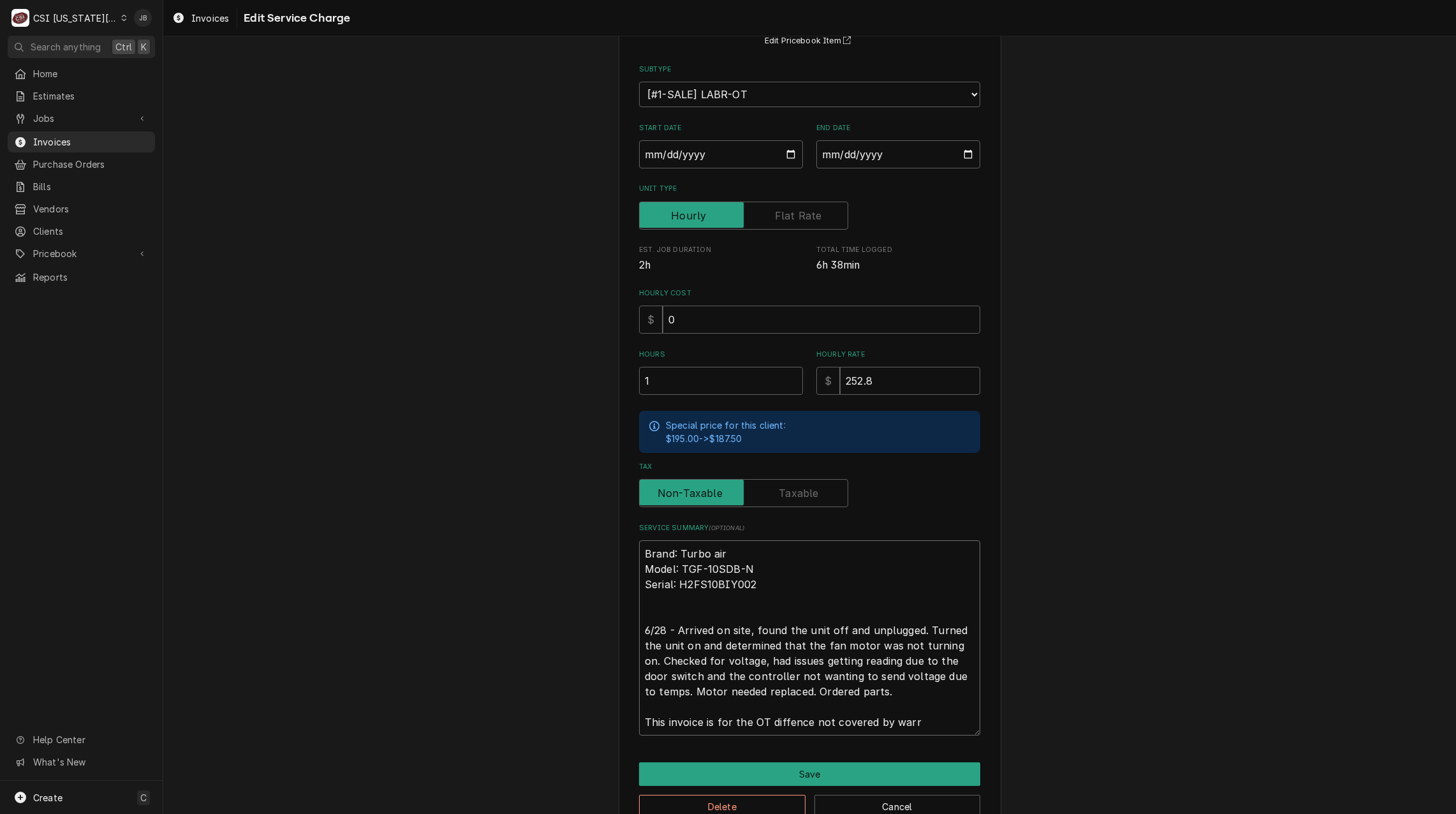
type textarea "x"
type textarea "Brand: Turbo air Model: TGF-10SDB-N Serial: H2FS10BIY002 6/28 - Arrived on site…"
type textarea "x"
type textarea "Brand: Turbo air Model: TGF-10SDB-N Serial: H2FS10BIY002 6/28 - Arrived on site…"
type textarea "x"
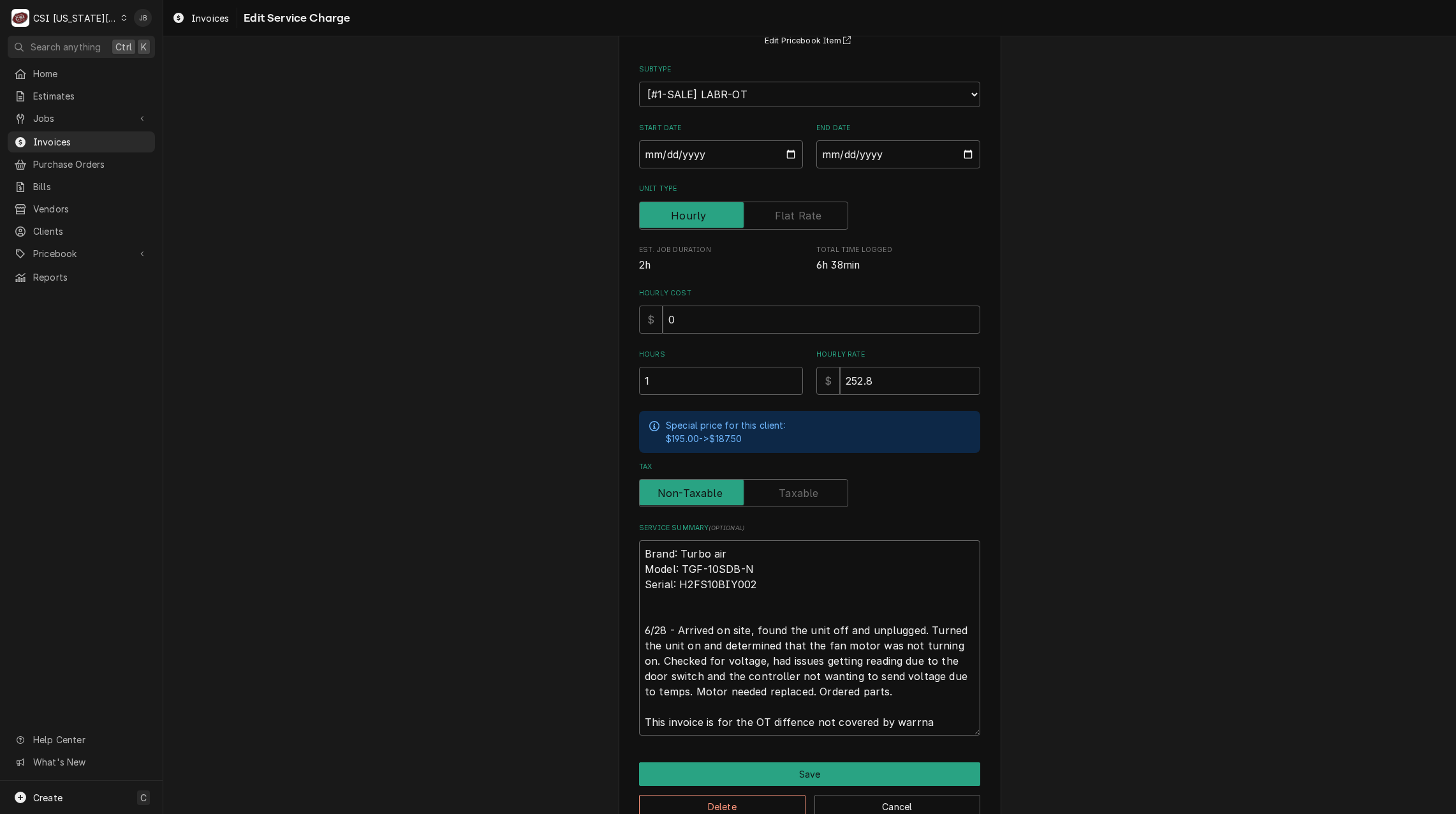
type textarea "Brand: Turbo air Model: TGF-10SDB-N Serial: H2FS10BIY002 6/28 - Arrived on site…"
type textarea "x"
type textarea "Brand: Turbo air Model: TGF-10SDB-N Serial: H2FS10BIY002 6/28 - Arrived on site…"
type textarea "x"
type textarea "Brand: Turbo air Model: TGF-10SDB-N Serial: H2FS10BIY002 6/28 - Arrived on site…"
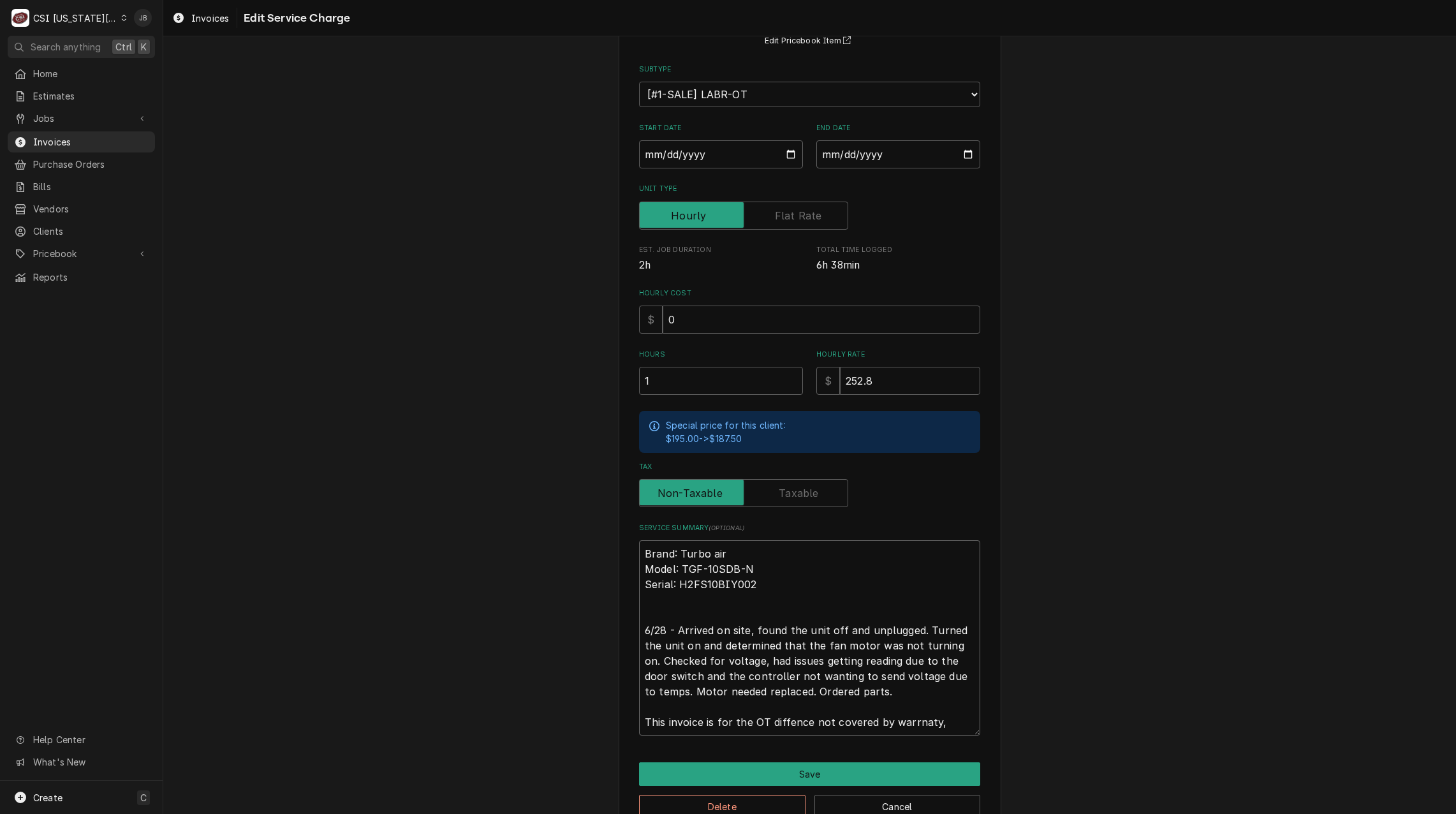
type textarea "x"
type textarea "Brand: Turbo air Model: TGF-10SDB-N Serial: H2FS10BIY002 6/28 - Arrived on site…"
type textarea "x"
type textarea "Brand: Turbo air Model: TGF-10SDB-N Serial: H2FS10BIY002 6/28 - Arrived on site…"
type textarea "x"
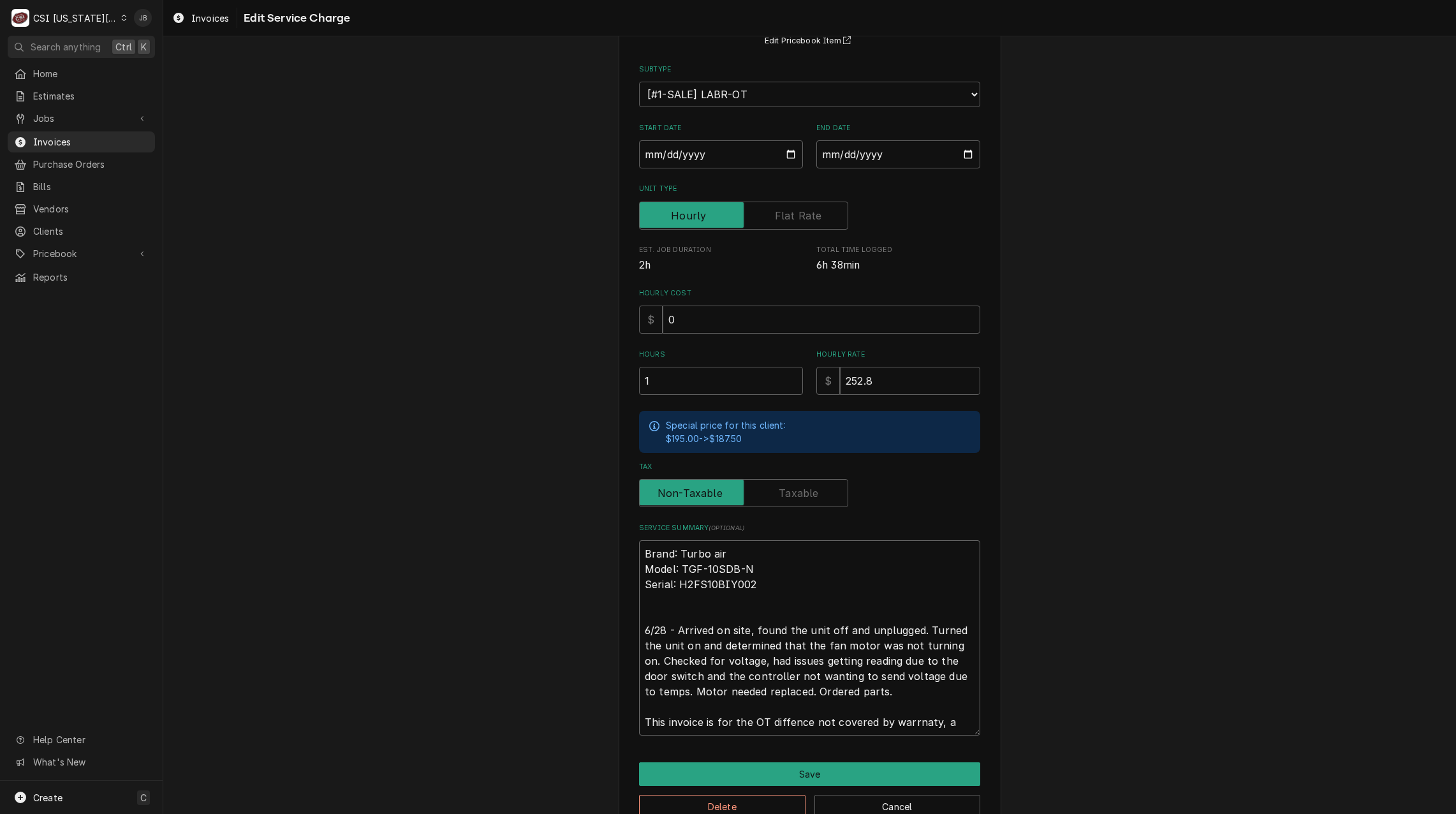
type textarea "Brand: Turbo air Model: TGF-10SDB-N Serial: H2FS10BIY002 6/28 - Arrived on site…"
type textarea "x"
type textarea "Brand: Turbo air Model: TGF-10SDB-N Serial: H2FS10BIY002 6/28 - Arrived on site…"
type textarea "x"
type textarea "Brand: Turbo air Model: TGF-10SDB-N Serial: H2FS10BIY002 6/28 - Arrived on site…"
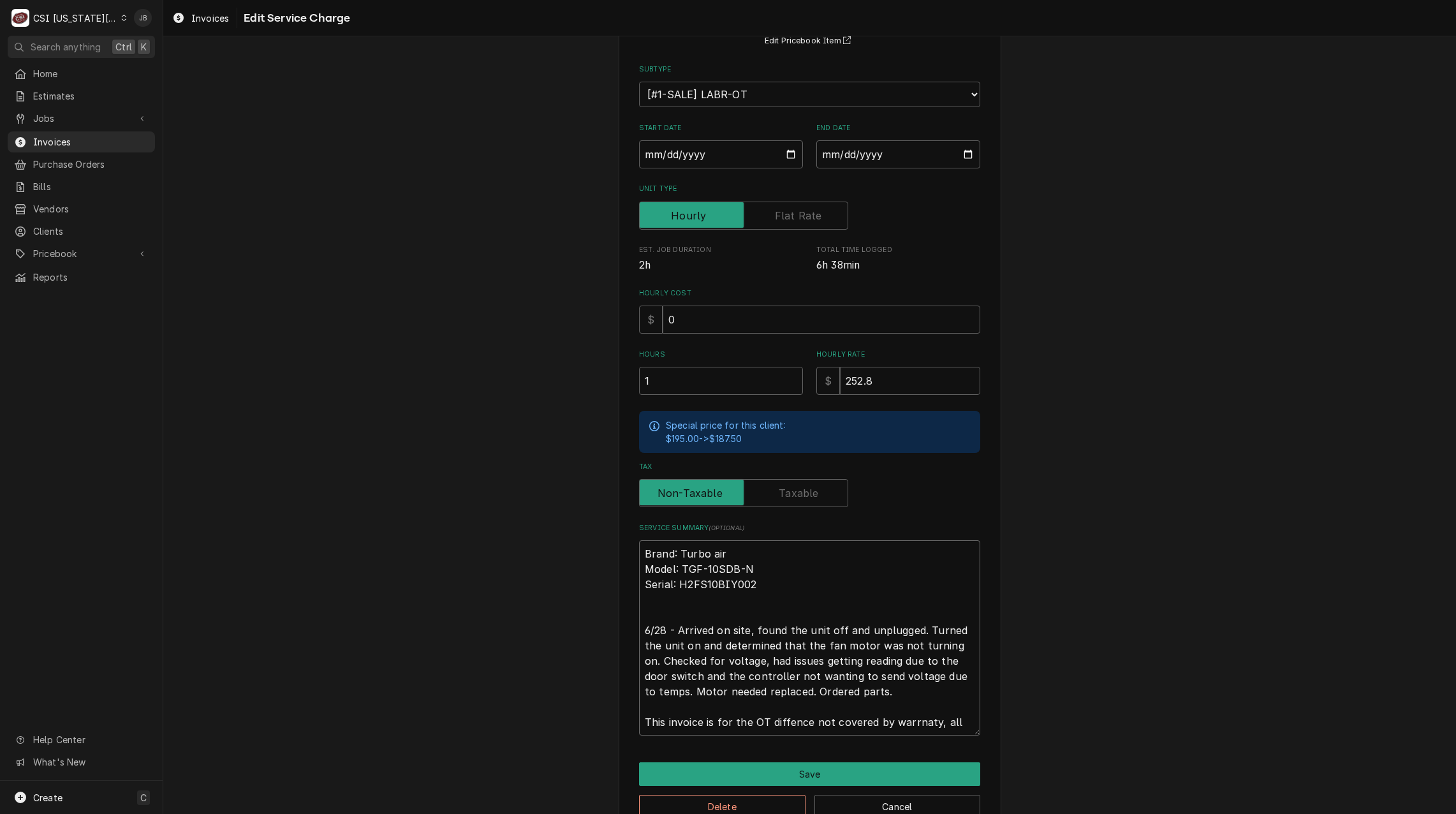
type textarea "x"
type textarea "Brand: Turbo air Model: TGF-10SDB-N Serial: H2FS10BIY002 6/28 - Arrived on site…"
type textarea "x"
type textarea "Brand: Turbo air Model: TGF-10SDB-N Serial: H2FS10BIY002 6/28 - Arrived on site…"
type textarea "x"
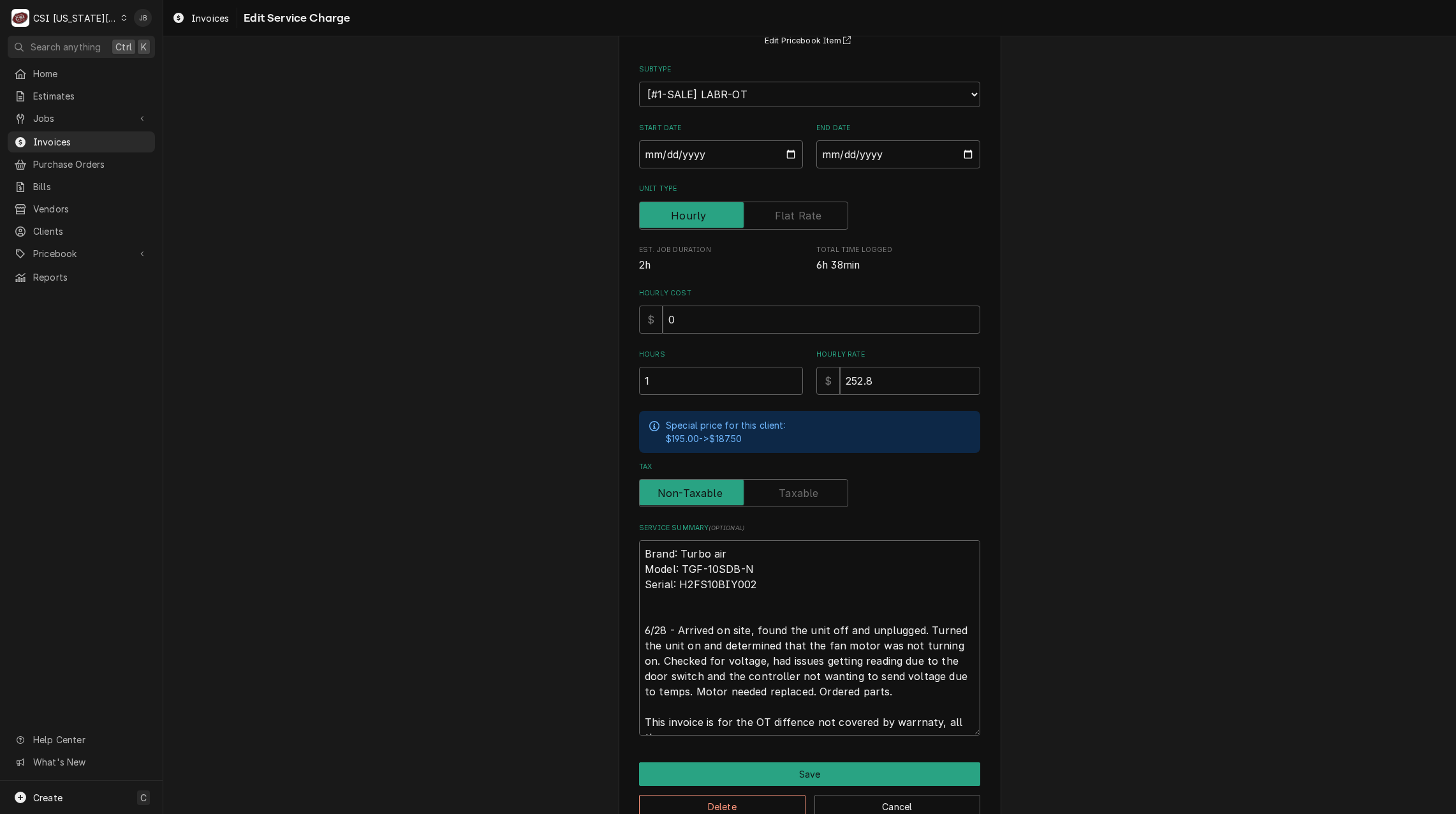
type textarea "Brand: Turbo air Model: TGF-10SDB-N Serial: H2FS10BIY002 6/28 - Arrived on site…"
type textarea "x"
type textarea "Brand: Turbo air Model: TGF-10SDB-N Serial: H2FS10BIY002 6/28 - Arrived on site…"
type textarea "x"
type textarea "Brand: Turbo air Model: TGF-10SDB-N Serial: H2FS10BIY002 6/28 - Arrived on site…"
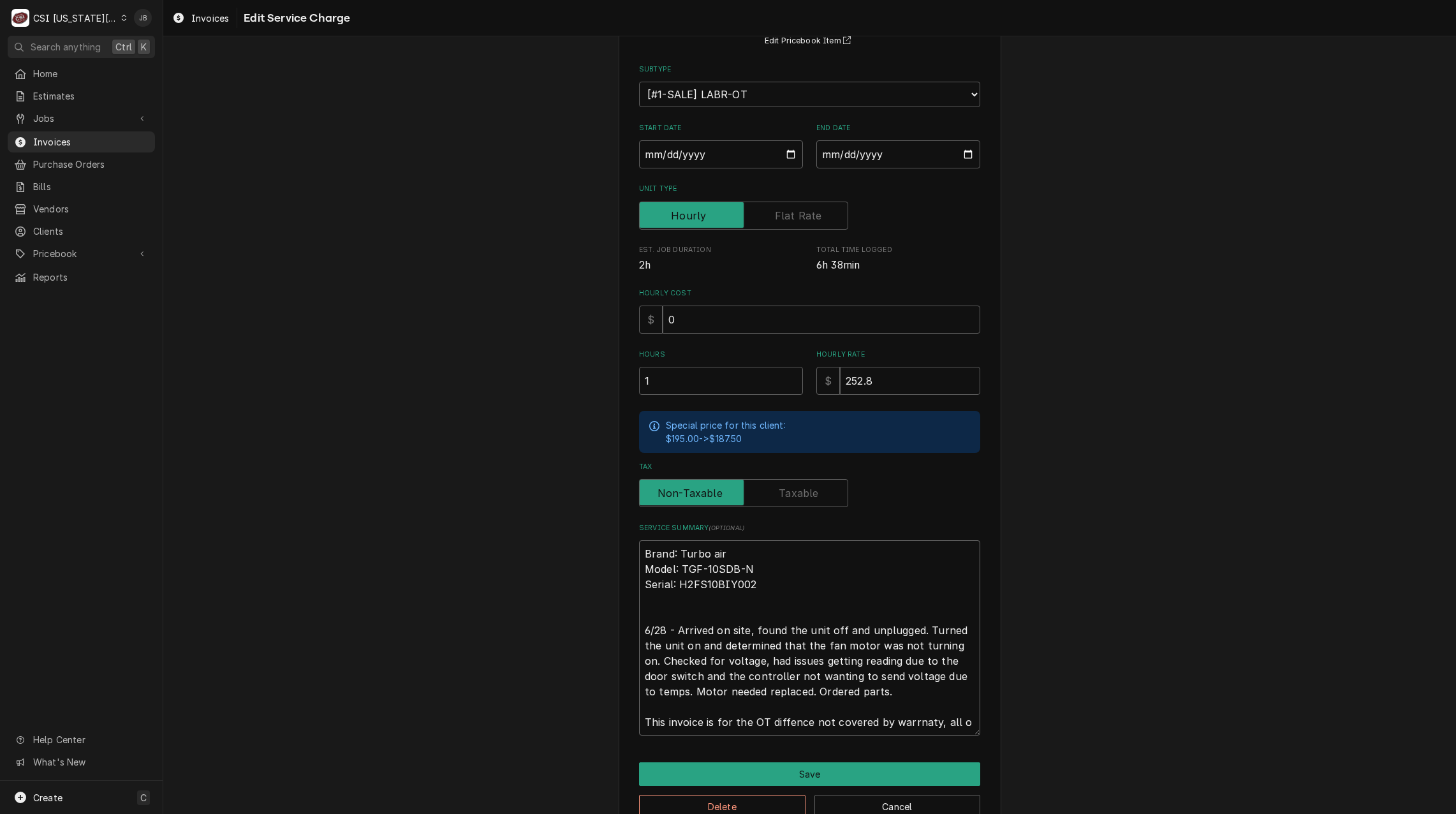
type textarea "x"
type textarea "Brand: Turbo air Model: TGF-10SDB-N Serial: H2FS10BIY002 6/28 - Arrived on site…"
type textarea "x"
type textarea "Brand: Turbo air Model: TGF-10SDB-N Serial: H2FS10BIY002 6/28 - Arrived on site…"
type textarea "x"
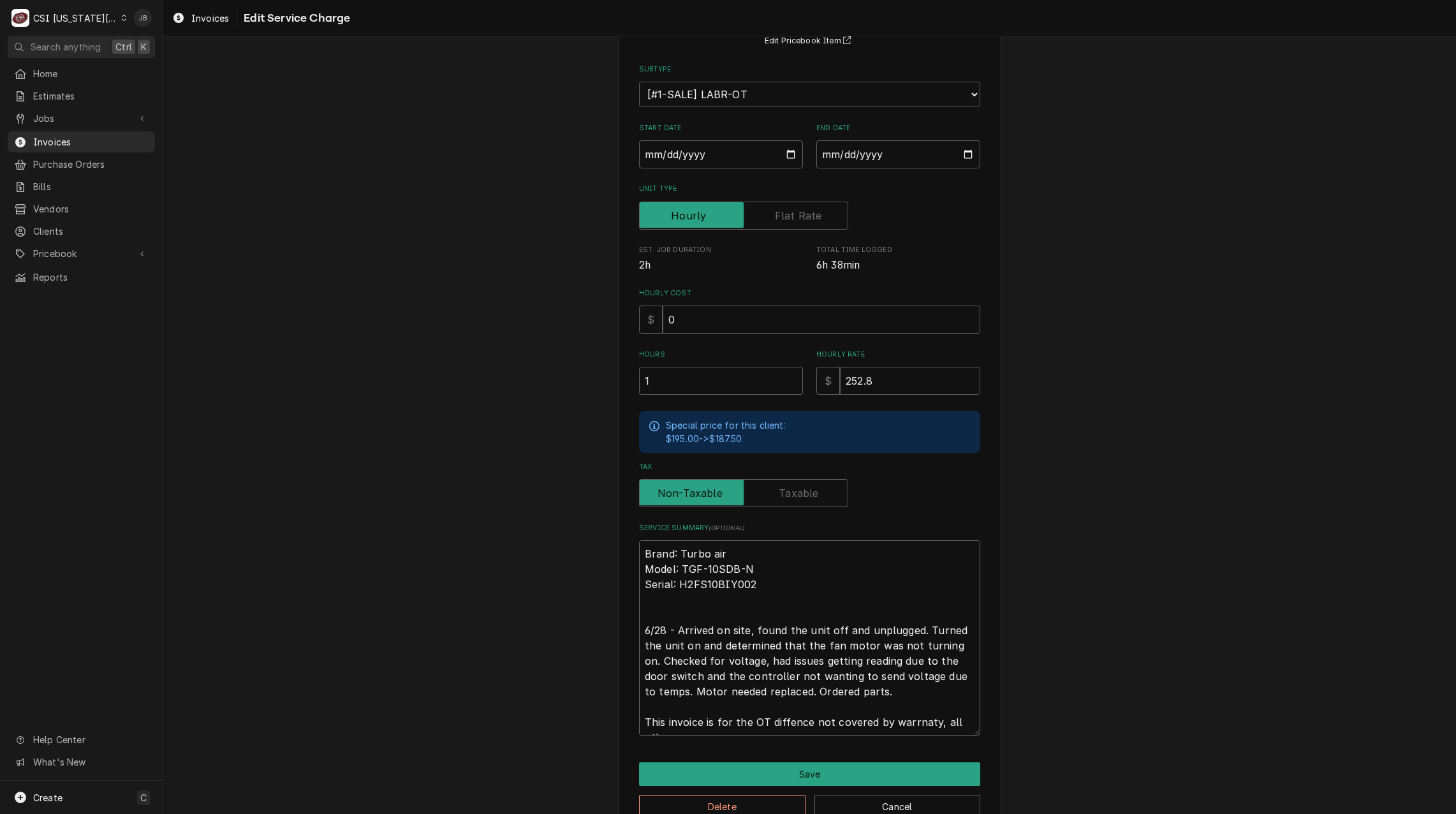
type textarea "Brand: Turbo air Model: TGF-10SDB-N Serial: H2FS10BIY002 6/28 - Arrived on site…"
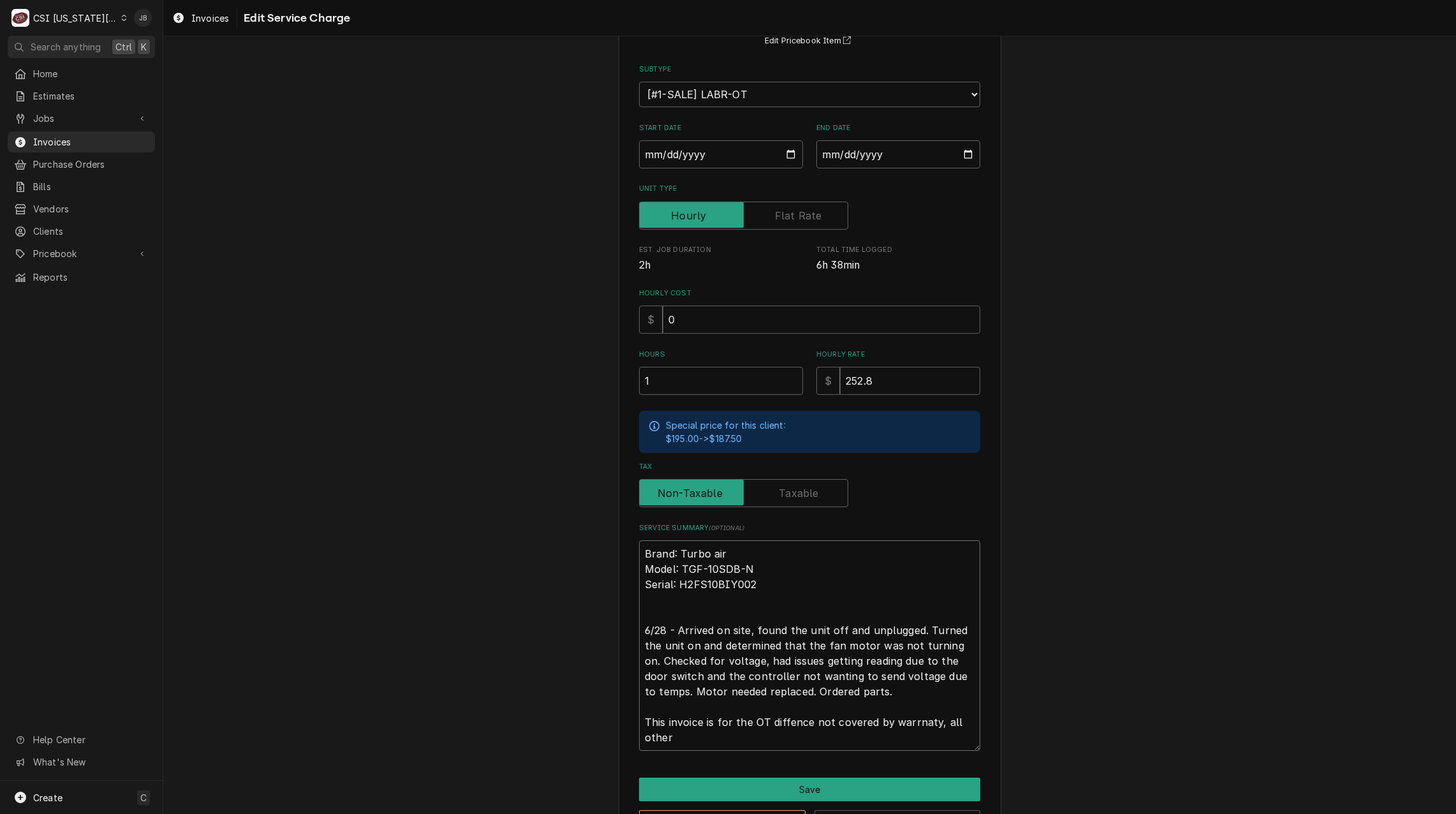
type textarea "x"
type textarea "Brand: Turbo air Model: TGF-10SDB-N Serial: H2FS10BIY002 6/28 - Arrived on site…"
type textarea "x"
type textarea "Brand: Turbo air Model: TGF-10SDB-N Serial: H2FS10BIY002 6/28 - Arrived on site…"
type textarea "x"
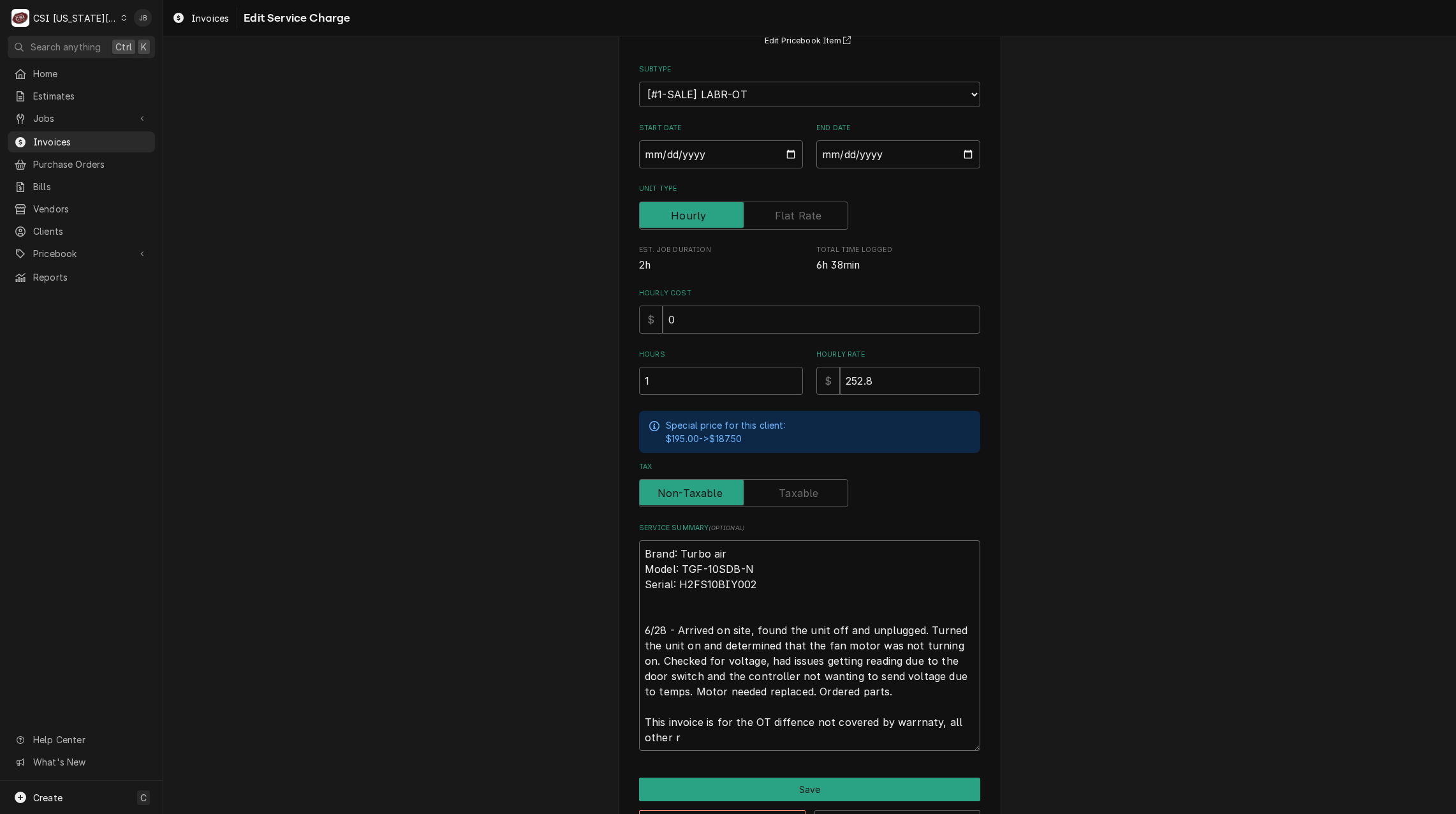
type textarea "Brand: Turbo air Model: TGF-10SDB-N Serial: H2FS10BIY002 6/28 - Arrived on site…"
type textarea "x"
type textarea "Brand: Turbo air Model: TGF-10SDB-N Serial: H2FS10BIY002 6/28 - Arrived on site…"
type textarea "x"
type textarea "Brand: Turbo air Model: TGF-10SDB-N Serial: H2FS10BIY002 6/28 - Arrived on site…"
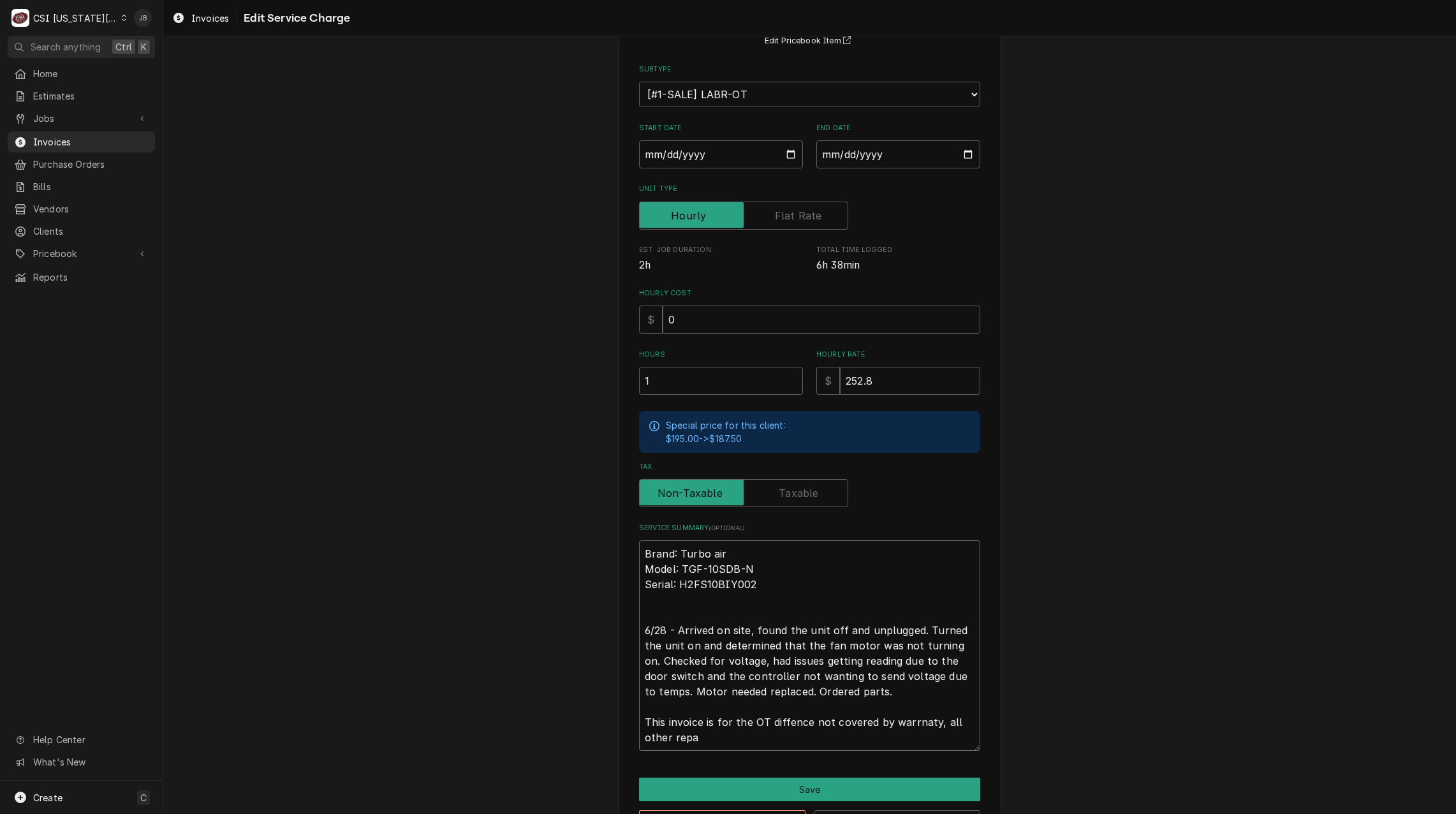
type textarea "x"
type textarea "Brand: Turbo air Model: TGF-10SDB-N Serial: H2FS10BIY002 6/28 - Arrived on site…"
type textarea "x"
type textarea "Brand: Turbo air Model: TGF-10SDB-N Serial: H2FS10BIY002 6/28 - Arrived on site…"
type textarea "x"
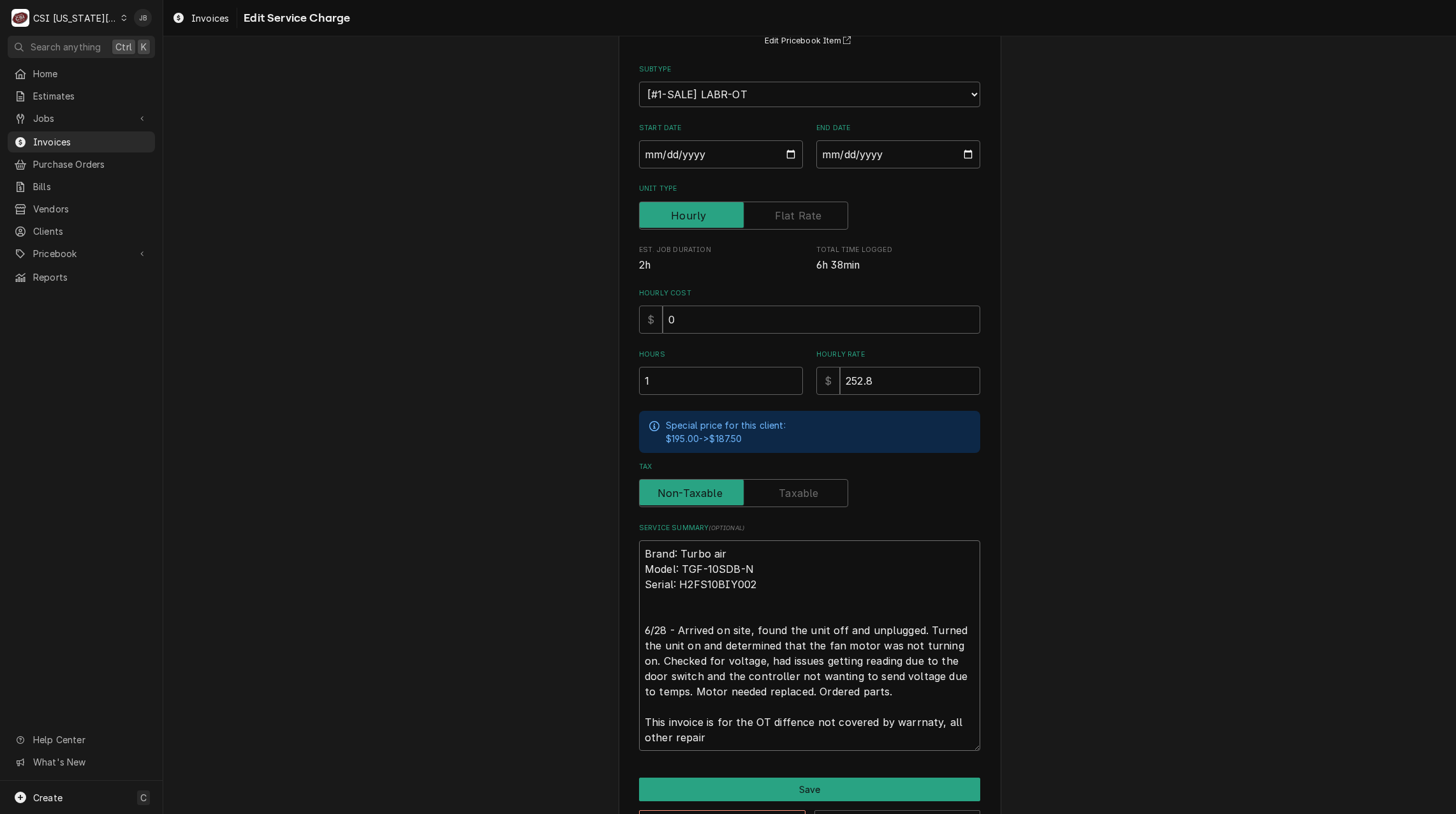
type textarea "Brand: Turbo air Model: TGF-10SDB-N Serial: H2FS10BIY002 6/28 - Arrived on site…"
type textarea "x"
type textarea "Brand: Turbo air Model: TGF-10SDB-N Serial: H2FS10BIY002 6/28 - Arrived on site…"
type textarea "x"
type textarea "Brand: Turbo air Model: TGF-10SDB-N Serial: H2FS10BIY002 6/28 - Arrived on site…"
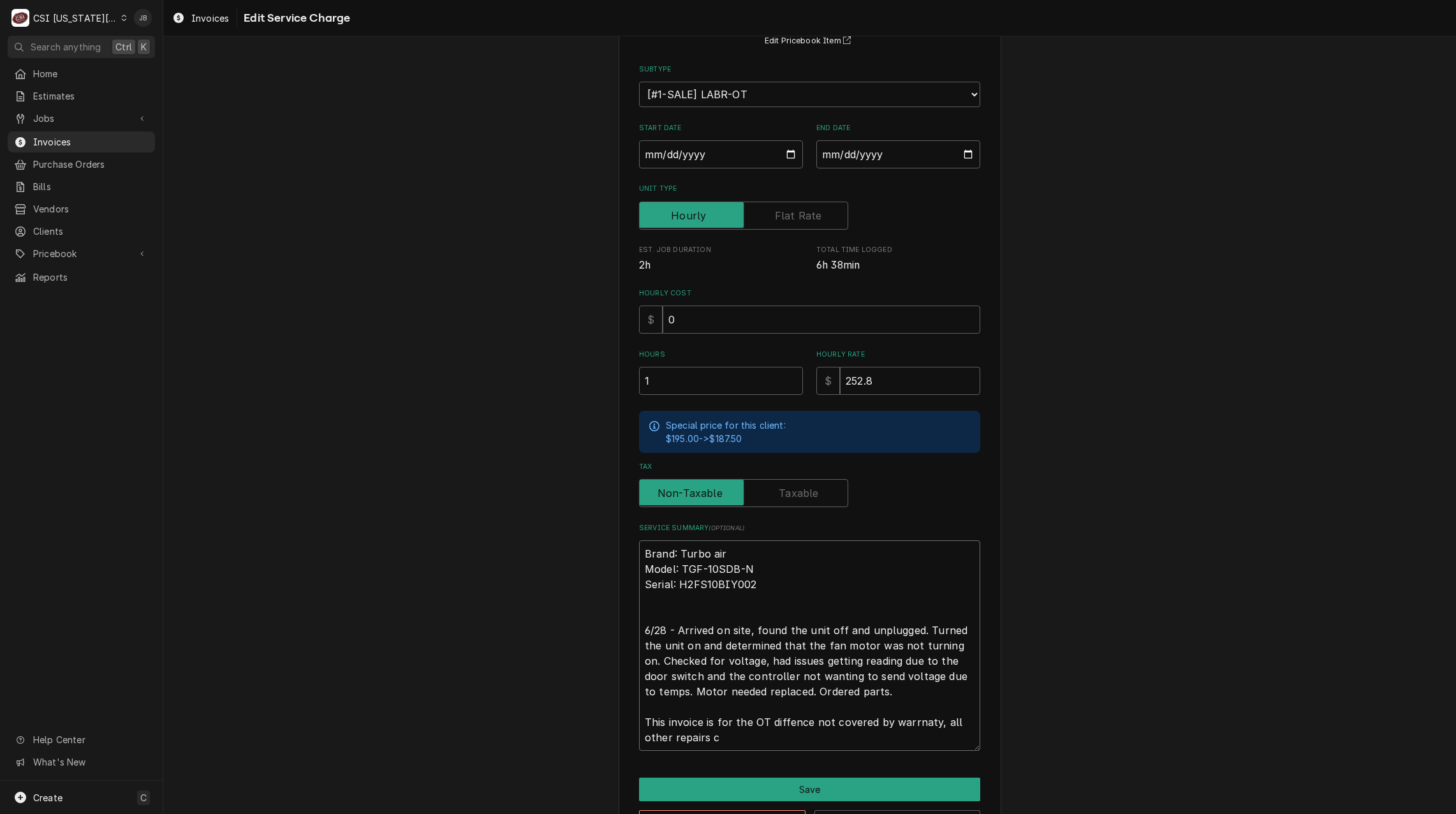
type textarea "x"
type textarea "Brand: Turbo air Model: TGF-10SDB-N Serial: H2FS10BIY002 6/28 - Arrived on site…"
type textarea "x"
type textarea "Brand: Turbo air Model: TGF-10SDB-N Serial: H2FS10BIY002 6/28 - Arrived on site…"
type textarea "x"
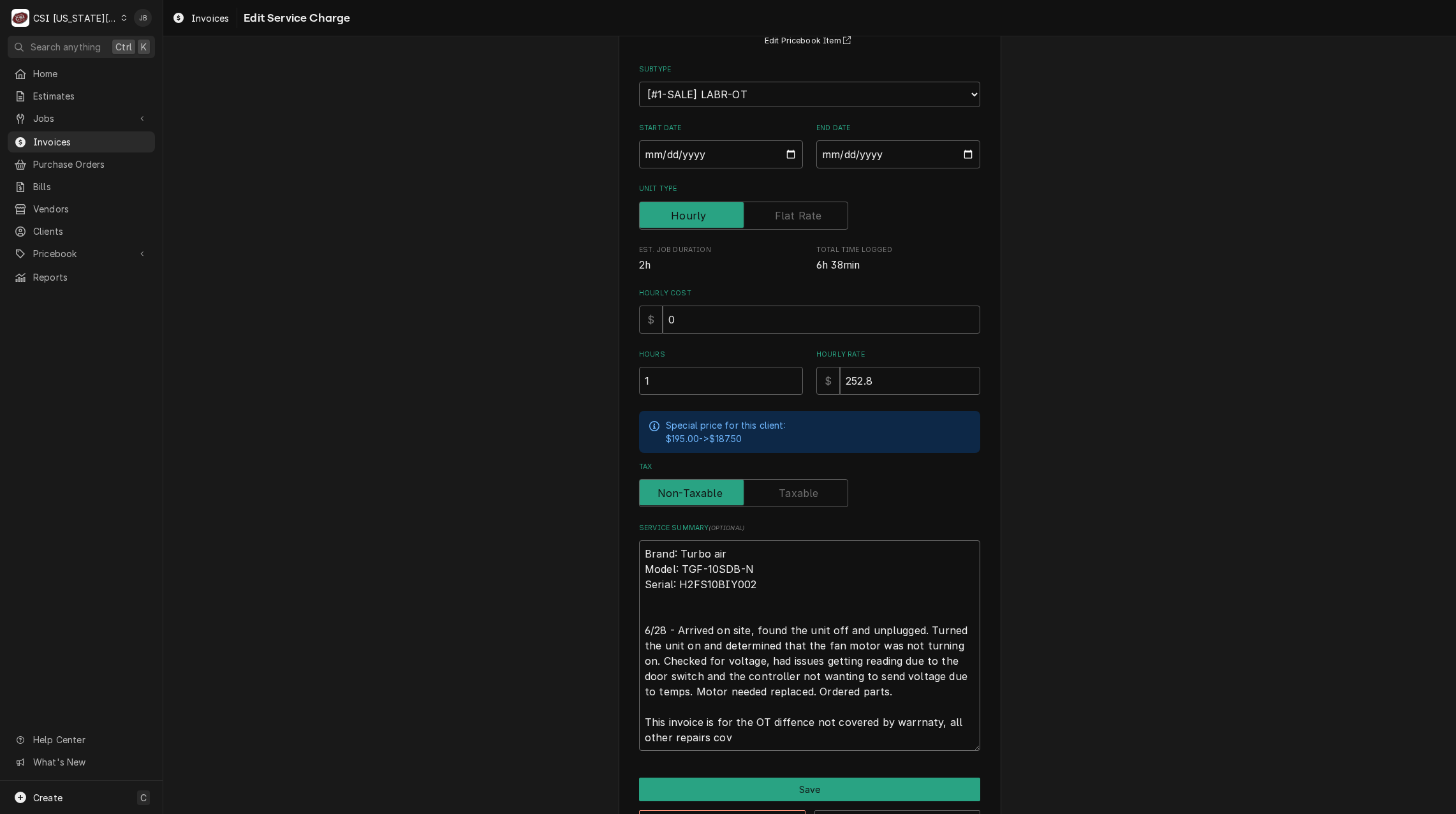
type textarea "Brand: Turbo air Model: TGF-10SDB-N Serial: H2FS10BIY002 6/28 - Arrived on site…"
type textarea "x"
type textarea "Brand: Turbo air Model: TGF-10SDB-N Serial: H2FS10BIY002 6/28 - Arrived on site…"
type textarea "x"
type textarea "Brand: Turbo air Model: TGF-10SDB-N Serial: H2FS10BIY002 6/28 - Arrived on site…"
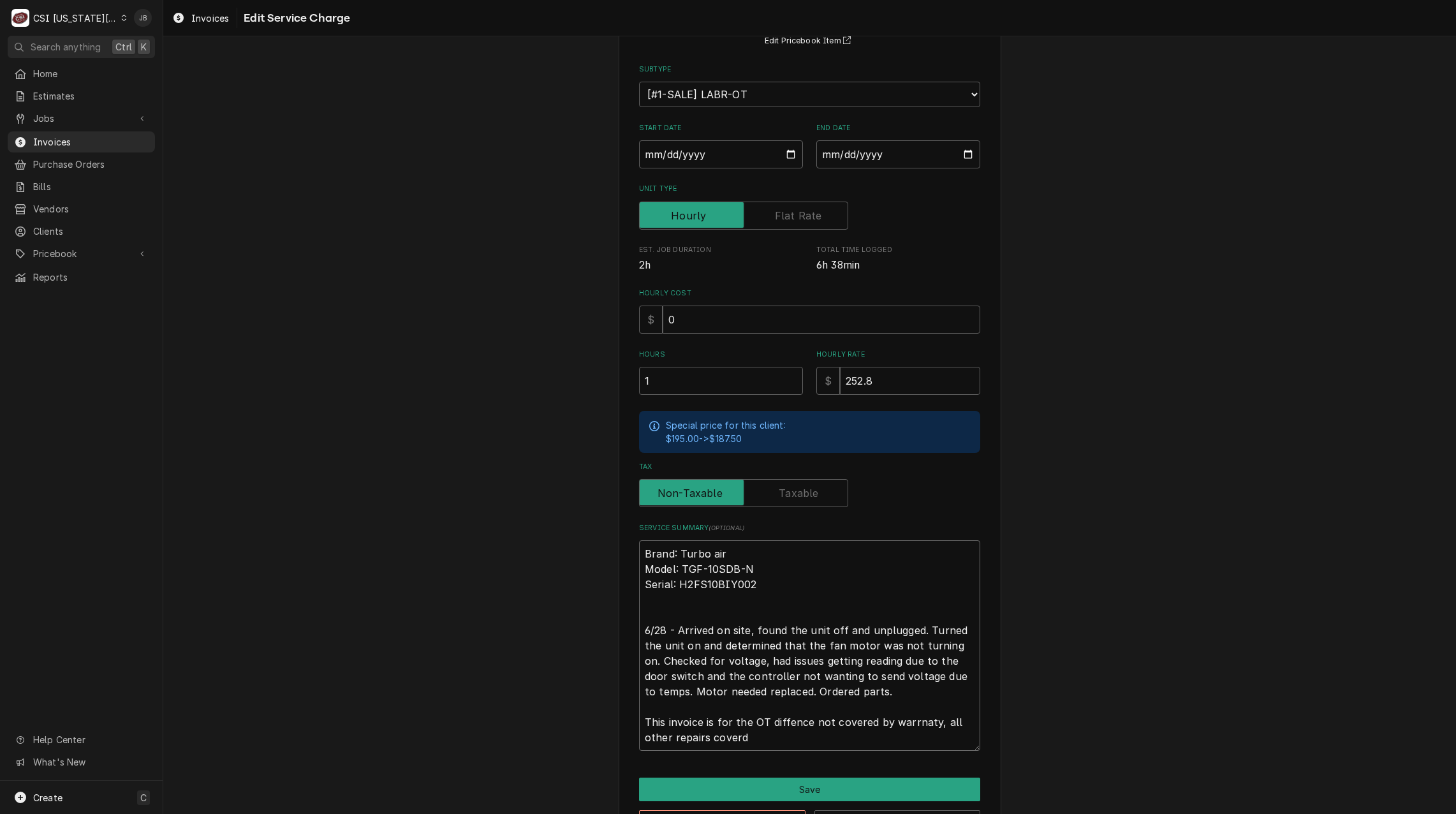
type textarea "x"
type textarea "Brand: Turbo air Model: TGF-10SDB-N Serial: H2FS10BIY002 6/28 - Arrived on site…"
type textarea "x"
type textarea "Brand: Turbo air Model: TGF-10SDB-N Serial: H2FS10BIY002 6/28 - Arrived on site…"
type textarea "x"
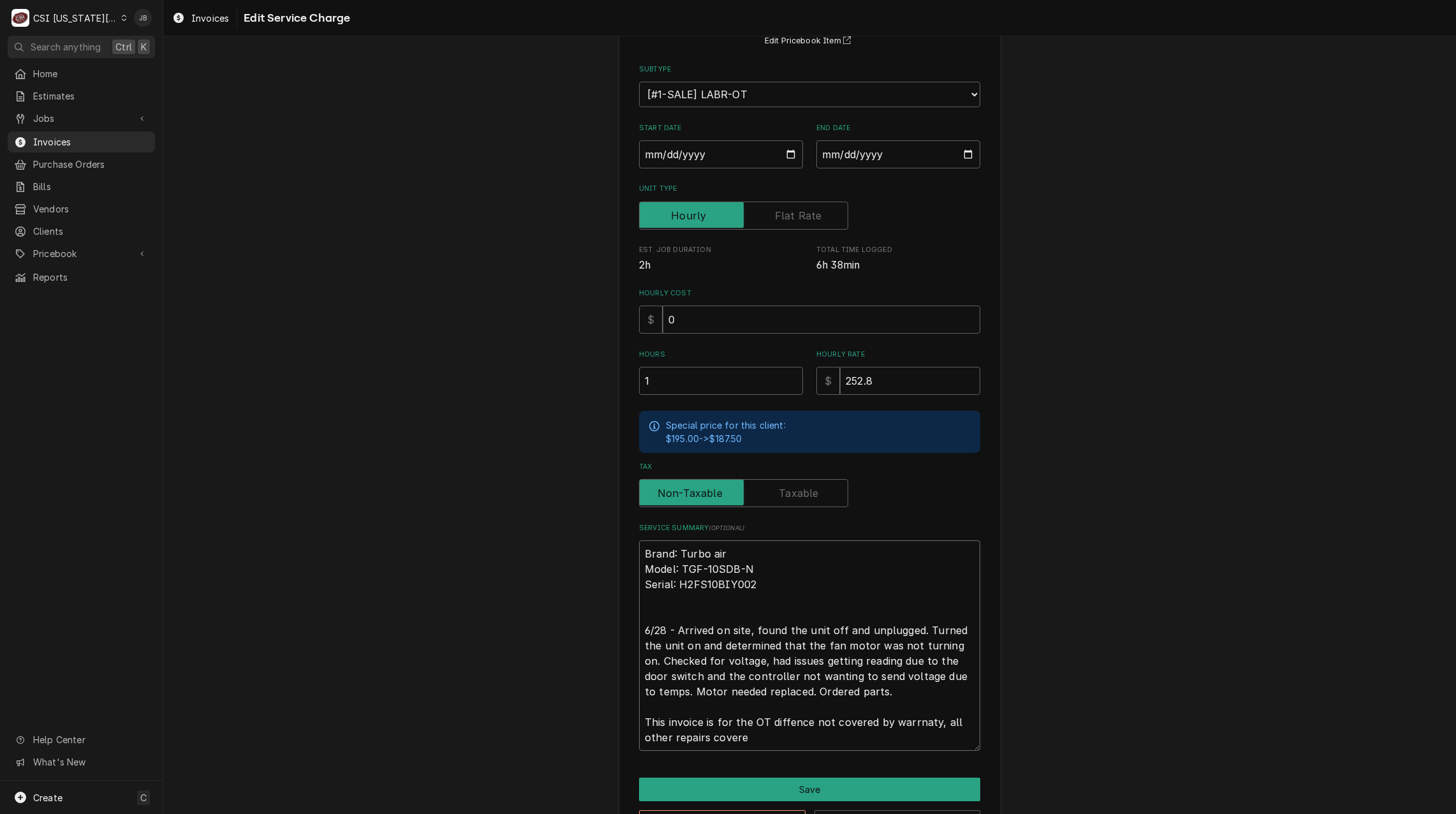
type textarea "Brand: Turbo air Model: TGF-10SDB-N Serial: H2FS10BIY002 6/28 - Arrived on site…"
type textarea "x"
type textarea "Brand: Turbo air Model: TGF-10SDB-N Serial: H2FS10BIY002 6/28 - Arrived on site…"
click at [722, 695] on textarea "Brand: Turbo air Model: TGF-10SDB-N Serial: H2FS10BIY002 6/28 - Arrived on site…" at bounding box center [809, 645] width 341 height 210
type textarea "x"
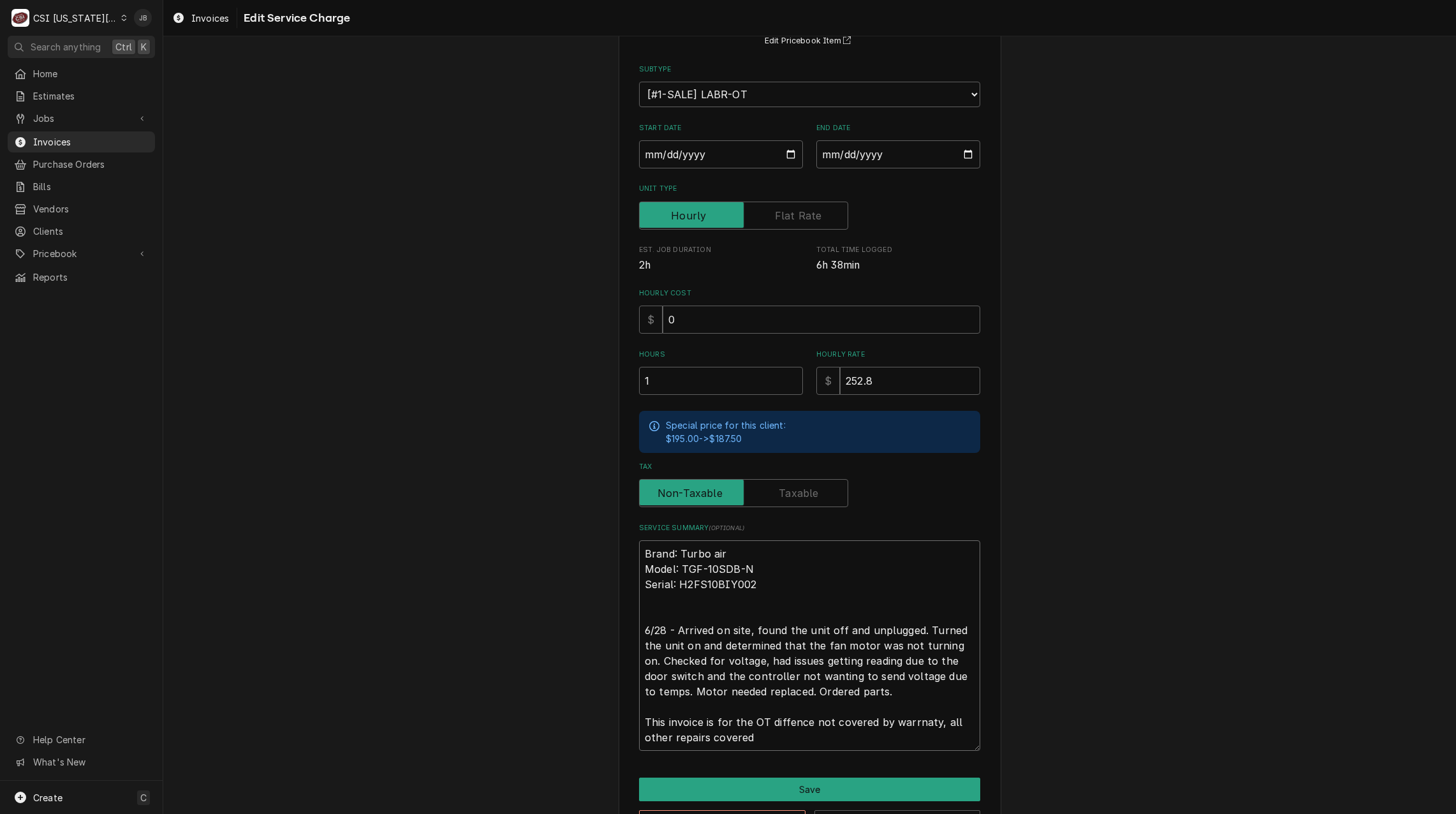
type textarea "Brand: Turbo air Model: TGF-10SDB-N Serial: H2FS10BIY002 6/28 - Arrived on site…"
type textarea "x"
type textarea "Brand: Turbo air Model: TGF-10SDB-N Serial: H2FS10BIY002 6/28 - Arrived on site…"
type textarea "x"
click at [785, 669] on textarea "Brand: Turbo air Model: TGF-10SDB-N Serial: H2FS10BIY002 6/28 - Arrived on site…" at bounding box center [809, 645] width 341 height 210
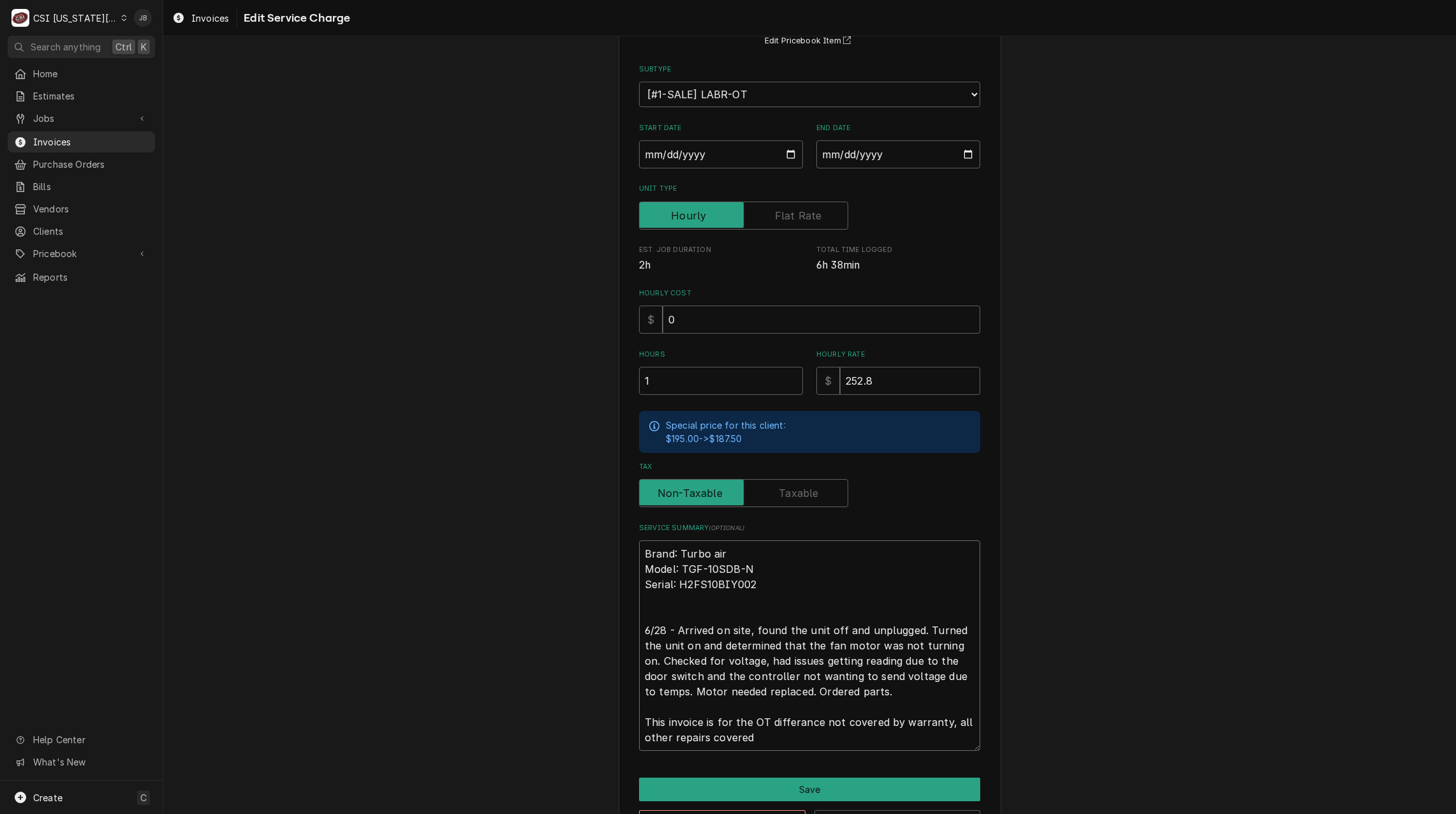
type textarea "Brand: Turbo air Model: TGF-10SDB-N Serial: H2FS10BIY002 6/28 - Arrived on site…"
type textarea "x"
click at [758, 735] on textarea "Brand: Turbo air Model: TGF-10SDB-N Serial: H2FS10BIY002 6/28 - Arrived on site…" at bounding box center [809, 645] width 341 height 210
type textarea "Brand: Turbo air Model: TGF-10SDB-N Serial: H2FS10BIY002 6/28 - Arrived on site…"
click at [747, 786] on button "Save" at bounding box center [809, 789] width 341 height 24
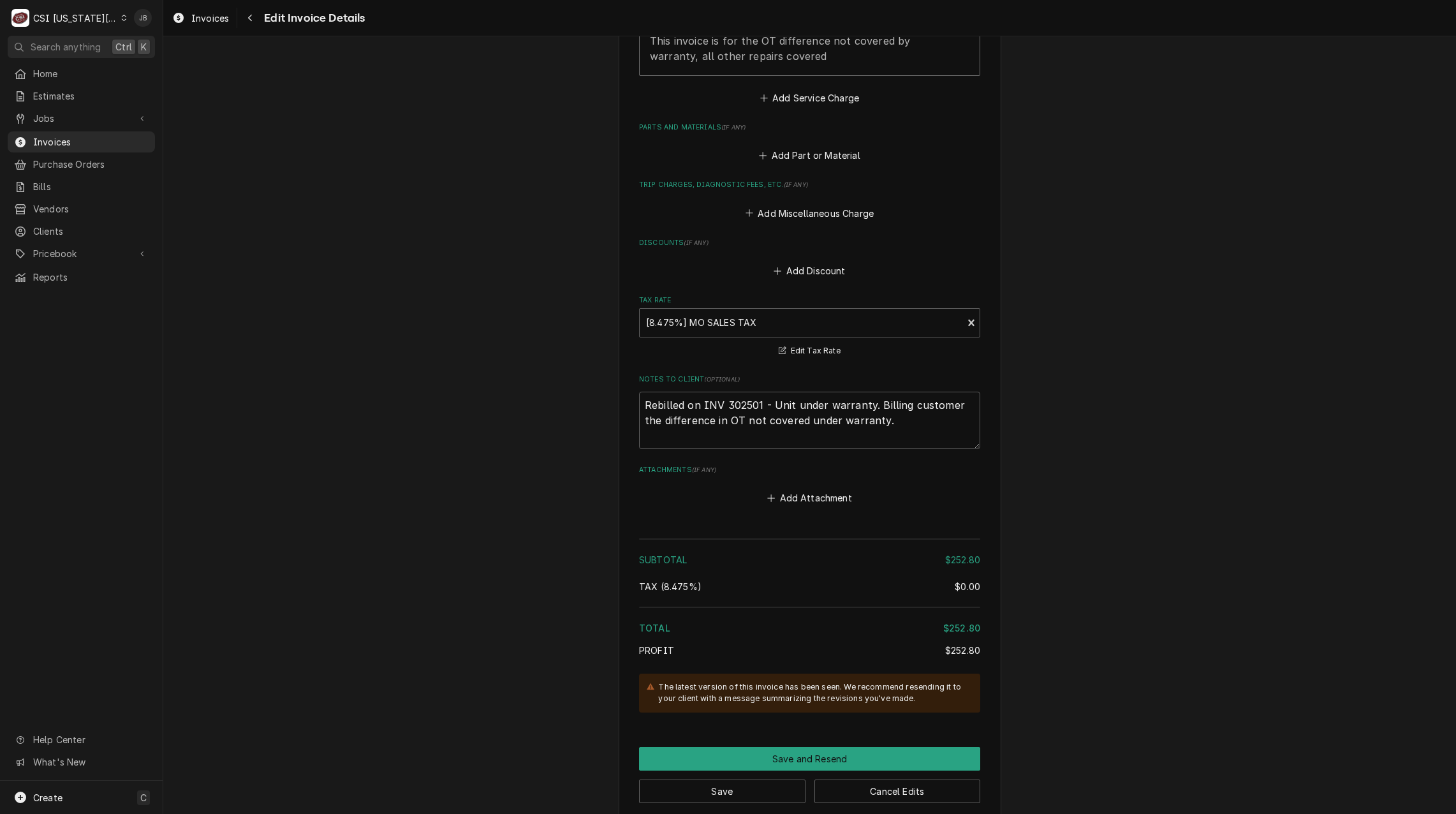
scroll to position [1537, 0]
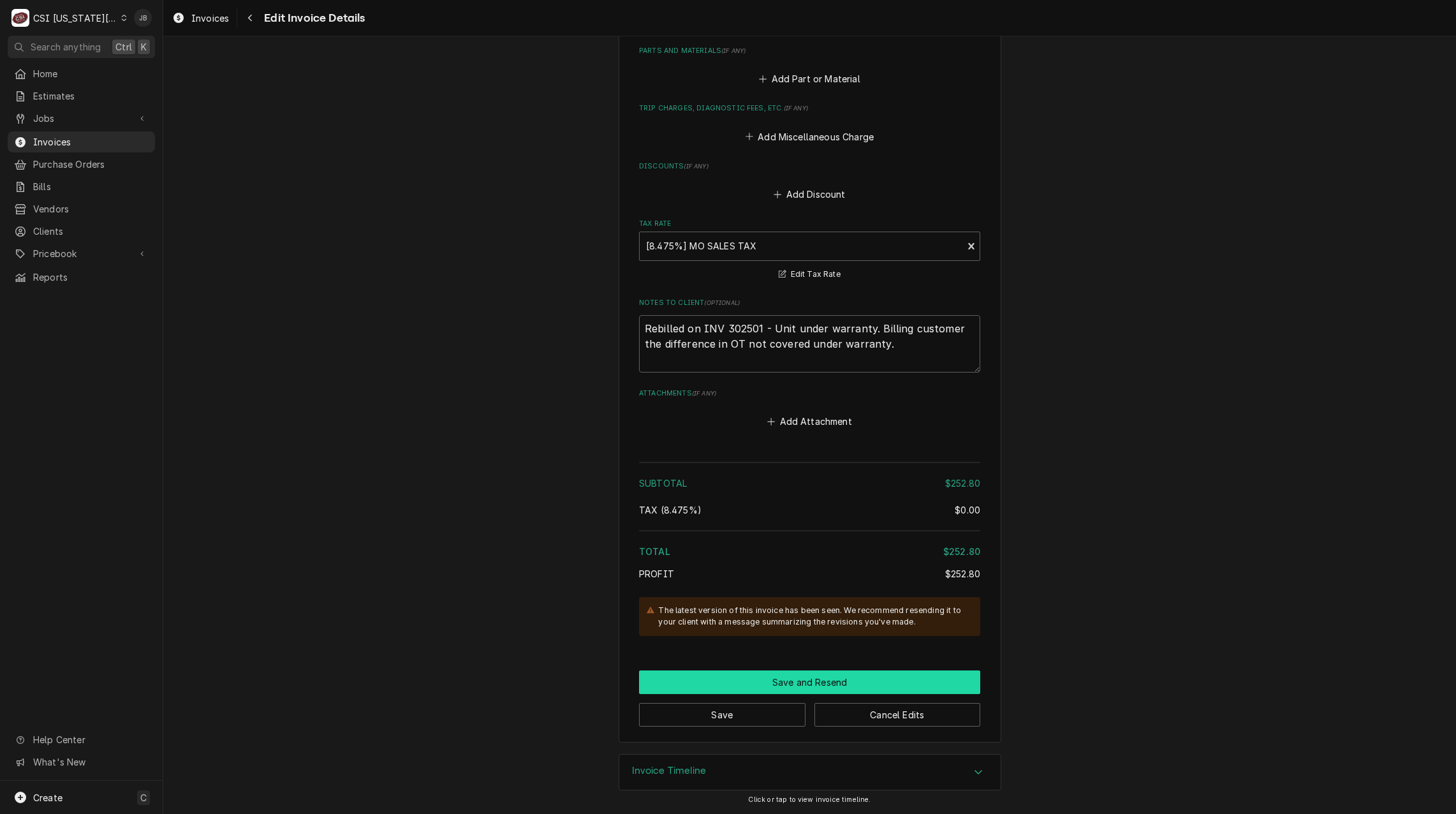
click at [734, 683] on button "Save and Resend" at bounding box center [809, 682] width 341 height 24
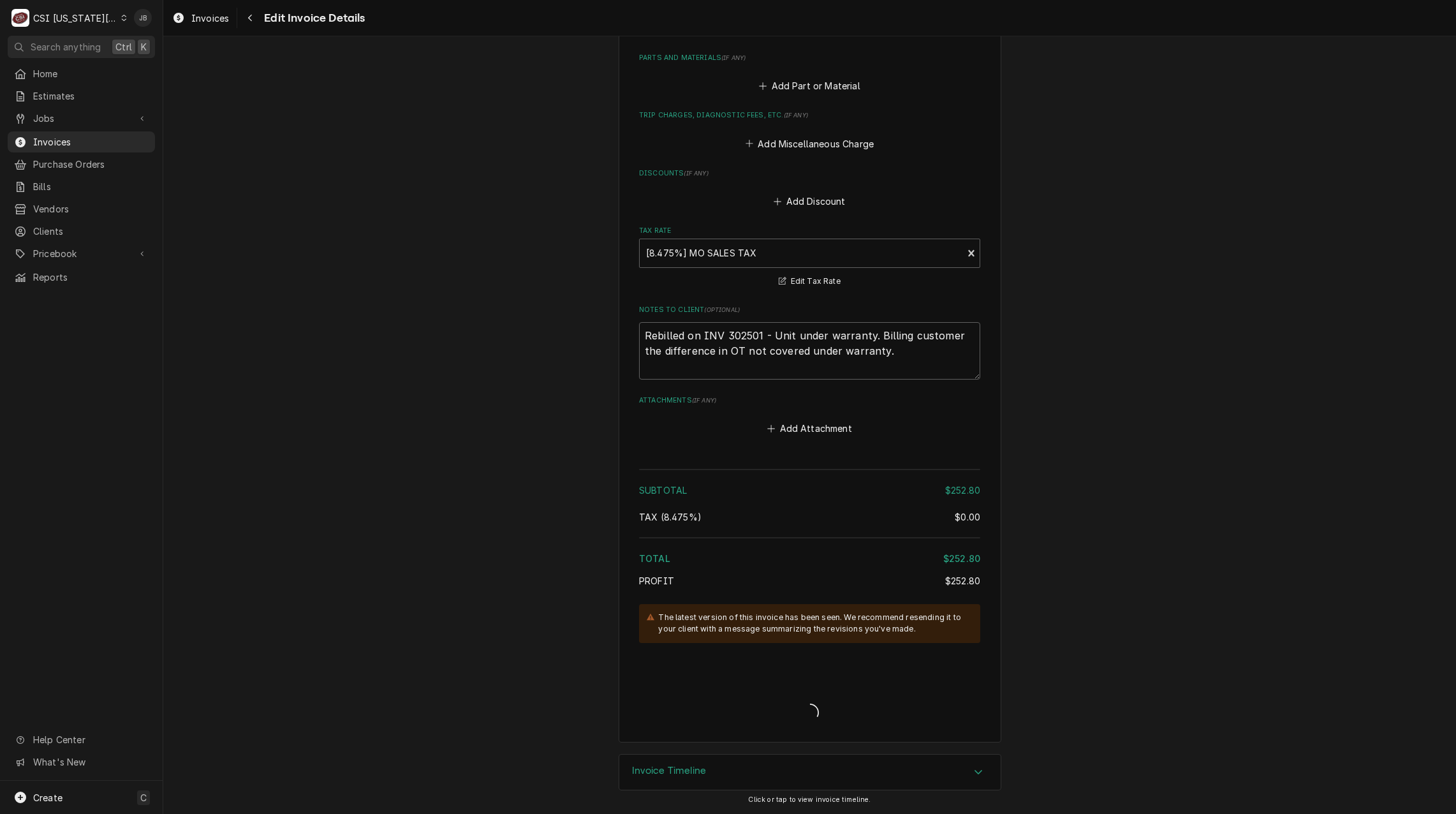
scroll to position [1531, 0]
type textarea "x"
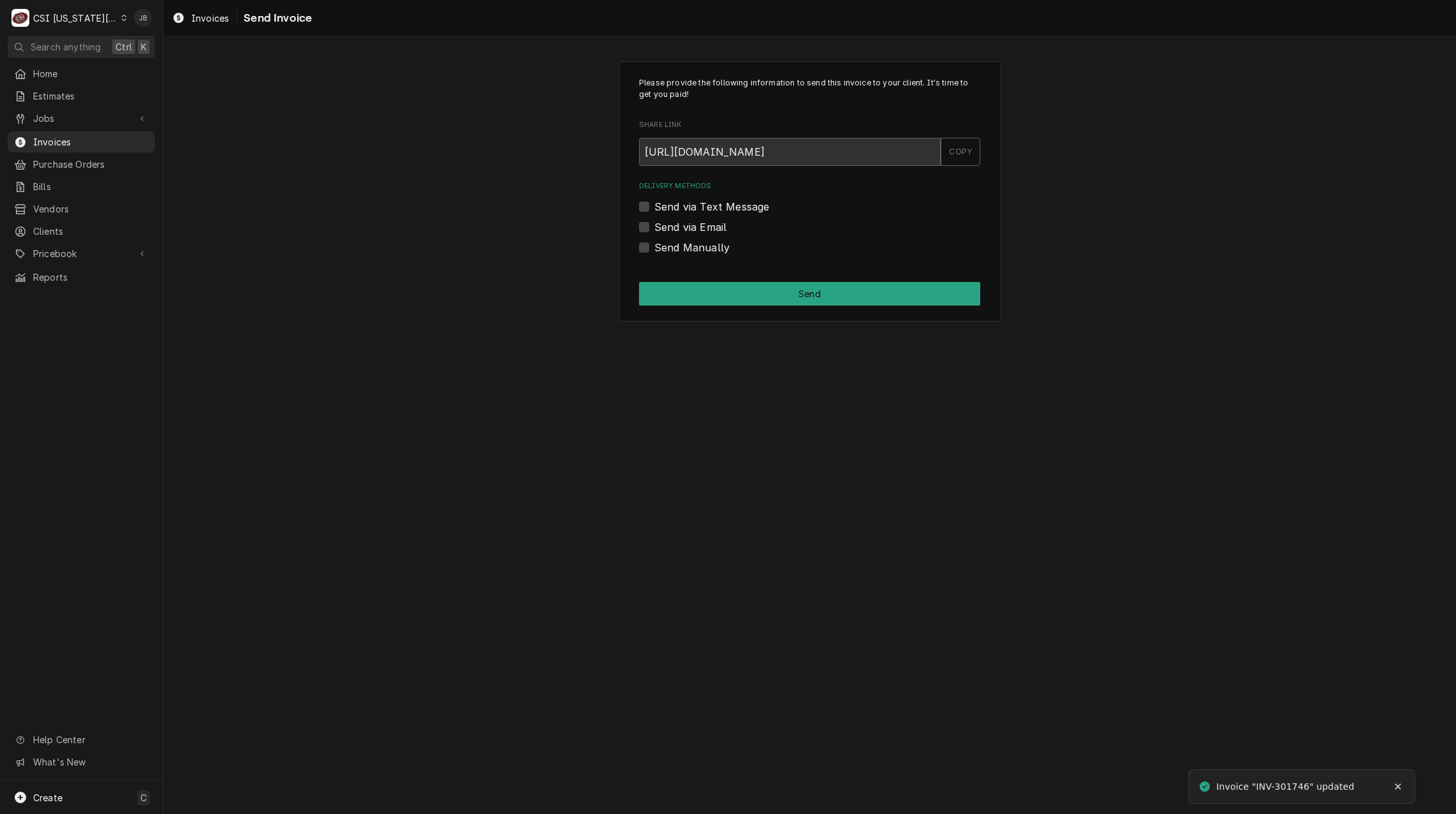
click at [677, 227] on label "Send via Email" at bounding box center [690, 226] width 72 height 15
click at [677, 227] on input "Send via Email" at bounding box center [825, 233] width 341 height 28
checkbox input "true"
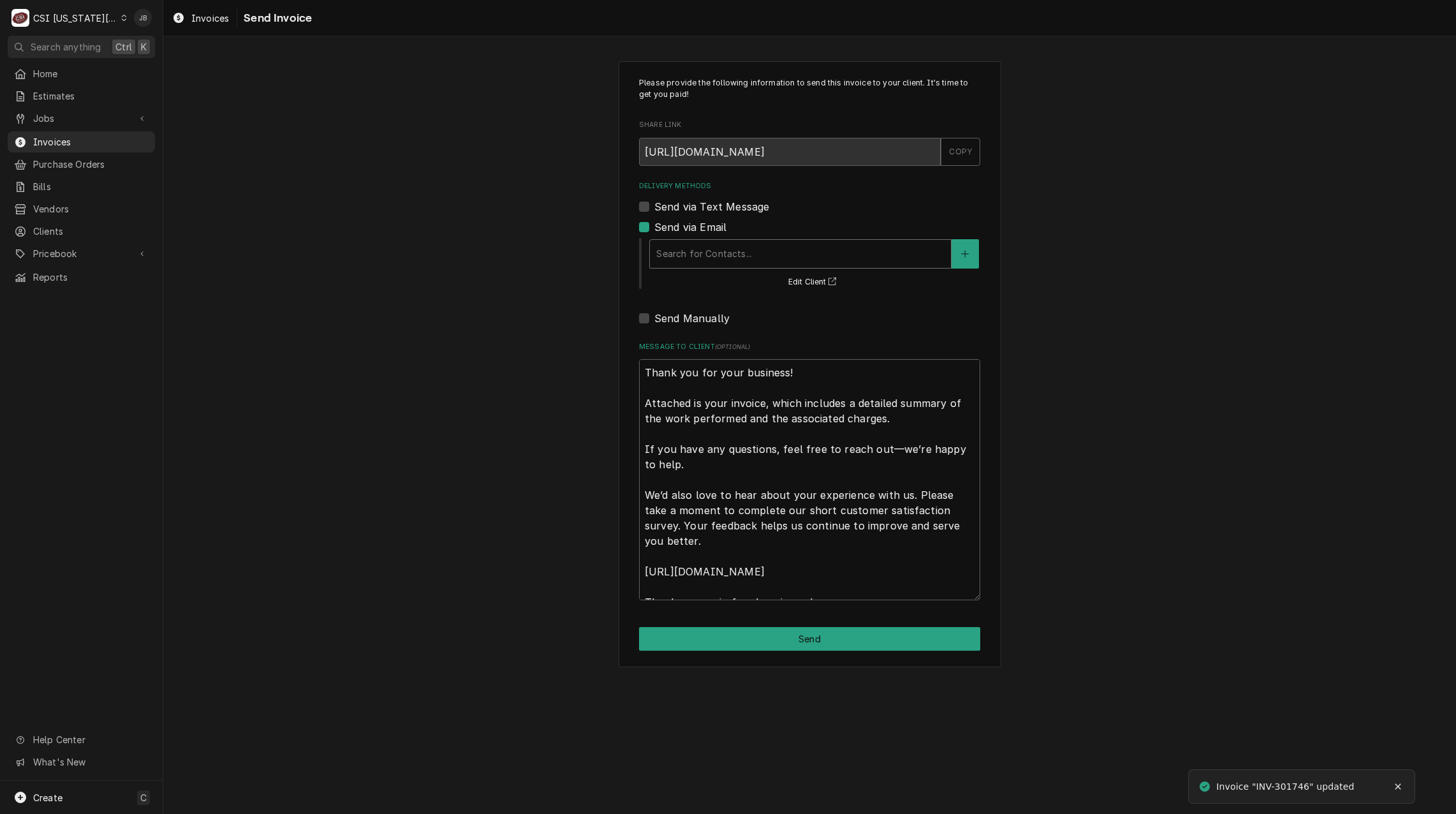
type textarea "x"
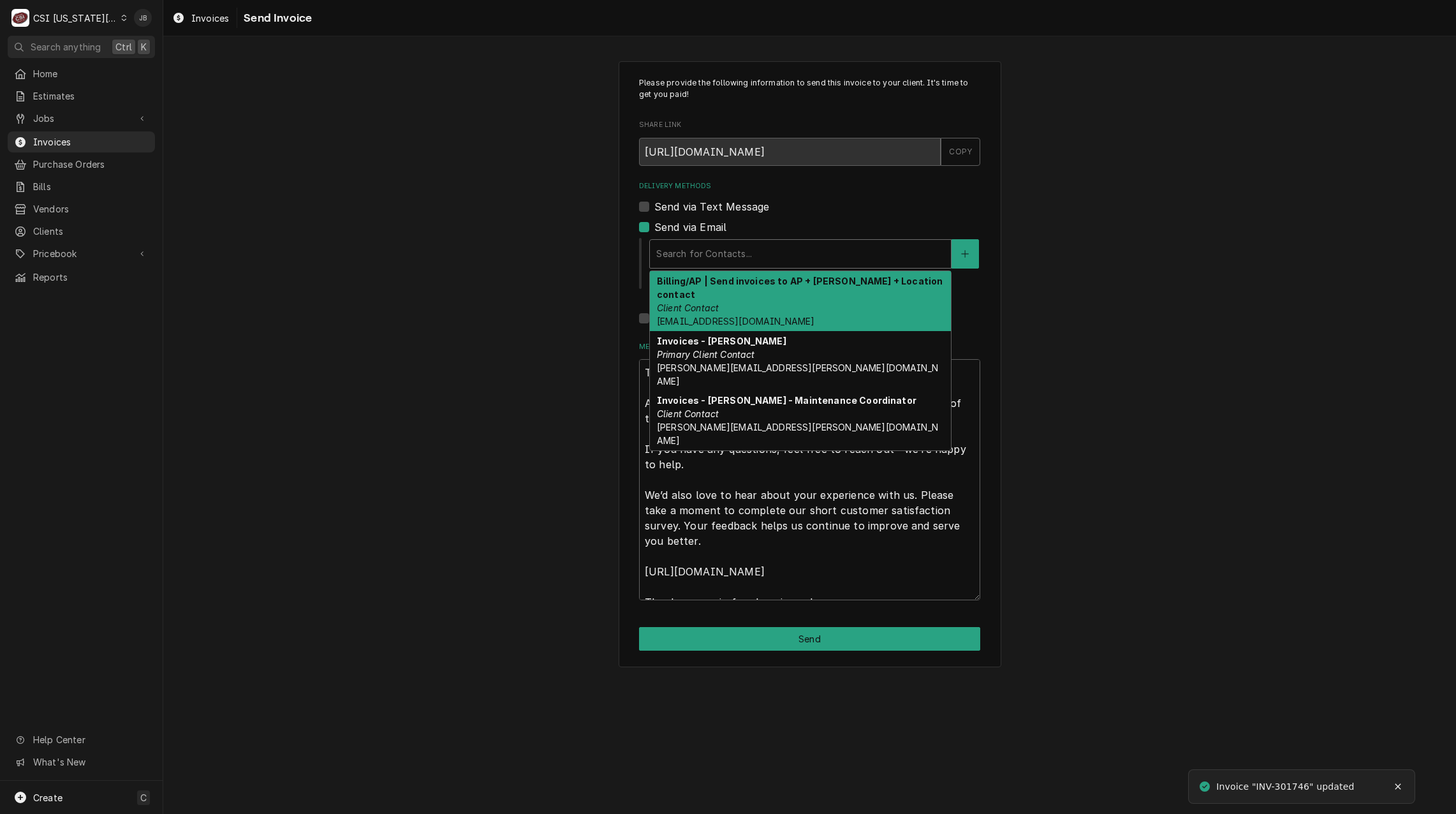
click at [736, 261] on div "Delivery Methods" at bounding box center [800, 254] width 288 height 23
click at [969, 255] on button "Delivery Methods" at bounding box center [965, 254] width 26 height 29
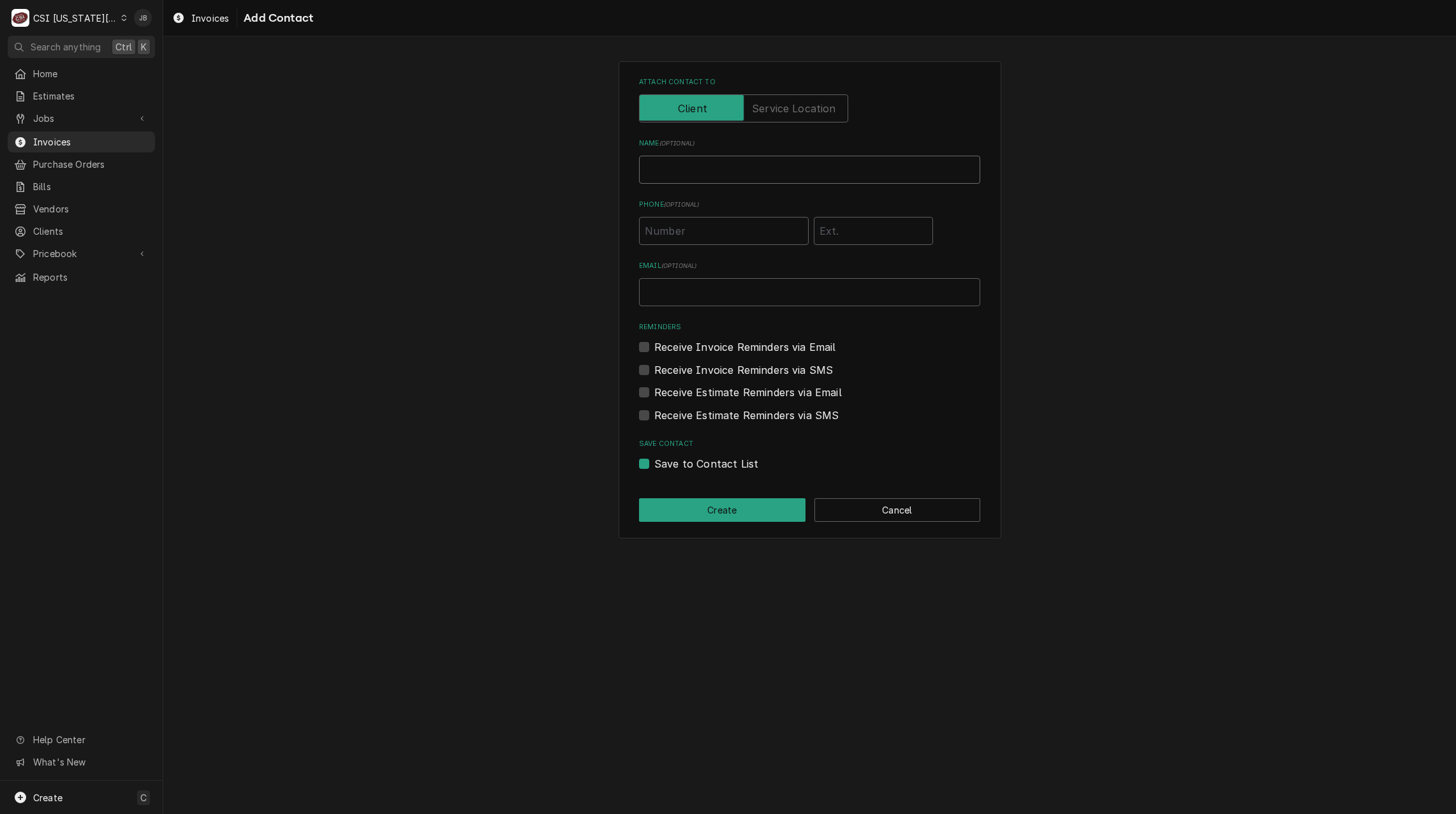
click at [687, 166] on input "Name ( optional )" at bounding box center [809, 169] width 341 height 28
type input "Joshua J Bennett"
type input "(816) 217-2999"
type input "zezombiedr@gmail.com"
click at [648, 288] on input "zezombiedr@gmail.com" at bounding box center [809, 292] width 341 height 28
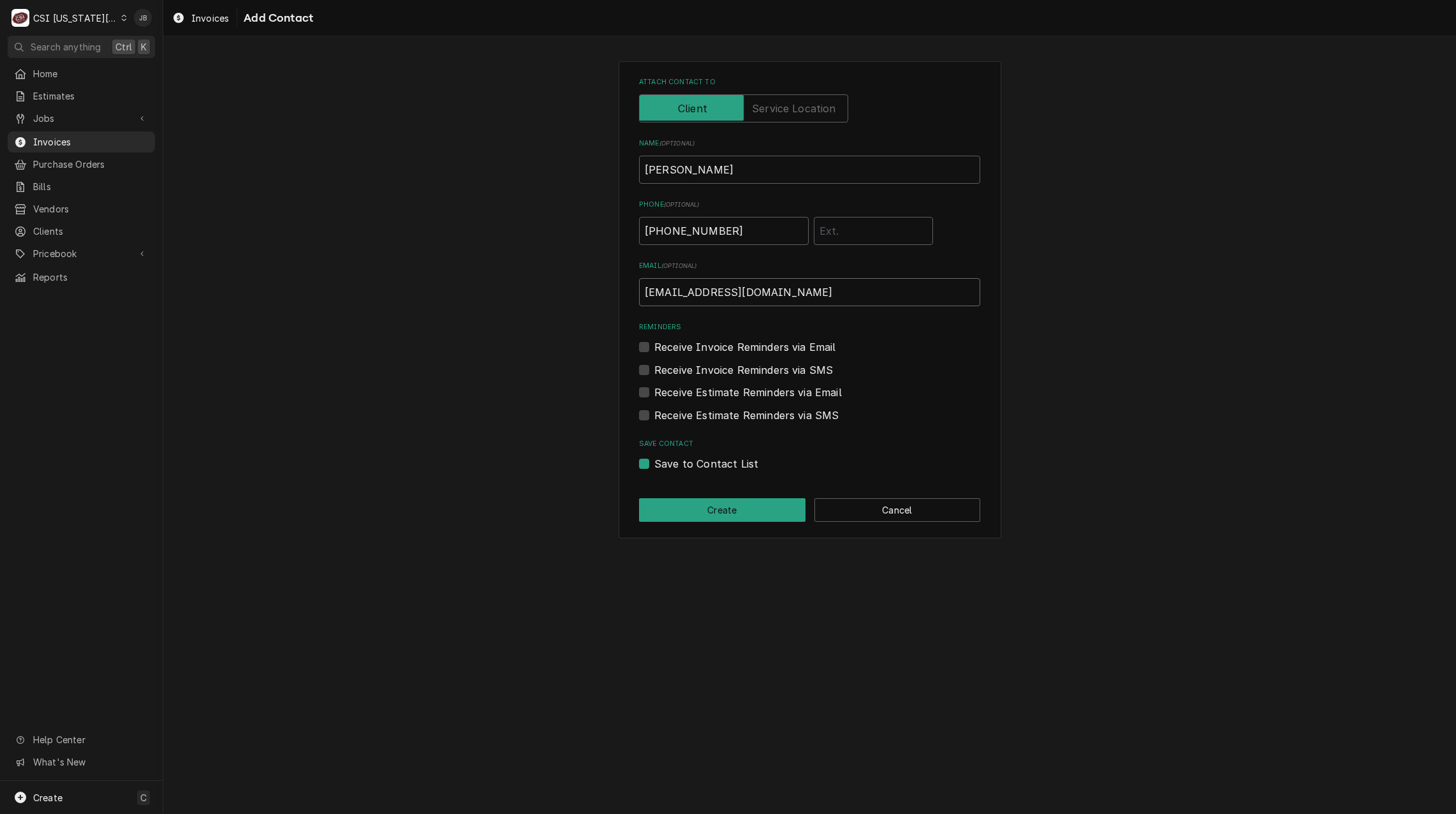
drag, startPoint x: 798, startPoint y: 296, endPoint x: 612, endPoint y: 285, distance: 186.3
click at [612, 285] on div "Attach contact to Name ( optional ) Joshua J Bennett Phone ( optional ) (816) 2…" at bounding box center [810, 299] width 1293 height 499
drag, startPoint x: 642, startPoint y: 228, endPoint x: 618, endPoint y: 227, distance: 24.0
click at [605, 228] on div "Attach contact to Name ( optional ) Joshua J Bennett Phone ( optional ) (816) 2…" at bounding box center [810, 299] width 1293 height 499
drag, startPoint x: 625, startPoint y: 168, endPoint x: 595, endPoint y: 195, distance: 40.4
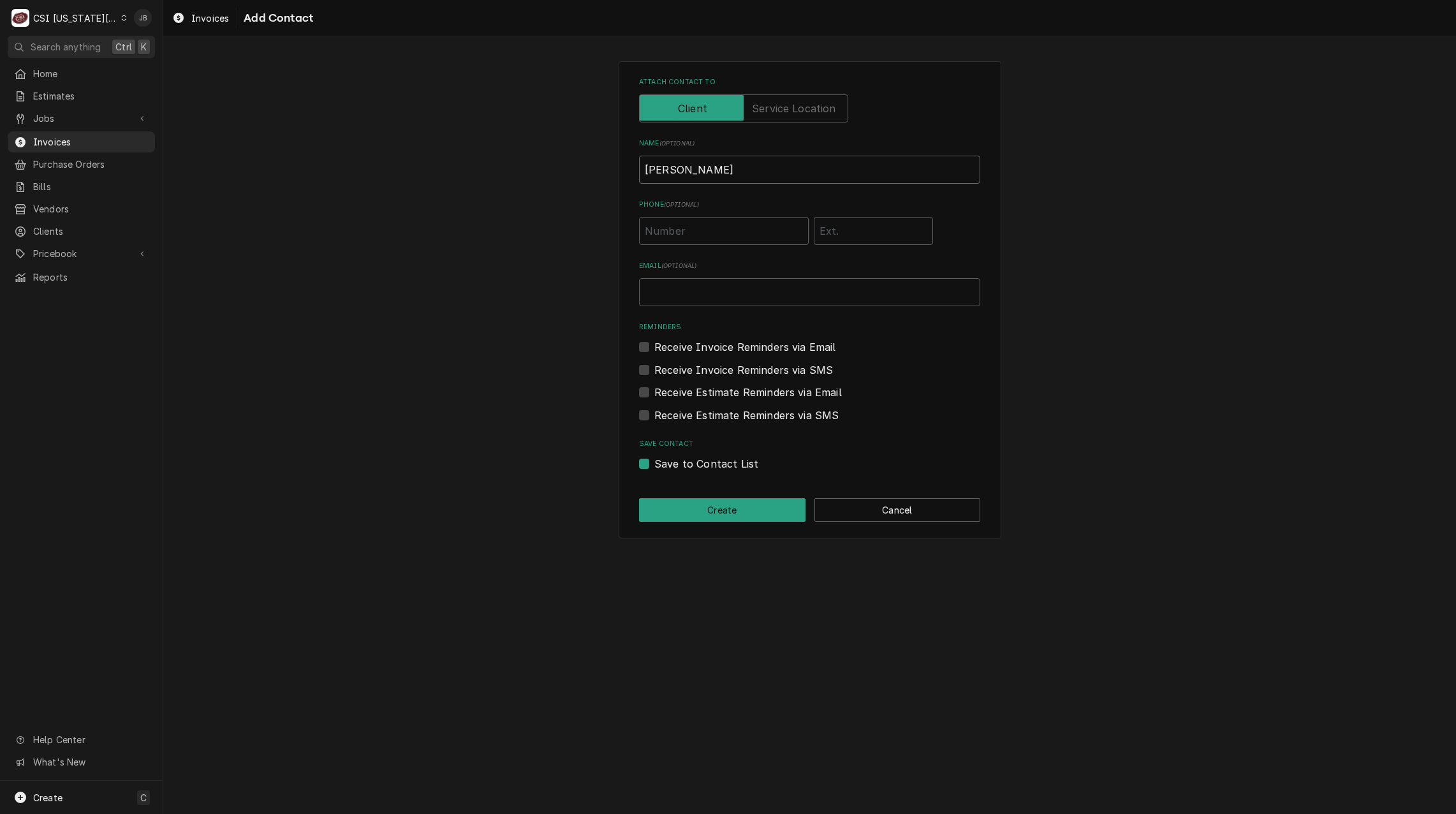
click at [603, 168] on div "Attach contact to Name ( optional ) Joshua J Bennett Phone ( optional ) Email (…" at bounding box center [810, 299] width 1293 height 499
click at [692, 281] on input "Email ( optional )" at bounding box center [809, 292] width 341 height 28
type input "brent.seaba@csi1.com"
click at [686, 469] on label "Save to Contact List" at bounding box center [707, 464] width 104 height 15
click at [686, 469] on input "Save to Contact List" at bounding box center [825, 470] width 341 height 28
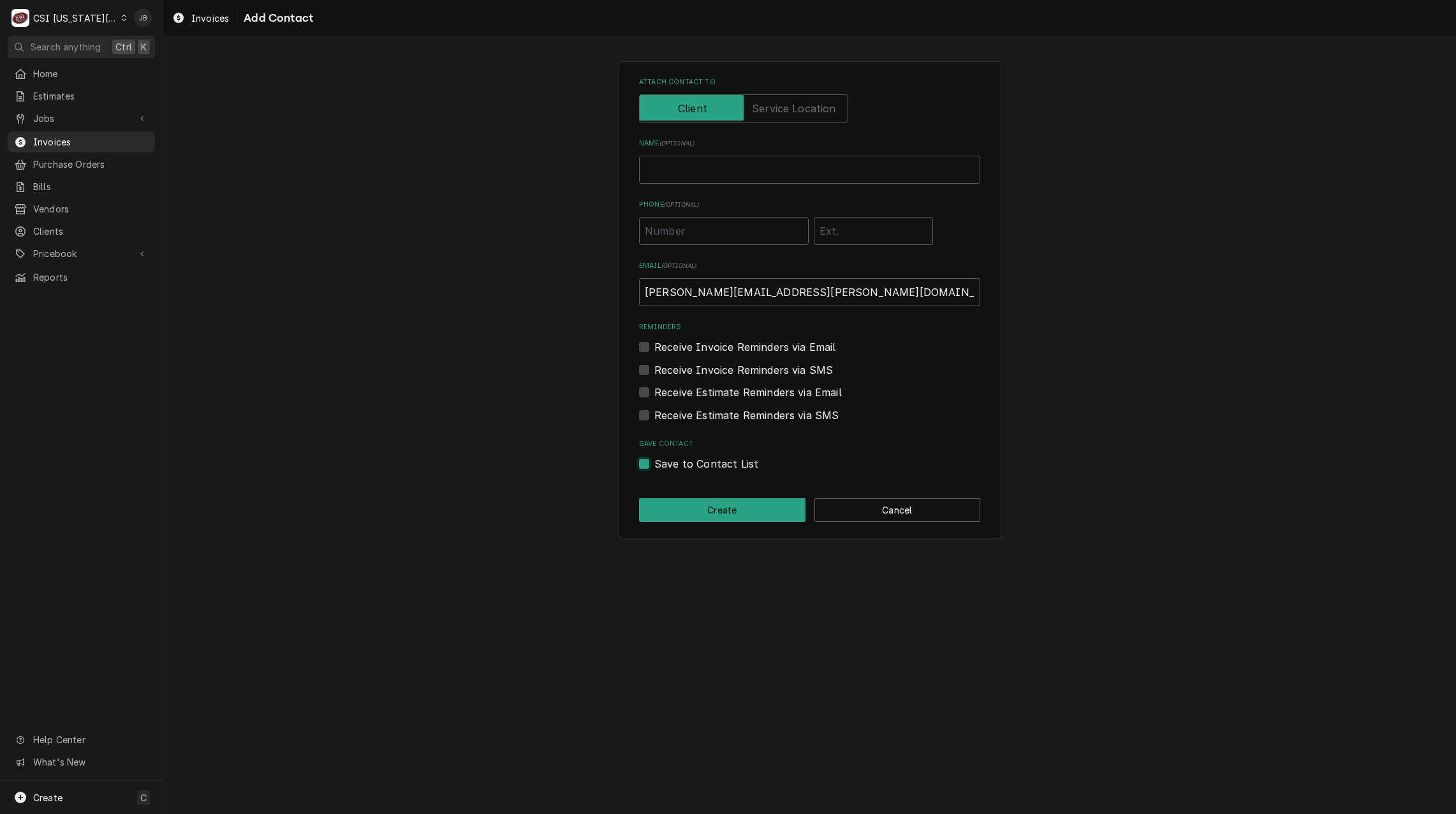
checkbox input "false"
click at [698, 509] on button "Create" at bounding box center [722, 510] width 166 height 24
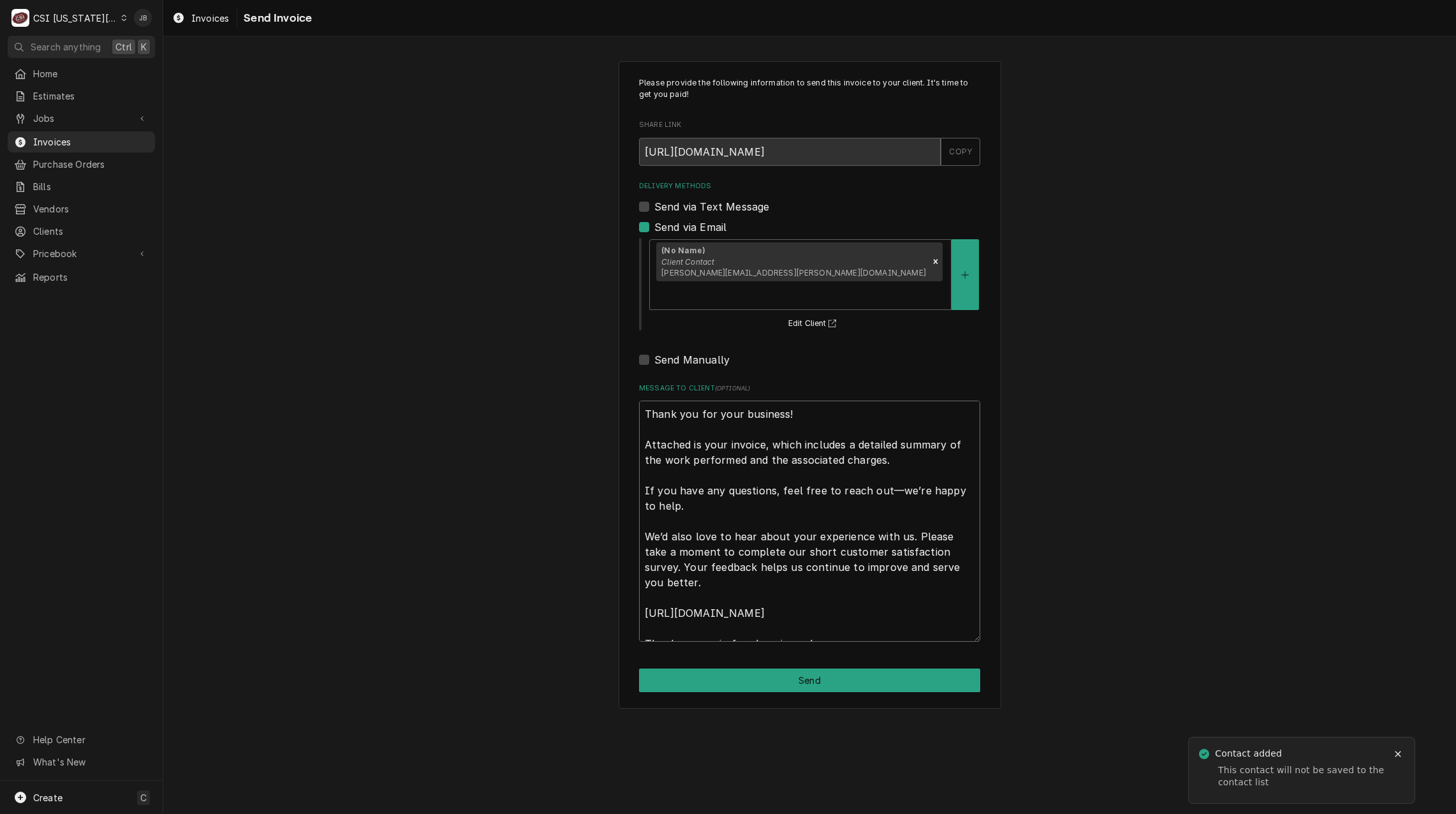
scroll to position [15, 0]
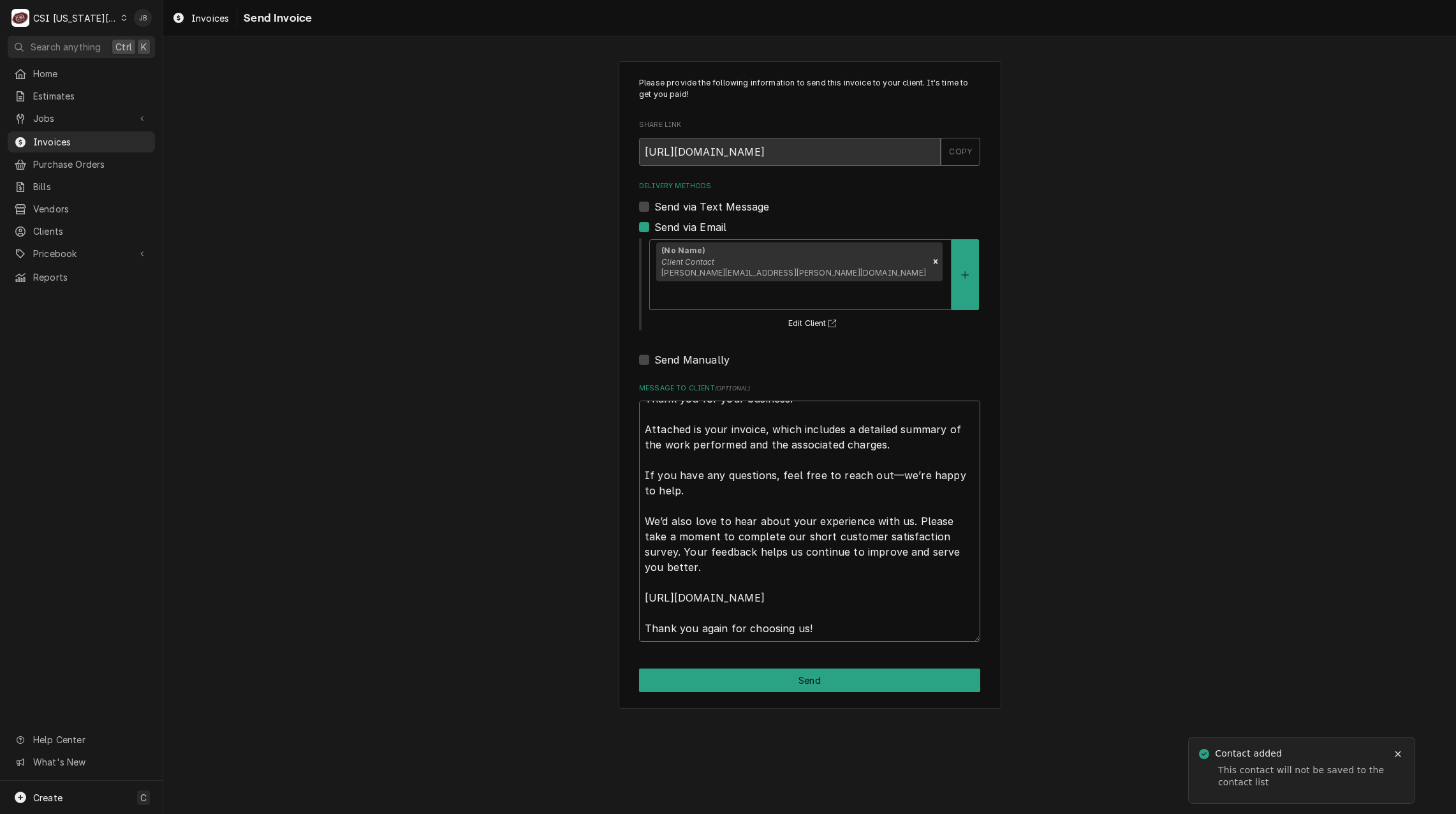
drag, startPoint x: 648, startPoint y: 386, endPoint x: 1029, endPoint y: 736, distance: 517.4
click at [1029, 736] on div "Please provide the following information to send this invoice to your client. I…" at bounding box center [810, 425] width 1293 height 778
type textarea "x"
type textarea "H"
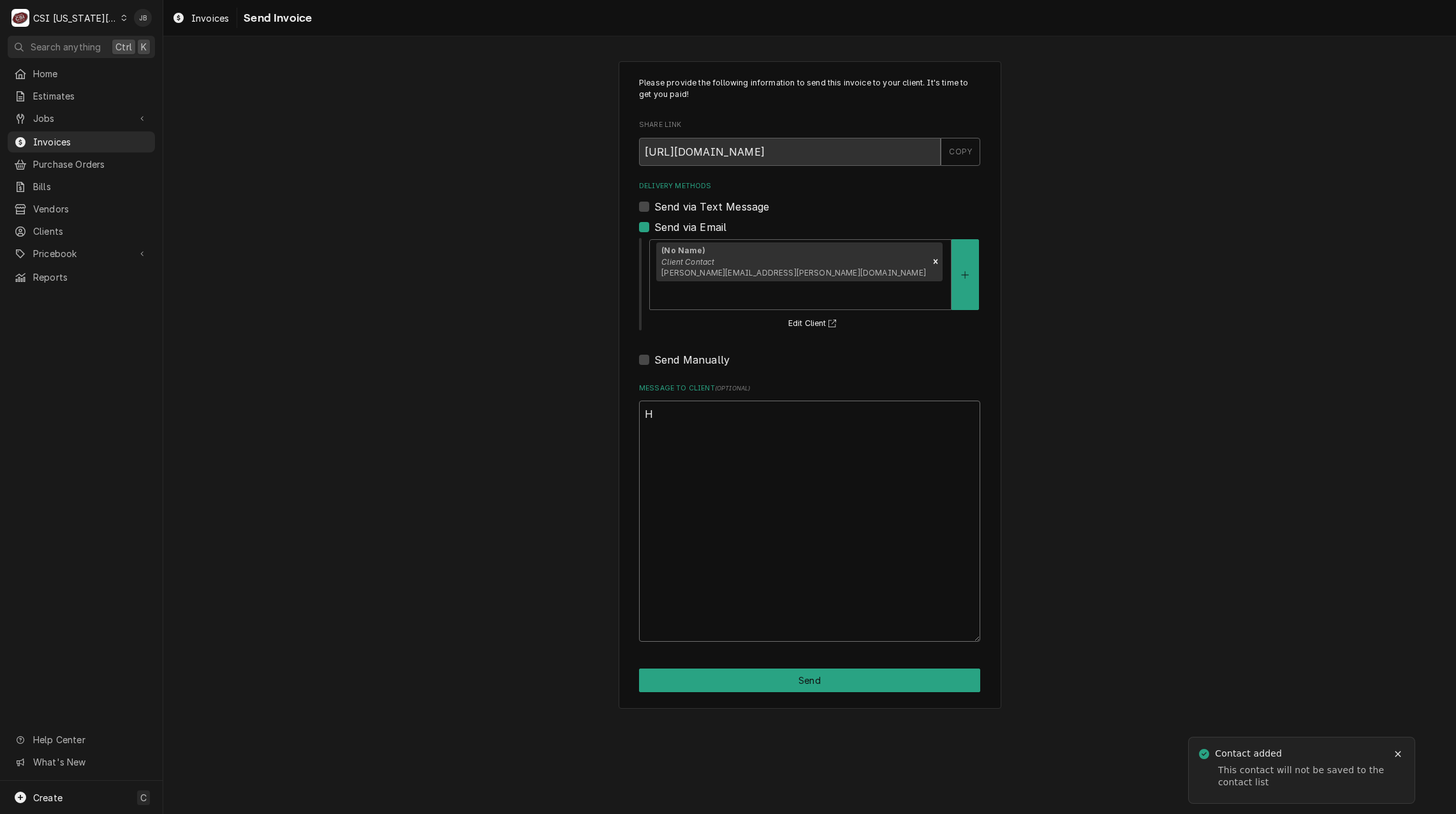
scroll to position [0, 0]
type textarea "x"
type textarea "He"
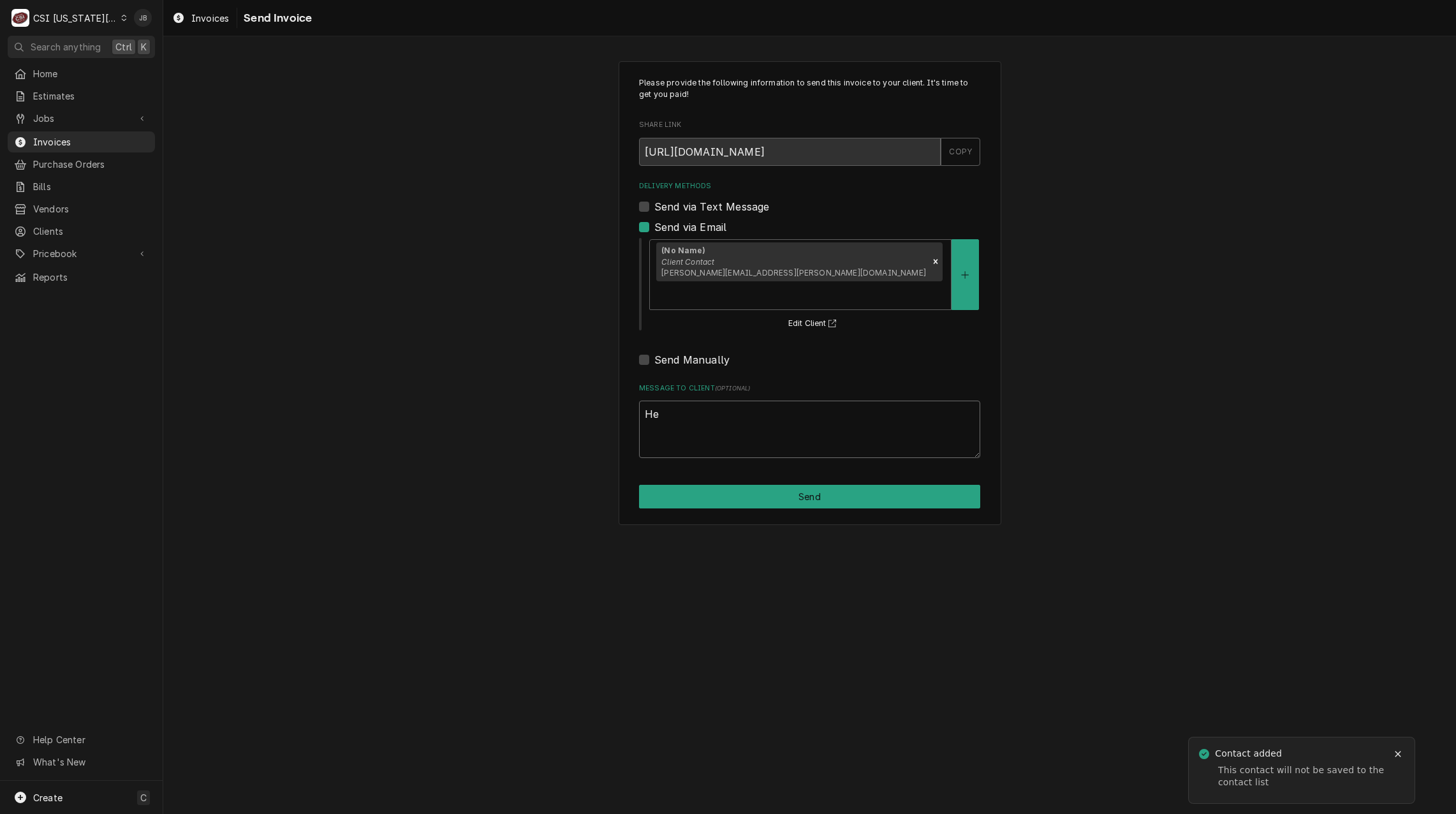
type textarea "x"
type textarea "Her"
type textarea "x"
type textarea "Here"
type textarea "x"
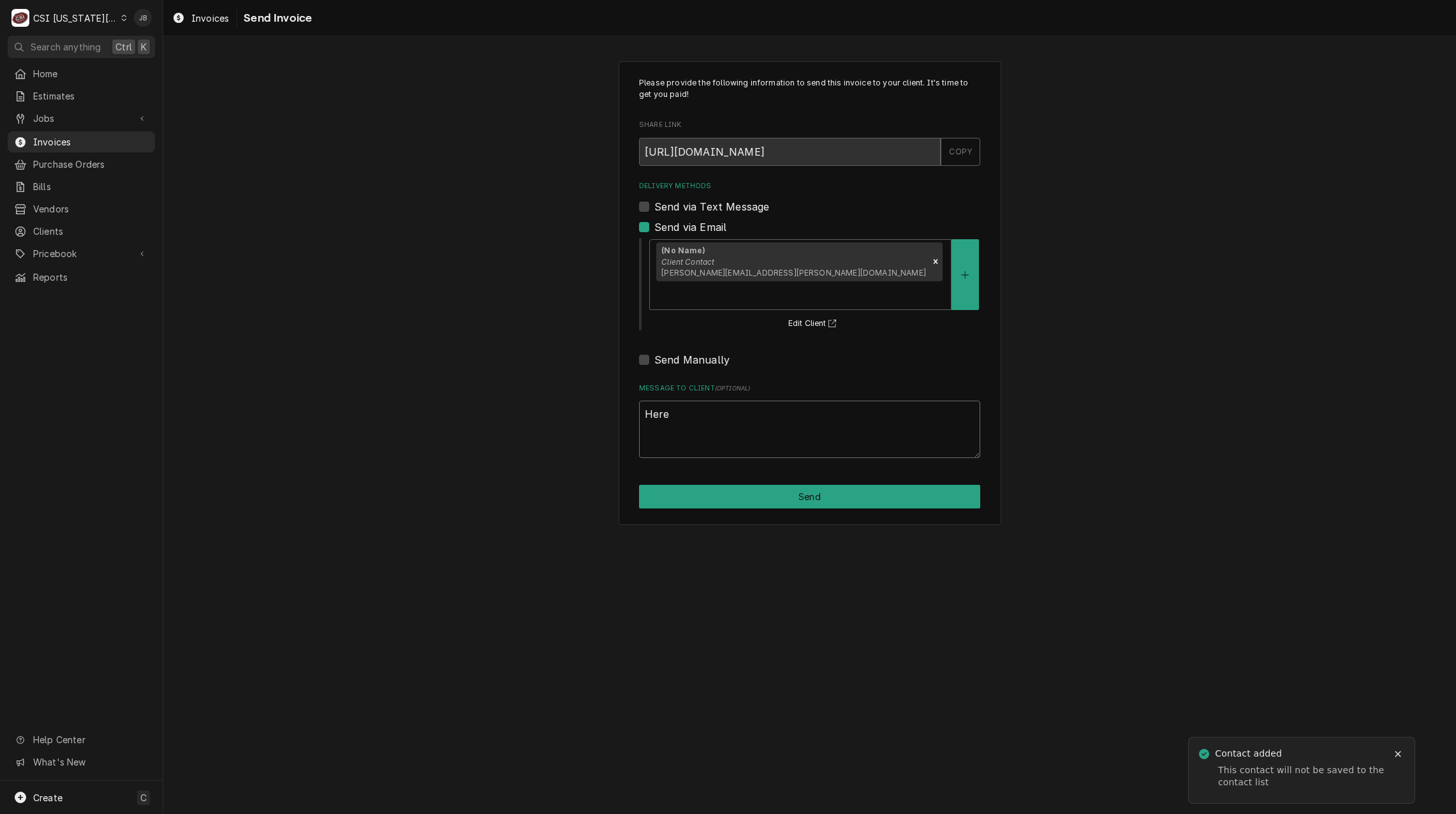
type textarea "Here"
type textarea "x"
type textarea "Here i"
type textarea "x"
type textarea "Here is"
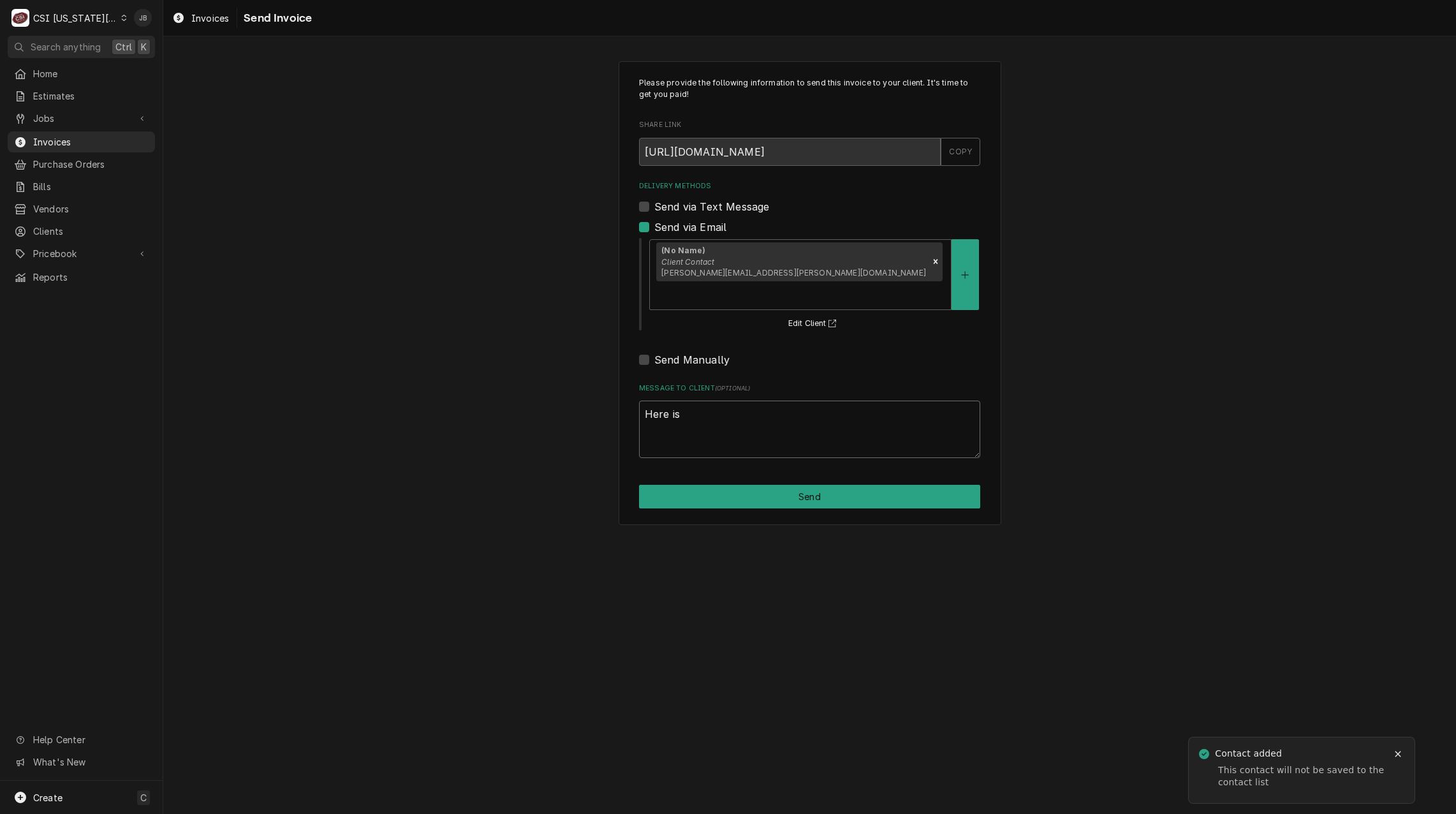
type textarea "x"
type textarea "Here is"
type textarea "x"
type textarea "Here is c"
type textarea "x"
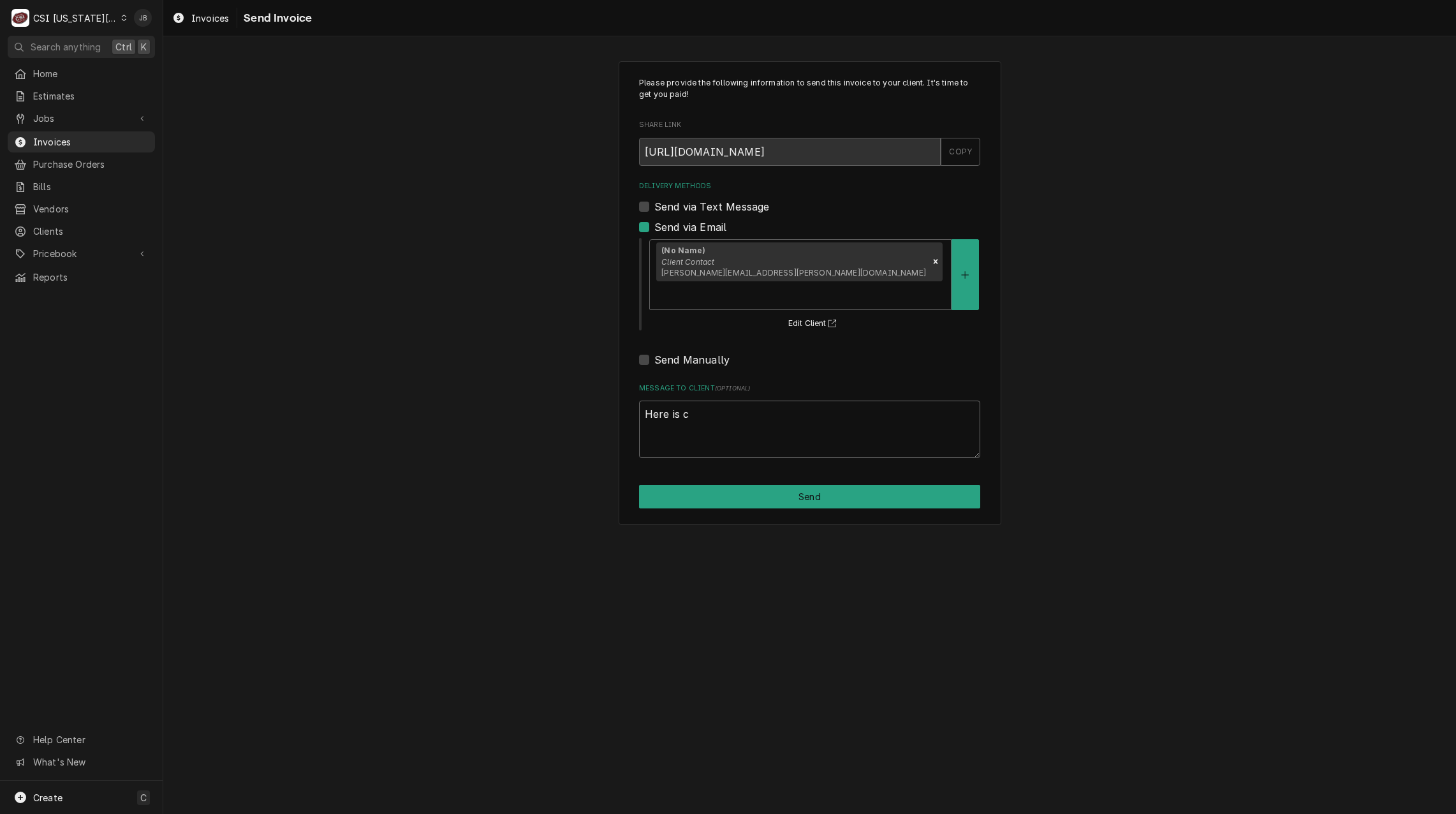
type textarea "Here is ch"
type textarea "x"
type textarea "Here is cha"
type textarea "x"
type textarea "Here is char"
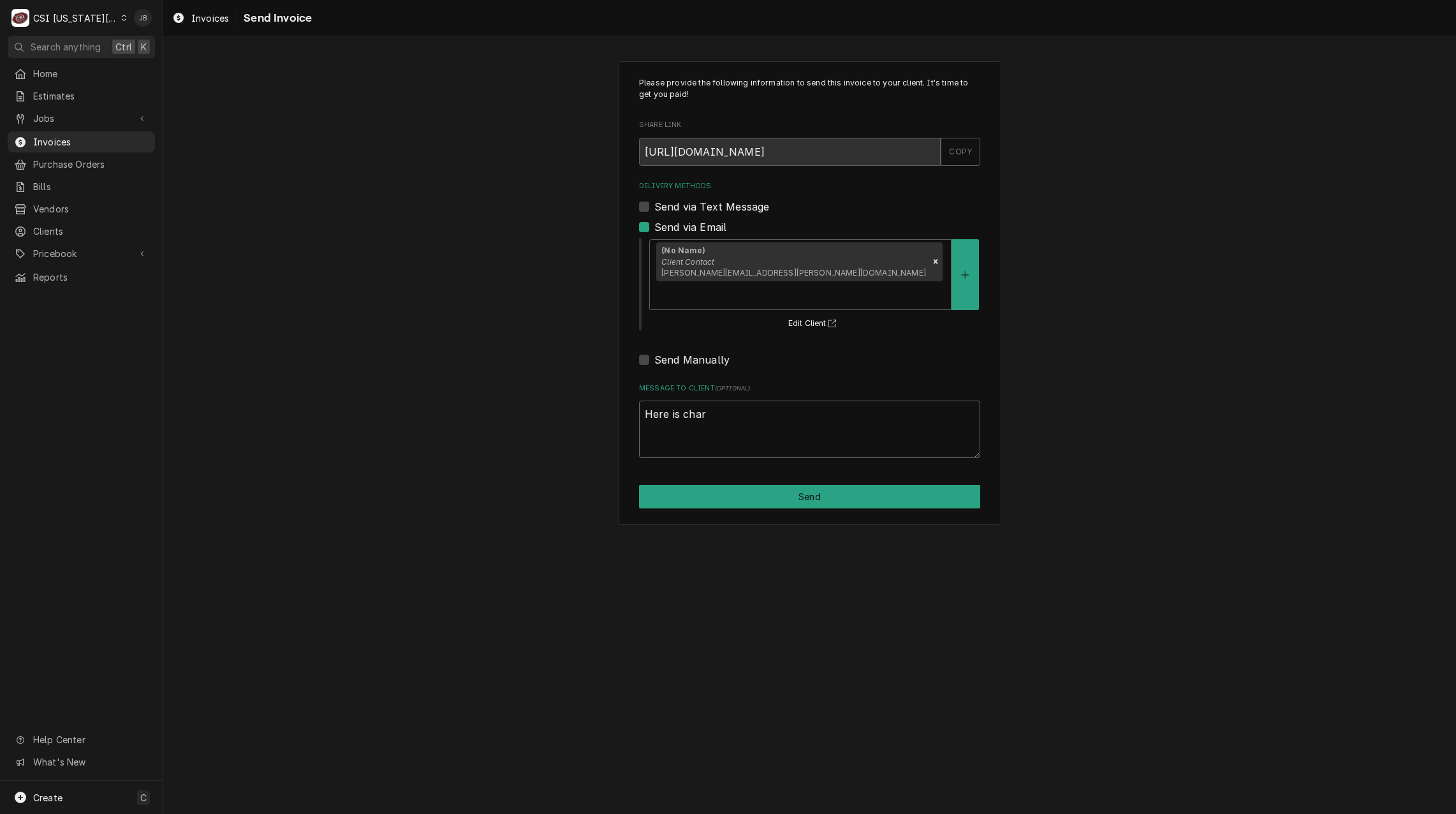
type textarea "x"
type textarea "Here is charl"
type textarea "x"
type textarea "Here is charli"
type textarea "x"
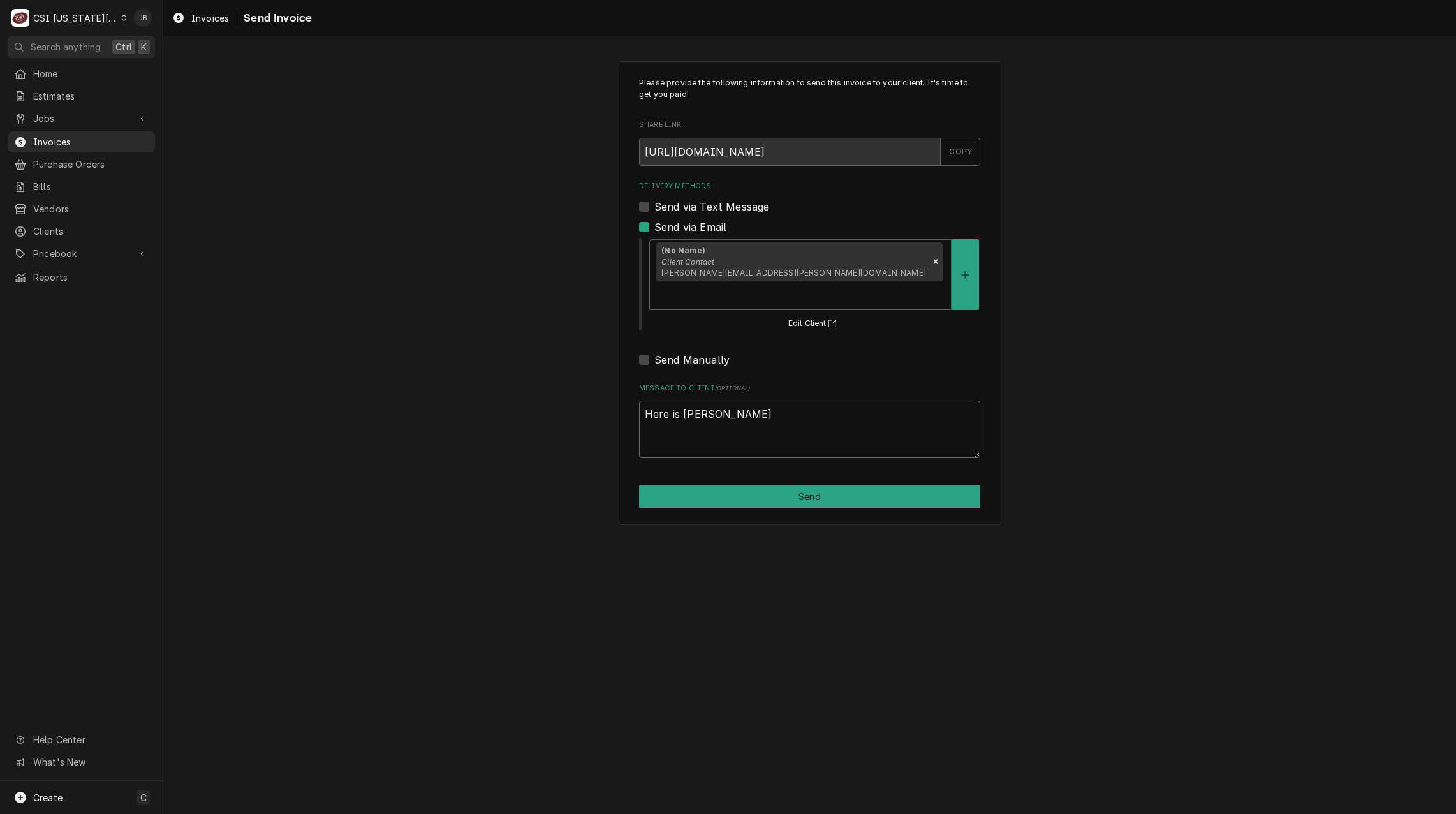
type textarea "Here is charlie"
type textarea "x"
type textarea "Here is charlies"
type textarea "x"
type textarea "Here is charlies"
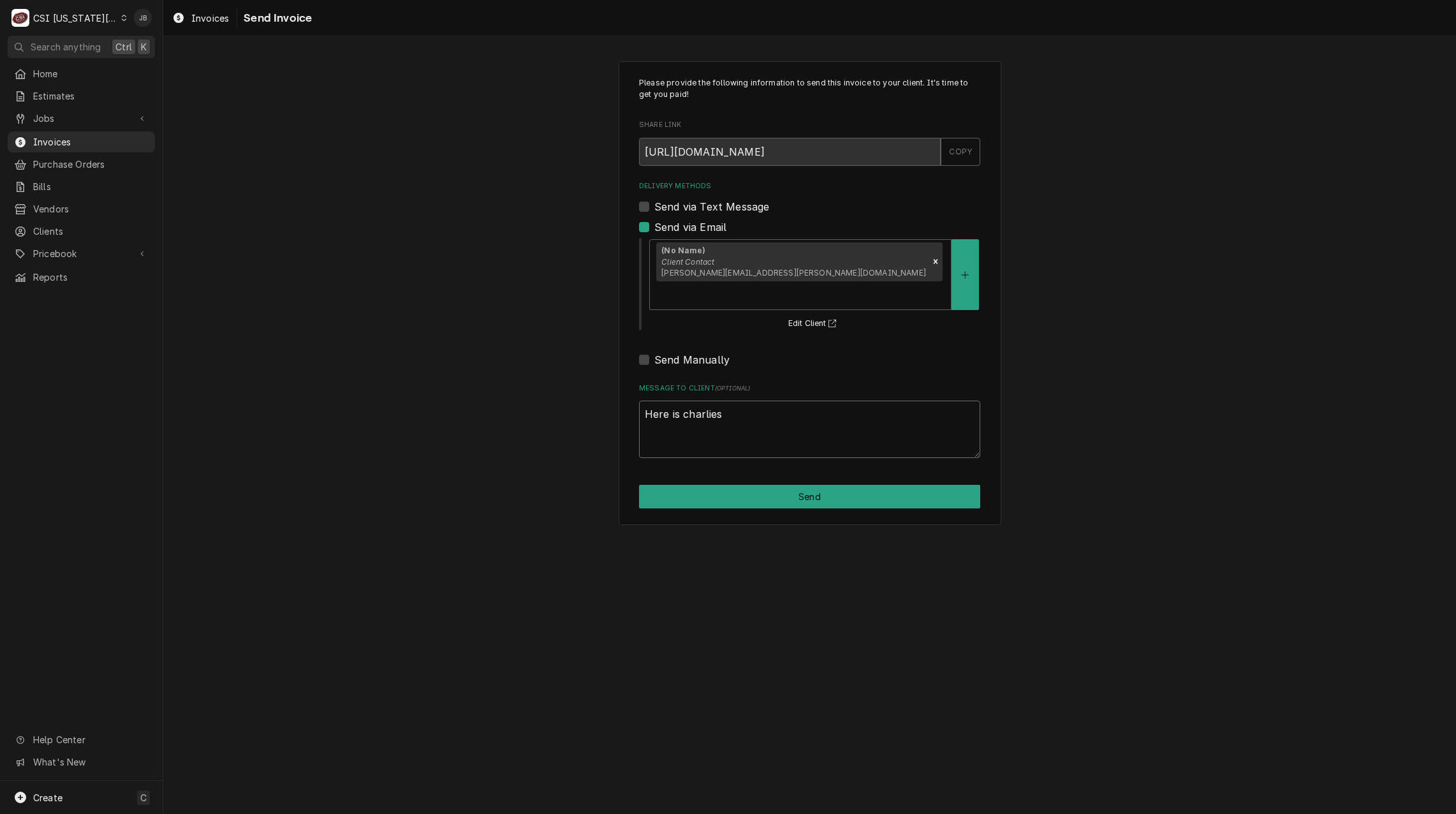
type textarea "x"
type textarea "Here is charlies r"
type textarea "x"
type textarea "Here is charlies re"
type textarea "x"
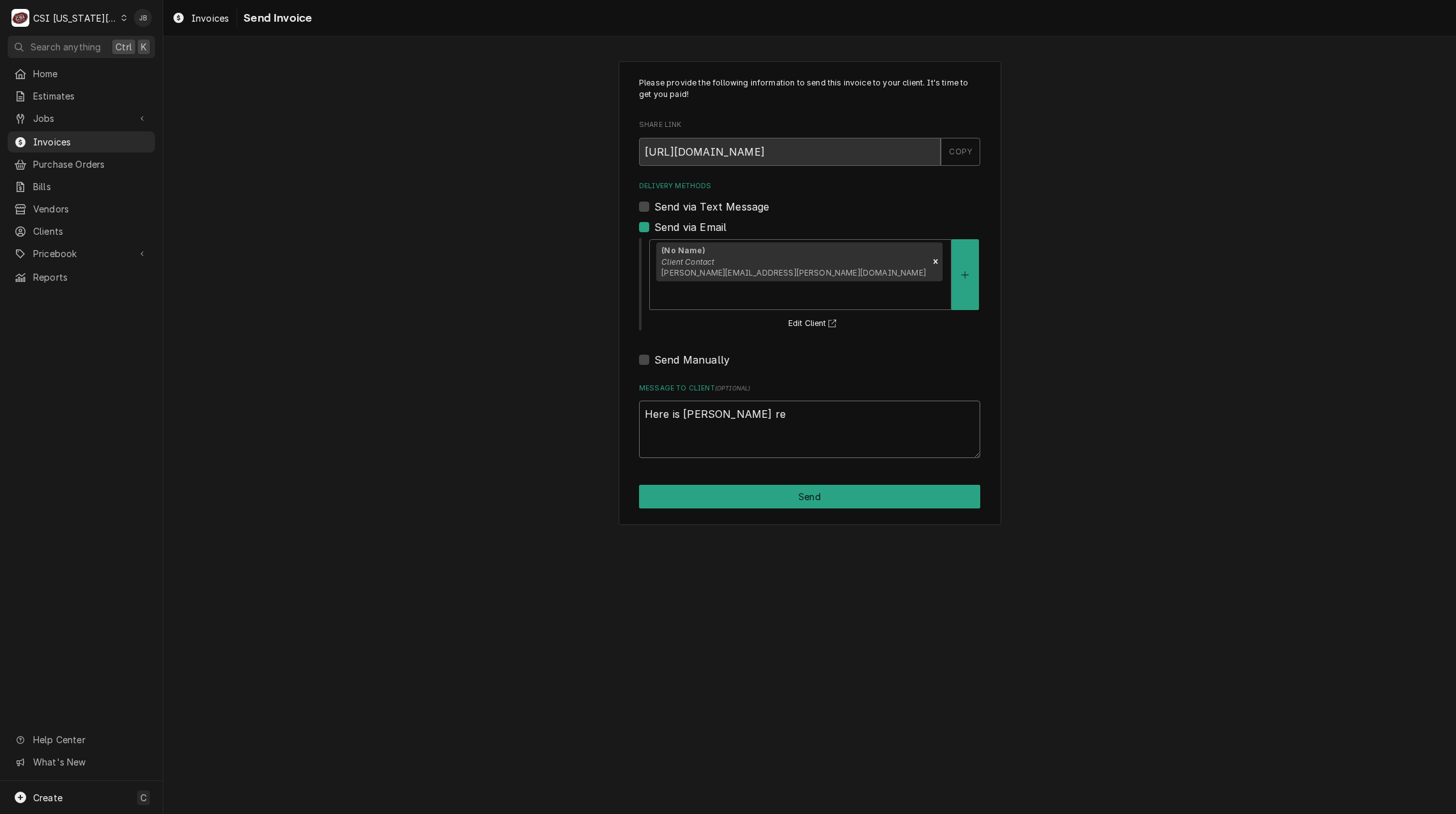
type textarea "Here is charlies rev"
type textarea "x"
type textarea "Here is charlies revi"
type textarea "x"
type textarea "Here is charlies revis"
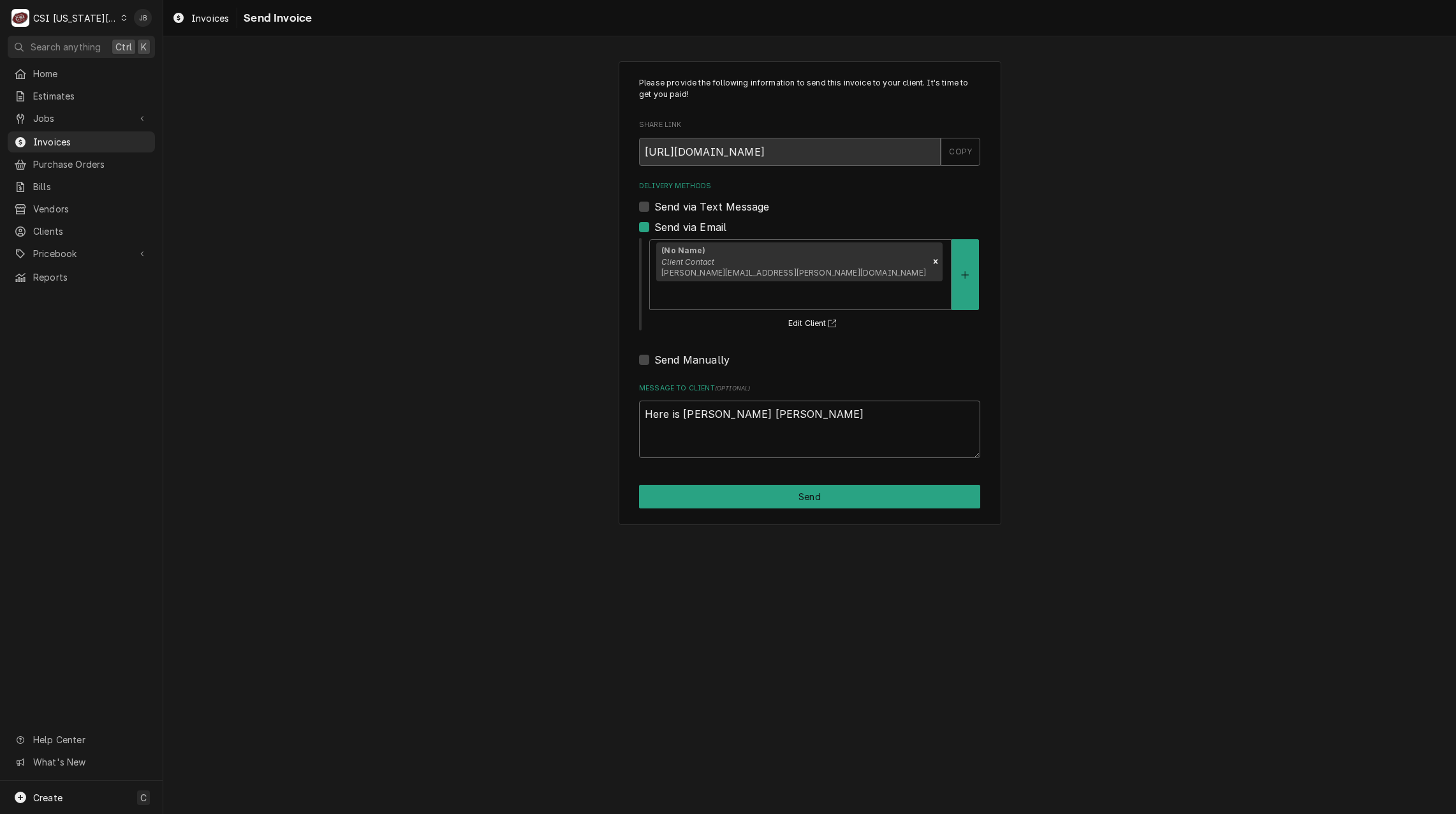
type textarea "x"
type textarea "Here is charlies revise"
type textarea "x"
type textarea "Here is charlies revised"
type textarea "x"
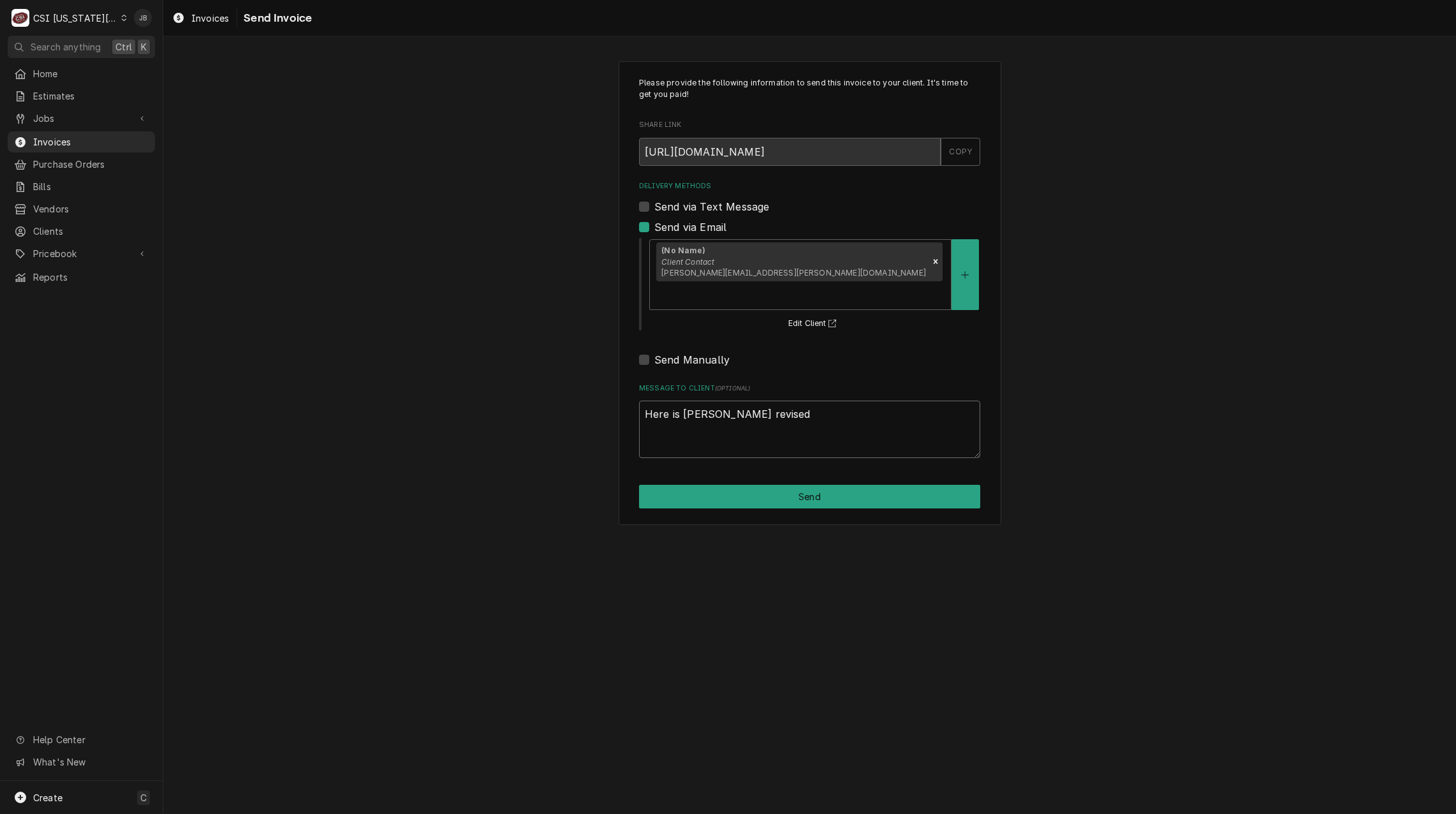
type textarea "Here is charlies revised"
type textarea "x"
type textarea "Here is charlies revised i"
type textarea "x"
type textarea "Here is charlies revised in"
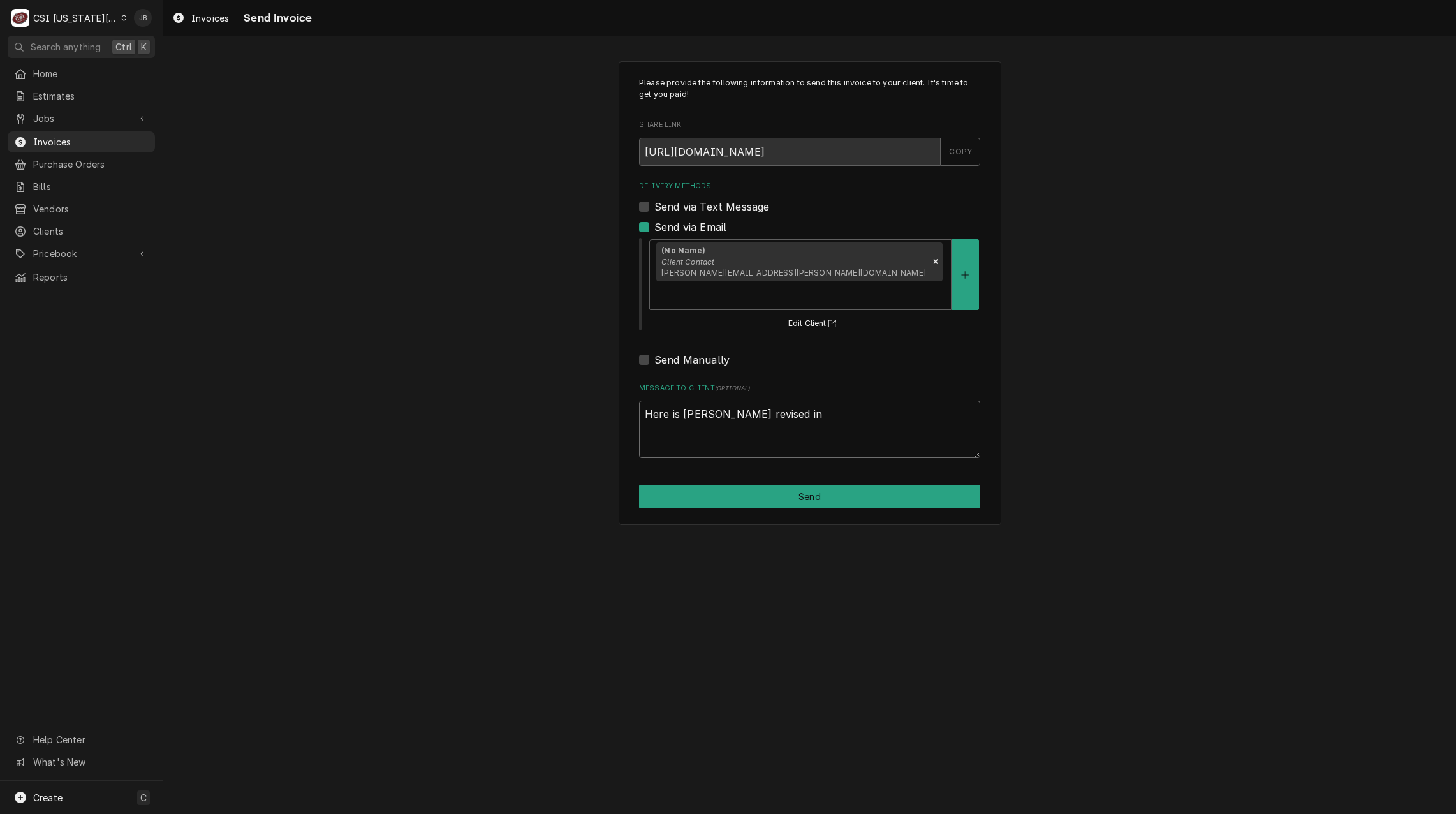
type textarea "x"
type textarea "Here is charlies revised inv"
type textarea "x"
type textarea "Here is charlies revised invo"
type textarea "x"
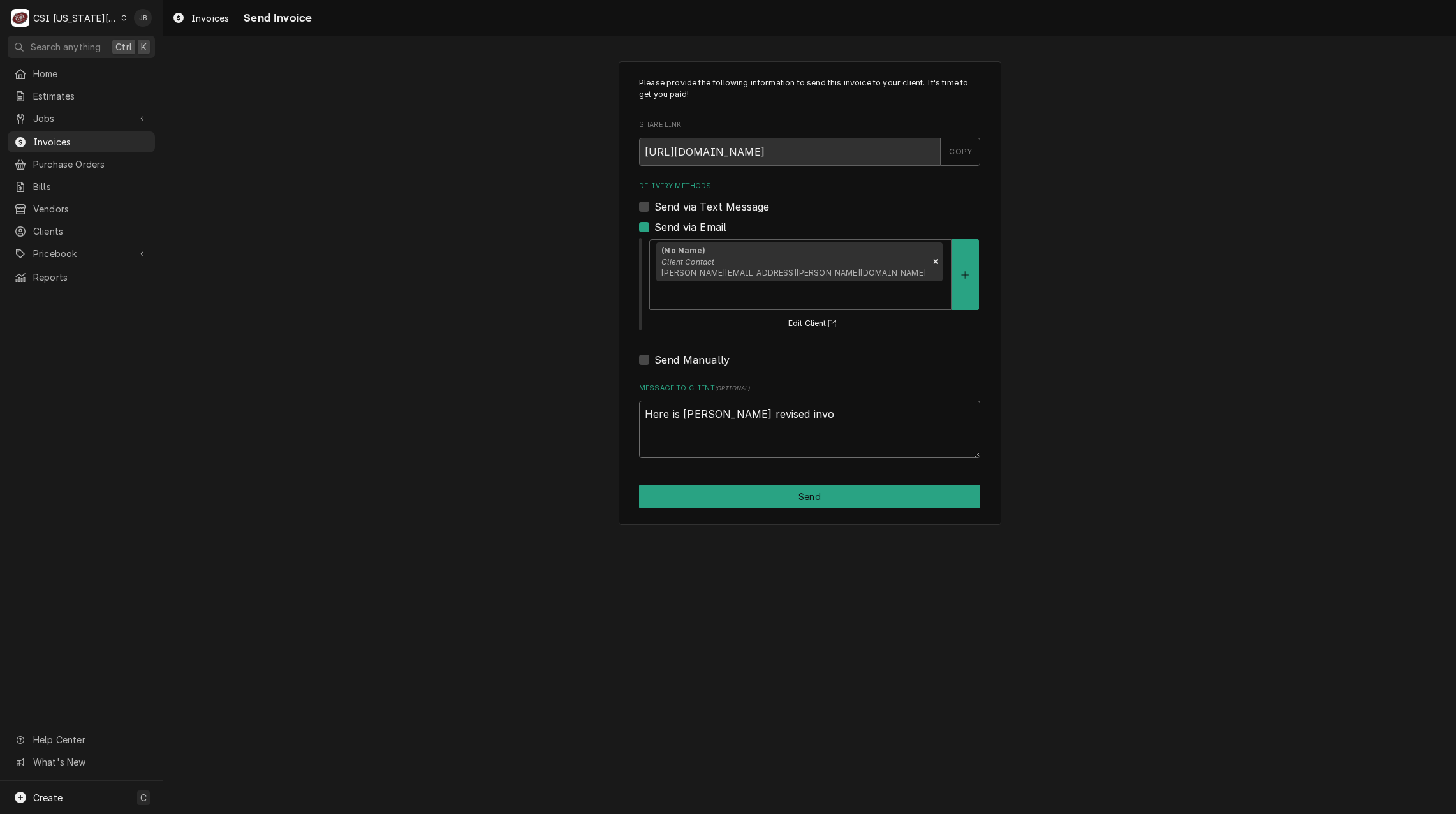
type textarea "Here is charlies revised invou"
type textarea "x"
type textarea "Here is charlies revised invouc"
type textarea "x"
type textarea "Here is charlies revised invouce"
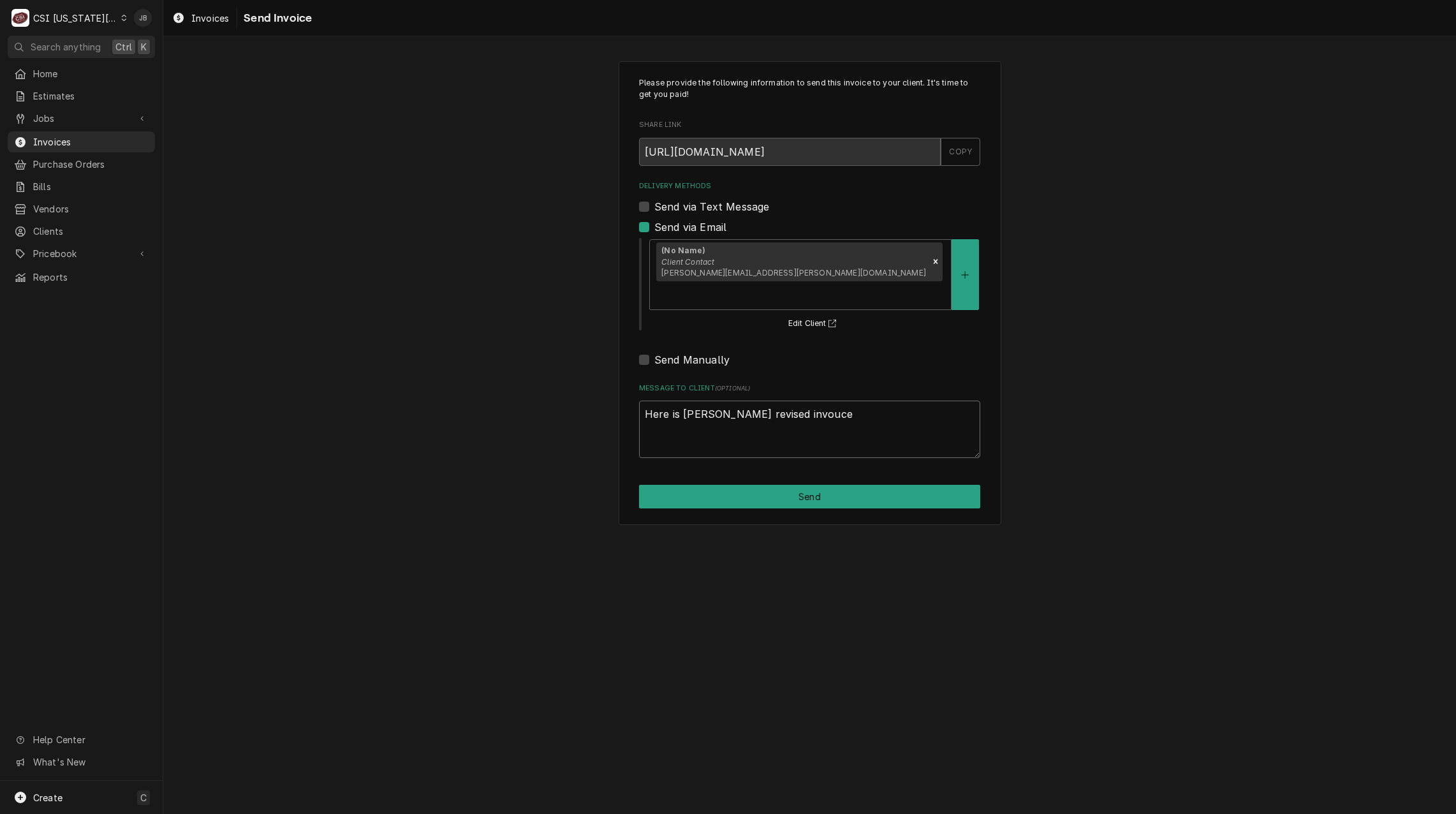
type textarea "x"
type textarea "Here is charlies revised invouc"
type textarea "x"
type textarea "Here is charlies revised invou"
type textarea "x"
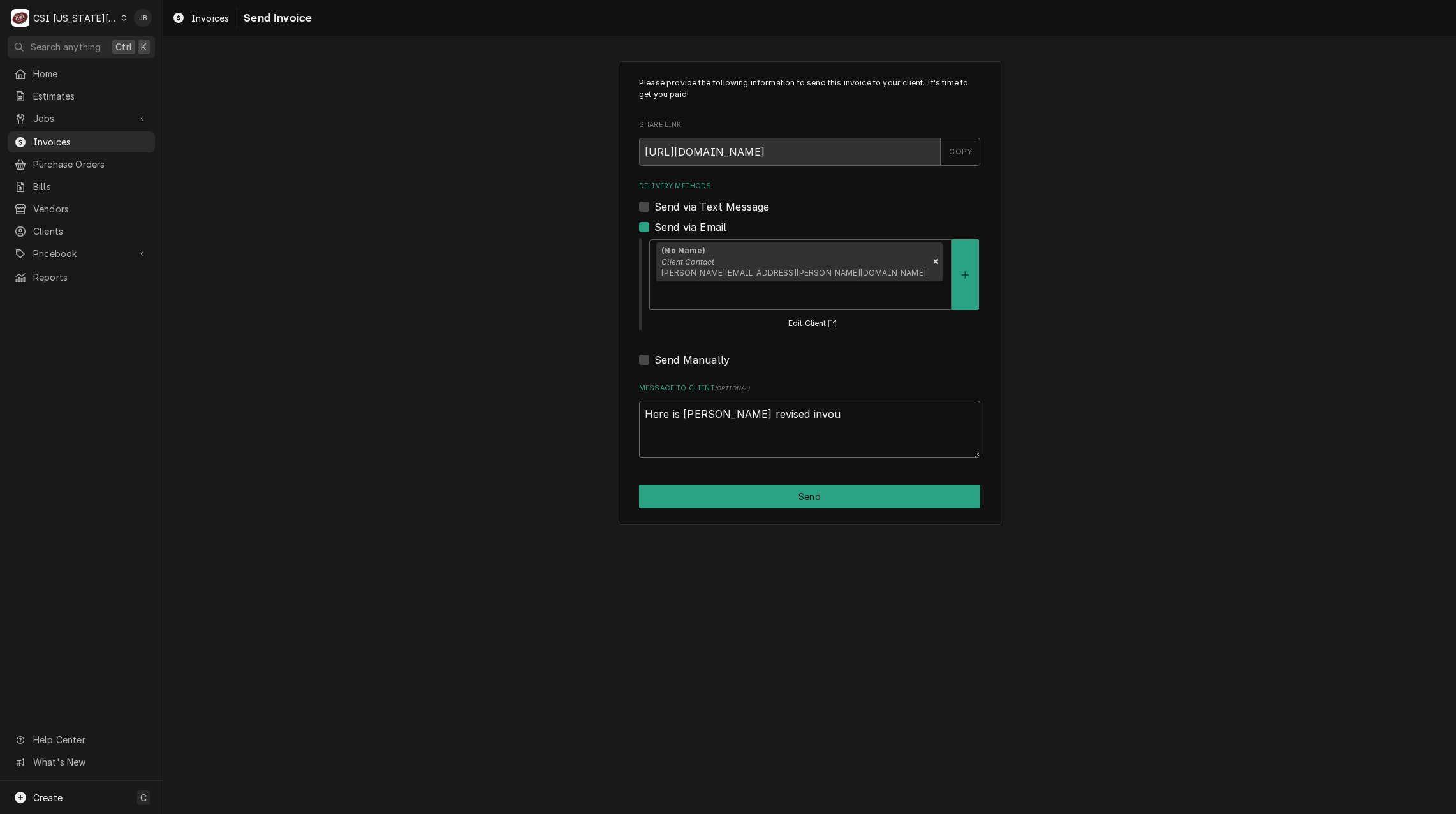
type textarea "Here is charlies revised invo"
type textarea "x"
type textarea "Here is charlies revised invoi"
type textarea "x"
type textarea "Here is charlies revised invoic"
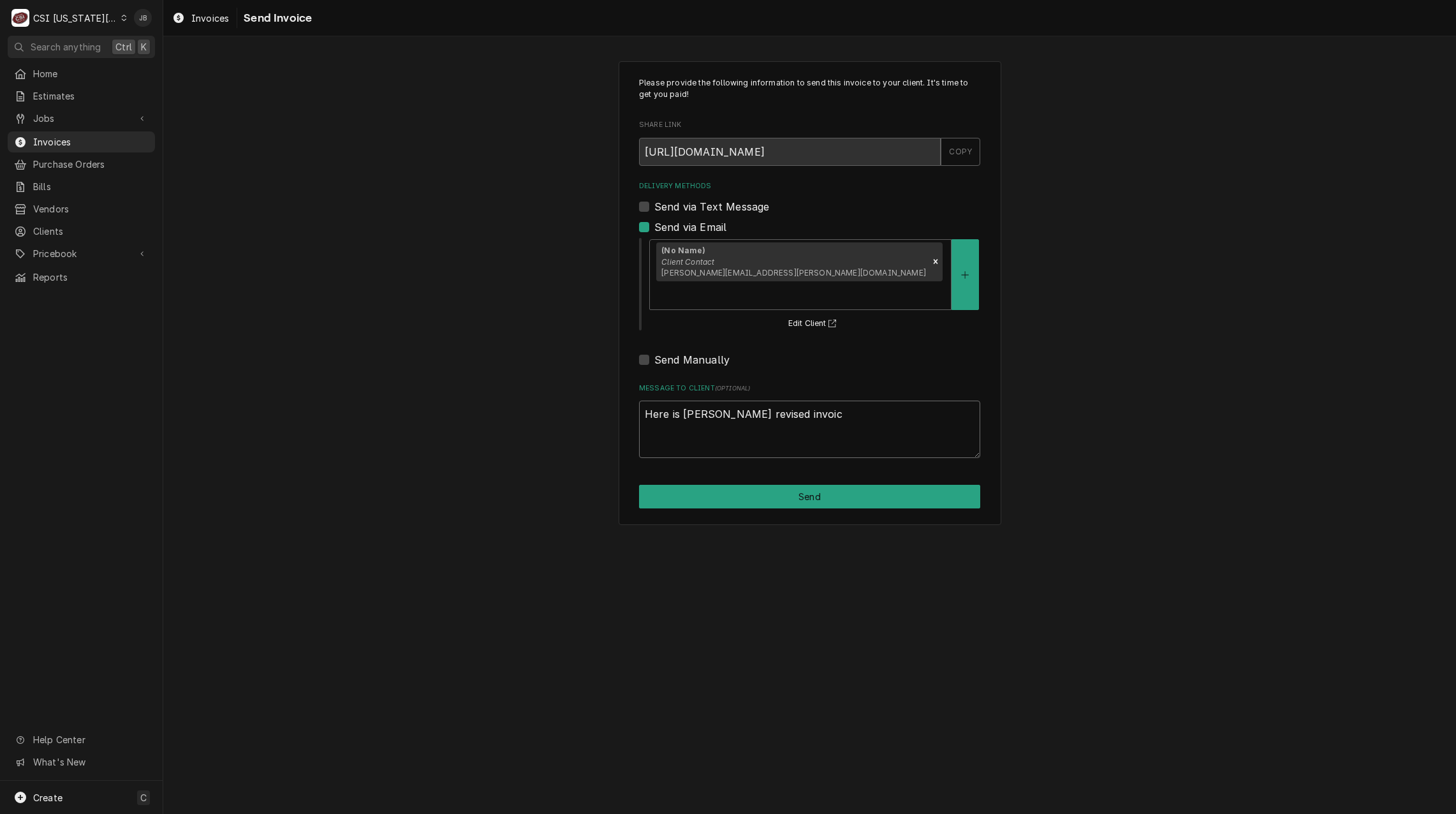
type textarea "x"
type textarea "Here is charlies revised invoice"
type textarea "x"
type textarea "Here is charlies revised invoice"
type textarea "x"
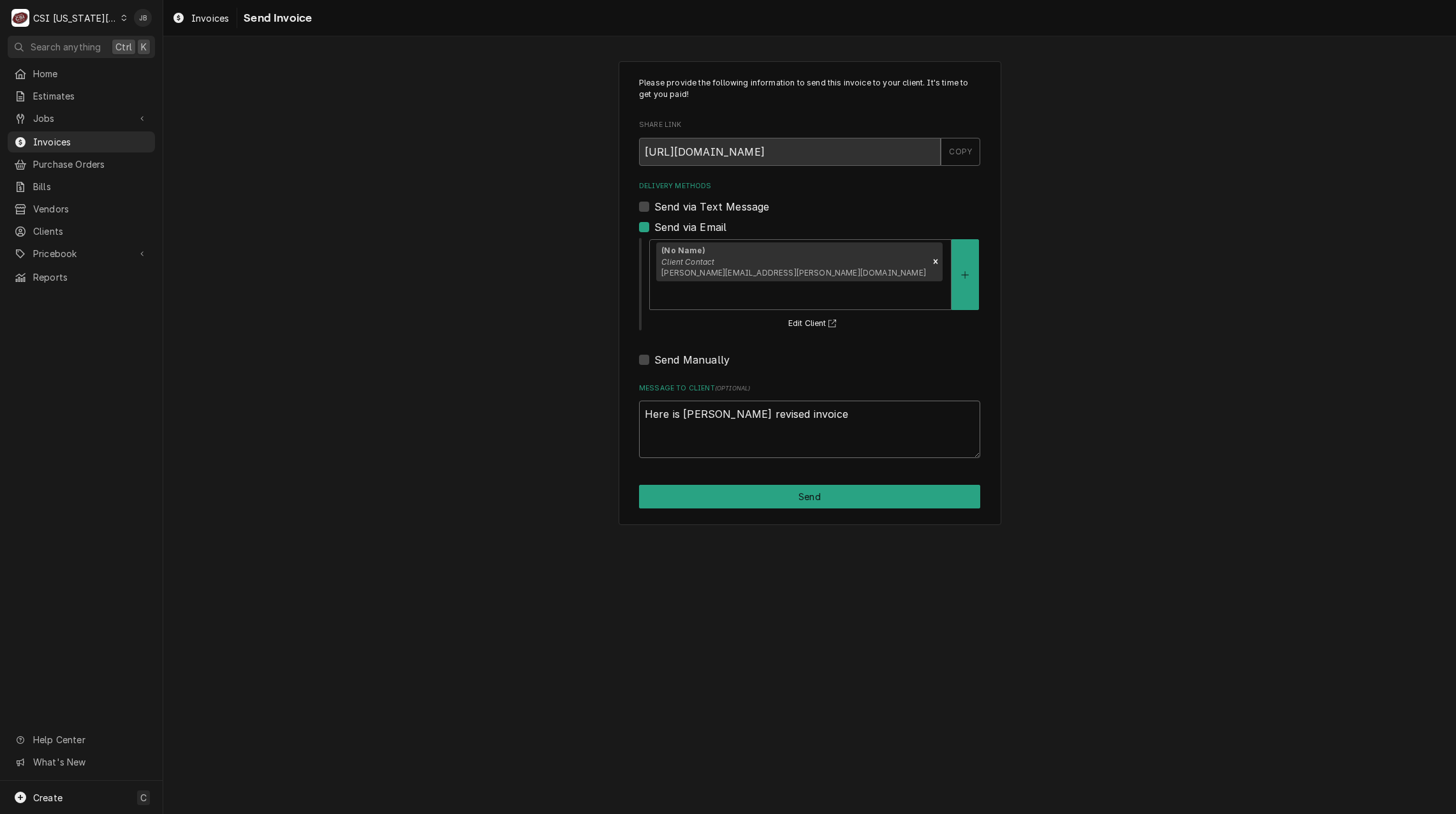
type textarea "Here is charlies revised invoice i"
type textarea "x"
type textarea "Here is charlies revised invoice is"
type textarea "x"
type textarea "Here is charlies revised invoice i"
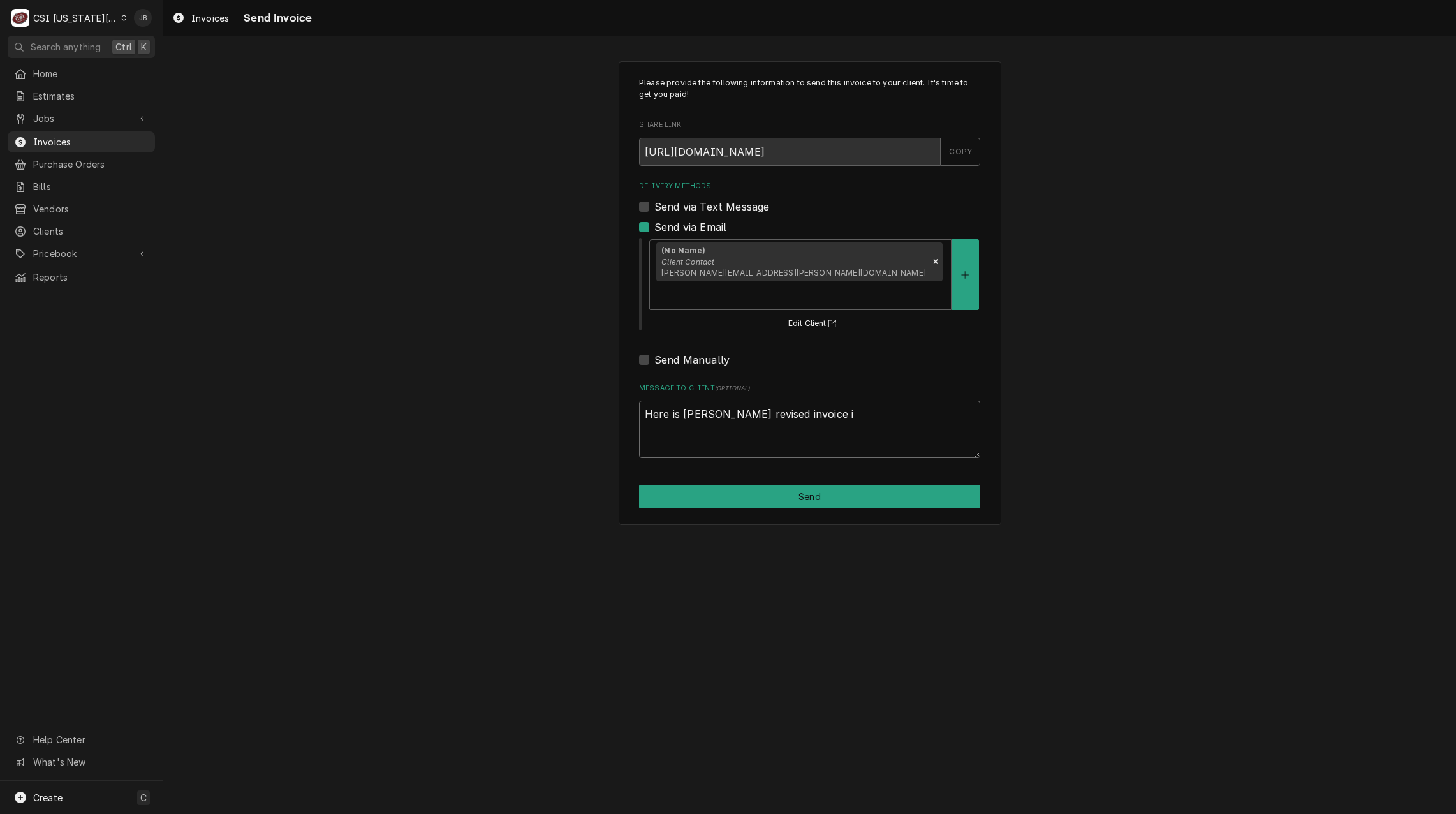
type textarea "x"
type textarea "Here is charlies revised invoice if"
type textarea "x"
type textarea "Here is charlies revised invoice if"
type textarea "x"
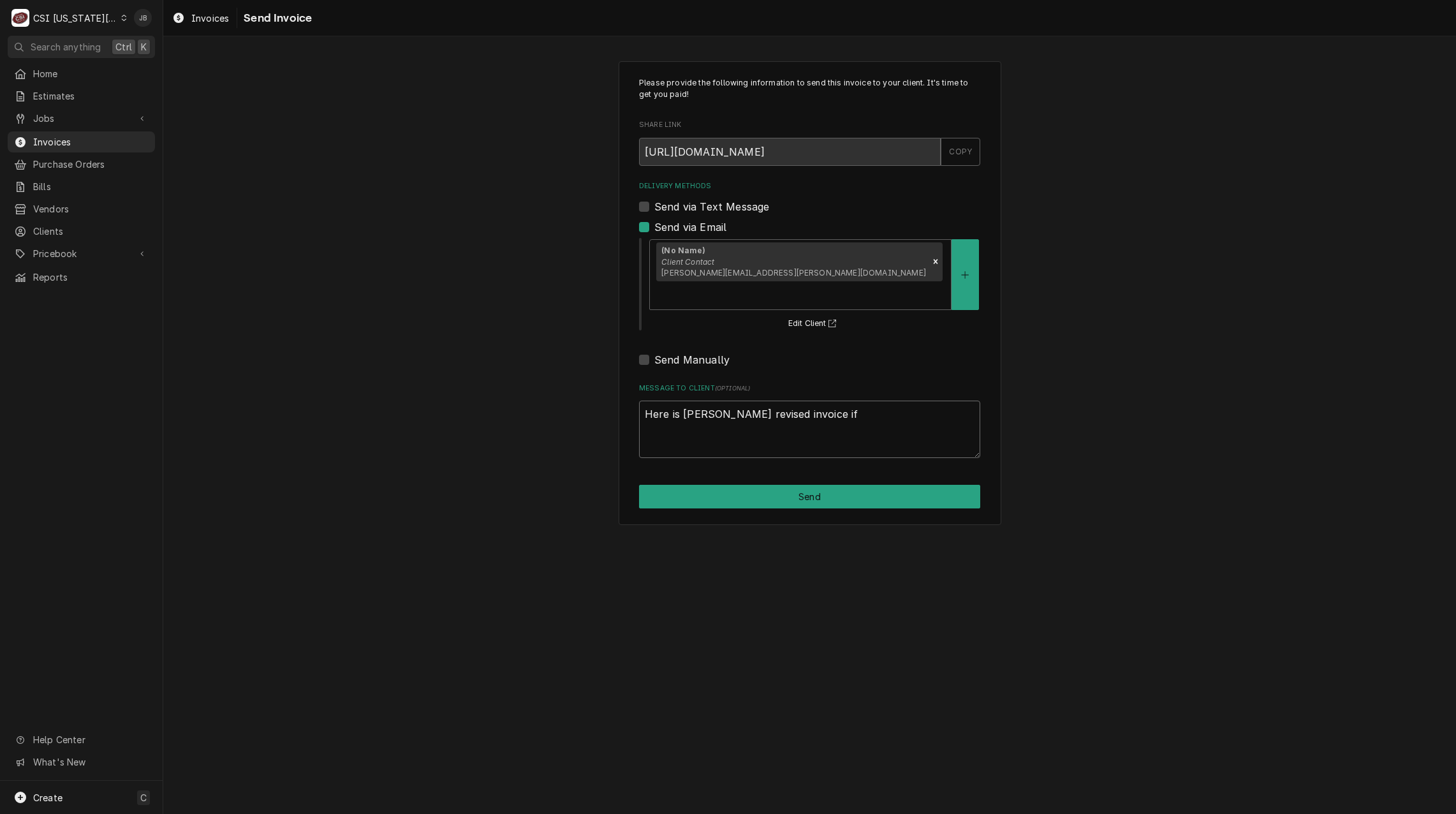
type textarea "Here is charlies revised invoice if y"
type textarea "x"
type textarea "Here is charlies revised invoice if yo"
type textarea "x"
type textarea "Here is charlies revised invoice if you"
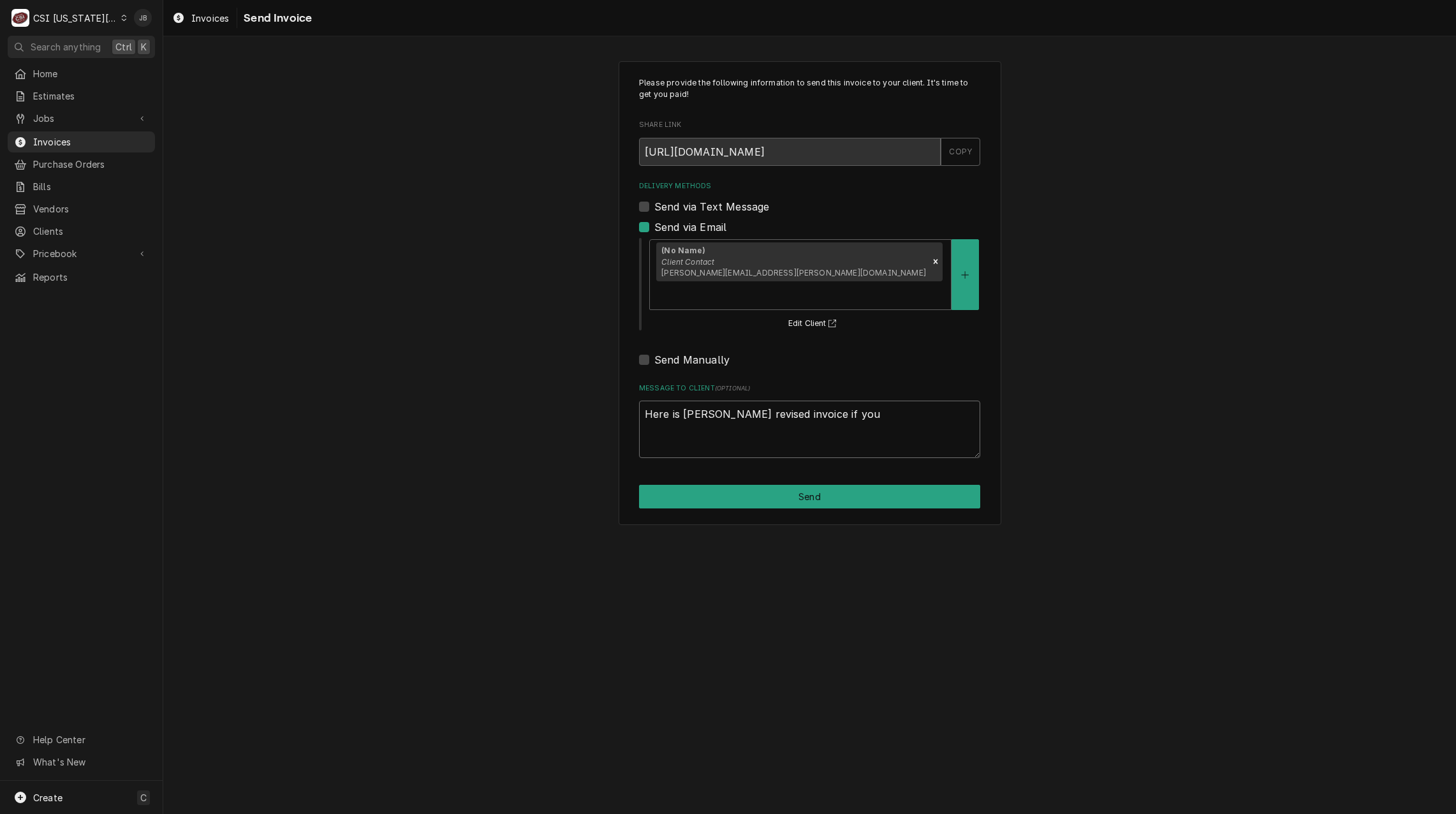
type textarea "x"
type textarea "Here is charlies revised invoice if you"
type textarea "x"
type textarea "Here is charlies revised invoice if you w"
type textarea "x"
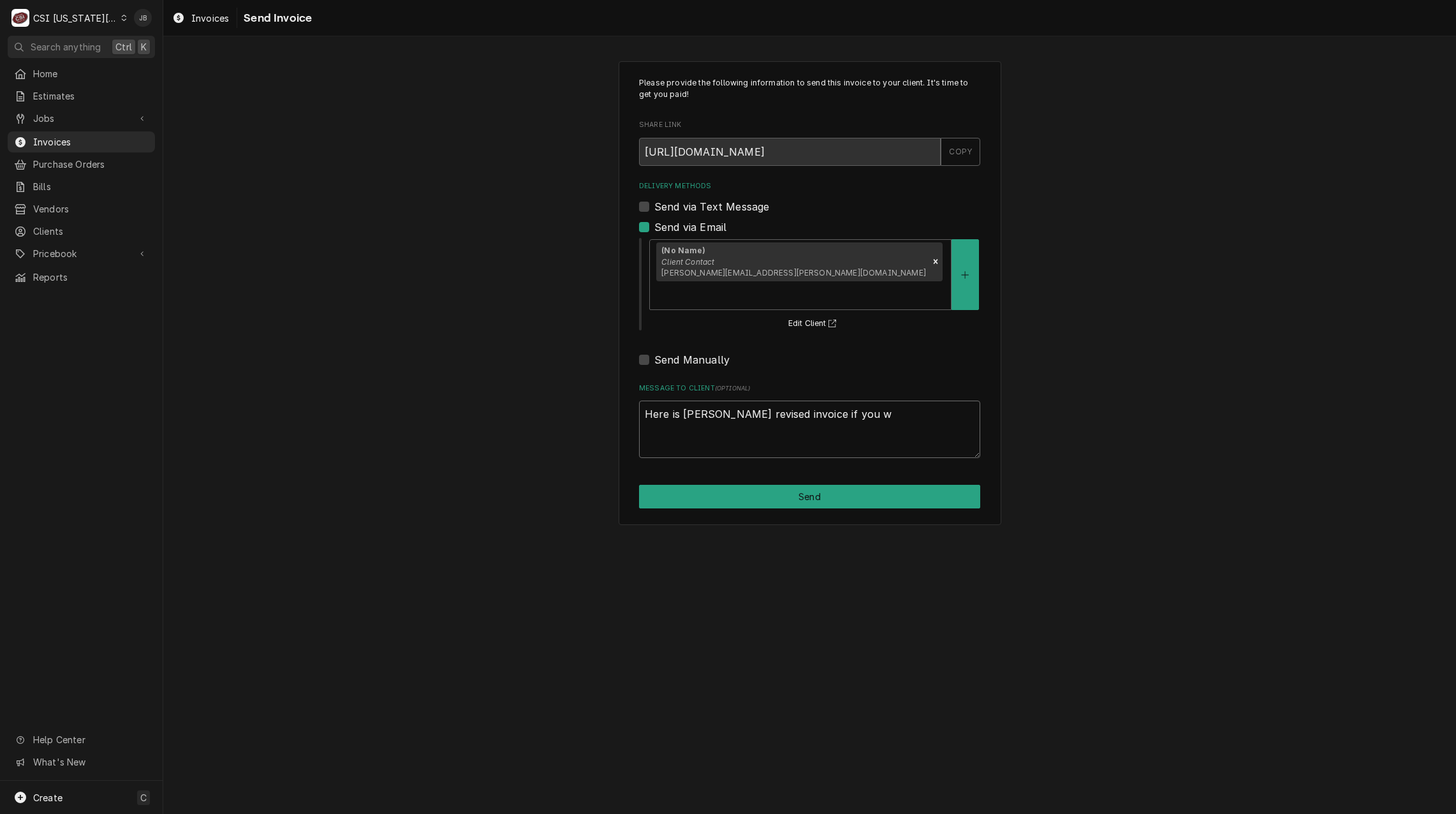
type textarea "Here is charlies revised invoice if you wa"
type textarea "x"
type textarea "Here is charlies revised invoice if you wan"
type textarea "x"
type textarea "Here is charlies revised invoice if you want"
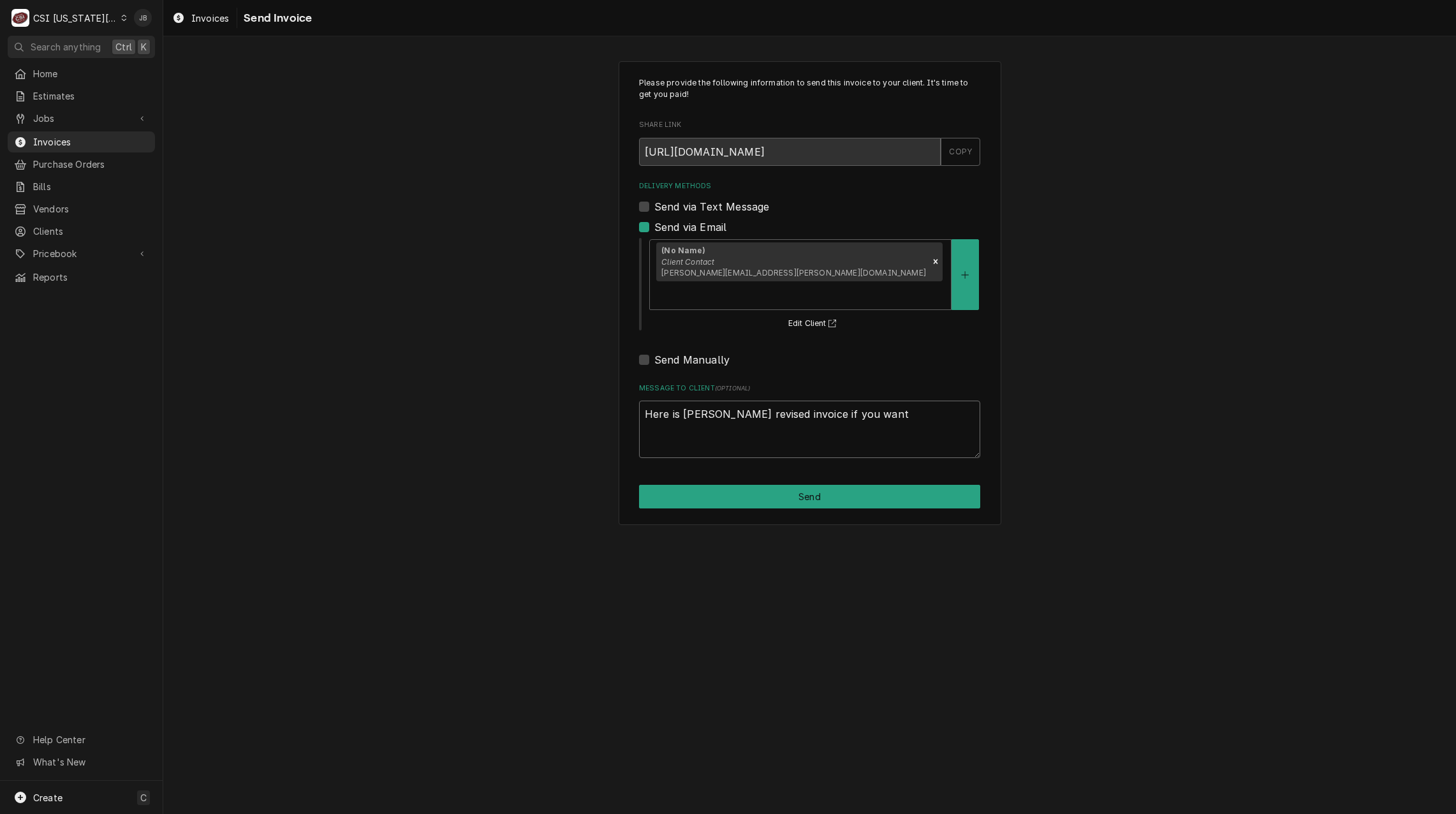
type textarea "x"
type textarea "Here is charlies revised invoice if you want"
type textarea "x"
type textarea "Here is charlies revised invoice if you want t"
type textarea "x"
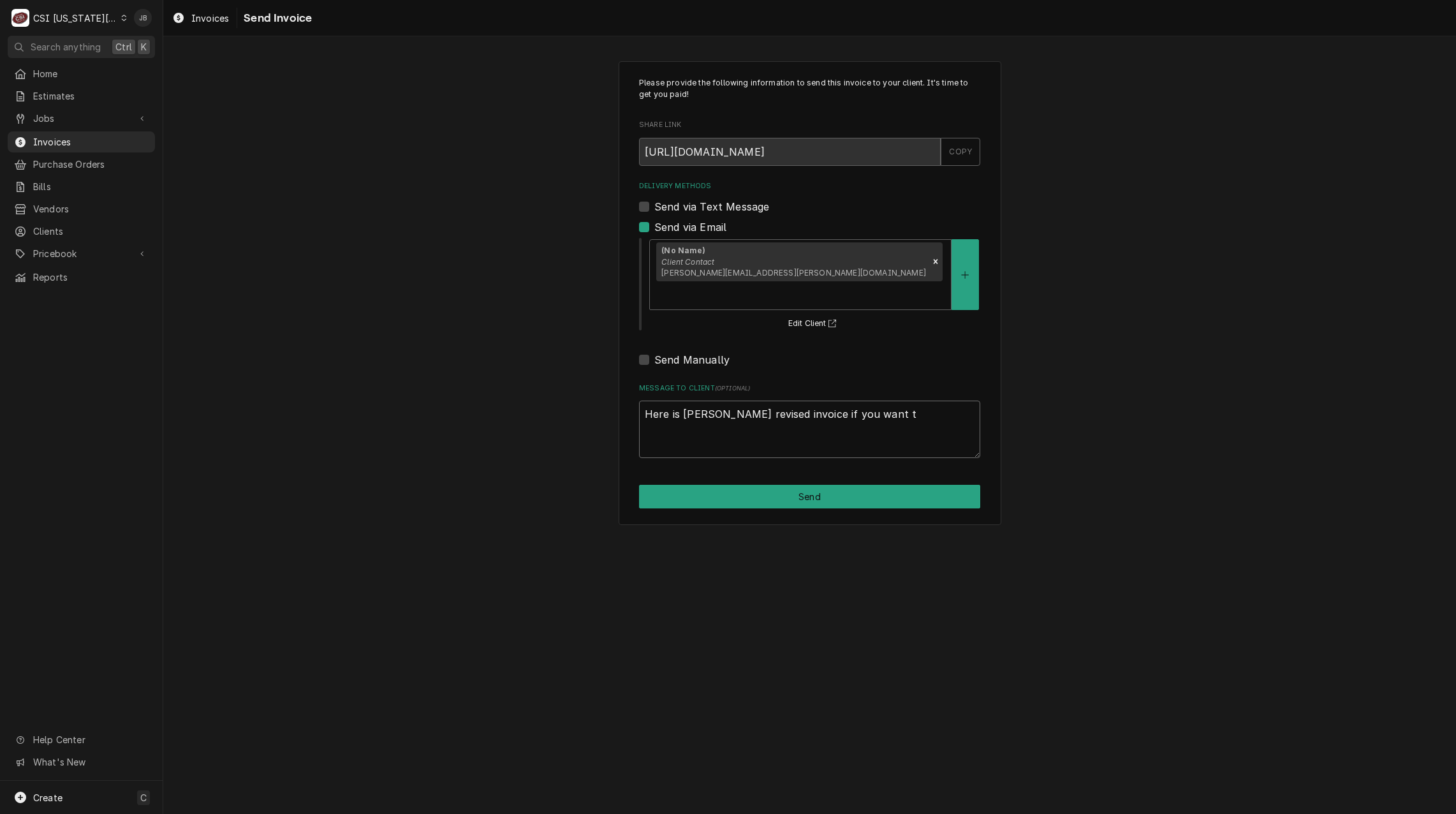
type textarea "Here is charlies revised invoice if you want to"
type textarea "x"
type textarea "Here is charlies revised invoice if you want to"
type textarea "x"
type textarea "Here is charlies revised invoice if you want to f"
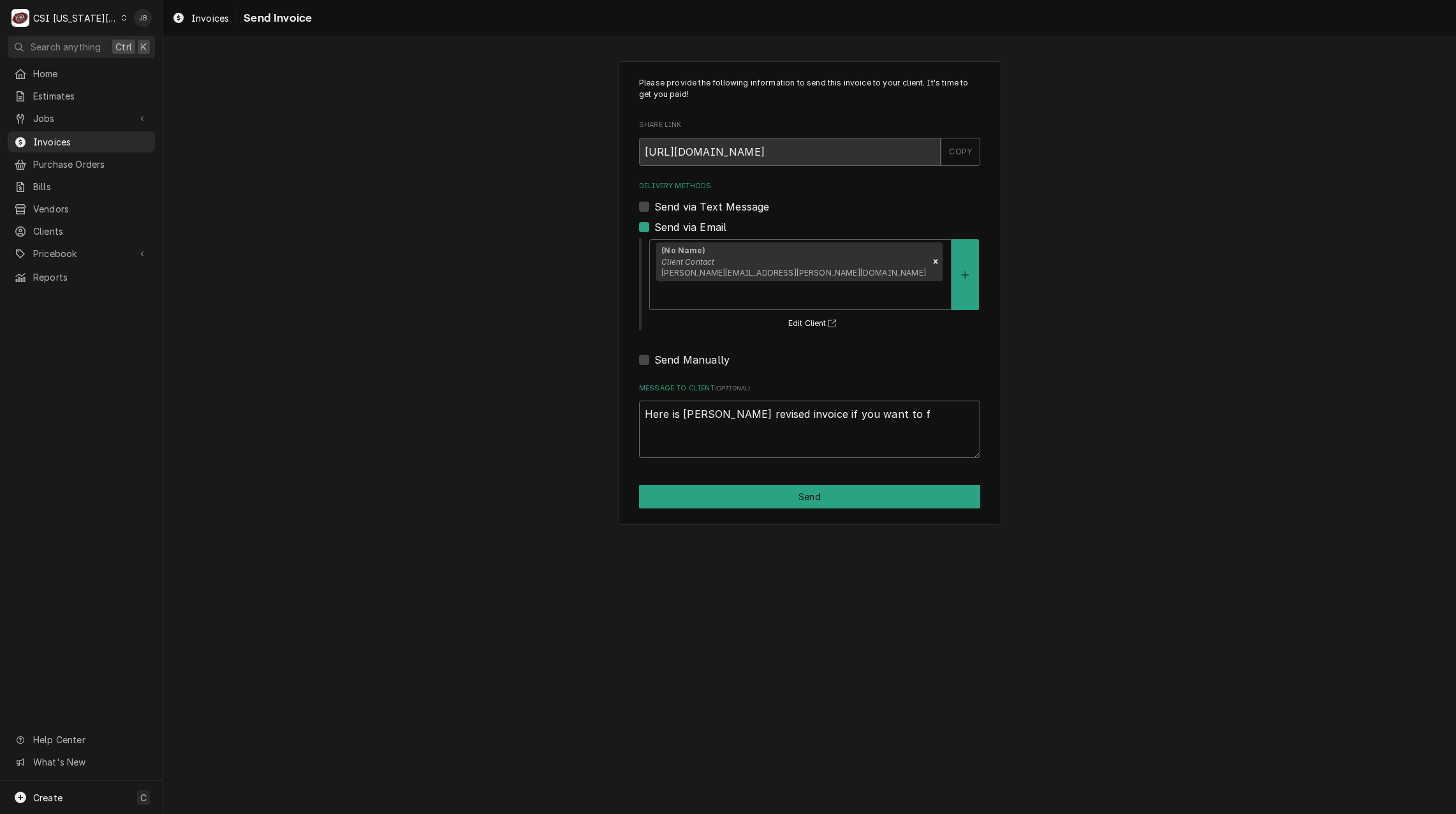
type textarea "x"
type textarea "Here is charlies revised invoice if you want to fo"
type textarea "x"
type textarea "Here is charlies revised invoice if you want to for"
type textarea "x"
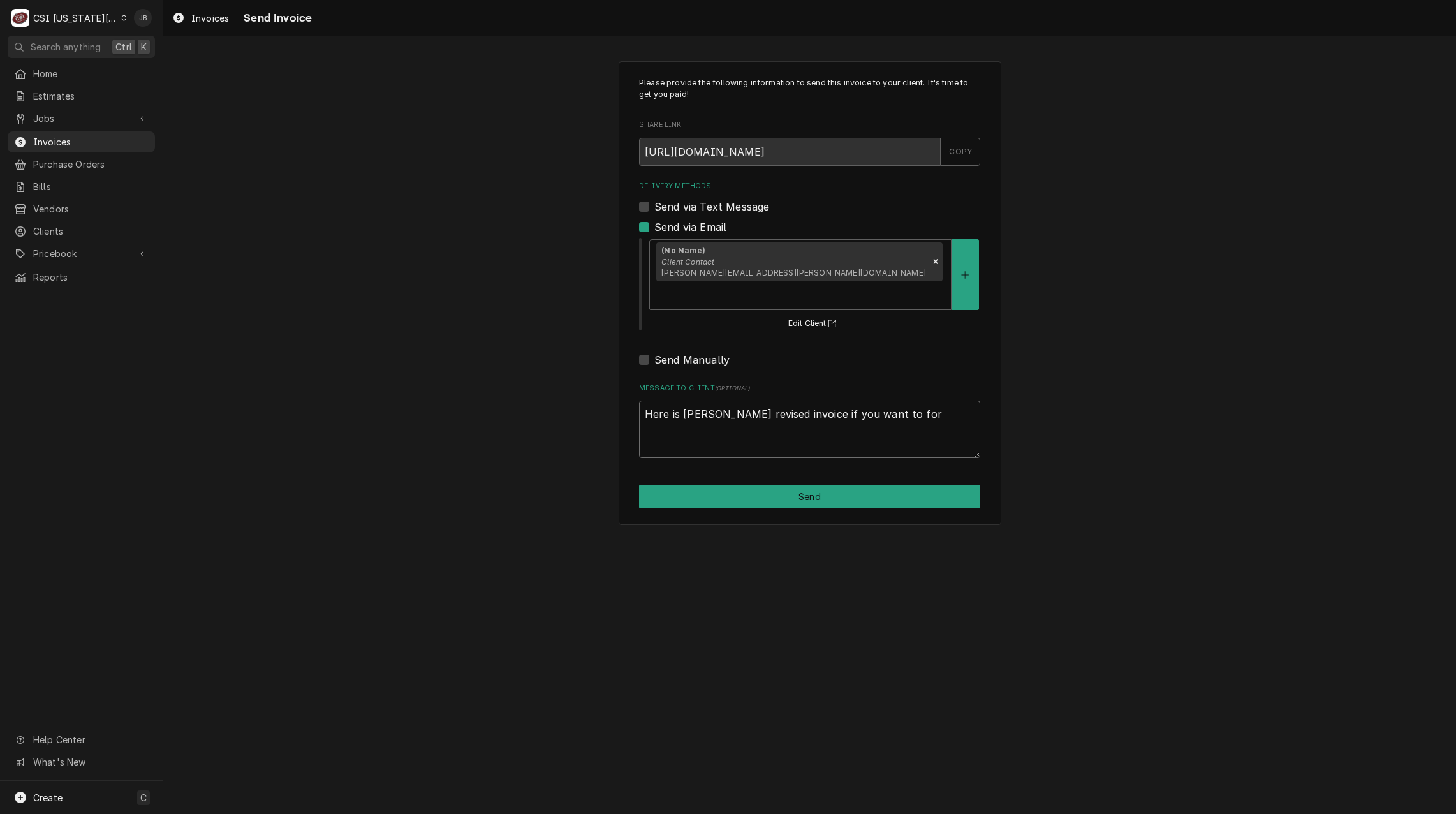
type textarea "Here is charlies revised invoice if you want to forw"
type textarea "x"
type textarea "Here is charlies revised invoice if you want to forwa"
type textarea "x"
type textarea "Here is charlies revised invoice if you want to forwar"
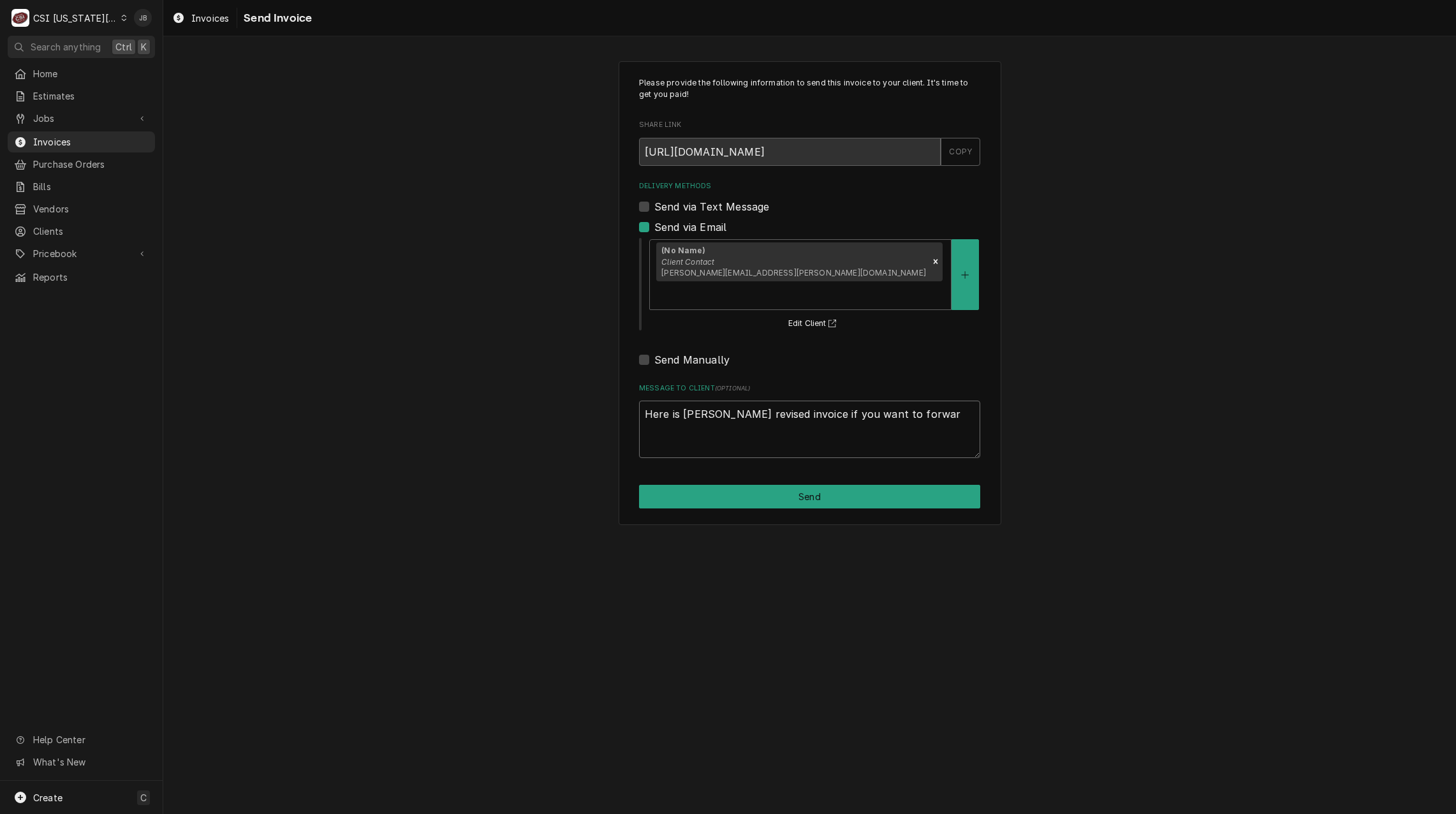
type textarea "x"
type textarea "Here is charlies revised invoice if you want to forward"
type textarea "x"
type textarea "Here is charlies revised invoice if you want to forward"
type textarea "x"
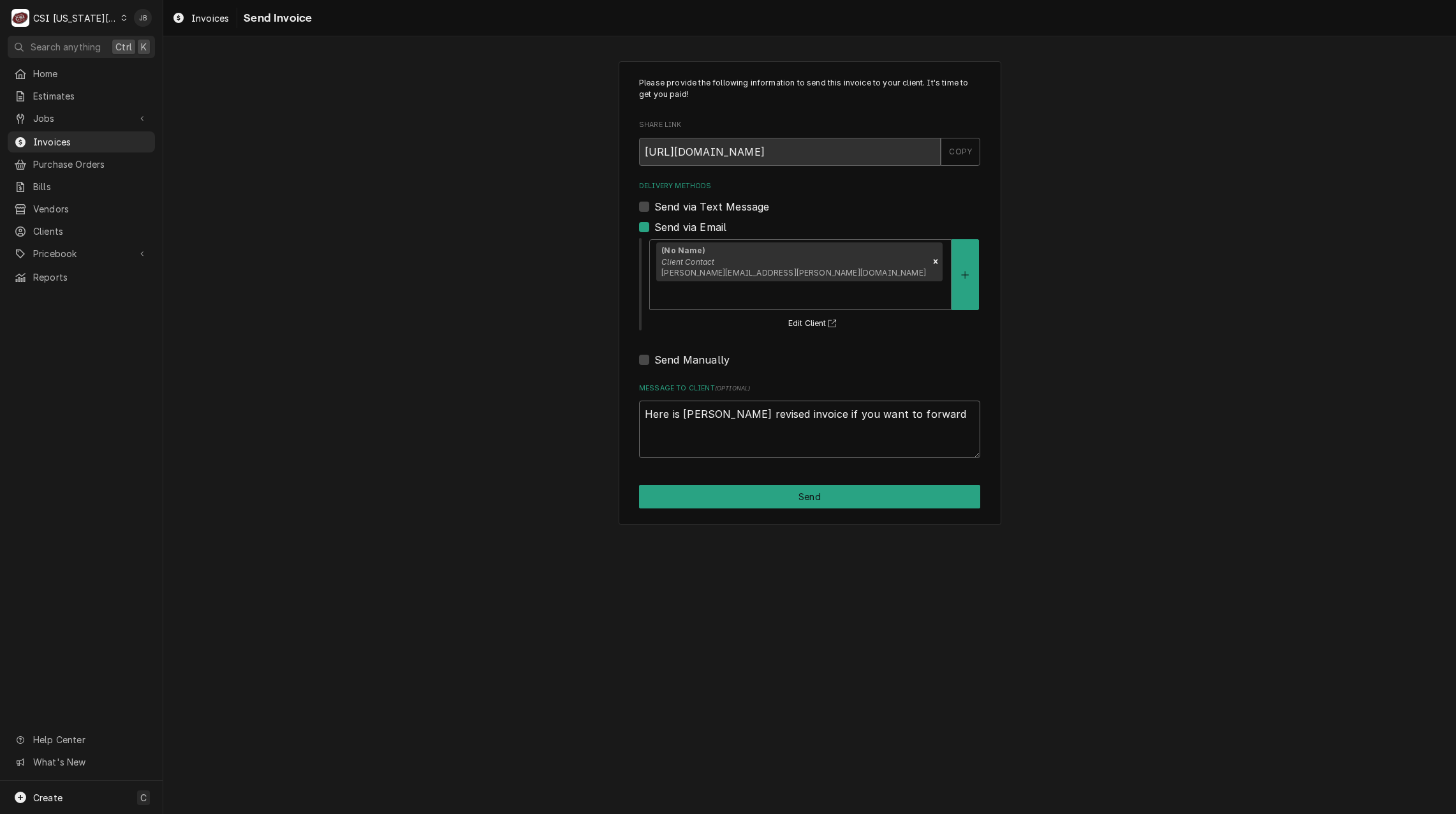
type textarea "Here is charlies revised invoice if you want to forward t"
type textarea "x"
type textarea "Here is charlies revised invoice if you want to forward to"
type textarea "x"
type textarea "Here is charlies revised invoice if you want to forward to"
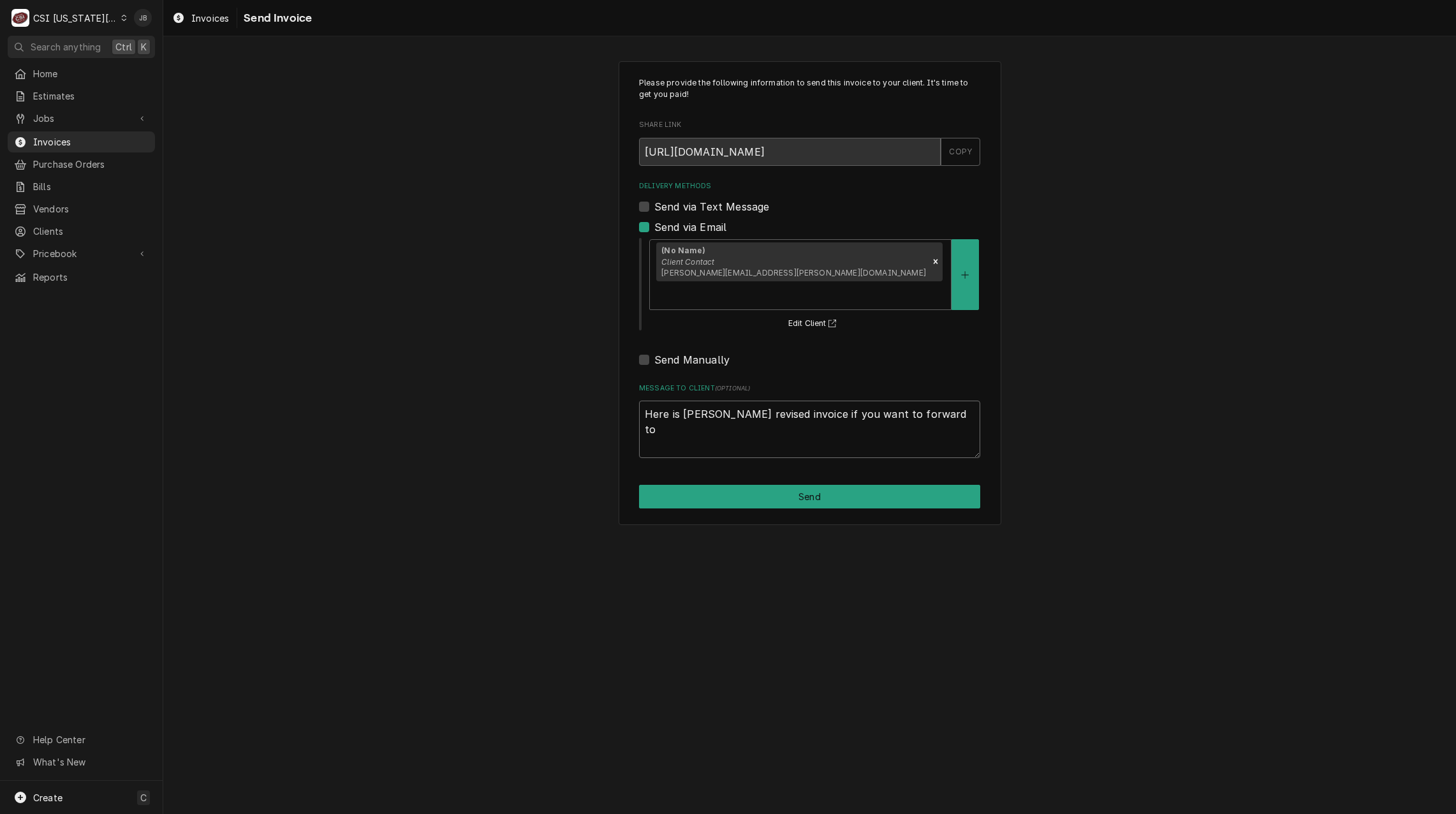
type textarea "x"
type textarea "Here is charlies revised invoice if you want to forward to h"
type textarea "x"
type textarea "Here is charlies revised invoice if you want to forward to hi"
type textarea "x"
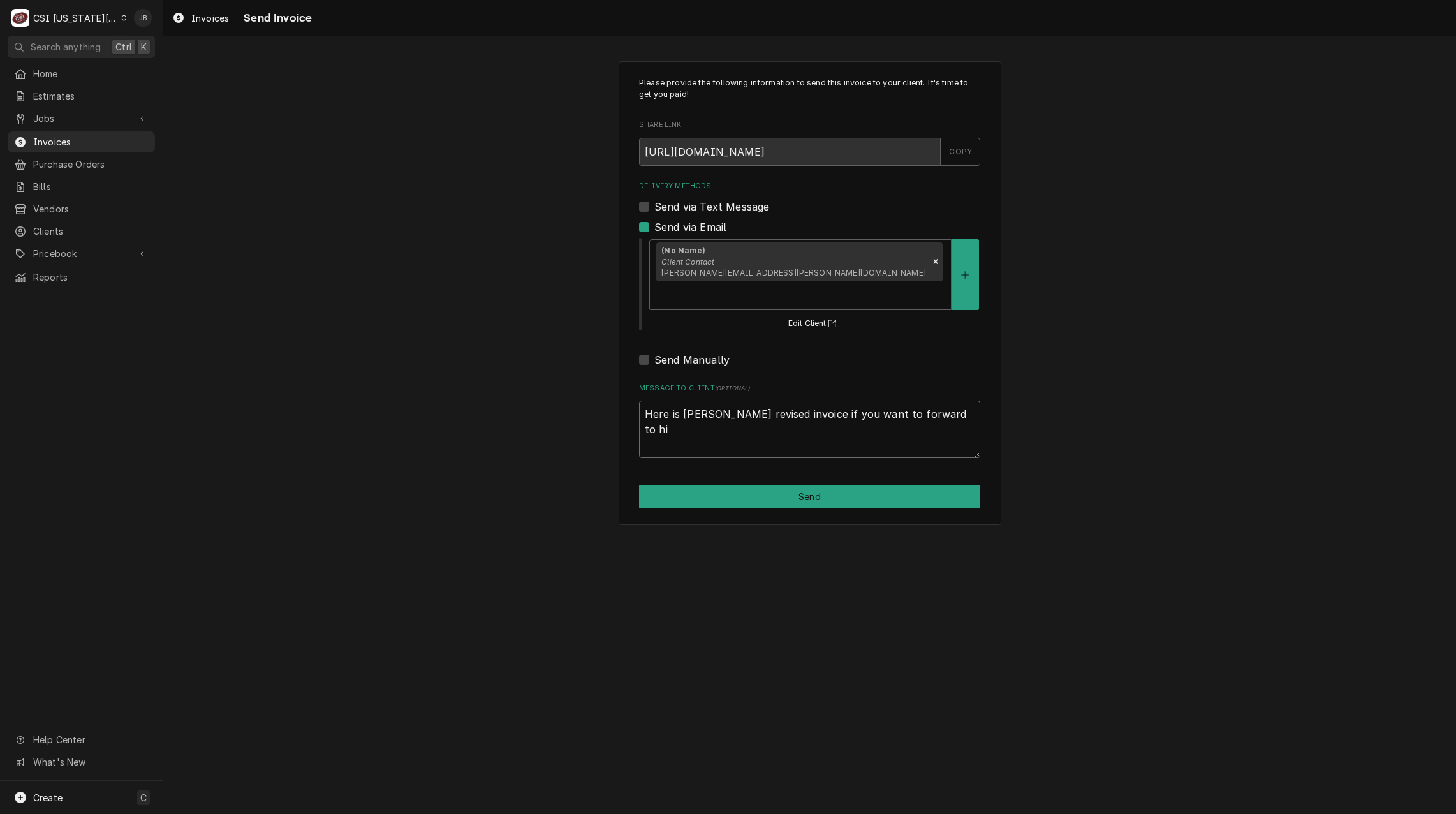
type textarea "Here is charlies revised invoice if you want to forward to him"
type textarea "x"
type textarea "Here is charlies revised invoice if you want to forward to him"
click at [758, 485] on button "Send" at bounding box center [809, 497] width 341 height 24
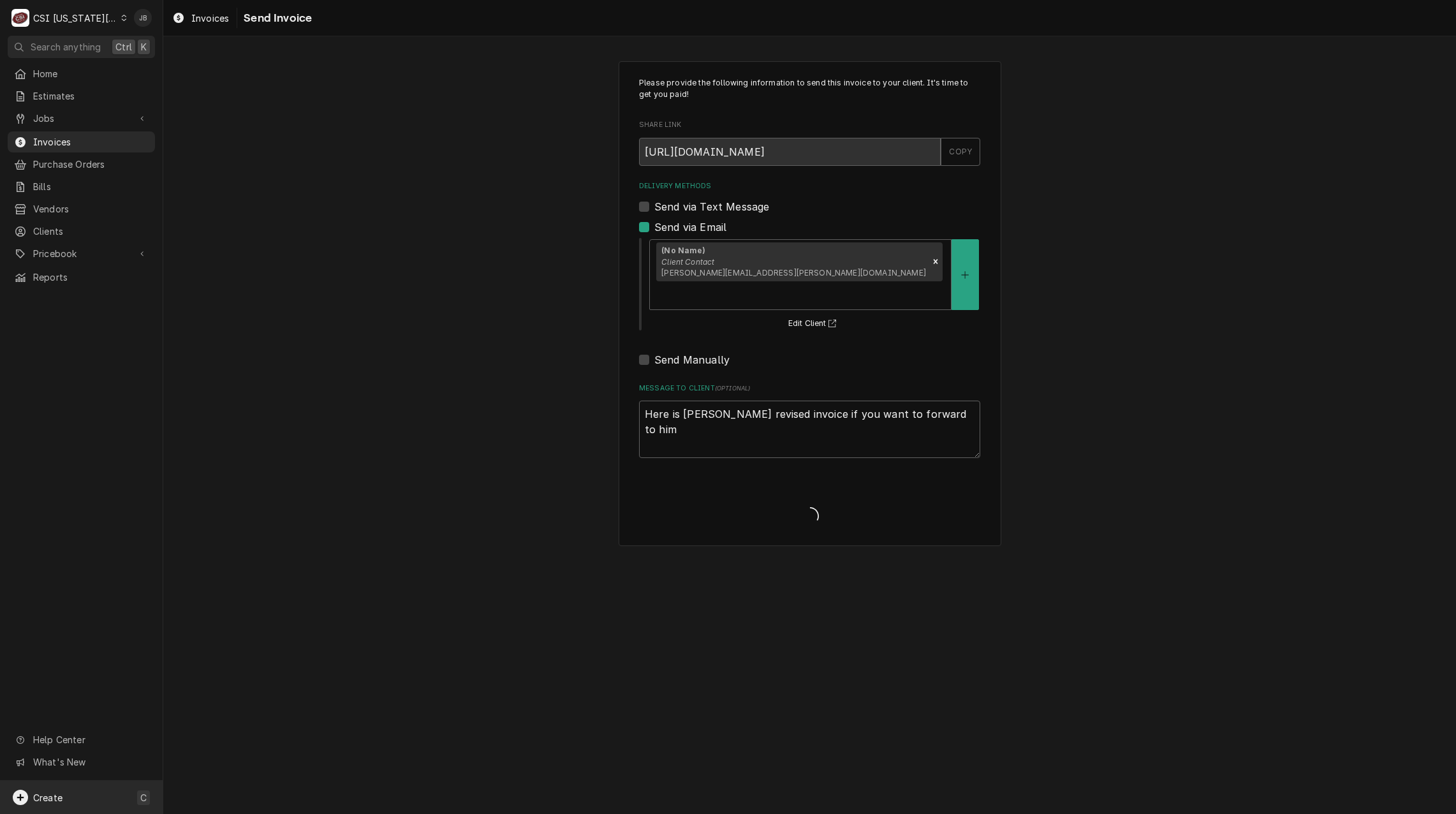
type textarea "x"
